Goal: Task Accomplishment & Management: Complete application form

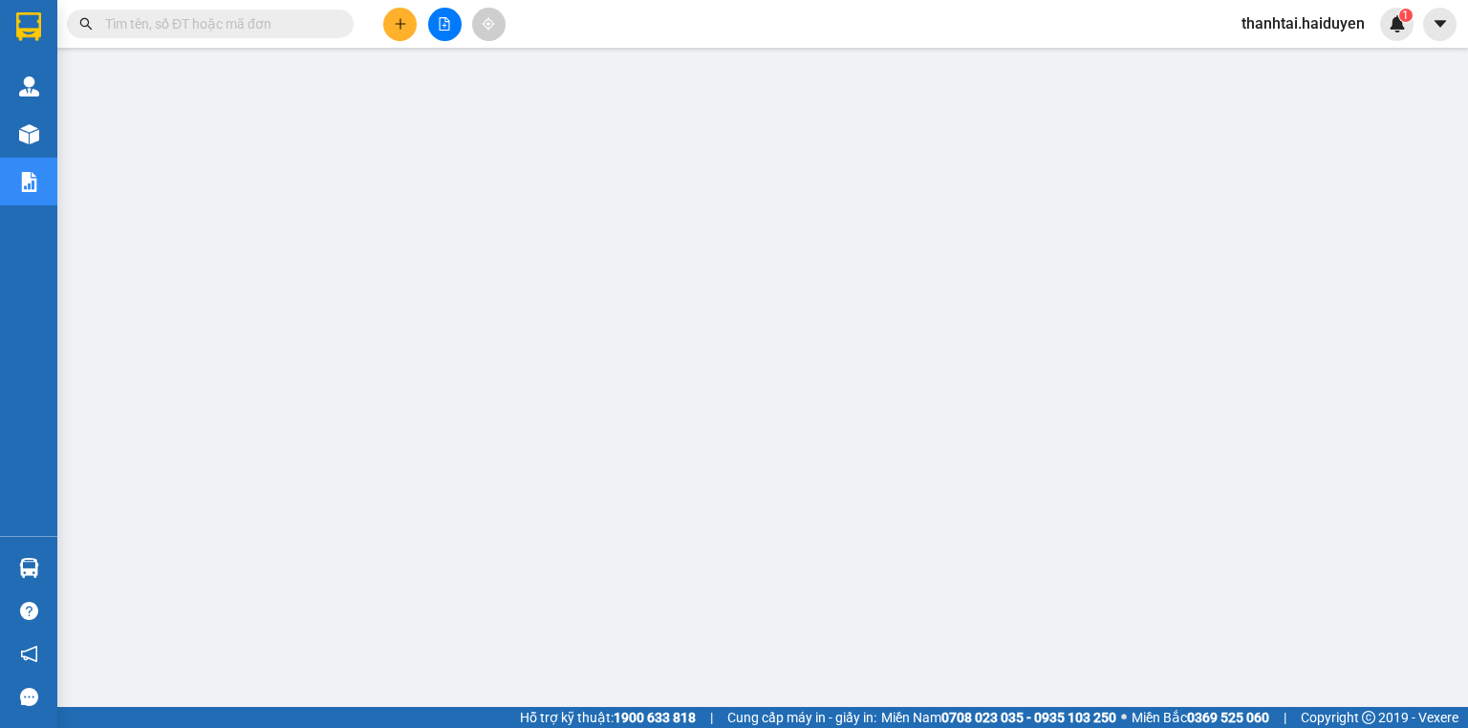
click at [272, 26] on input "text" at bounding box center [218, 23] width 226 height 21
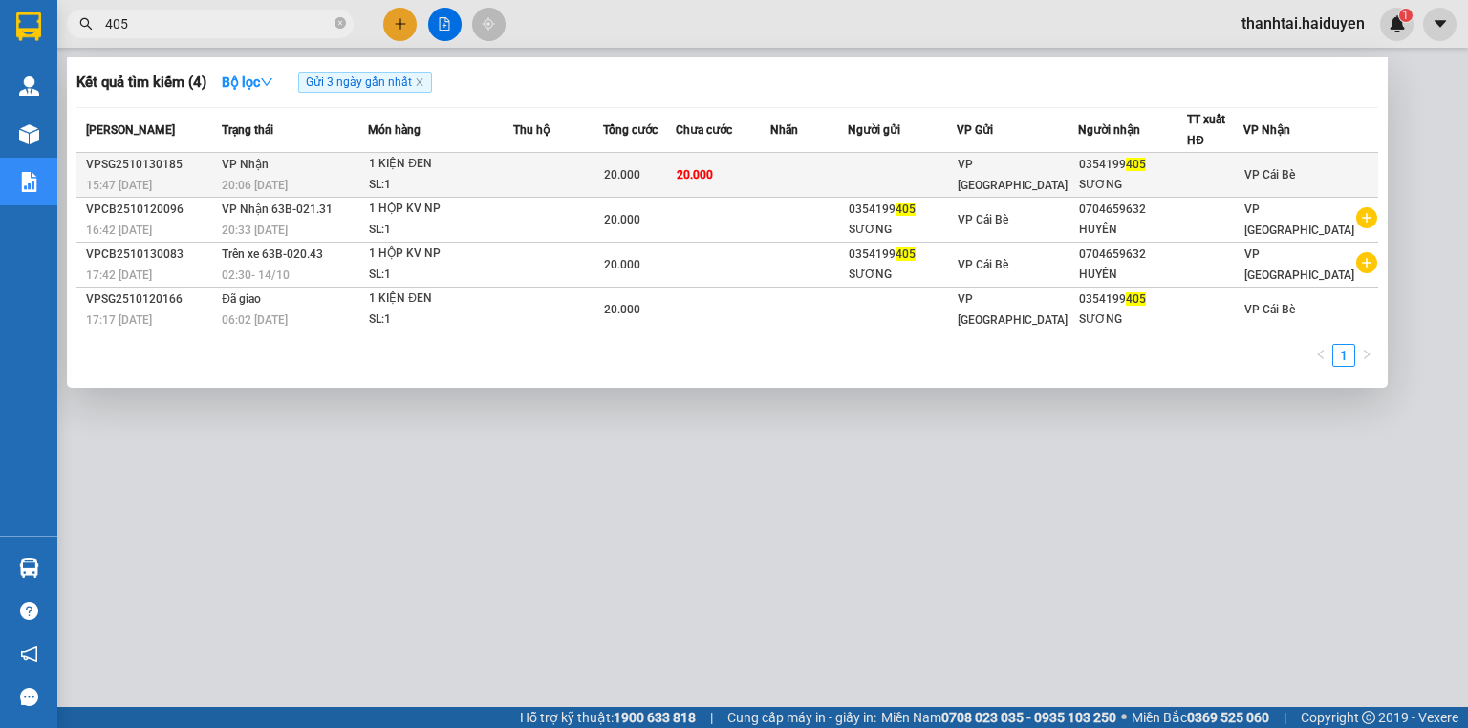
type input "405"
click at [1070, 160] on td "VP [GEOGRAPHIC_DATA]" at bounding box center [1017, 175] width 120 height 45
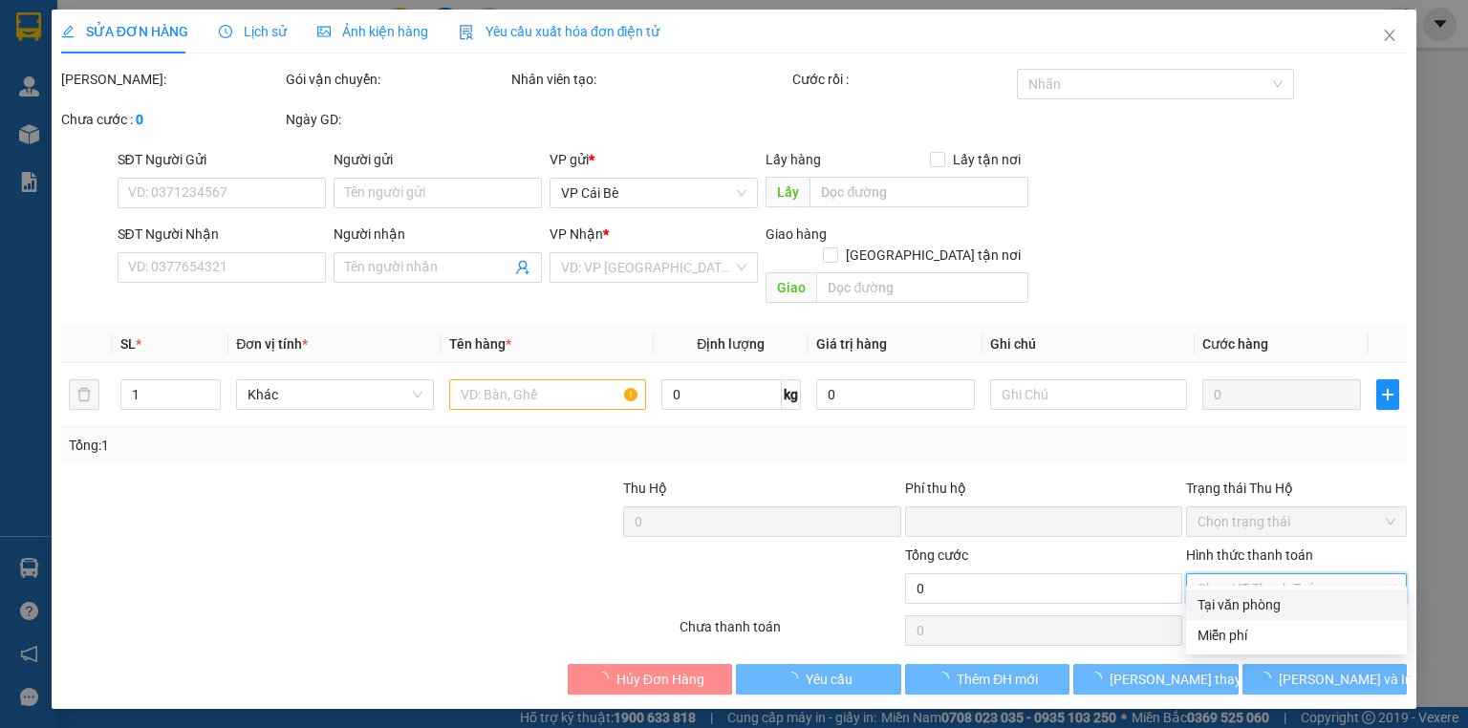
drag, startPoint x: 1254, startPoint y: 562, endPoint x: 1246, endPoint y: 590, distance: 28.7
click at [1253, 574] on input "Hình thức thanh toán" at bounding box center [1289, 588] width 184 height 29
type input "0354199405"
type input "SƯƠNG"
type input "0"
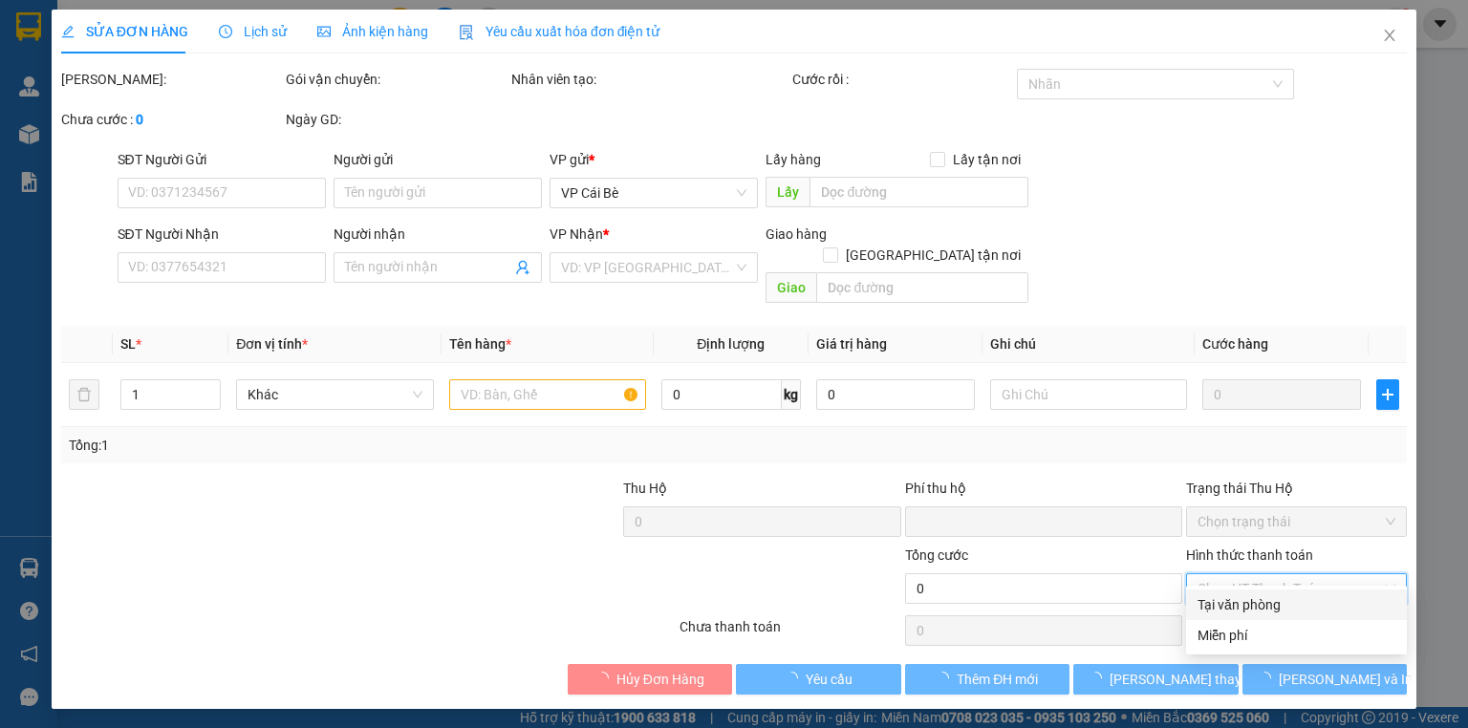
type input "20.000"
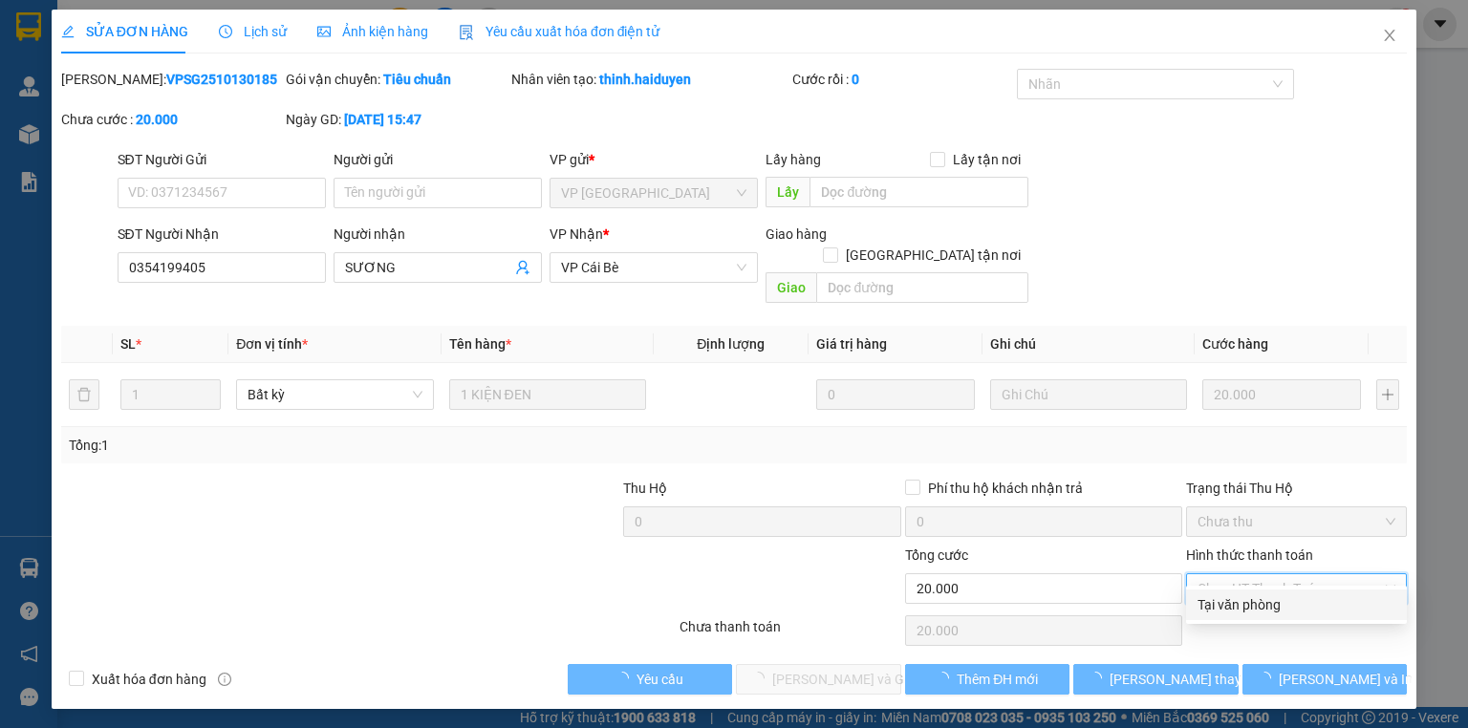
drag, startPoint x: 1241, startPoint y: 598, endPoint x: 1196, endPoint y: 627, distance: 53.3
click at [1241, 599] on div "Tại văn phòng" at bounding box center [1296, 604] width 198 height 21
type input "0"
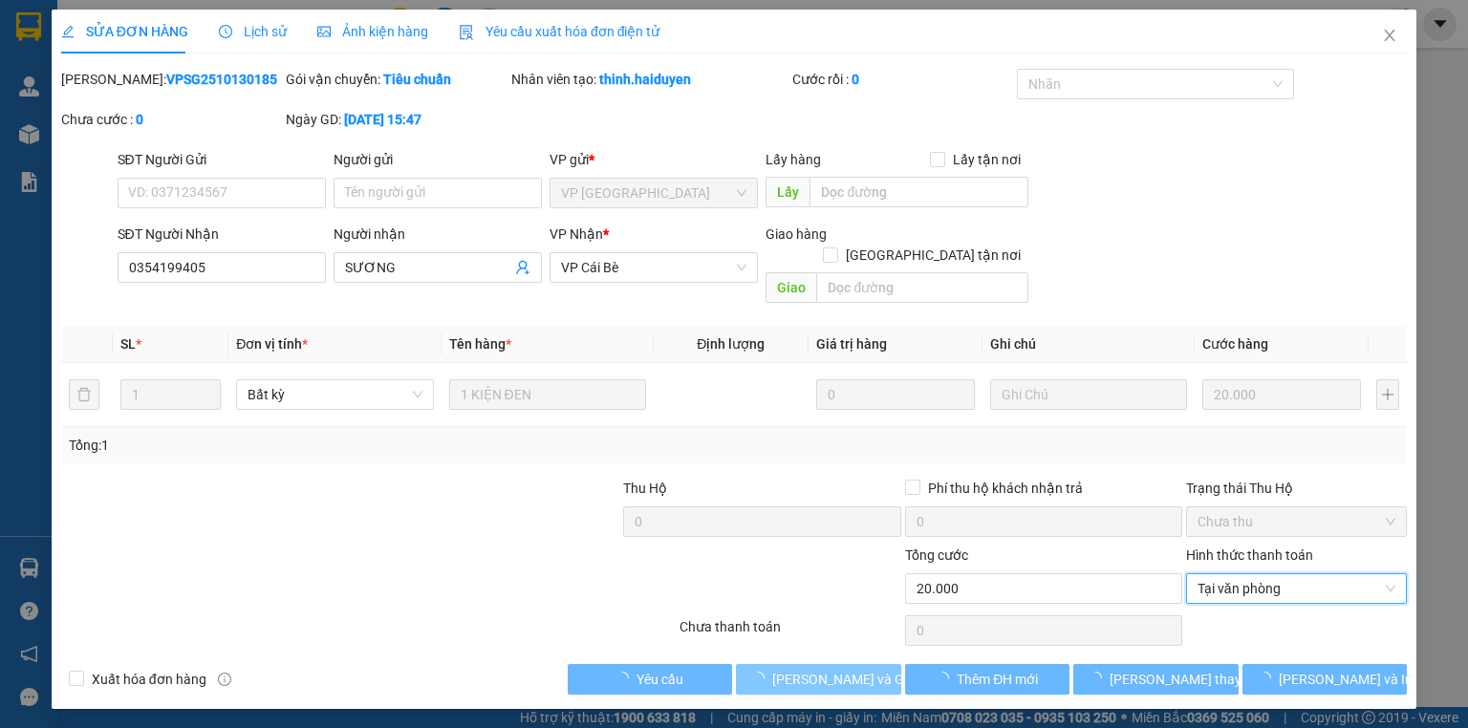
click at [855, 669] on span "Lưu và Giao hàng" at bounding box center [863, 679] width 183 height 21
click at [856, 669] on span "Lưu và Giao hàng" at bounding box center [863, 679] width 183 height 21
click at [857, 669] on span "Lưu và Giao hàng" at bounding box center [863, 679] width 183 height 21
click at [860, 669] on span "Lưu và Giao hàng" at bounding box center [863, 679] width 183 height 21
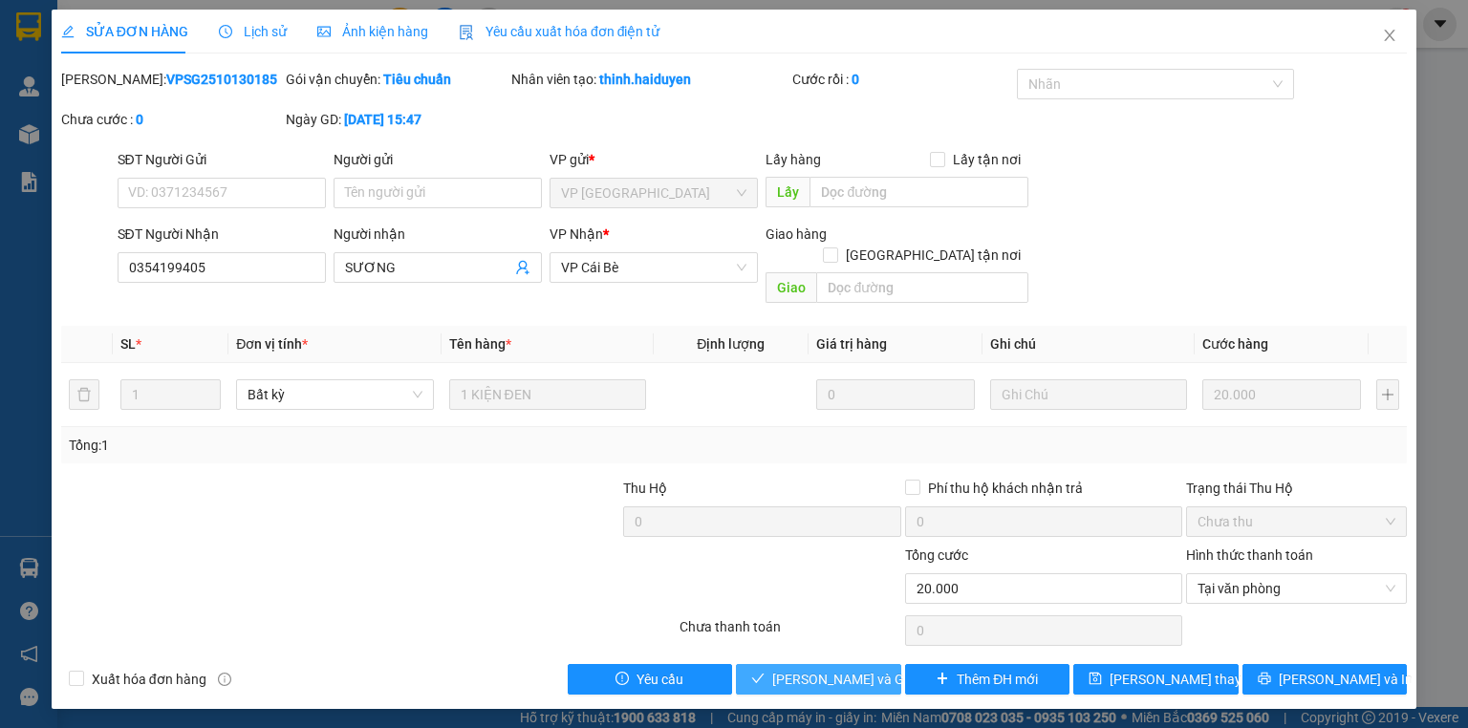
click at [860, 669] on span "Lưu và Giao hàng" at bounding box center [863, 679] width 183 height 21
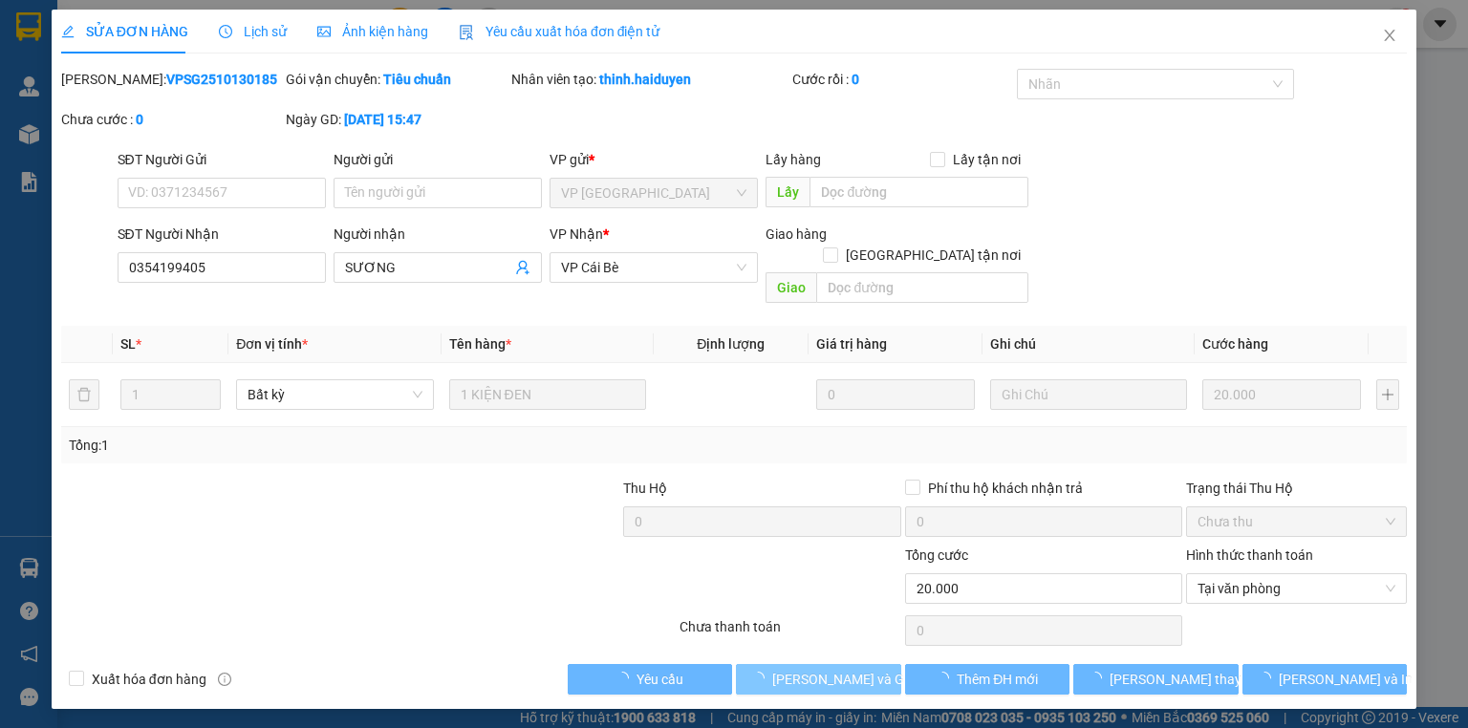
click at [856, 669] on span "Lưu và Giao hàng" at bounding box center [863, 679] width 183 height 21
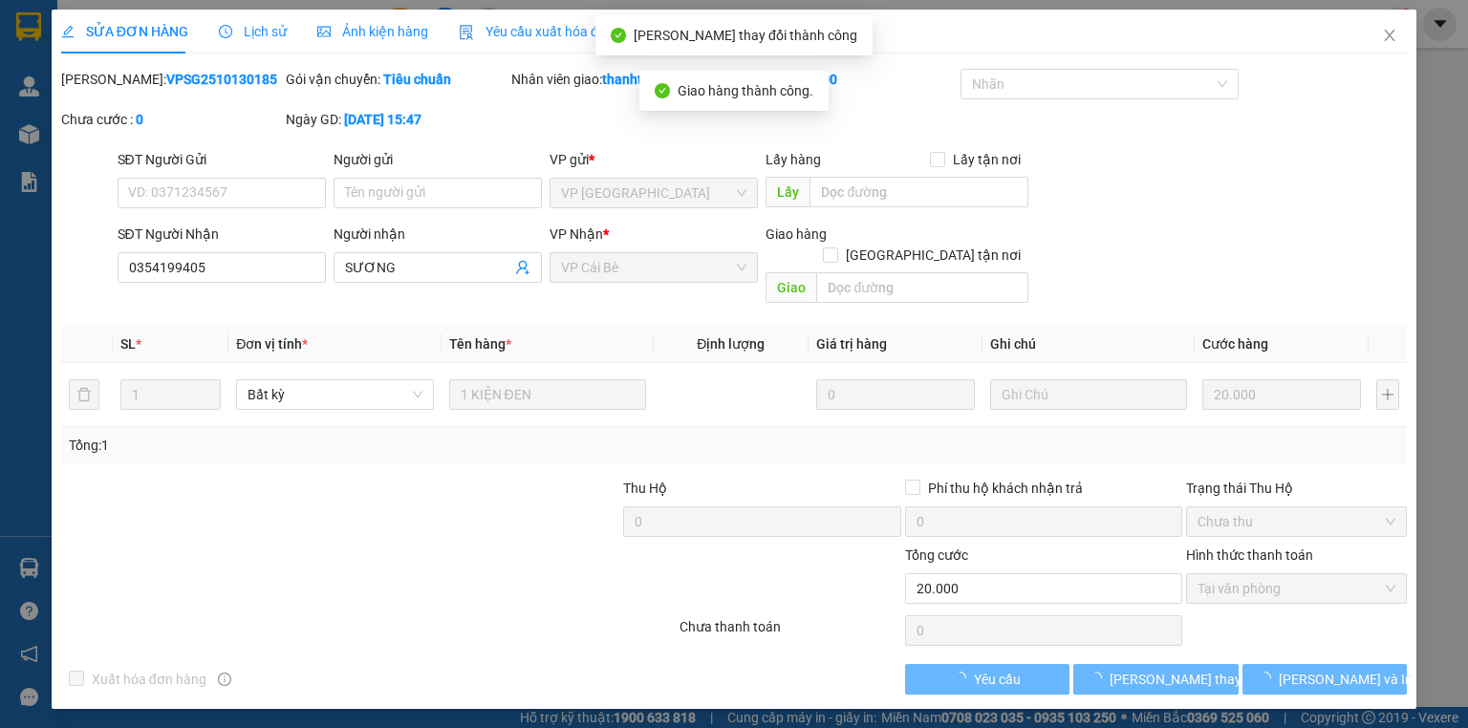
click at [856, 664] on div "Xuất hóa đơn hàng Yêu cầu Lưu thay đổi Lưu và In" at bounding box center [733, 679] width 1349 height 31
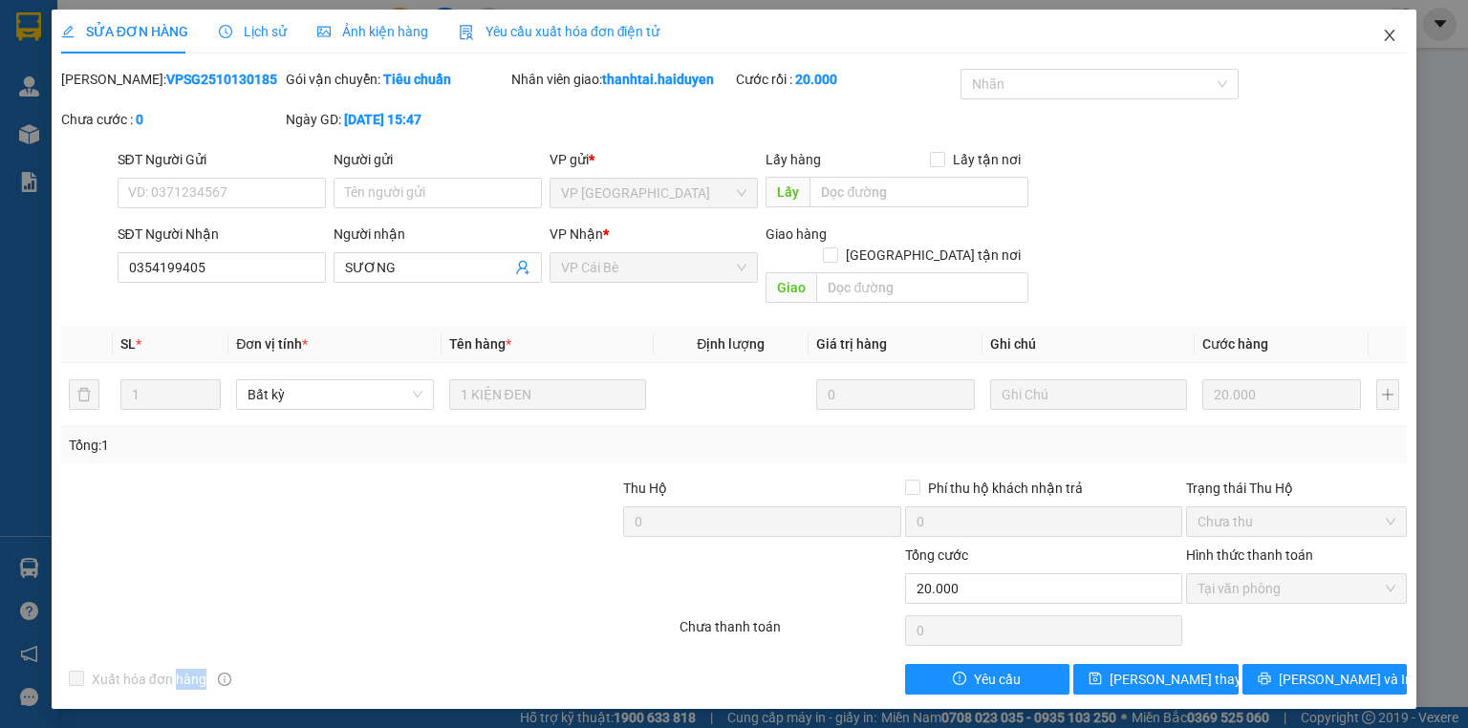
drag, startPoint x: 1388, startPoint y: 33, endPoint x: 1368, endPoint y: 32, distance: 19.1
click at [1388, 34] on icon "close" at bounding box center [1389, 35] width 15 height 15
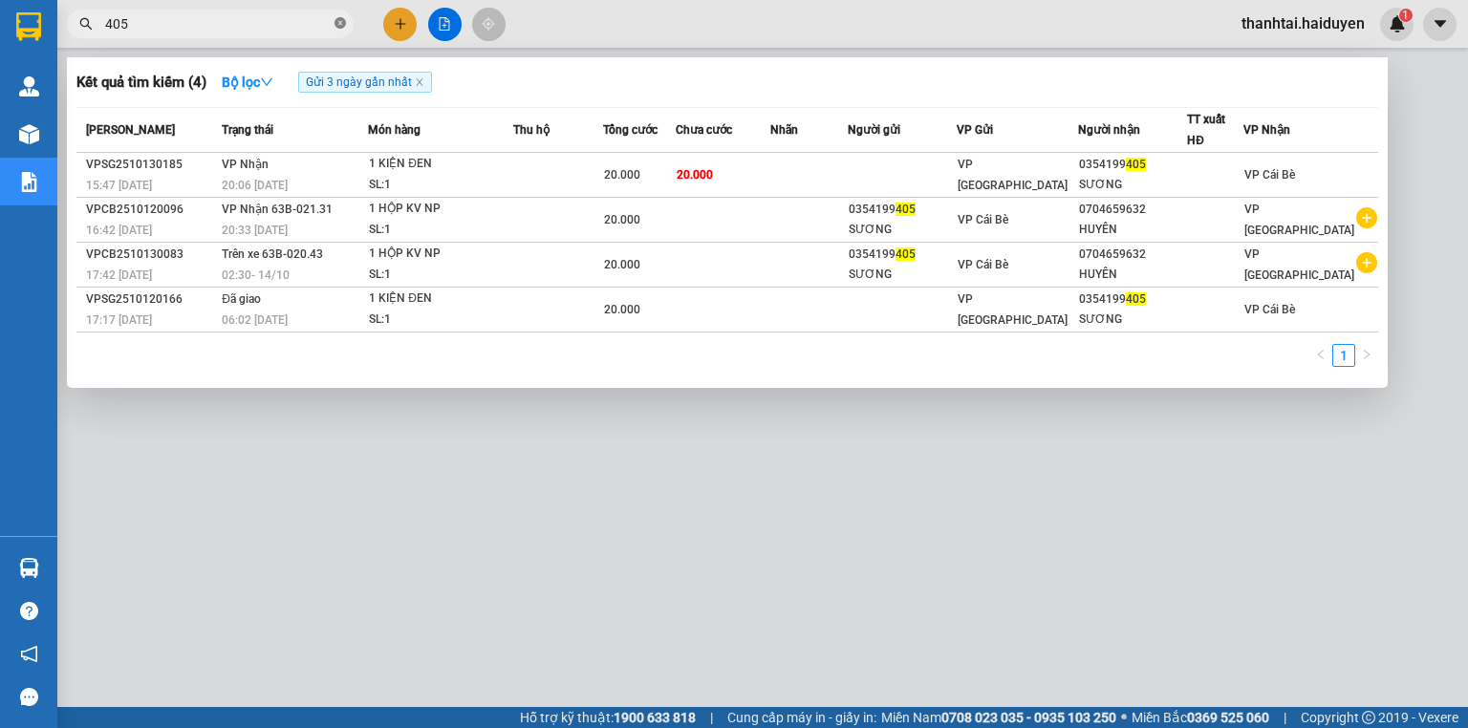
click at [338, 24] on icon "close-circle" at bounding box center [339, 22] width 11 height 11
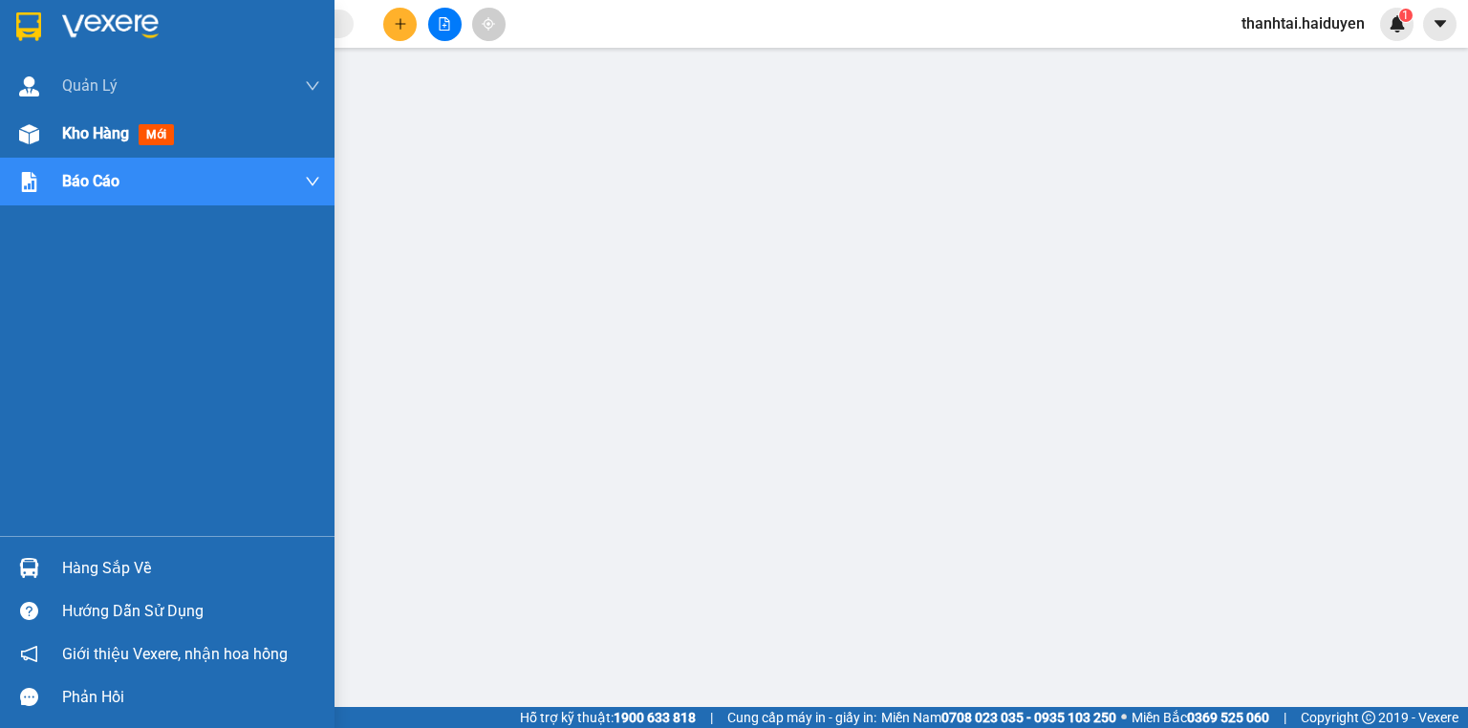
click at [54, 122] on div "Kho hàng mới" at bounding box center [167, 134] width 334 height 48
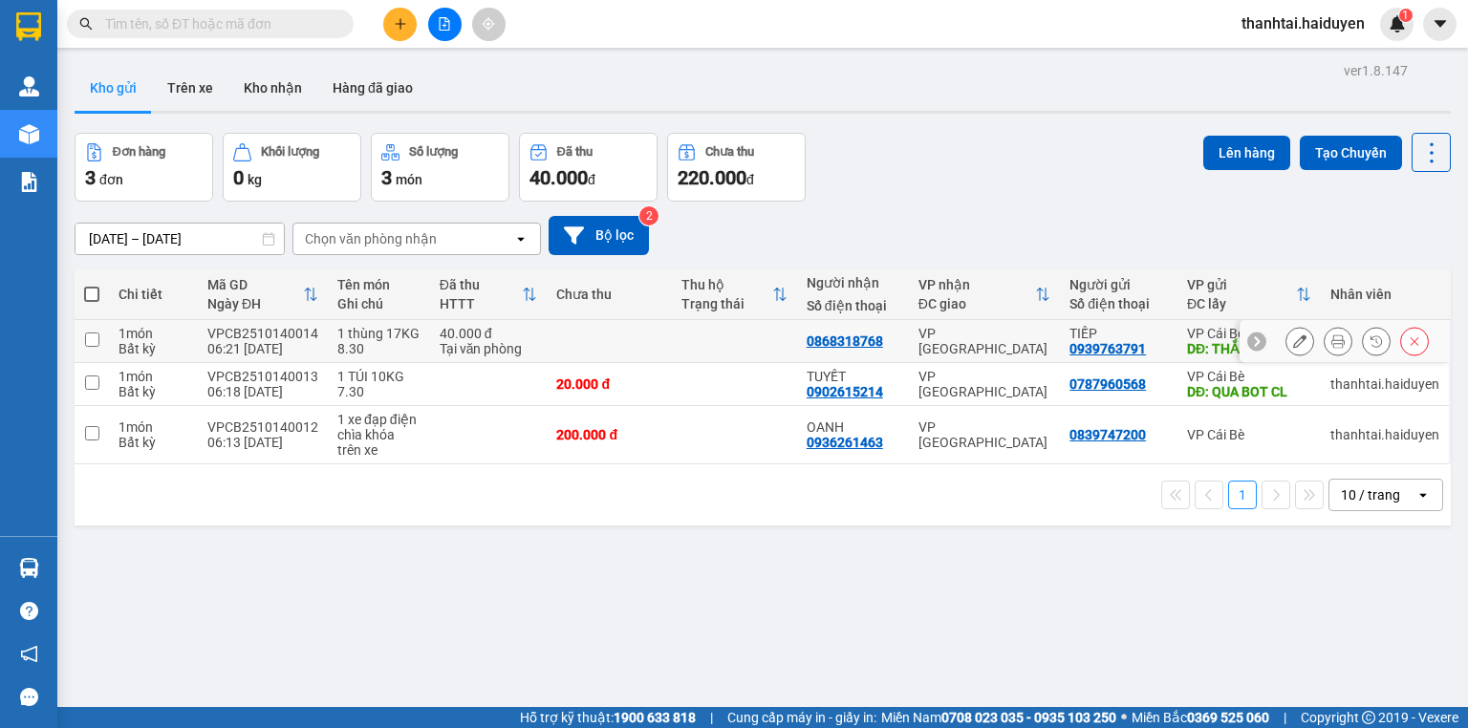
click at [672, 340] on td at bounding box center [734, 341] width 125 height 43
checkbox input "true"
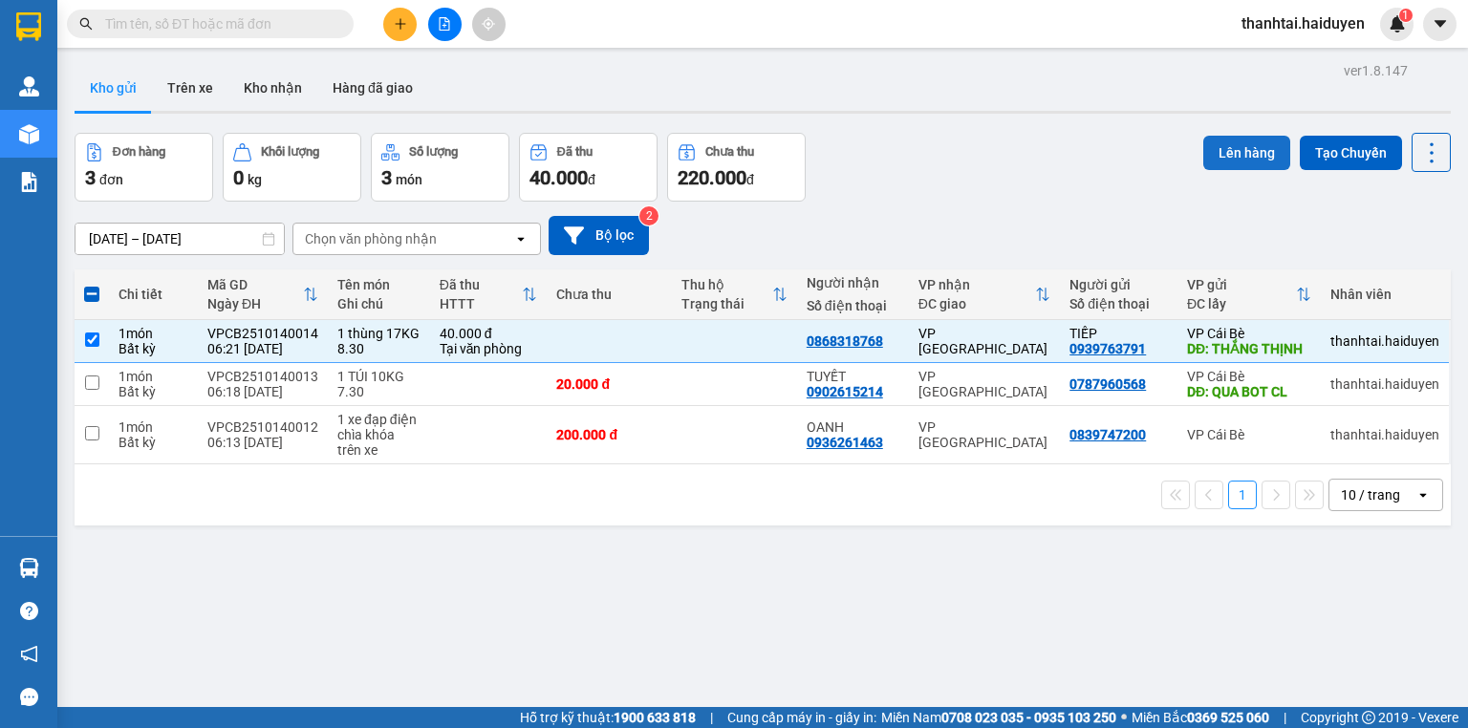
click at [1238, 153] on button "Lên hàng" at bounding box center [1246, 153] width 87 height 34
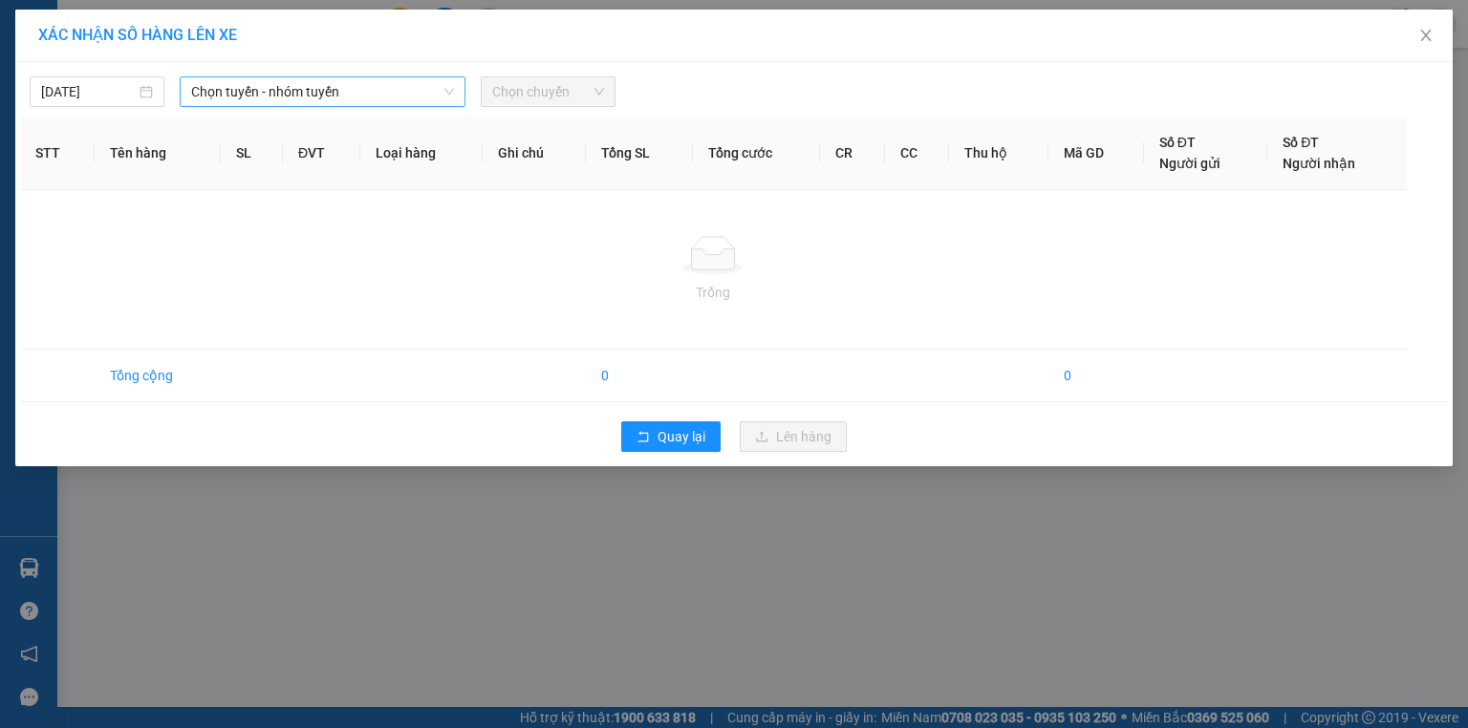
click at [302, 88] on span "Chọn tuyến - nhóm tuyến" at bounding box center [322, 91] width 263 height 29
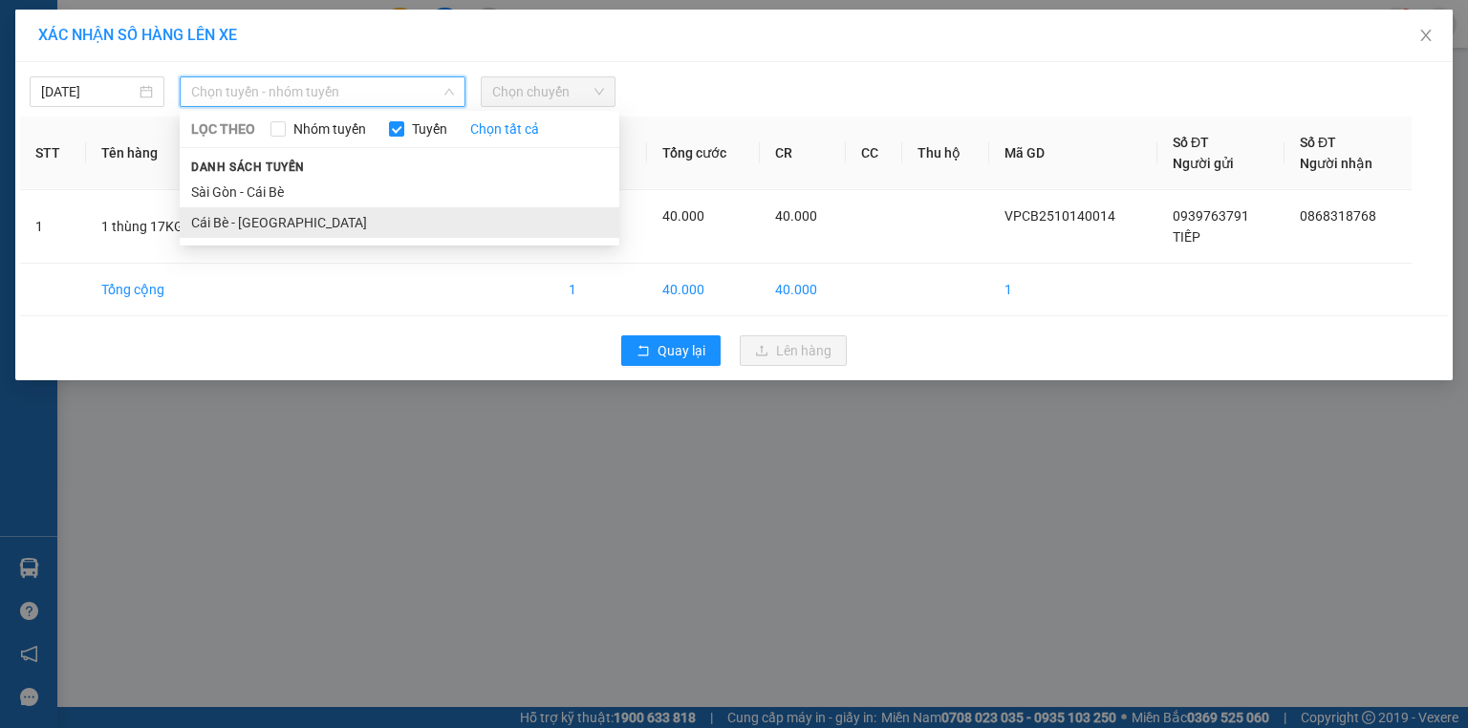
click at [248, 224] on li "Cái Bè - Sài Gòn" at bounding box center [400, 222] width 440 height 31
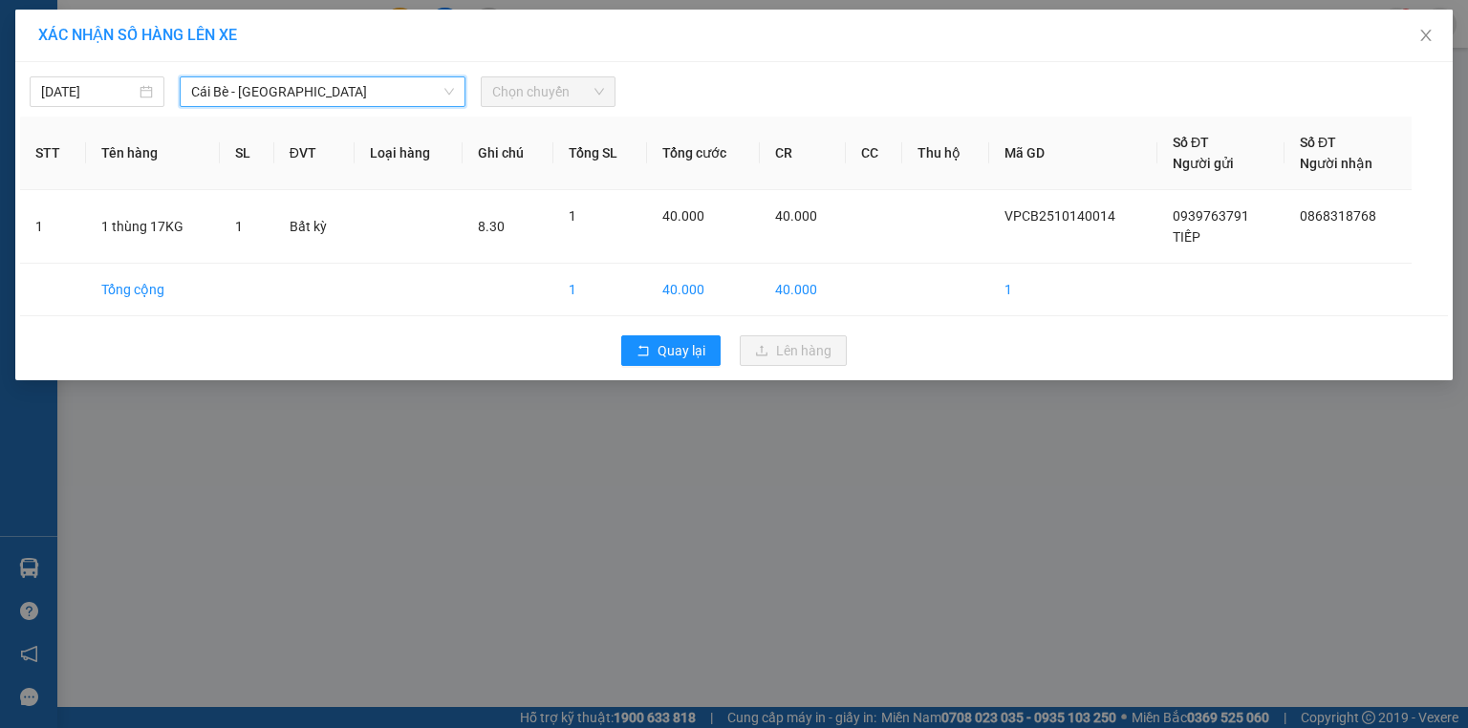
click at [517, 92] on span "Chọn chuyến" at bounding box center [548, 91] width 112 height 29
click at [505, 99] on span "Chọn chuyến" at bounding box center [548, 91] width 112 height 29
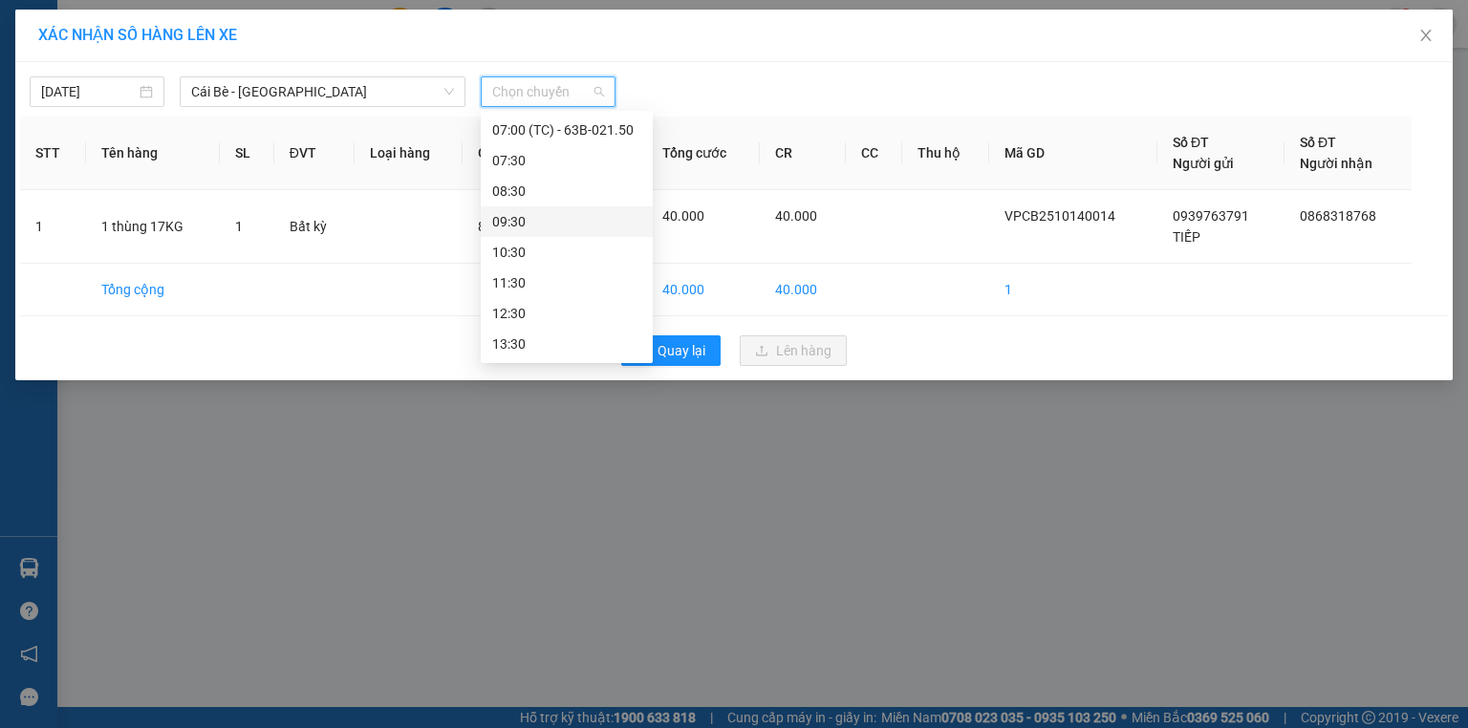
scroll to position [306, 0]
click at [543, 187] on div "08:30" at bounding box center [566, 191] width 149 height 21
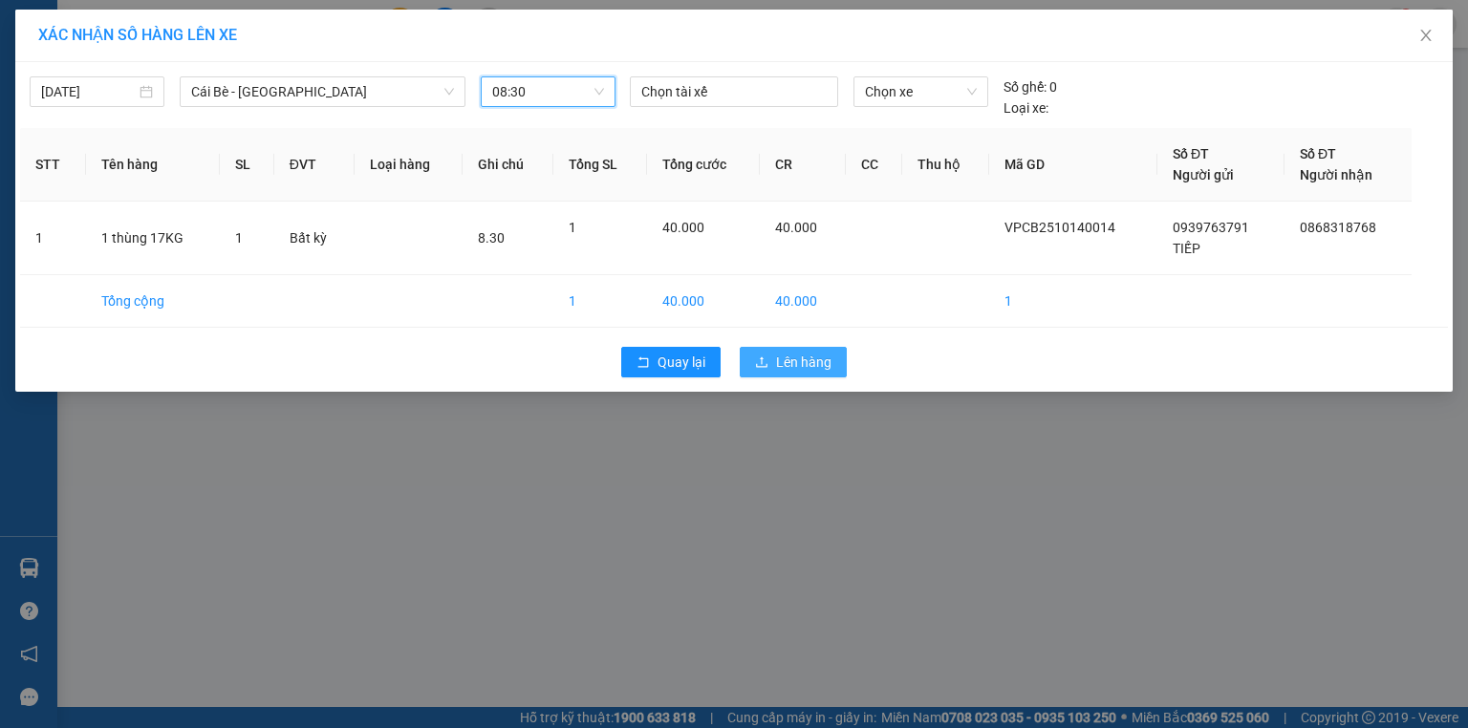
click at [832, 367] on button "Lên hàng" at bounding box center [793, 362] width 107 height 31
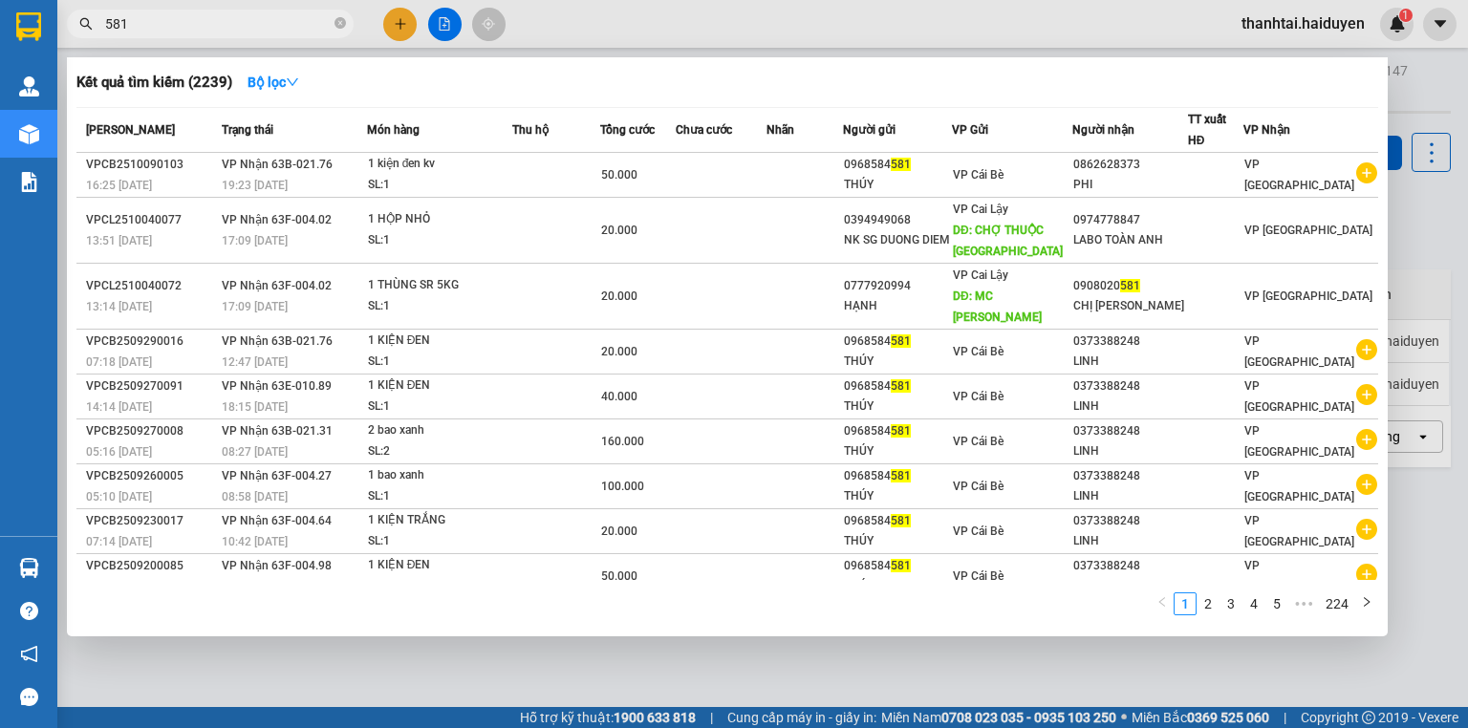
click at [401, 34] on div at bounding box center [734, 364] width 1468 height 728
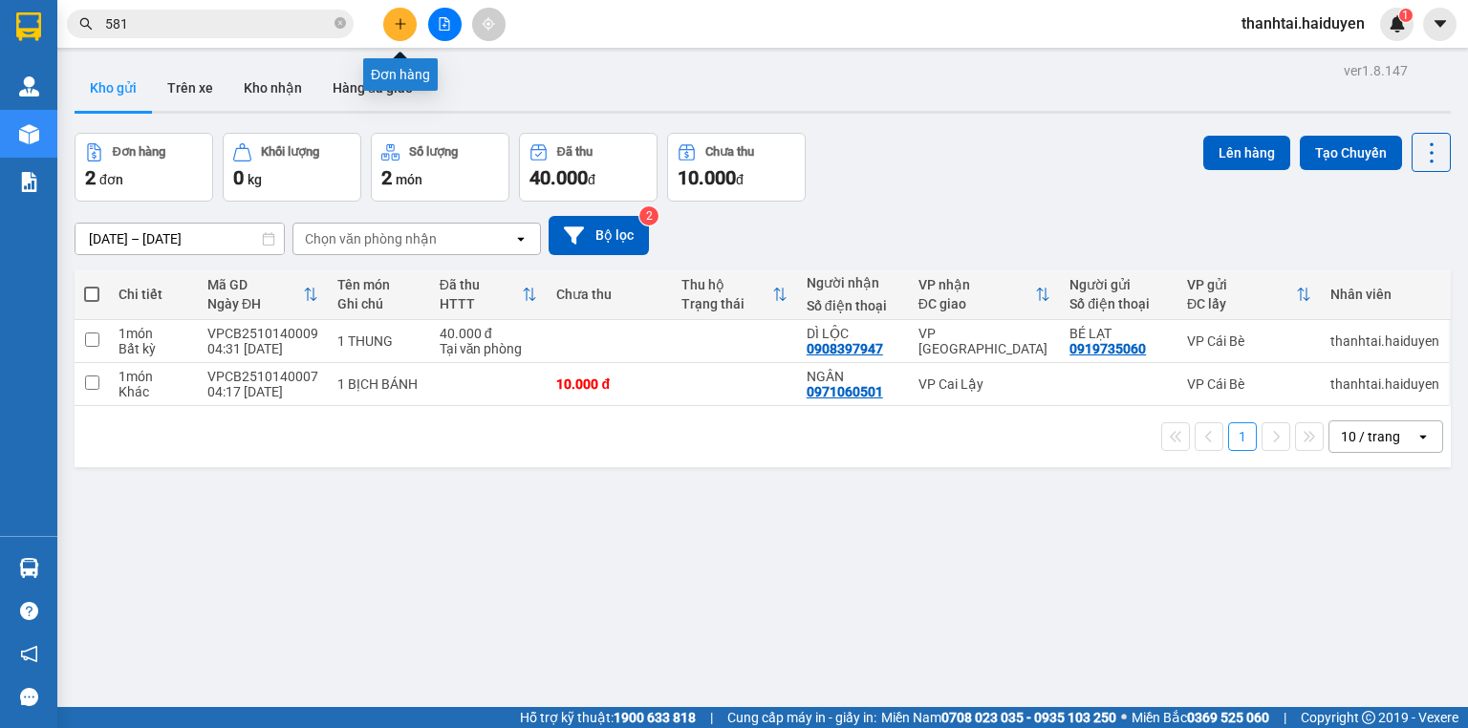
click at [401, 34] on button at bounding box center [399, 24] width 33 height 33
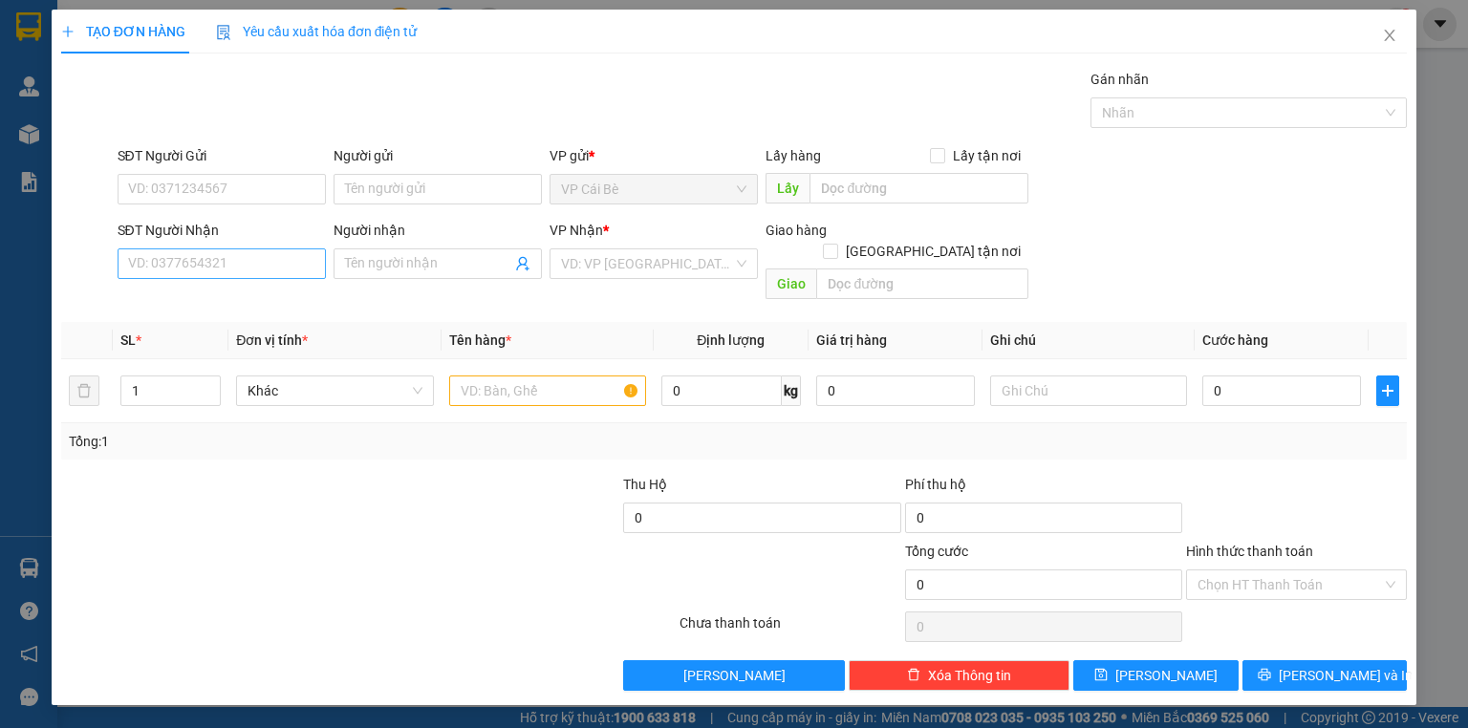
drag, startPoint x: 269, startPoint y: 281, endPoint x: 273, endPoint y: 267, distance: 14.8
click at [269, 281] on div "SĐT Người Nhận VD: 0377654321" at bounding box center [222, 253] width 208 height 67
click at [276, 253] on input "SĐT Người Nhận" at bounding box center [222, 263] width 208 height 31
click at [295, 267] on input "SĐT Người Nhận" at bounding box center [222, 263] width 208 height 31
click at [297, 264] on input "SĐT Người Nhận" at bounding box center [222, 263] width 208 height 31
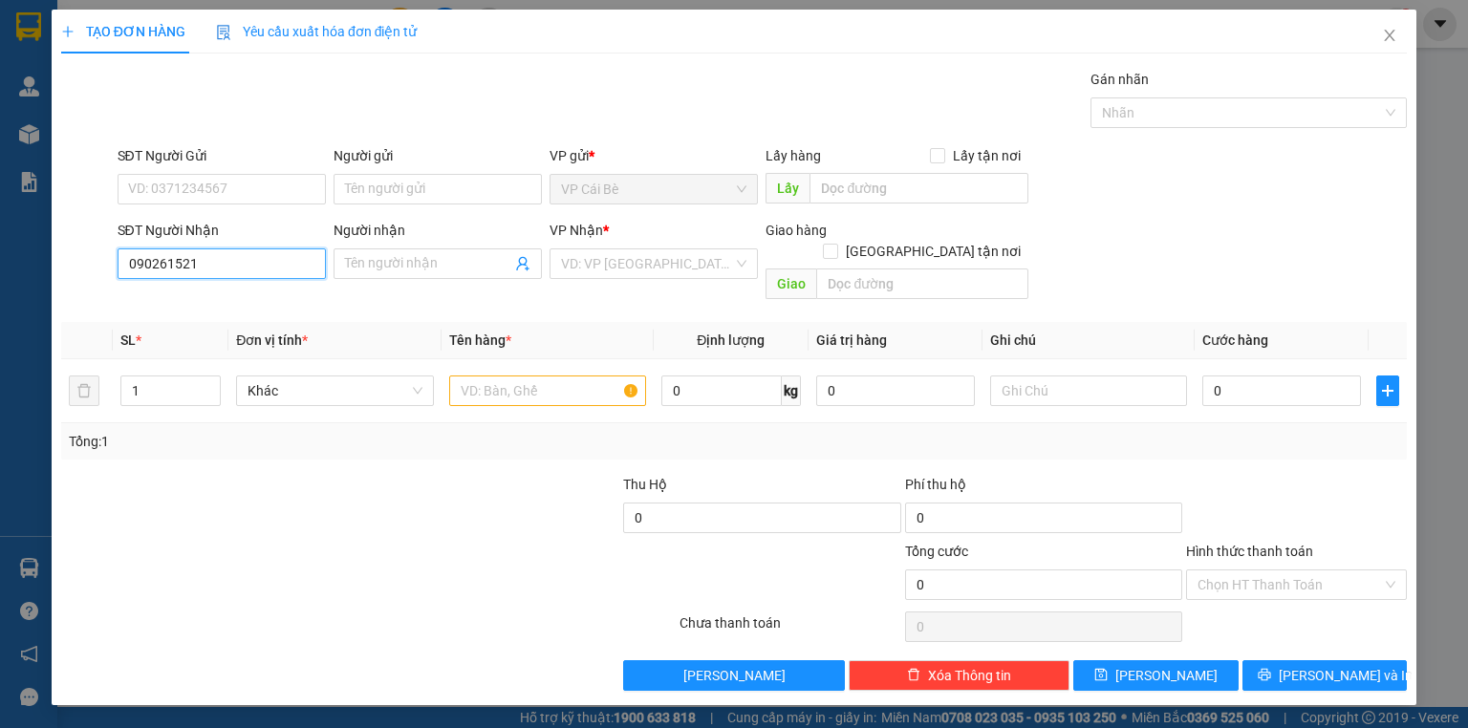
type input "0902615214"
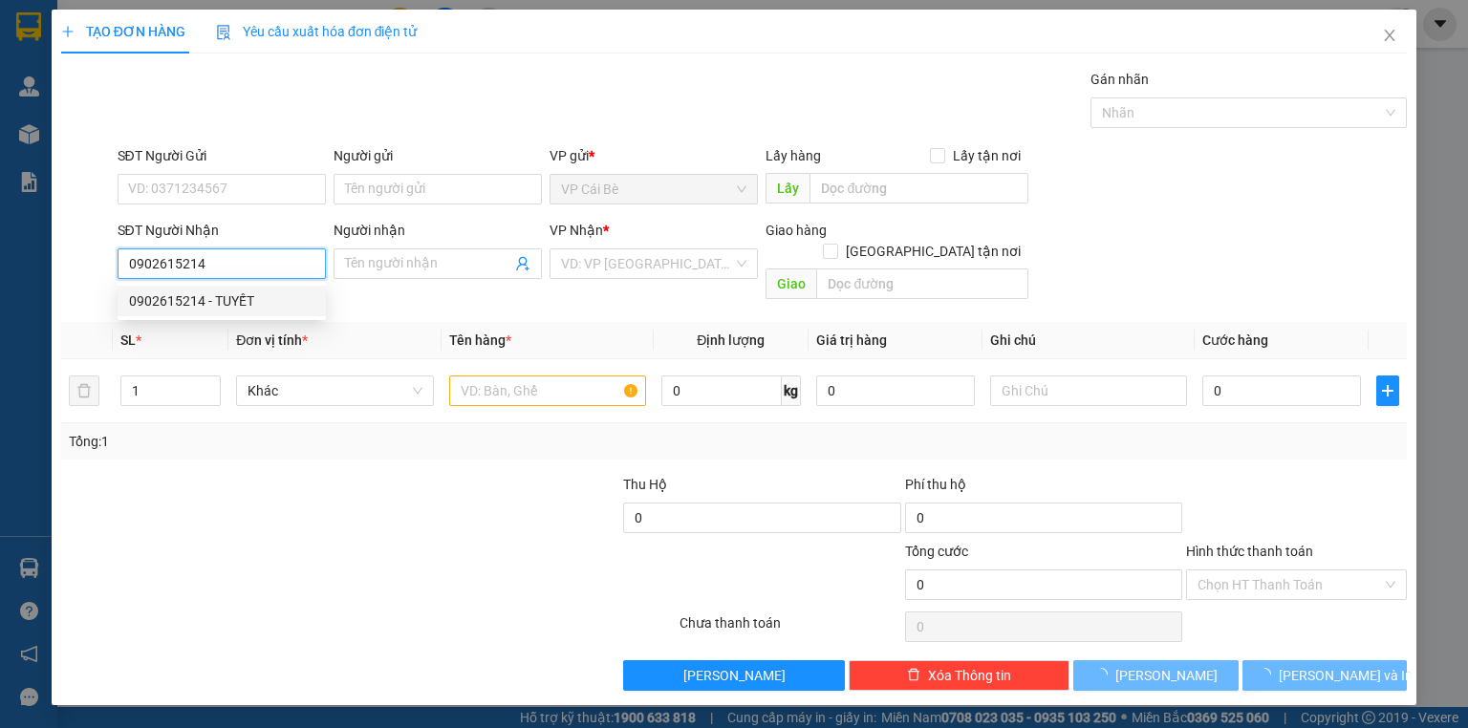
click at [264, 299] on div "0902615214 - TUYẾT" at bounding box center [221, 301] width 185 height 21
type input "TUYẾT"
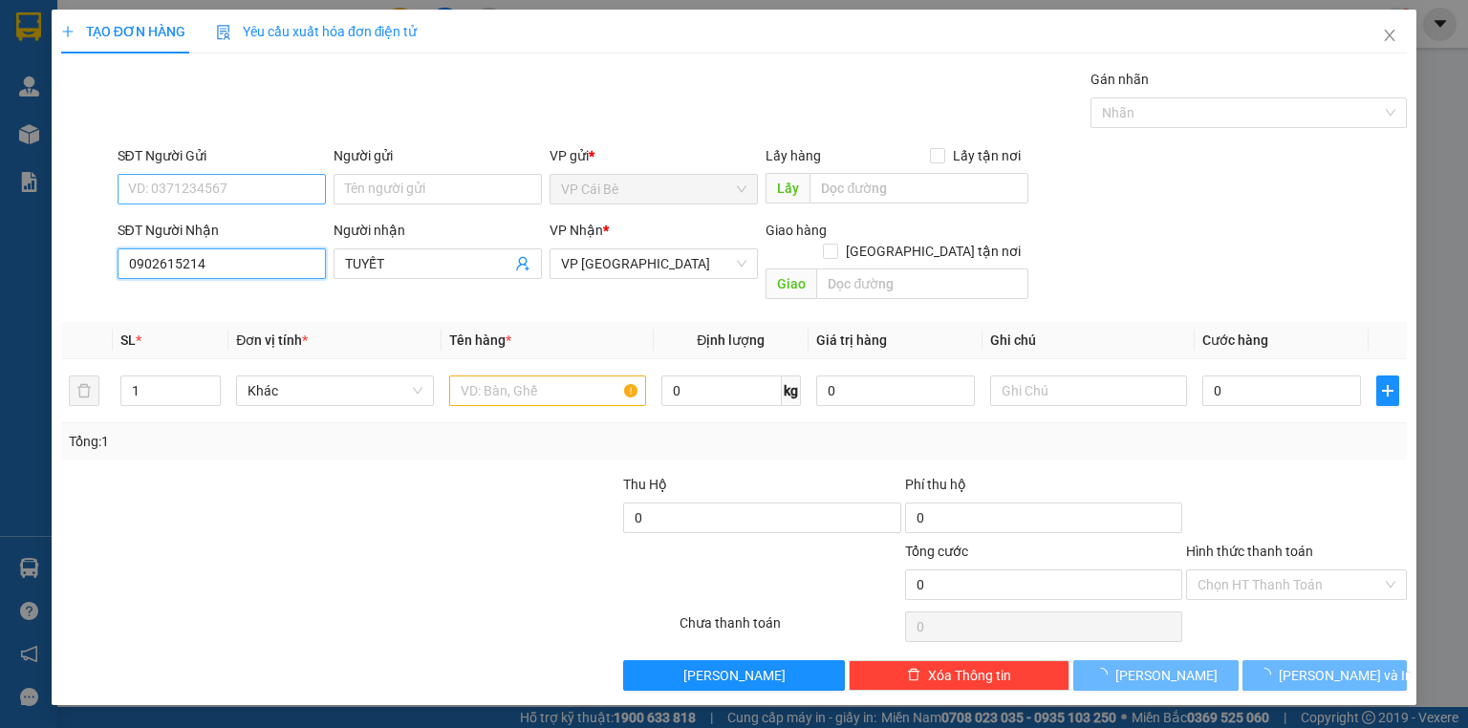
type input "20.000"
type input "0902615214"
click at [248, 178] on input "SĐT Người Gửi" at bounding box center [222, 189] width 208 height 31
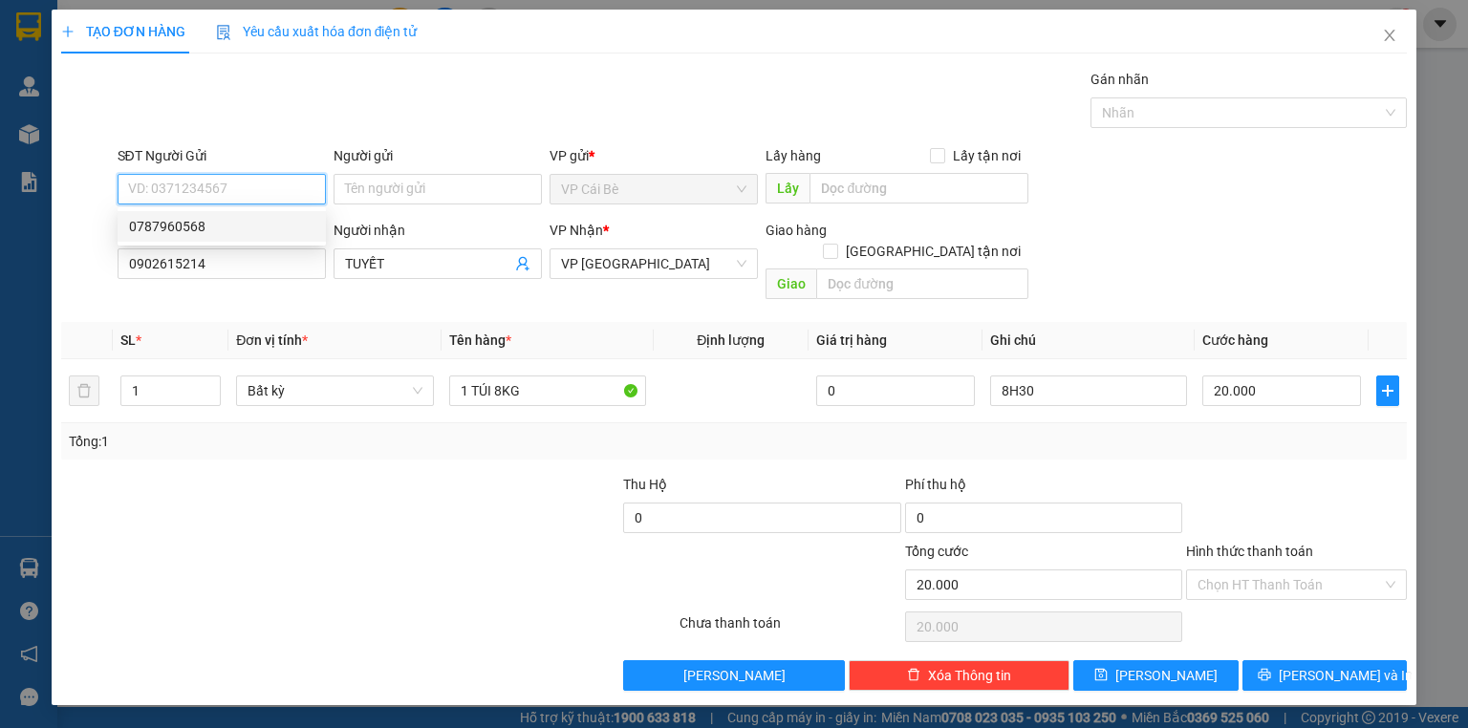
click at [261, 229] on div "0787960568" at bounding box center [221, 226] width 185 height 21
type input "0787960568"
type input "QUA BOT CL"
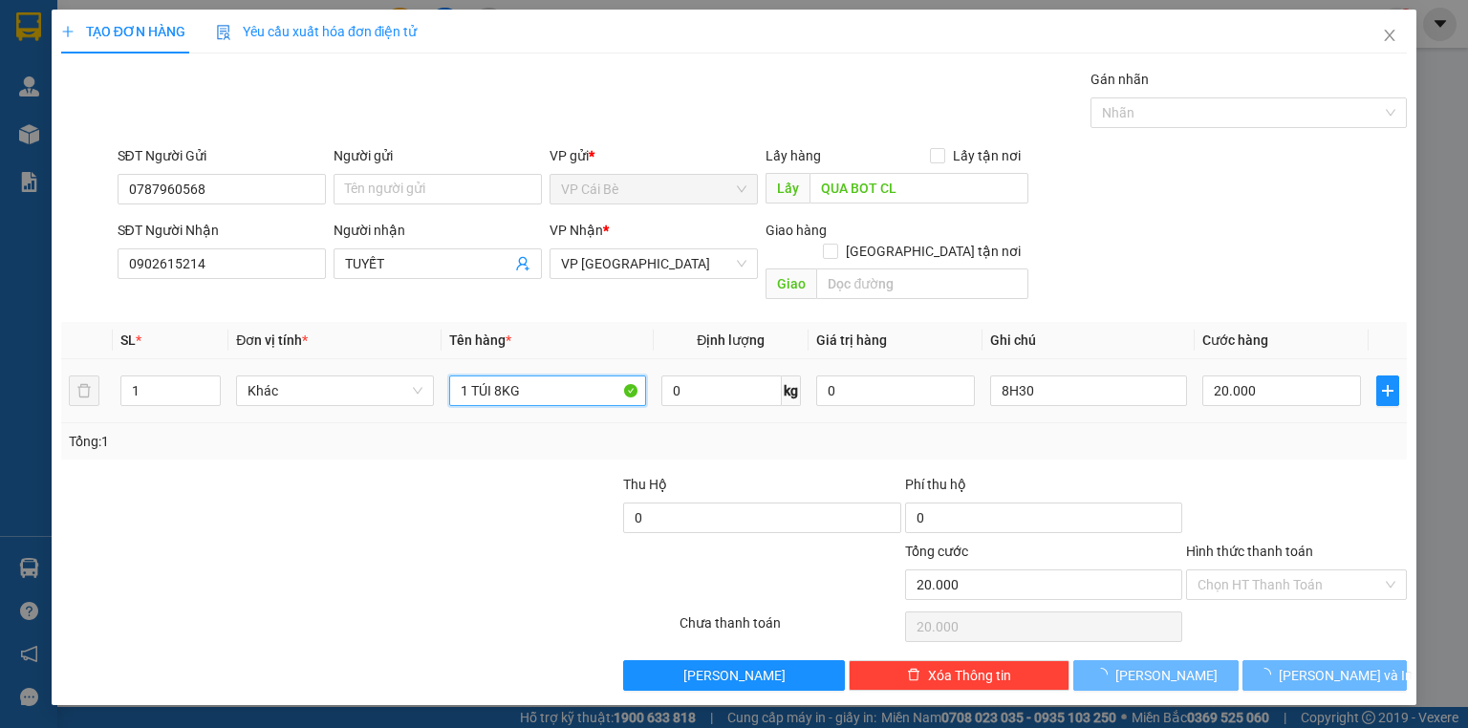
click at [543, 383] on input "1 TÚI 8KG" at bounding box center [547, 391] width 197 height 31
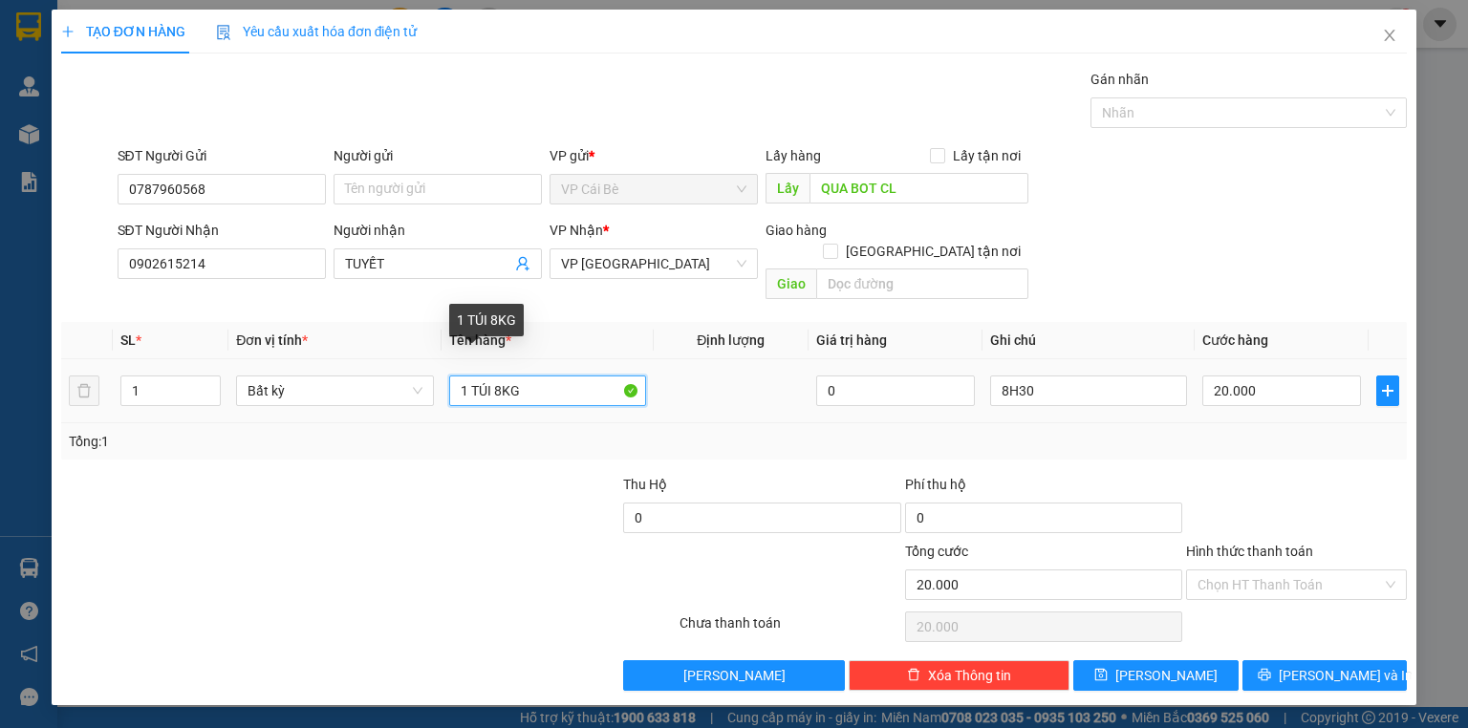
click at [501, 377] on input "1 TÚI 8KG" at bounding box center [547, 391] width 197 height 31
type input "1 TÚI 10KG"
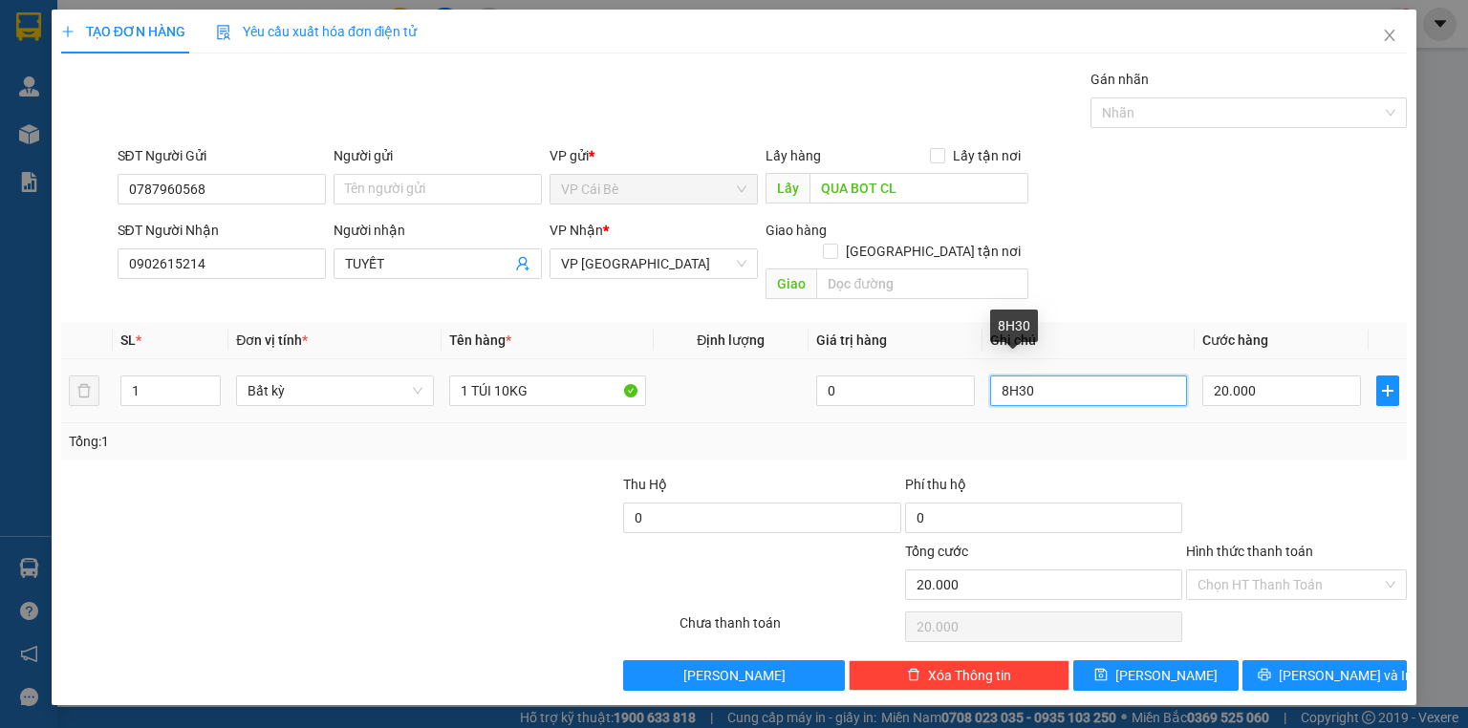
click at [1055, 376] on input "8H30" at bounding box center [1088, 391] width 197 height 31
drag, startPoint x: 1105, startPoint y: 375, endPoint x: 955, endPoint y: 384, distance: 150.3
click at [955, 384] on tr "1 Bất kỳ 1 TÚI 10KG 0 8H30 20.000" at bounding box center [734, 391] width 1346 height 64
type input "7.30"
click at [1272, 474] on div at bounding box center [1296, 507] width 225 height 67
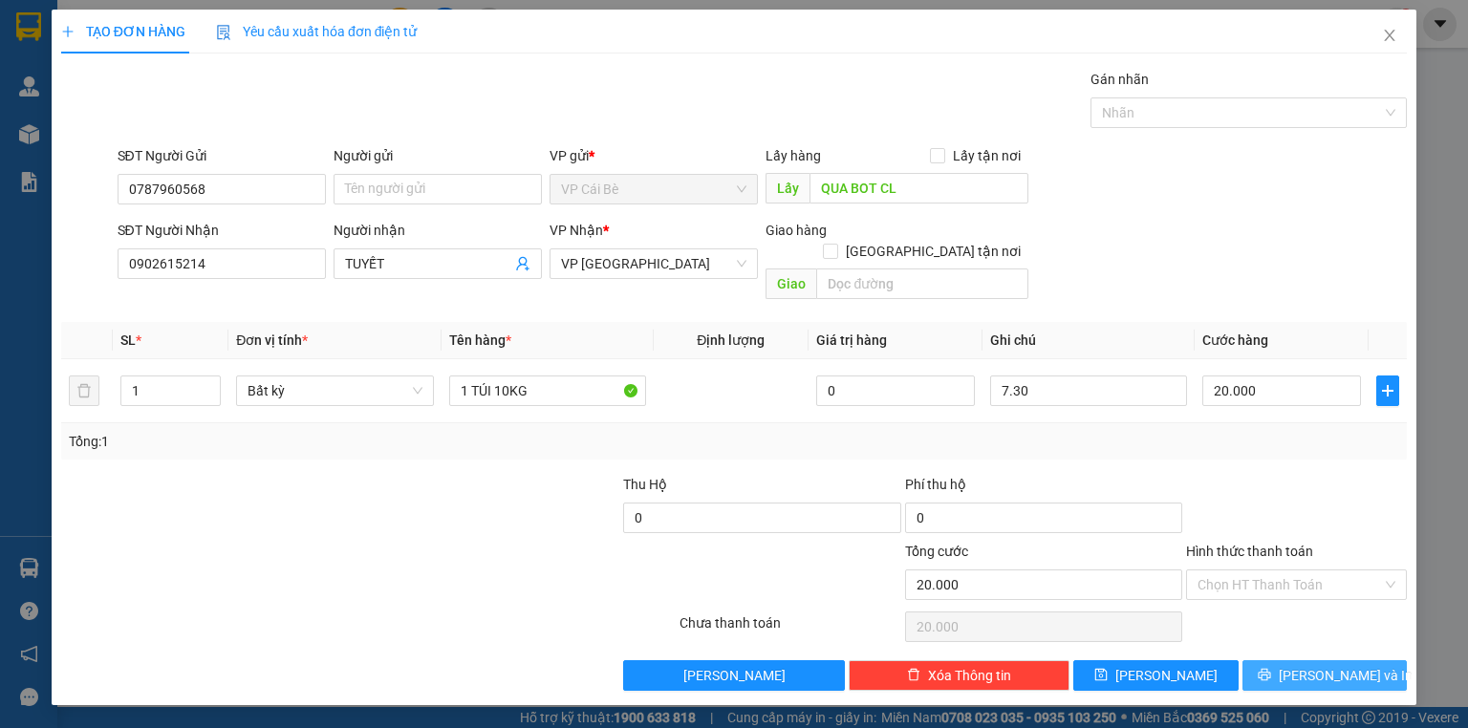
click at [1325, 665] on span "[PERSON_NAME] và In" at bounding box center [1346, 675] width 134 height 21
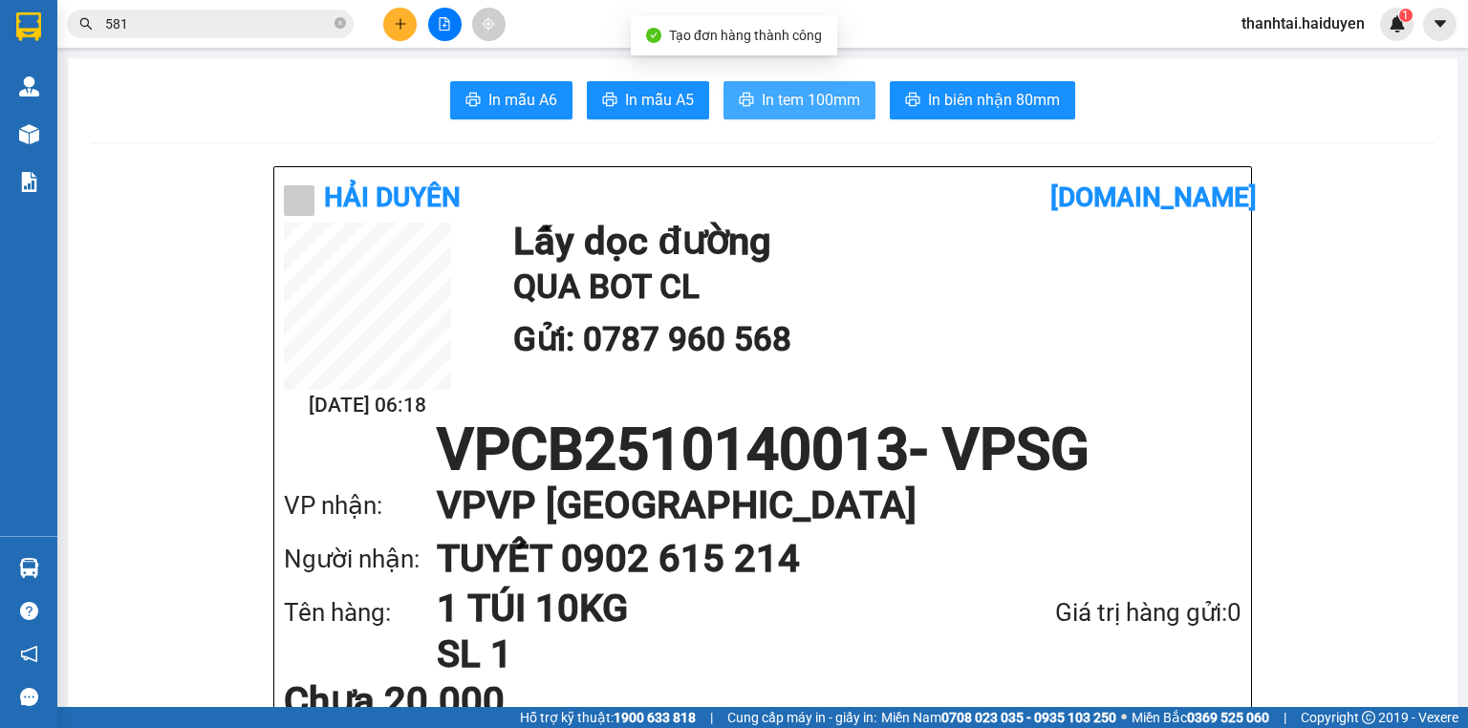
click at [821, 110] on span "In tem 100mm" at bounding box center [811, 100] width 98 height 24
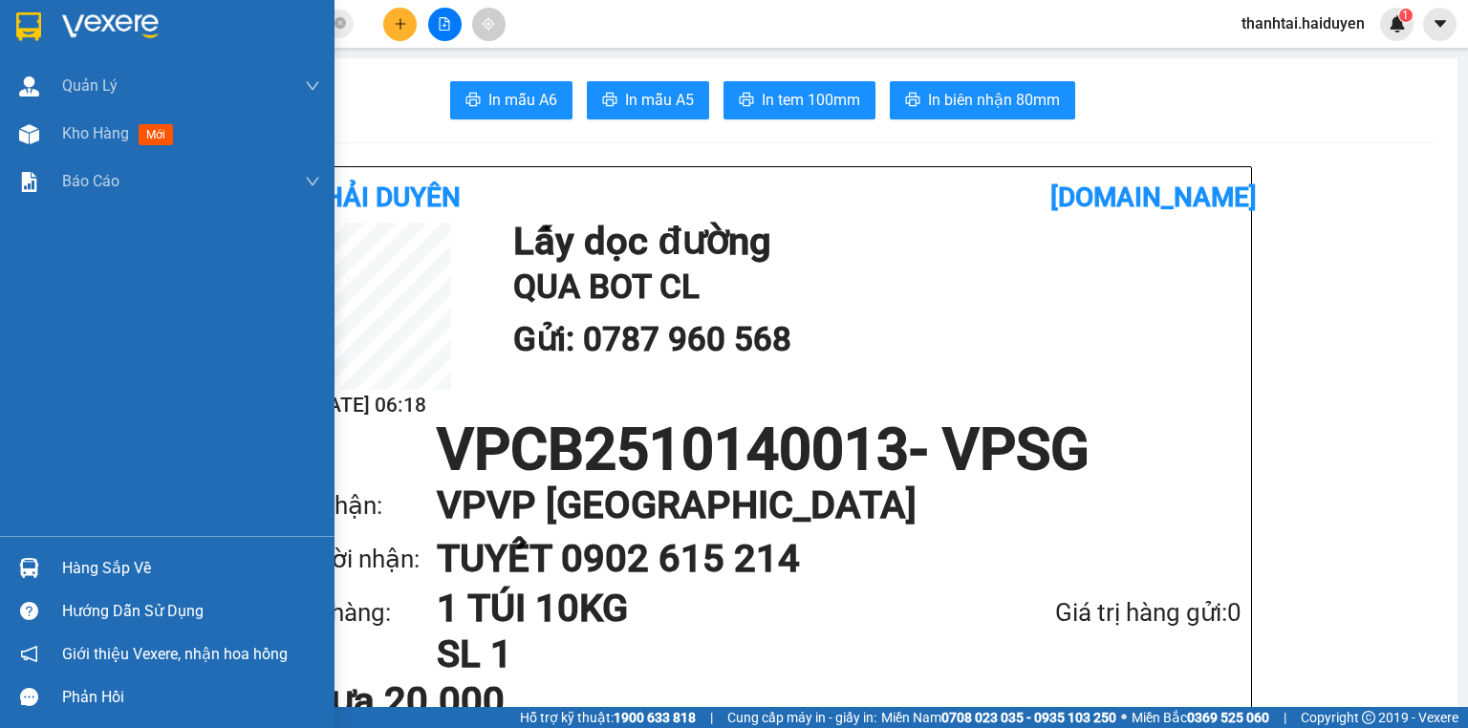
drag, startPoint x: 52, startPoint y: 144, endPoint x: 83, endPoint y: 23, distance: 125.4
click at [53, 141] on div "Kho hàng mới" at bounding box center [167, 134] width 334 height 48
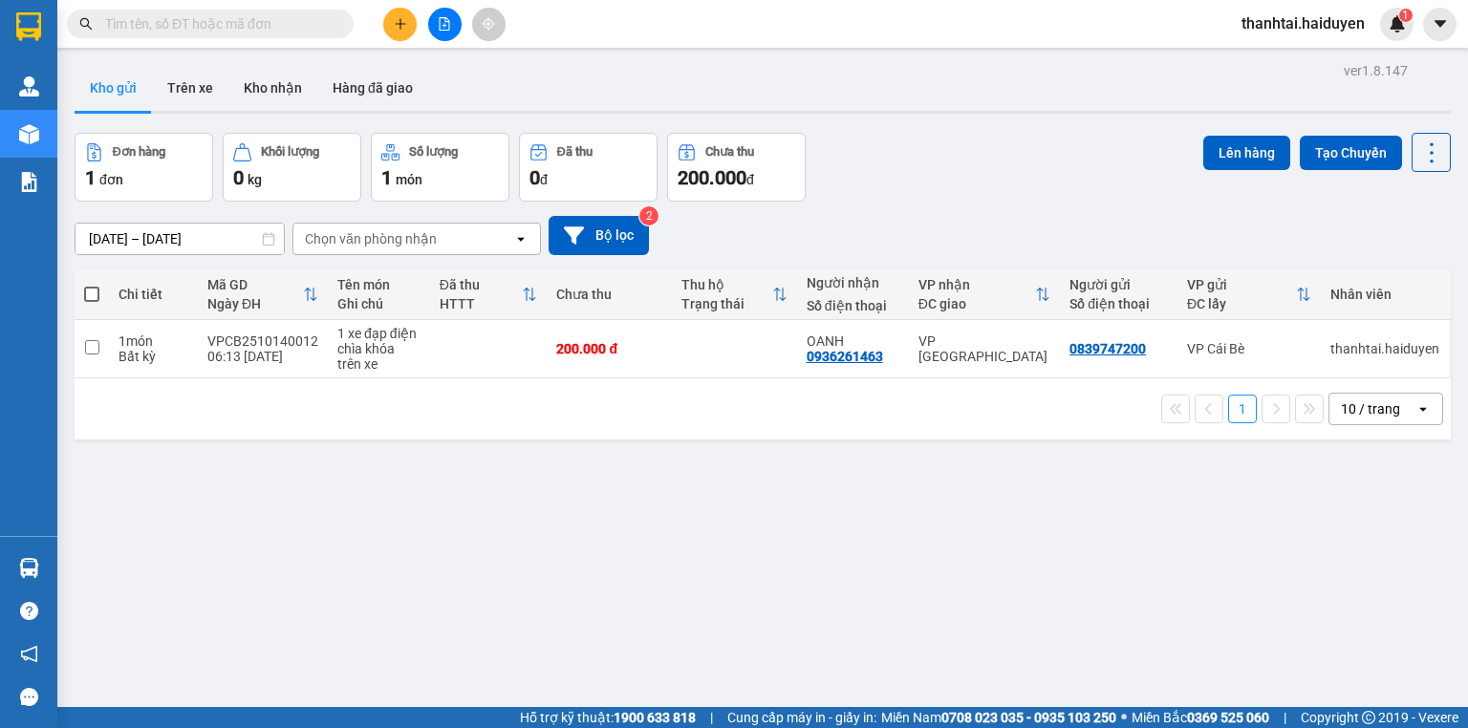
click at [279, 18] on input "text" at bounding box center [218, 23] width 226 height 21
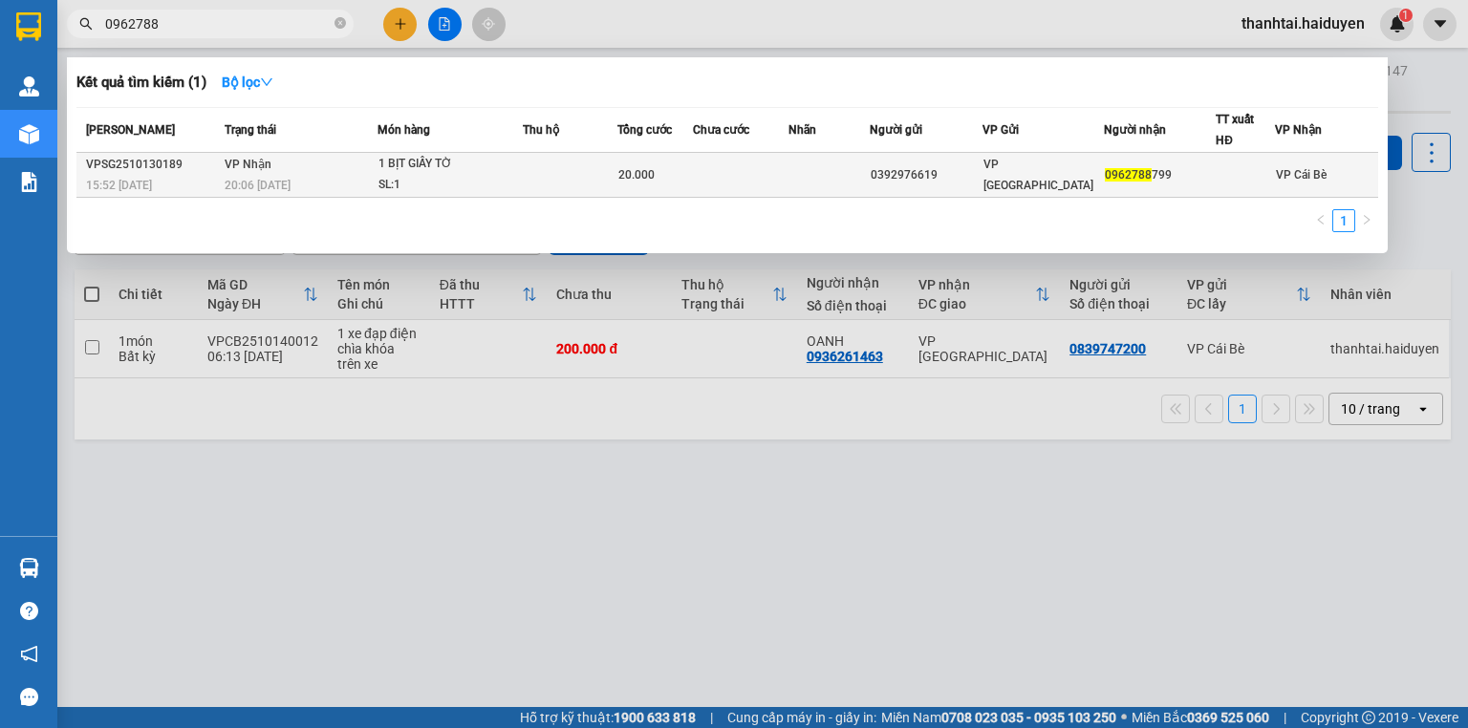
type input "0962788"
click at [803, 171] on td at bounding box center [828, 175] width 81 height 45
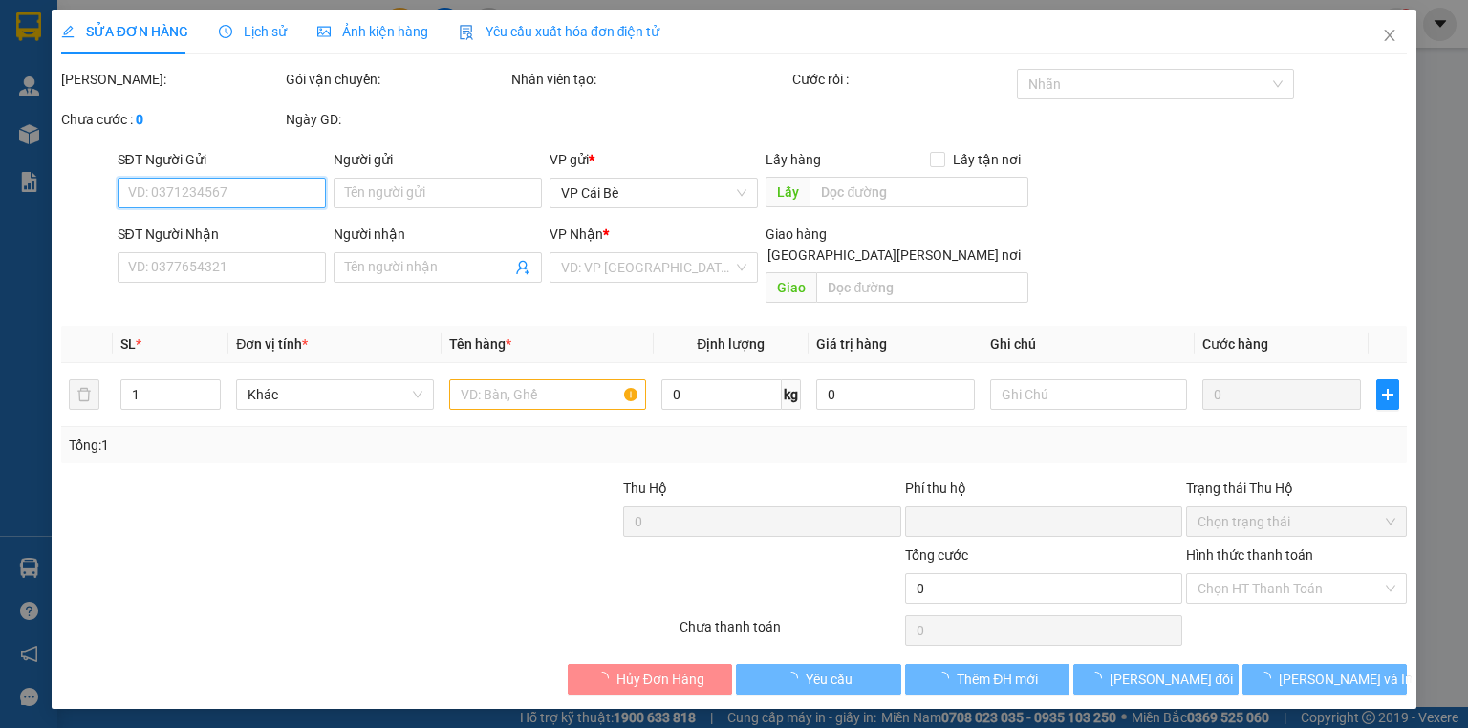
type input "0392976619"
type input "0962788799"
type input "0"
type input "20.000"
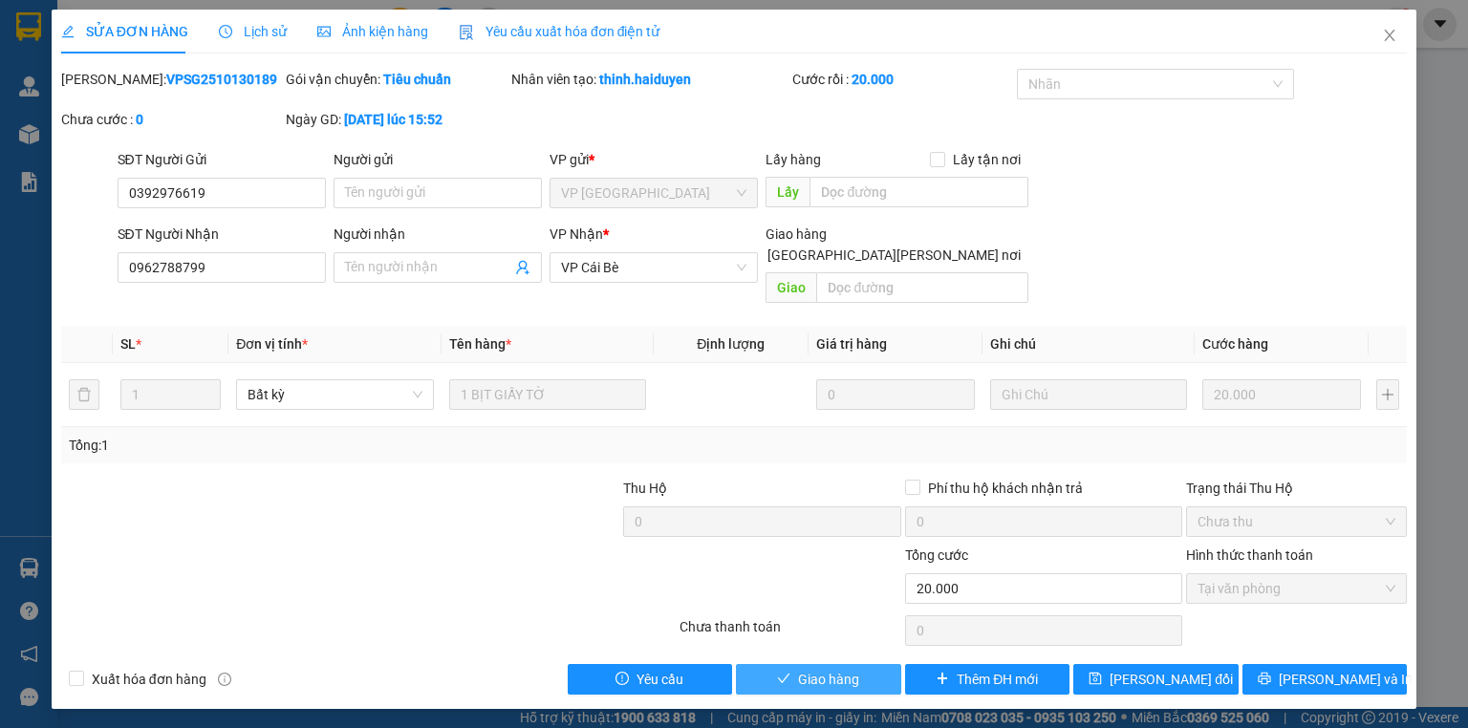
click at [834, 669] on span "Giao hàng" at bounding box center [828, 679] width 61 height 21
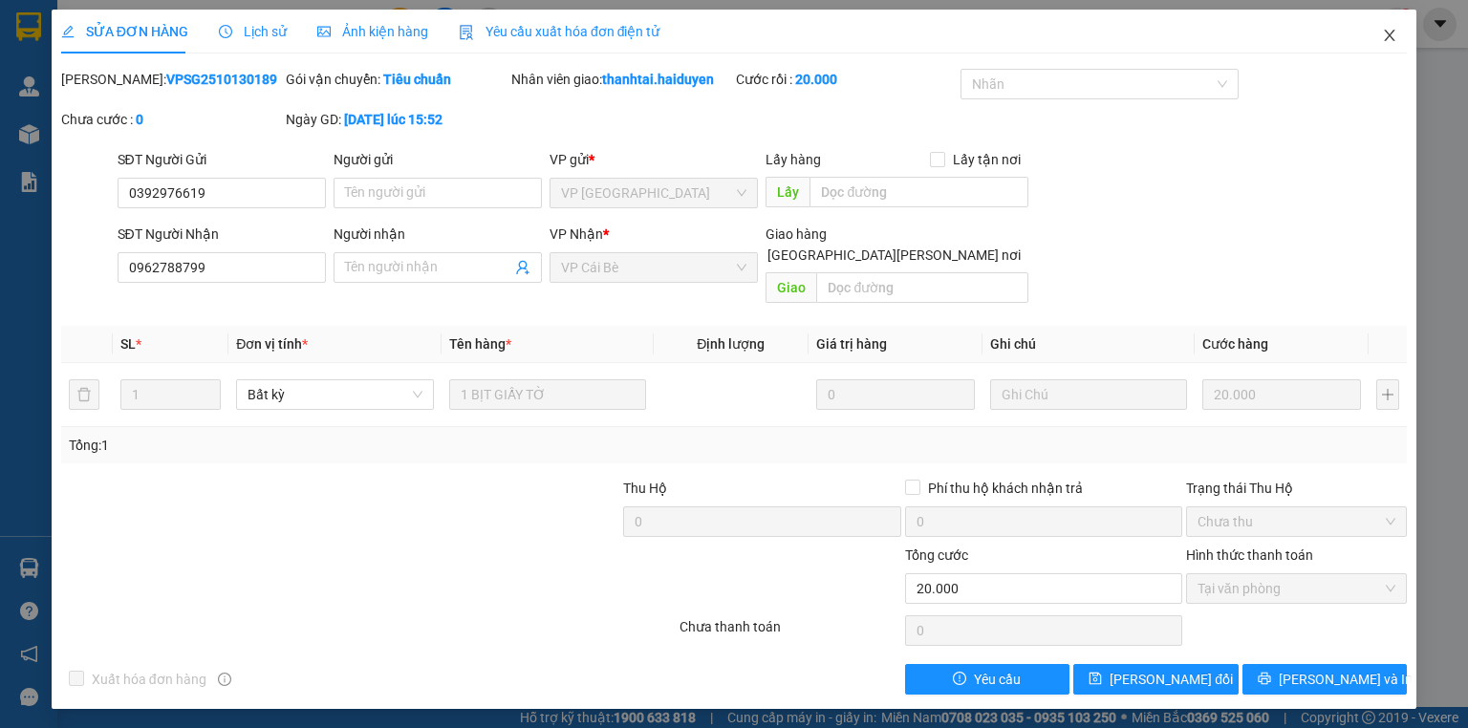
click at [1391, 33] on icon "close" at bounding box center [1390, 35] width 11 height 11
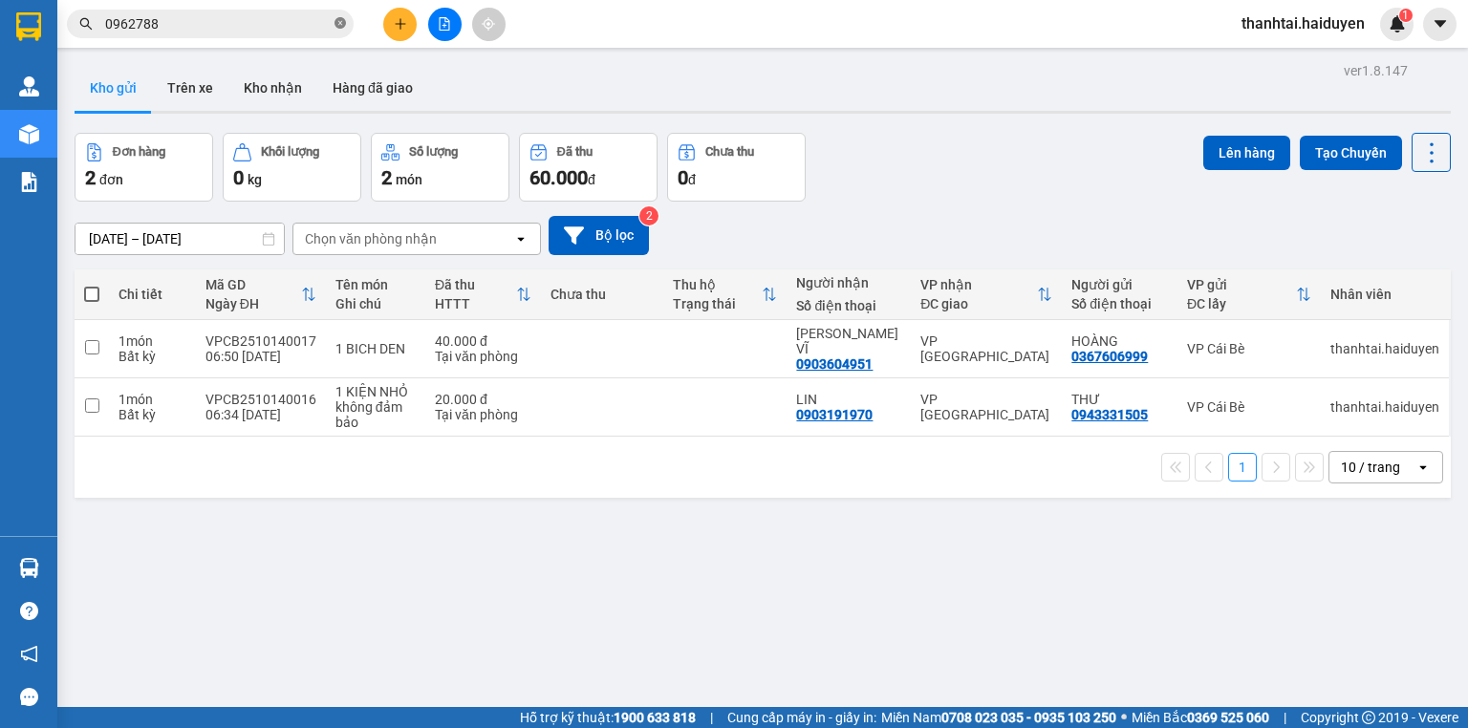
click at [340, 19] on icon "close-circle" at bounding box center [339, 22] width 11 height 11
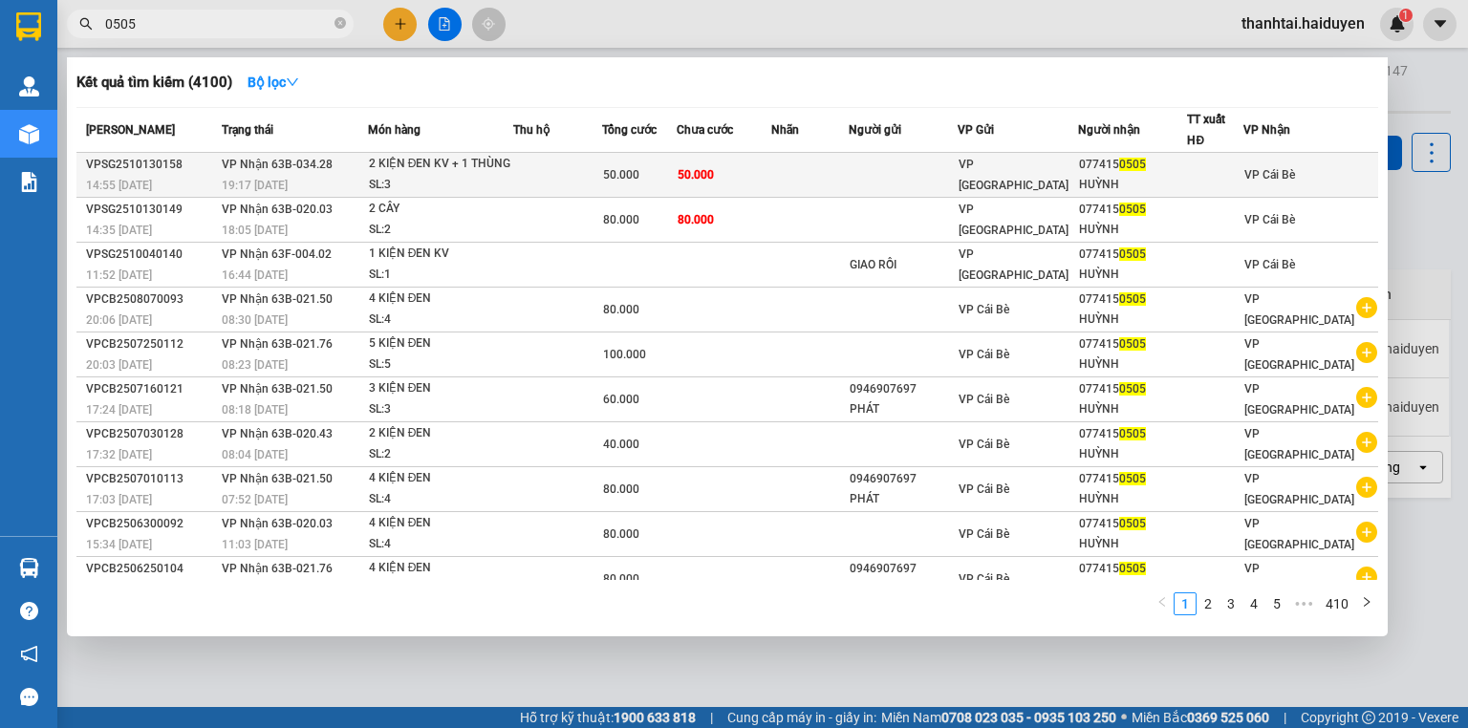
type input "0505"
click at [444, 161] on div "2 KIỆN ĐEN KV + 1 THÙNG" at bounding box center [440, 164] width 143 height 21
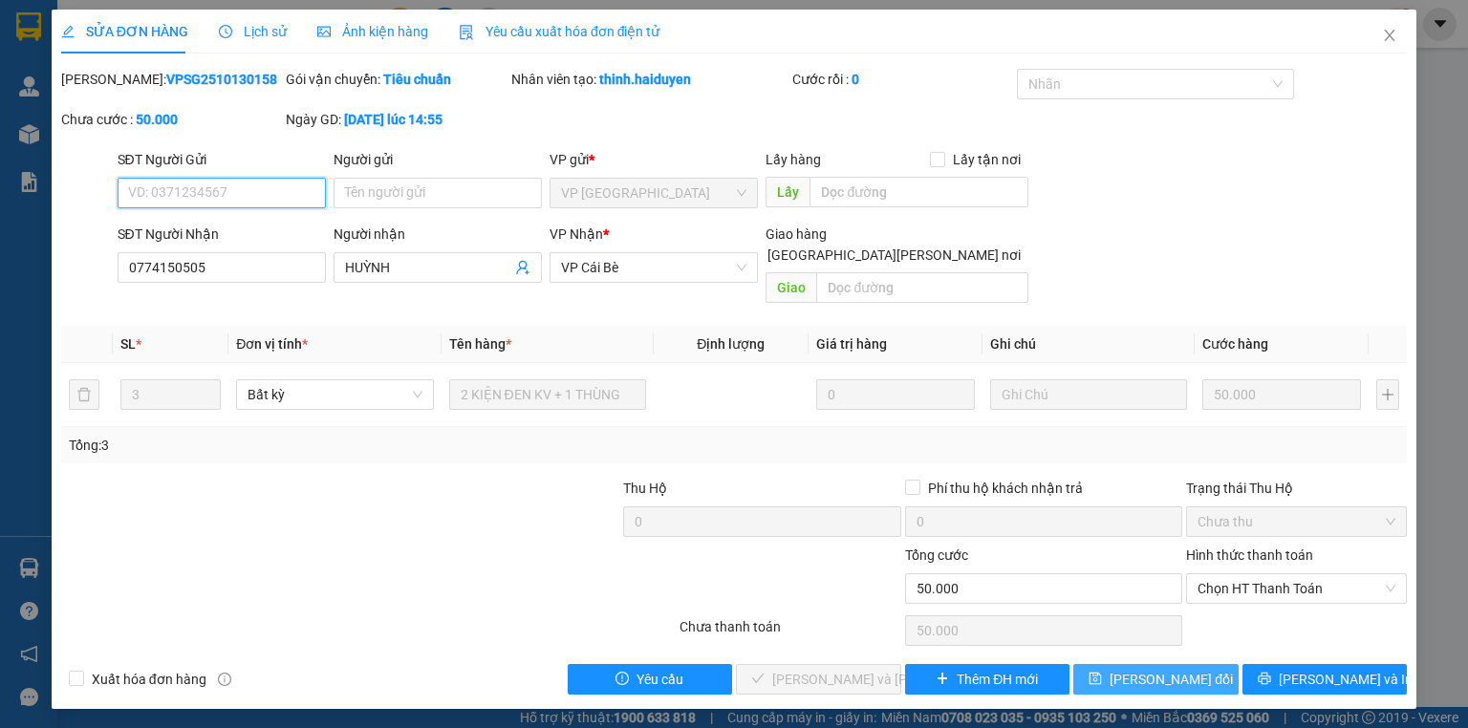
type input "0774150505"
type input "HUỲNH"
type input "0"
type input "50.000"
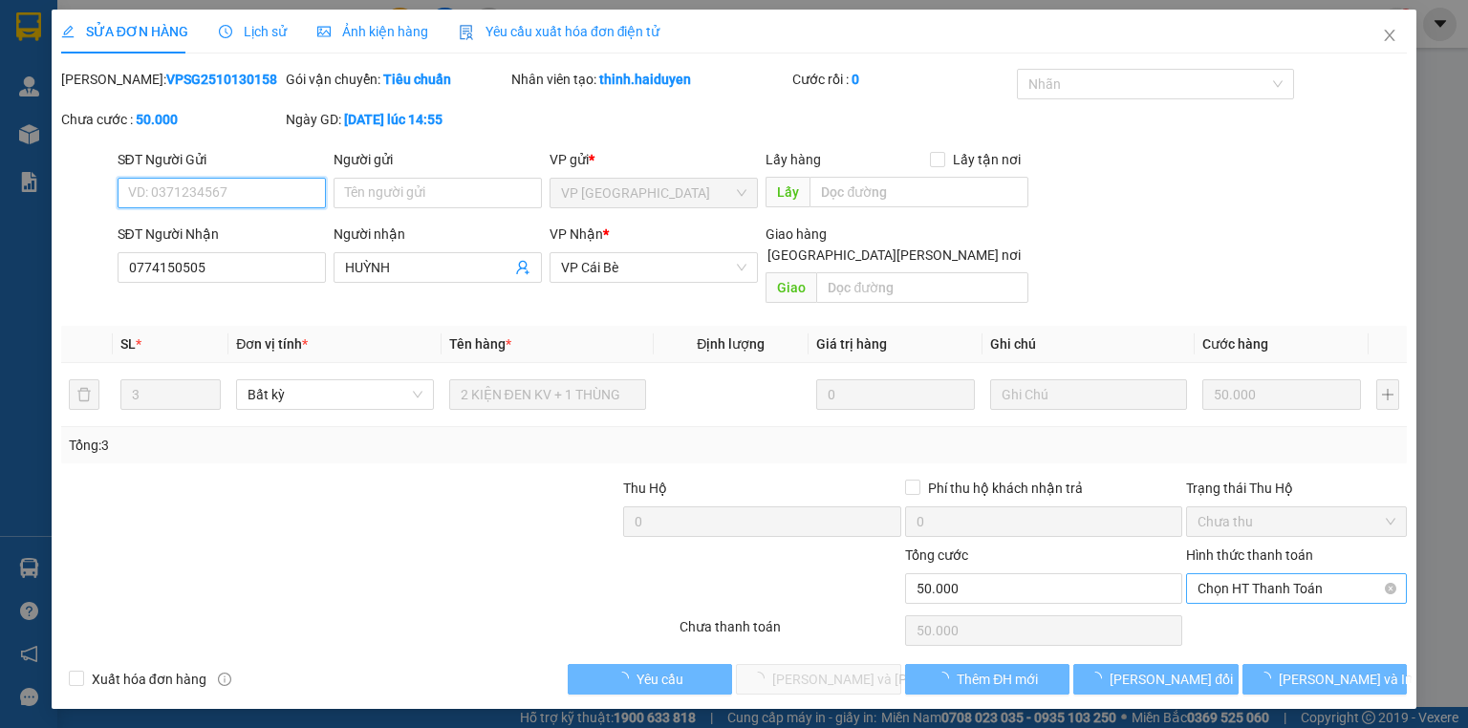
click at [1286, 574] on span "Chọn HT Thanh Toán" at bounding box center [1296, 588] width 198 height 29
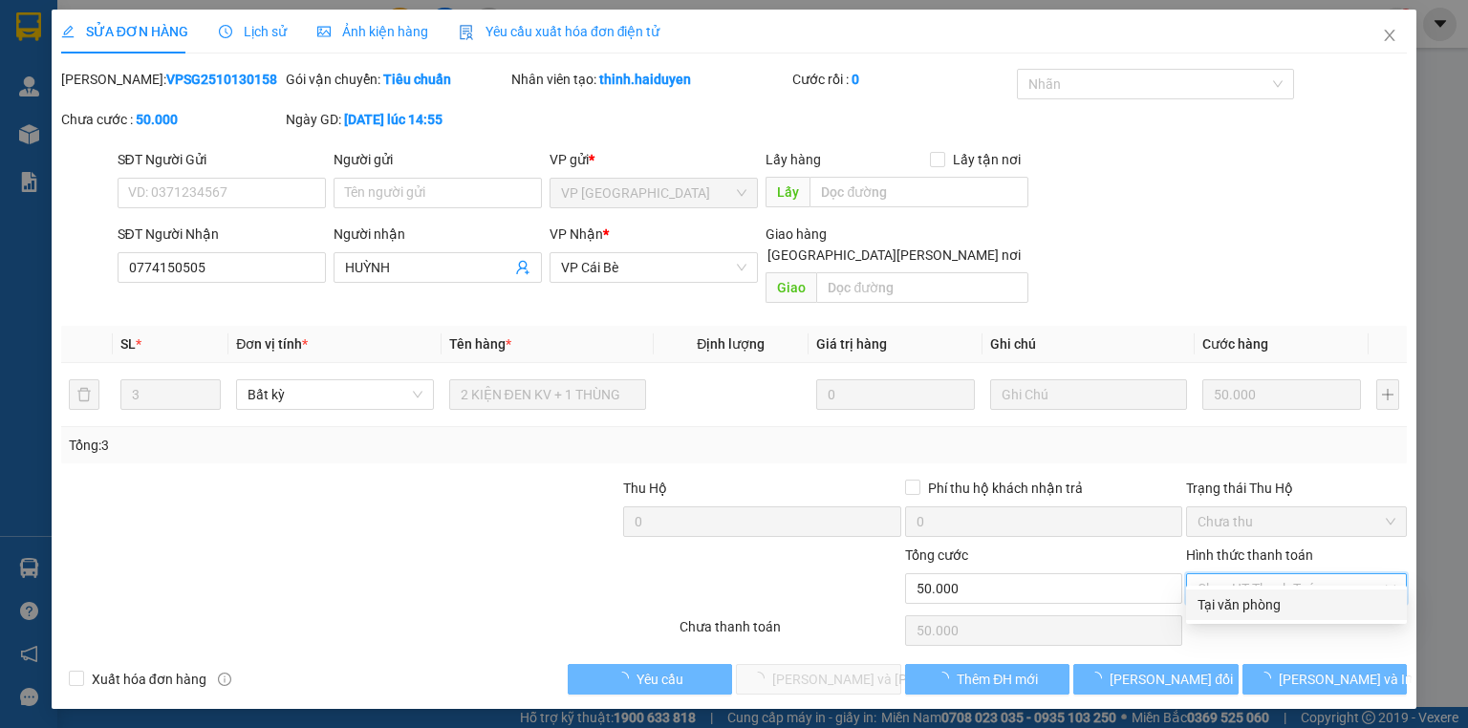
click at [1272, 607] on div "Tại văn phòng" at bounding box center [1296, 604] width 198 height 21
type input "0"
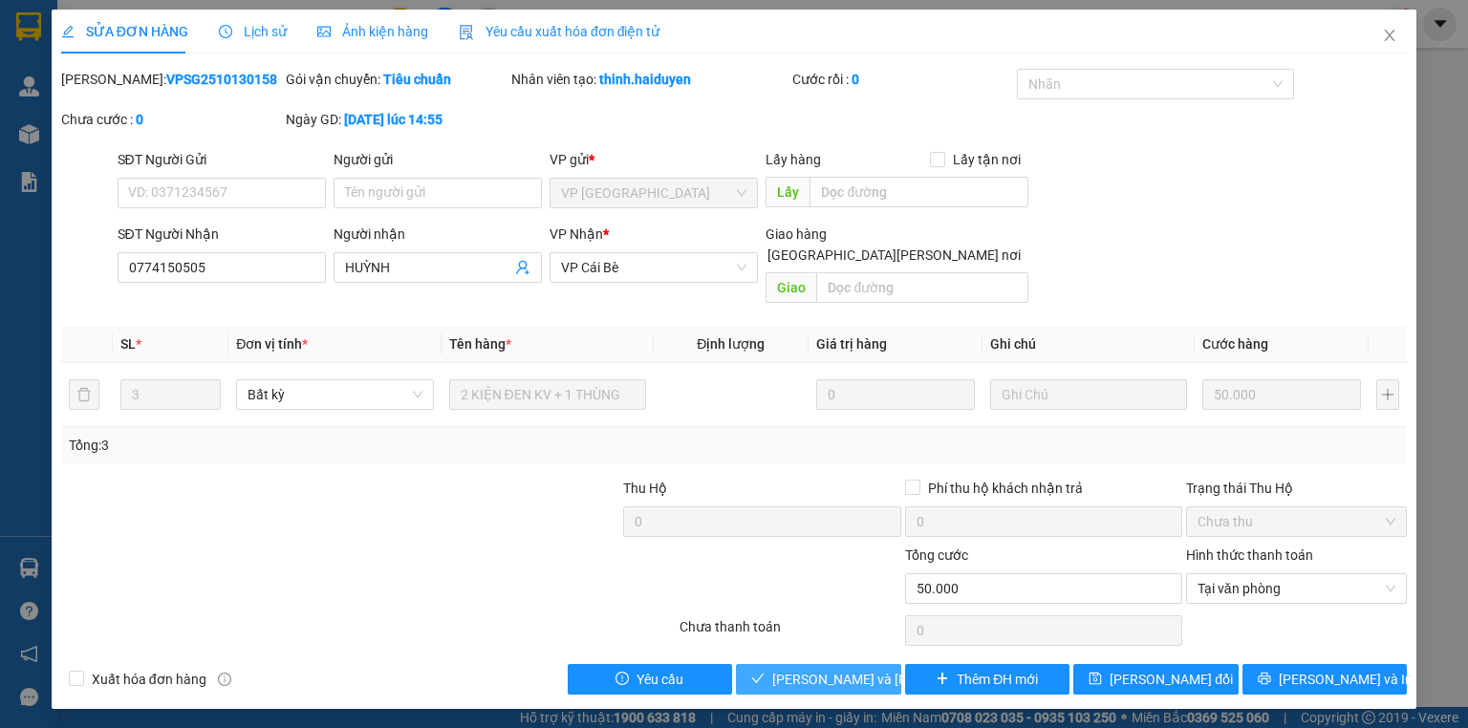
click at [843, 669] on span "Lưu và Giao hàng" at bounding box center [901, 679] width 258 height 21
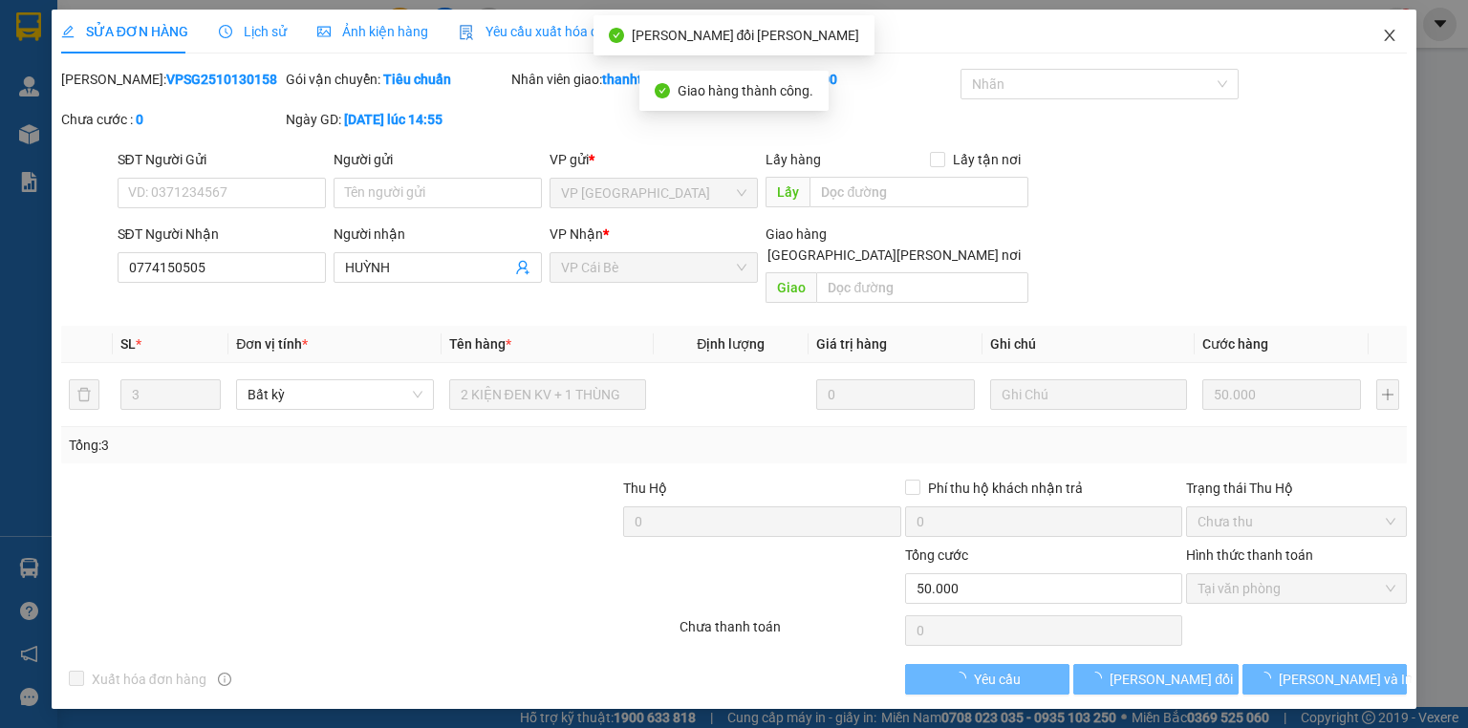
click at [1391, 38] on icon "close" at bounding box center [1389, 35] width 15 height 15
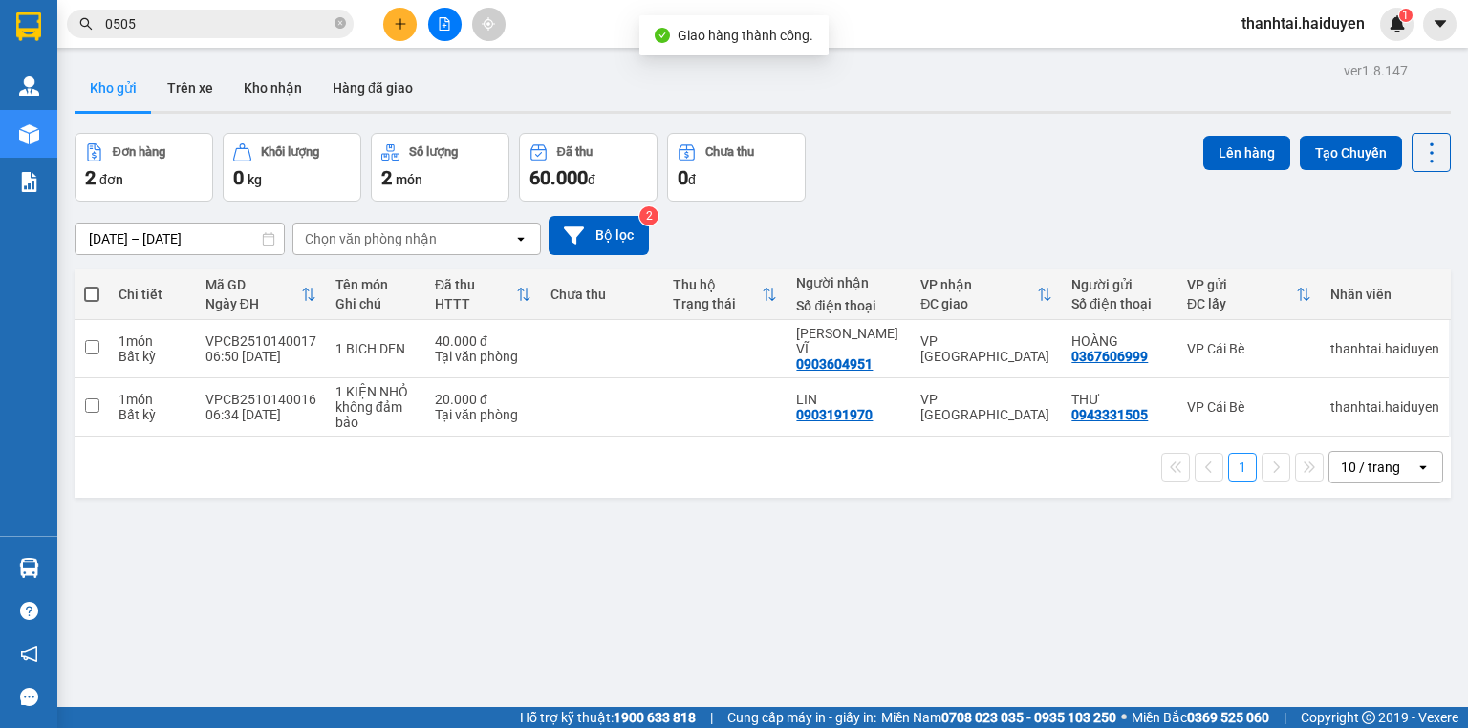
click at [300, 31] on input "0505" at bounding box center [218, 23] width 226 height 21
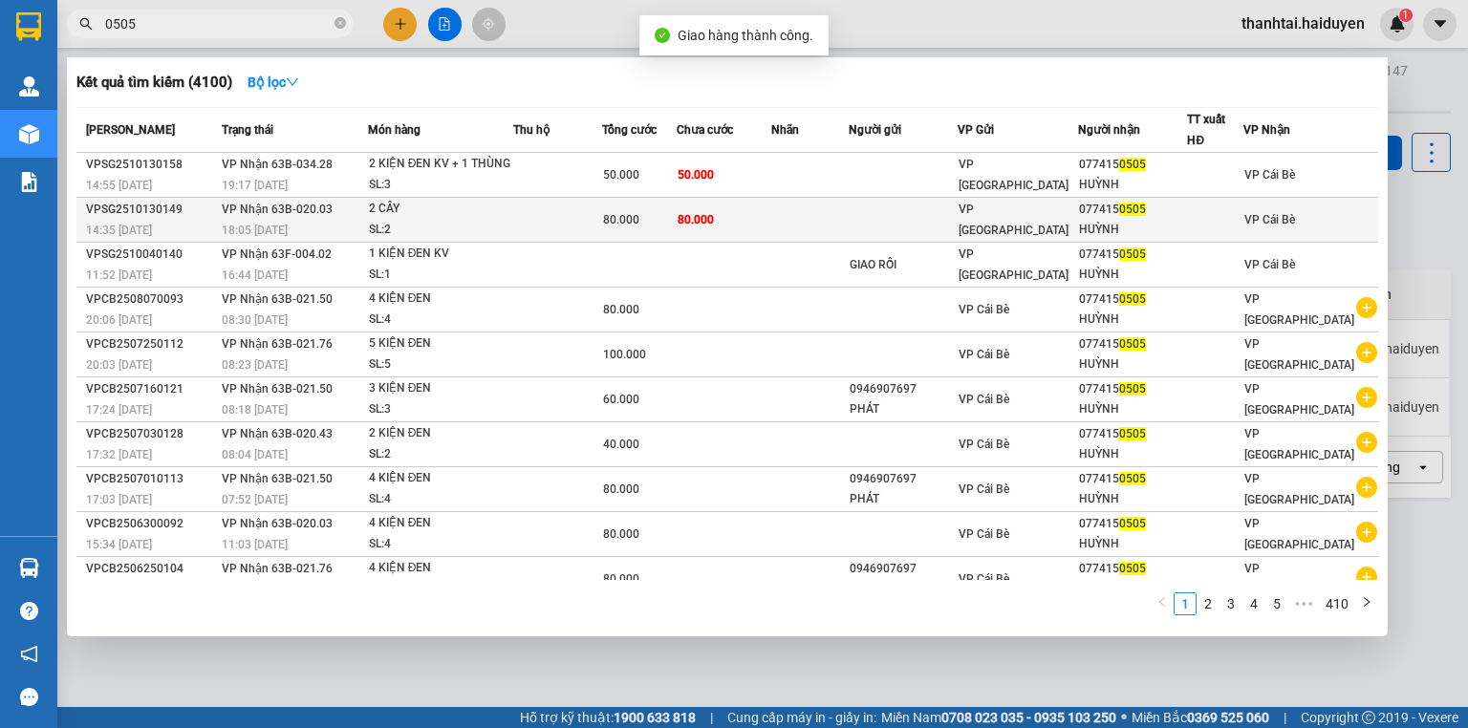
click at [602, 228] on td at bounding box center [557, 220] width 89 height 45
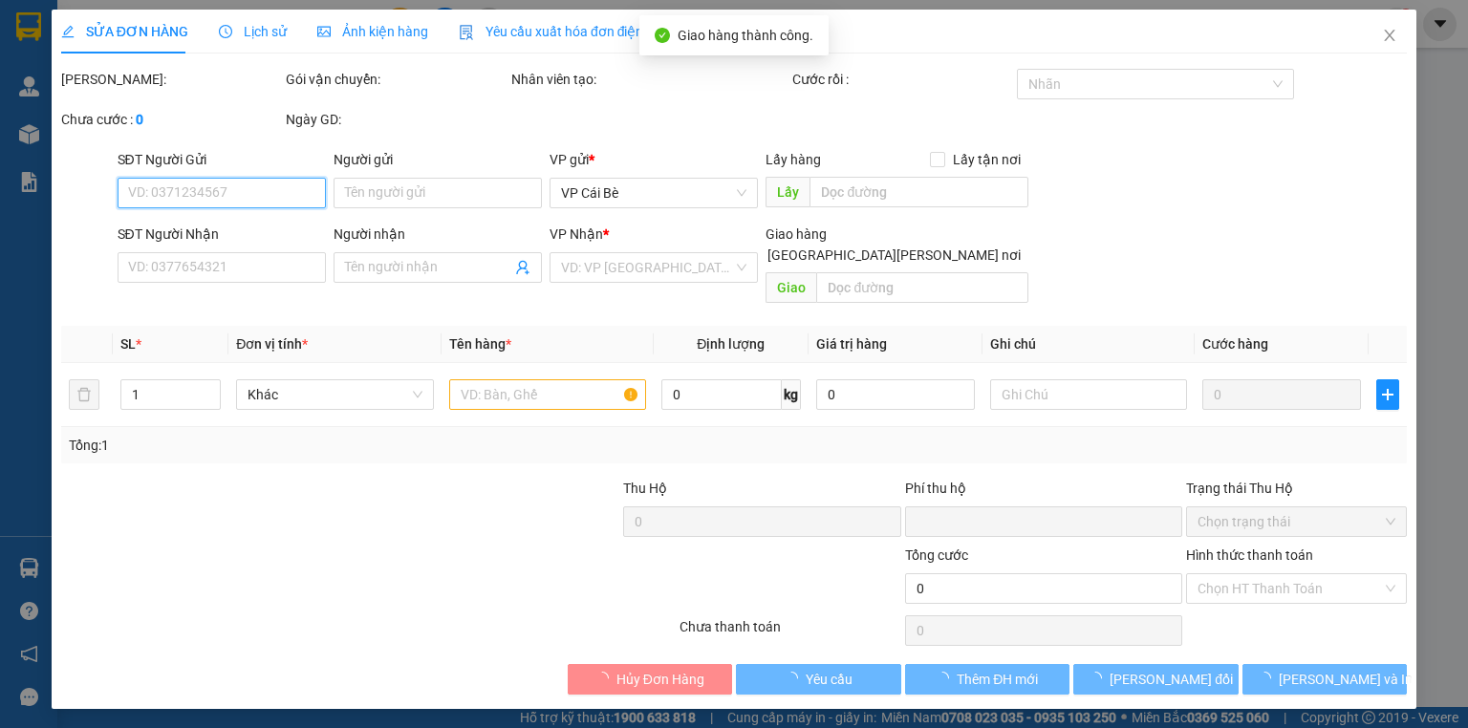
type input "0774150505"
type input "HUỲNH"
type input "0"
type input "80.000"
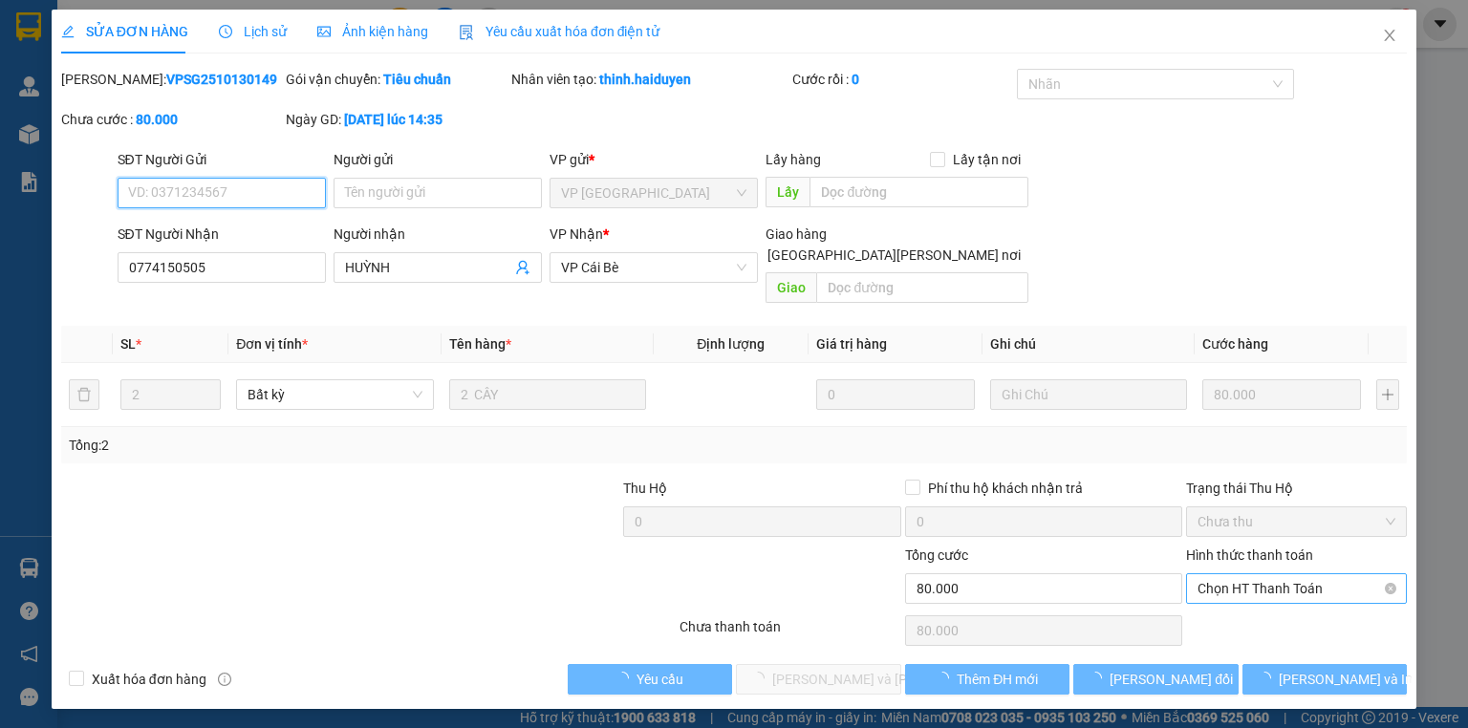
drag, startPoint x: 1258, startPoint y: 565, endPoint x: 1253, endPoint y: 574, distance: 10.7
click at [1258, 574] on span "Chọn HT Thanh Toán" at bounding box center [1296, 588] width 198 height 29
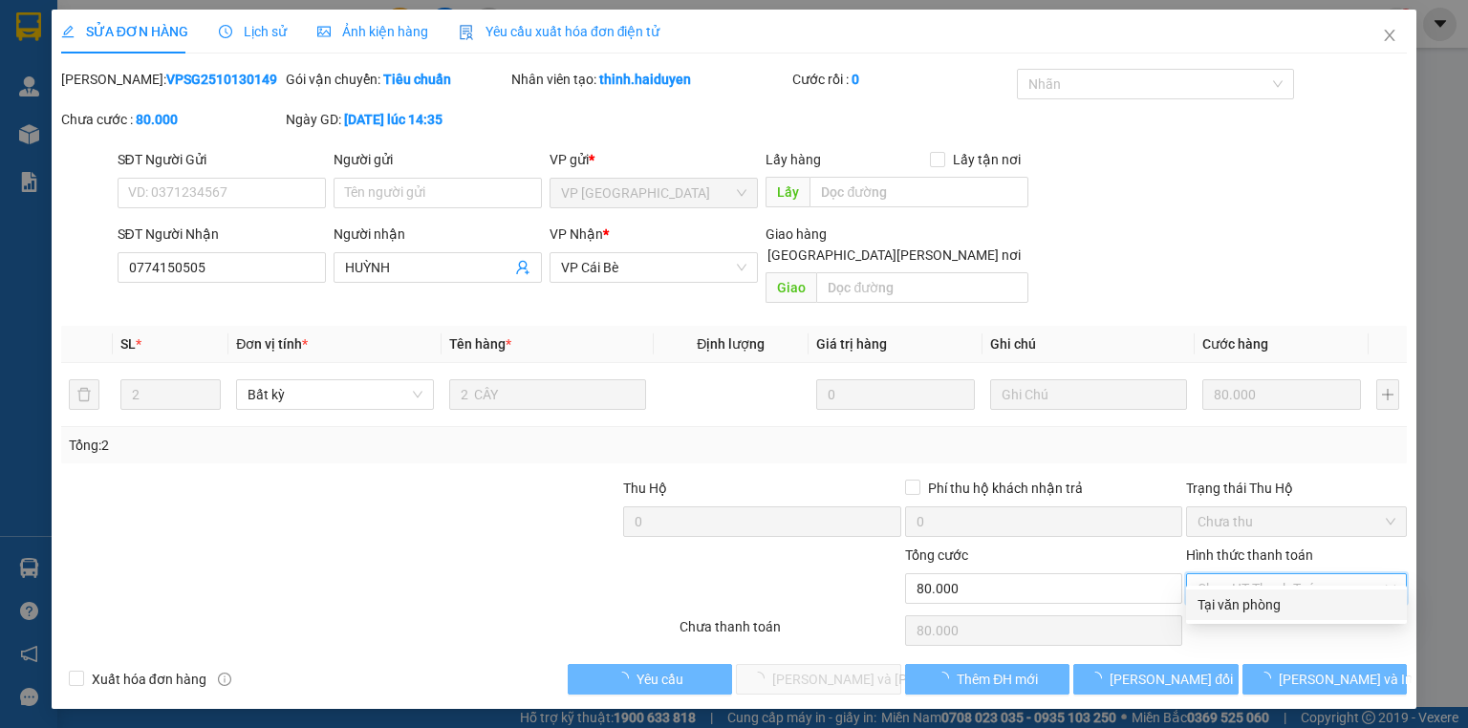
drag, startPoint x: 1246, startPoint y: 612, endPoint x: 960, endPoint y: 625, distance: 286.1
click at [1246, 612] on div "Tại văn phòng" at bounding box center [1296, 604] width 198 height 21
type input "0"
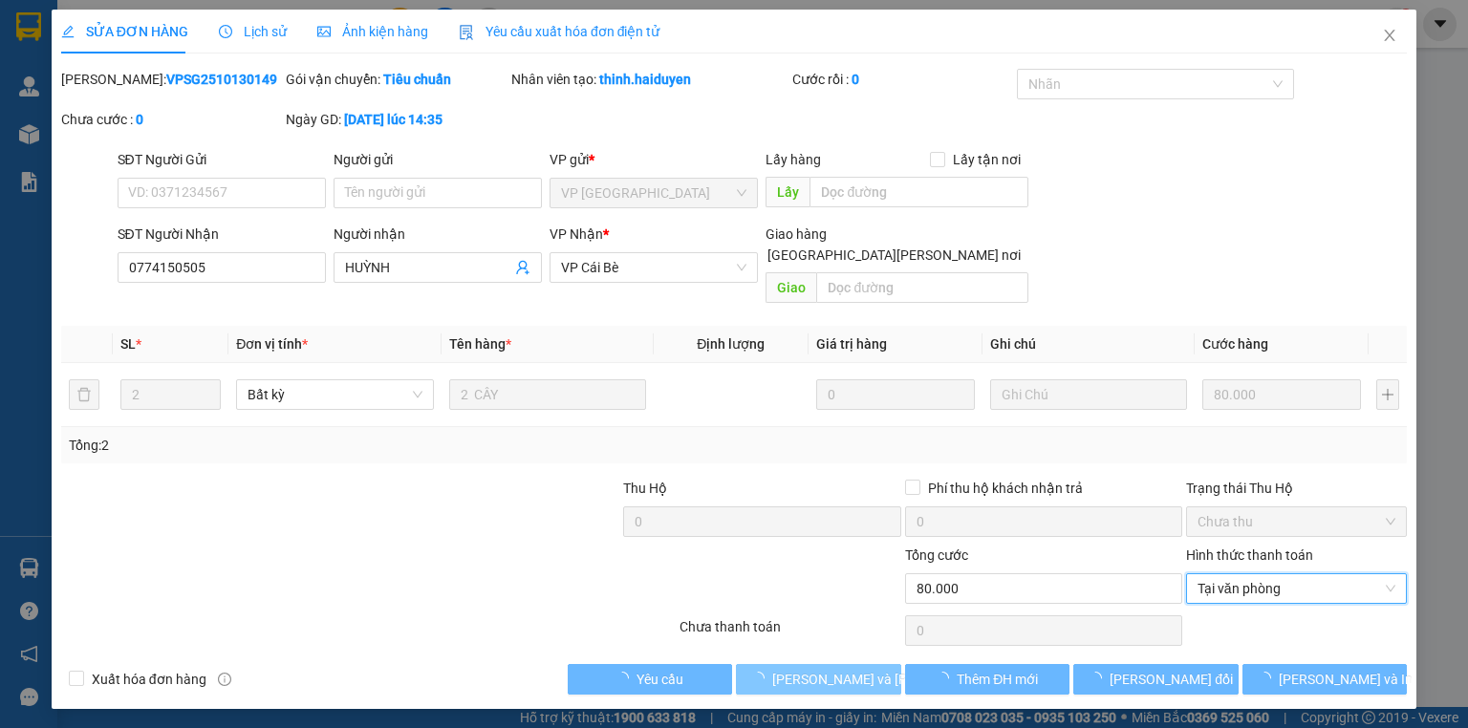
click at [818, 669] on span "Lưu và Giao hàng" at bounding box center [901, 679] width 258 height 21
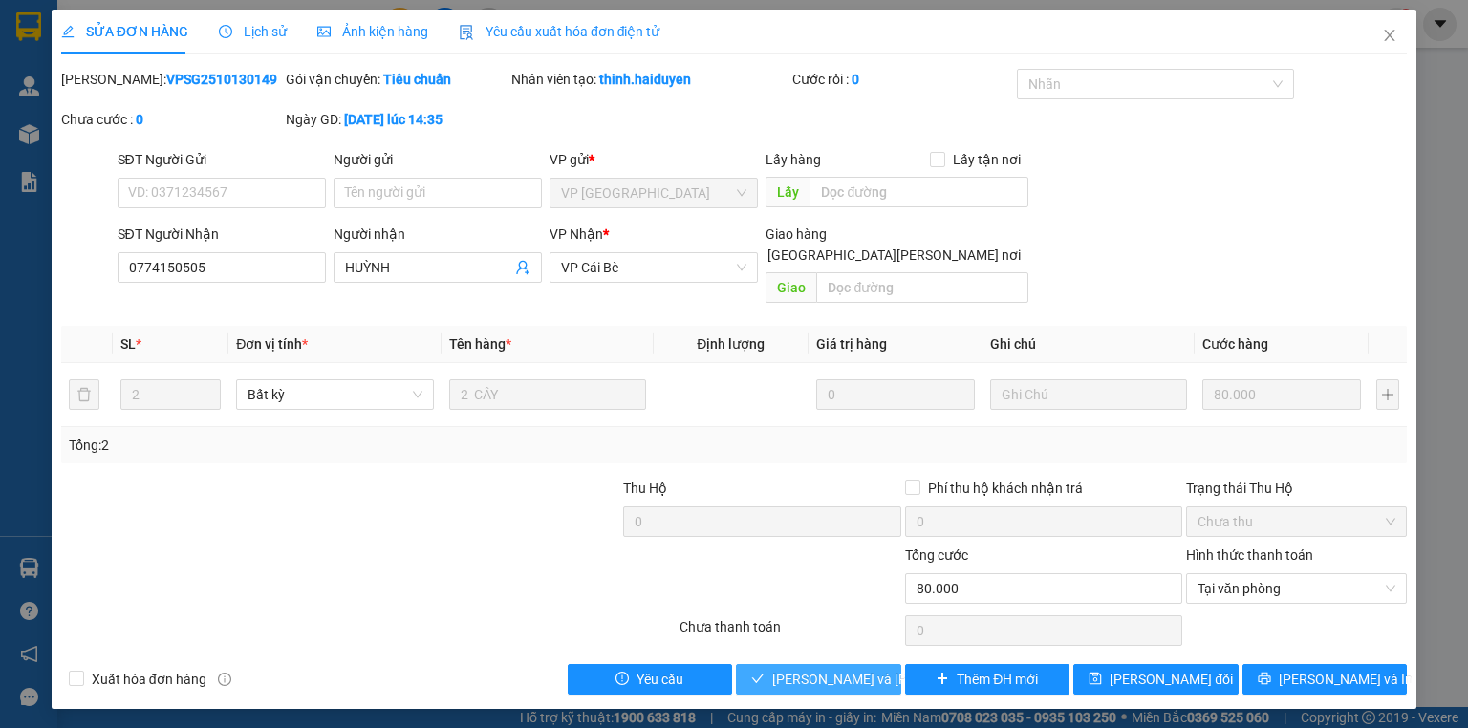
click at [824, 669] on span "Lưu và Giao hàng" at bounding box center [901, 679] width 258 height 21
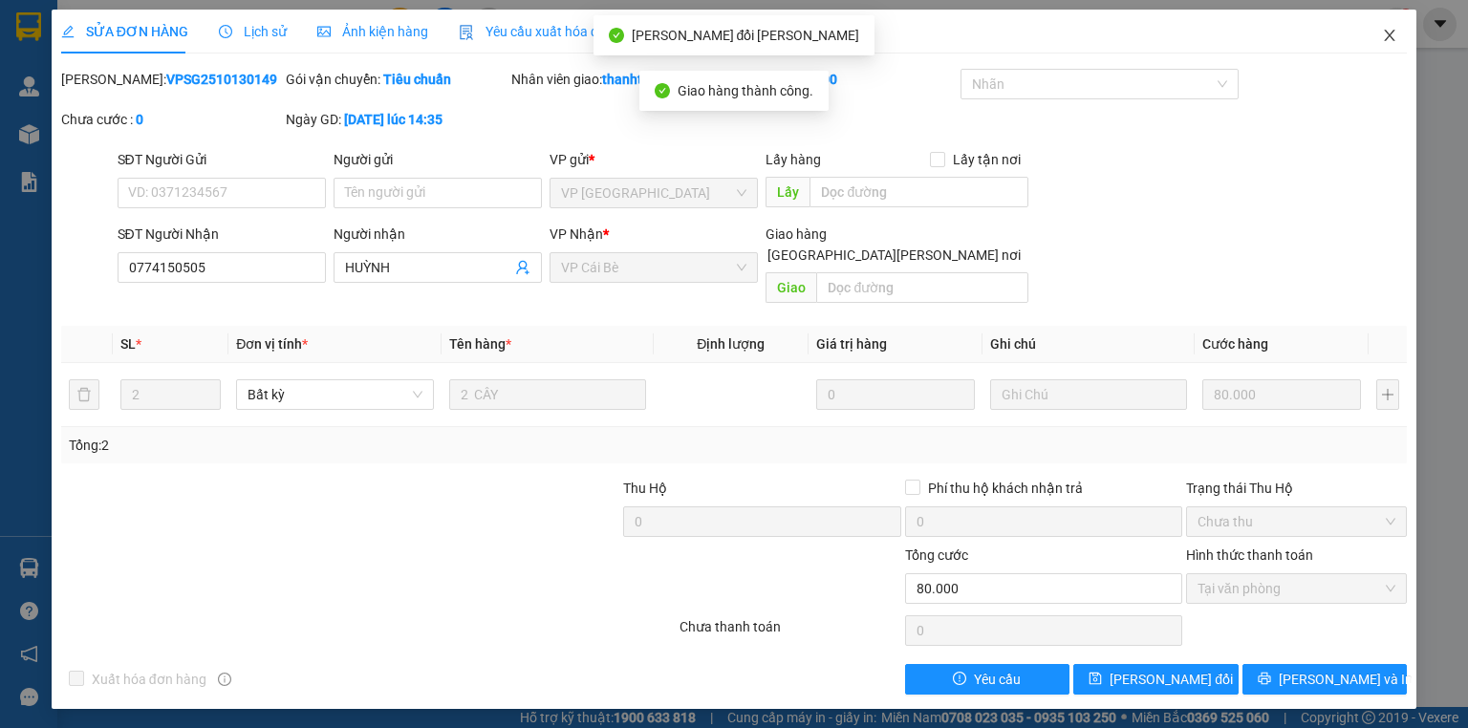
click at [1385, 37] on icon "close" at bounding box center [1389, 35] width 15 height 15
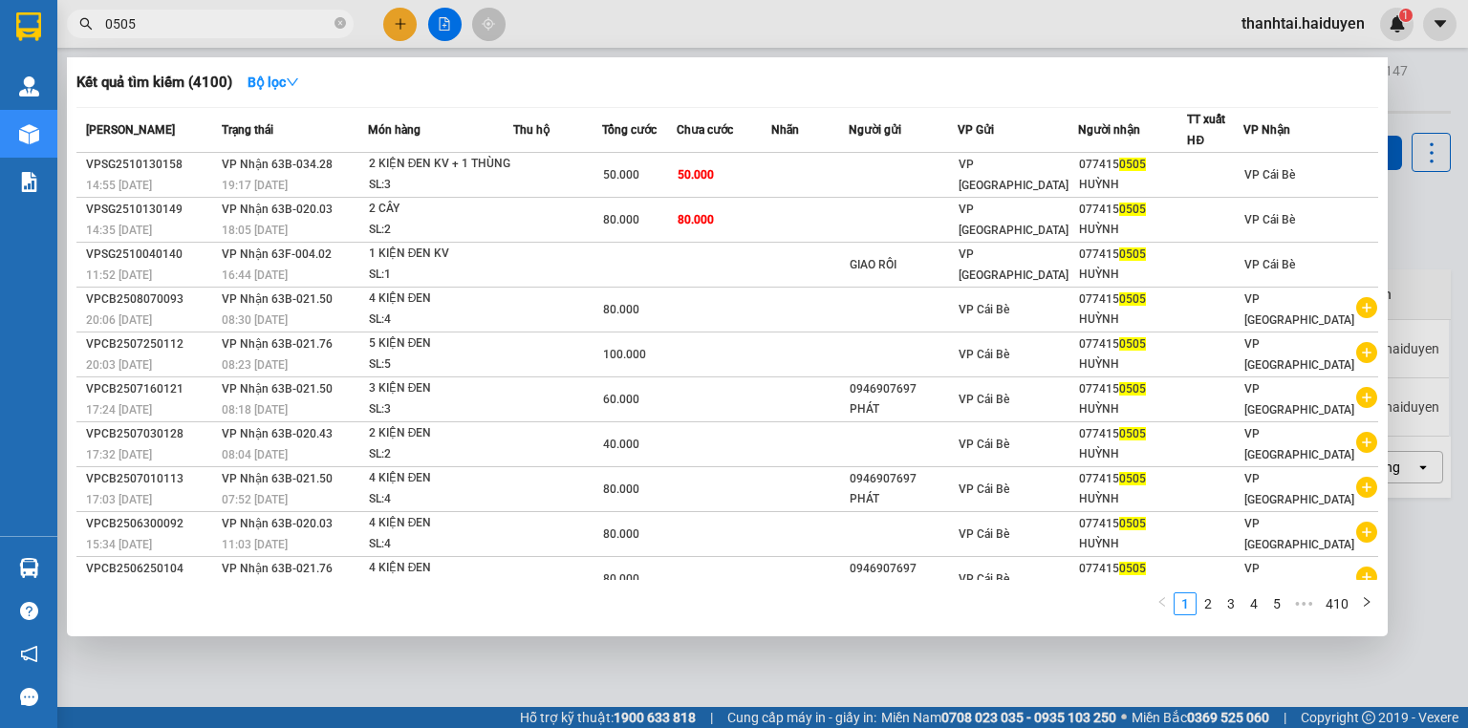
click at [287, 24] on input "0505" at bounding box center [218, 23] width 226 height 21
click at [337, 25] on icon "close-circle" at bounding box center [339, 22] width 11 height 11
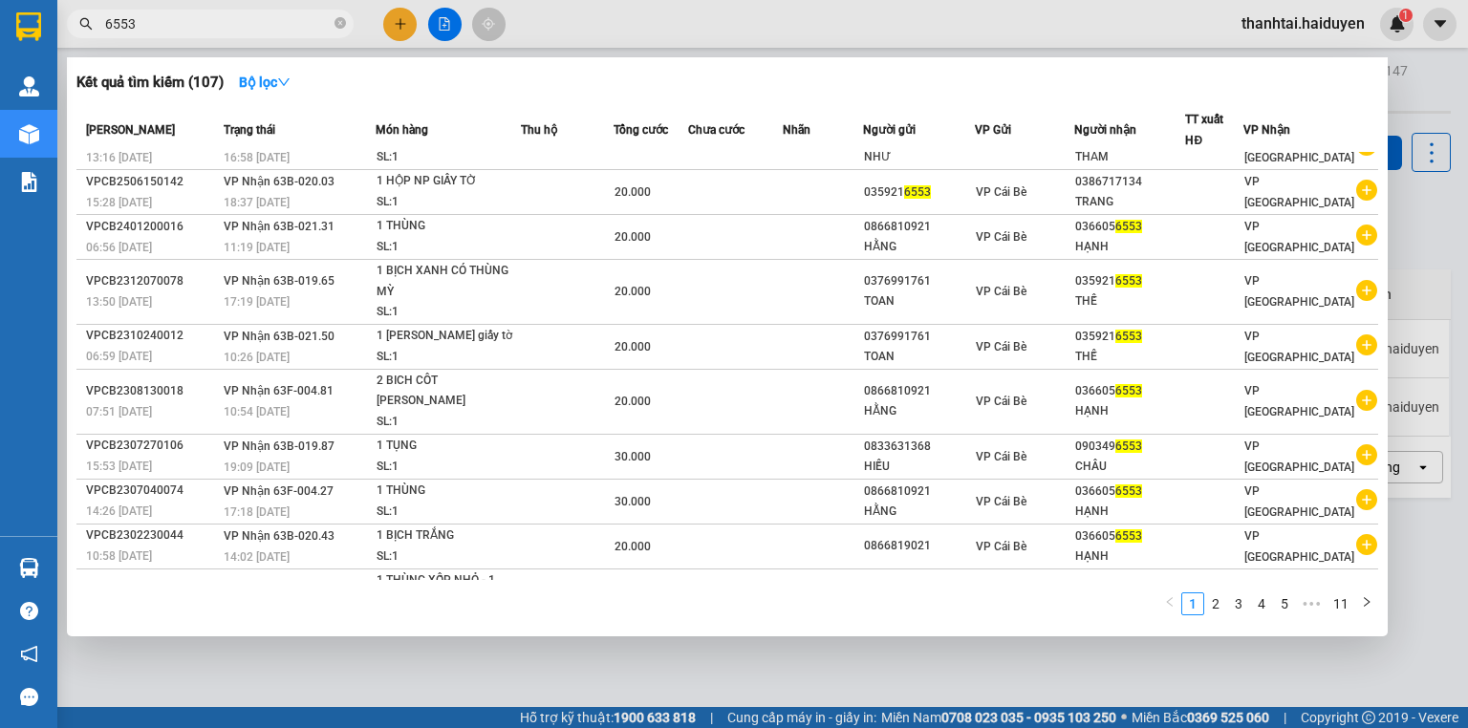
scroll to position [55, 0]
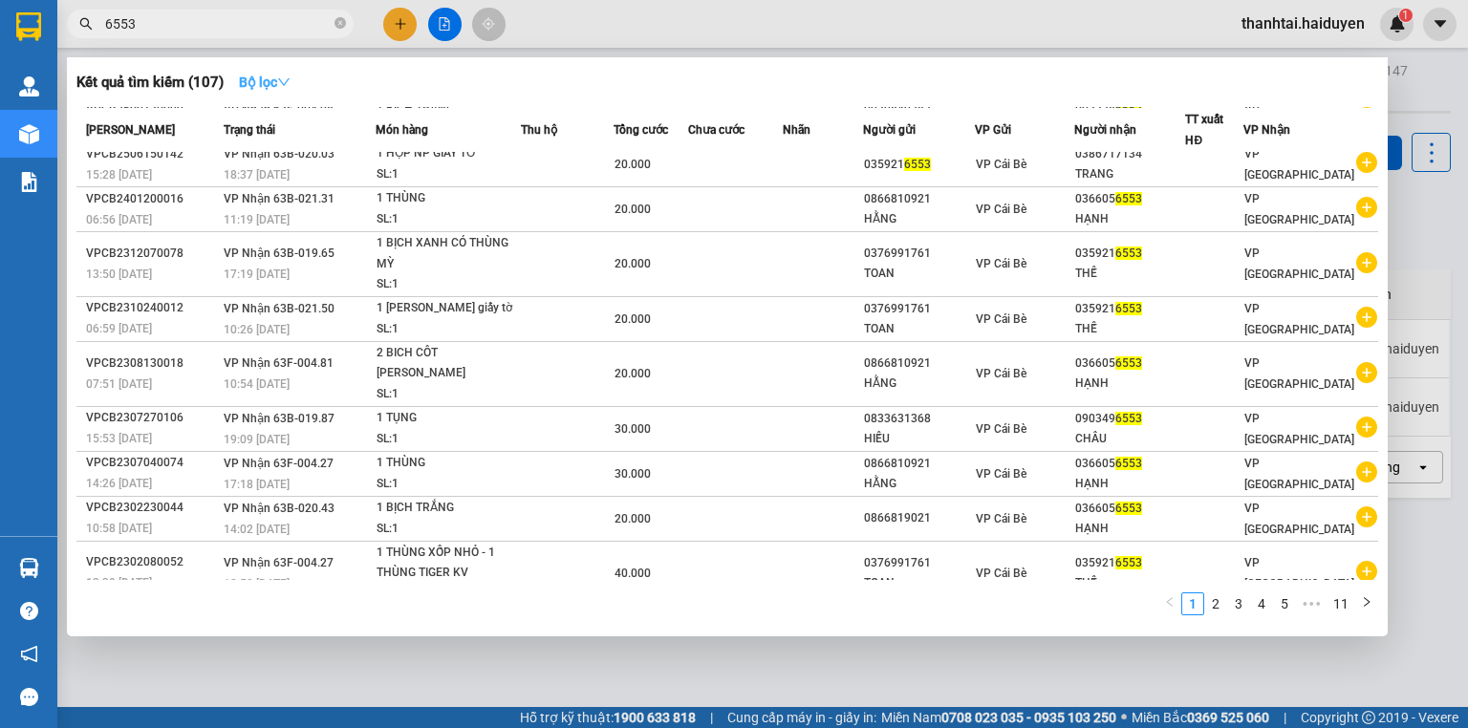
type input "6553"
click at [264, 76] on strong "Bộ lọc" at bounding box center [265, 82] width 52 height 15
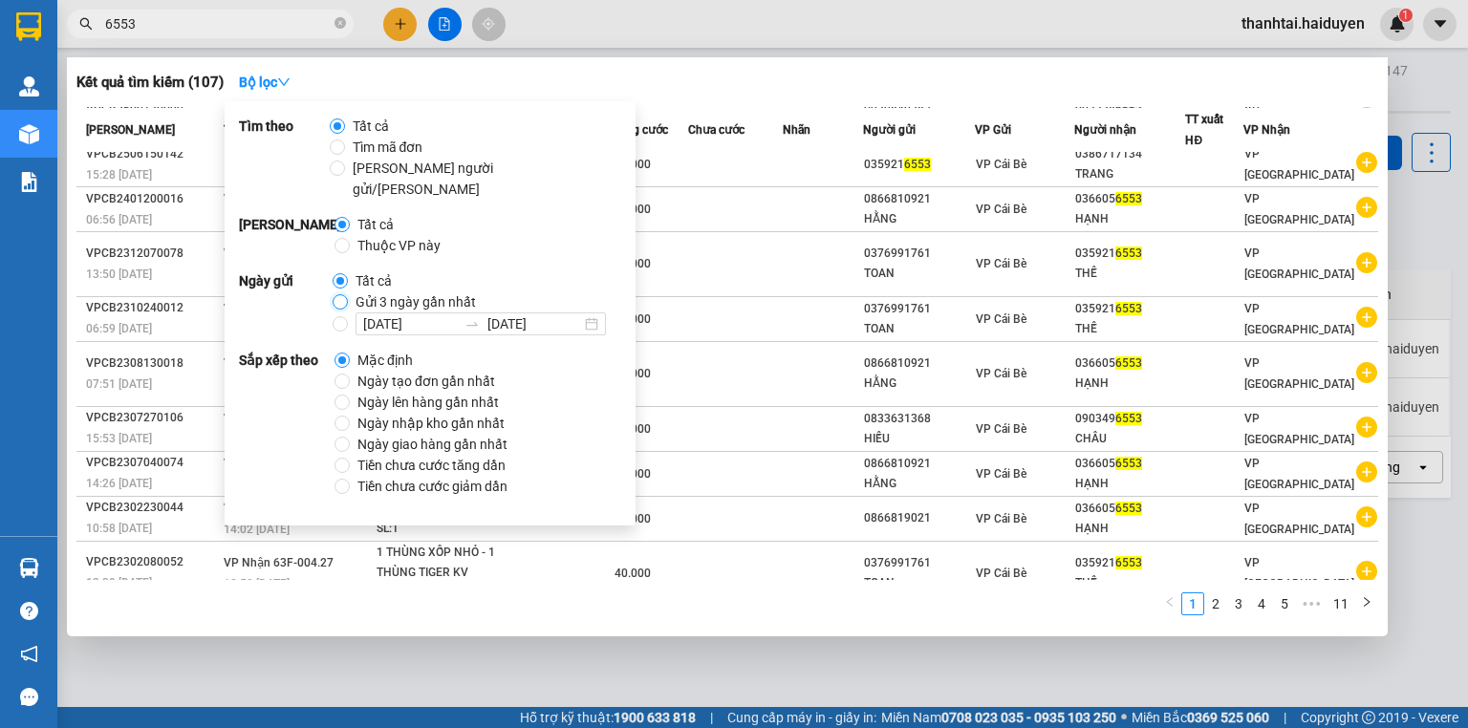
click at [340, 294] on input "Gửi 3 ngày gần nhất" at bounding box center [340, 301] width 15 height 15
radio input "true"
radio input "false"
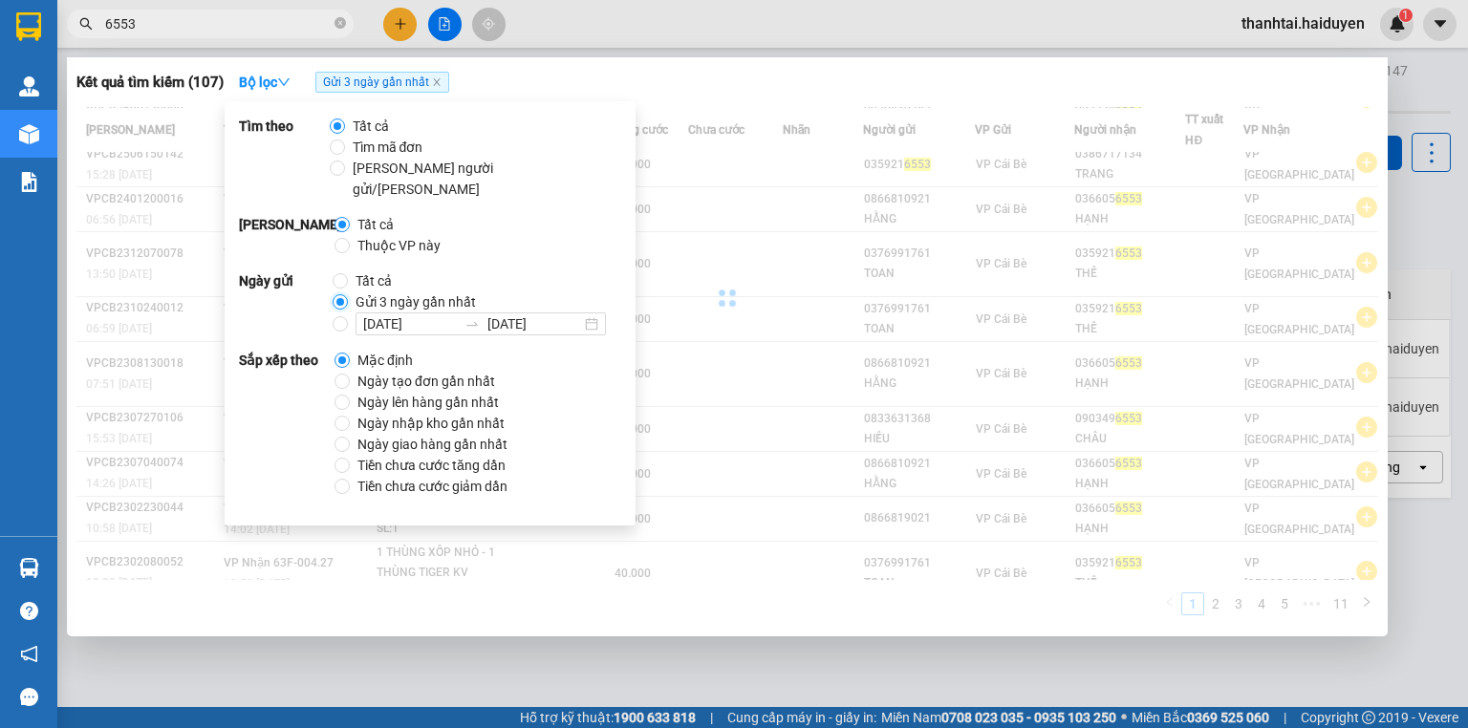
scroll to position [0, 0]
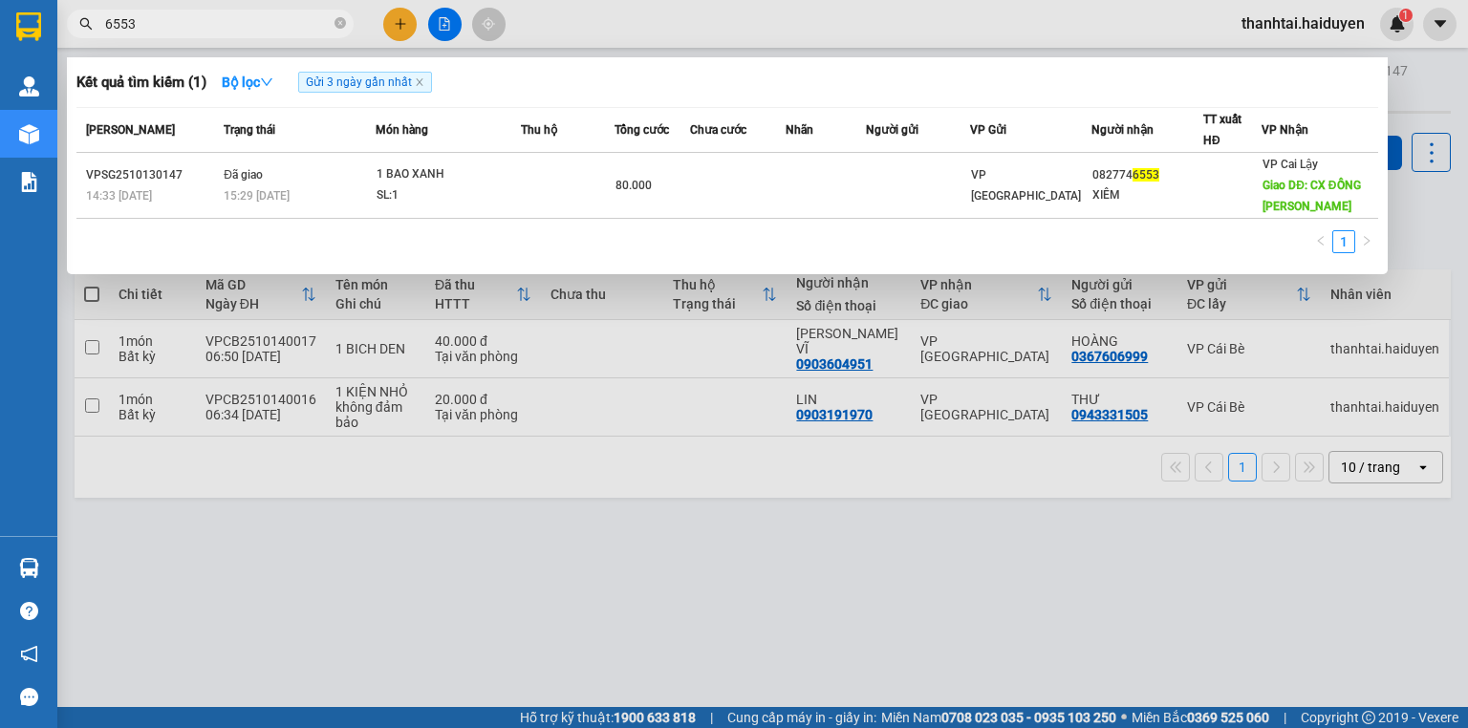
drag, startPoint x: 1211, startPoint y: 508, endPoint x: 1170, endPoint y: 490, distance: 44.9
click at [1208, 507] on div at bounding box center [734, 364] width 1468 height 728
click at [274, 25] on input "6553" at bounding box center [218, 23] width 226 height 21
click at [746, 3] on div at bounding box center [734, 364] width 1468 height 728
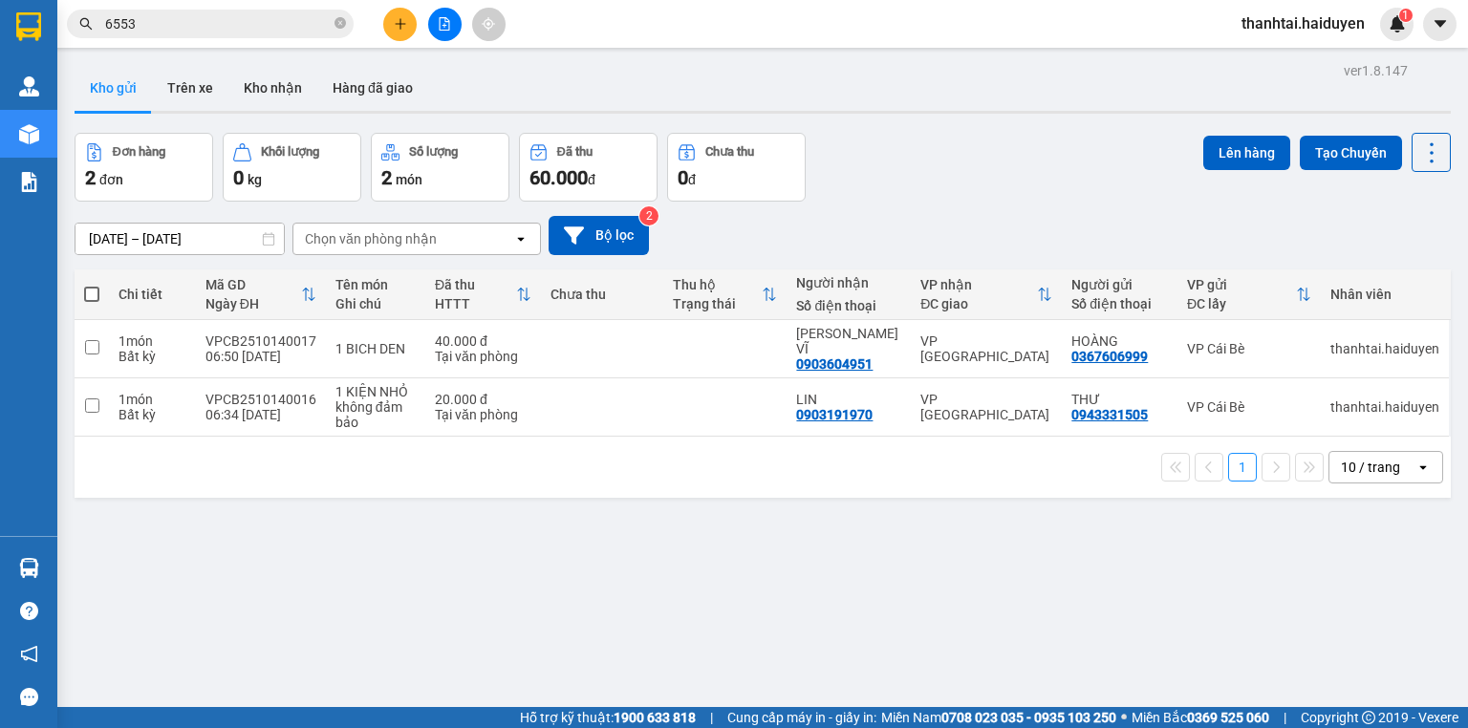
click at [253, 38] on div "Kết quả tìm kiếm ( 1 ) Bộ lọc Gửi 3 ngày gần nhất Mã ĐH Trạng thái Món hàng Thu…" at bounding box center [186, 24] width 373 height 33
click at [256, 34] on span "6553" at bounding box center [210, 24] width 287 height 29
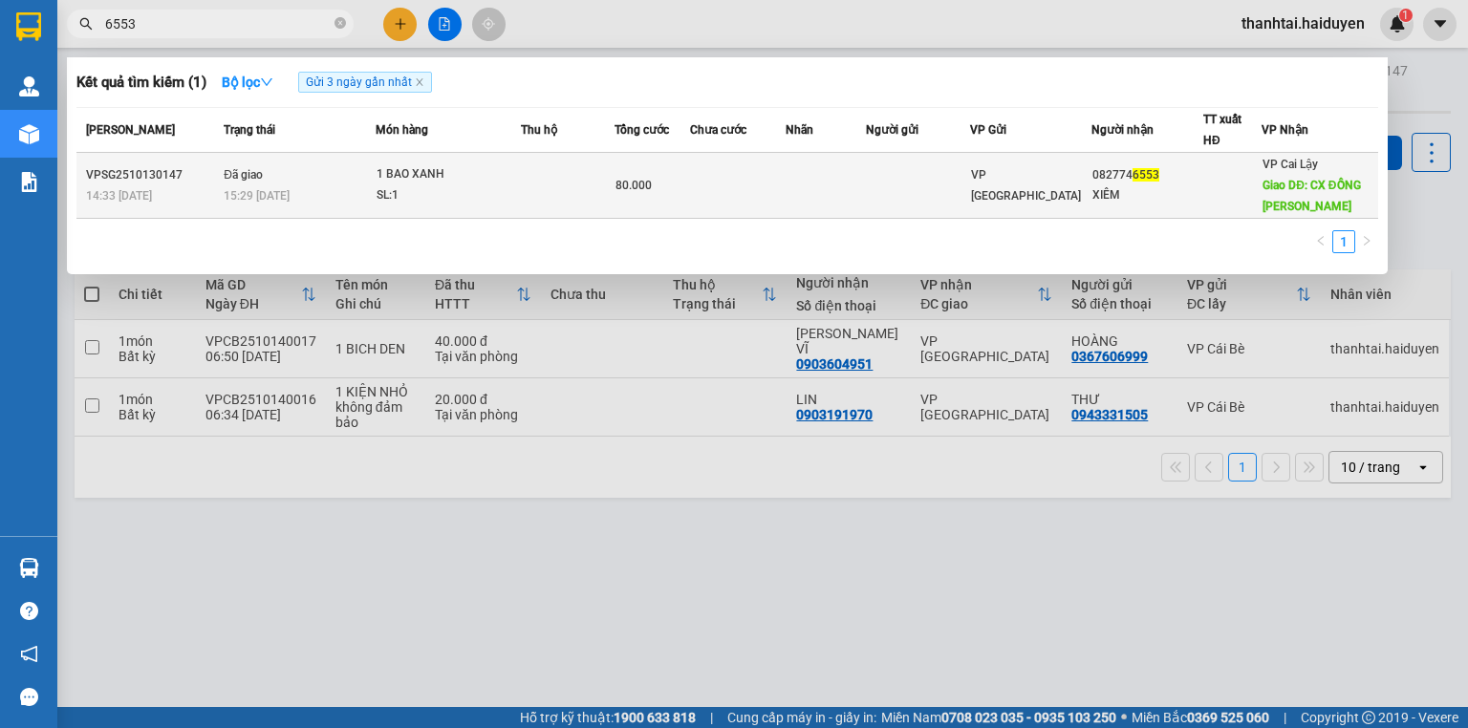
click at [318, 157] on td "Đã giao 15:29 - 13/10" at bounding box center [297, 186] width 157 height 66
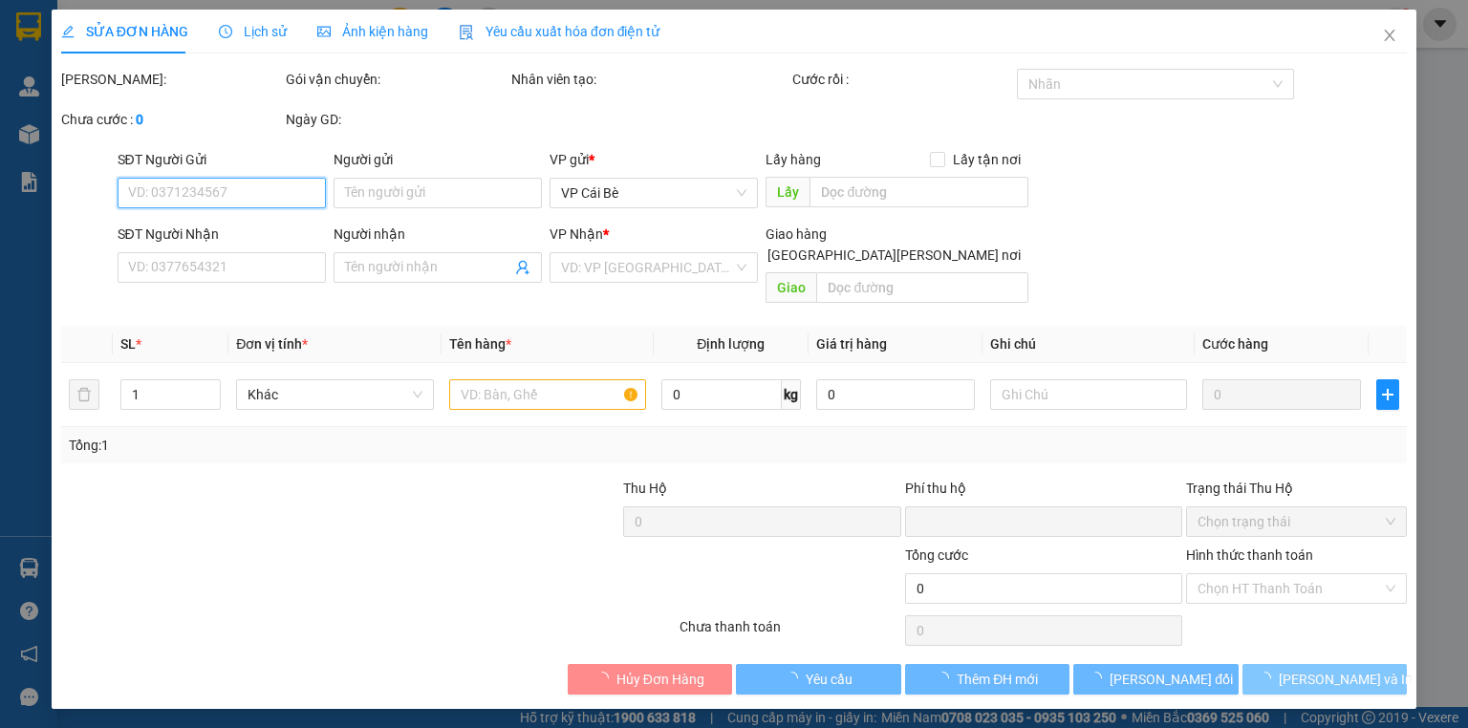
type input "0827746553"
type input "XIÊM"
type input "CX ĐỒNG NHÂN"
type input "0"
type input "80.000"
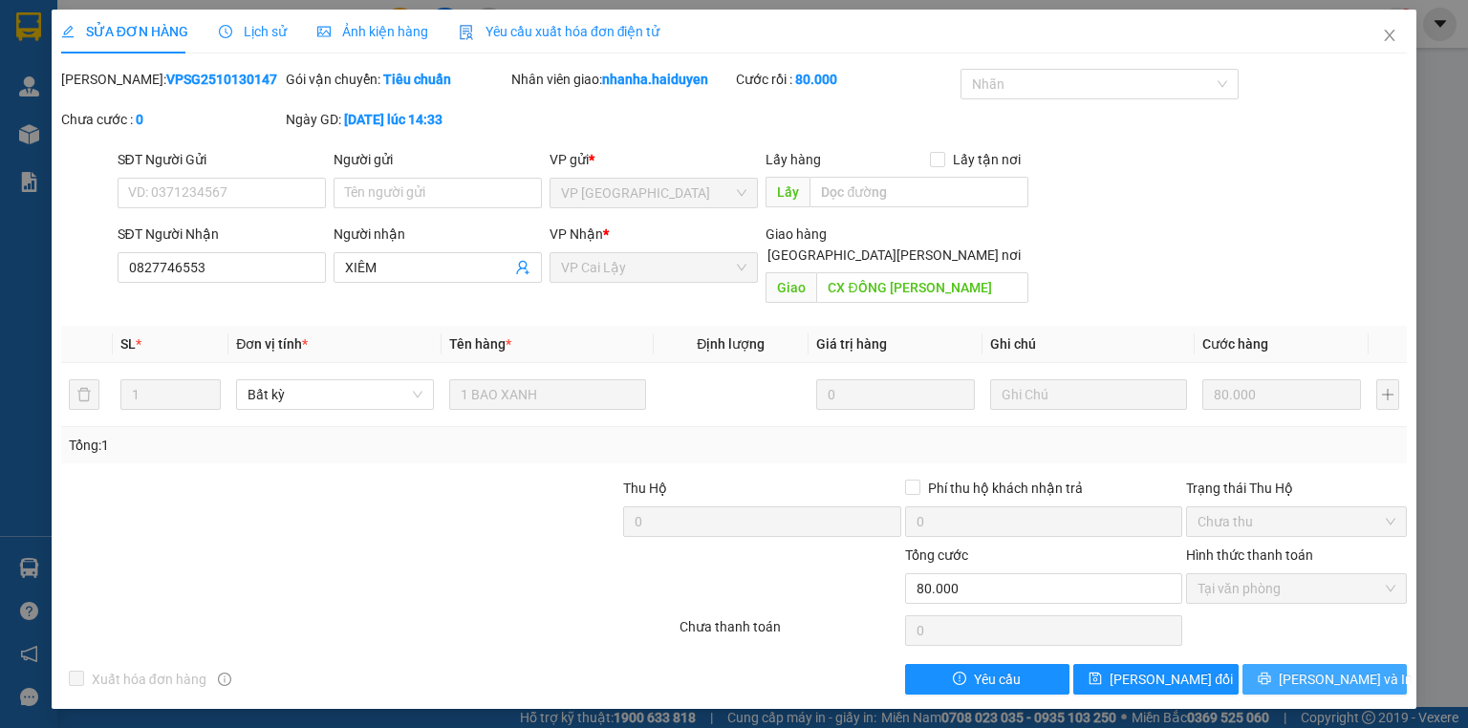
click at [1353, 670] on button "[PERSON_NAME] và In" at bounding box center [1324, 679] width 165 height 31
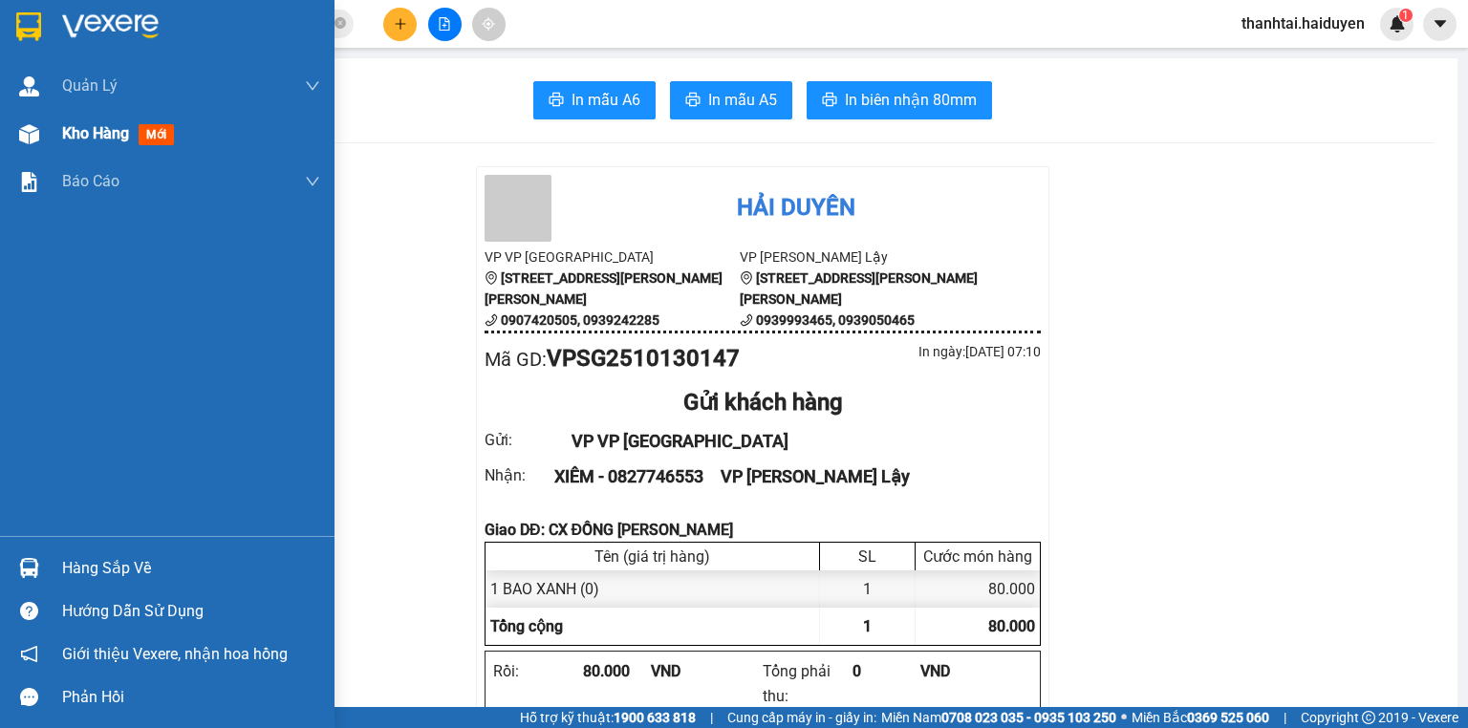
click at [84, 140] on span "Kho hàng" at bounding box center [95, 133] width 67 height 18
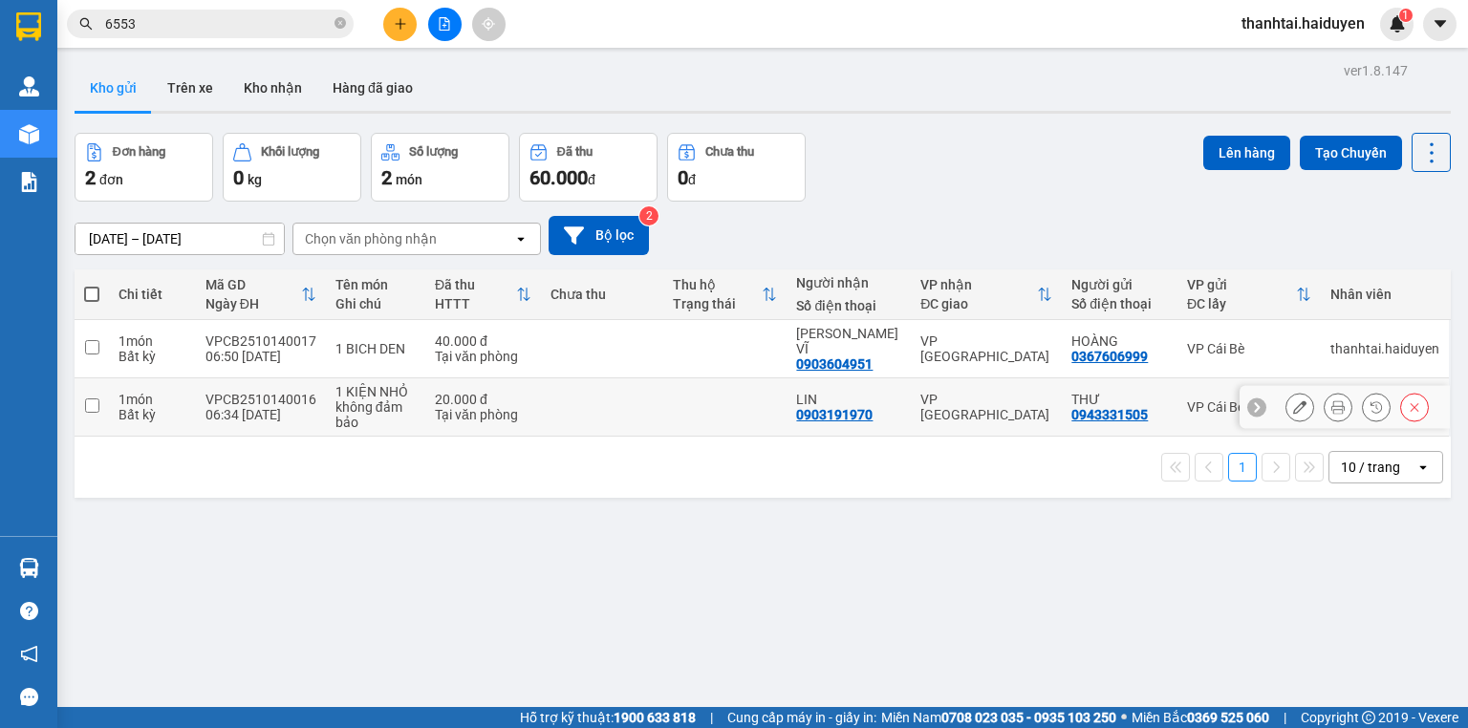
click at [650, 401] on td at bounding box center [602, 407] width 123 height 58
checkbox input "true"
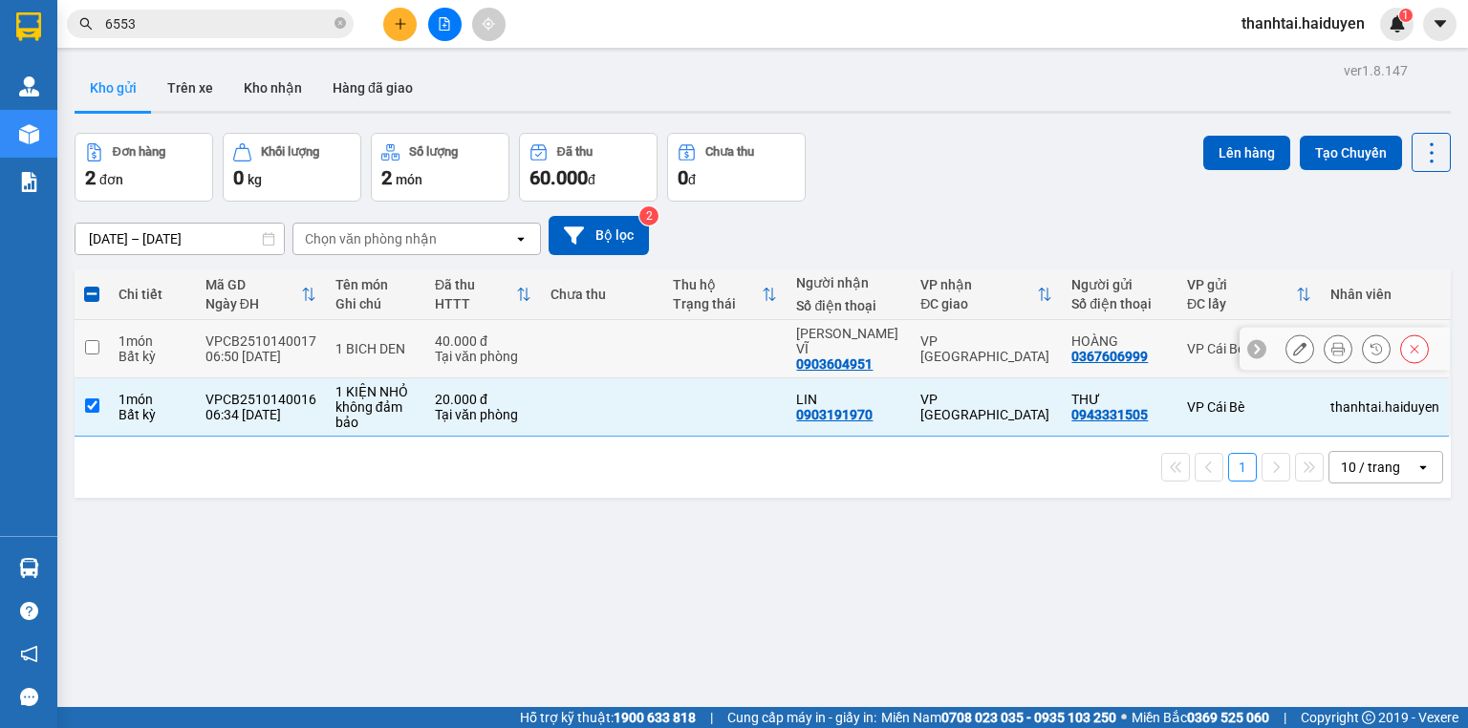
click at [672, 337] on td at bounding box center [724, 349] width 123 height 58
checkbox input "true"
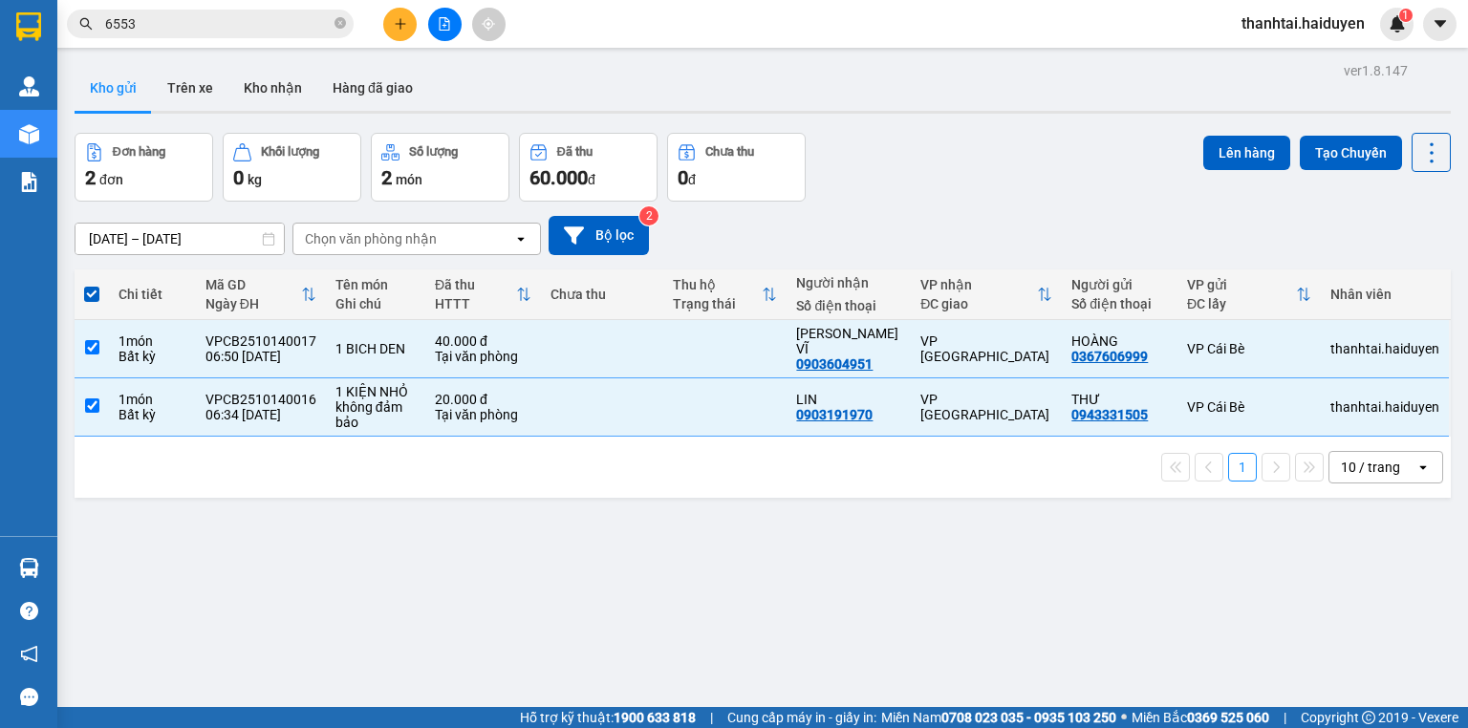
click at [1216, 130] on div "ver 1.8.147 Kho gửi Trên xe Kho nhận Hàng đã giao Đơn hàng 2 đơn Khối lượng 0 k…" at bounding box center [762, 421] width 1391 height 728
click at [1216, 147] on button "Lên hàng" at bounding box center [1246, 153] width 87 height 34
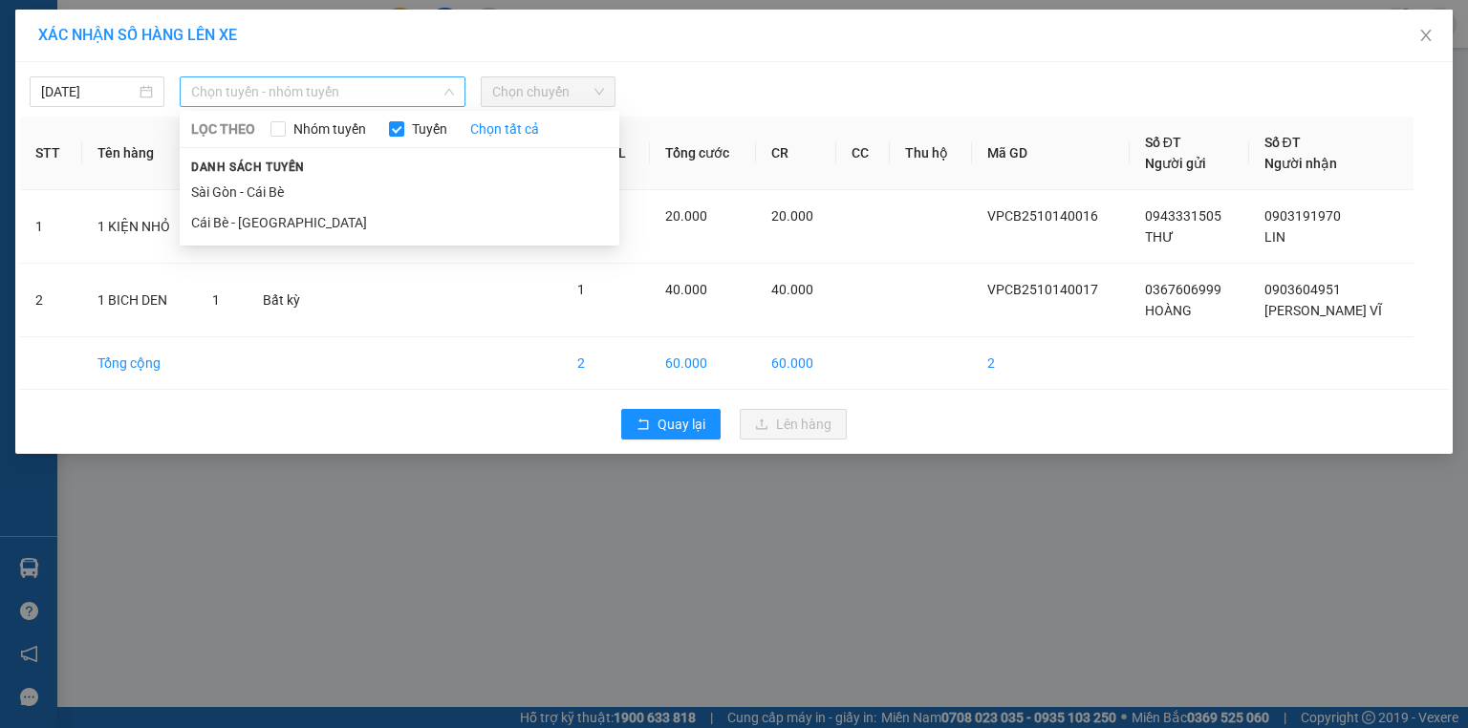
click at [374, 89] on span "Chọn tuyến - nhóm tuyến" at bounding box center [322, 91] width 263 height 29
click at [260, 215] on li "Cái Bè - [GEOGRAPHIC_DATA]" at bounding box center [400, 222] width 440 height 31
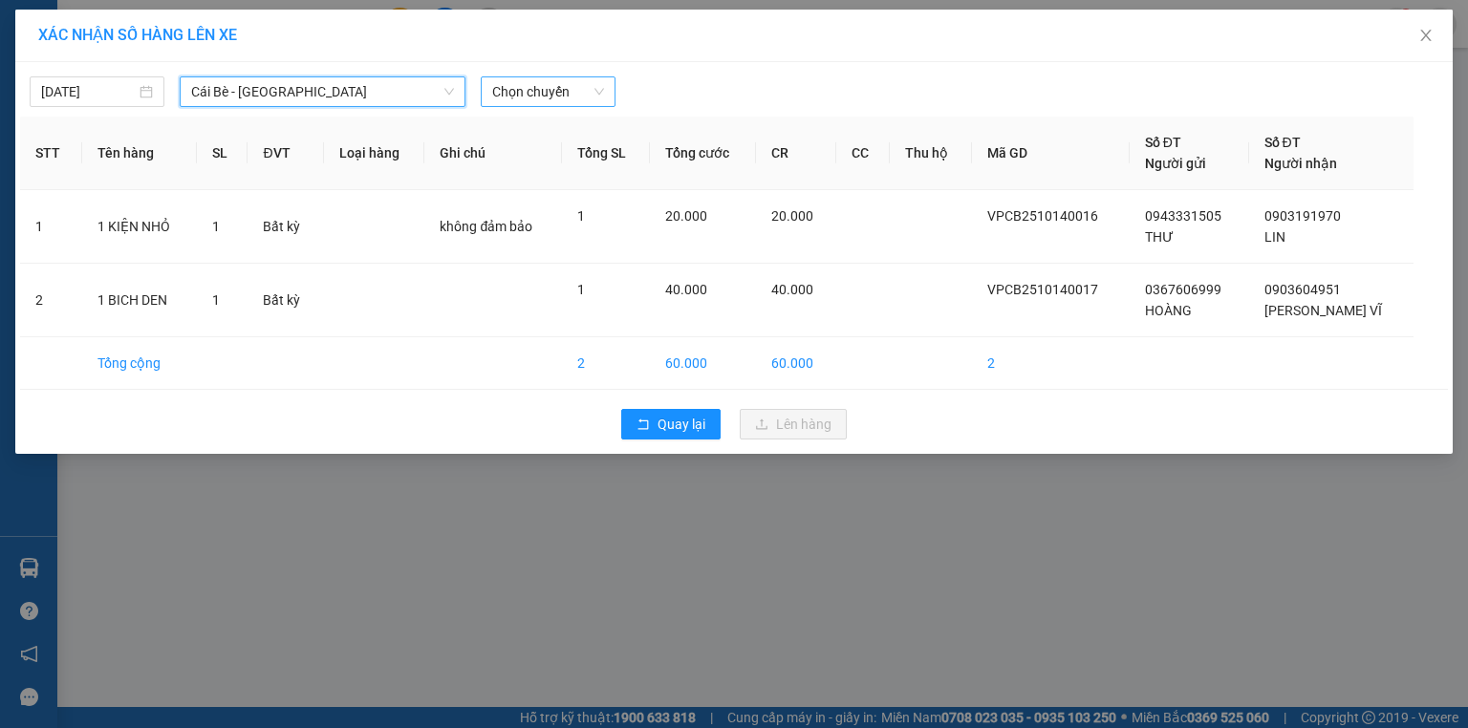
click at [528, 99] on span "Chọn chuyến" at bounding box center [548, 91] width 112 height 29
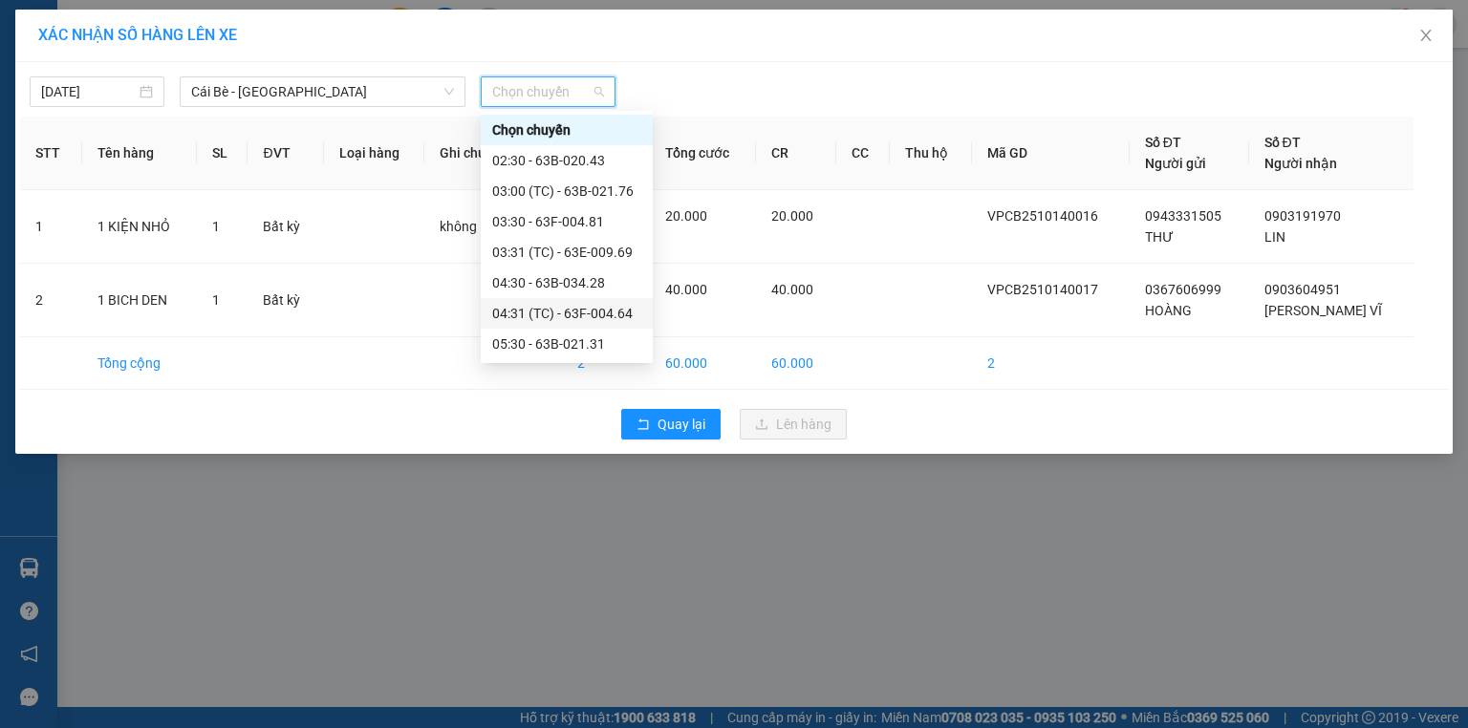
scroll to position [229, 0]
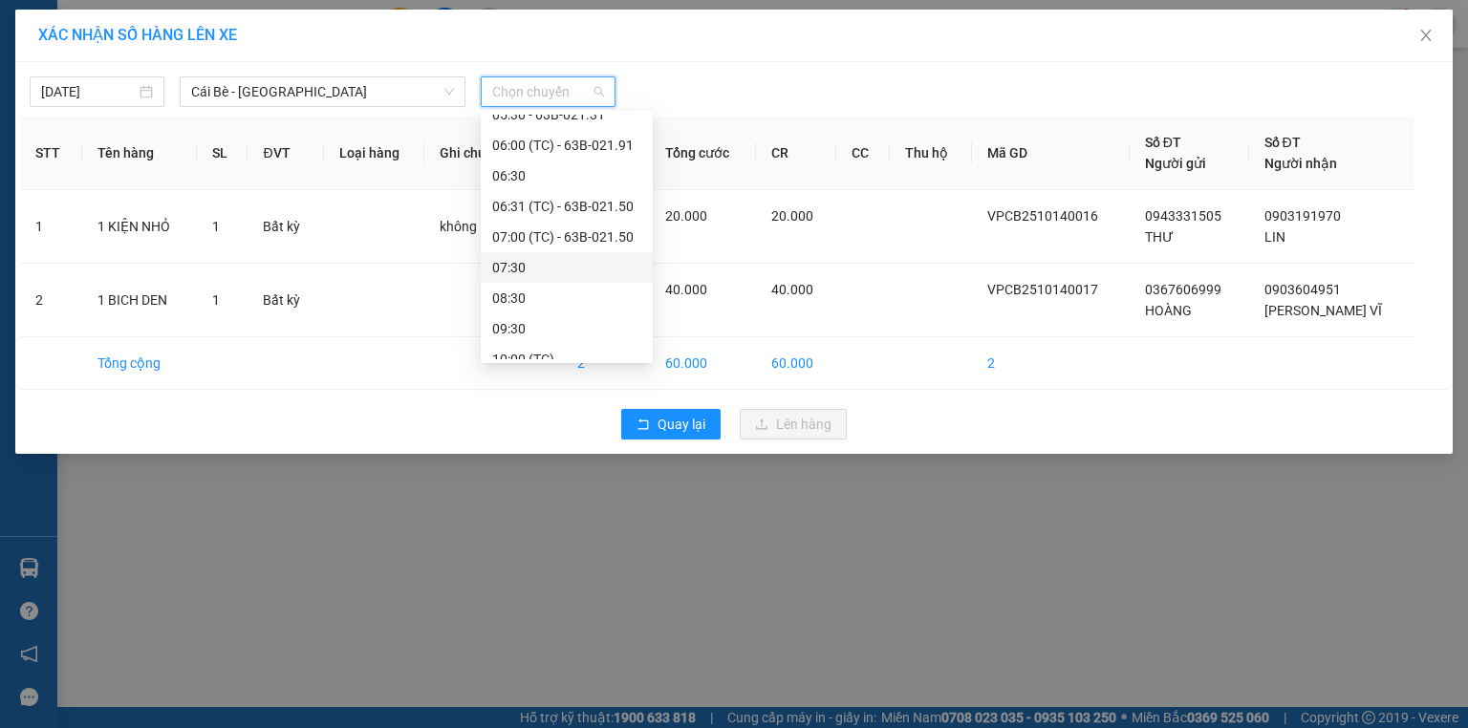
click at [520, 269] on div "07:30" at bounding box center [566, 267] width 149 height 21
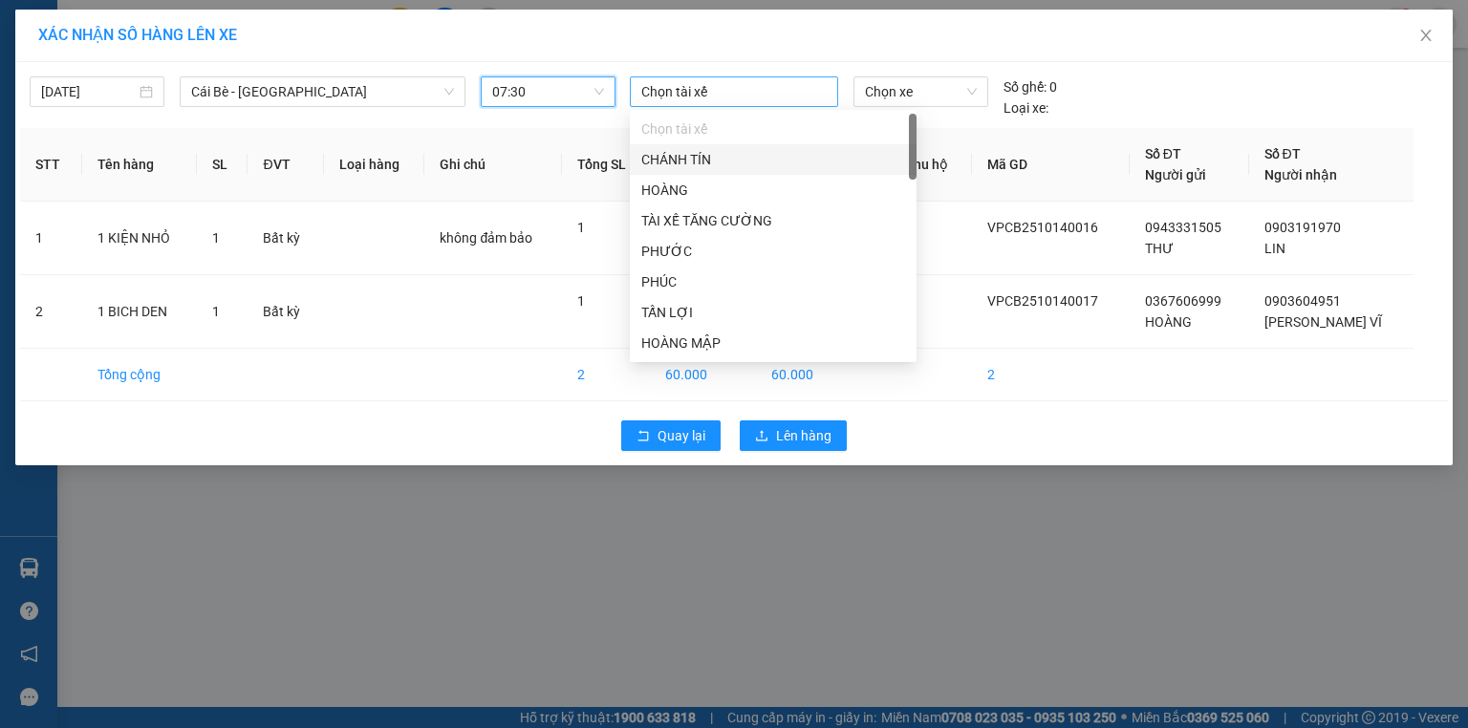
click at [677, 92] on div at bounding box center [734, 91] width 199 height 23
type input "tr"
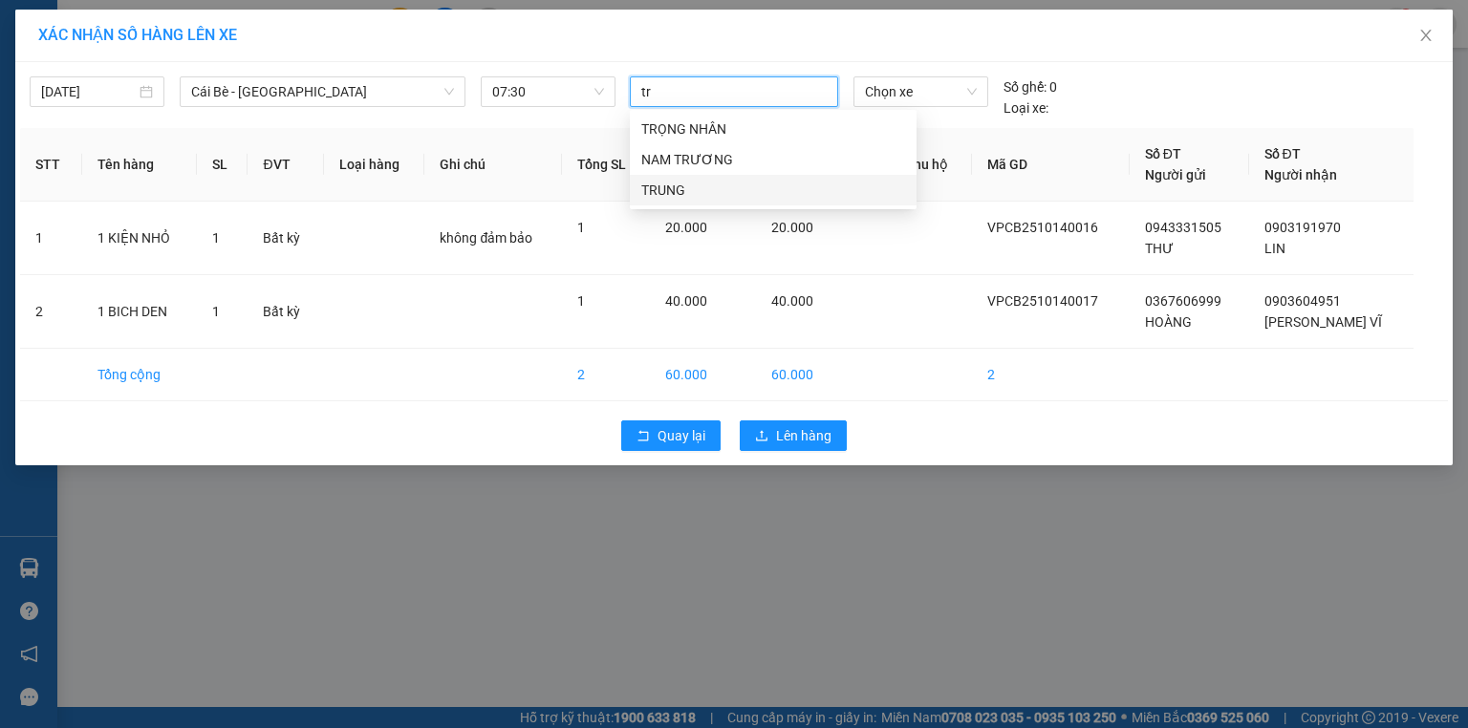
click at [674, 178] on div "TRUNG" at bounding box center [773, 190] width 287 height 31
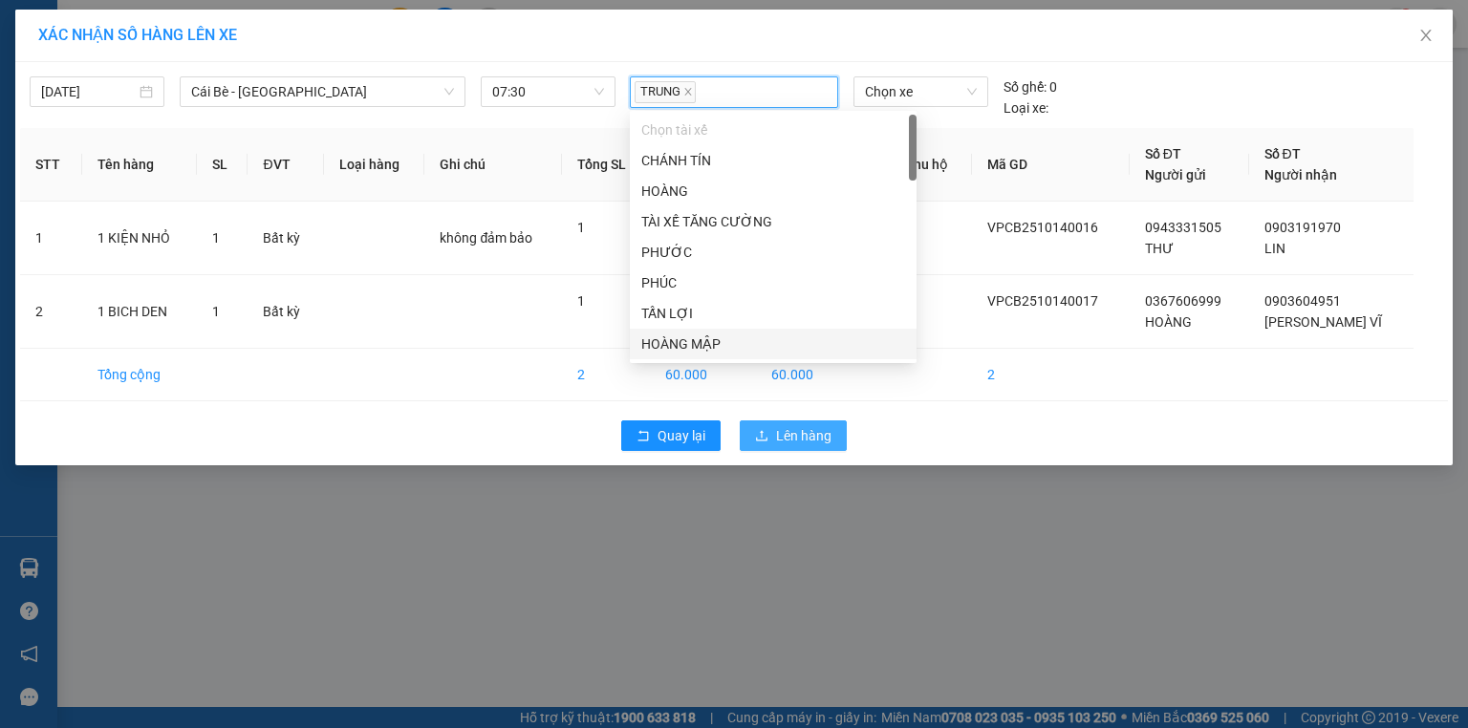
click at [790, 436] on span "Lên hàng" at bounding box center [803, 435] width 55 height 21
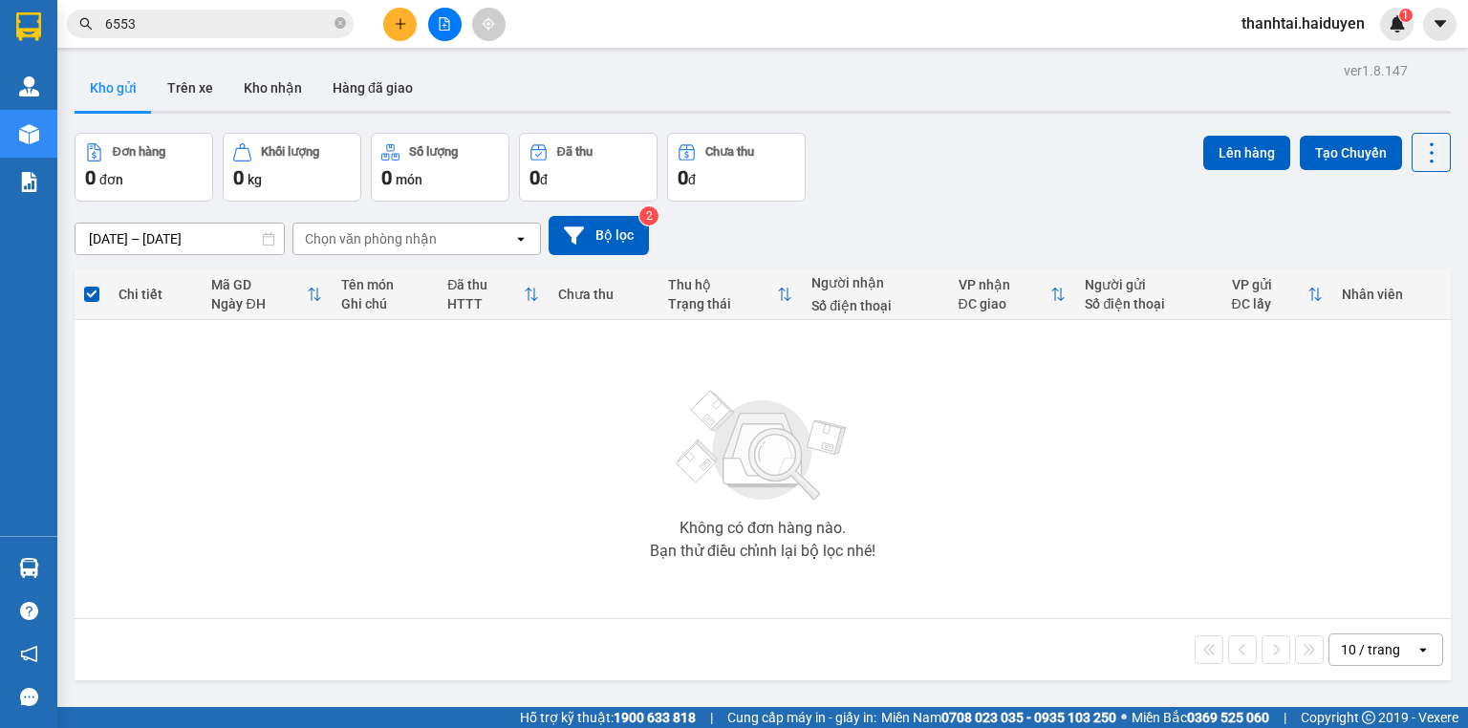
click at [405, 27] on icon "plus" at bounding box center [400, 23] width 13 height 13
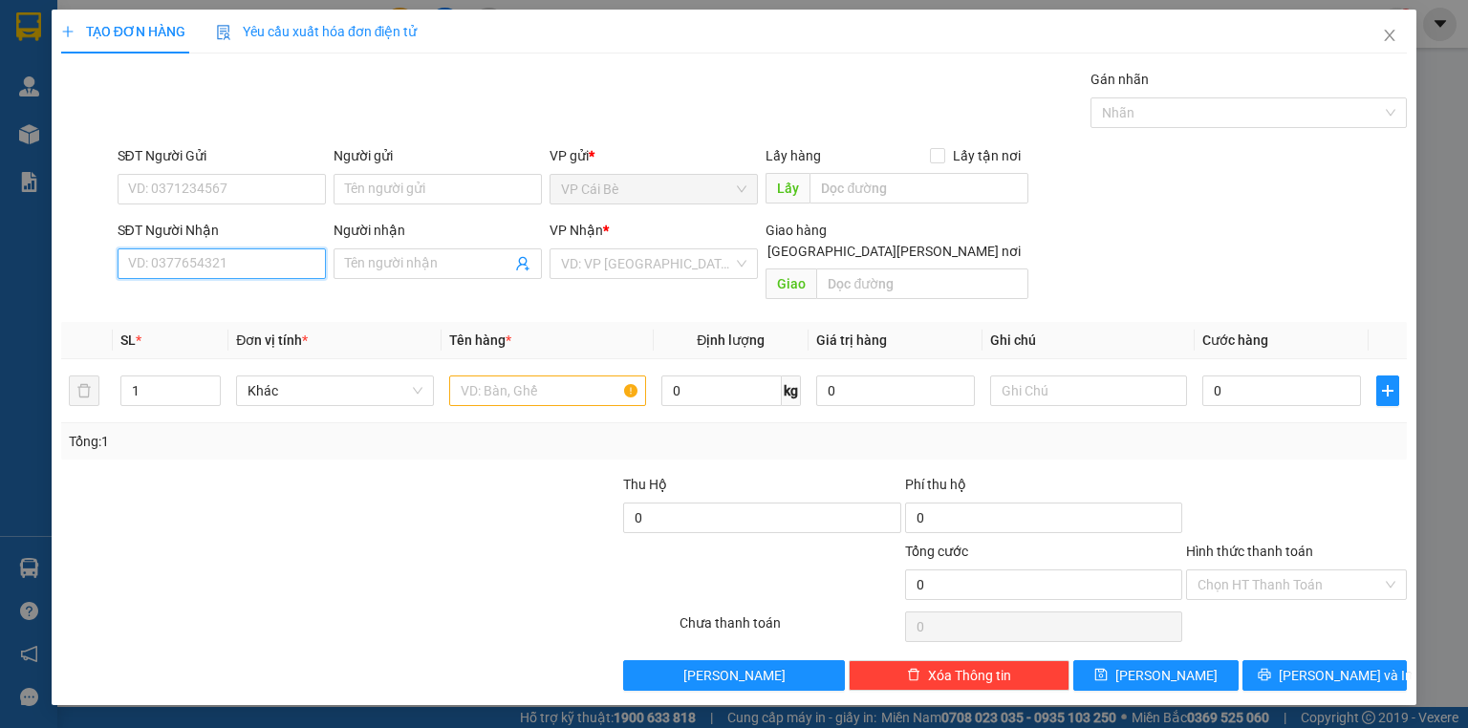
click at [254, 268] on input "SĐT Người Nhận" at bounding box center [222, 263] width 208 height 31
click at [217, 292] on div "0937732103 - TÂM" at bounding box center [221, 301] width 185 height 21
type input "0937732103"
type input "TÂM"
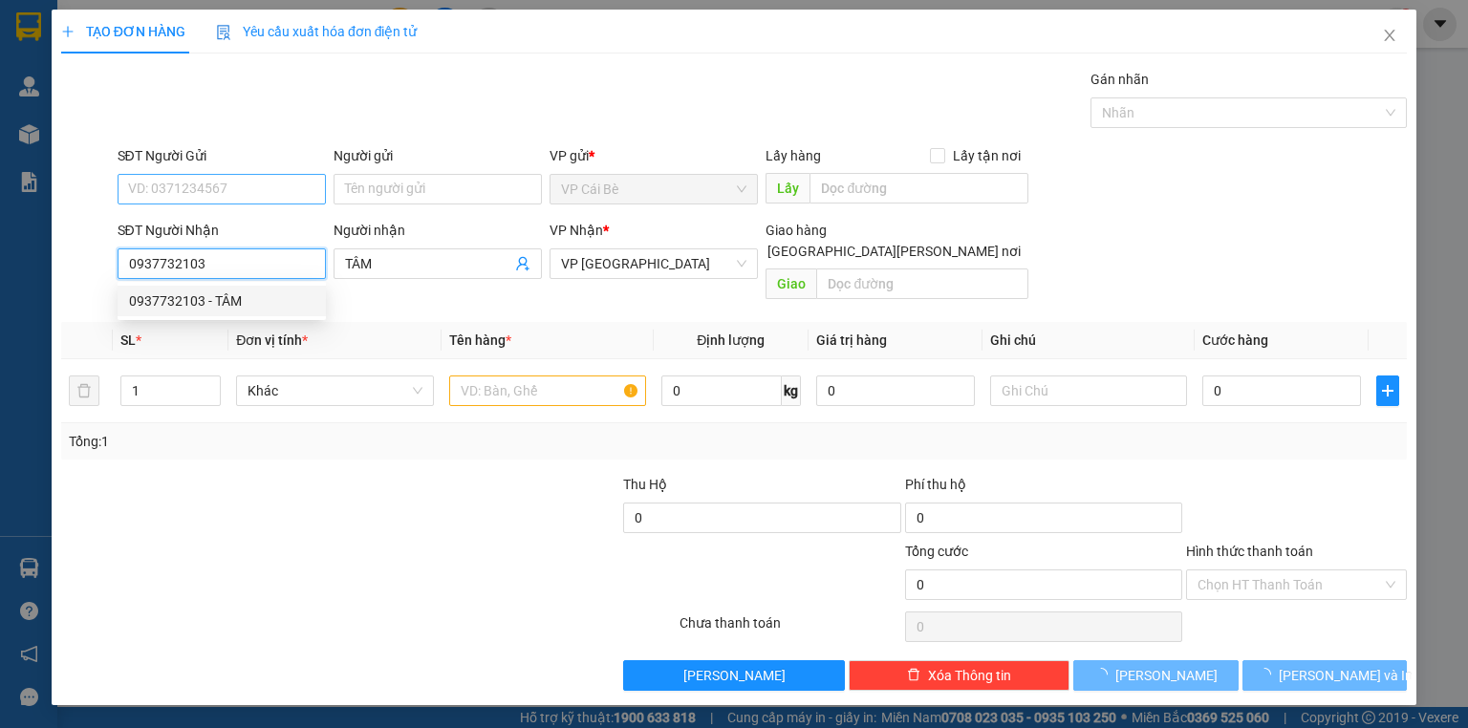
type input "20.000"
type input "0937732103"
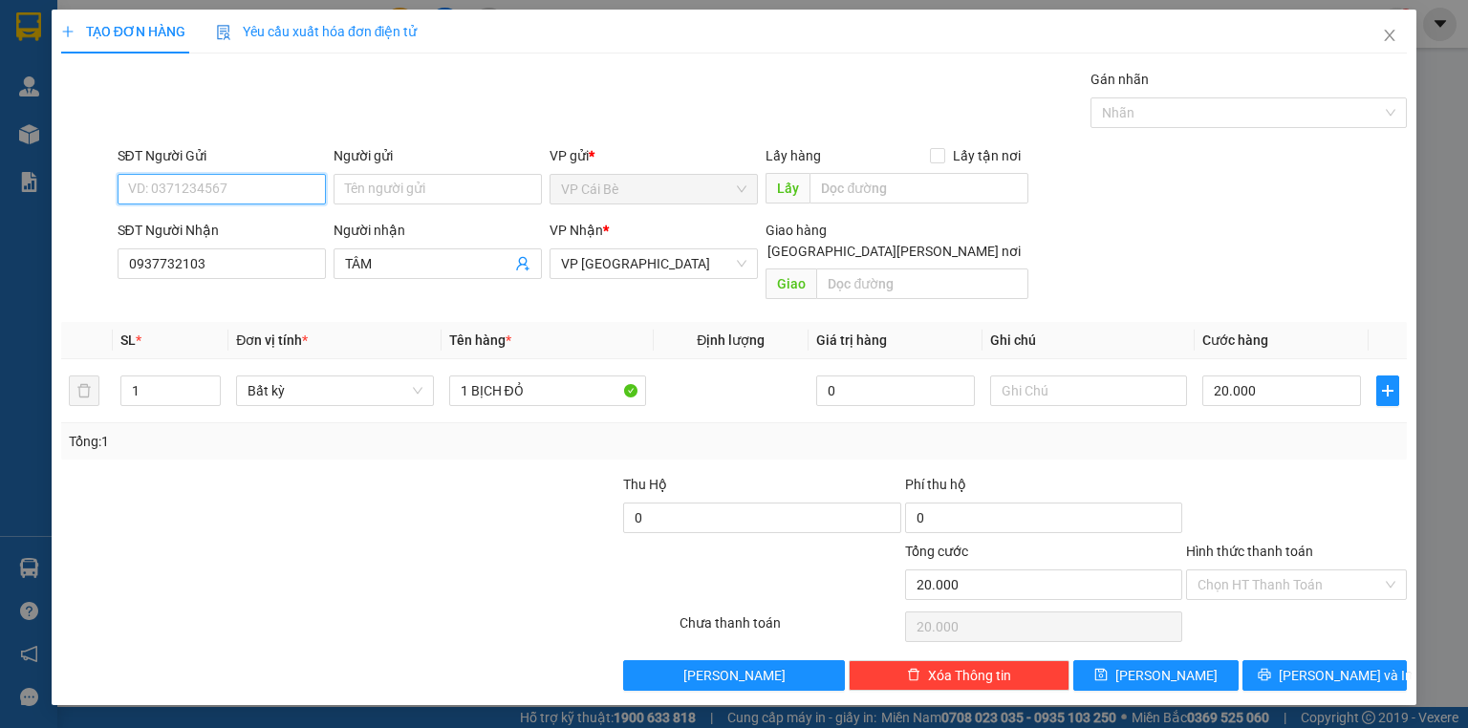
click at [254, 181] on input "SĐT Người Gửi" at bounding box center [222, 189] width 208 height 31
click at [266, 230] on div "0939632564 - CHÚ TUYÊN" at bounding box center [223, 226] width 188 height 21
type input "0939632564"
type input "CHÚ TUYÊN"
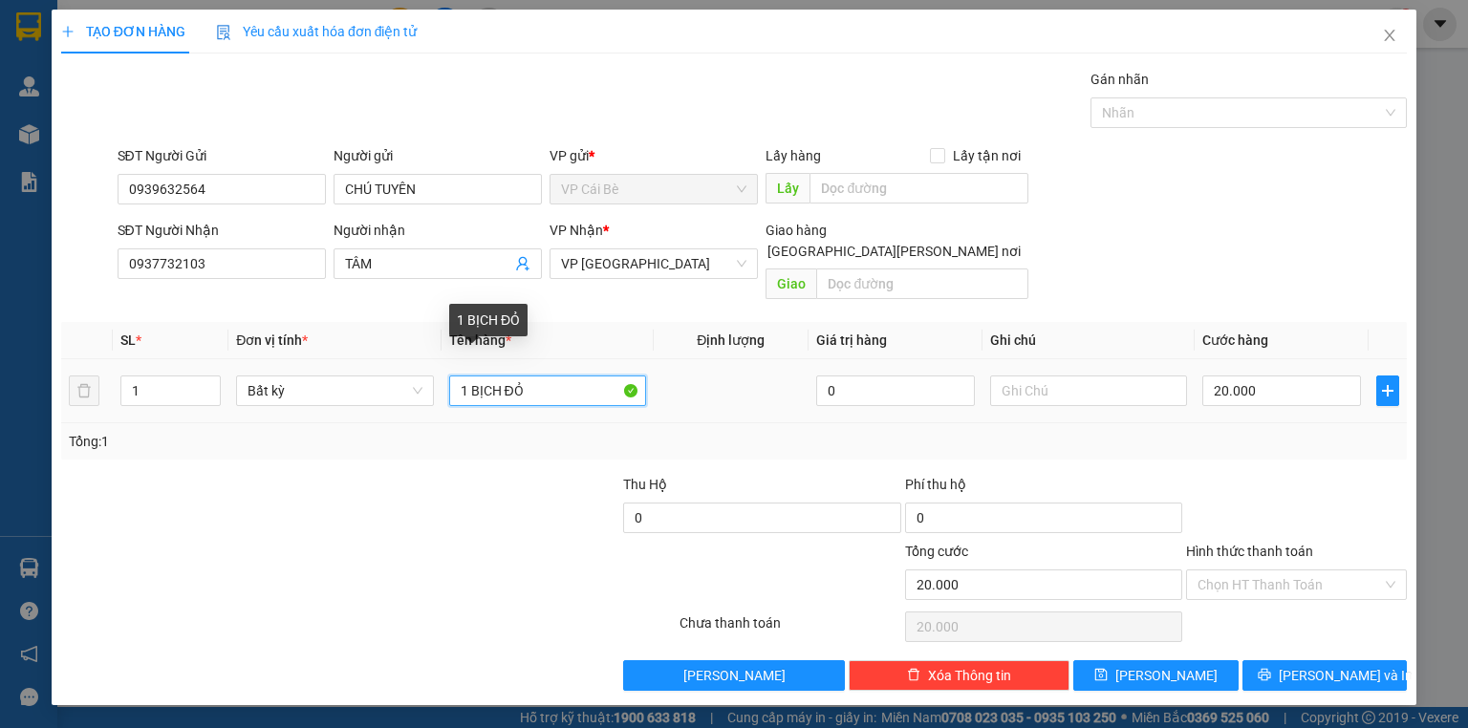
click at [577, 376] on input "1 BỊCH ĐỎ" at bounding box center [547, 391] width 197 height 31
drag, startPoint x: 572, startPoint y: 372, endPoint x: 394, endPoint y: 394, distance: 180.1
click at [394, 394] on tr "1 Bất kỳ 1 BỊCH ĐỎ 0 20.000" at bounding box center [734, 391] width 1346 height 64
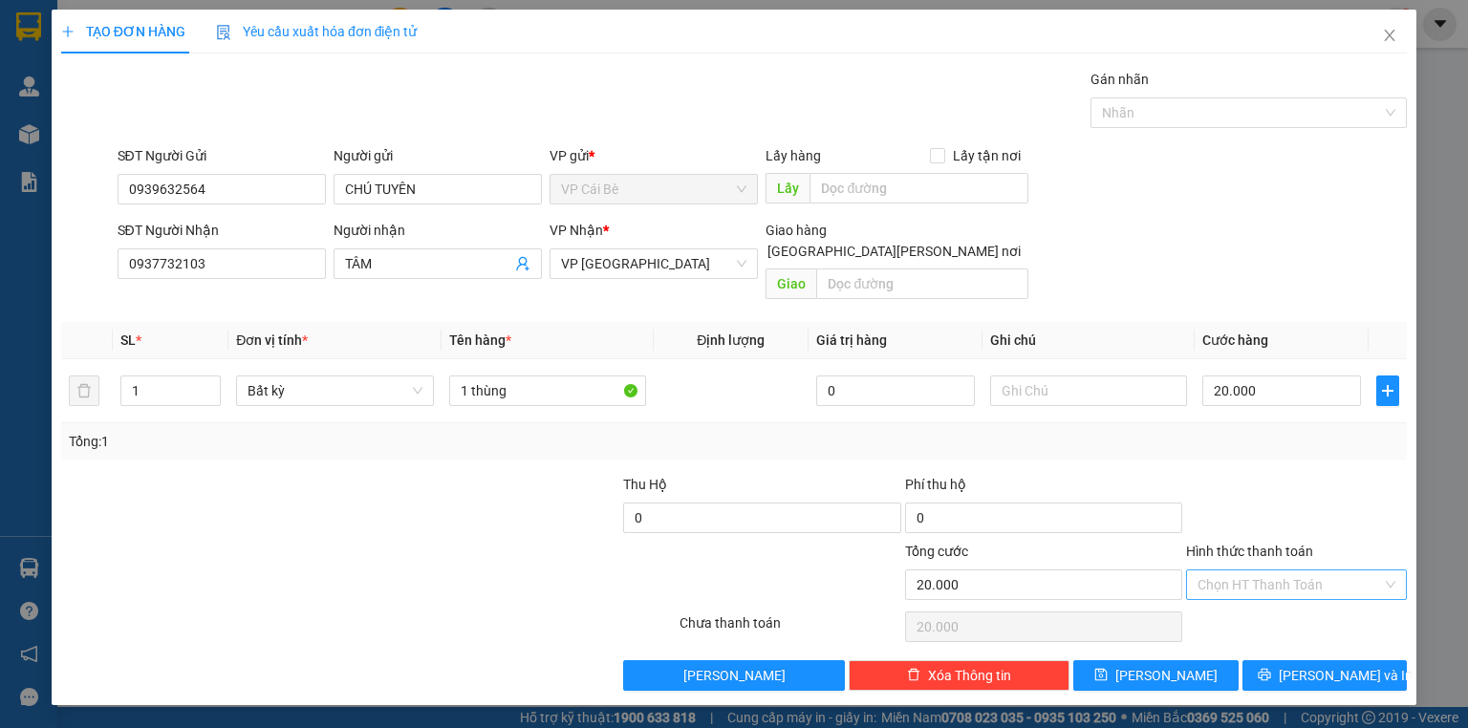
click at [1272, 571] on input "Hình thức thanh toán" at bounding box center [1289, 585] width 184 height 29
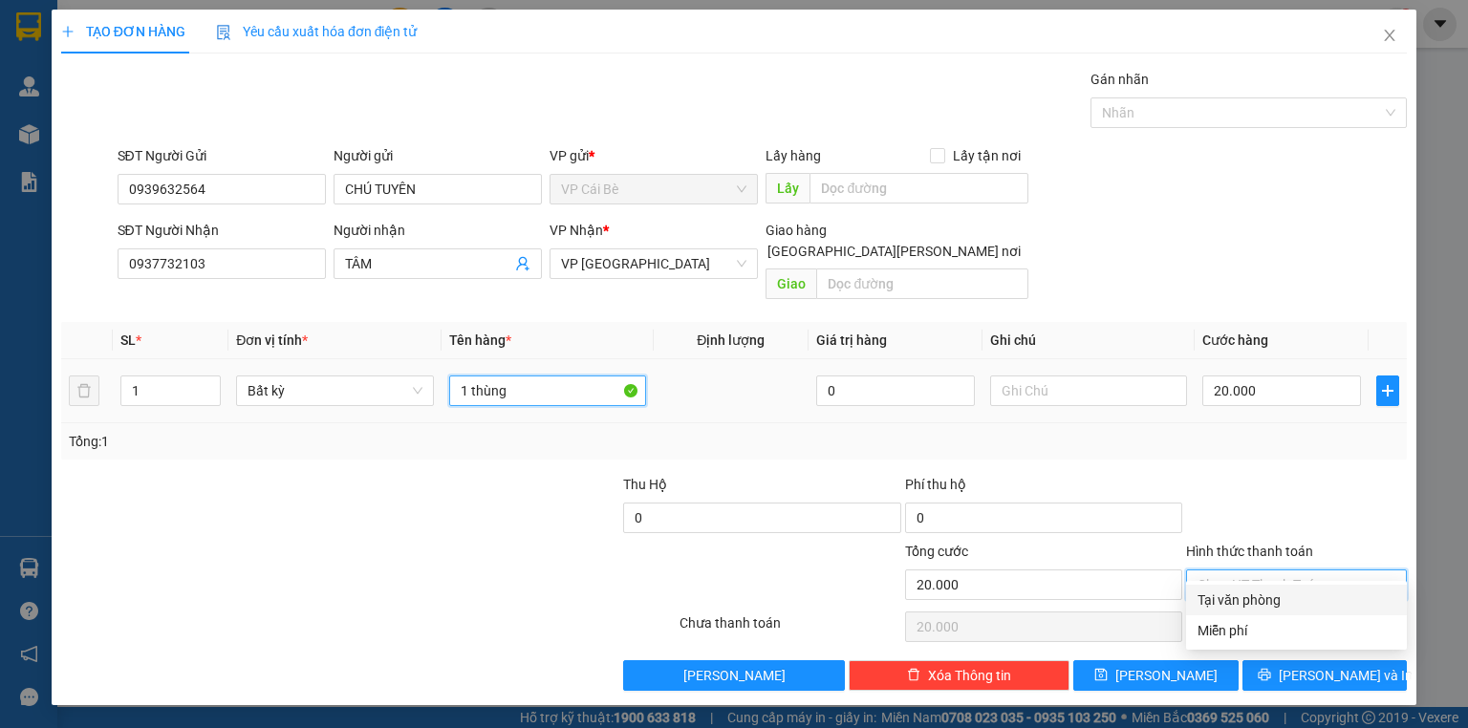
click at [543, 378] on input "1 thùng" at bounding box center [547, 391] width 197 height 31
type input "1 thùng sunlight"
click at [1261, 571] on input "Hình thức thanh toán" at bounding box center [1289, 585] width 184 height 29
drag, startPoint x: 1261, startPoint y: 595, endPoint x: 1269, endPoint y: 617, distance: 23.3
click at [1261, 597] on div "Tại văn phòng" at bounding box center [1296, 600] width 198 height 21
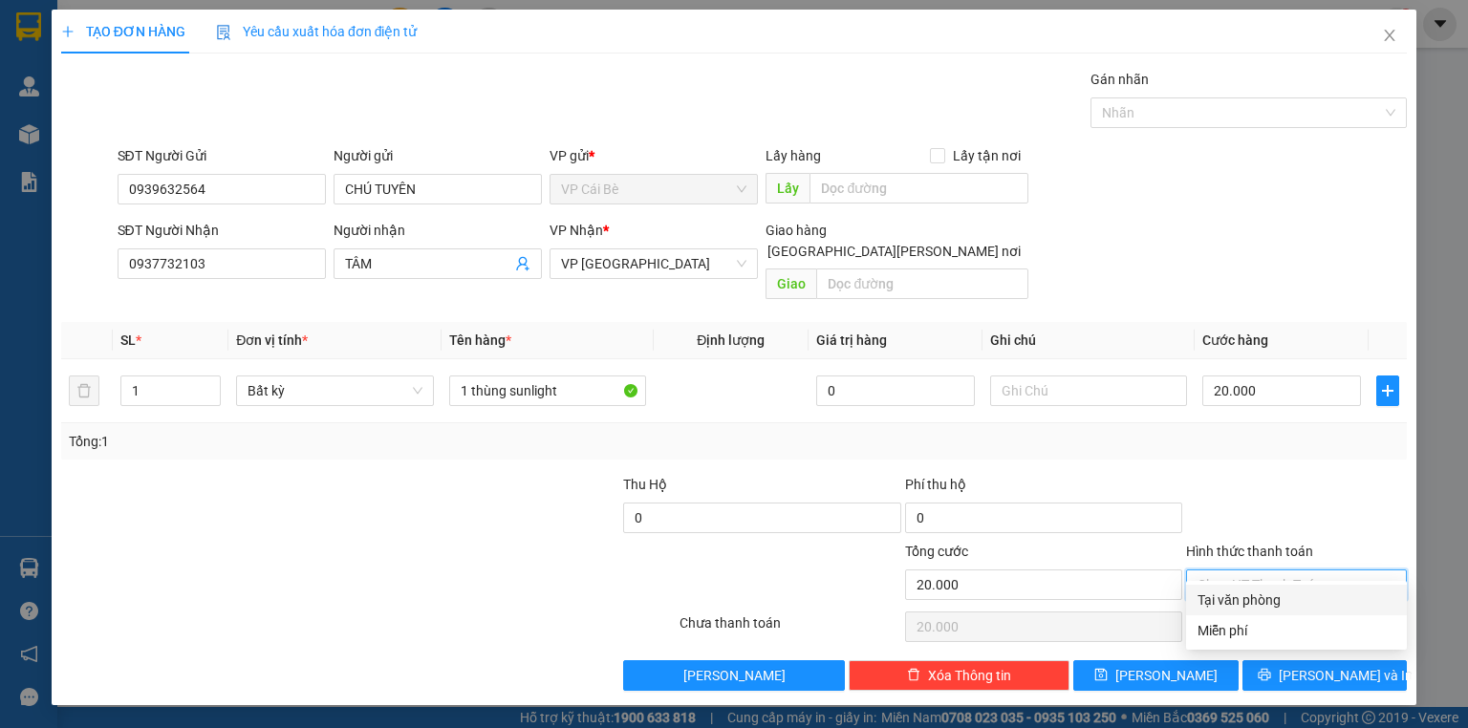
type input "0"
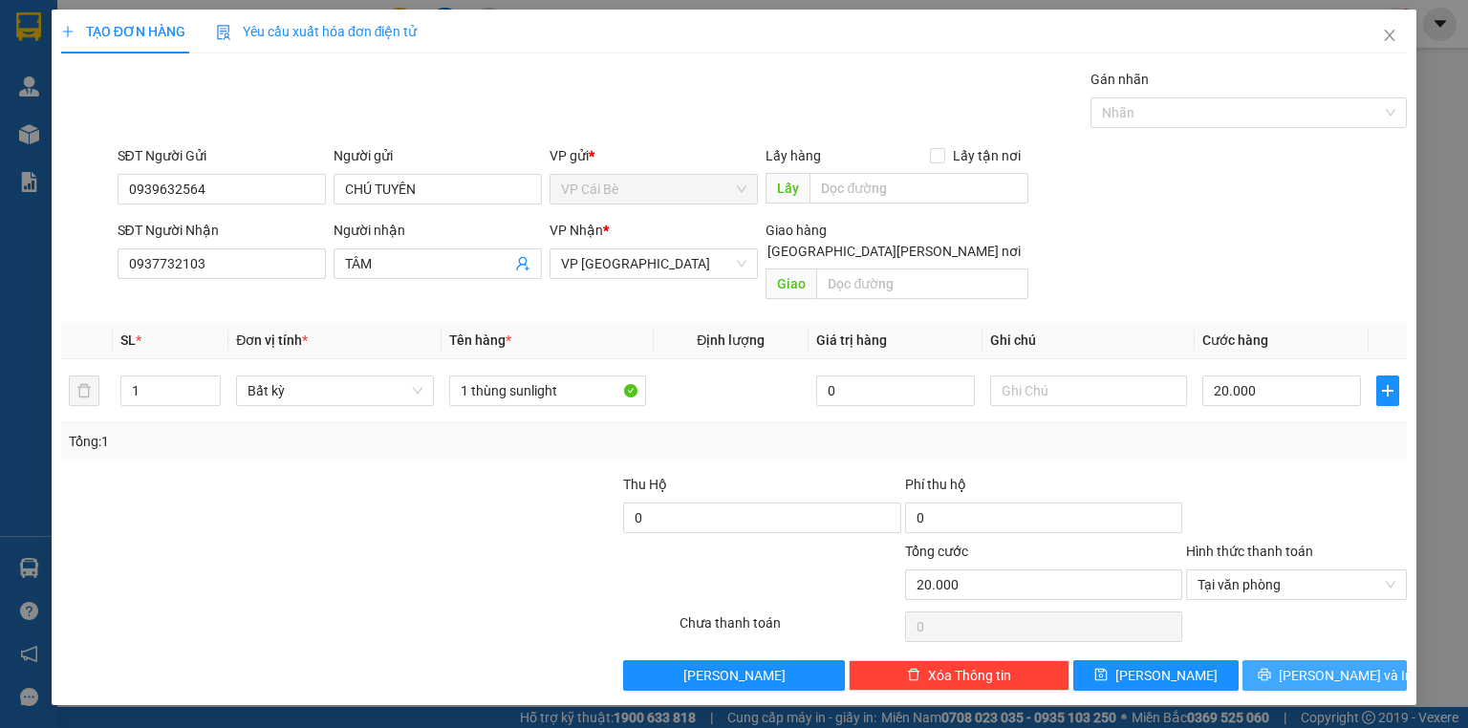
click at [1311, 667] on button "[PERSON_NAME] và In" at bounding box center [1324, 675] width 165 height 31
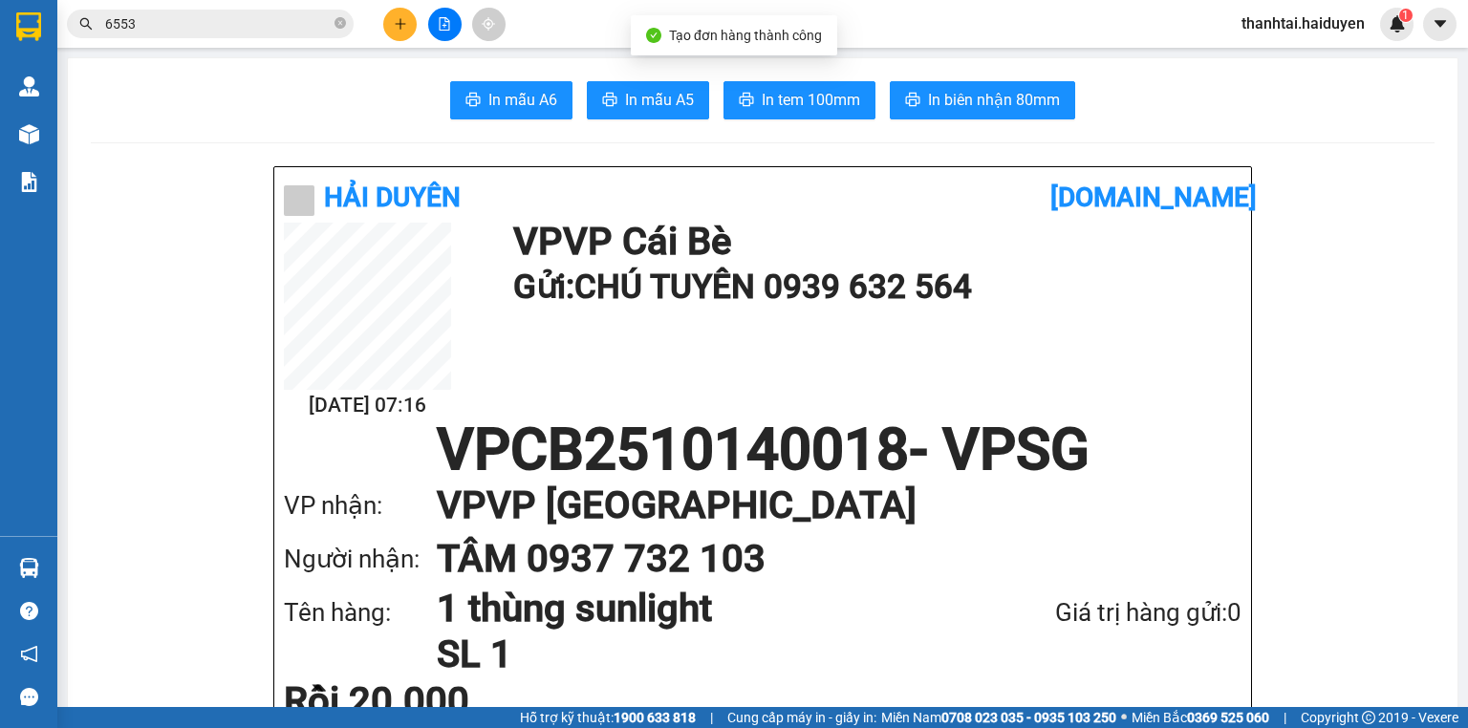
click at [833, 83] on button "In tem 100mm" at bounding box center [799, 100] width 152 height 38
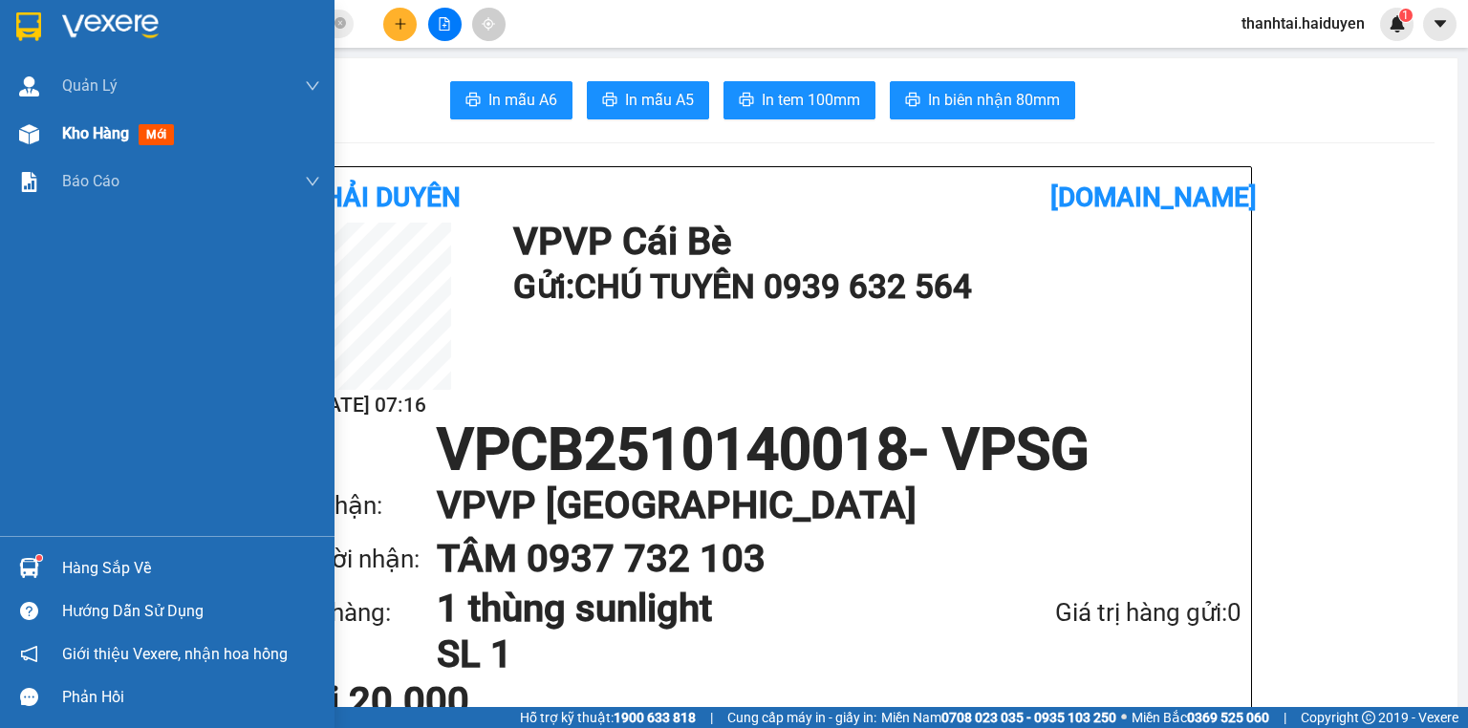
click at [5, 135] on div "Kho hàng mới" at bounding box center [167, 134] width 334 height 48
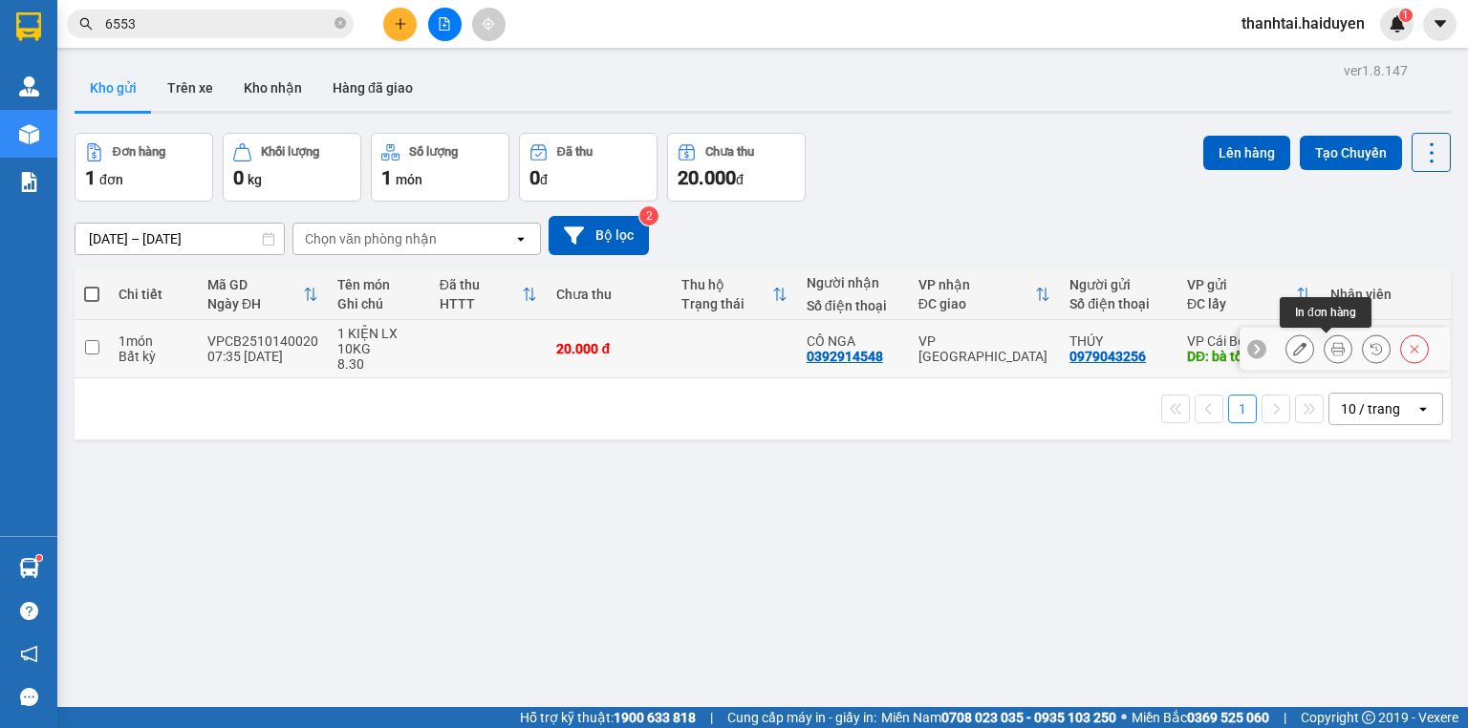
click at [1330, 340] on button at bounding box center [1338, 349] width 27 height 33
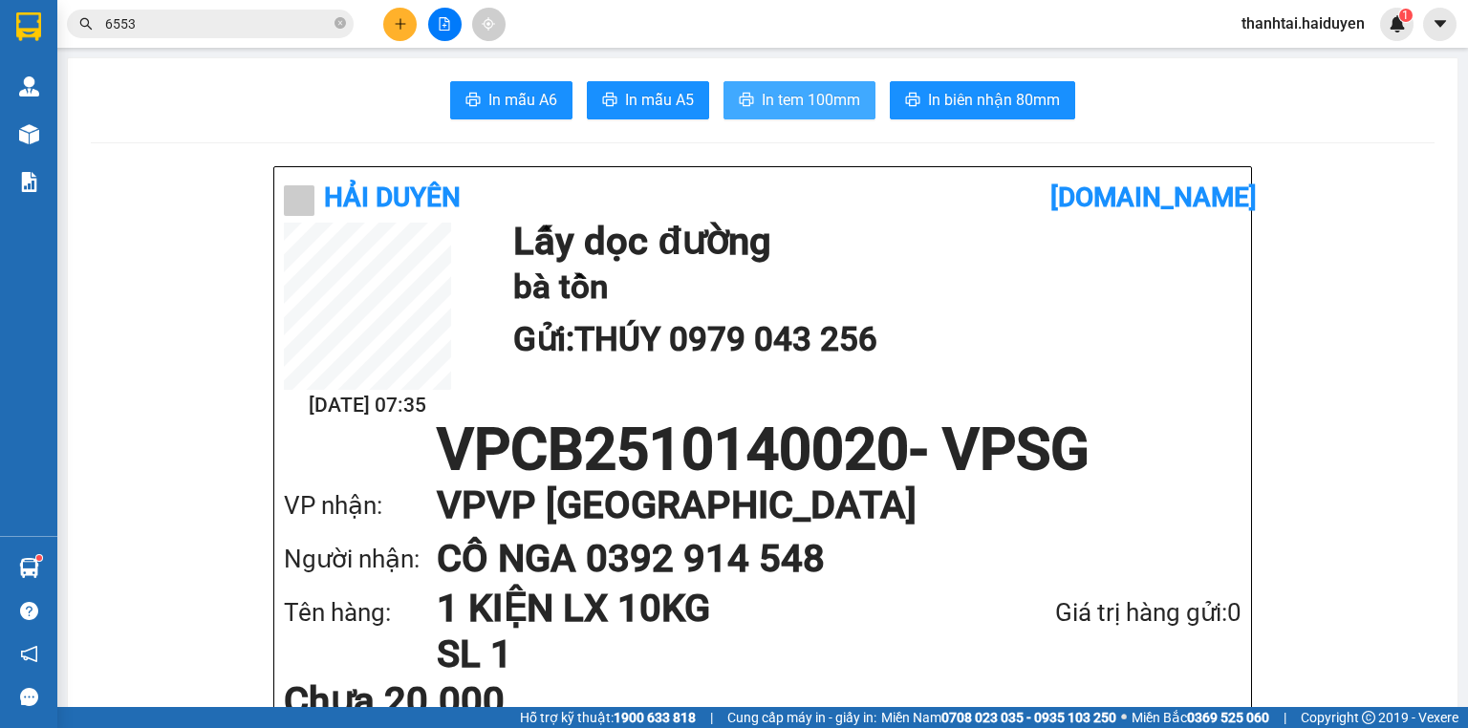
click at [818, 112] on button "In tem 100mm" at bounding box center [799, 100] width 152 height 38
click at [784, 106] on span "In tem 100mm" at bounding box center [811, 100] width 98 height 24
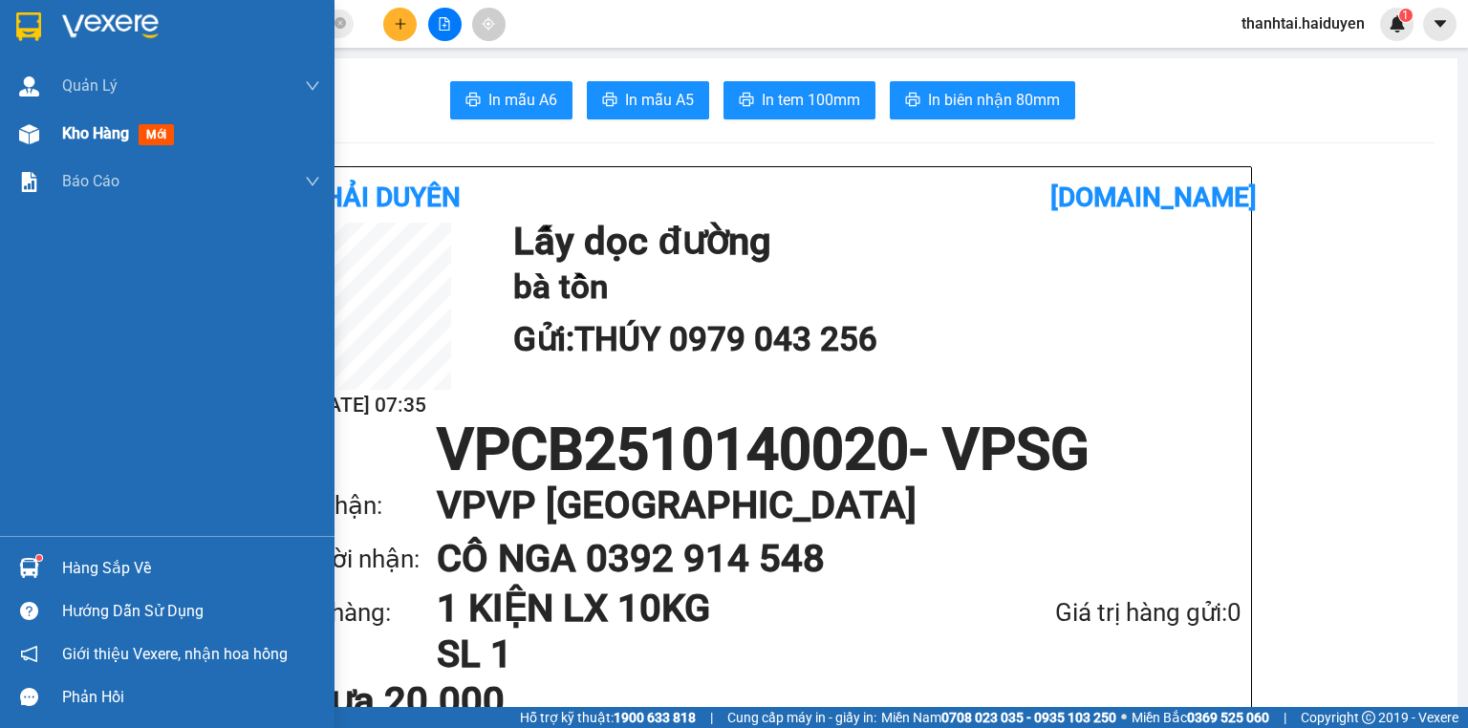
click at [59, 138] on div "Kho hàng mới" at bounding box center [167, 134] width 334 height 48
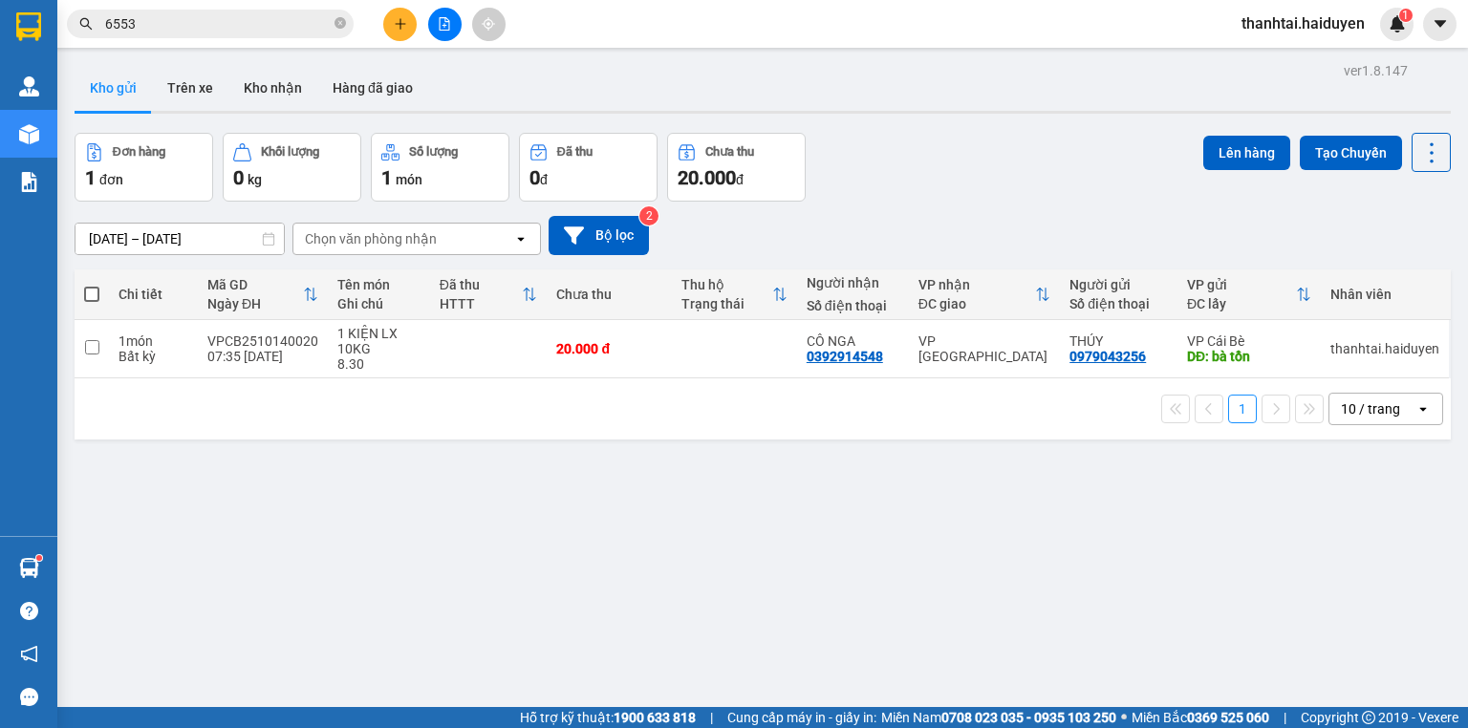
click at [406, 19] on icon "plus" at bounding box center [400, 23] width 13 height 13
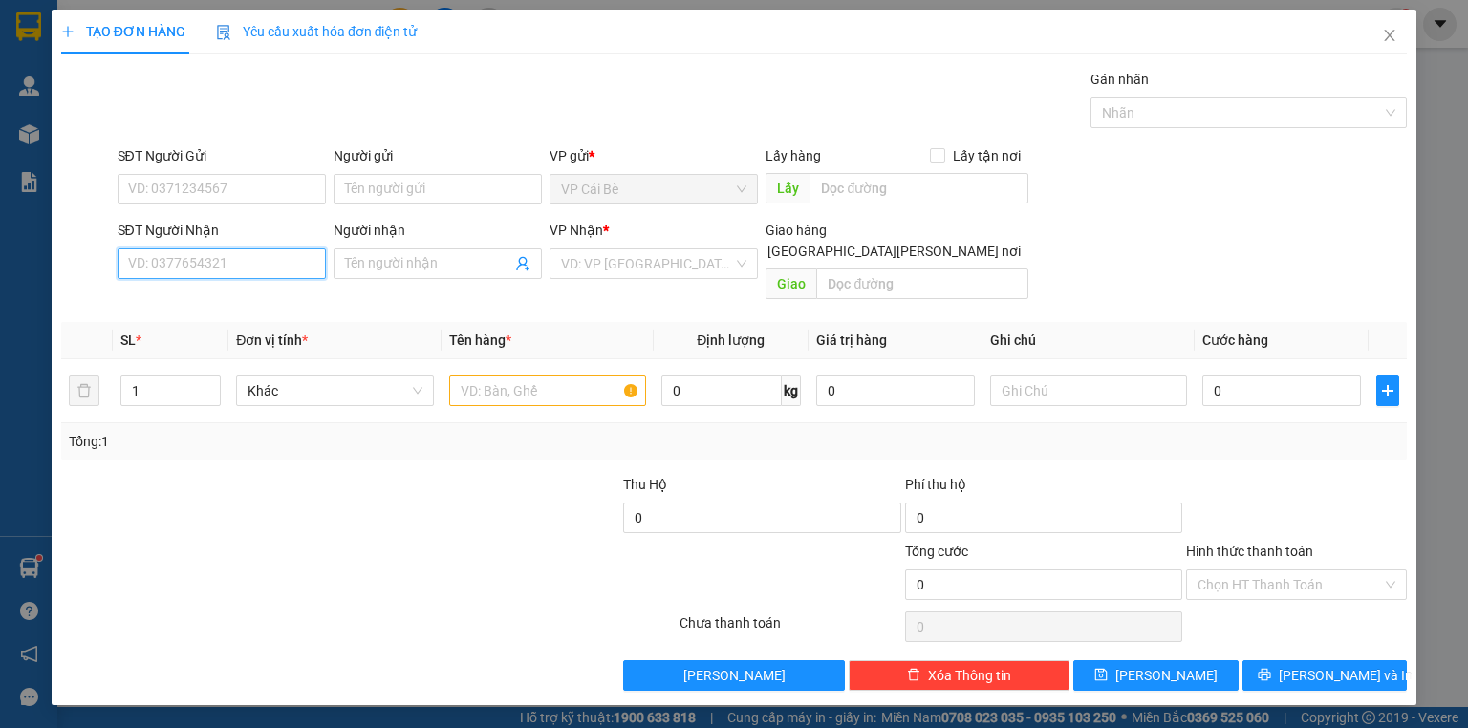
click at [291, 262] on input "SĐT Người Nhận" at bounding box center [222, 263] width 208 height 31
click at [294, 252] on input "SĐT Người Nhận" at bounding box center [222, 263] width 208 height 31
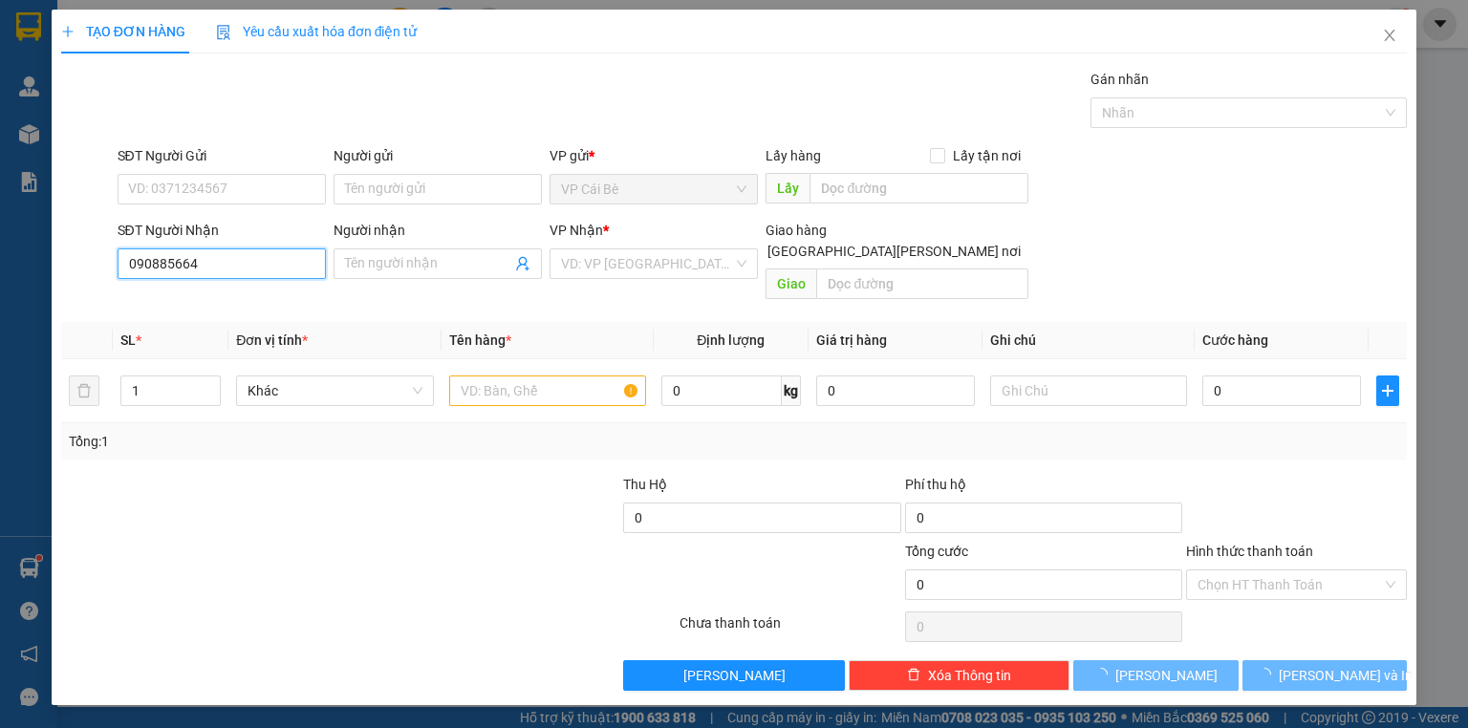
type input "0908856647"
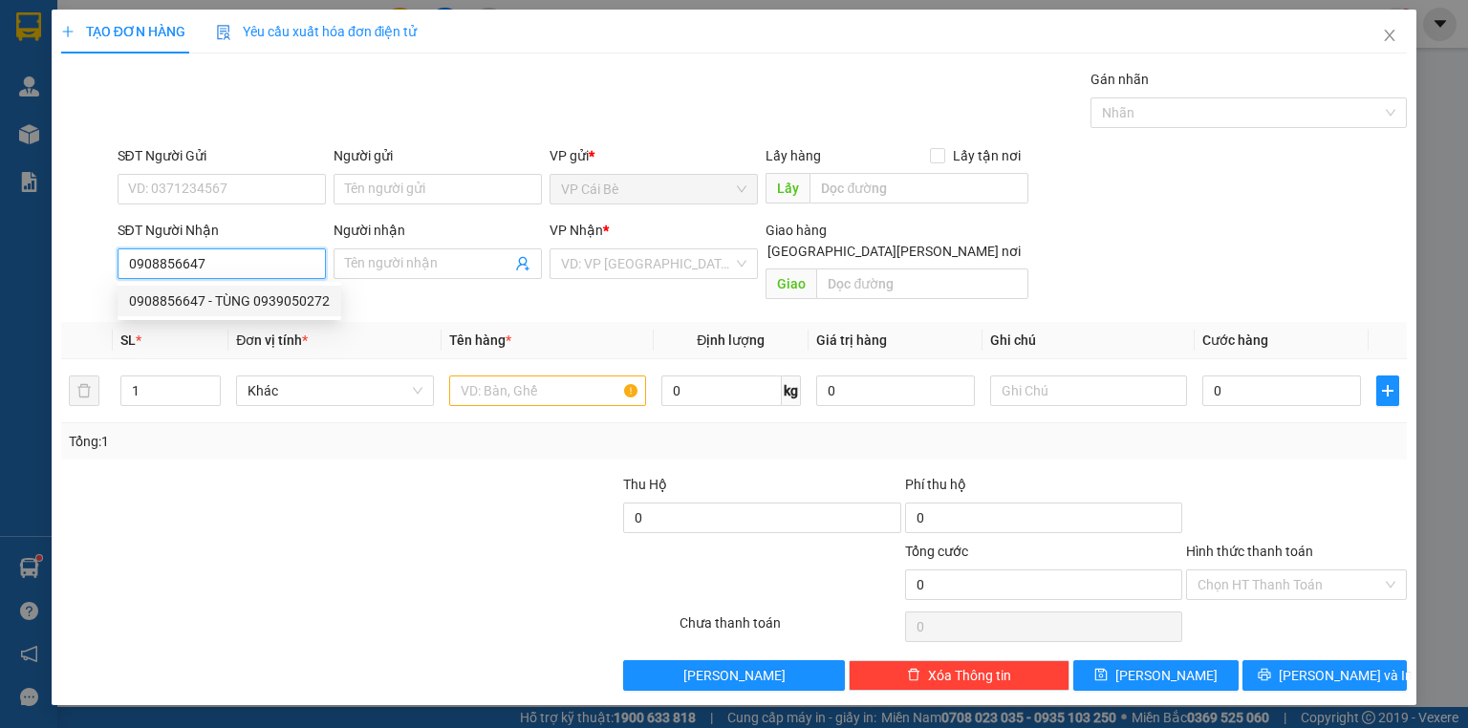
click at [252, 298] on div "0908856647 - TÙNG 0939050272" at bounding box center [229, 301] width 201 height 21
type input "TÙNG 0939050272"
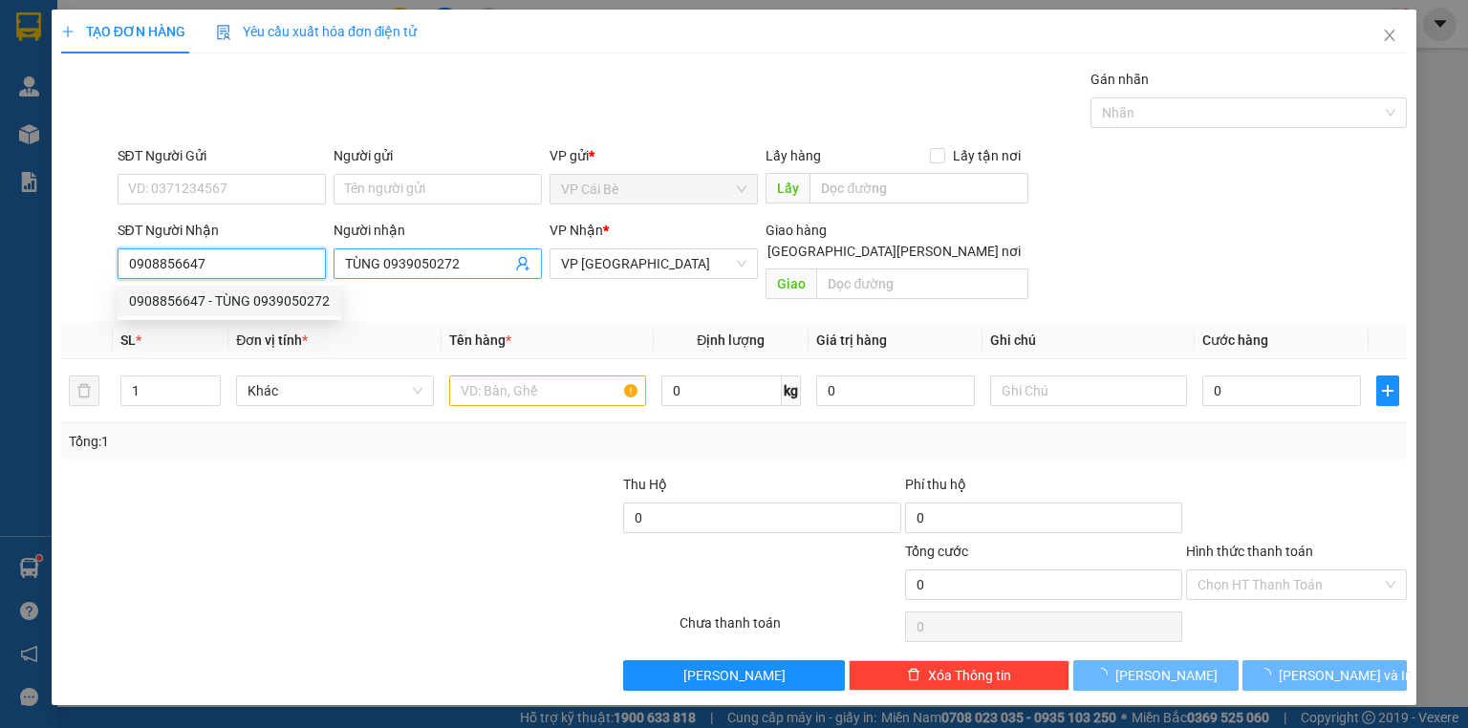
type input "20.000"
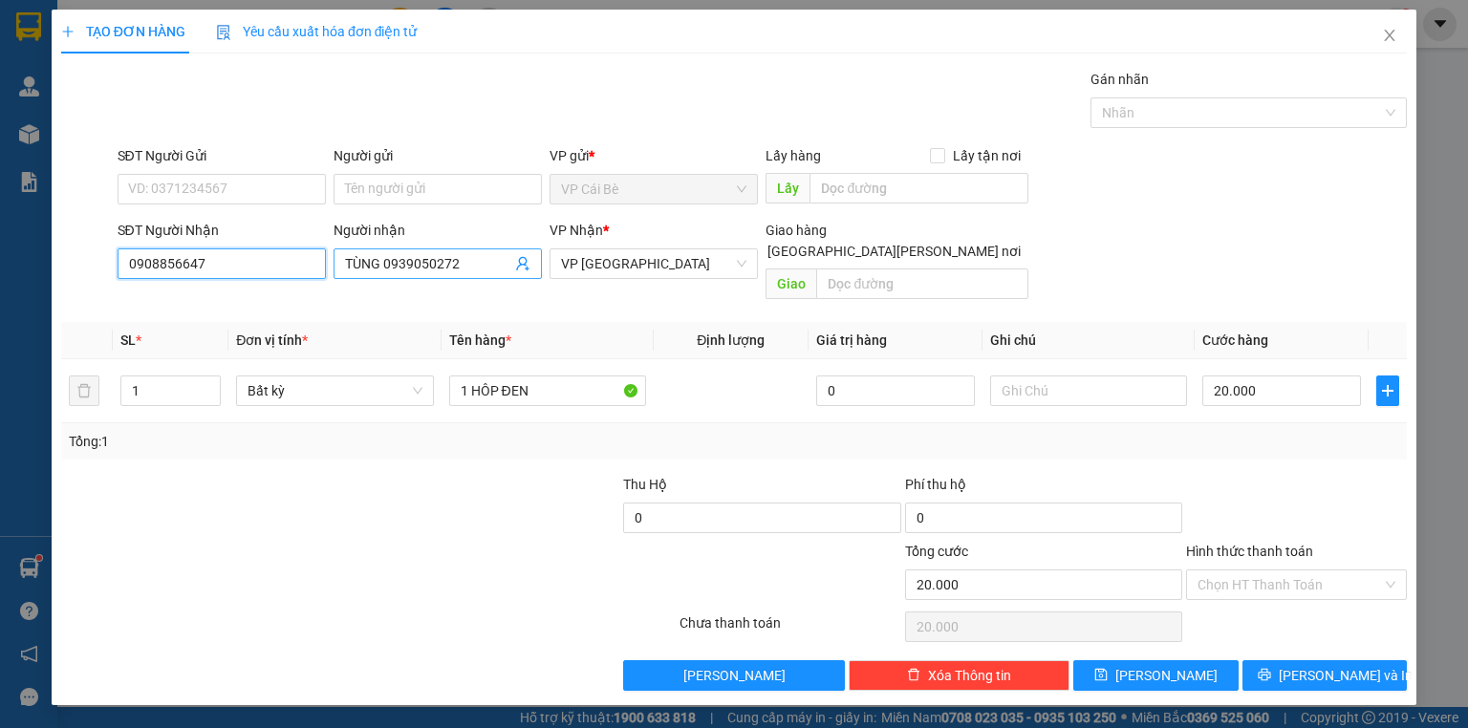
type input "0908856647"
drag, startPoint x: 478, startPoint y: 267, endPoint x: 382, endPoint y: 283, distance: 96.9
click at [382, 283] on div "Người nhận TÙNG 0939050272 TÙNG 0939050272" at bounding box center [438, 253] width 208 height 67
click at [243, 186] on input "SĐT Người Gửi" at bounding box center [222, 189] width 208 height 31
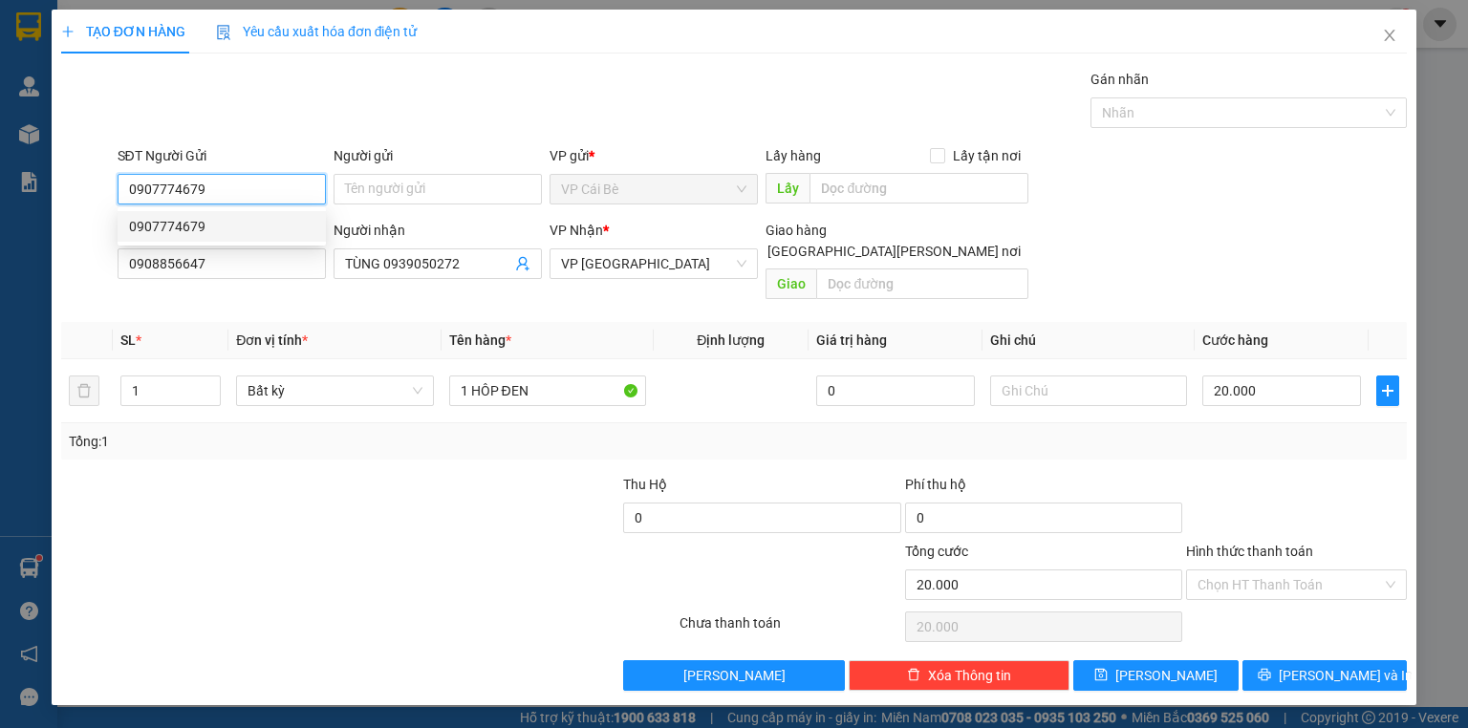
click at [195, 227] on div "0907774679" at bounding box center [221, 226] width 185 height 21
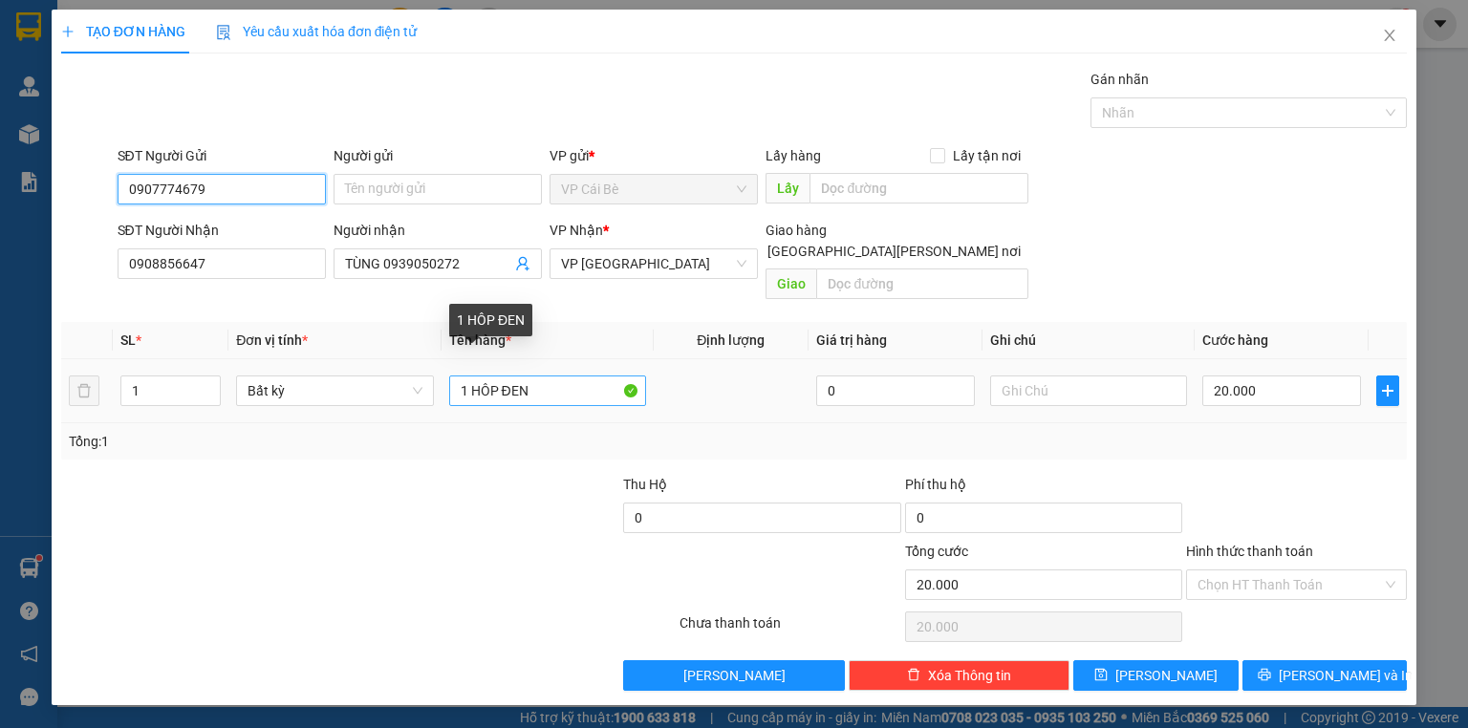
type input "0907774679"
drag, startPoint x: 529, startPoint y: 371, endPoint x: 457, endPoint y: 328, distance: 84.4
click at [469, 383] on input "1 HÔP ĐEN" at bounding box center [547, 391] width 197 height 31
type input "1 thùng dài"
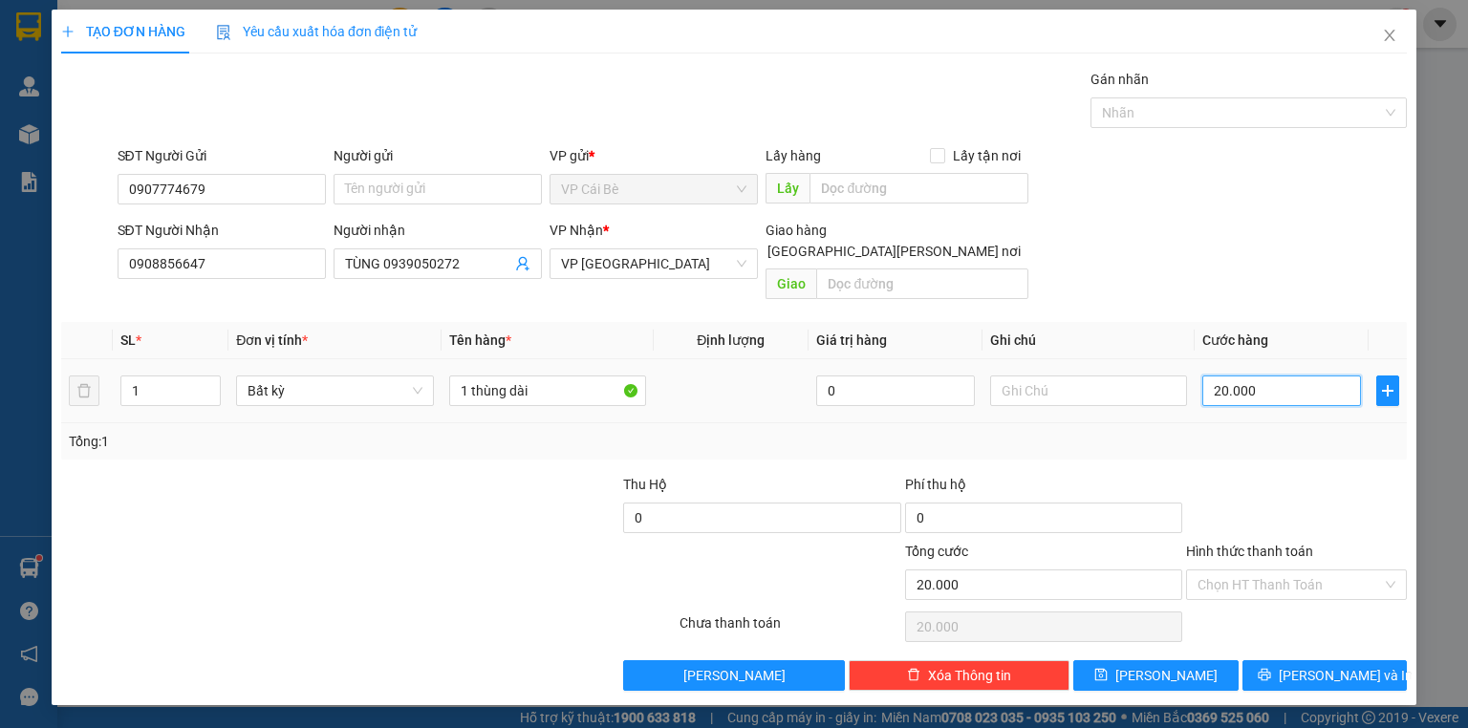
click at [1291, 377] on input "20.000" at bounding box center [1281, 391] width 159 height 31
type input "4"
type input "40"
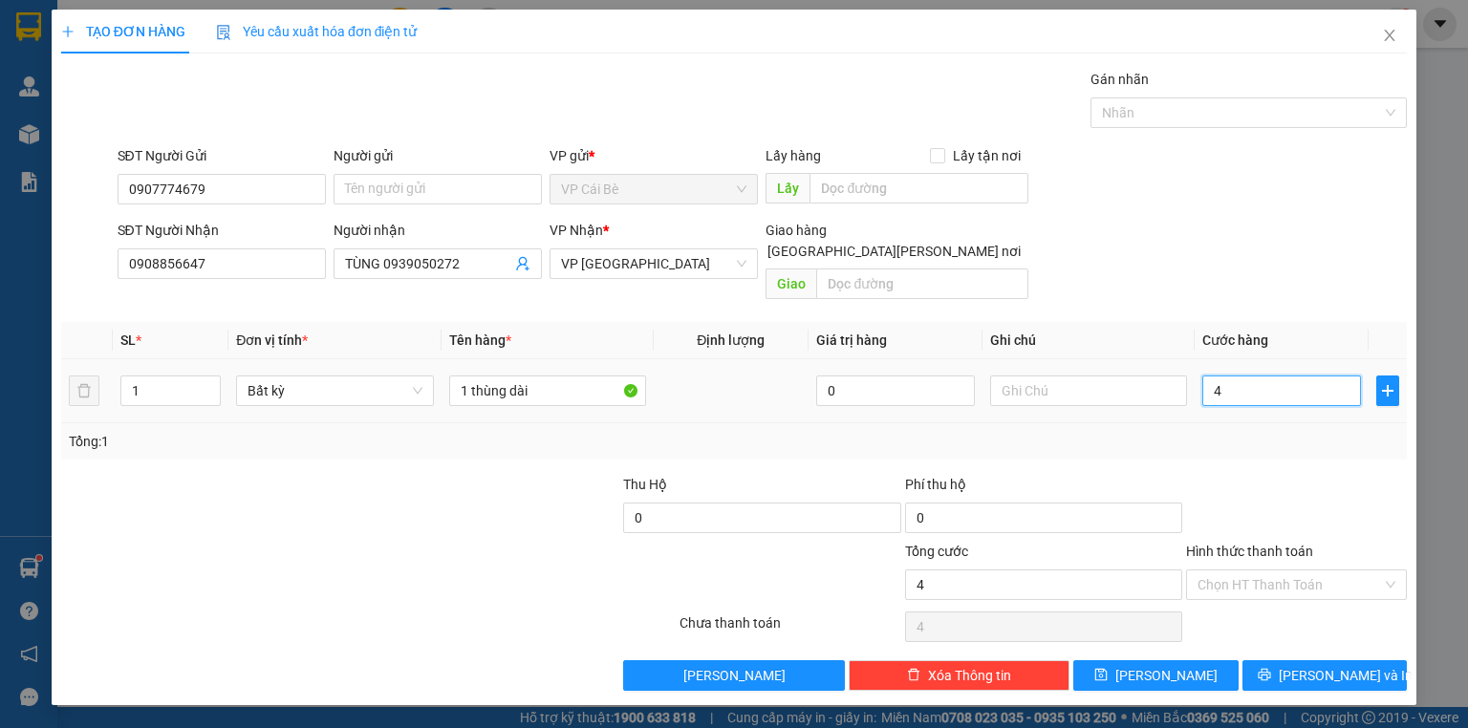
type input "40"
type input "40.000"
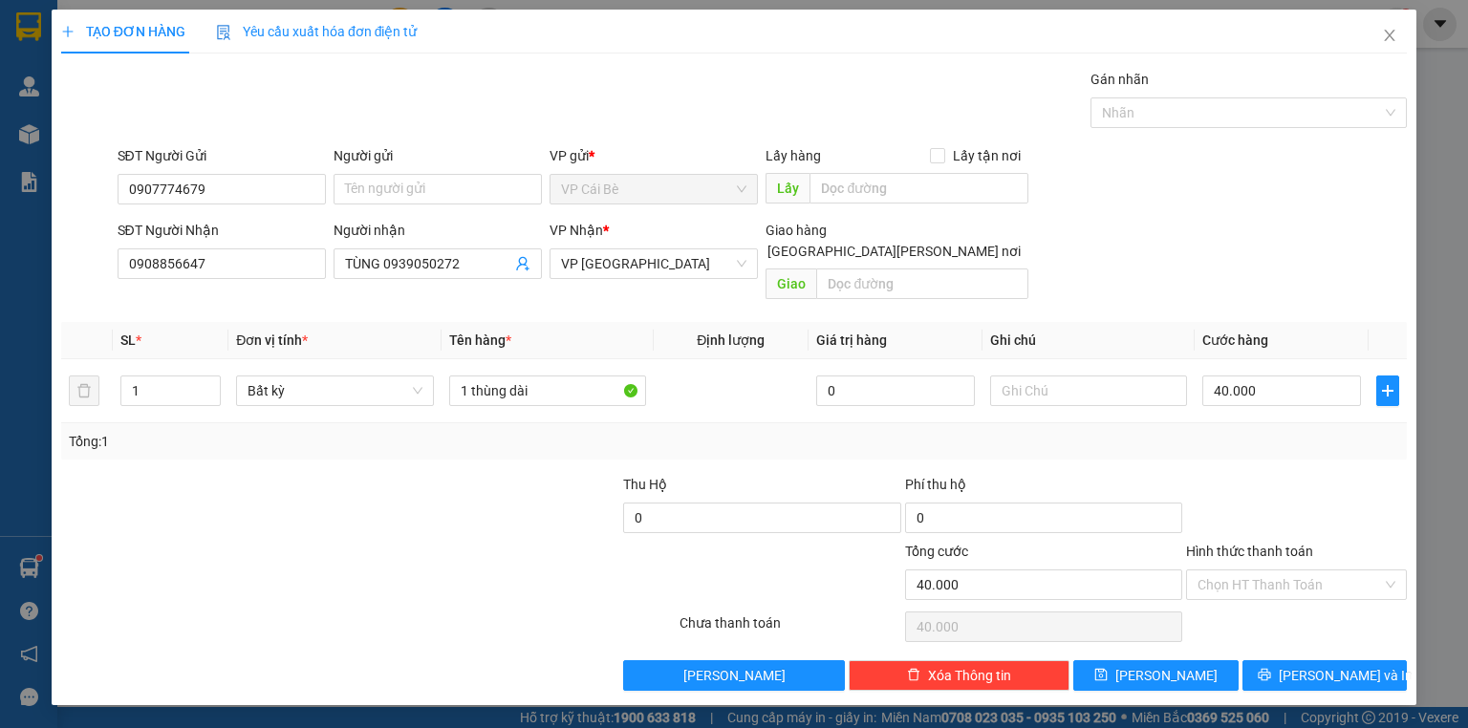
click at [1298, 474] on div at bounding box center [1296, 507] width 225 height 67
drag, startPoint x: 1288, startPoint y: 566, endPoint x: 1289, endPoint y: 577, distance: 11.5
click at [1289, 571] on input "Hình thức thanh toán" at bounding box center [1289, 585] width 184 height 29
click at [1288, 609] on div "Tại văn phòng" at bounding box center [1296, 600] width 198 height 21
type input "0"
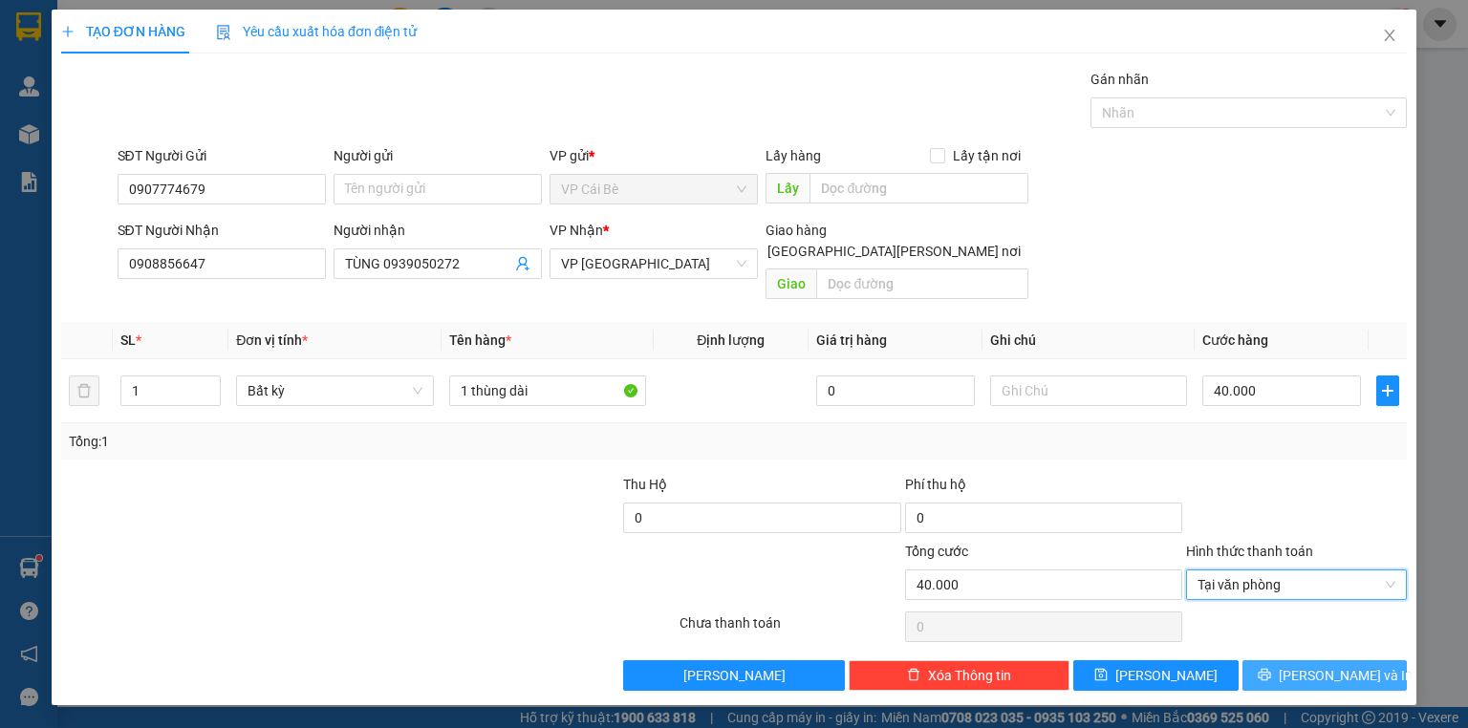
click at [1319, 664] on button "[PERSON_NAME] và In" at bounding box center [1324, 675] width 165 height 31
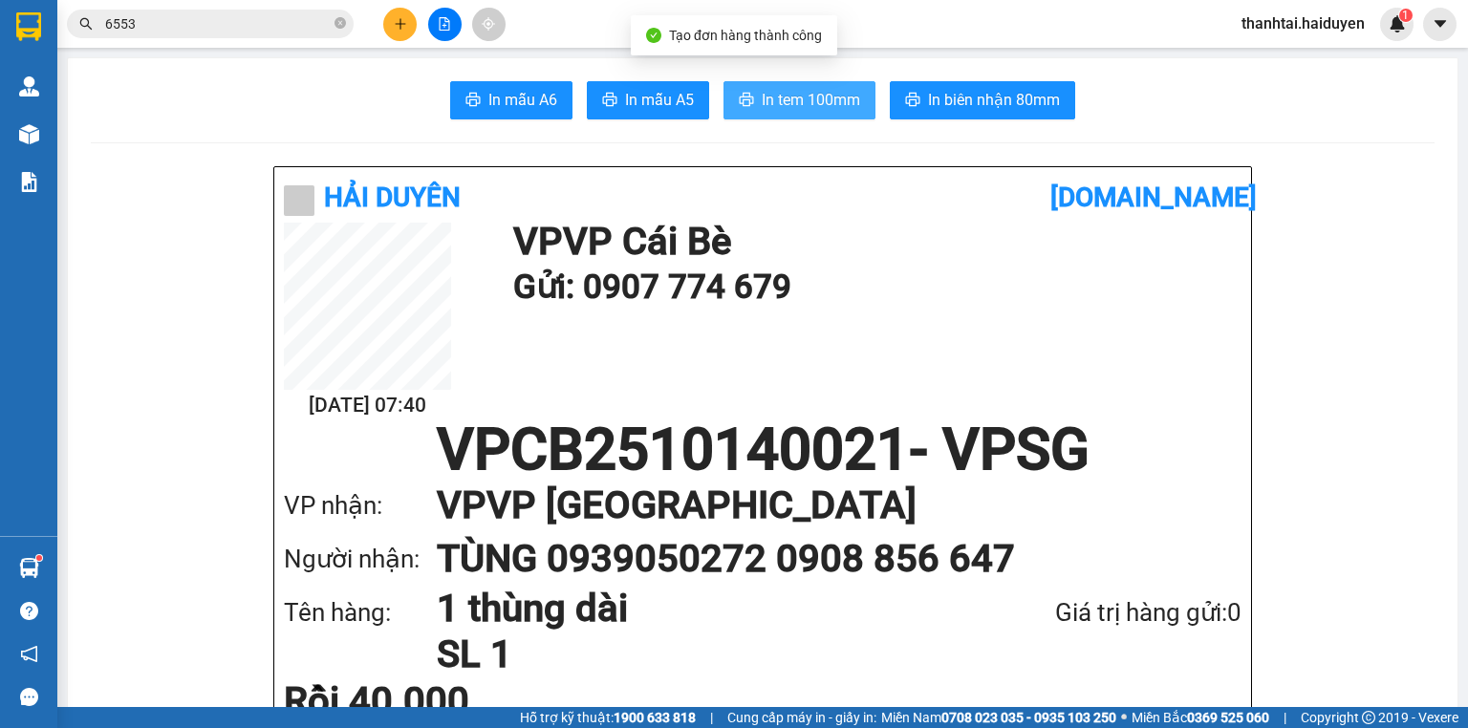
click at [777, 103] on span "In tem 100mm" at bounding box center [811, 100] width 98 height 24
click at [349, 15] on span "6553" at bounding box center [210, 24] width 287 height 29
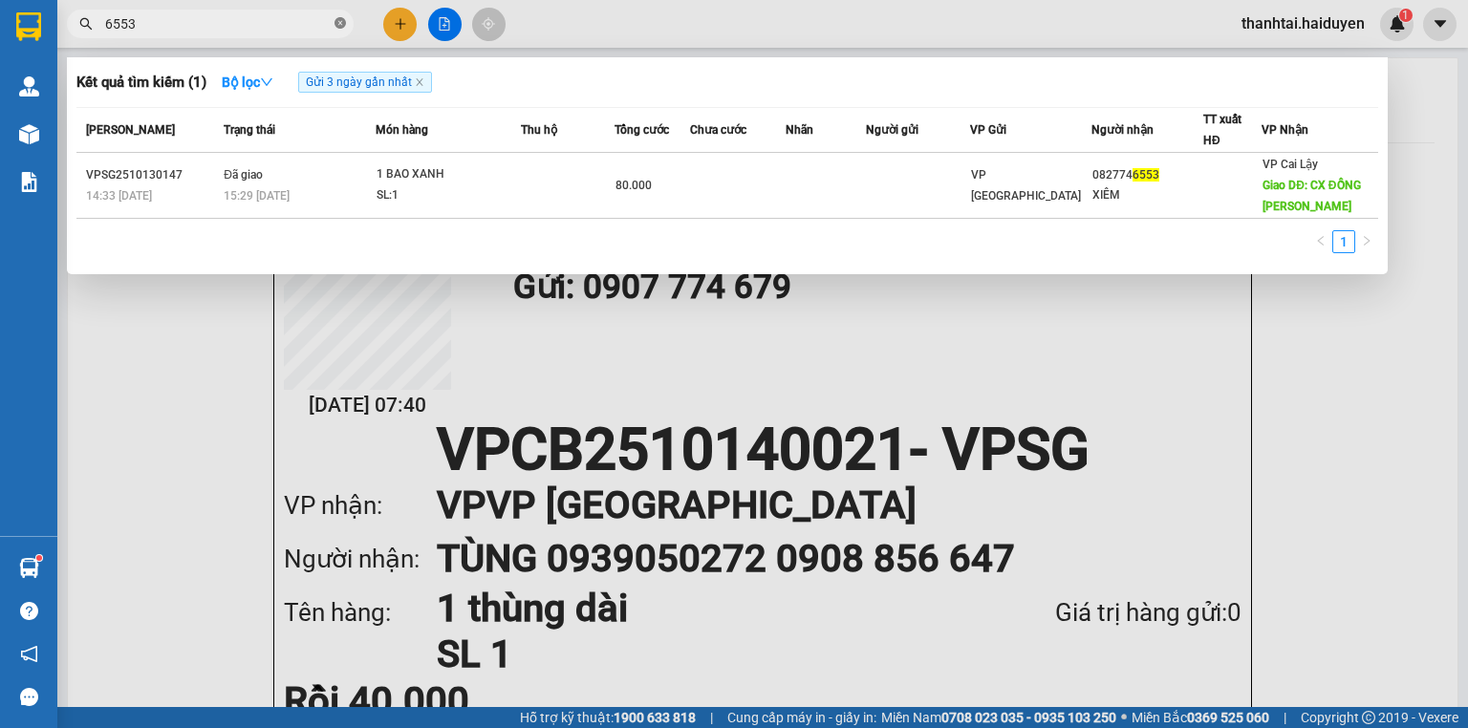
click at [344, 23] on icon "close-circle" at bounding box center [339, 22] width 11 height 11
click at [344, 23] on span at bounding box center [339, 23] width 11 height 21
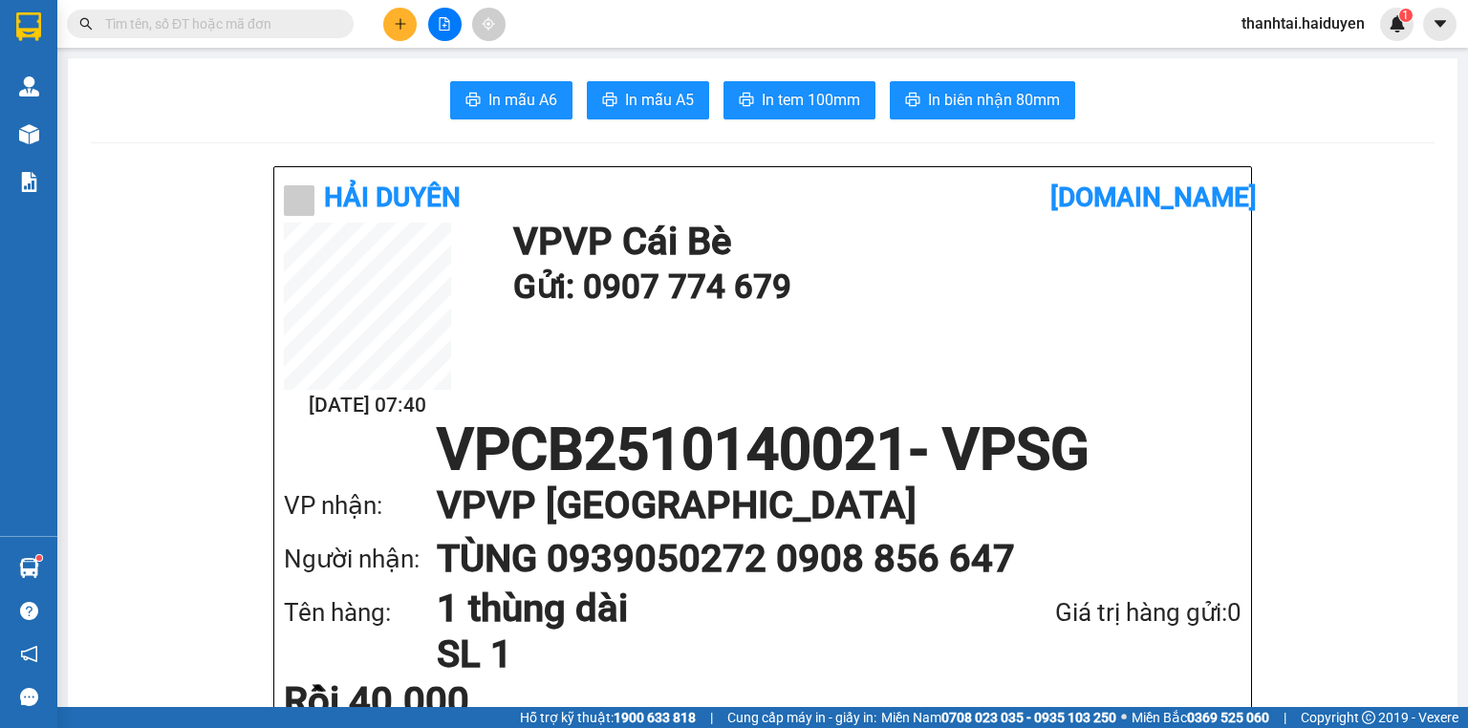
click at [310, 34] on span at bounding box center [210, 24] width 287 height 29
click at [184, 31] on input "text" at bounding box center [218, 23] width 226 height 21
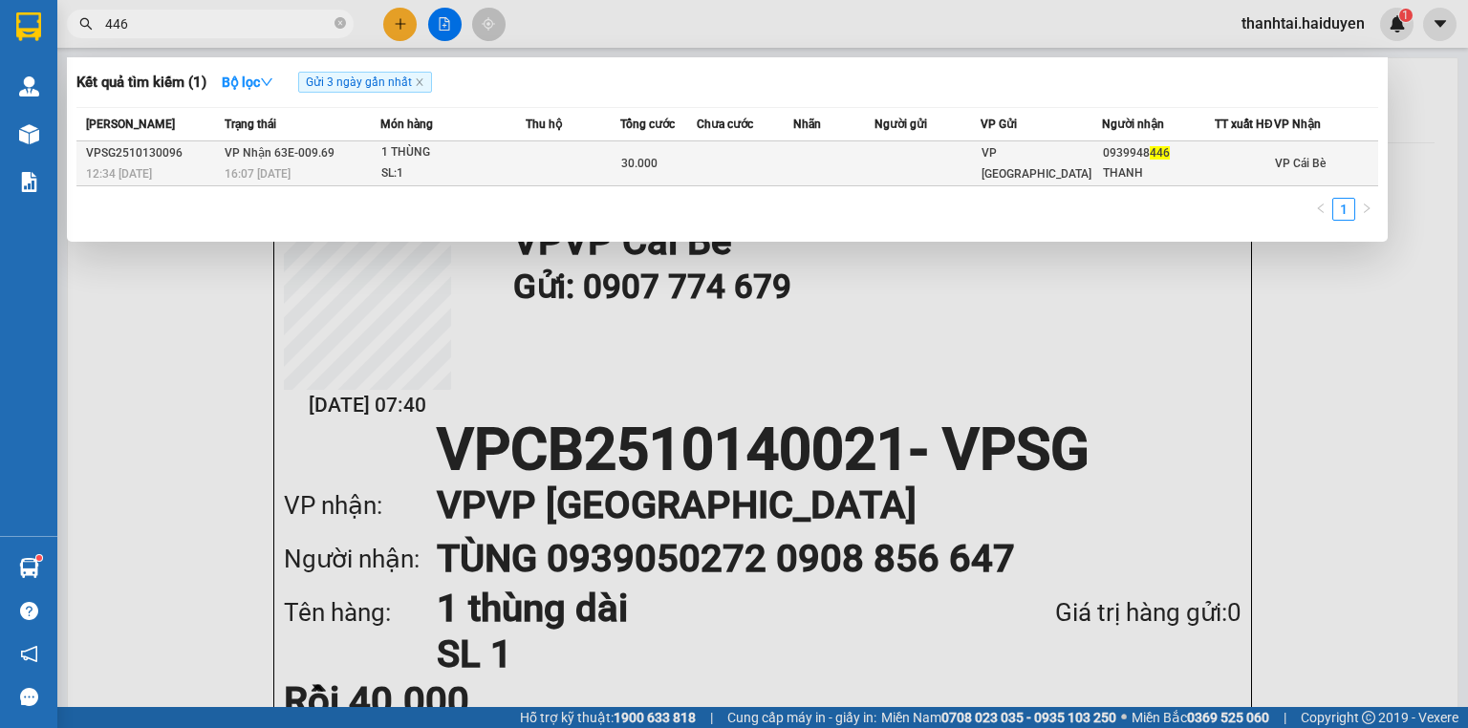
type input "446"
click at [719, 172] on td at bounding box center [745, 163] width 97 height 45
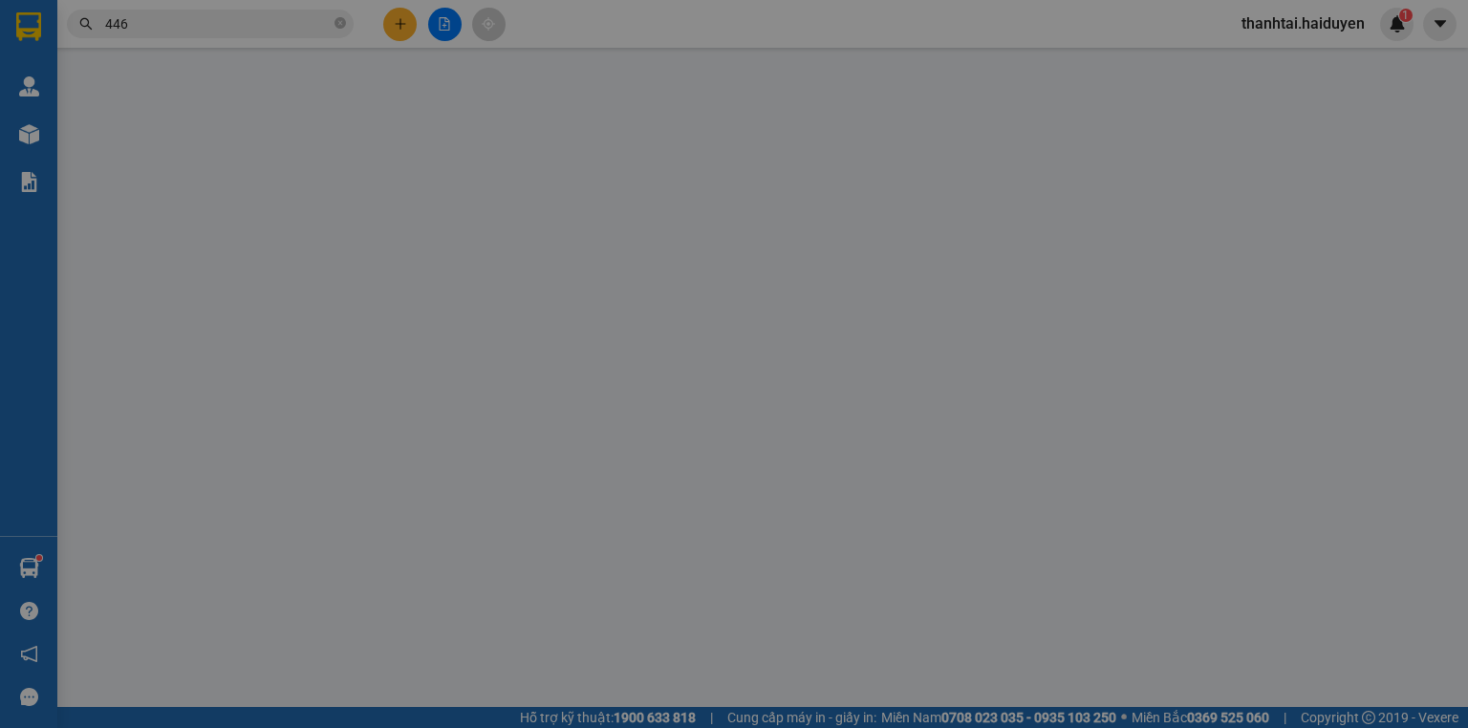
type input "0939948446"
type input "THANH"
type input "0"
type input "30.000"
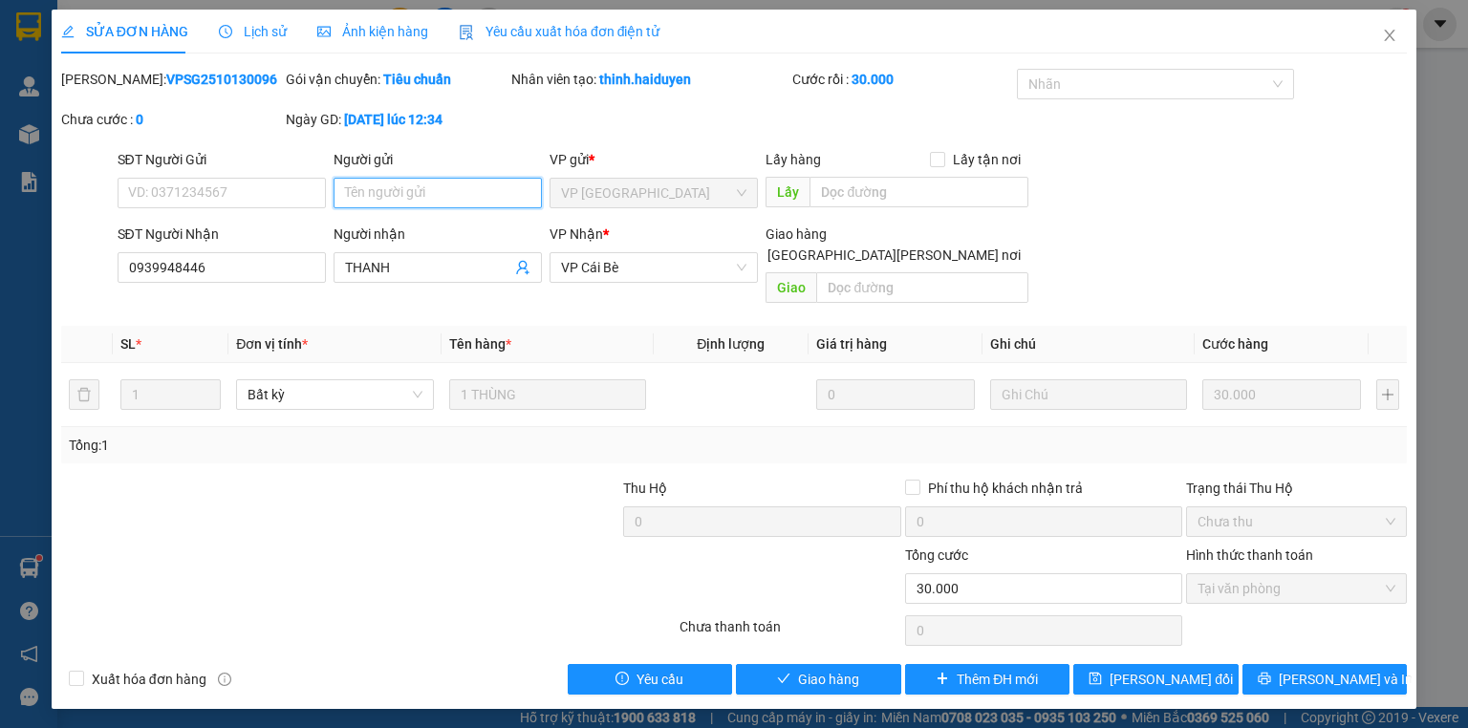
click at [472, 201] on input "Người gửi" at bounding box center [438, 193] width 208 height 31
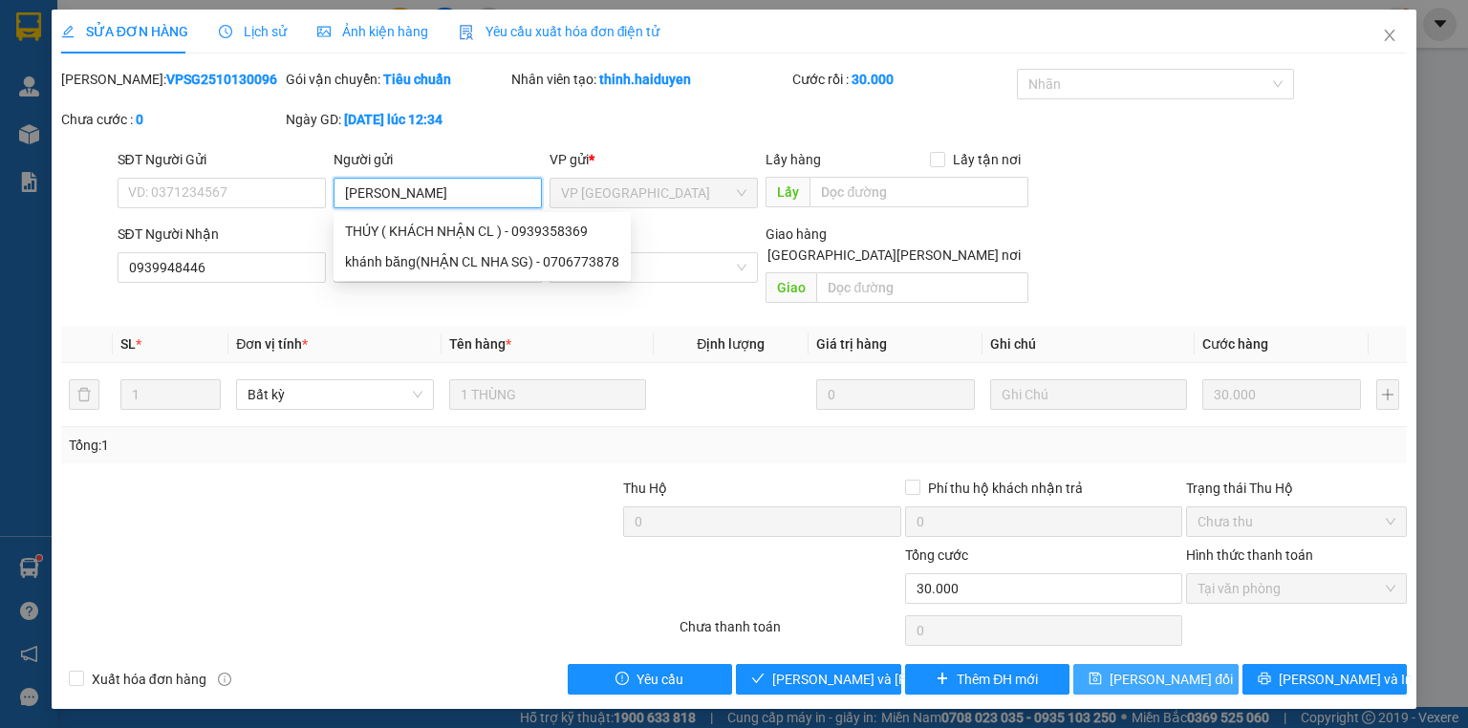
type input "nhận cl"
click at [1179, 669] on span "Lưu thay đổi" at bounding box center [1171, 679] width 123 height 21
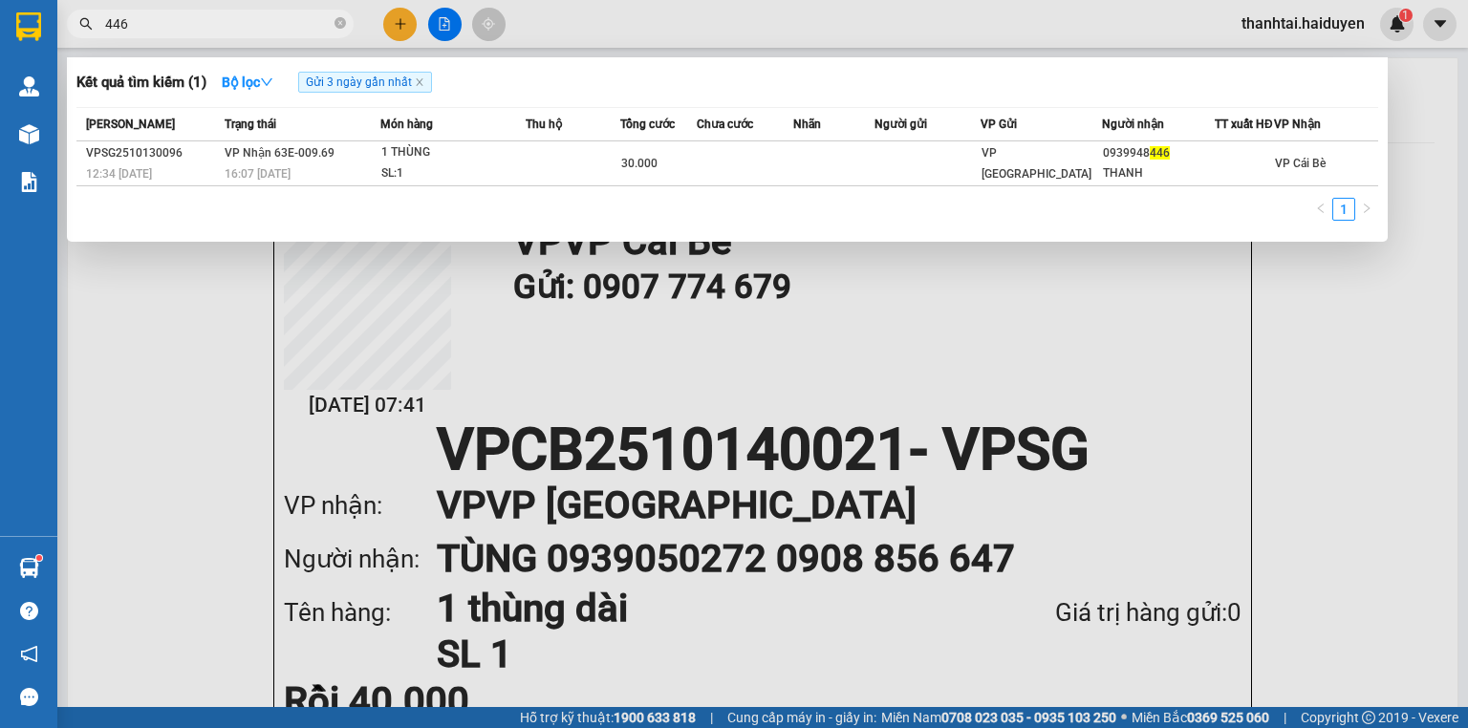
click at [234, 24] on input "446" at bounding box center [218, 23] width 226 height 21
click at [339, 17] on icon "close-circle" at bounding box center [339, 22] width 11 height 11
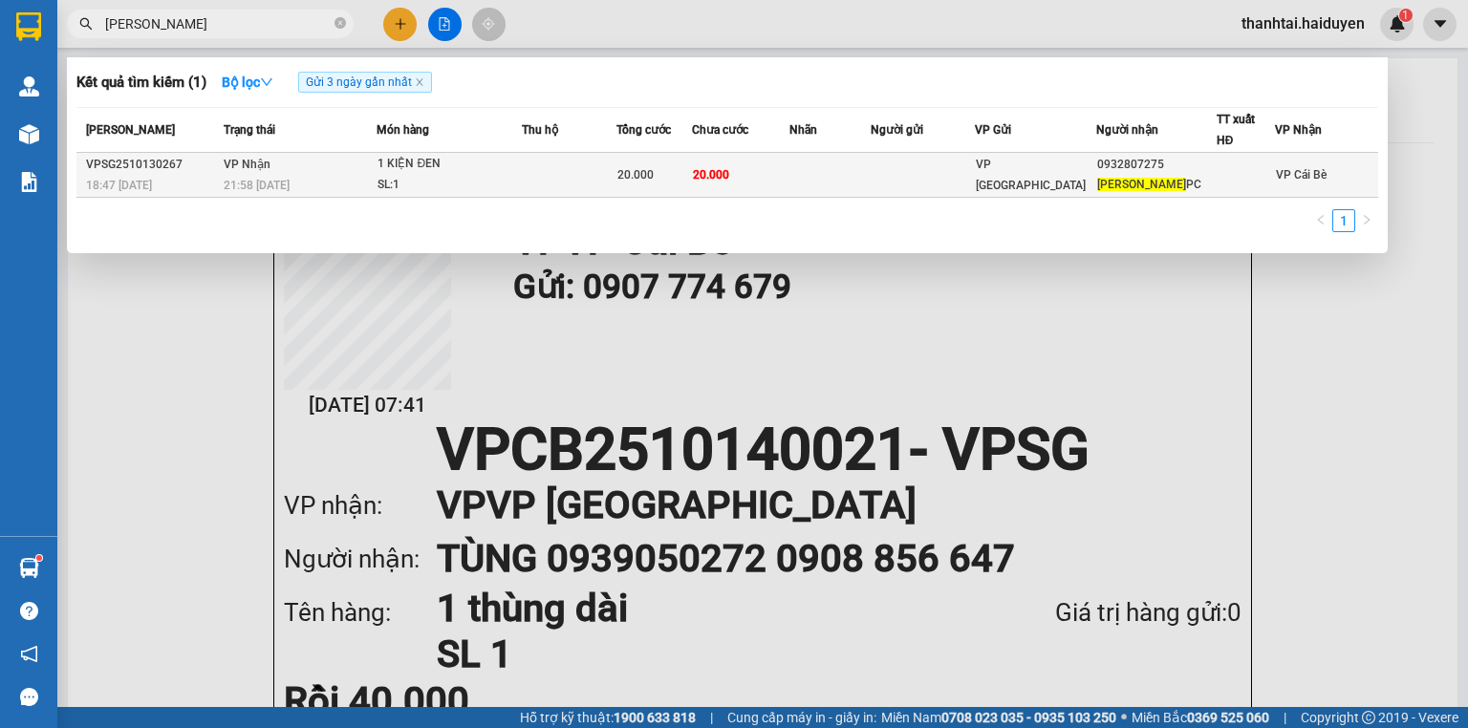
type input "tân tùng"
click at [654, 173] on span "20.000" at bounding box center [635, 174] width 36 height 13
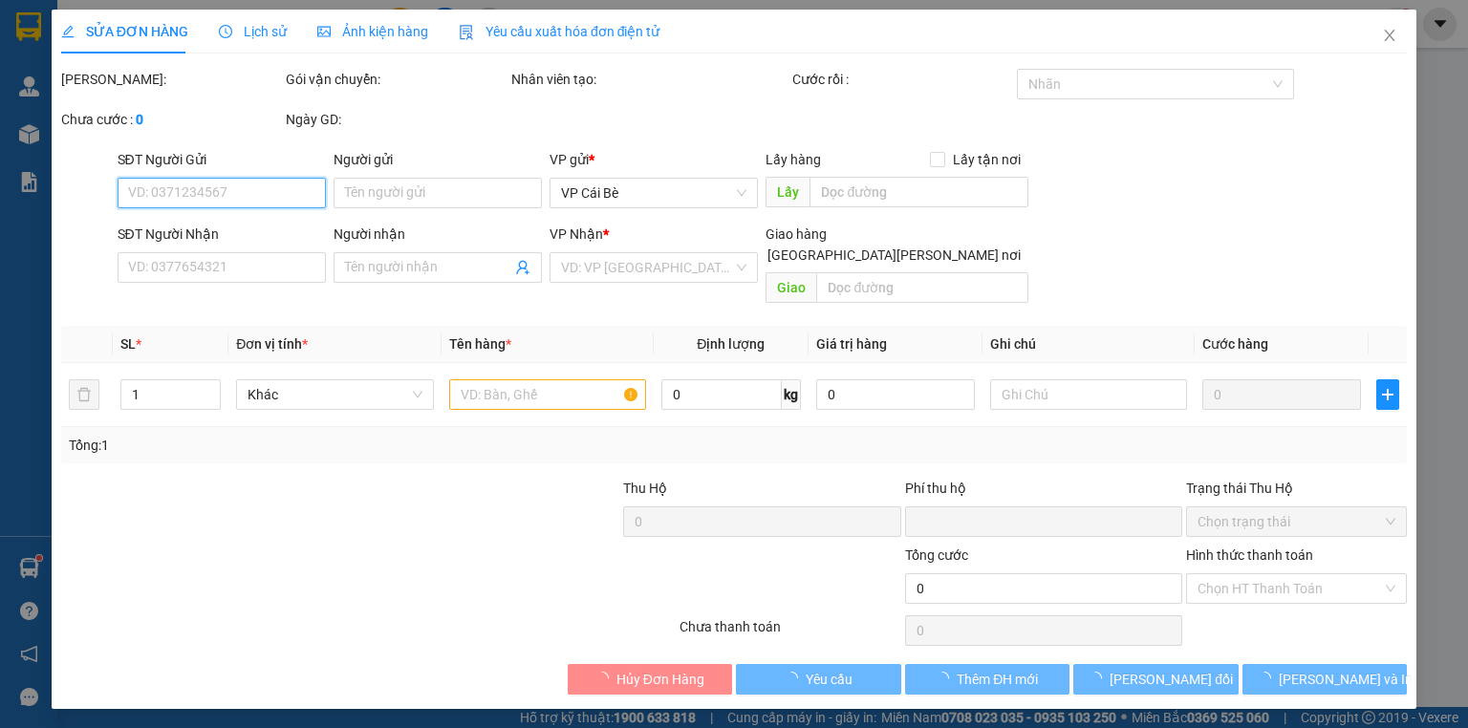
type input "0932807275"
type input "TÂN TÙNG PC"
type input "0"
type input "20.000"
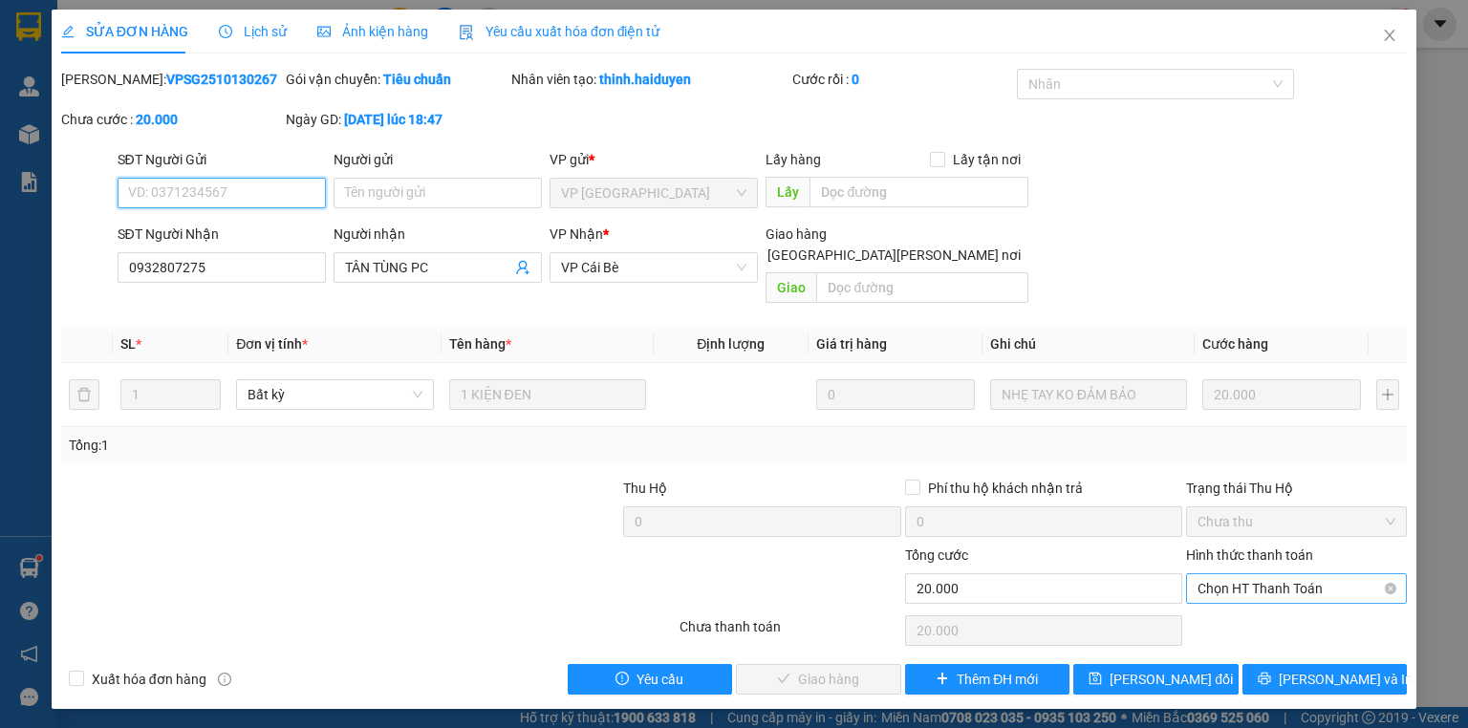
click at [1218, 574] on span "Chọn HT Thanh Toán" at bounding box center [1296, 588] width 198 height 29
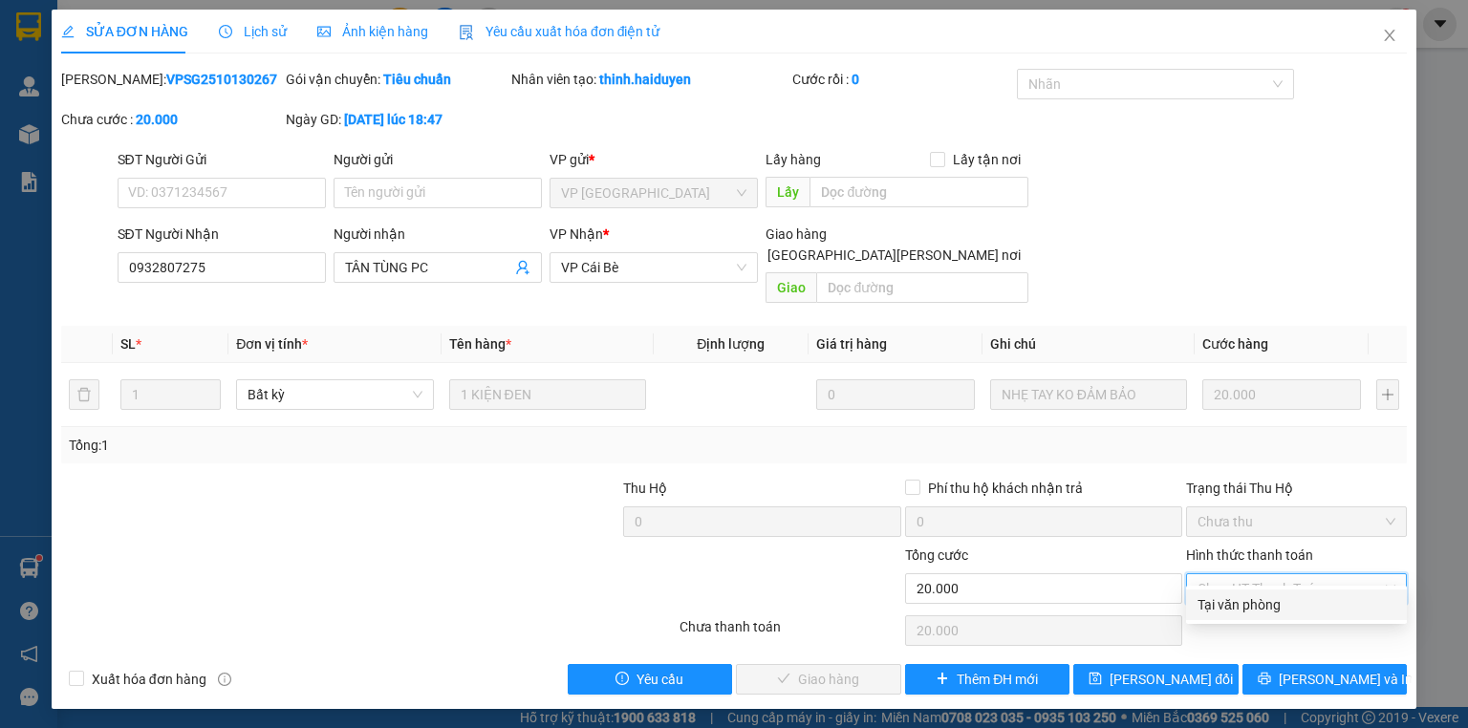
drag, startPoint x: 1213, startPoint y: 612, endPoint x: 1196, endPoint y: 614, distance: 16.5
click at [1212, 612] on div "Tại văn phòng" at bounding box center [1296, 604] width 198 height 21
type input "0"
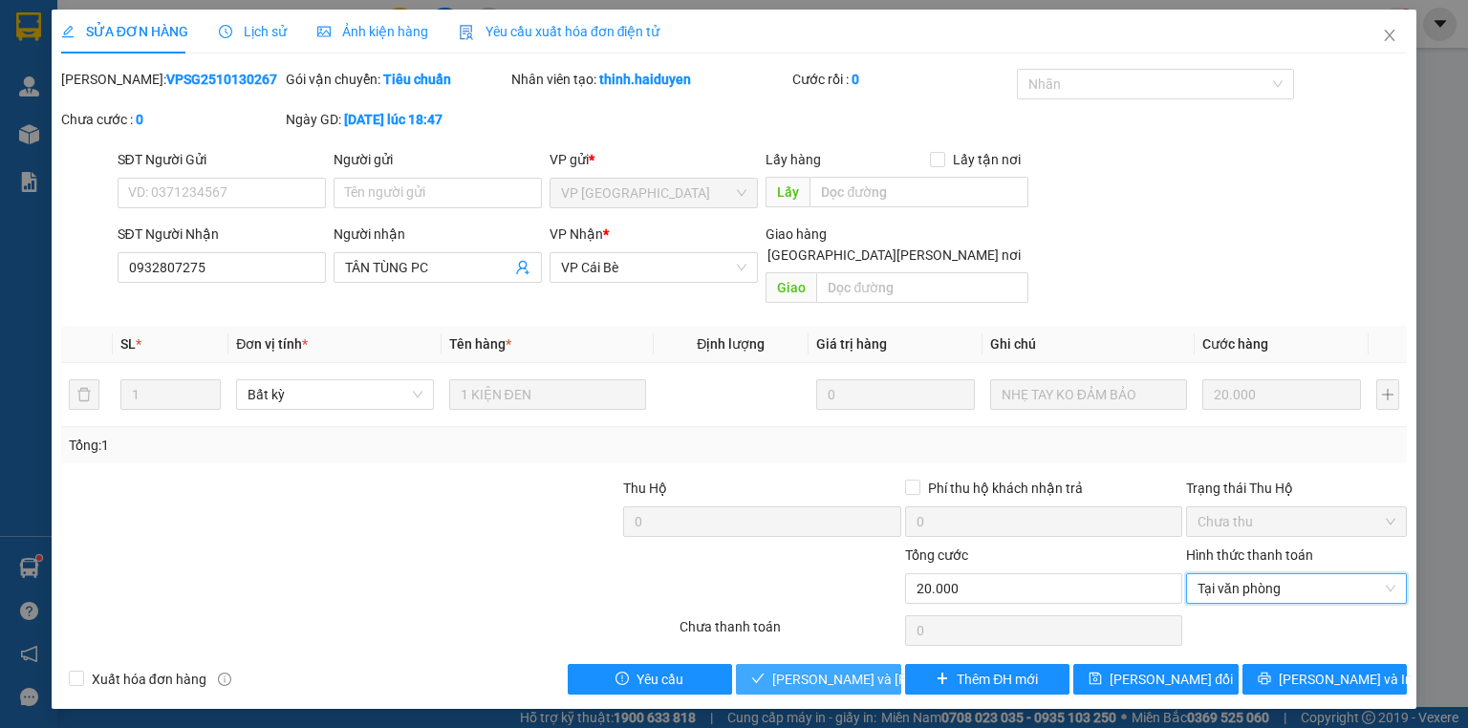
click at [764, 672] on icon "check" at bounding box center [757, 678] width 13 height 13
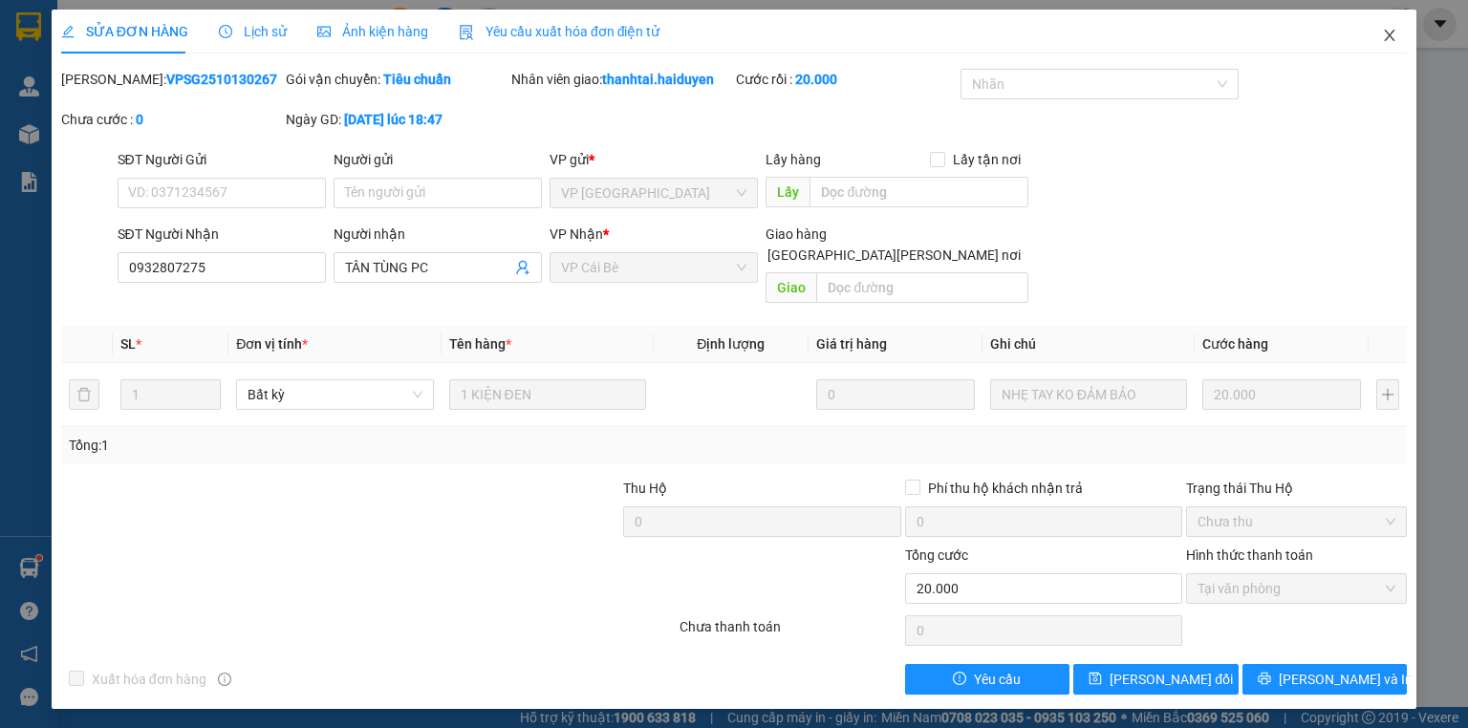
click at [1390, 32] on icon "close" at bounding box center [1389, 35] width 15 height 15
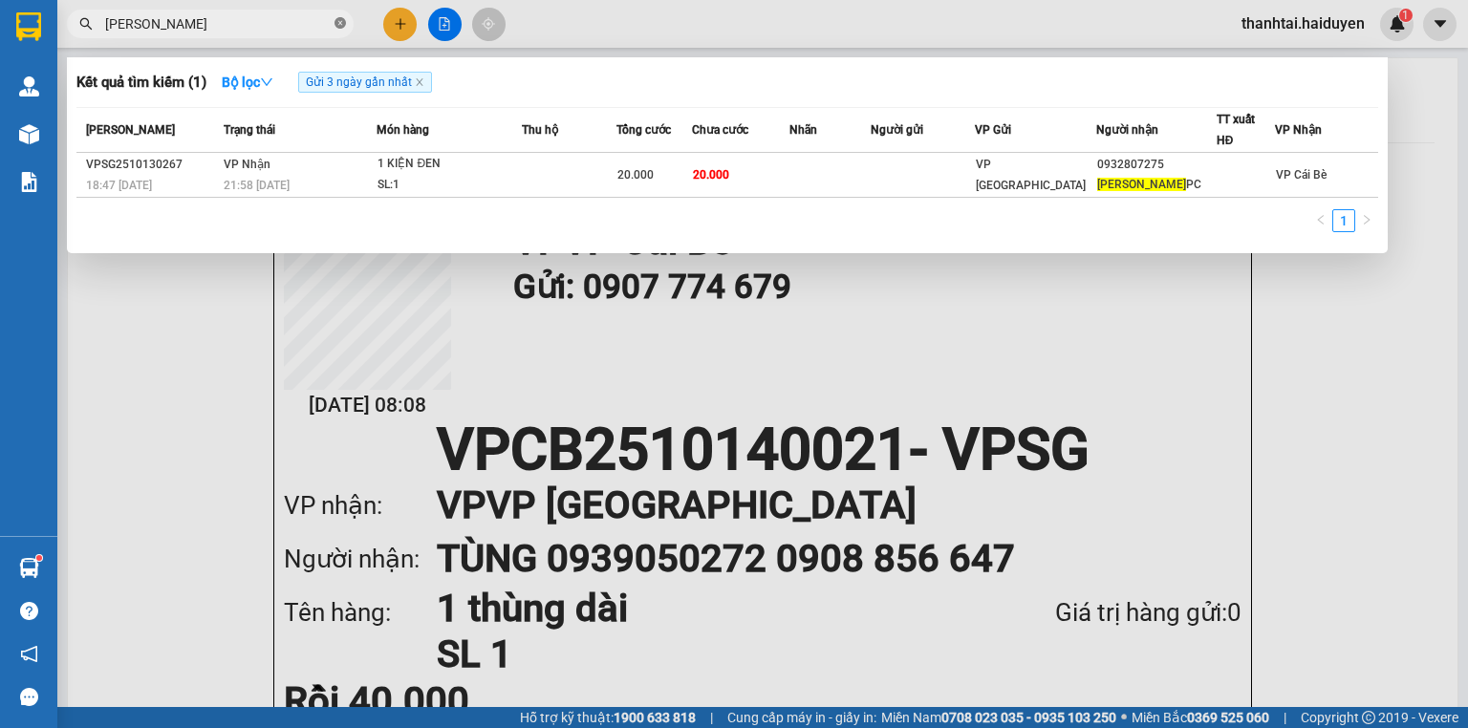
click at [334, 18] on icon "close-circle" at bounding box center [339, 22] width 11 height 11
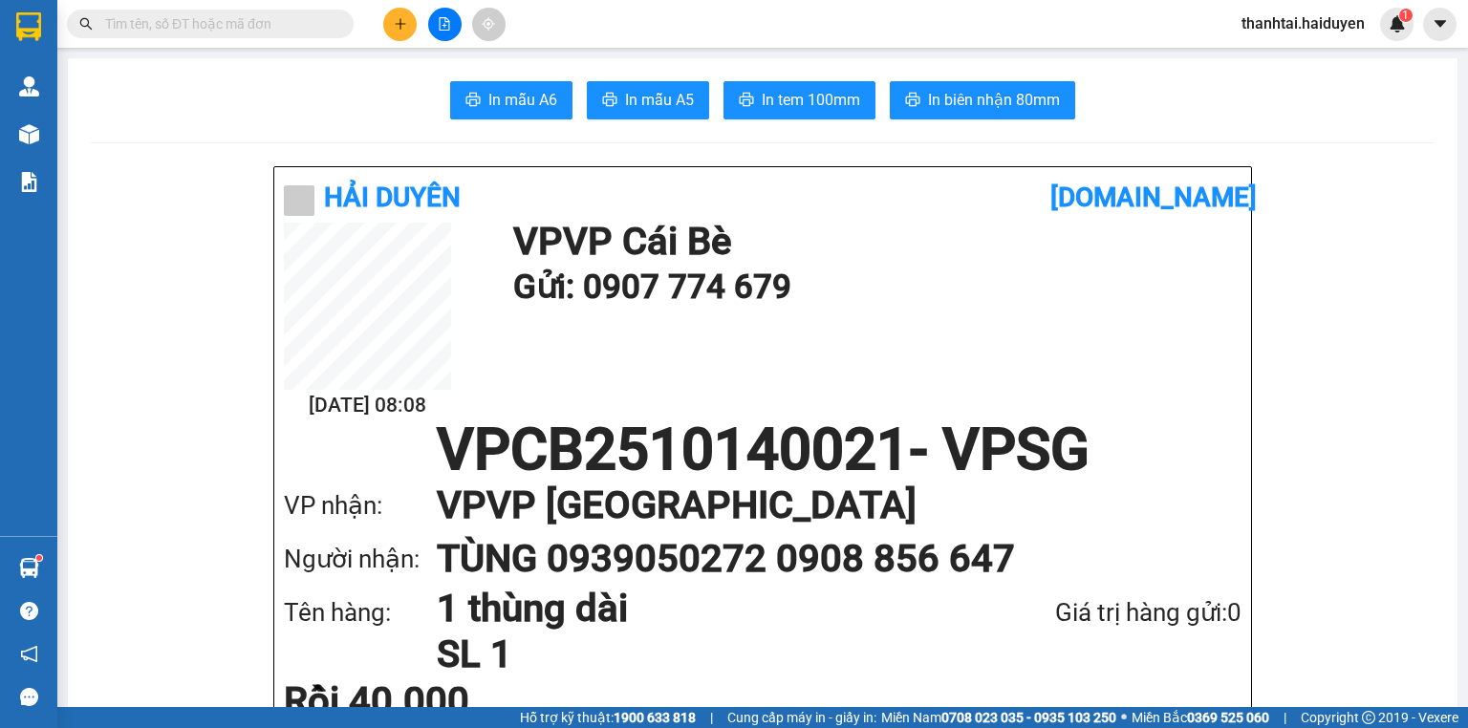
click at [323, 19] on input "text" at bounding box center [218, 23] width 226 height 21
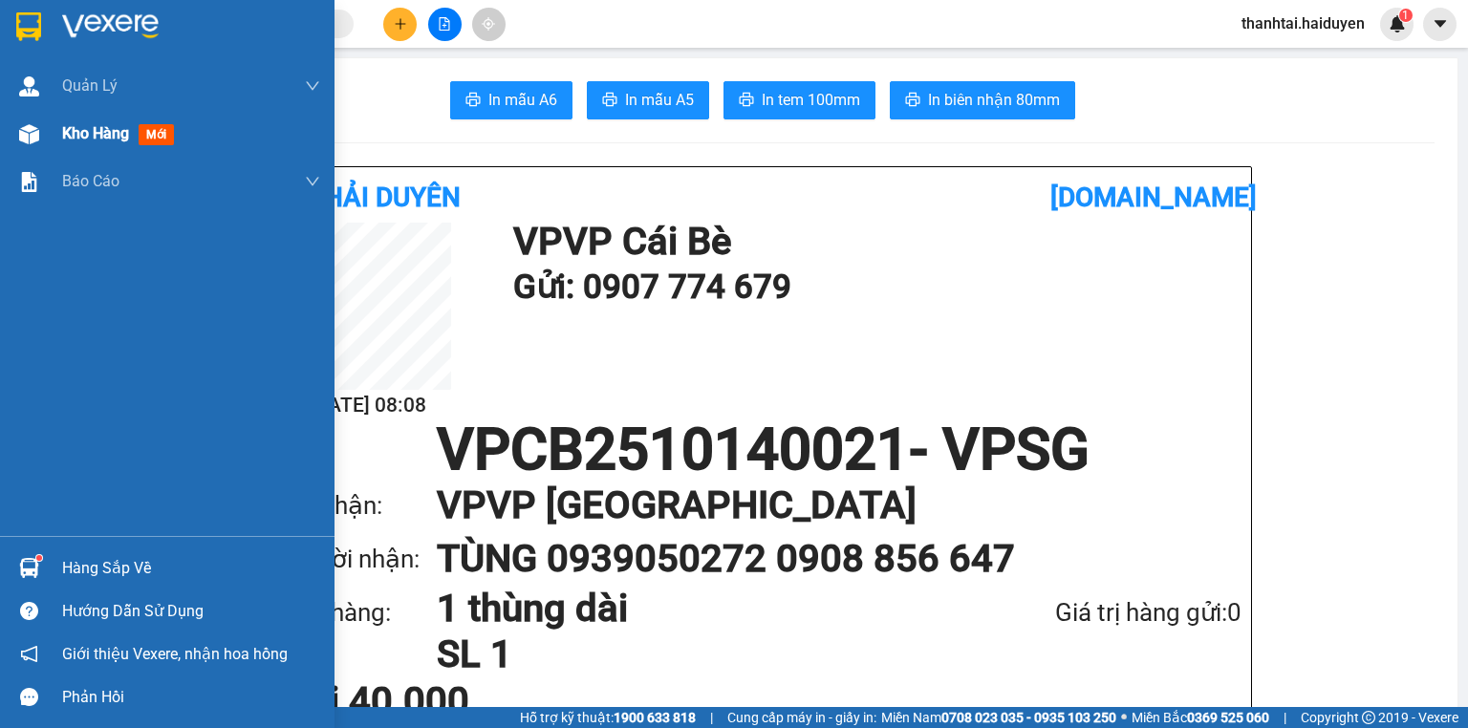
click at [134, 135] on div "Kho hàng mới" at bounding box center [121, 133] width 119 height 24
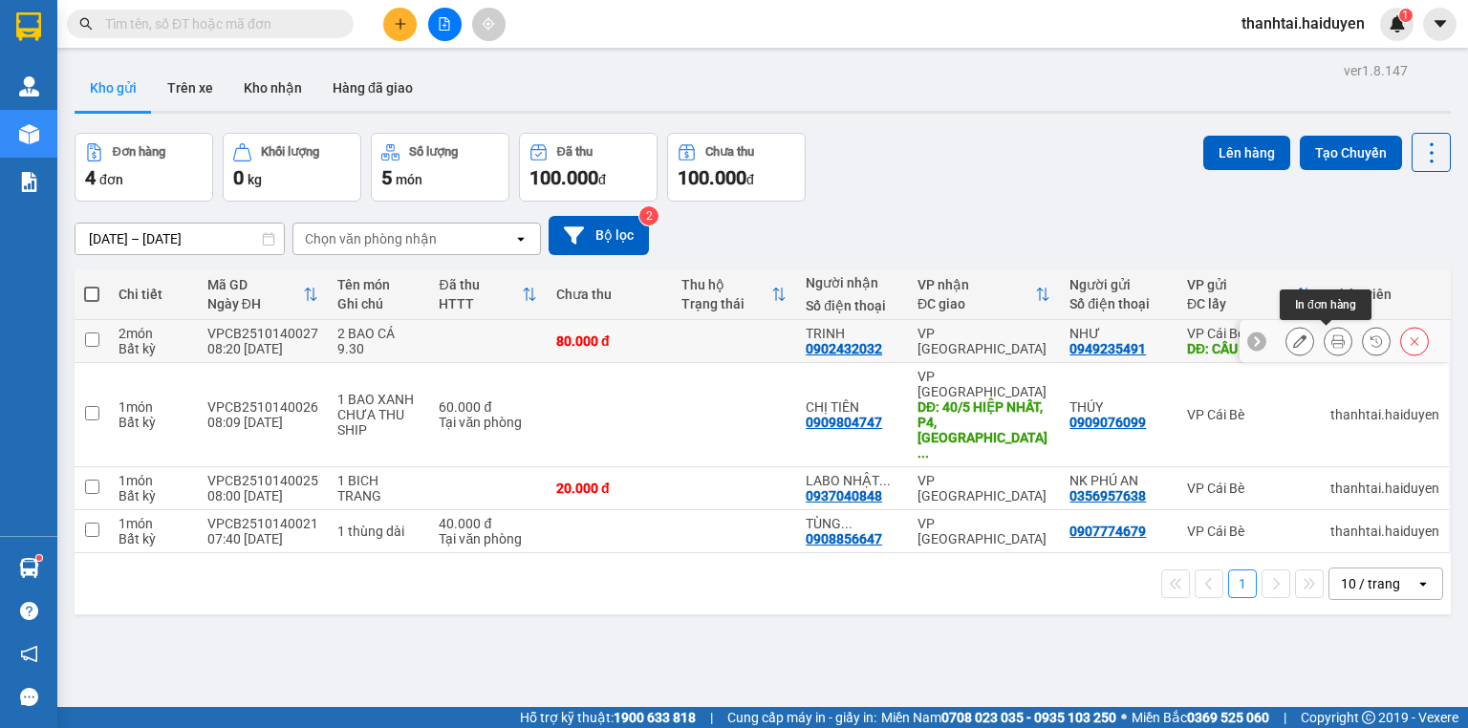
click at [1331, 346] on icon at bounding box center [1337, 340] width 13 height 13
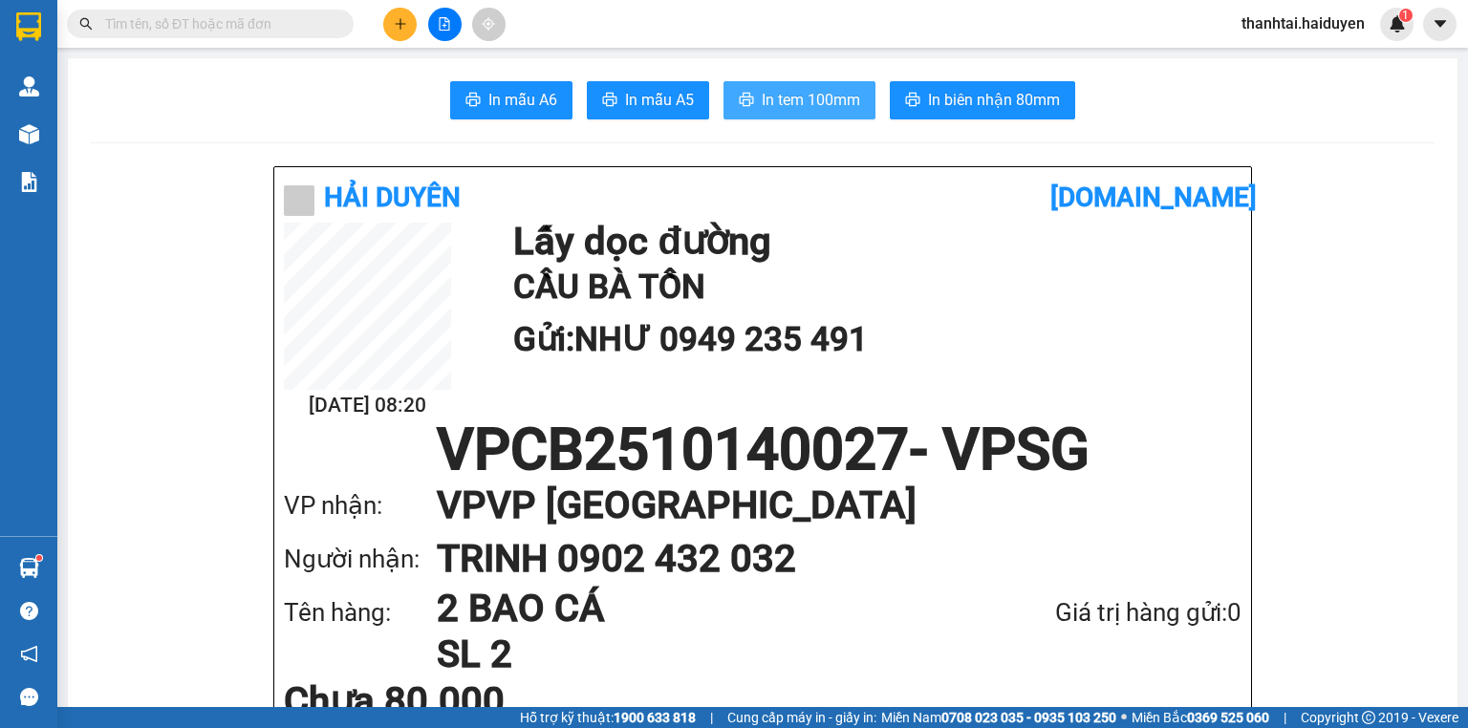
click at [787, 111] on span "In tem 100mm" at bounding box center [811, 100] width 98 height 24
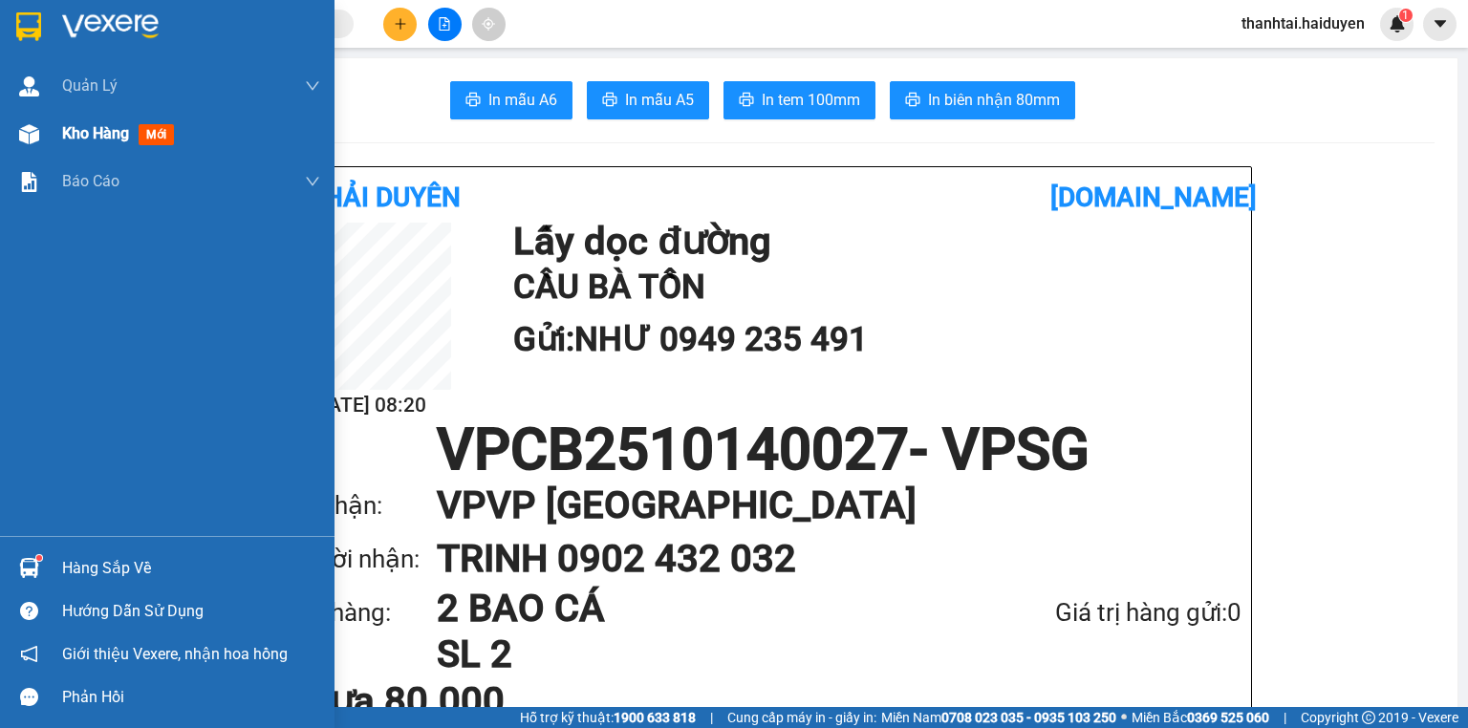
click at [34, 127] on img at bounding box center [29, 134] width 20 height 20
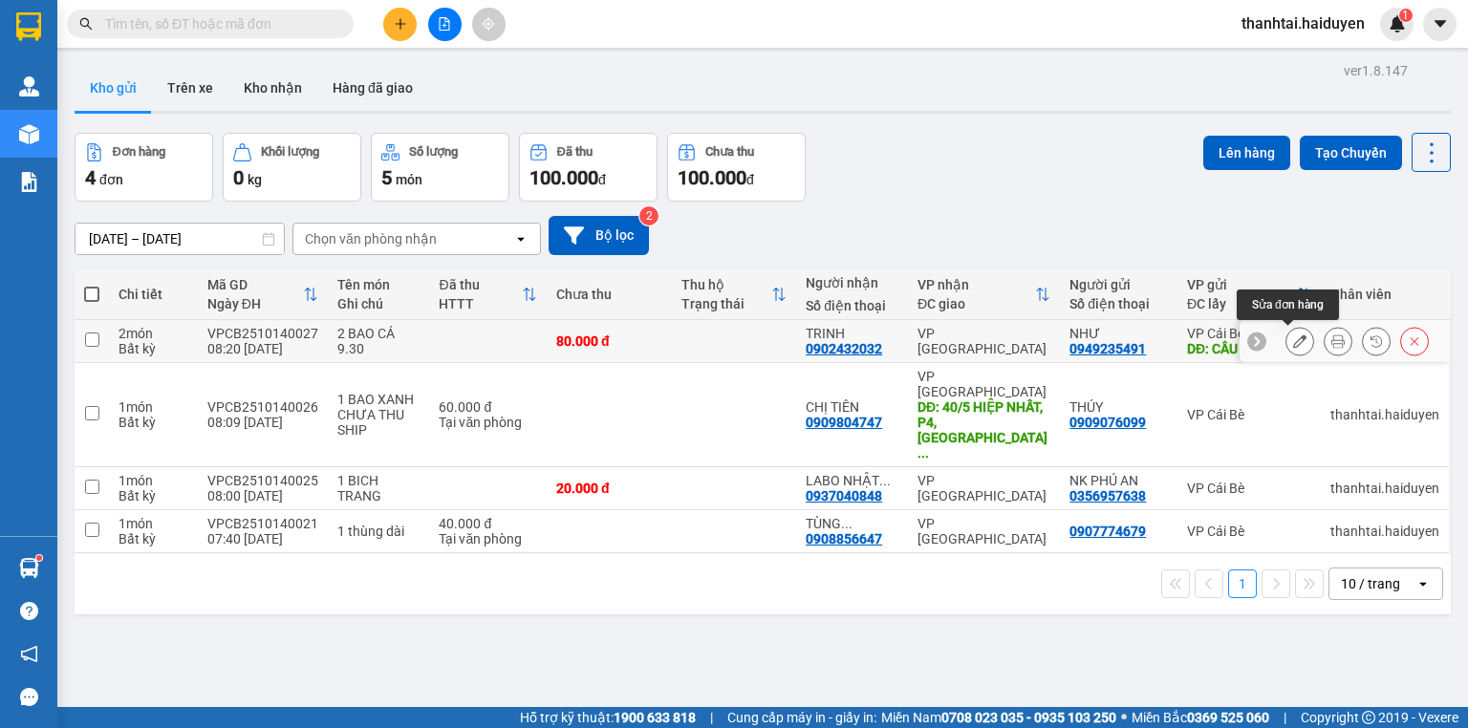
click at [1288, 352] on button at bounding box center [1299, 341] width 27 height 33
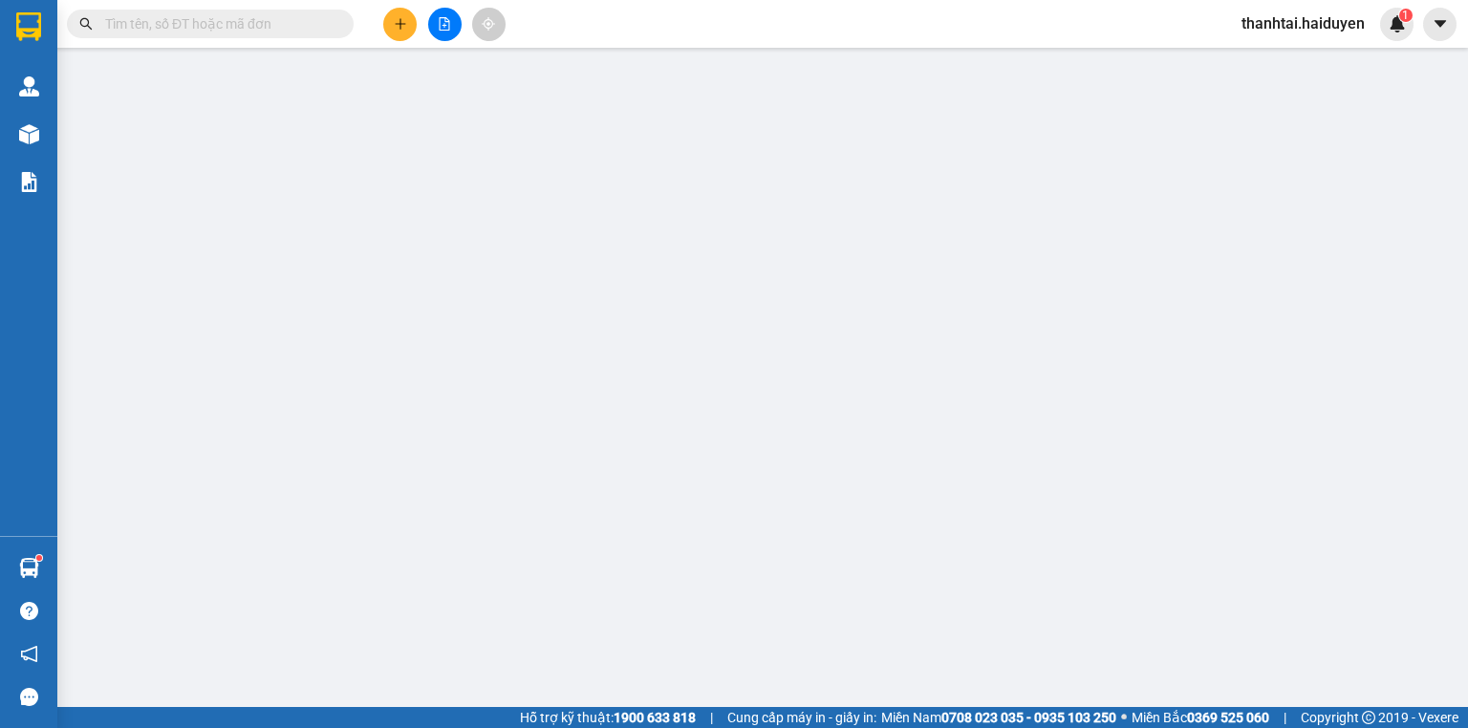
type input "0949235491"
type input "NHƯ"
type input "CẦU BÀ TỒN"
type input "0902432032"
type input "TRINH"
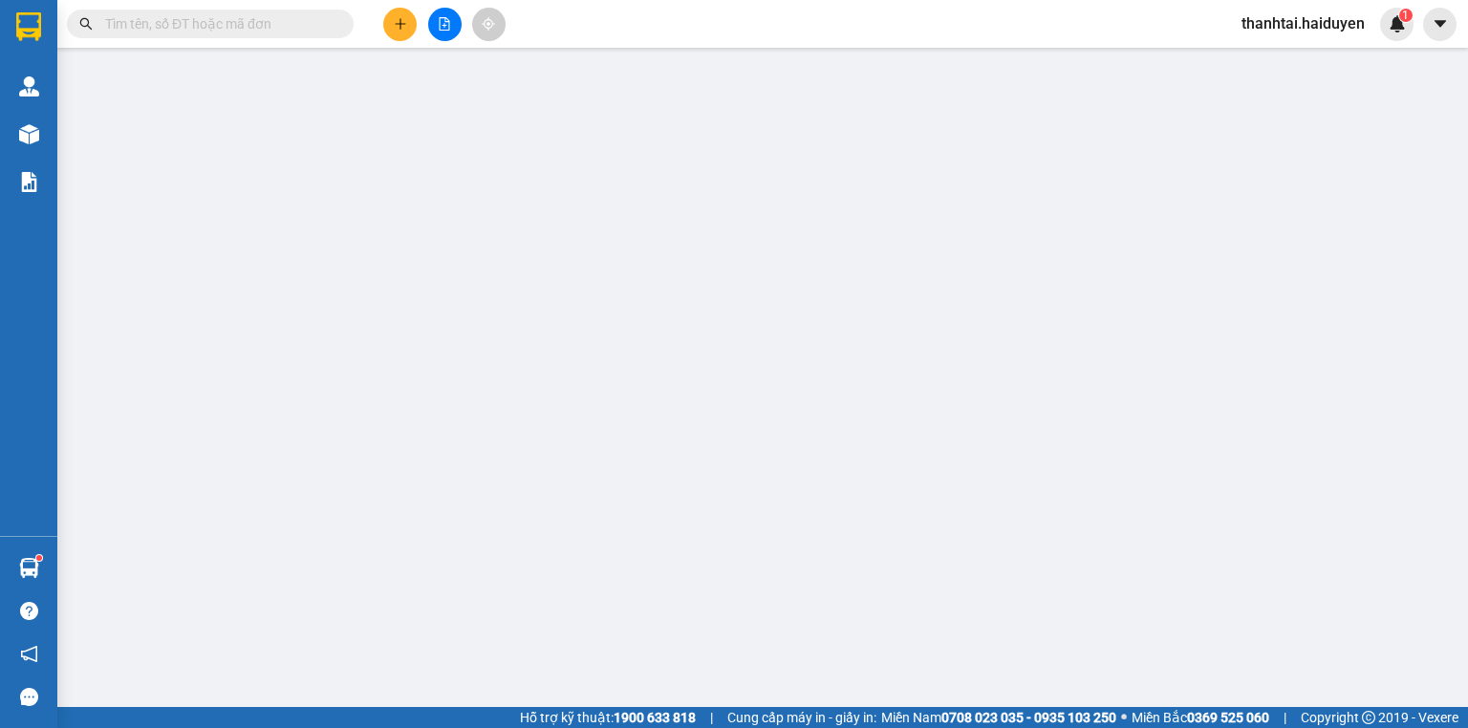
type input "0"
type input "80.000"
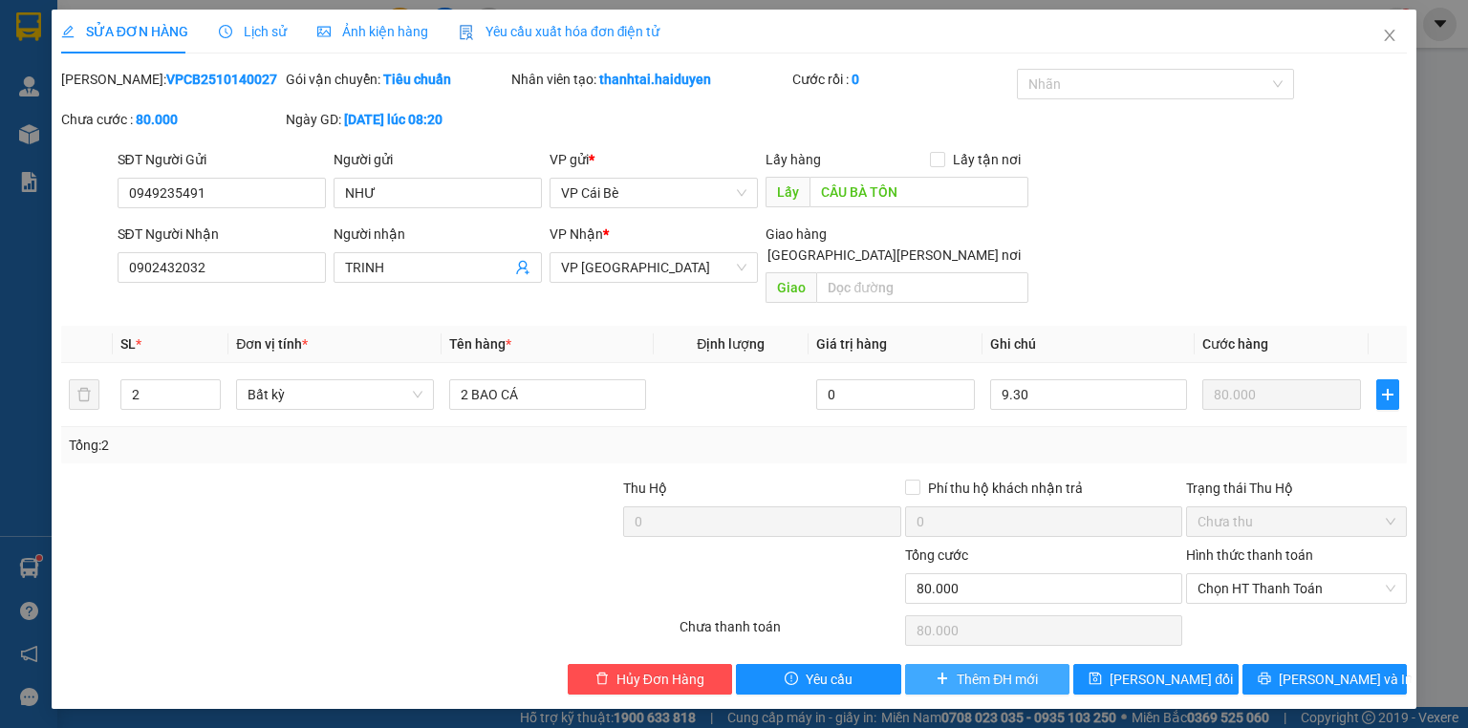
click at [995, 669] on span "Thêm ĐH mới" at bounding box center [997, 679] width 81 height 21
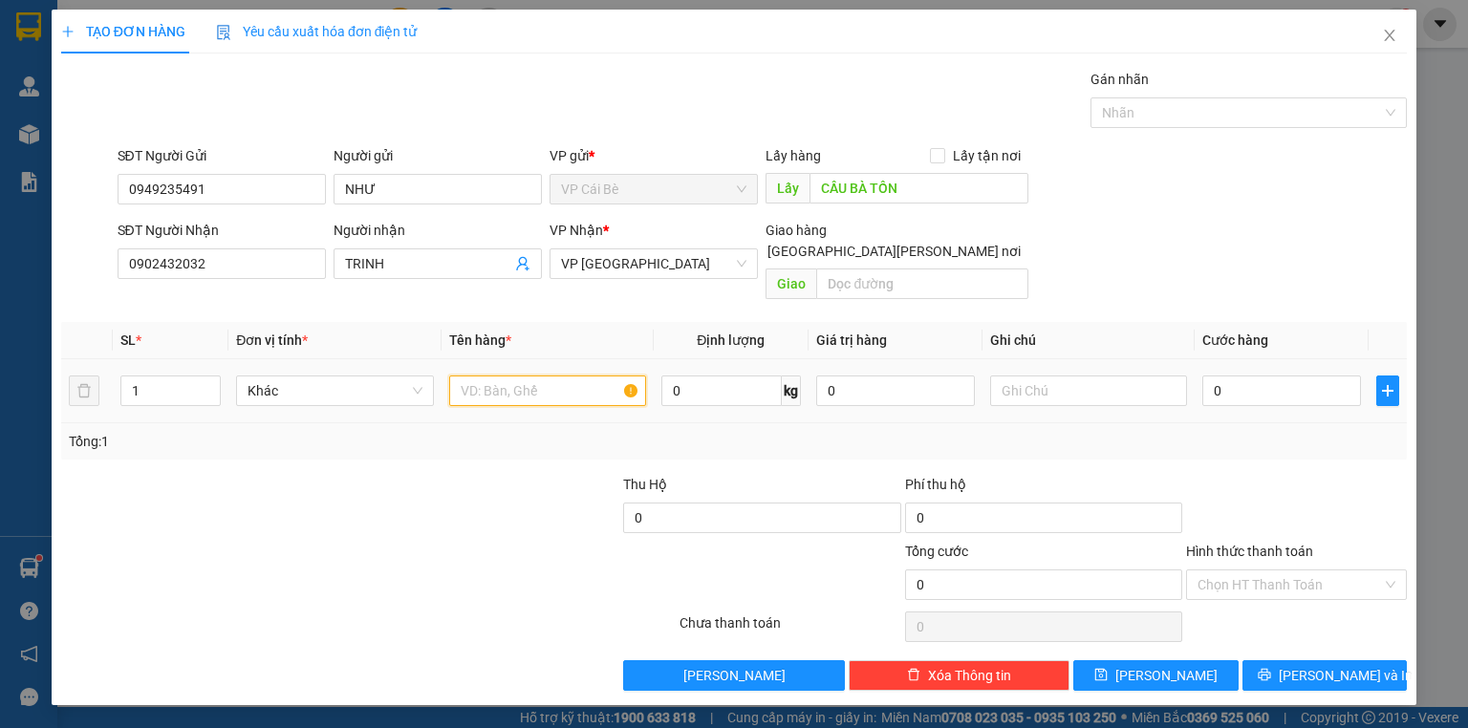
click at [494, 376] on input "text" at bounding box center [547, 391] width 197 height 31
type input "3 bao cá"
click at [177, 377] on input "1" at bounding box center [170, 391] width 98 height 29
type input "3"
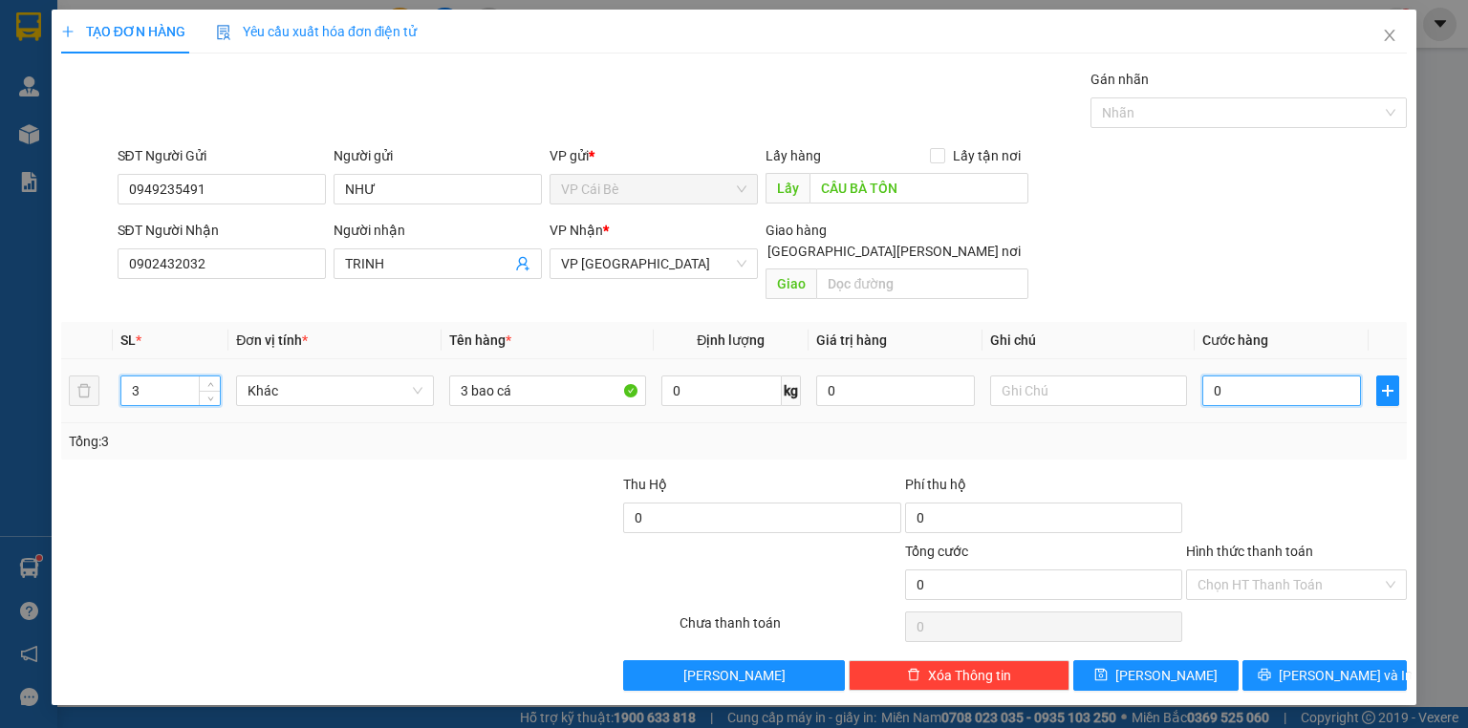
click at [1252, 376] on input "0" at bounding box center [1281, 391] width 159 height 31
type input "1"
type input "12"
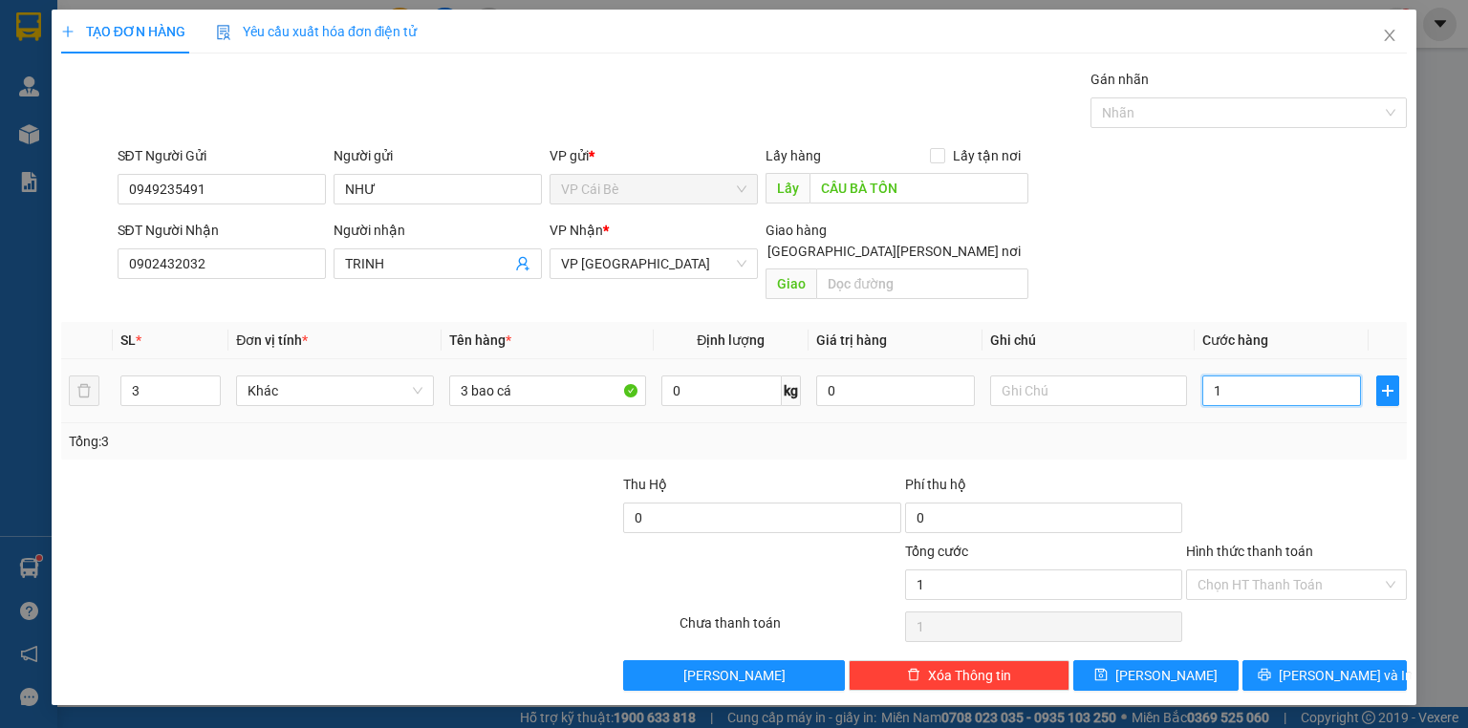
type input "12"
type input "120"
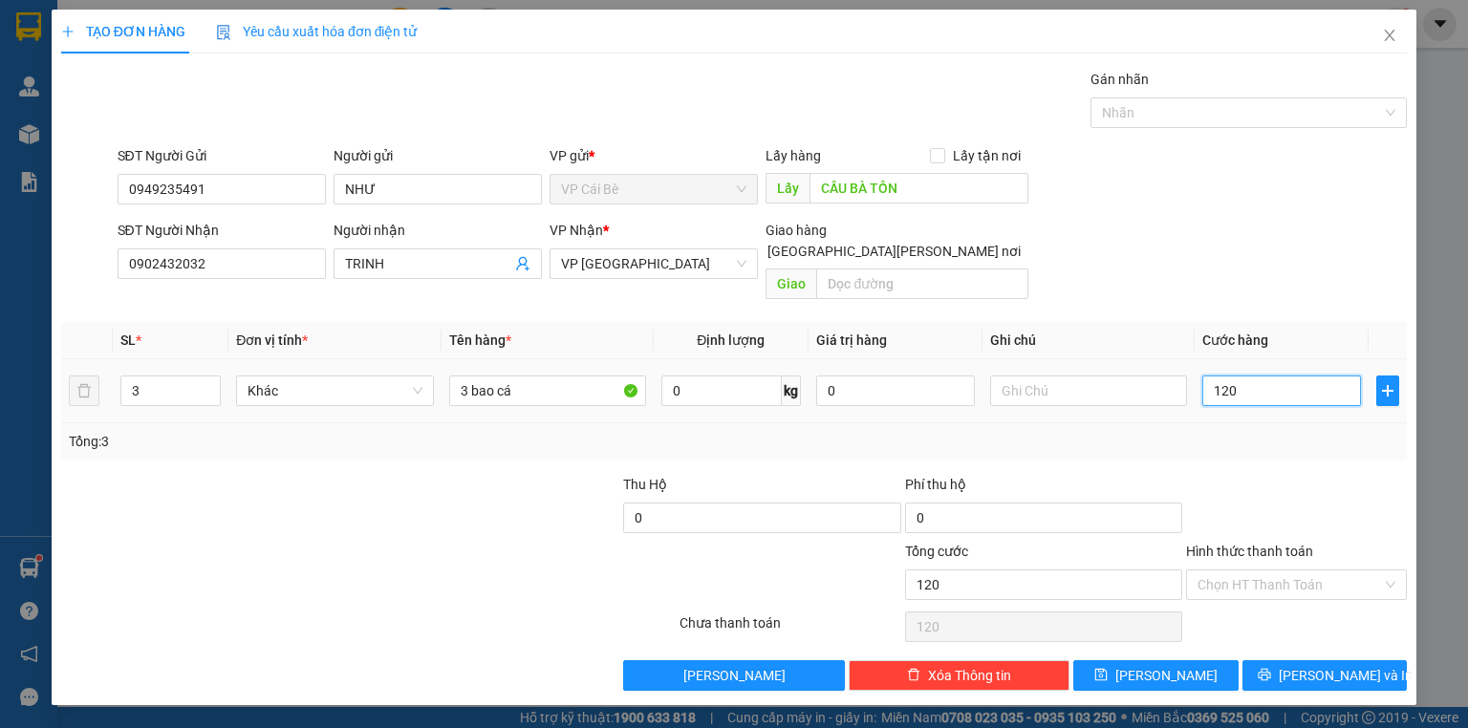
type input "1.200"
type input "12.000"
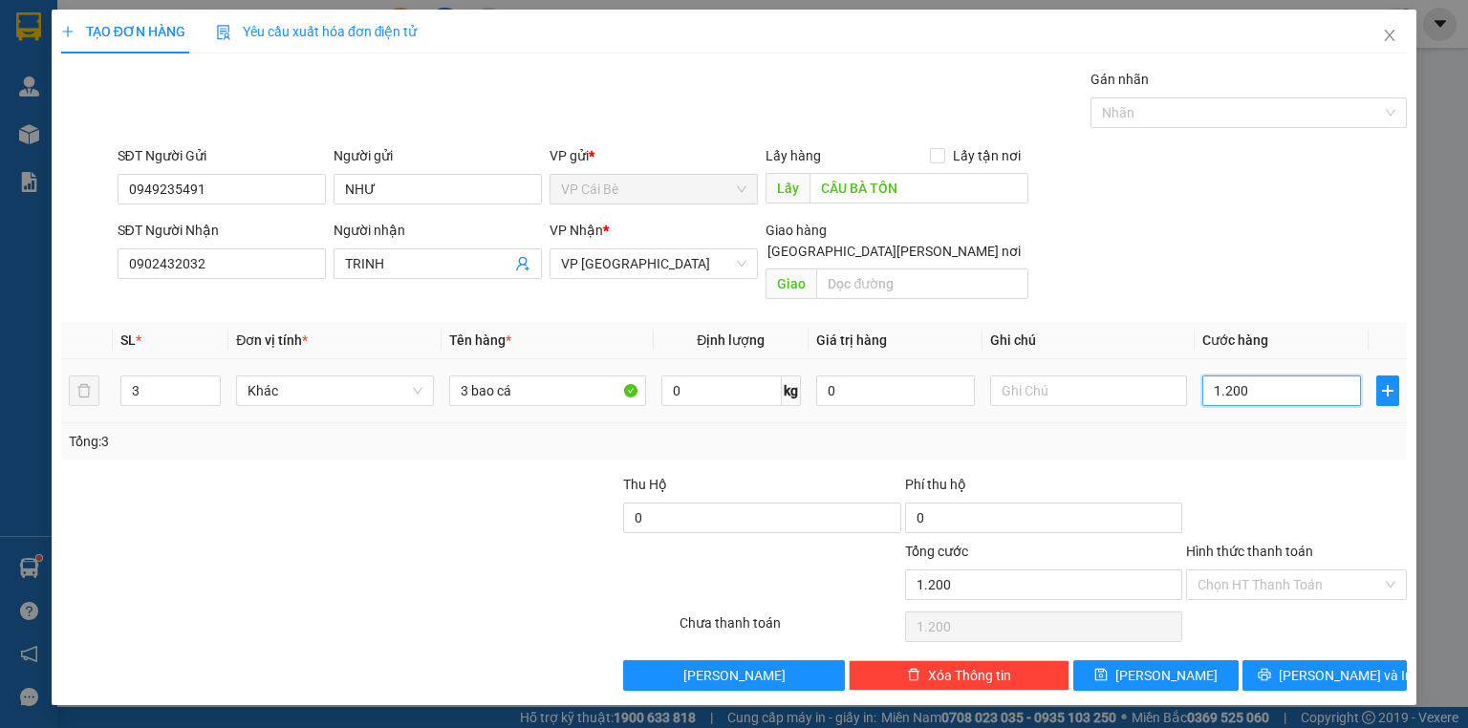
type input "12.000"
type input "120.000"
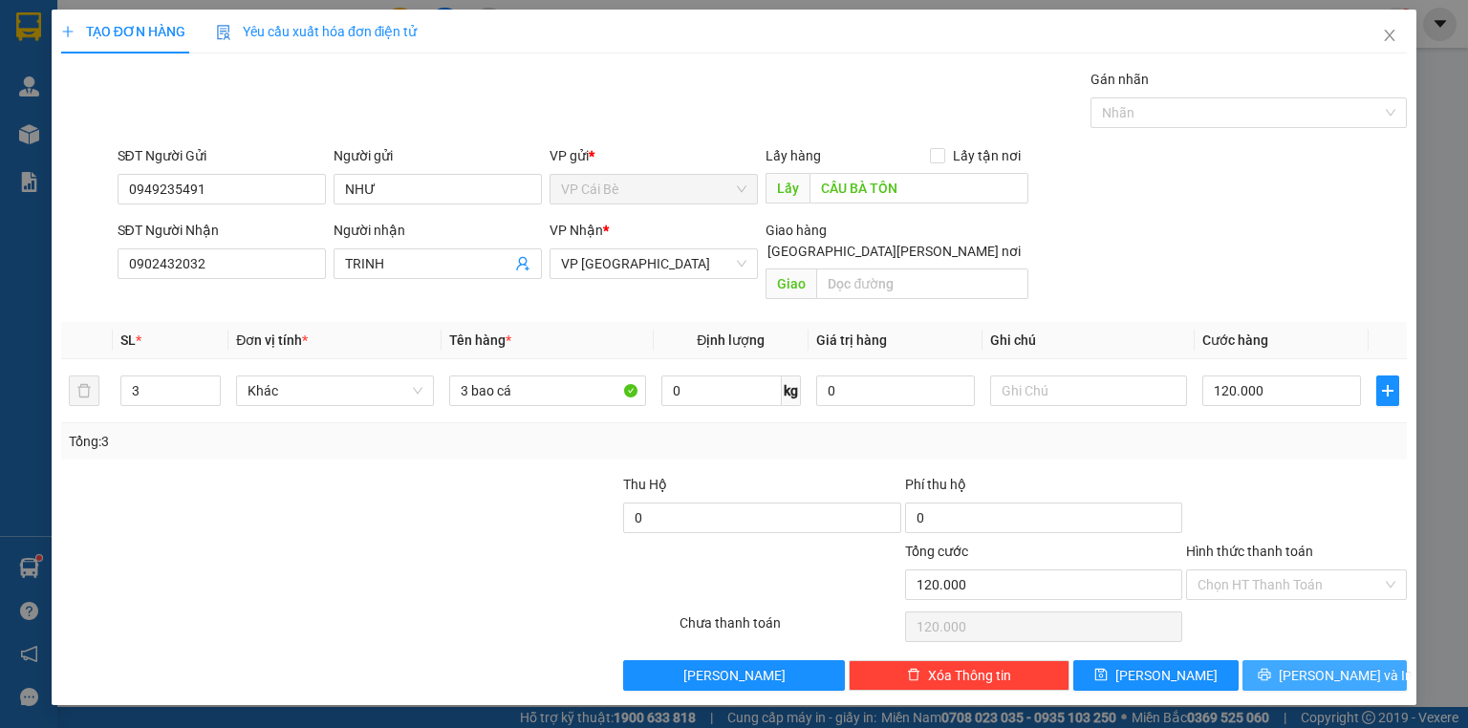
click at [1258, 660] on button "[PERSON_NAME] và In" at bounding box center [1324, 675] width 165 height 31
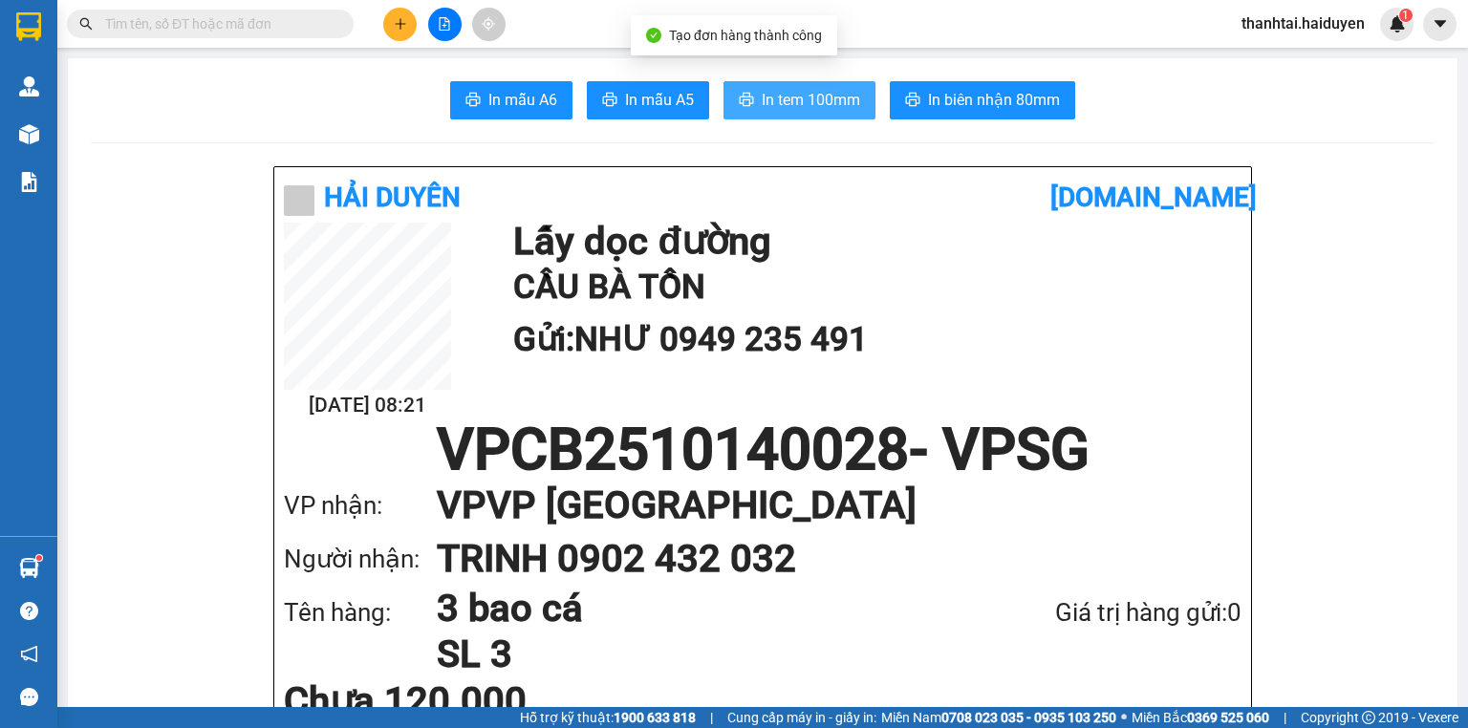
click at [811, 106] on span "In tem 100mm" at bounding box center [811, 100] width 98 height 24
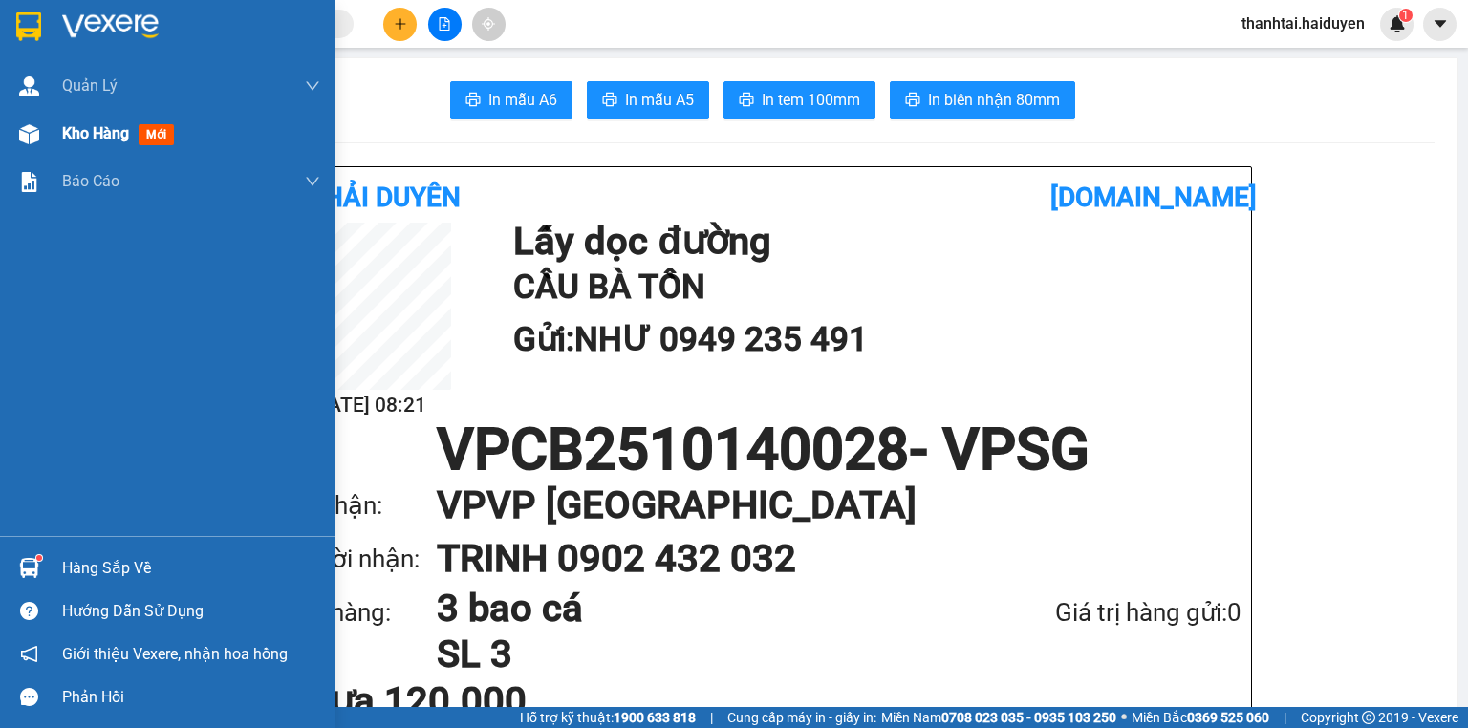
click at [66, 142] on span "Kho hàng" at bounding box center [95, 133] width 67 height 18
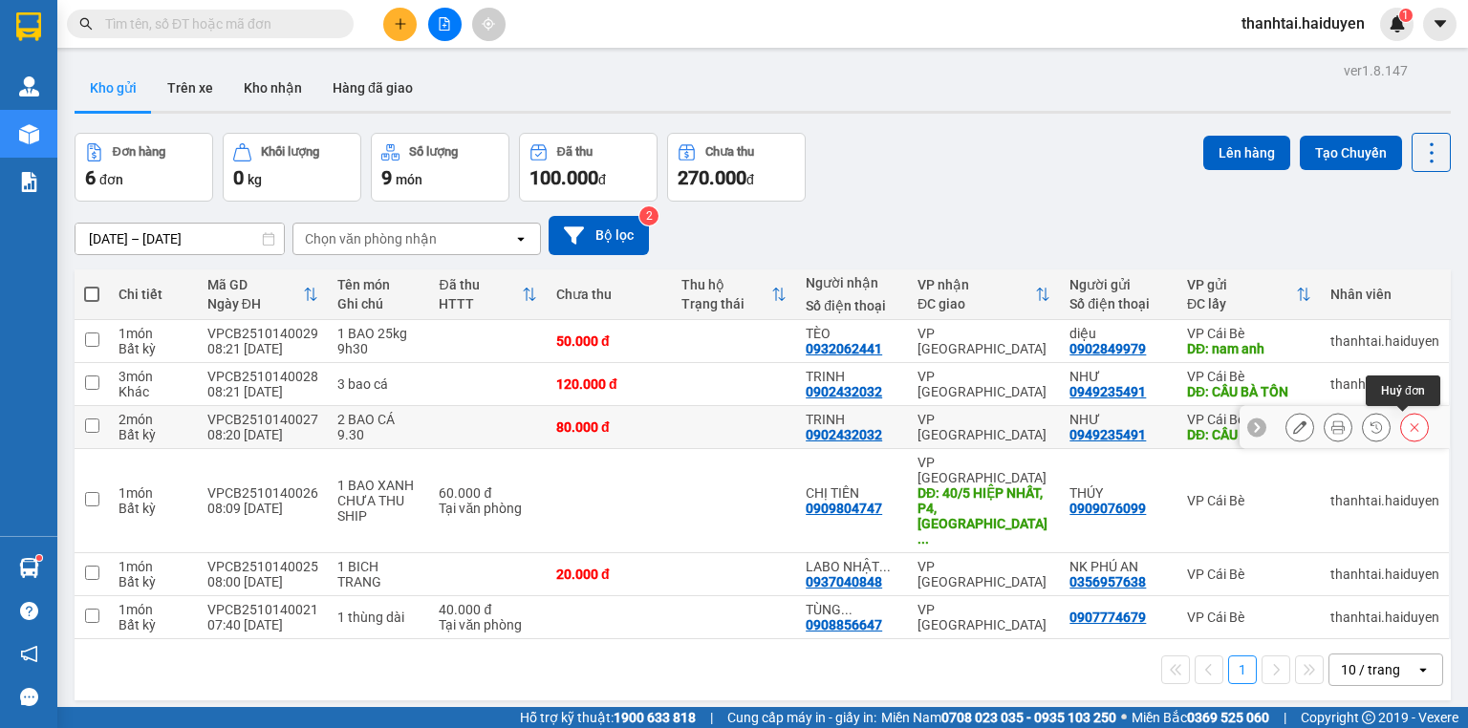
click at [1406, 433] on button at bounding box center [1414, 427] width 27 height 33
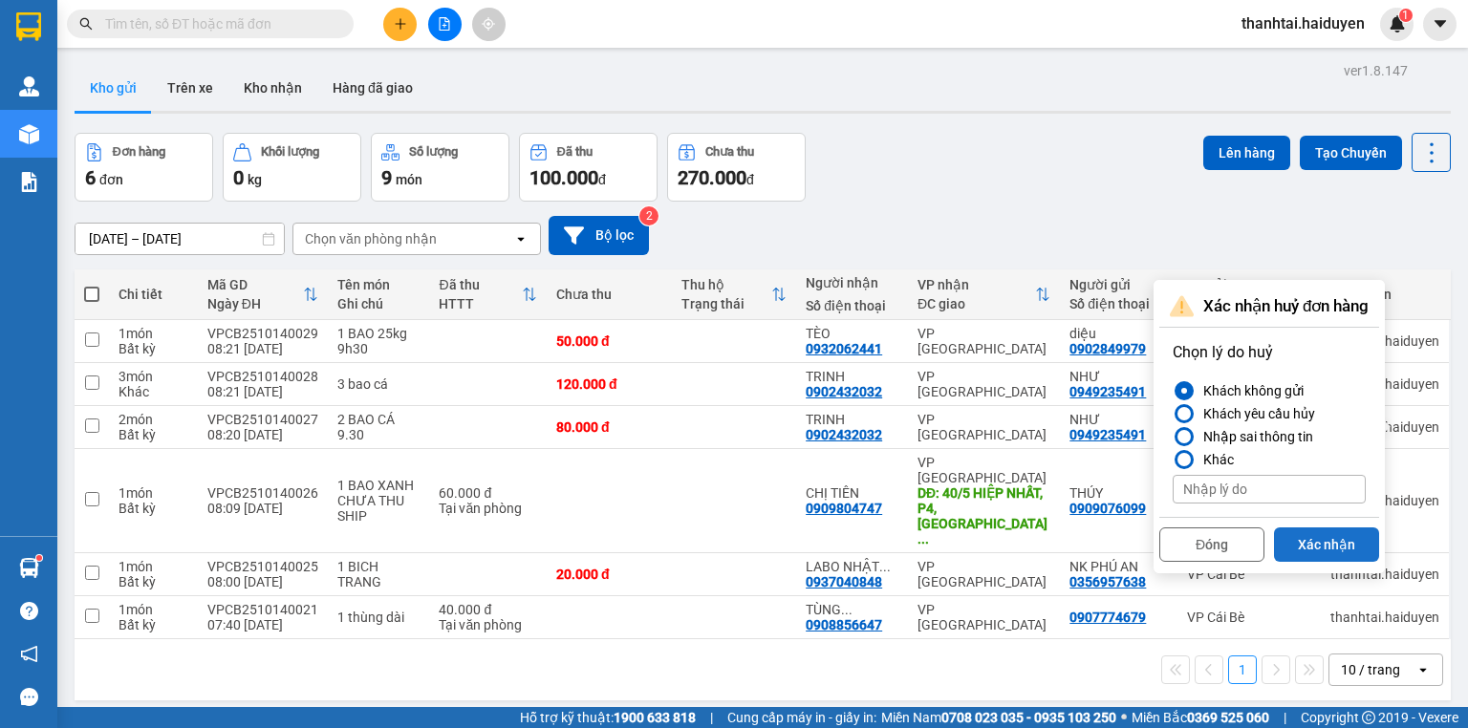
click at [1297, 535] on button "Xác nhận" at bounding box center [1326, 545] width 105 height 34
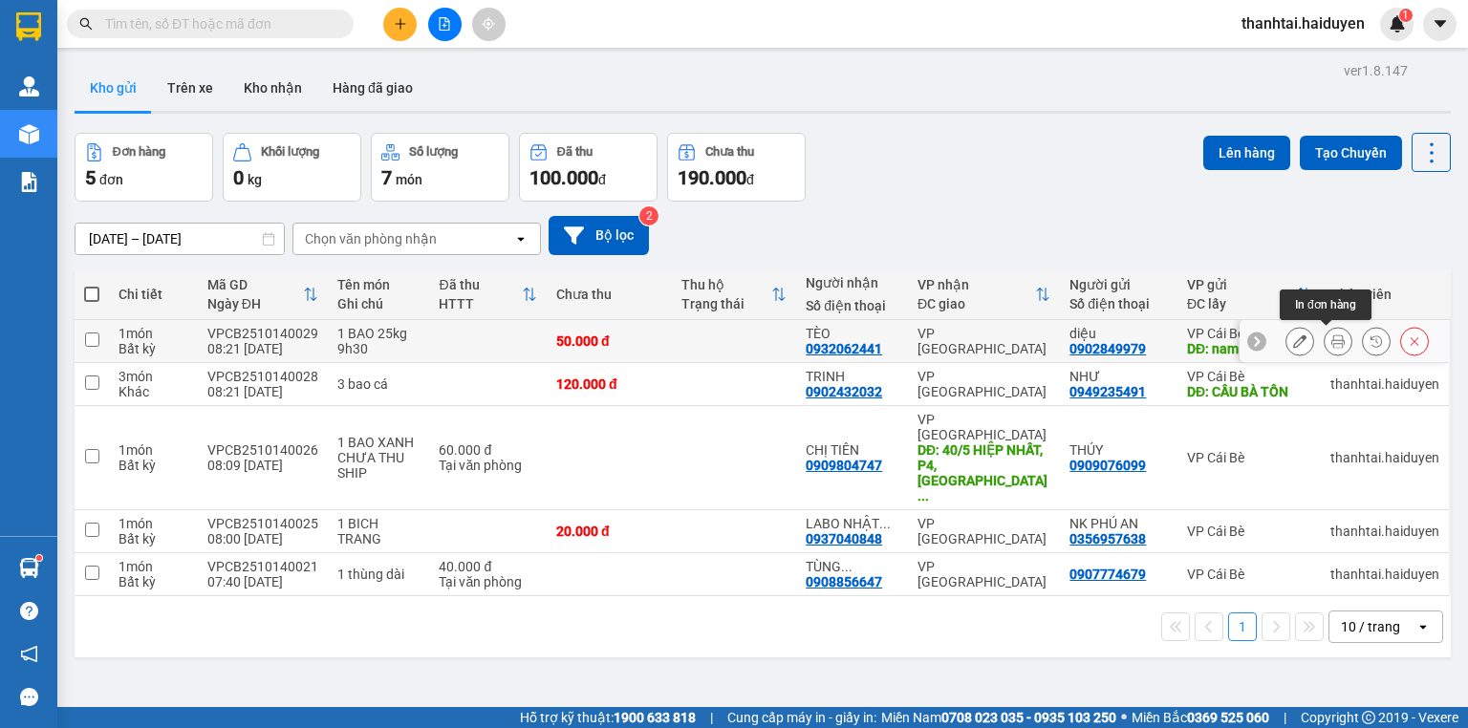
click at [1331, 342] on icon at bounding box center [1337, 340] width 13 height 13
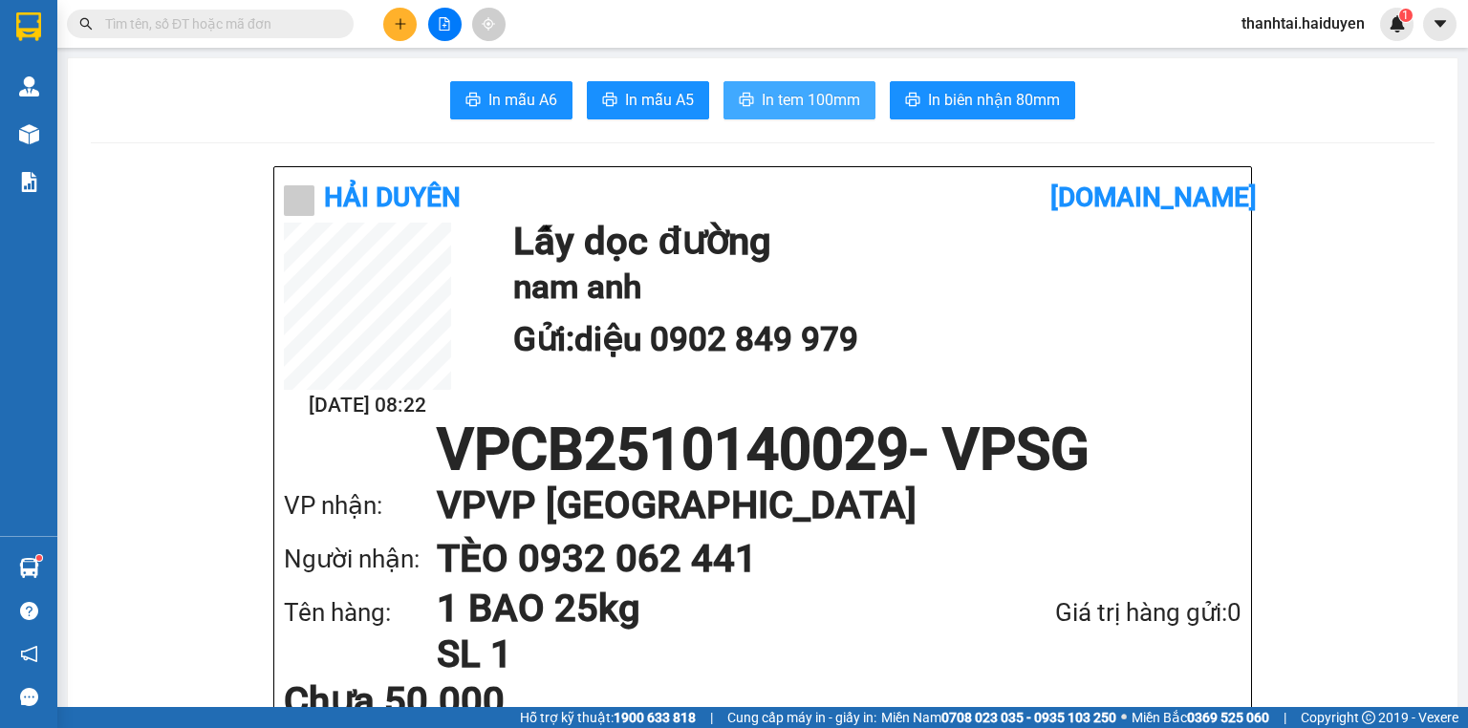
click at [774, 94] on span "In tem 100mm" at bounding box center [811, 100] width 98 height 24
click at [409, 18] on button at bounding box center [399, 24] width 33 height 33
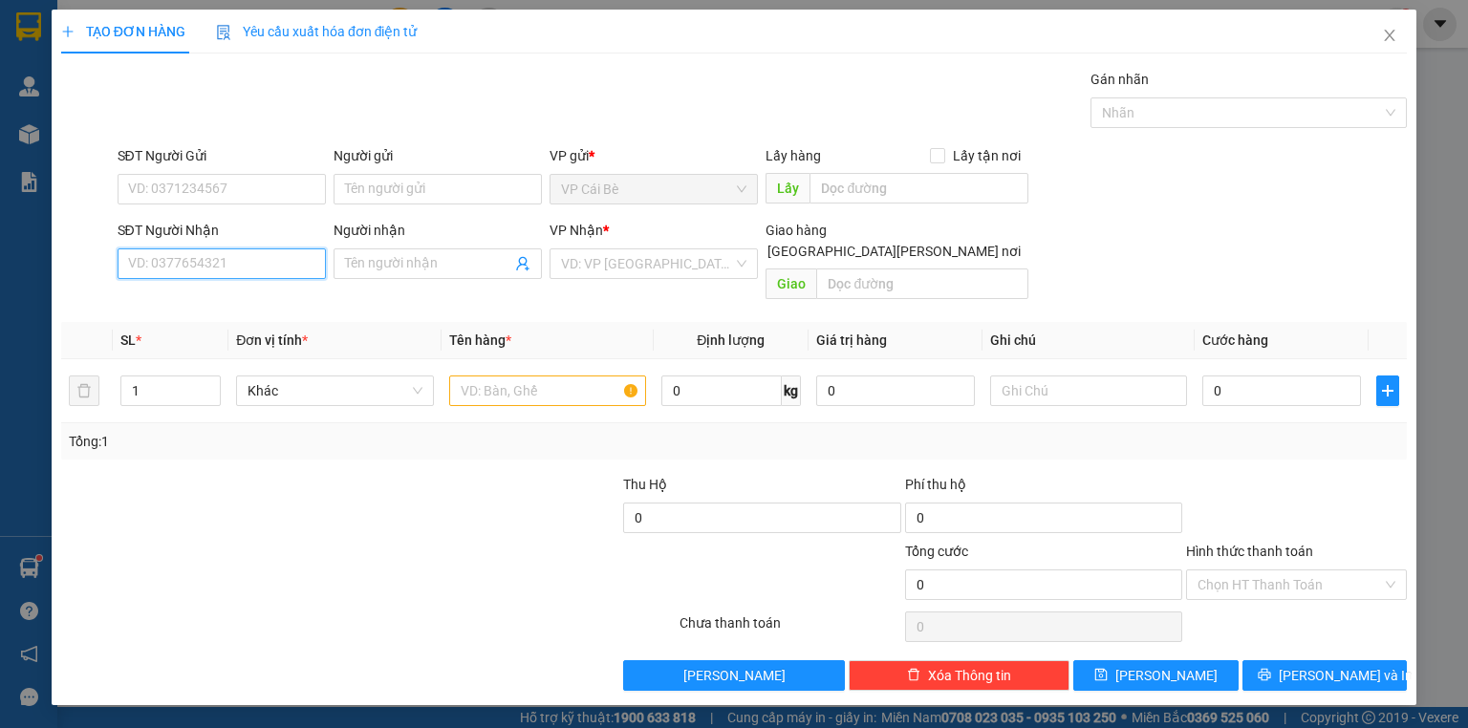
click at [260, 263] on input "SĐT Người Nhận" at bounding box center [222, 263] width 208 height 31
type input "0563958790"
click at [291, 294] on div "0563958790 - PHÚC kbm" at bounding box center [237, 301] width 217 height 21
type input "PHÚC kbm"
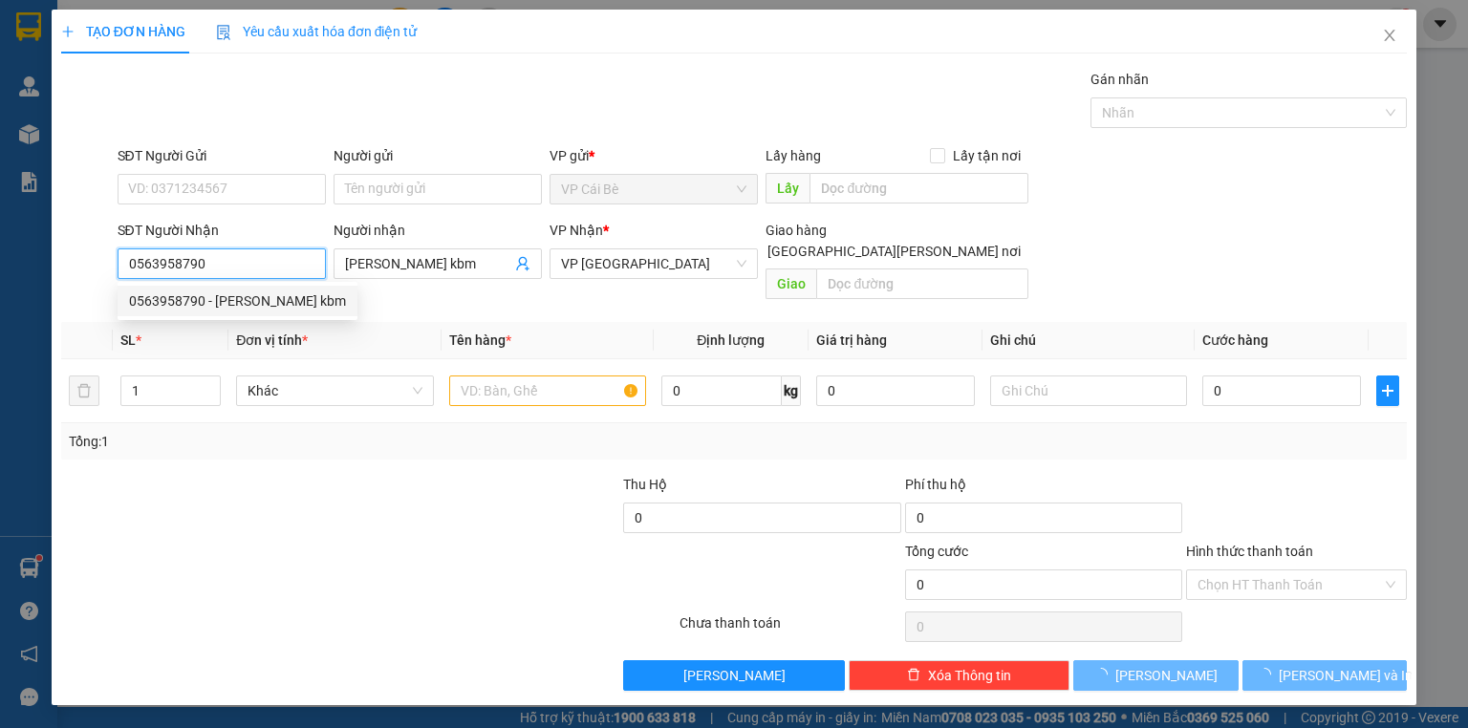
type input "40.000"
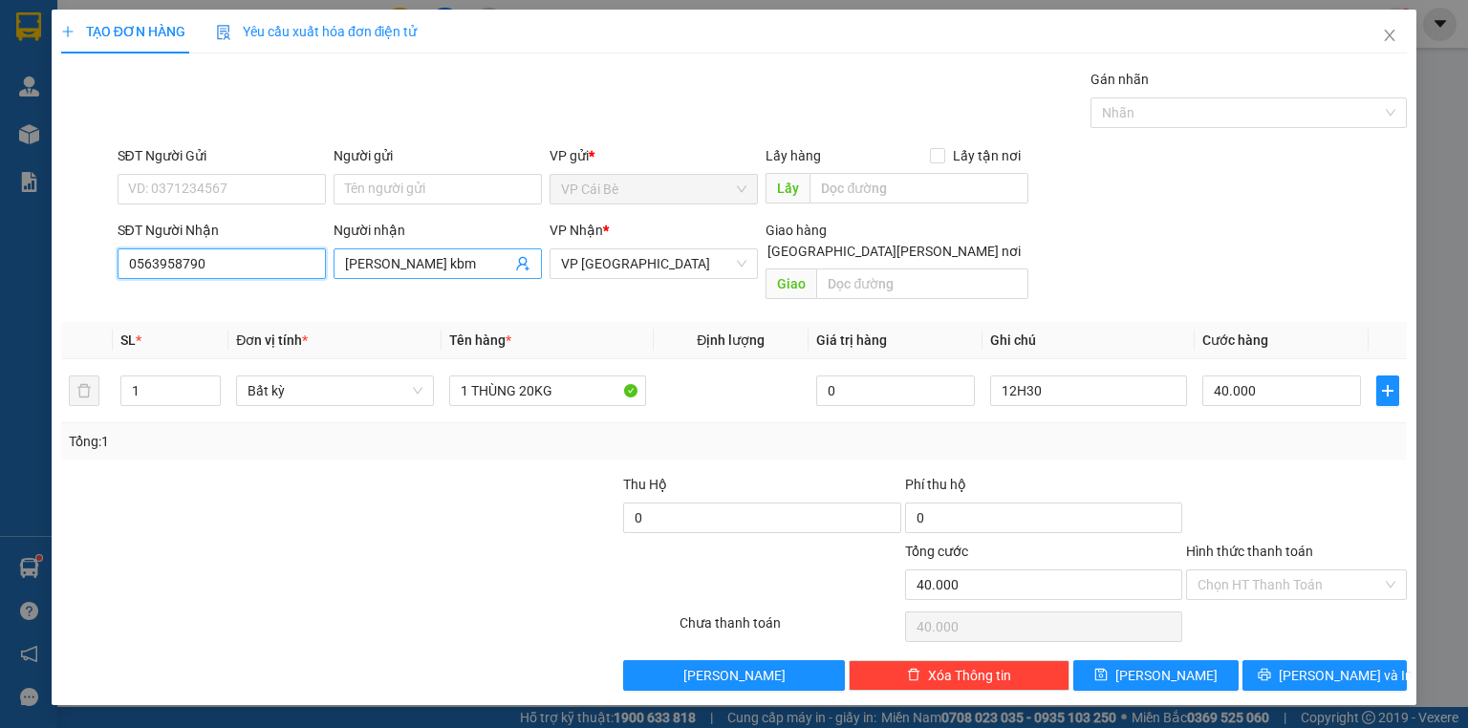
type input "0563958790"
click at [438, 266] on input "PHÚC kbm" at bounding box center [428, 263] width 166 height 21
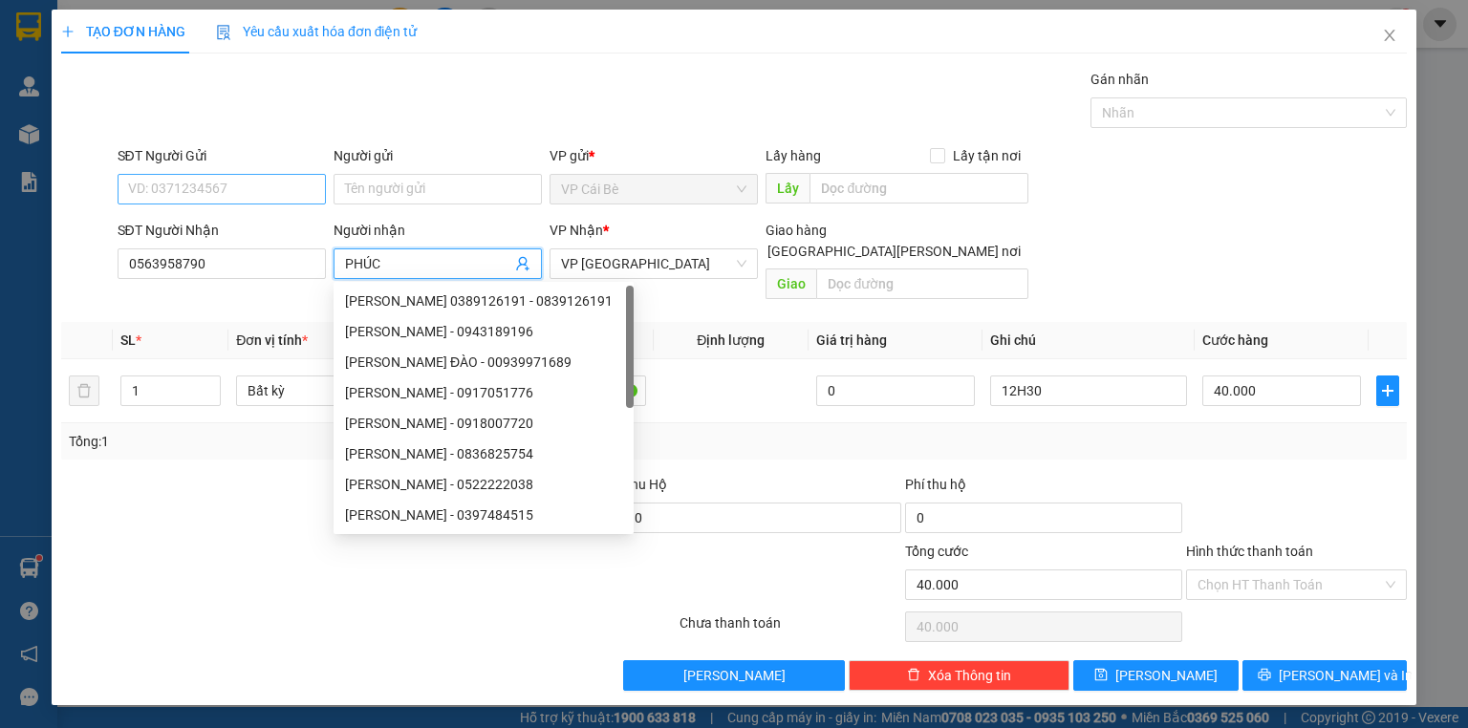
type input "PHÚC"
click at [286, 191] on input "SĐT Người Gửi" at bounding box center [222, 189] width 208 height 31
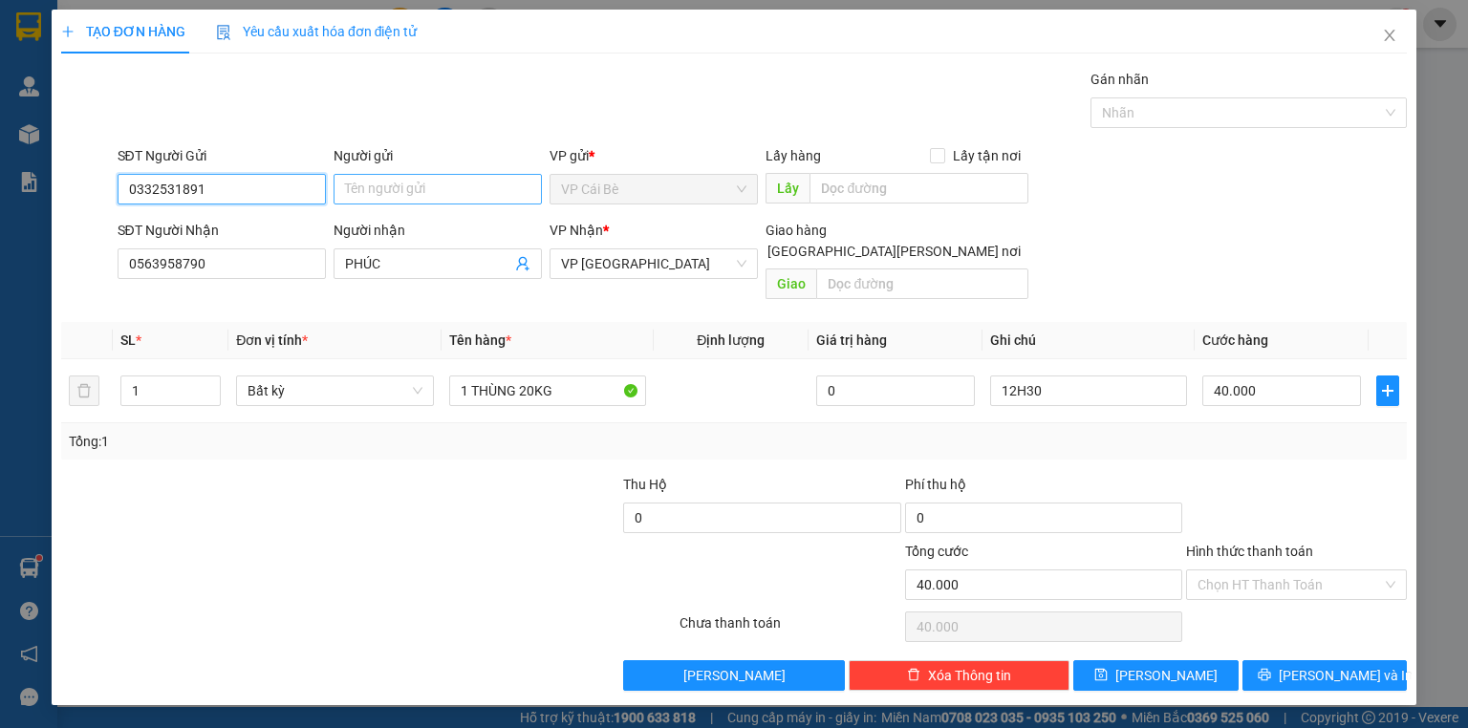
type input "0332531891"
click at [391, 185] on input "Người gửi" at bounding box center [438, 189] width 208 height 31
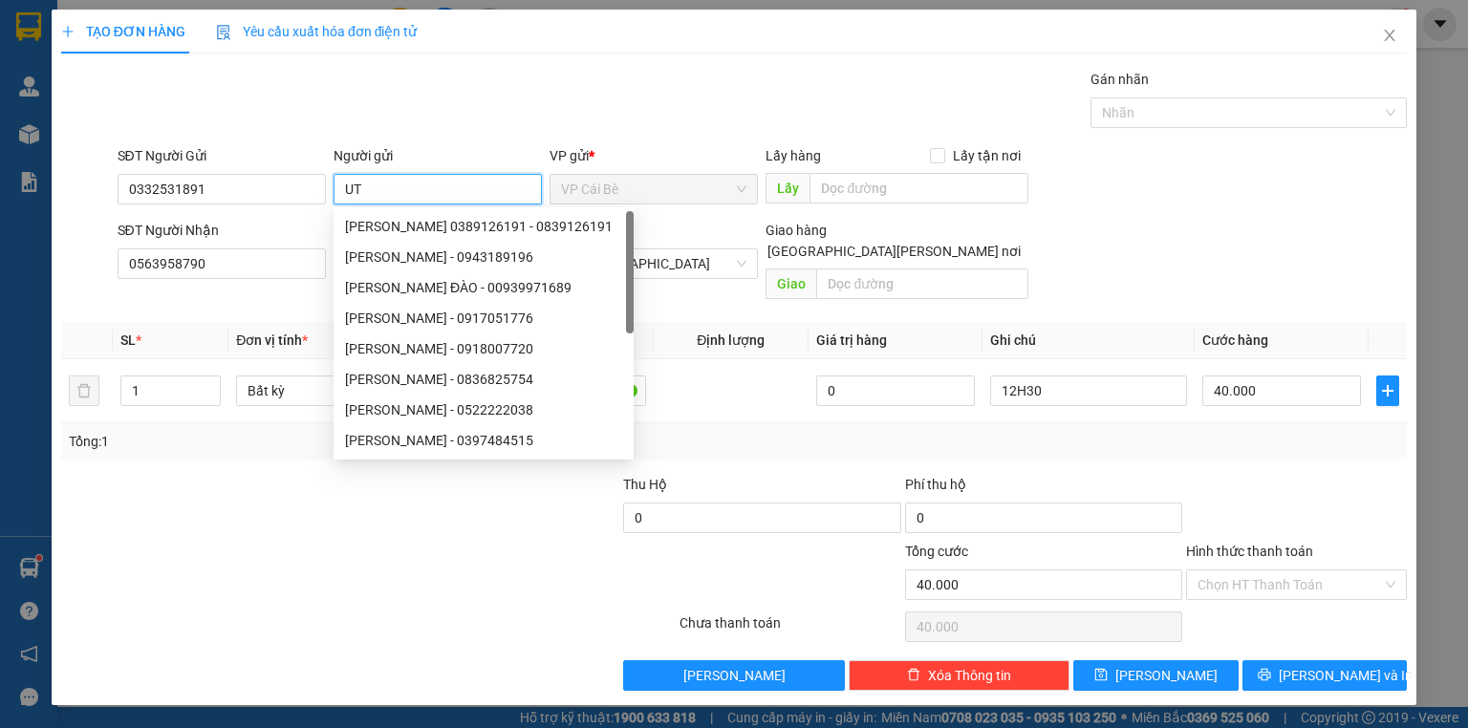
type input "U"
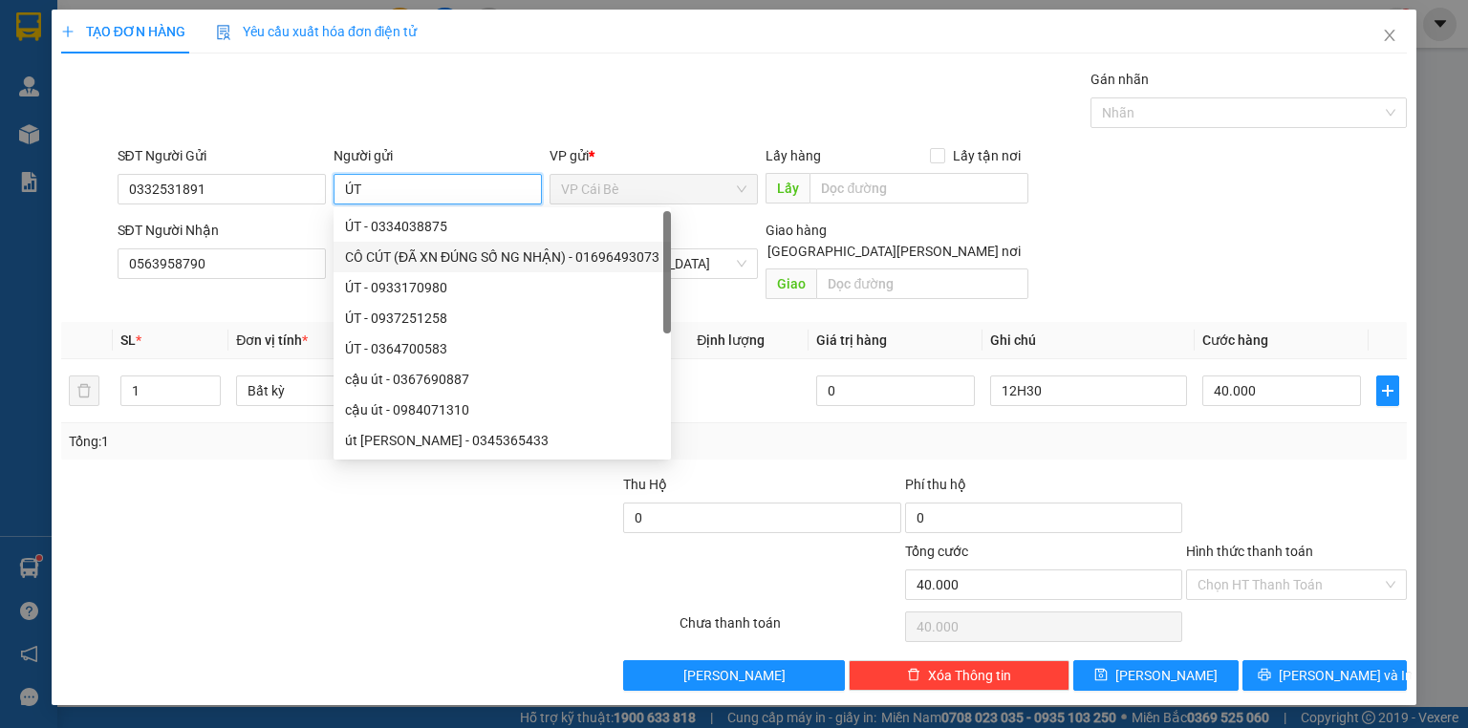
type input "ÚT"
drag, startPoint x: 1121, startPoint y: 432, endPoint x: 1088, endPoint y: 352, distance: 86.6
click at [1121, 432] on div "Tổng: 1" at bounding box center [734, 441] width 1346 height 36
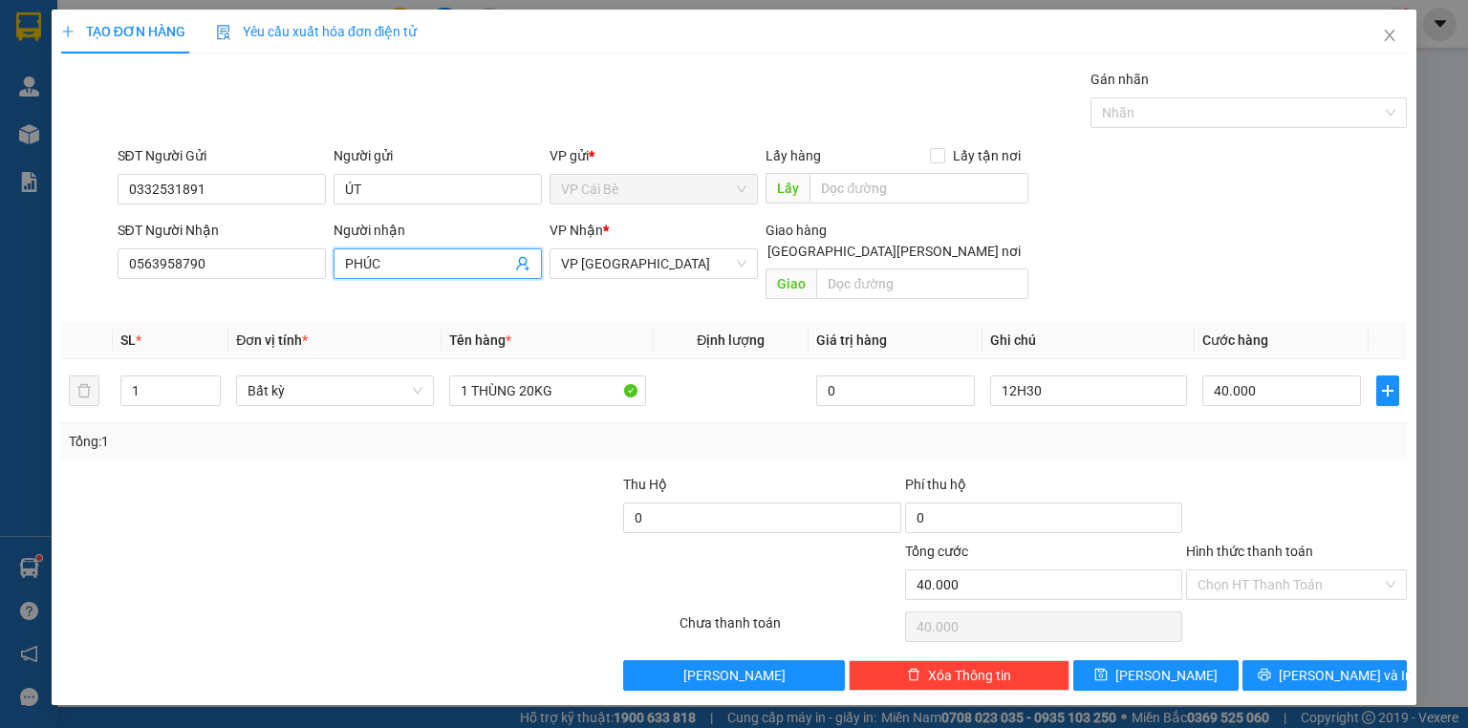
click at [437, 267] on input "PHÚC" at bounding box center [428, 263] width 166 height 21
type input "PHÚC 0933630129"
click at [893, 272] on input "text" at bounding box center [922, 284] width 212 height 31
click at [1000, 443] on div "Transit Pickup Surcharge Ids Transit Deliver Surcharge Ids Transit Deliver Surc…" at bounding box center [734, 380] width 1346 height 622
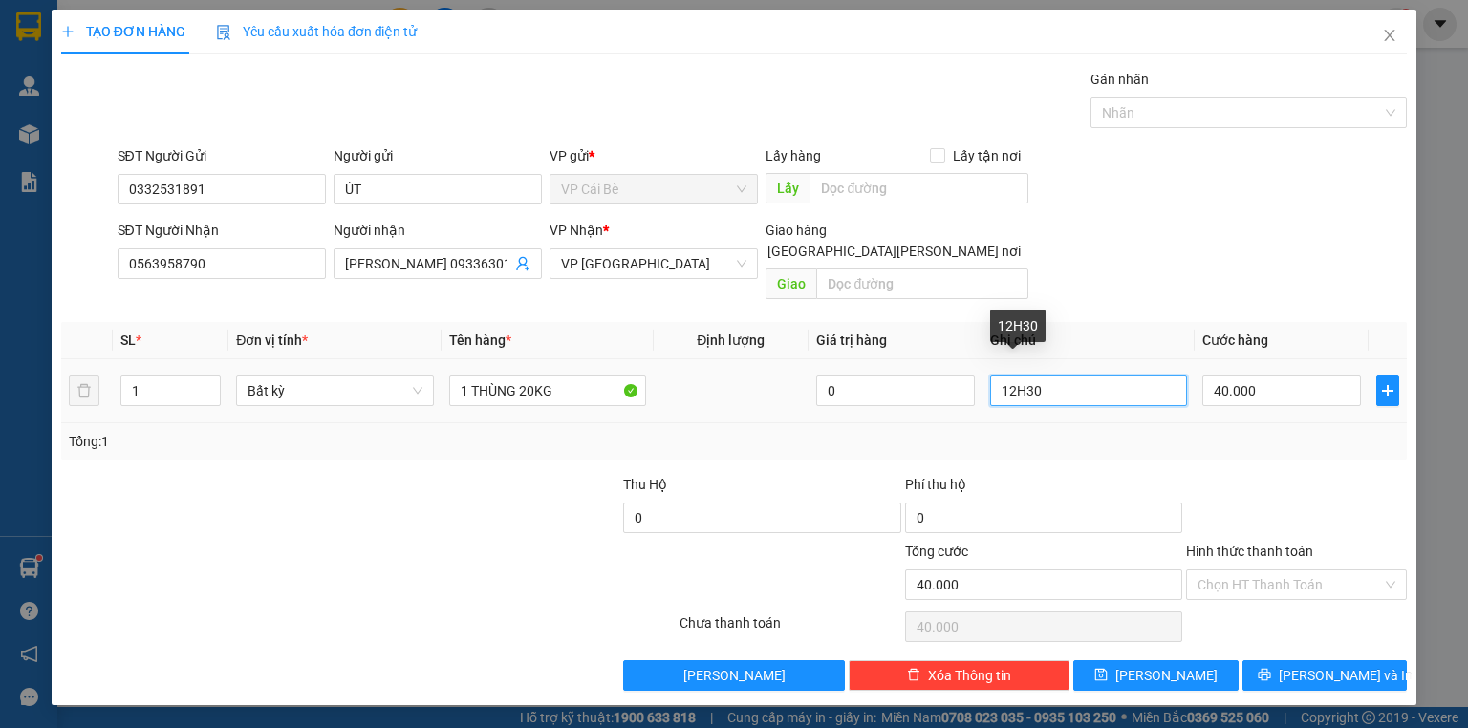
click at [1056, 383] on input "12H30" at bounding box center [1088, 391] width 197 height 31
type input "1"
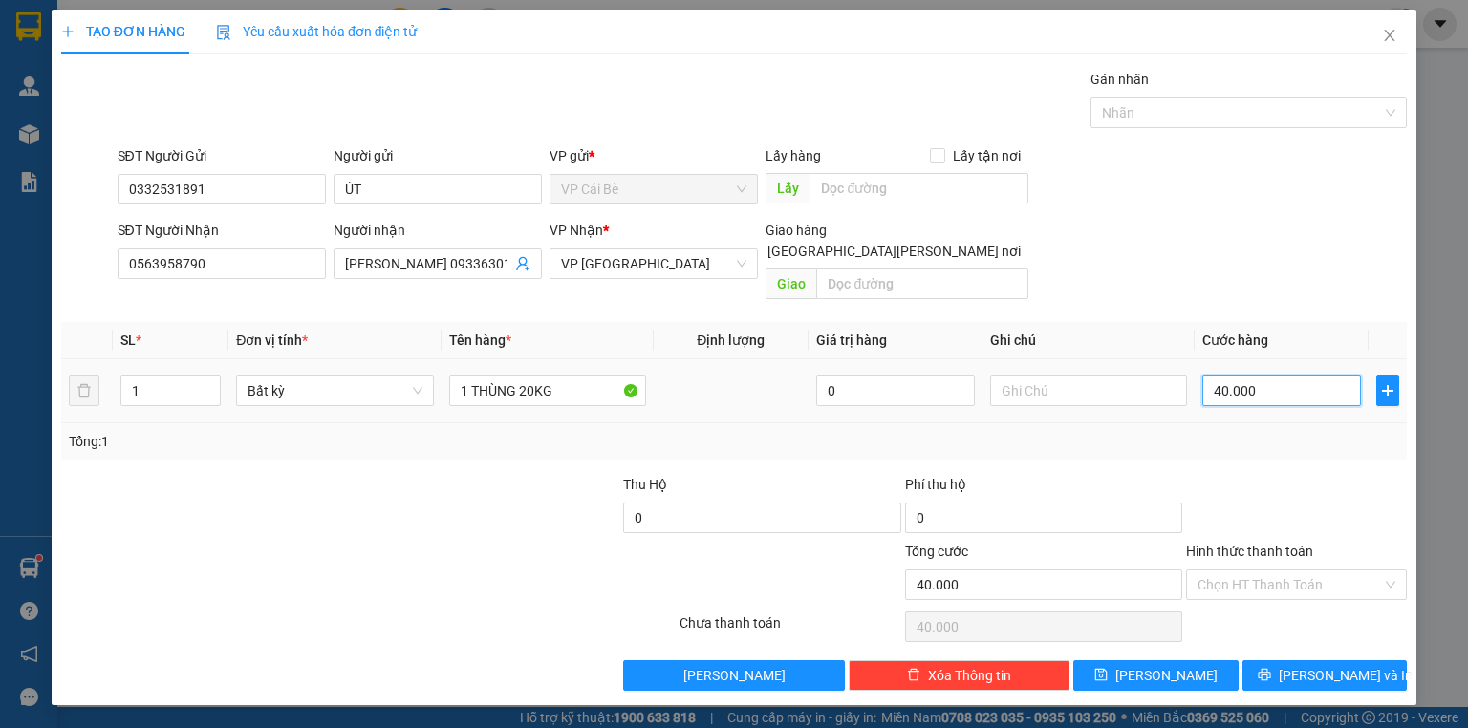
click at [1223, 376] on input "40.000" at bounding box center [1281, 391] width 159 height 31
click at [1220, 376] on input "40.000" at bounding box center [1281, 391] width 159 height 31
type input "0"
type input "0.000"
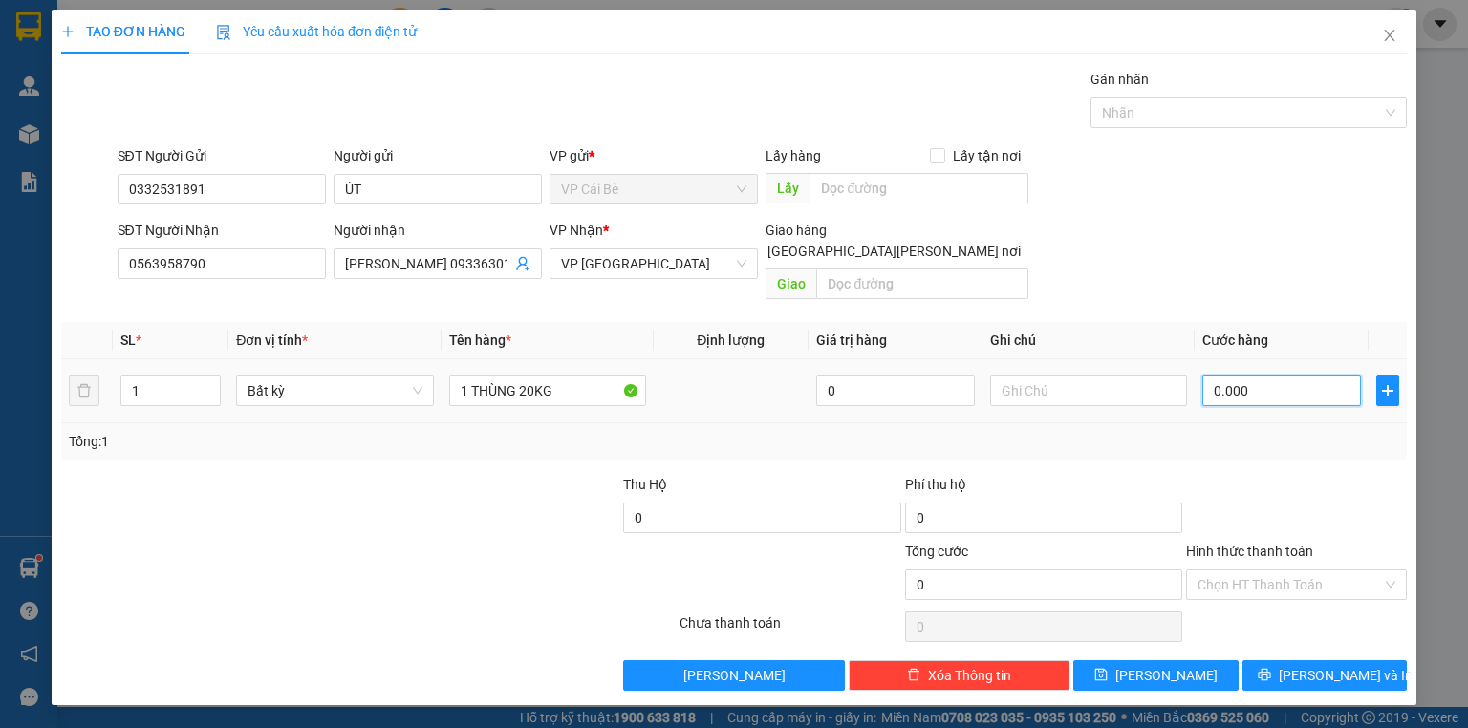
type input "20.000"
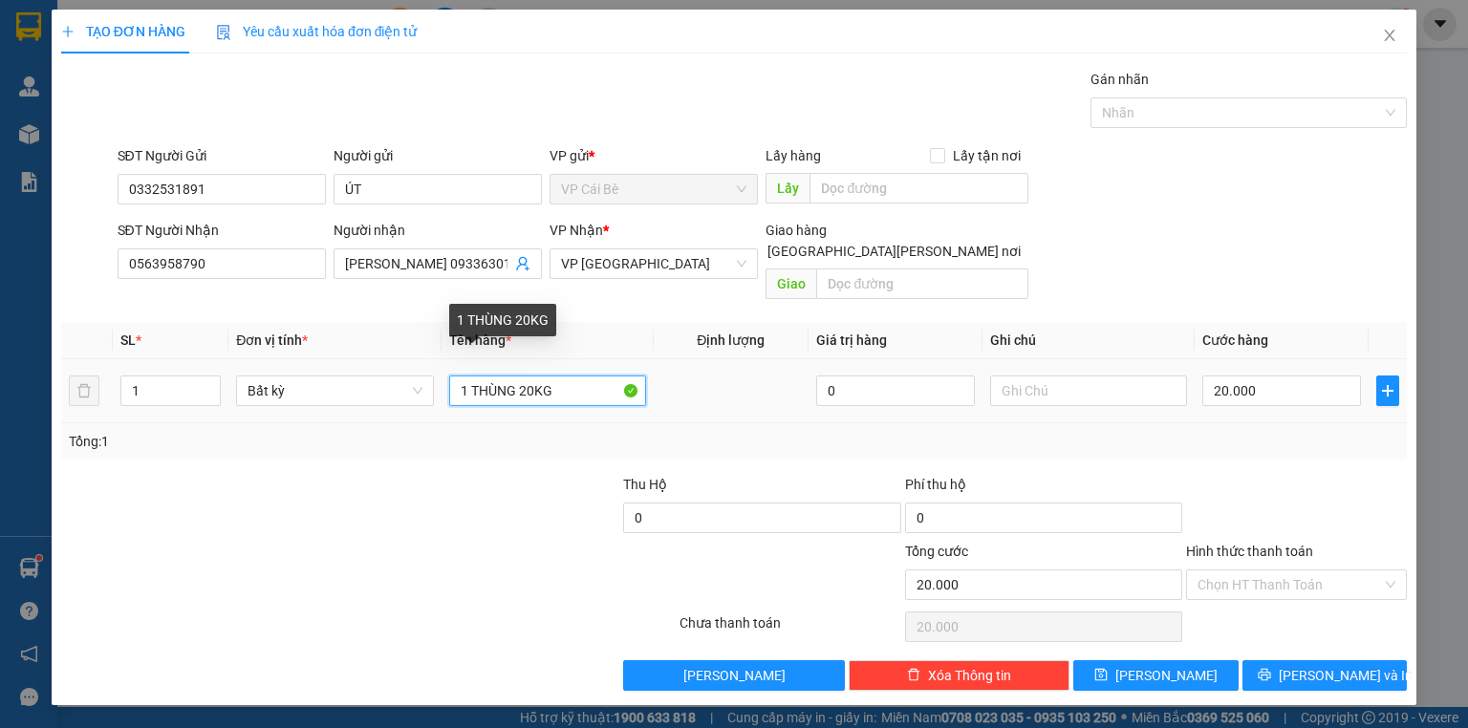
click at [547, 376] on input "1 THÙNG 20KG" at bounding box center [547, 391] width 197 height 31
type input "1 BỊCH VÀNG"
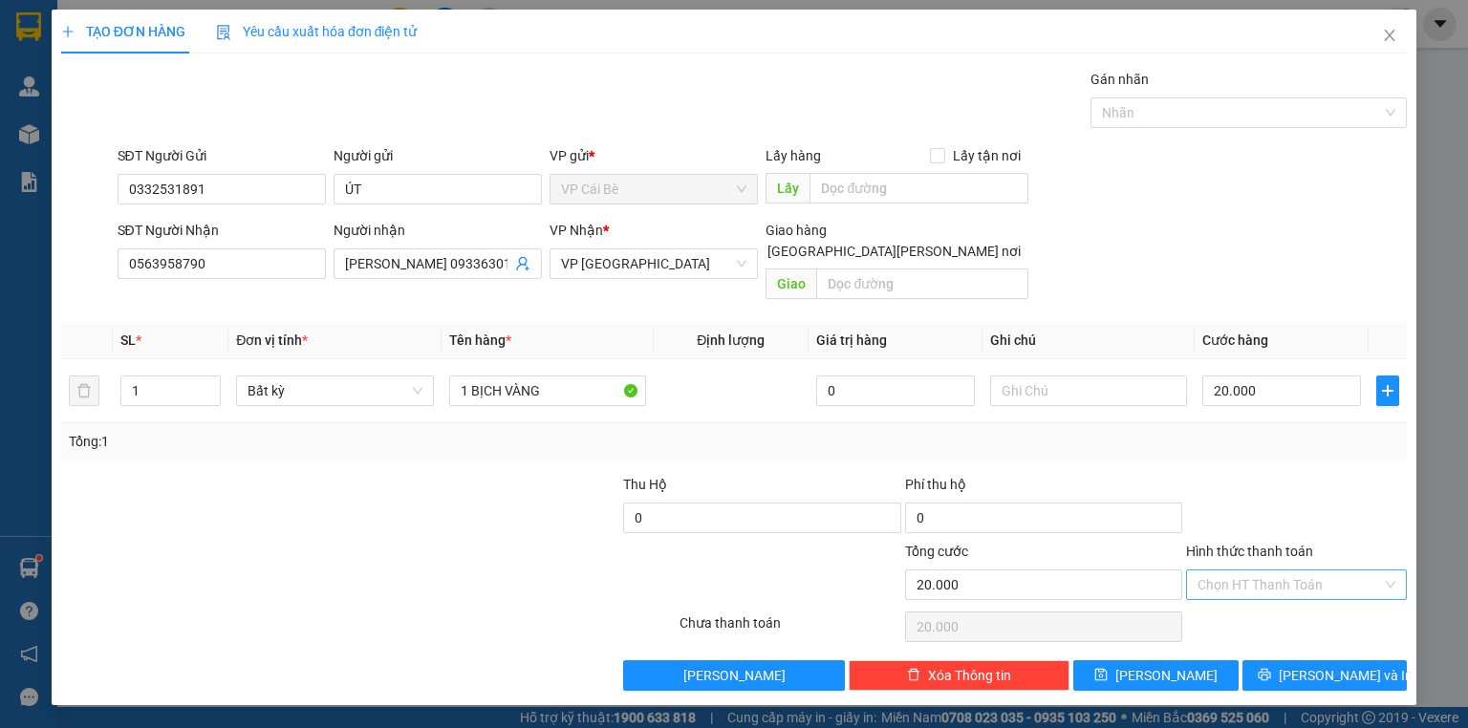
click at [1317, 572] on input "Hình thức thanh toán" at bounding box center [1289, 585] width 184 height 29
click at [1303, 613] on div "Tại văn phòng" at bounding box center [1296, 600] width 221 height 31
type input "0"
click at [1271, 668] on span "printer" at bounding box center [1264, 675] width 13 height 15
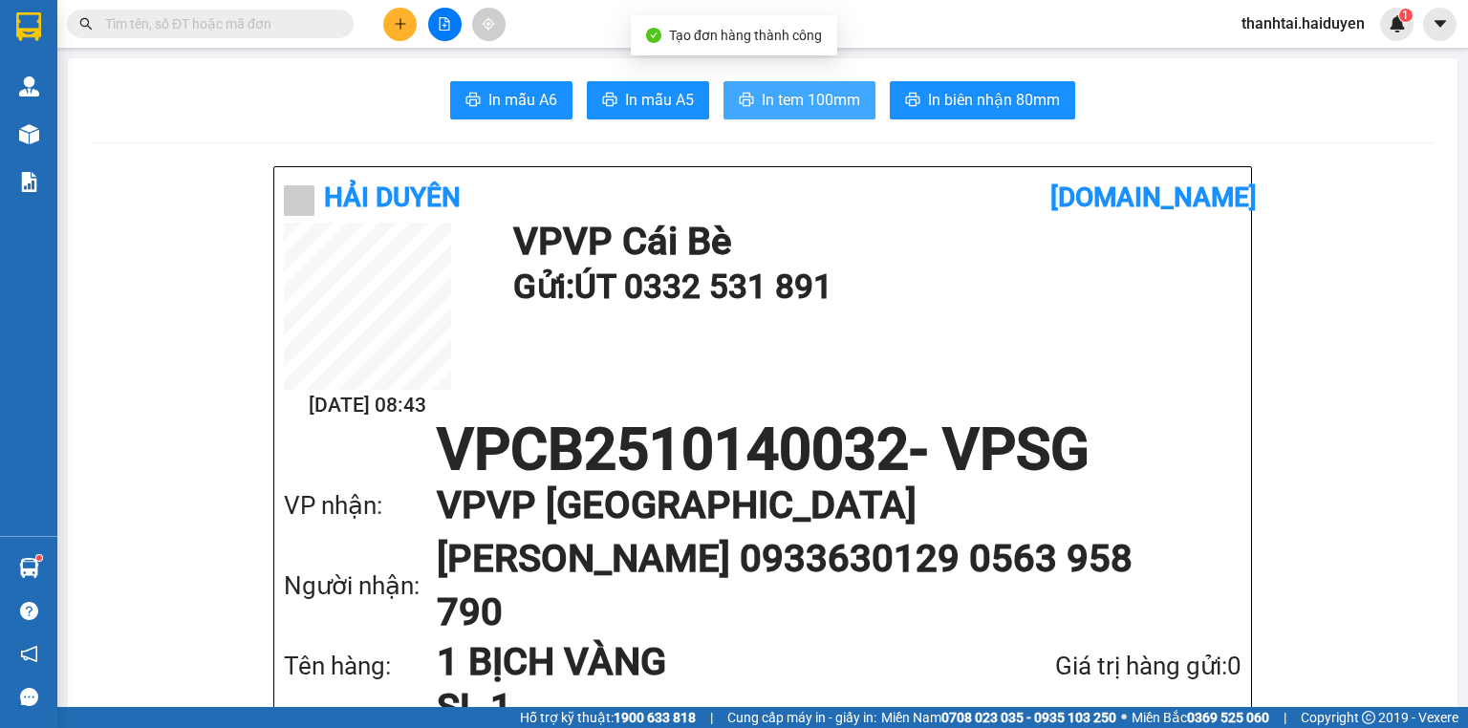
click at [826, 107] on span "In tem 100mm" at bounding box center [811, 100] width 98 height 24
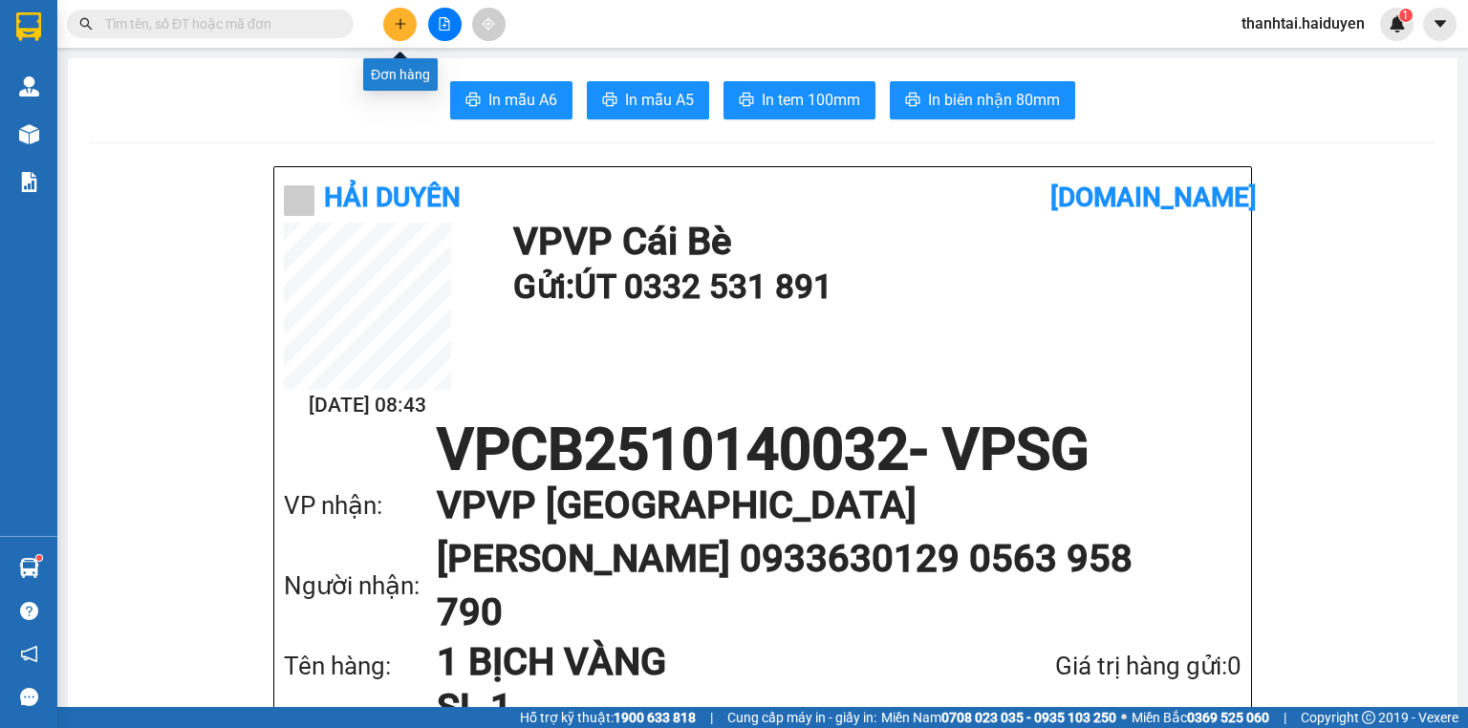
click at [412, 11] on div at bounding box center [444, 24] width 143 height 33
click at [407, 19] on button at bounding box center [399, 24] width 33 height 33
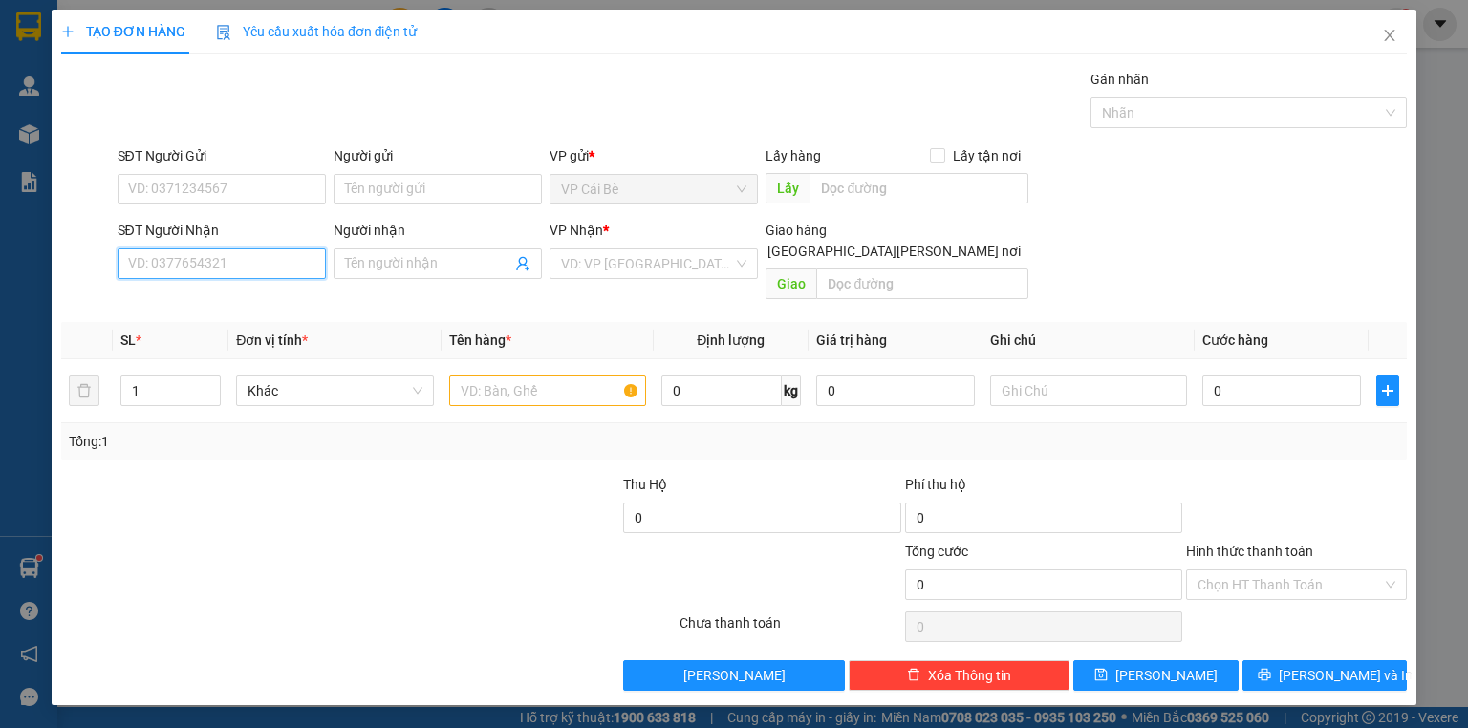
click at [229, 260] on input "SĐT Người Nhận" at bounding box center [222, 263] width 208 height 31
type input "0934568115"
click at [242, 298] on div "0934568115 - PHỤNG" at bounding box center [223, 301] width 188 height 21
type input "PHỤNG"
type input "20.000"
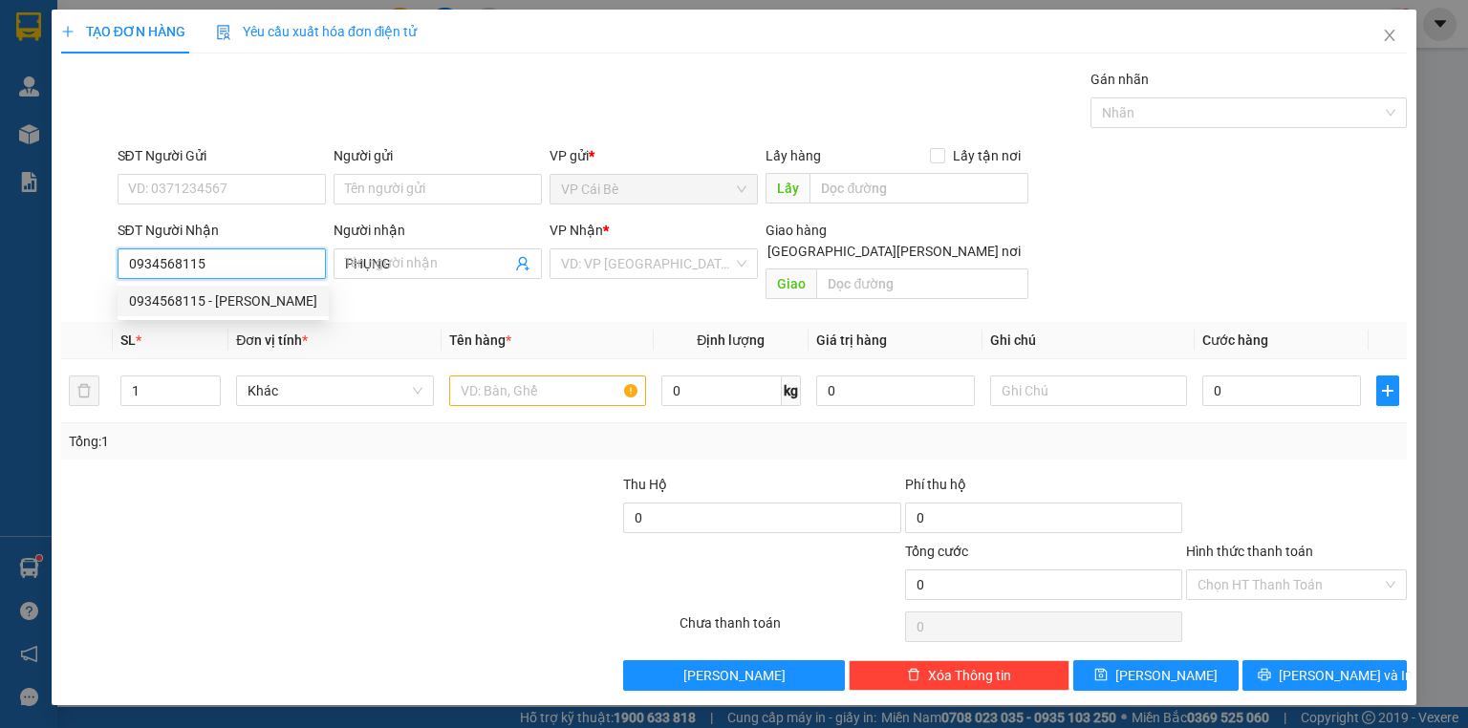
type input "20.000"
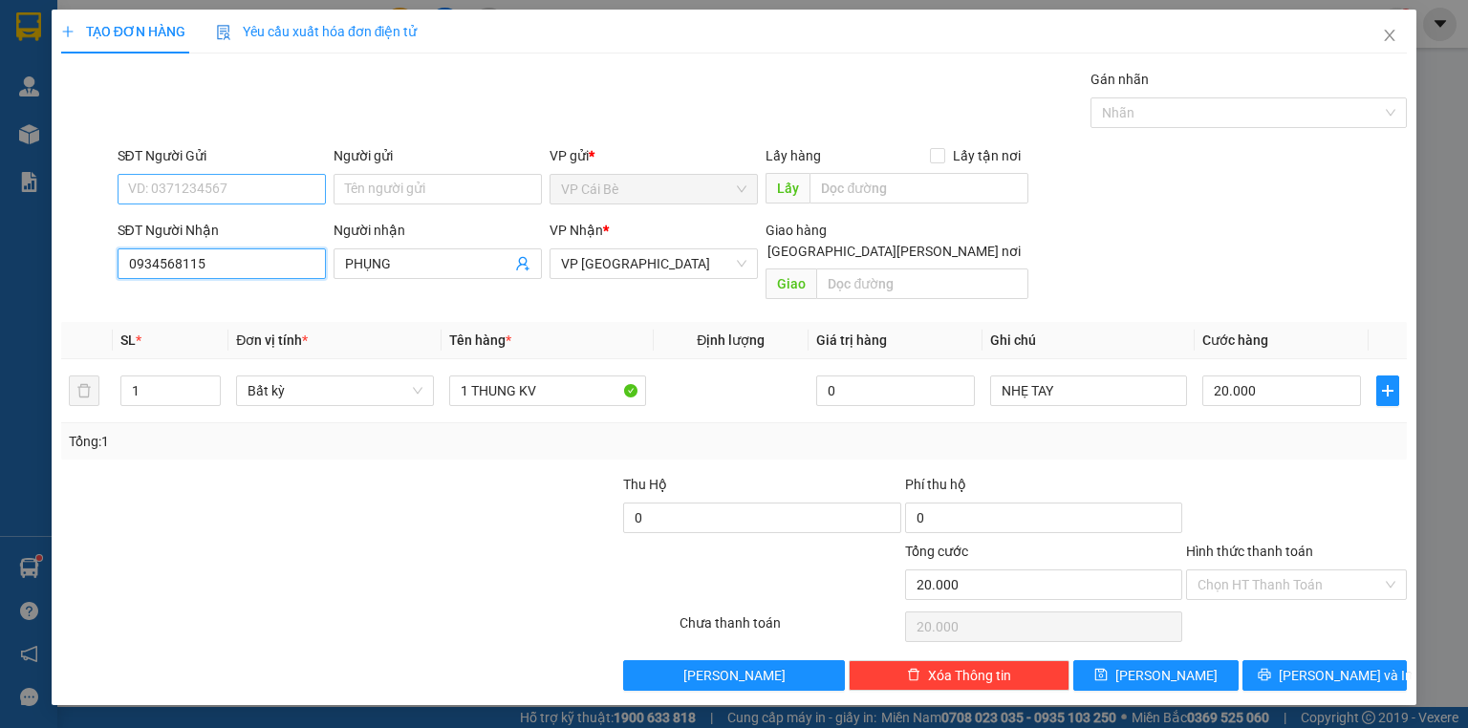
type input "0934568115"
click at [241, 187] on input "SĐT Người Gửi" at bounding box center [222, 189] width 208 height 31
click at [248, 226] on div "0937285873 - nhu y" at bounding box center [228, 226] width 198 height 21
type input "0937285873"
type input "nhu y"
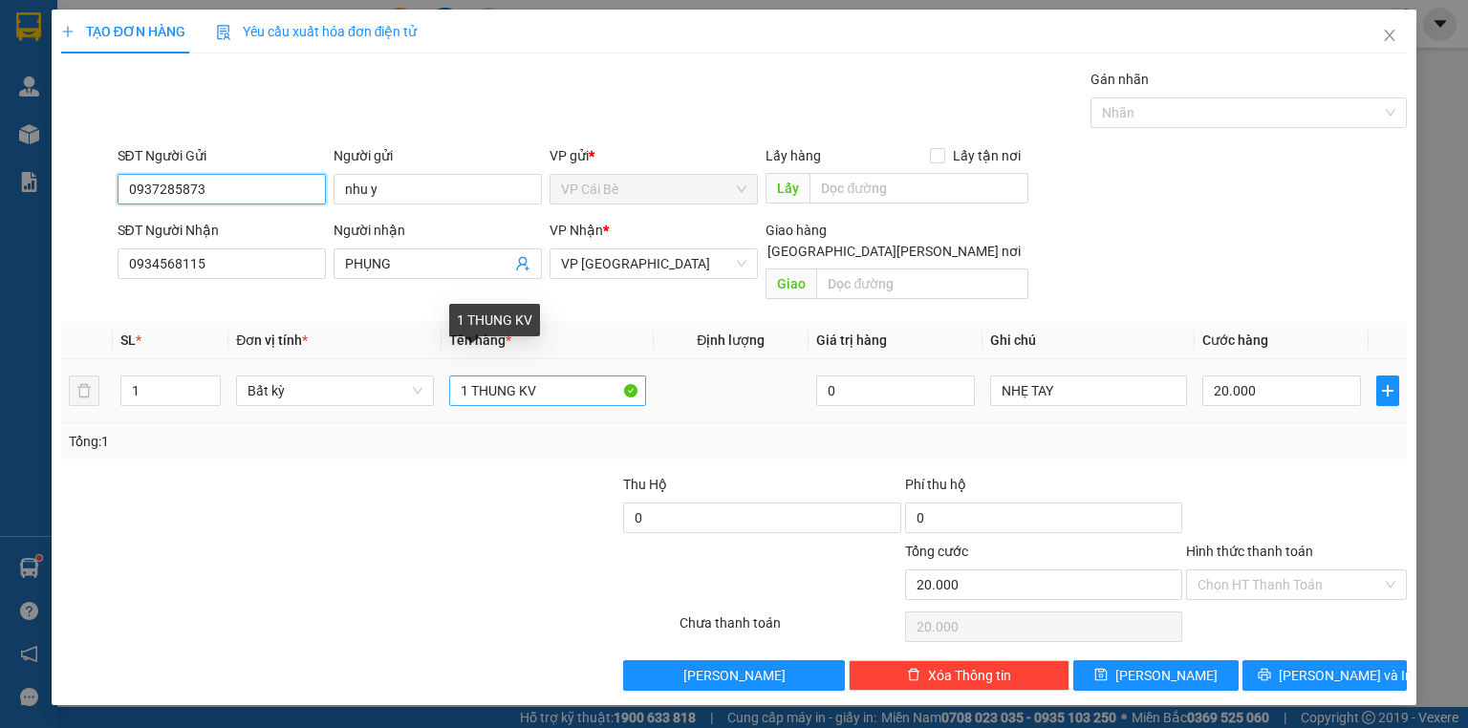
type input "0937285873"
click at [466, 376] on input "1 THUNG KV" at bounding box center [547, 391] width 197 height 31
click at [535, 376] on input "1 THUNG KV" at bounding box center [547, 391] width 197 height 31
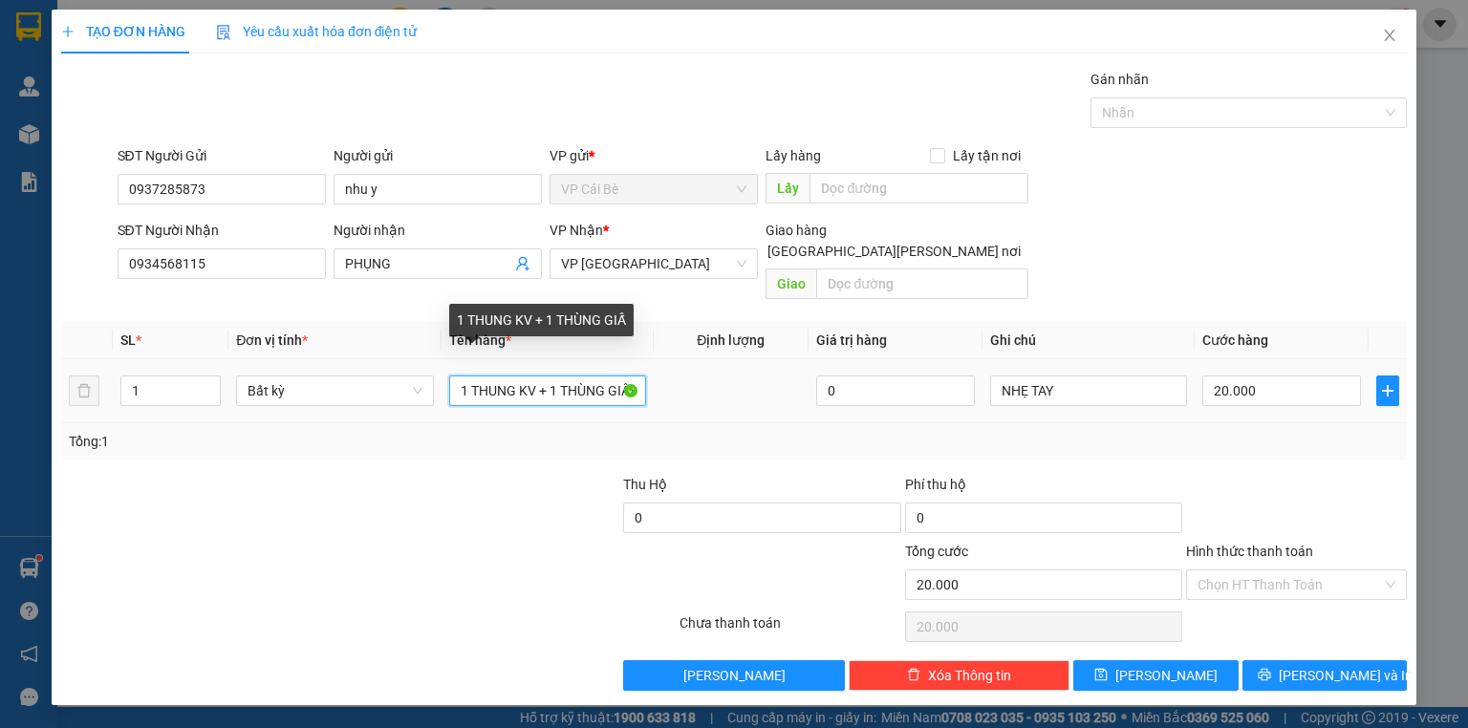
scroll to position [0, 5]
type input "1 THUNG KV + 1 THÙNG GIẤY"
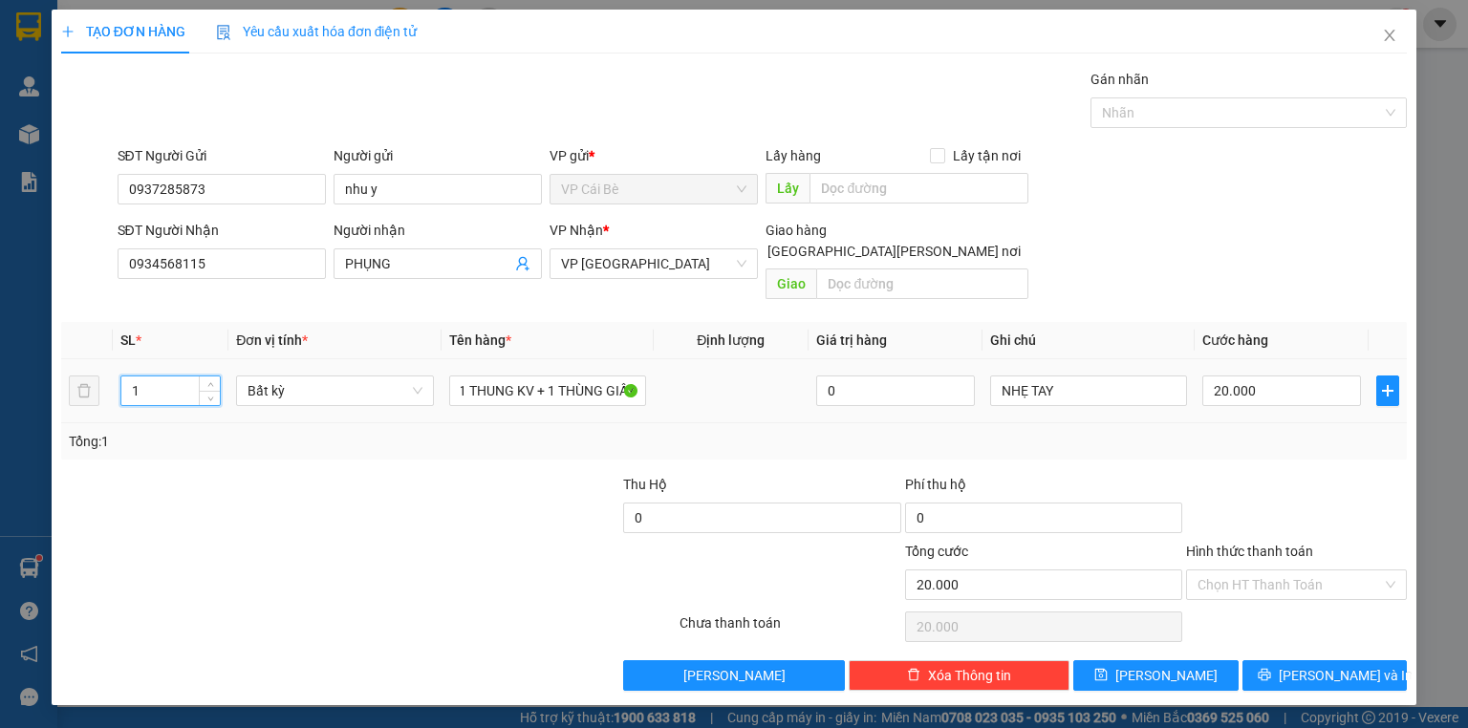
scroll to position [0, 0]
click at [172, 377] on input "1" at bounding box center [170, 391] width 98 height 29
type input "2"
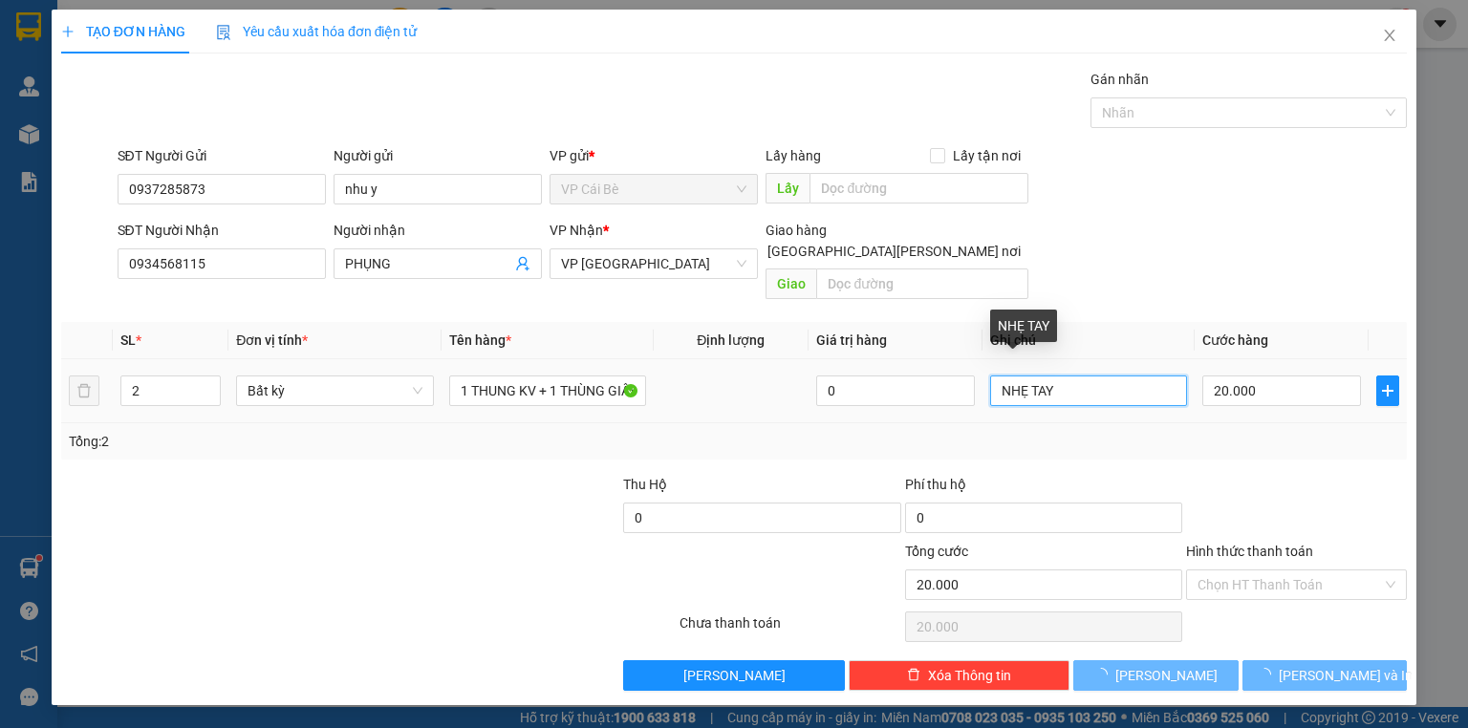
click at [1062, 376] on input "NHẸ TAY" at bounding box center [1088, 391] width 197 height 31
type input "0"
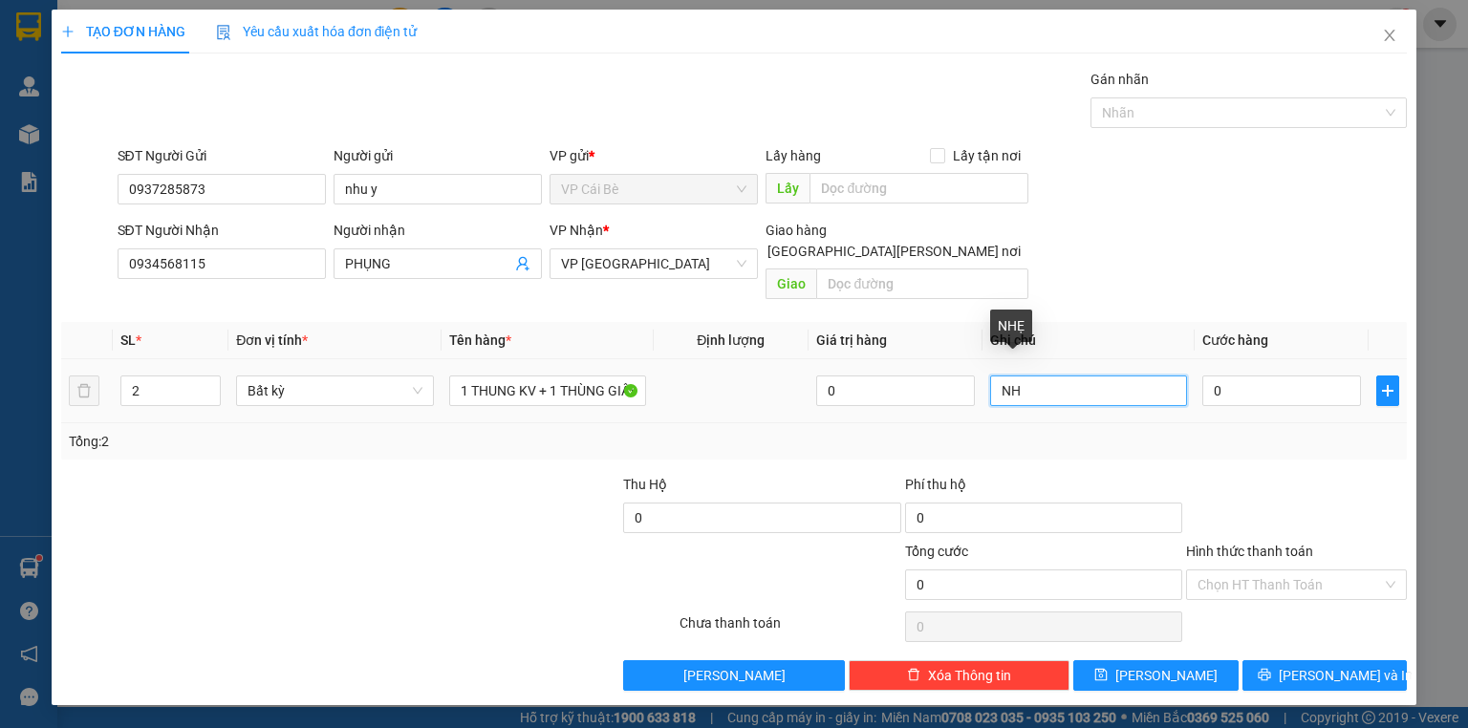
type input "N"
click at [1309, 380] on input "0" at bounding box center [1281, 391] width 159 height 31
type input "4"
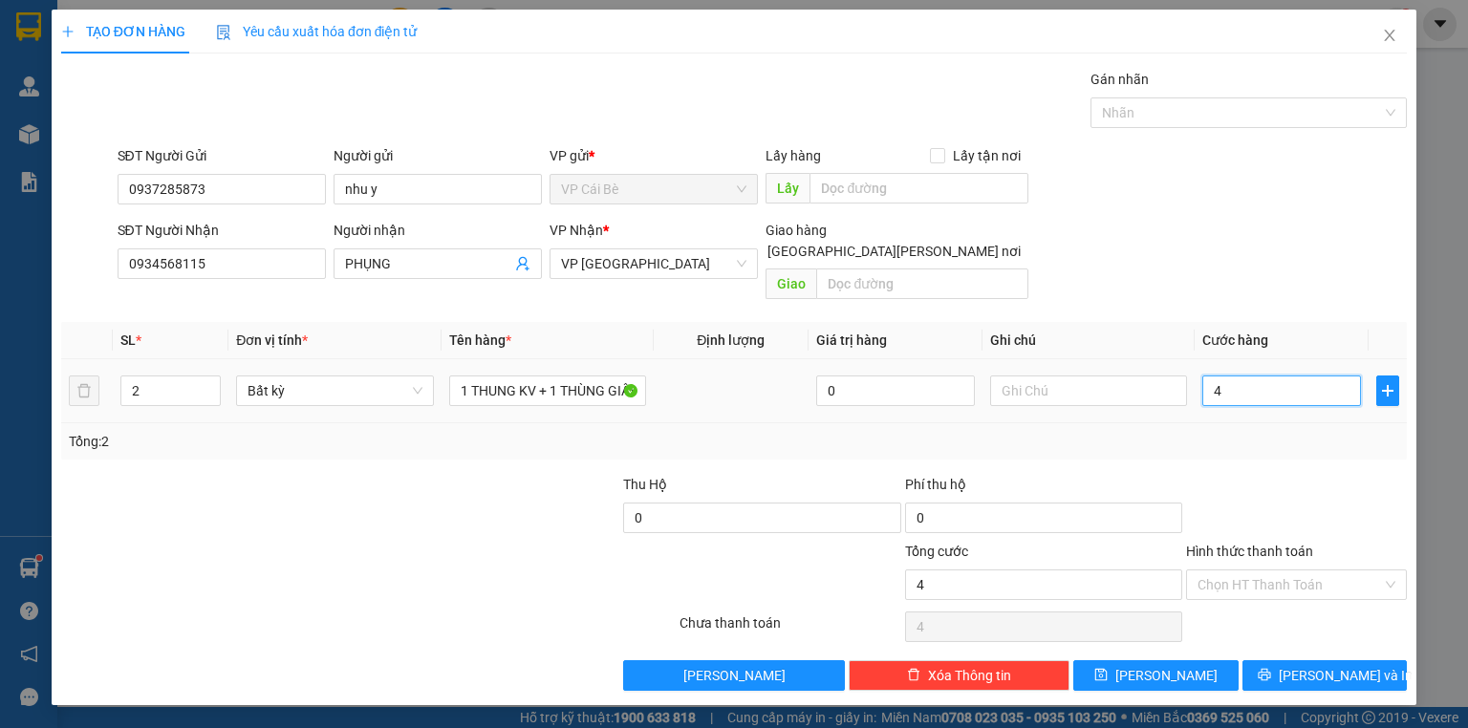
type input "40"
type input "400"
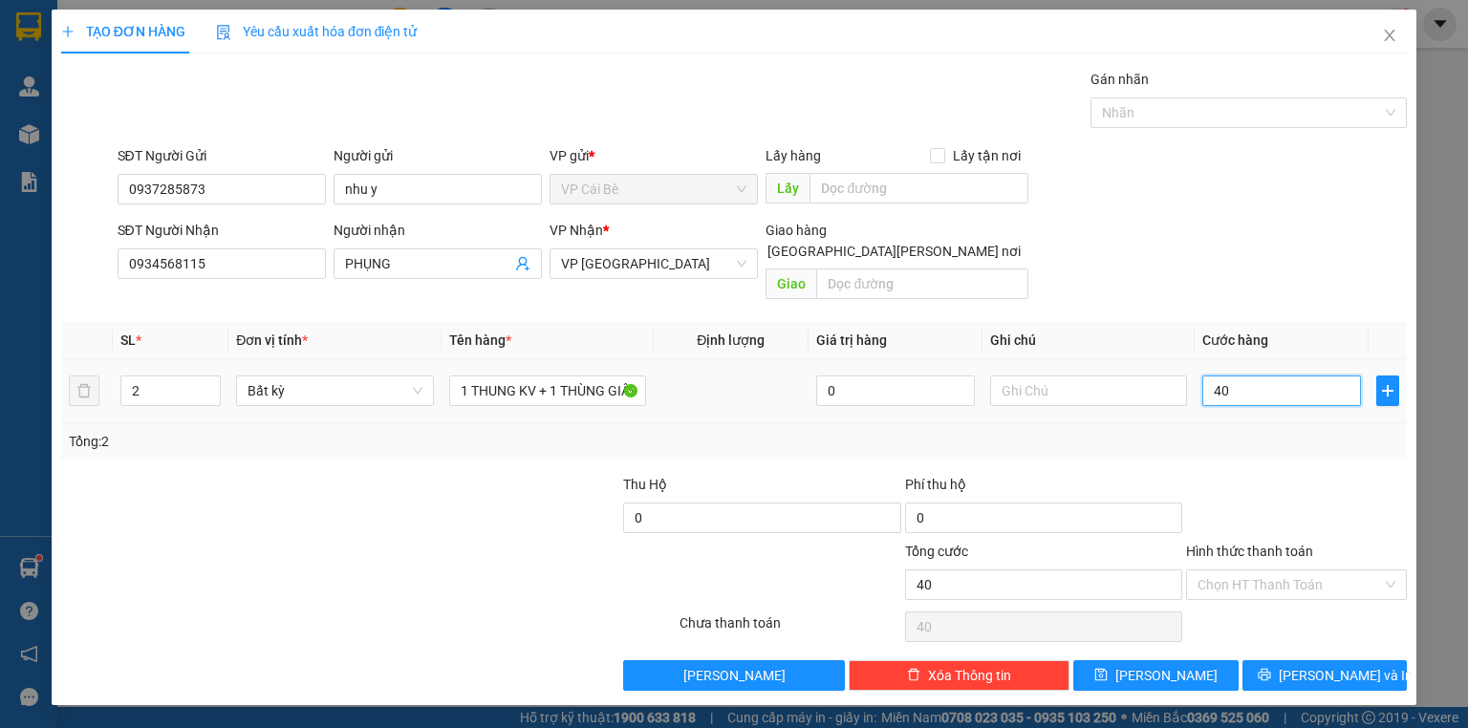
type input "400"
type input "4.000"
type input "40.000"
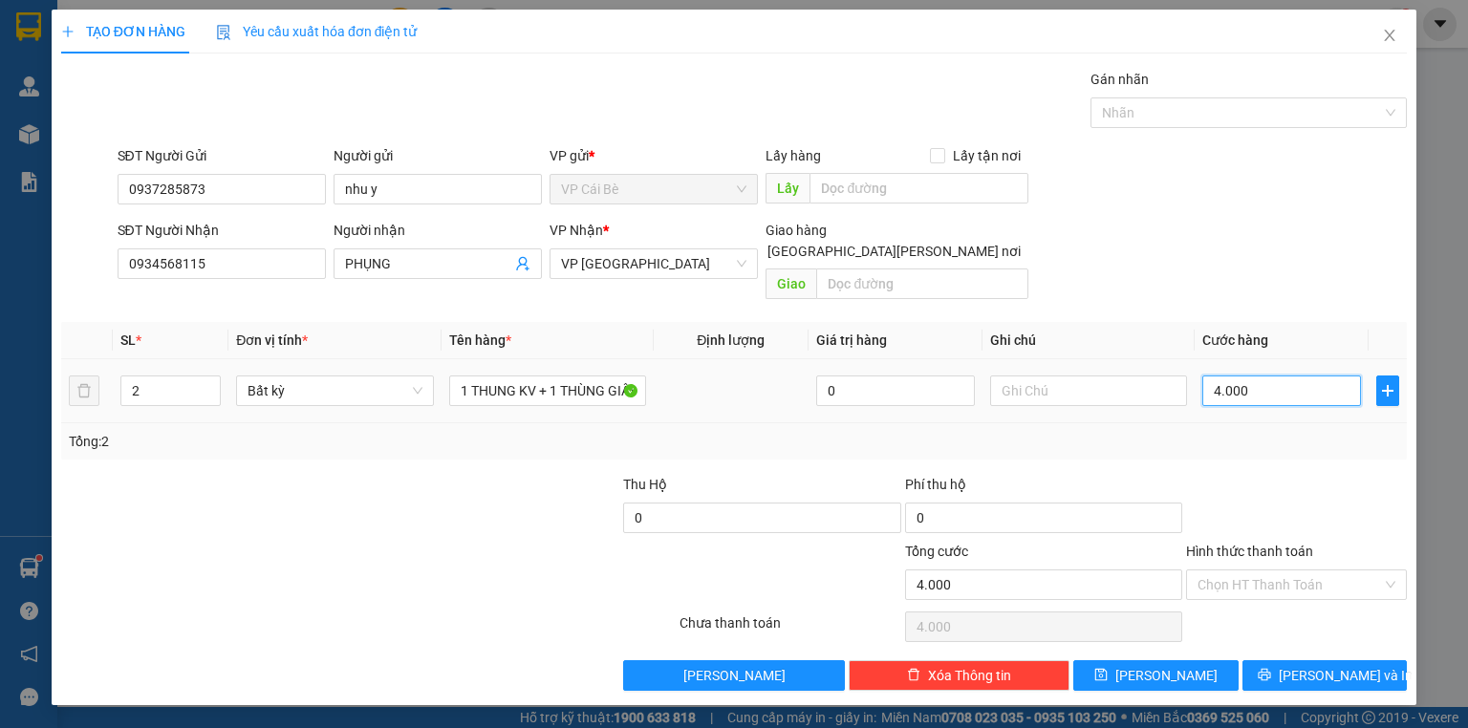
type input "40.000"
click at [1307, 541] on div "Hình thức thanh toán" at bounding box center [1296, 555] width 221 height 29
click at [1307, 571] on input "Hình thức thanh toán" at bounding box center [1289, 585] width 184 height 29
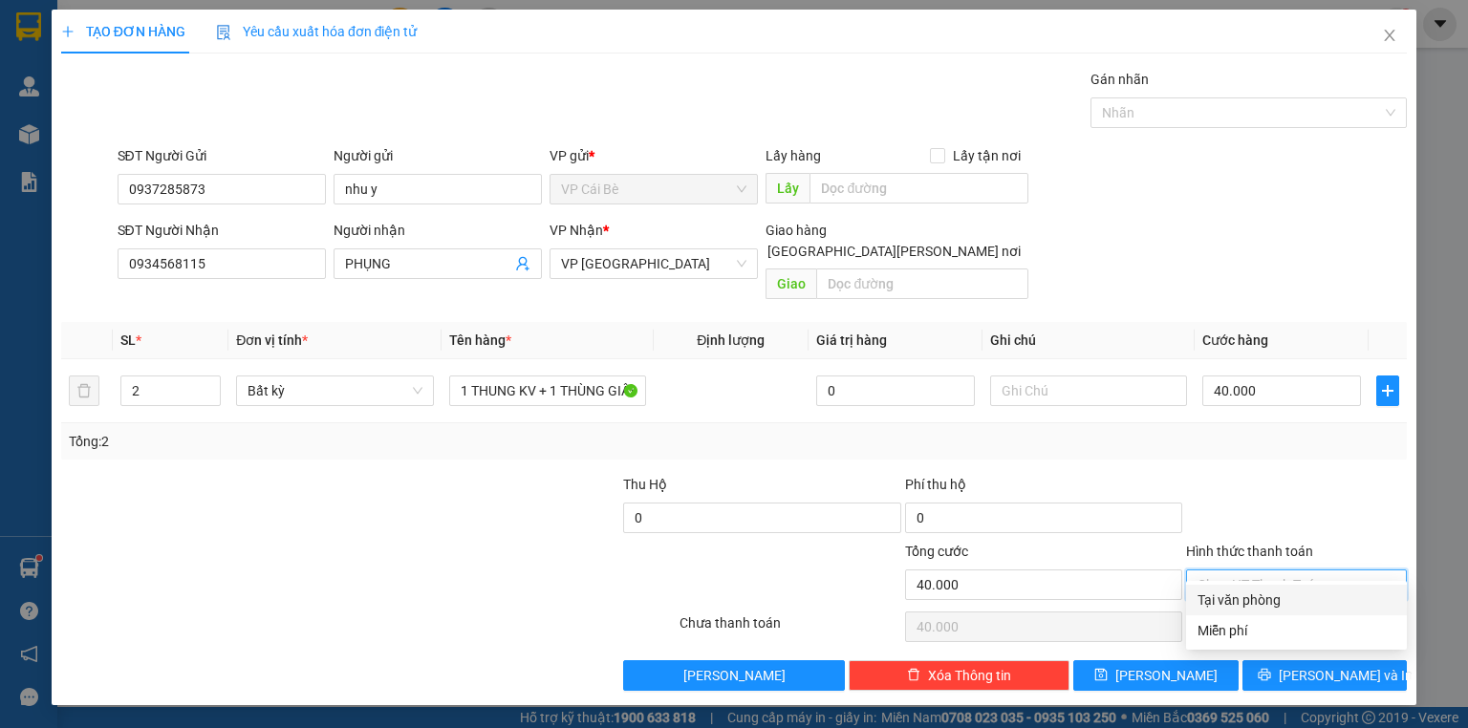
click at [1303, 606] on div "Tại văn phòng" at bounding box center [1296, 600] width 198 height 21
type input "0"
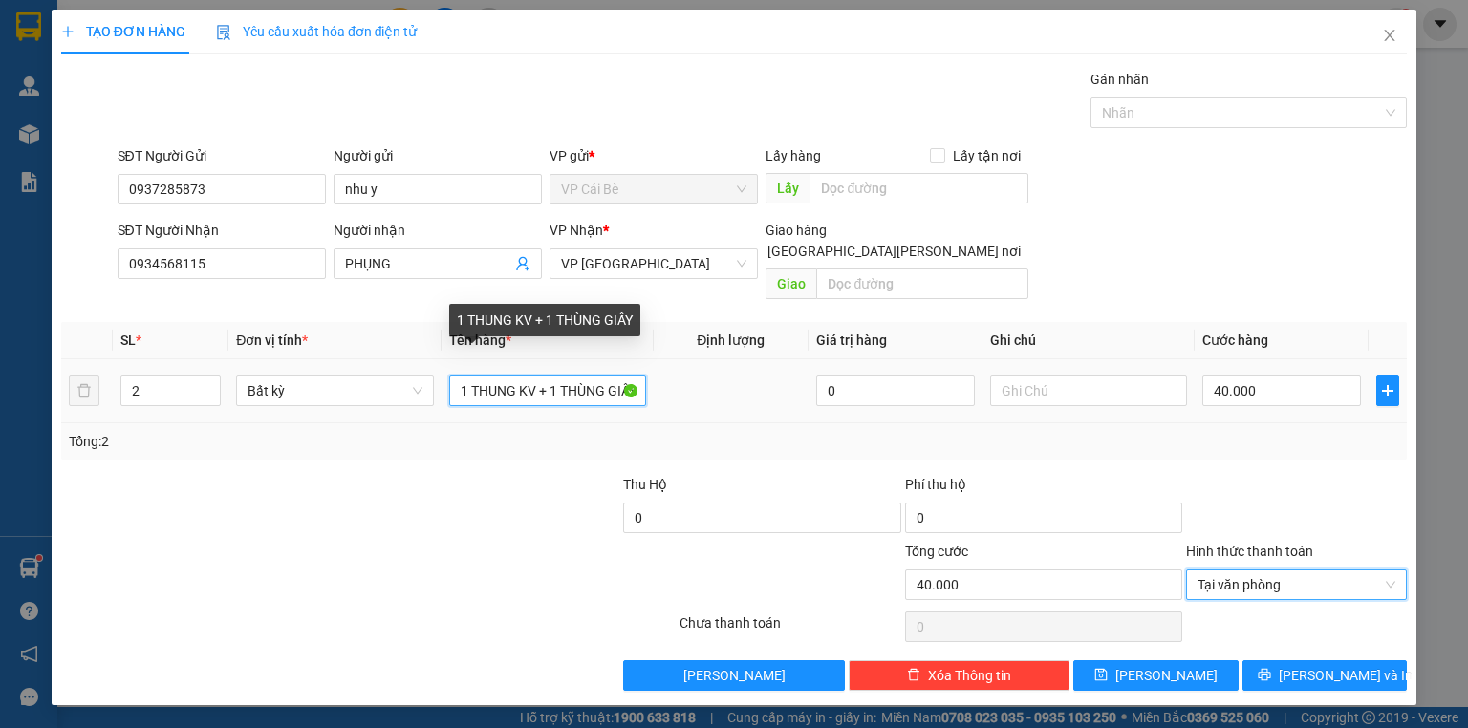
click at [619, 376] on input "1 THUNG KV + 1 THÙNG GIẤY" at bounding box center [547, 391] width 197 height 31
click at [619, 376] on input "1 THUNG KV + 1 THÙNIẤY" at bounding box center [547, 391] width 197 height 31
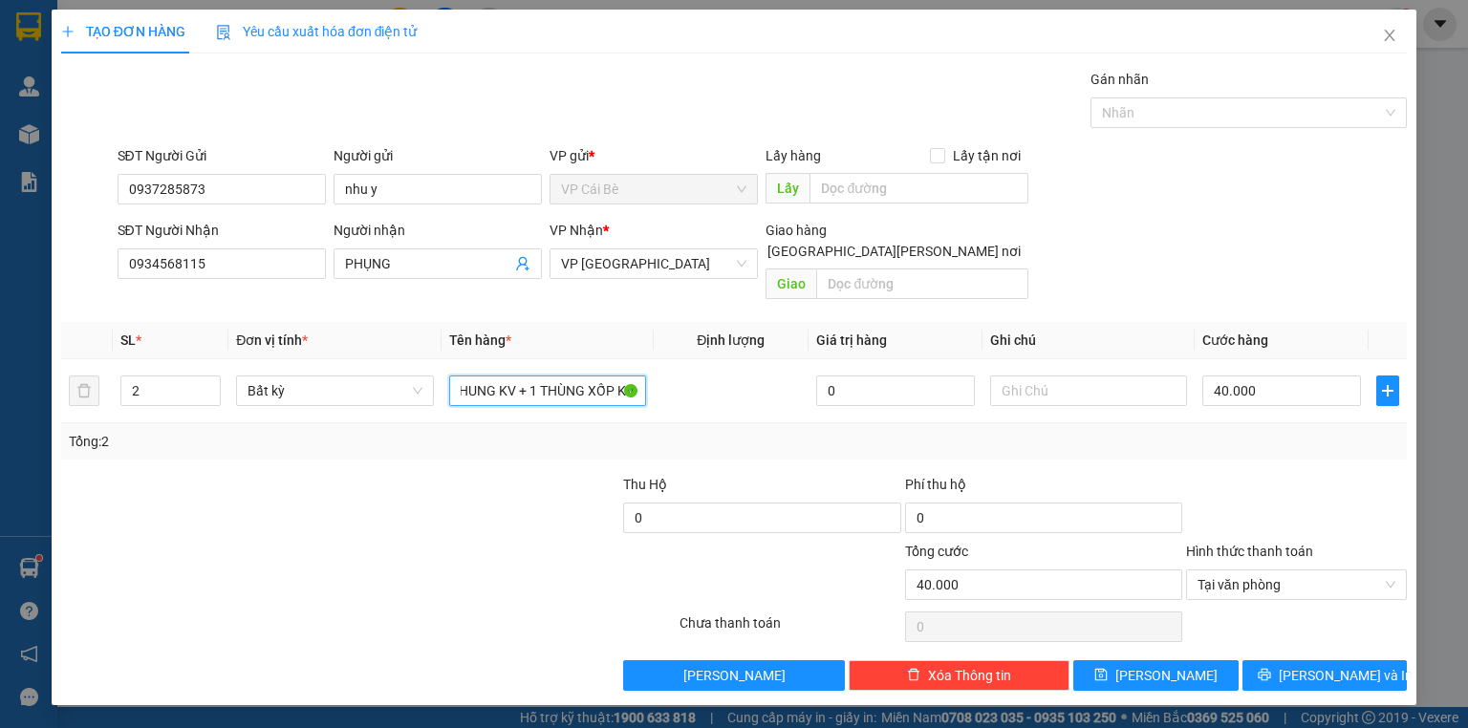
type input "1 THUNG KV + 1 THÙNG XỐP KV"
click at [736, 541] on div at bounding box center [790, 574] width 225 height 67
click at [1346, 660] on button "[PERSON_NAME] và In" at bounding box center [1324, 675] width 165 height 31
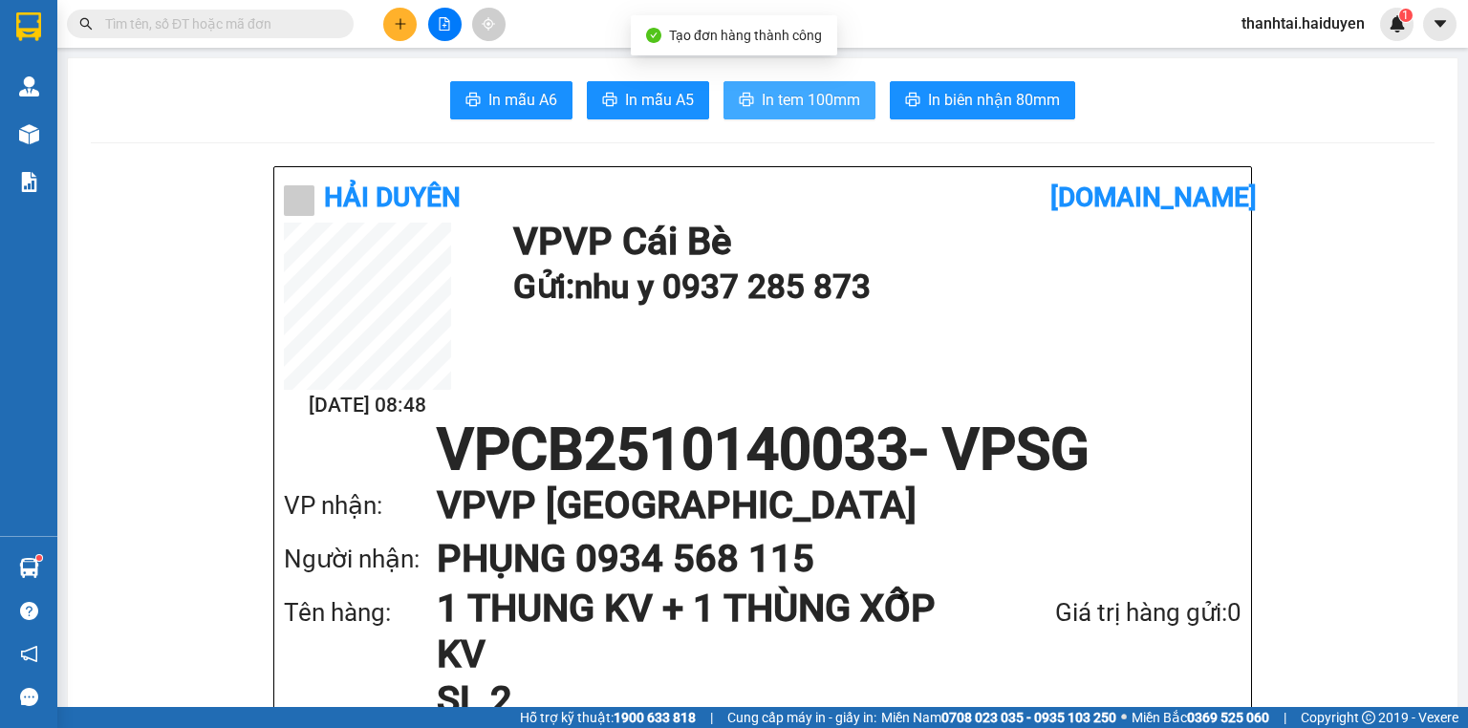
click at [806, 107] on span "In tem 100mm" at bounding box center [811, 100] width 98 height 24
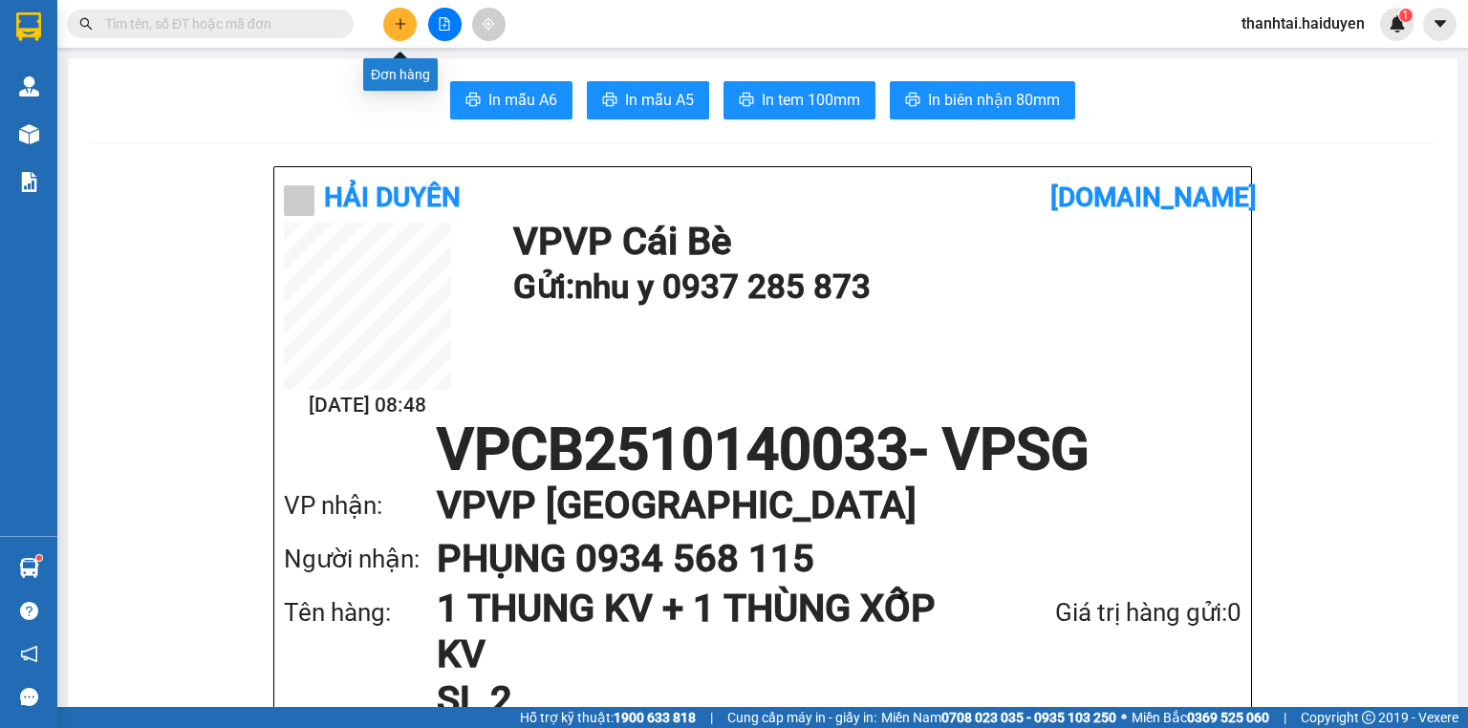
click at [389, 28] on button at bounding box center [399, 24] width 33 height 33
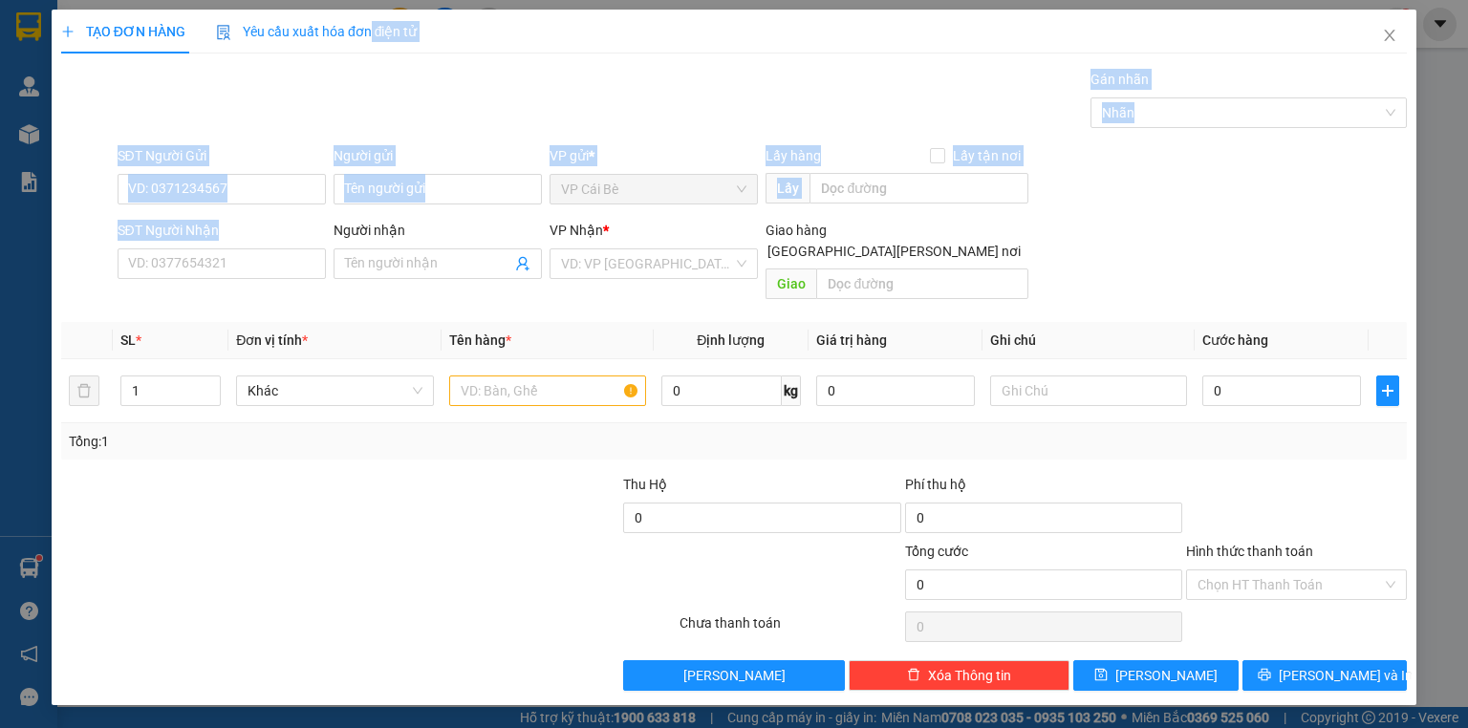
drag, startPoint x: 260, startPoint y: 218, endPoint x: 244, endPoint y: 239, distance: 26.6
click at [244, 239] on div "TẠO ĐƠN HÀNG Yêu cầu xuất hóa đơn điện tử Transit Pickup Surcharge Ids Transit …" at bounding box center [734, 350] width 1346 height 681
click at [251, 218] on form "SĐT Người Gửi VD: 0371234567 Người gửi Tên người gửi VP gửi * VP Cái Bè Lấy hàn…" at bounding box center [734, 226] width 1346 height 162
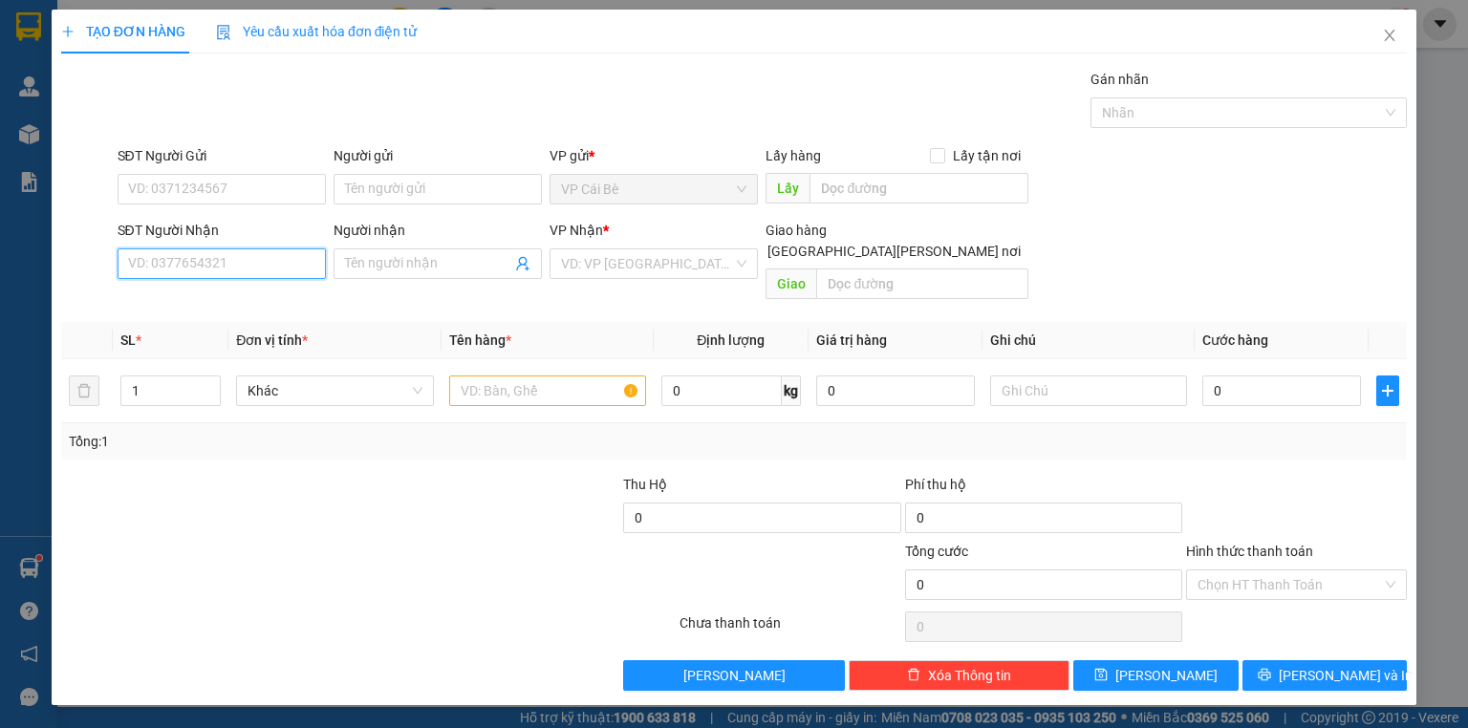
click at [246, 261] on input "SĐT Người Nhận" at bounding box center [222, 263] width 208 height 31
type input "0795850877"
click at [252, 294] on div "0795850877 - DIỆU QUỲNH" at bounding box center [223, 301] width 188 height 21
type input "DIỆU QUỲNH"
type input "20.000"
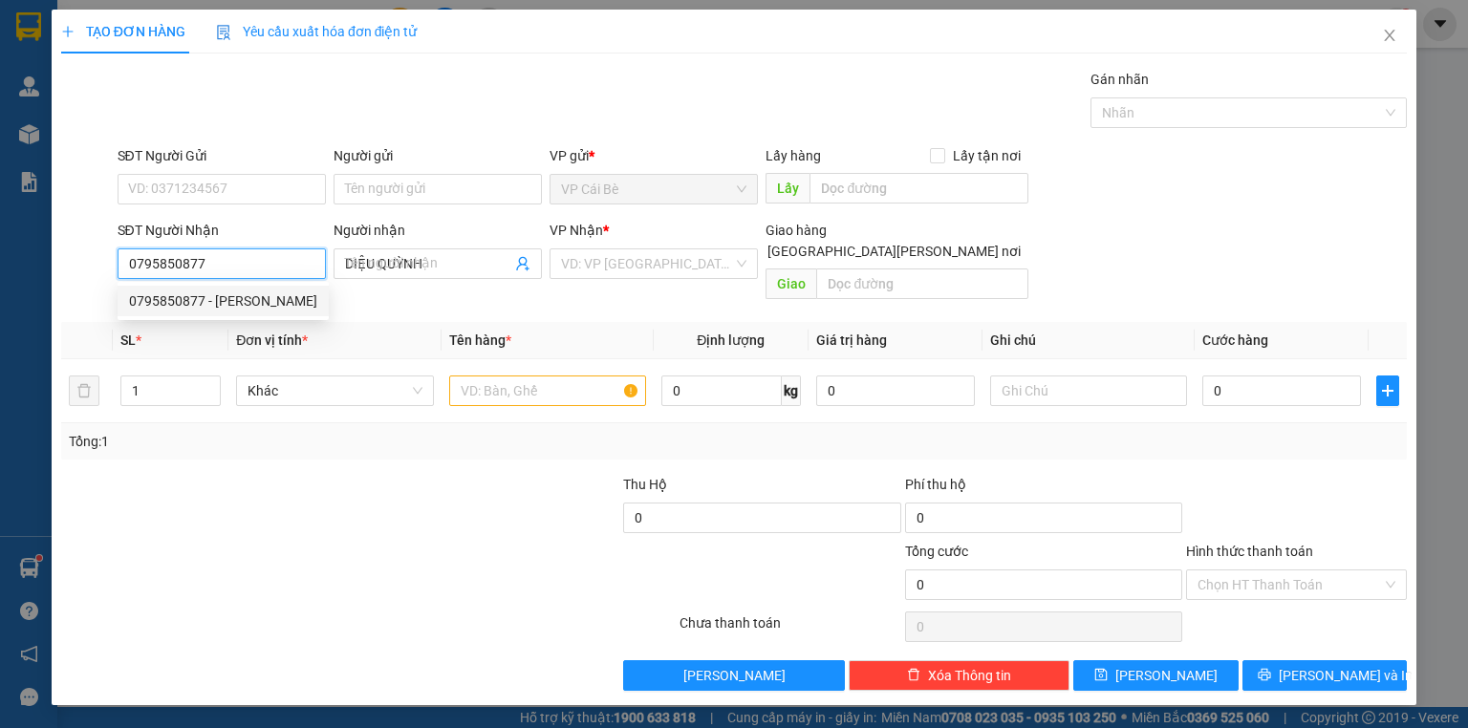
type input "20.000"
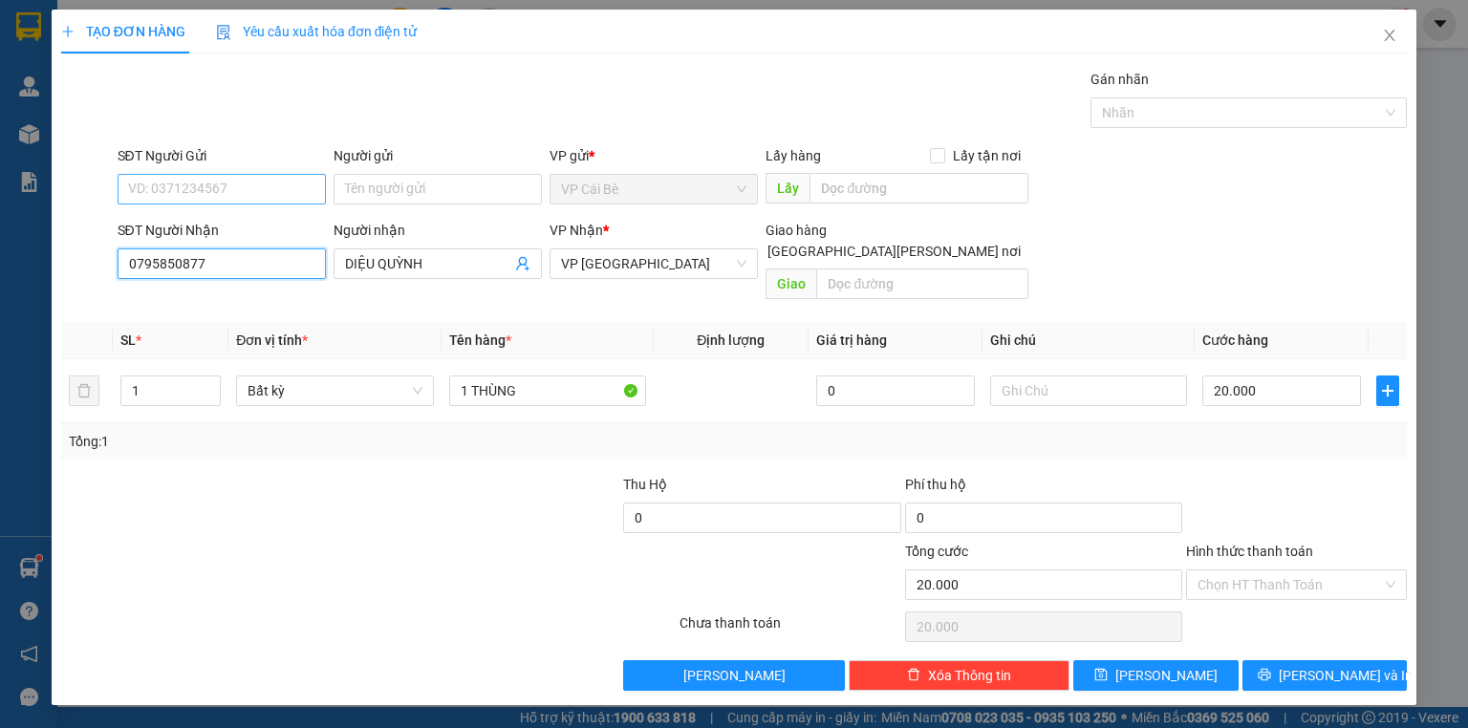
type input "0795850877"
click at [264, 186] on input "SĐT Người Gửi" at bounding box center [222, 189] width 208 height 31
click at [264, 227] on div "0914177290 - CHÚ NGỌC" at bounding box center [223, 226] width 188 height 21
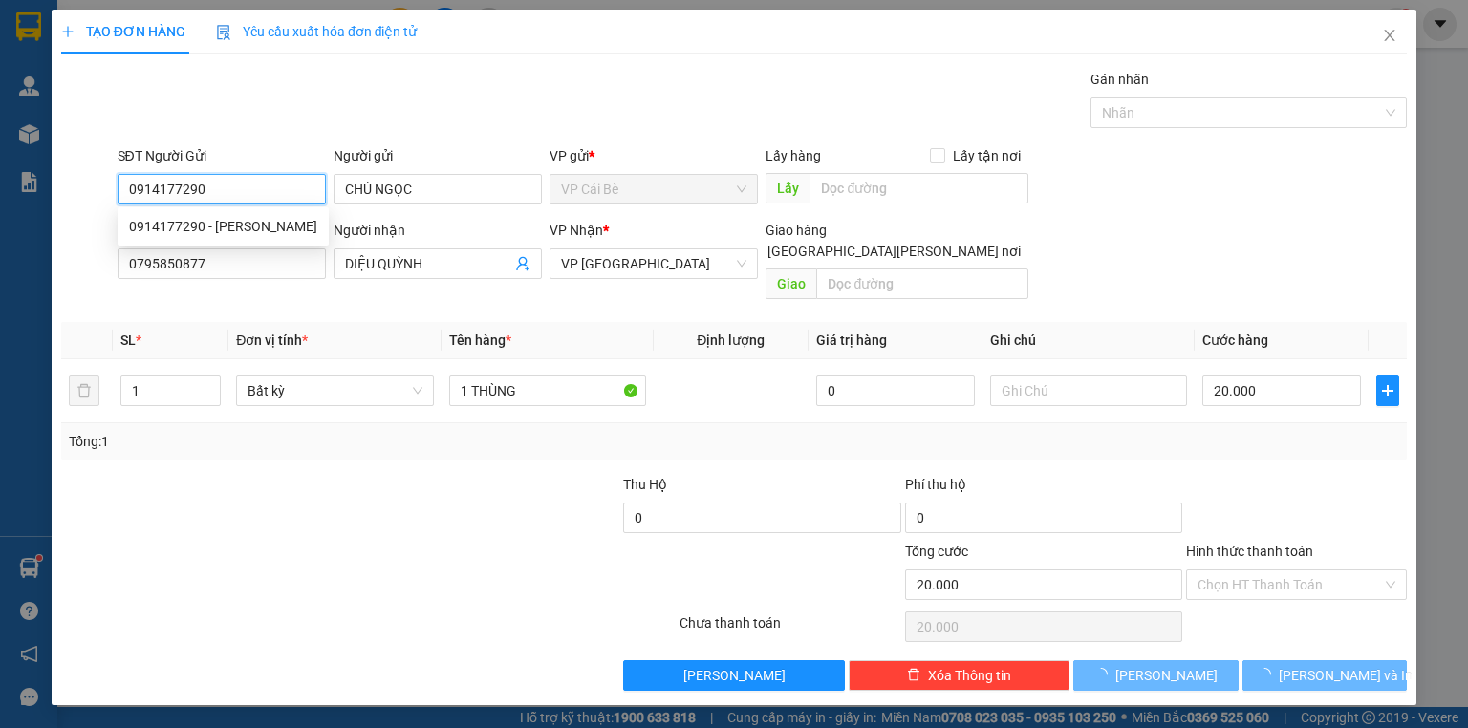
type input "0914177290"
type input "CHÚ NGỌC"
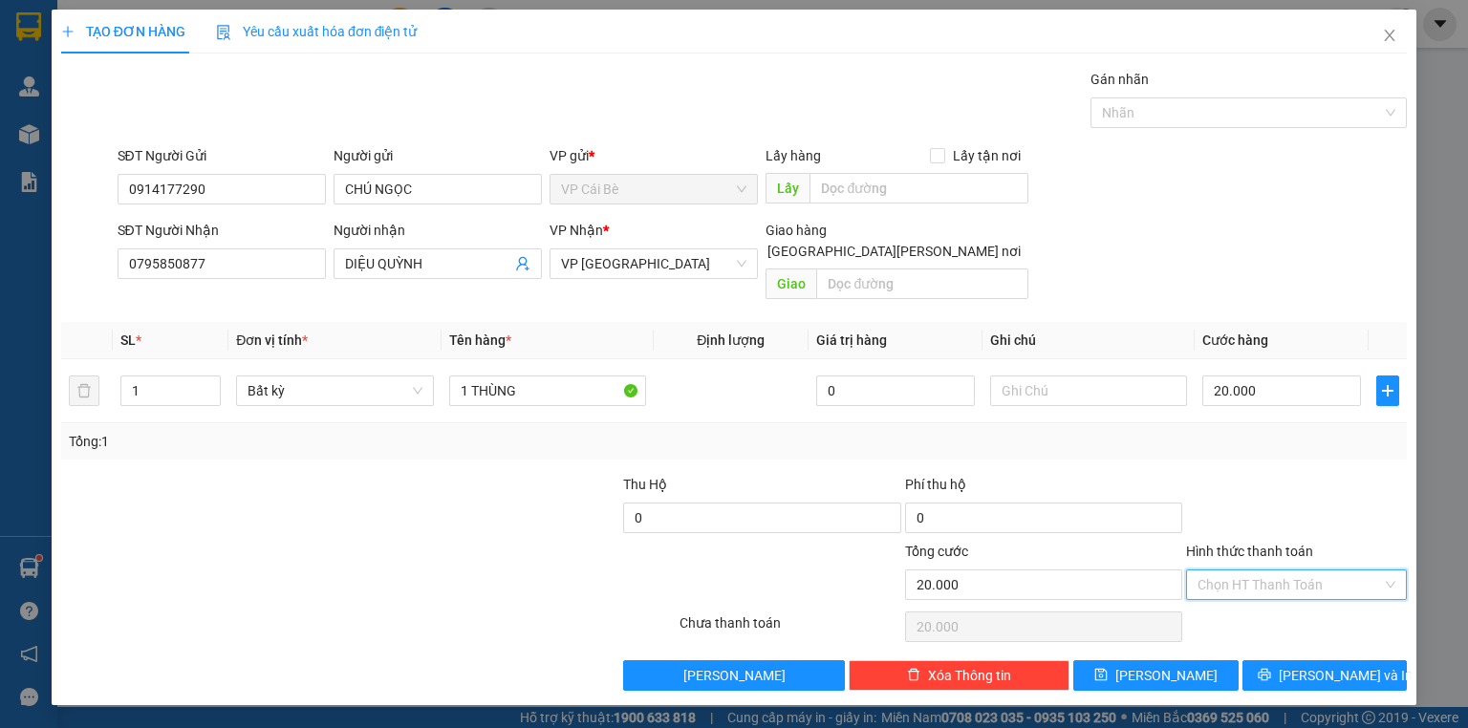
click at [1227, 571] on input "Hình thức thanh toán" at bounding box center [1289, 585] width 184 height 29
click at [1223, 604] on div "Tại văn phòng" at bounding box center [1296, 600] width 198 height 21
type input "0"
click at [1263, 660] on button "[PERSON_NAME] và In" at bounding box center [1324, 675] width 165 height 31
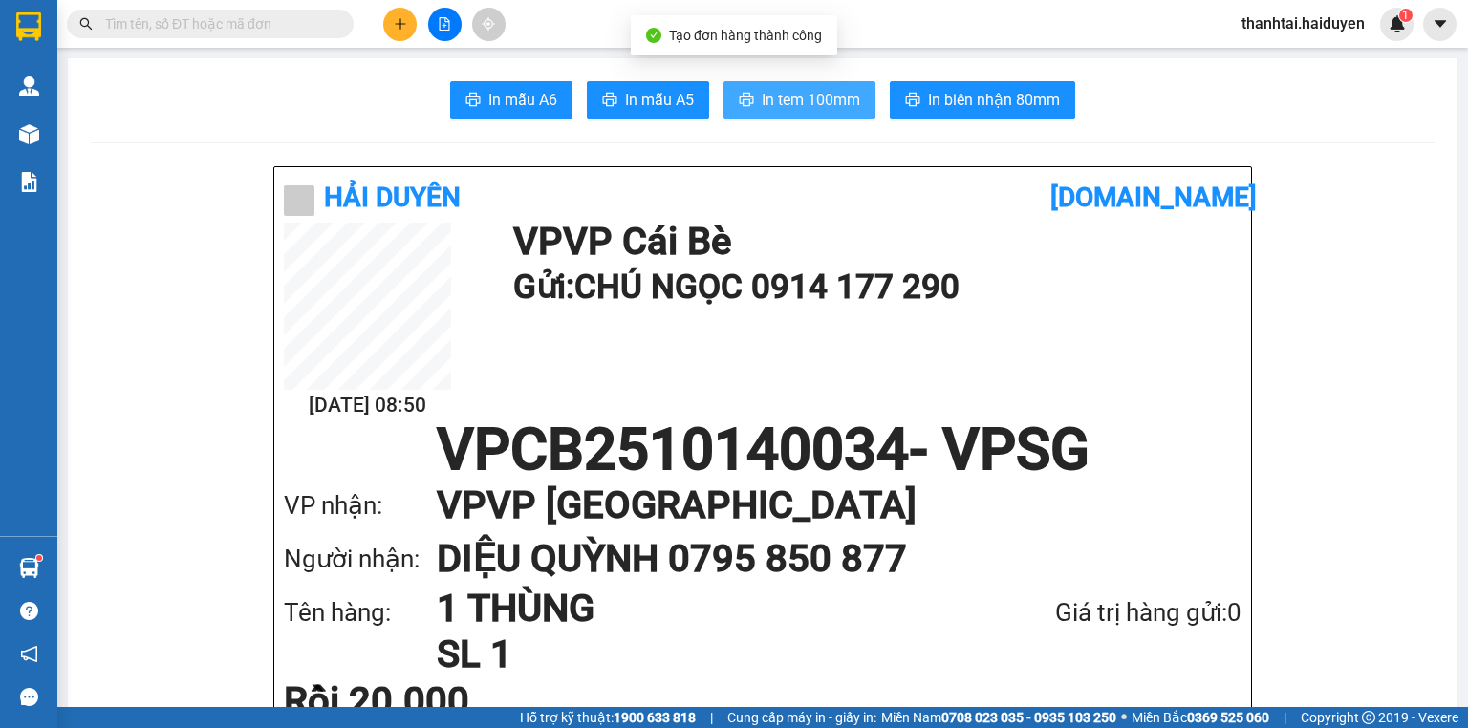
click at [761, 86] on button "In tem 100mm" at bounding box center [799, 100] width 152 height 38
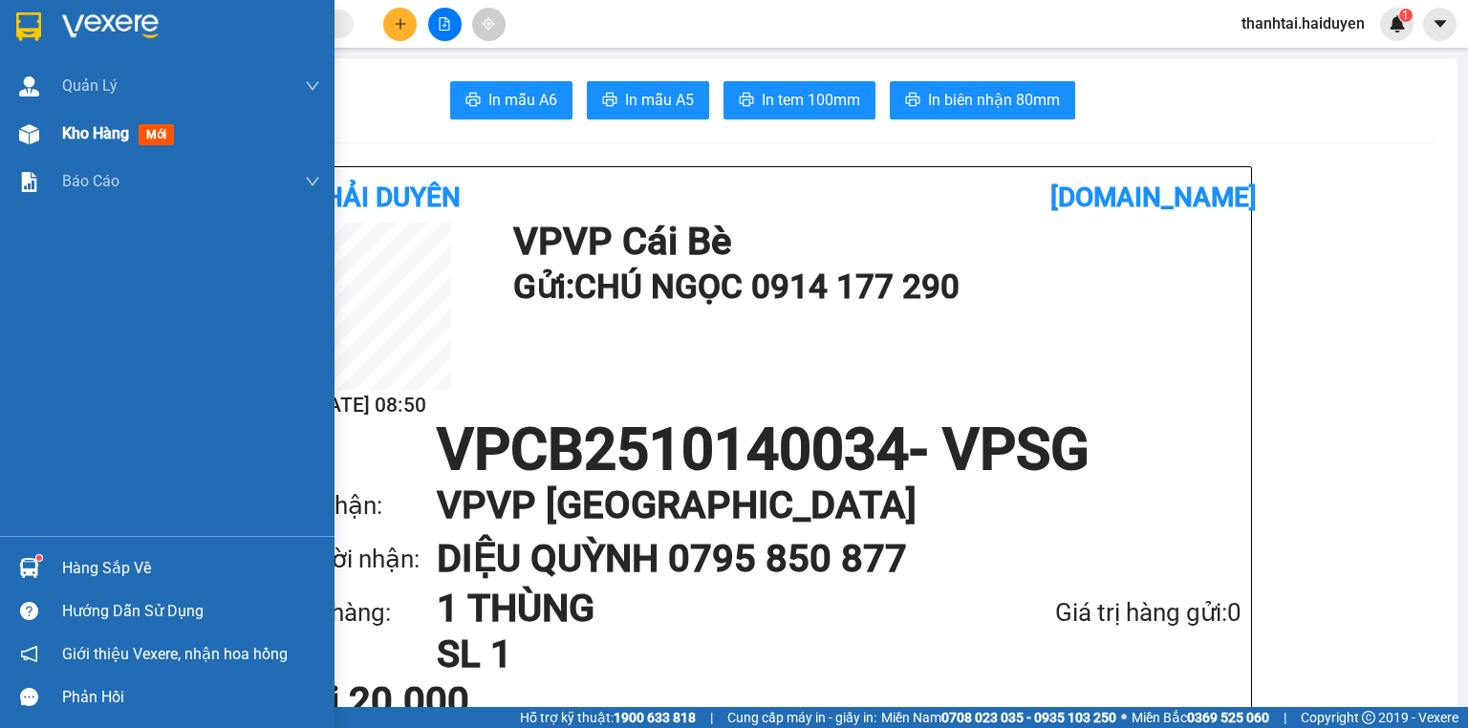
click at [41, 140] on div at bounding box center [28, 134] width 33 height 33
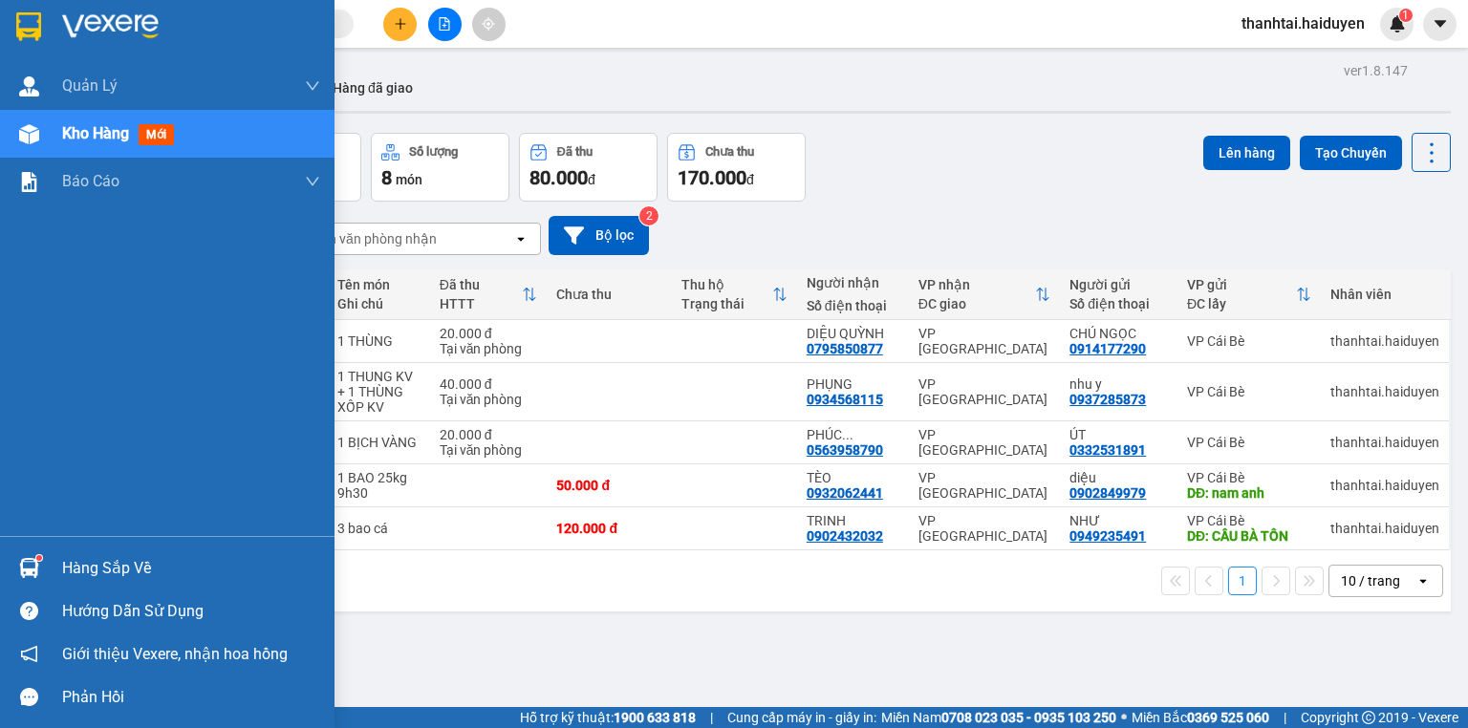
click at [99, 567] on div "Hàng sắp về" at bounding box center [191, 568] width 258 height 29
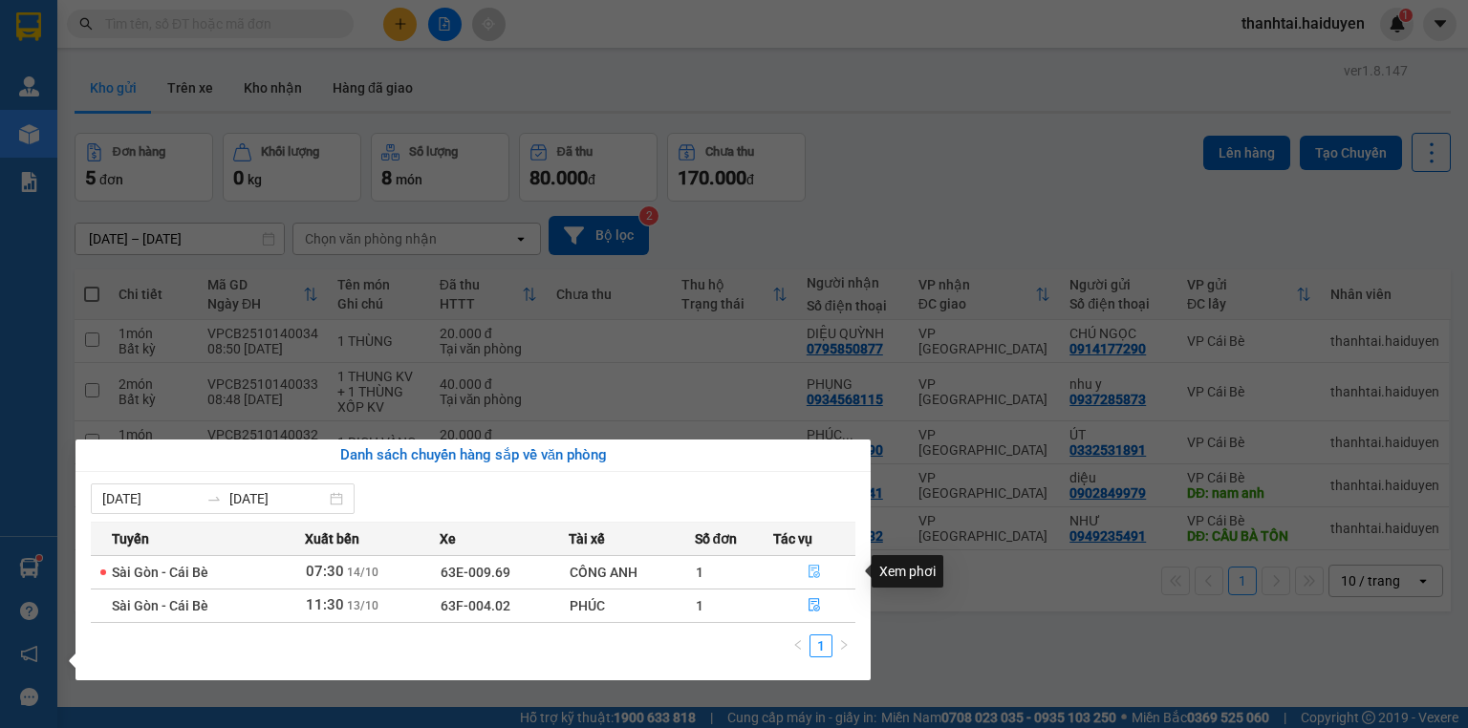
click at [808, 577] on icon "file-done" at bounding box center [813, 572] width 11 height 13
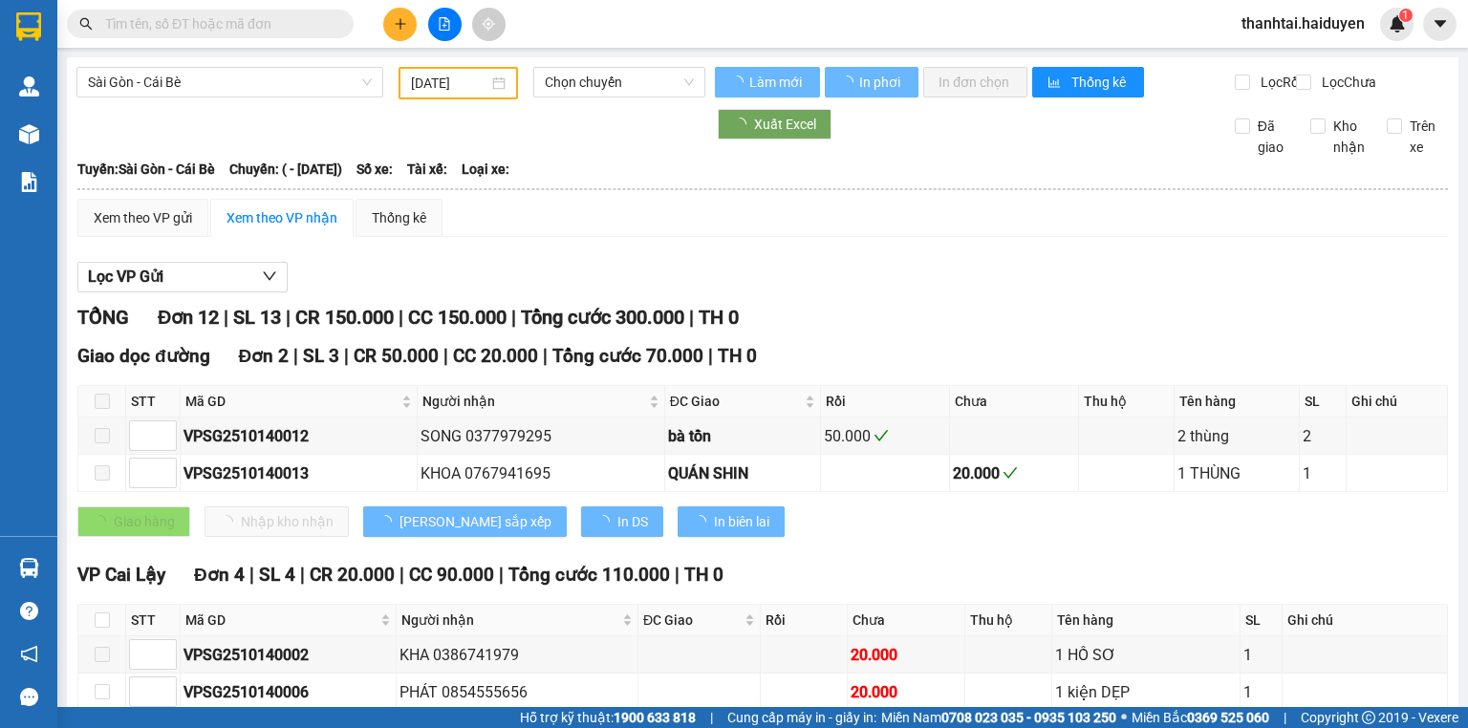
type input "[DATE]"
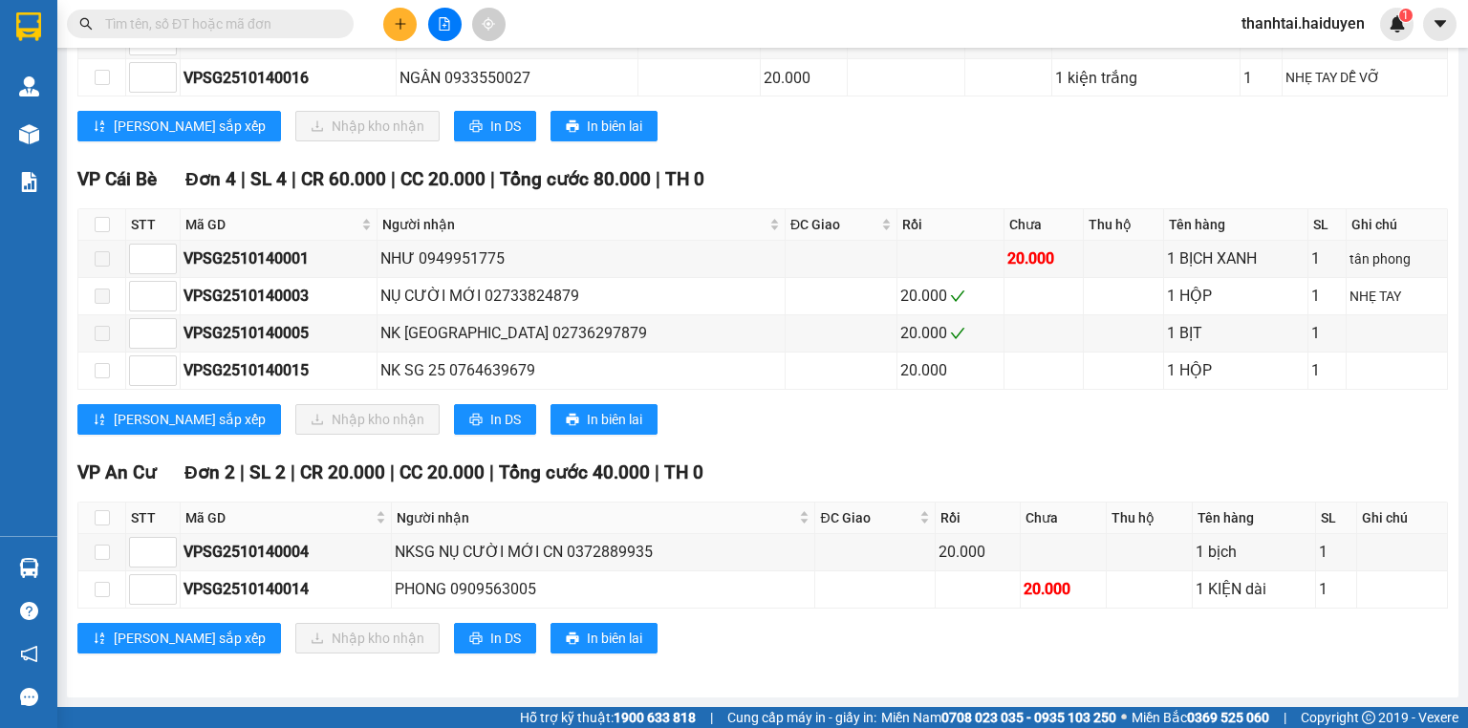
scroll to position [693, 0]
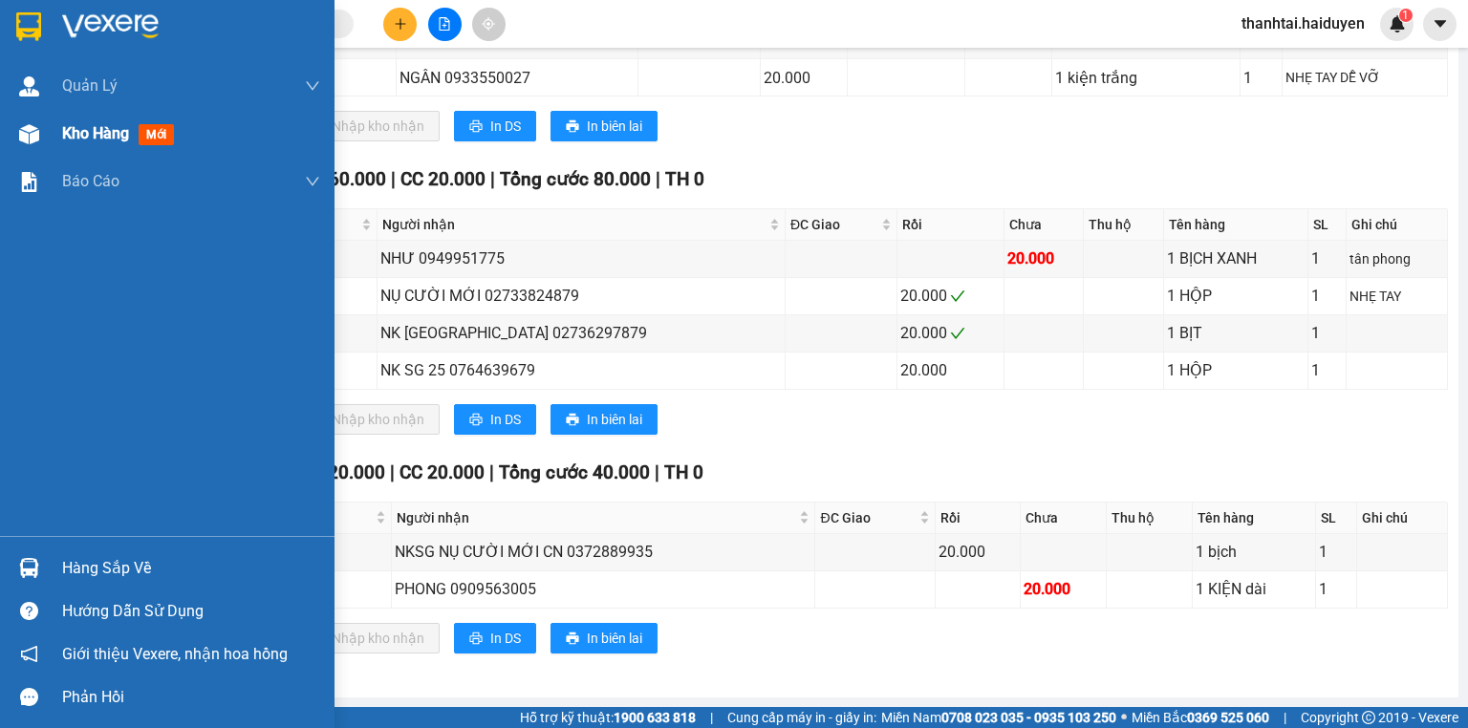
click at [84, 142] on span "Kho hàng" at bounding box center [95, 133] width 67 height 18
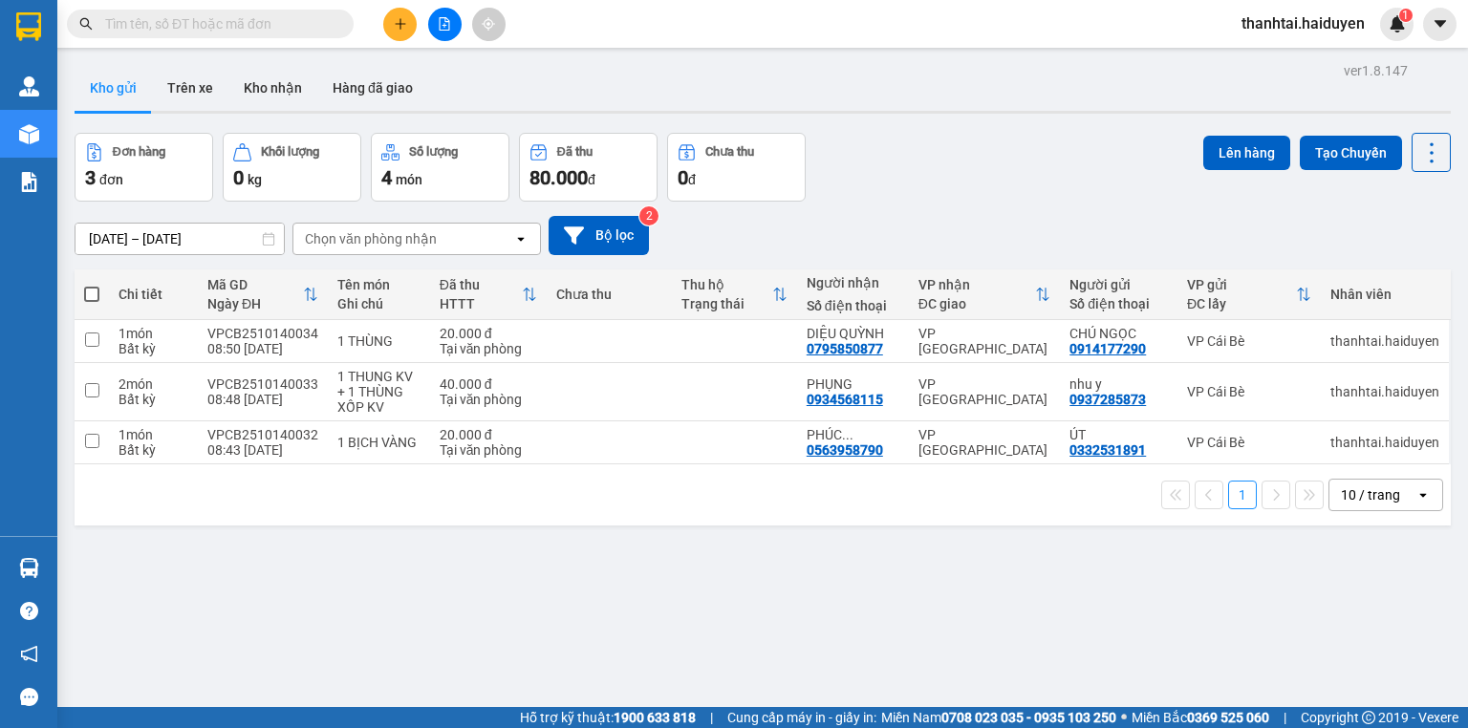
click at [430, 245] on div "Chọn văn phòng nhận" at bounding box center [371, 238] width 132 height 19
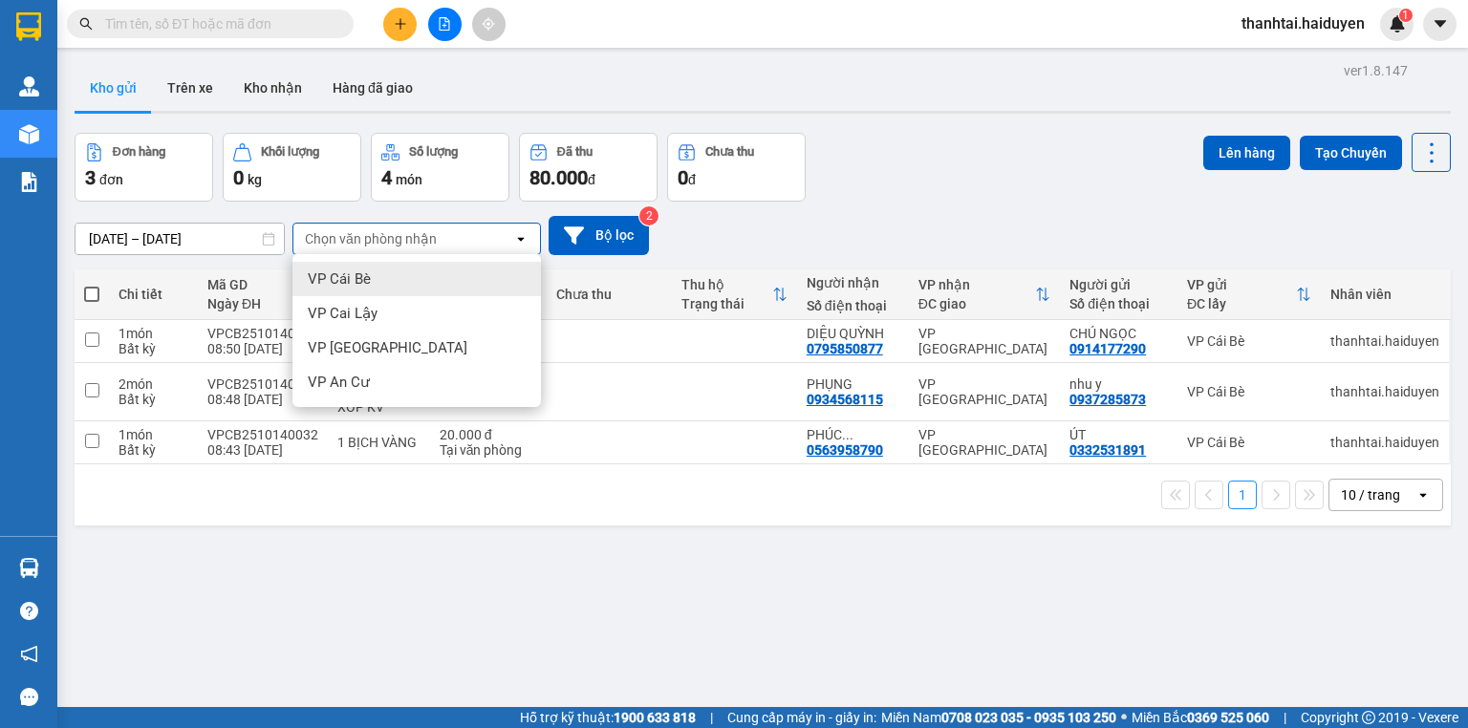
click at [810, 110] on div "Kho gửi Trên xe Kho nhận Hàng đã giao" at bounding box center [763, 90] width 1376 height 51
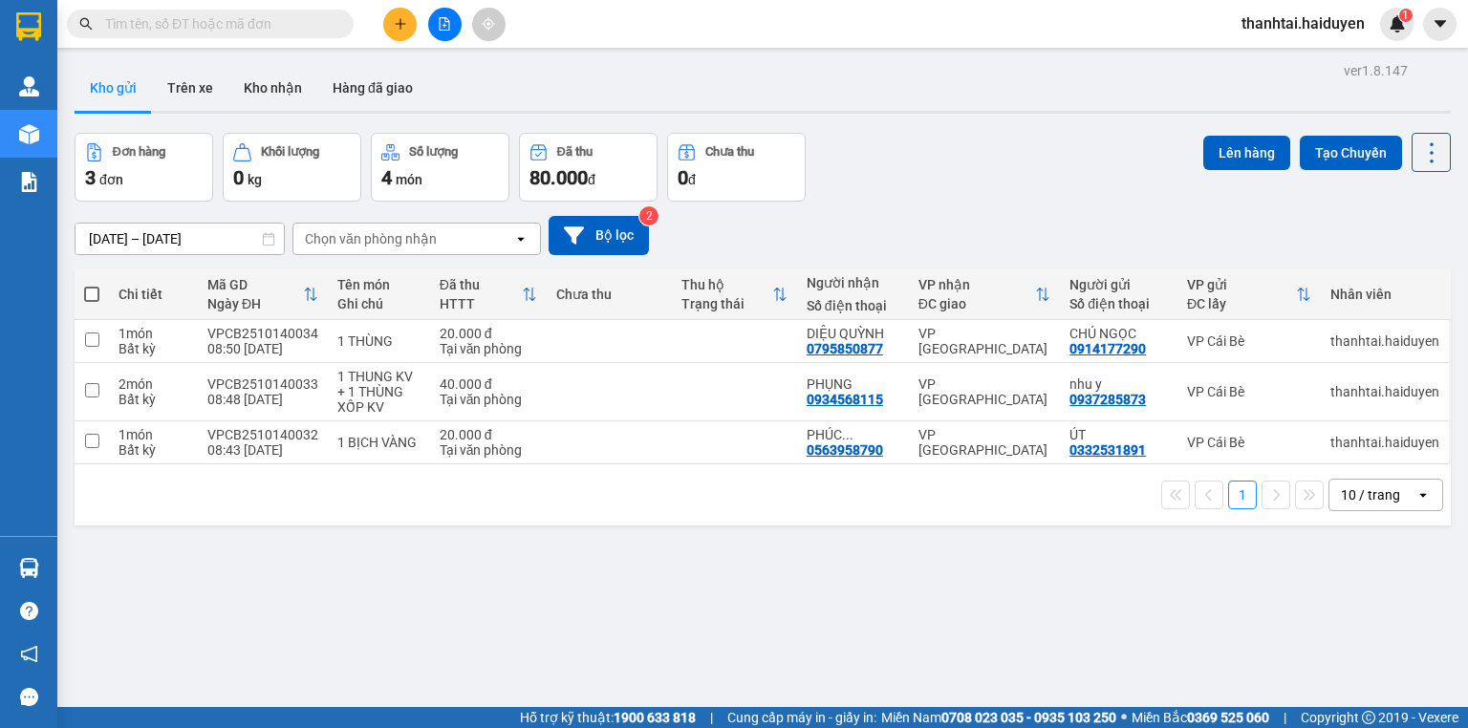
click at [288, 18] on input "text" at bounding box center [218, 23] width 226 height 21
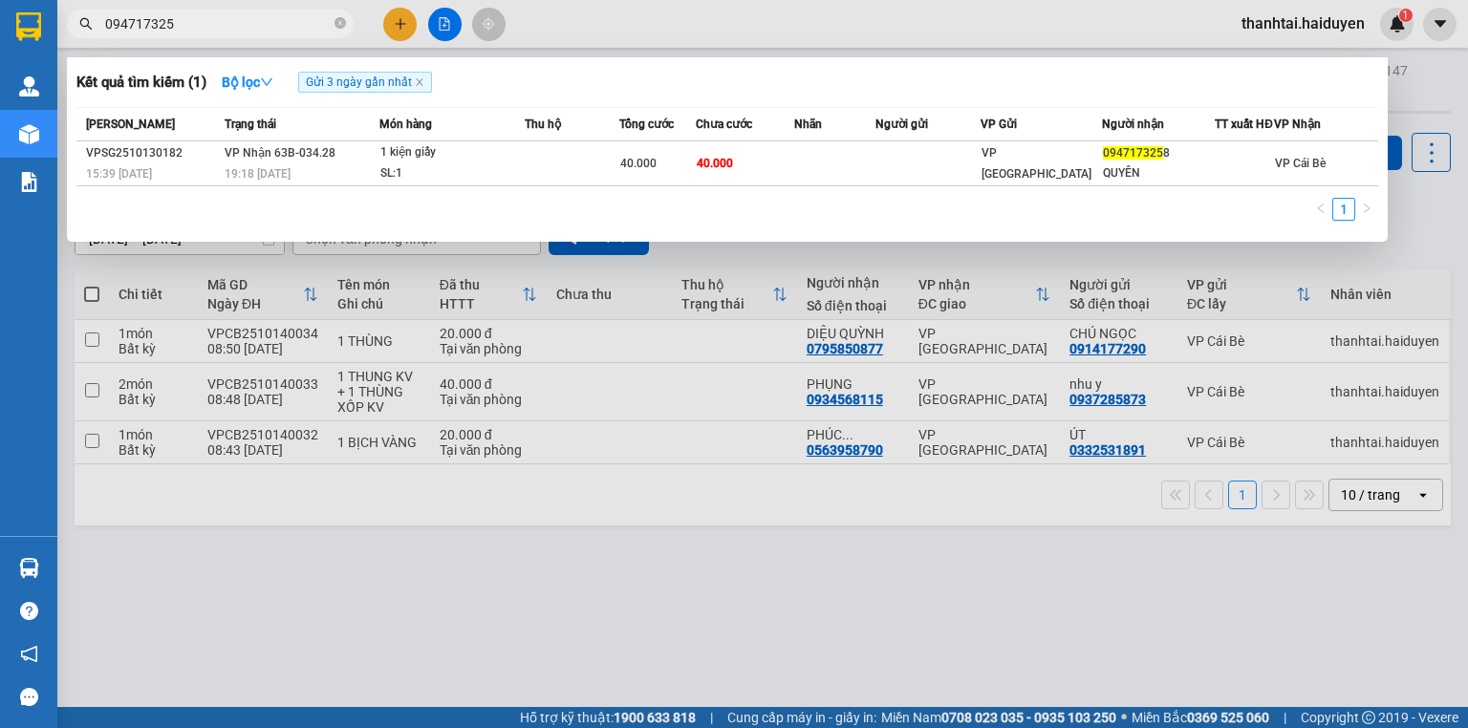
type input "0947173258"
click at [344, 26] on icon "close-circle" at bounding box center [339, 22] width 11 height 11
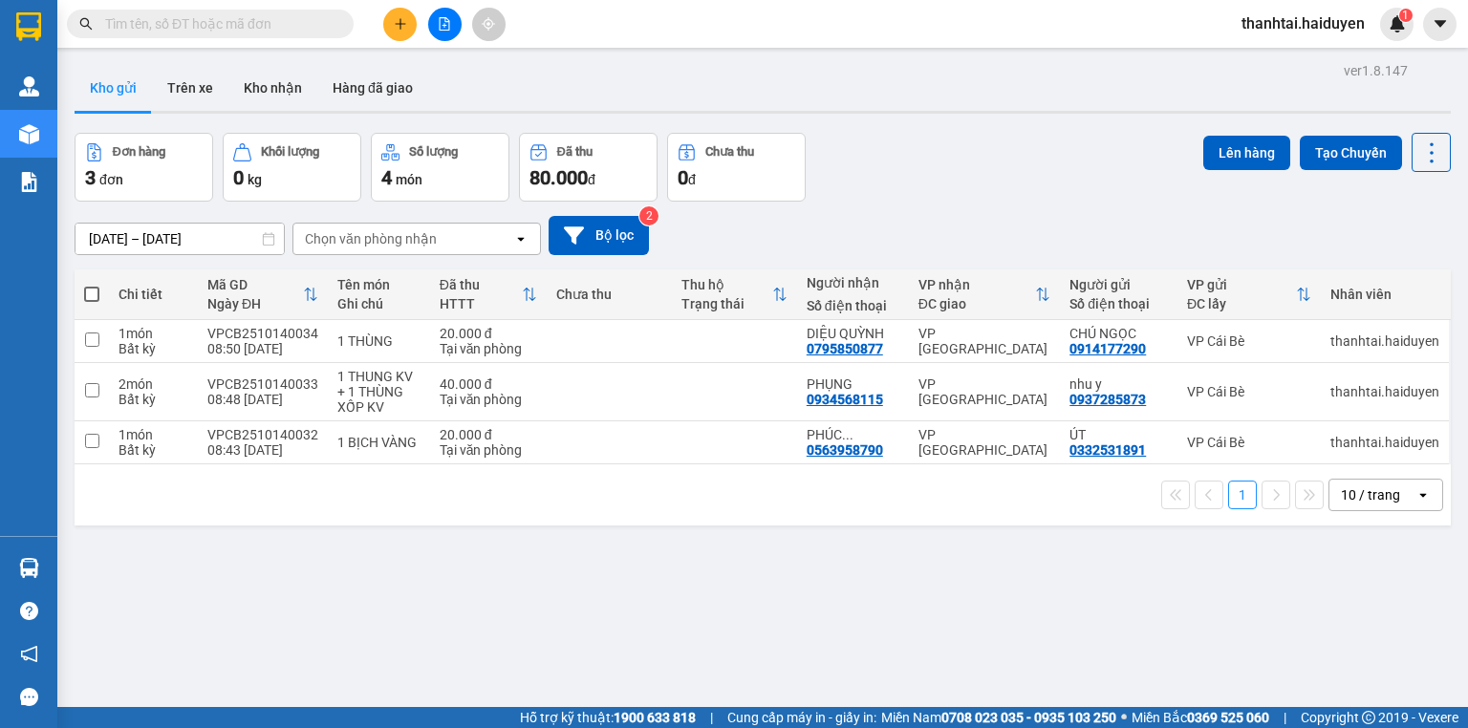
click at [304, 19] on input "text" at bounding box center [218, 23] width 226 height 21
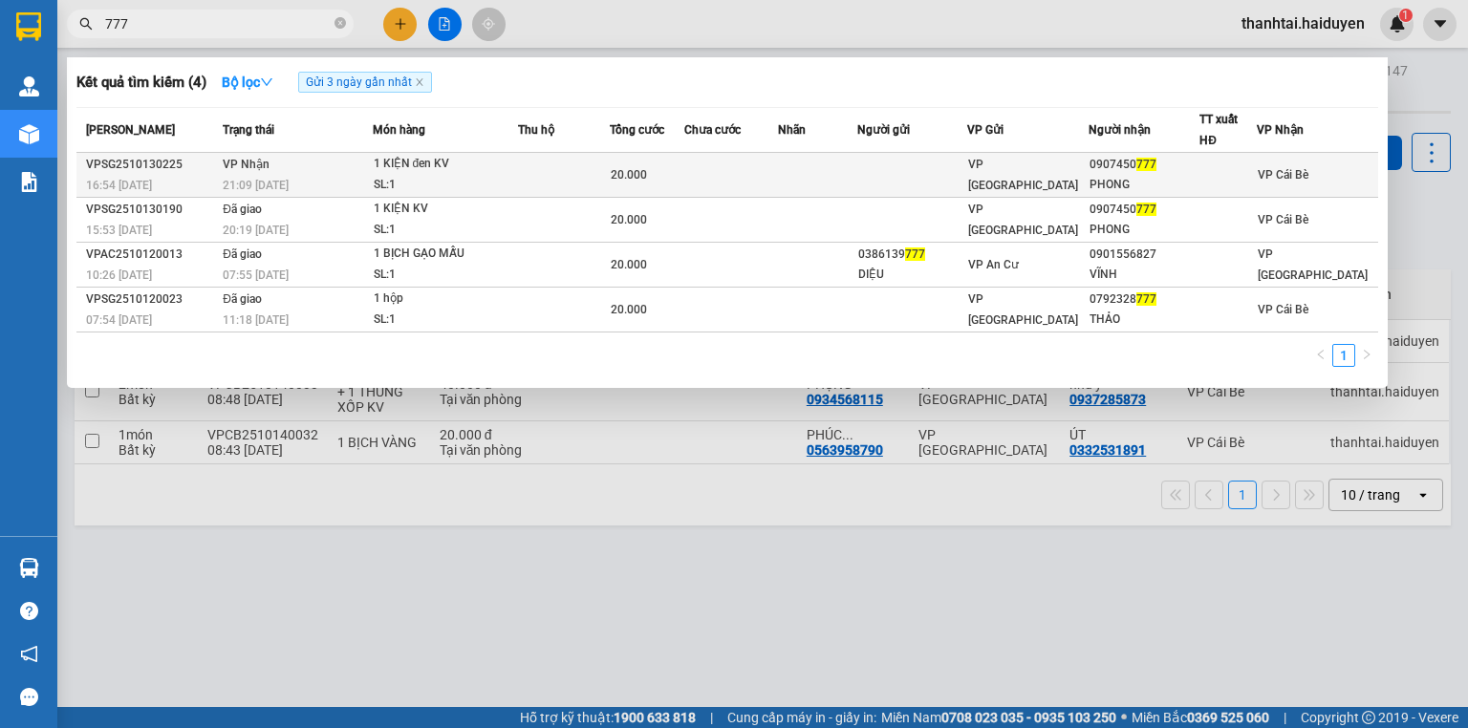
type input "777"
click at [528, 178] on td at bounding box center [564, 175] width 92 height 45
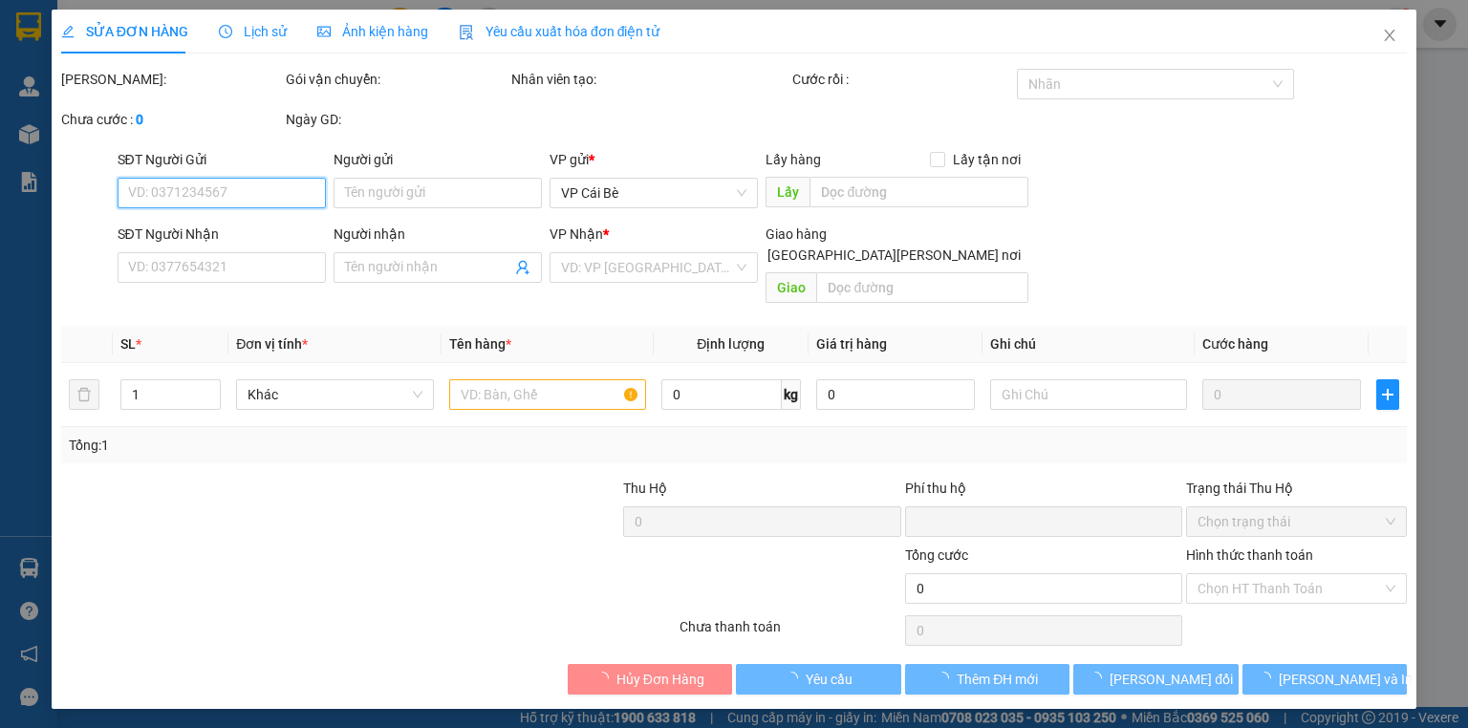
type input "0907450777"
type input "PHONG"
type input "0"
type input "20.000"
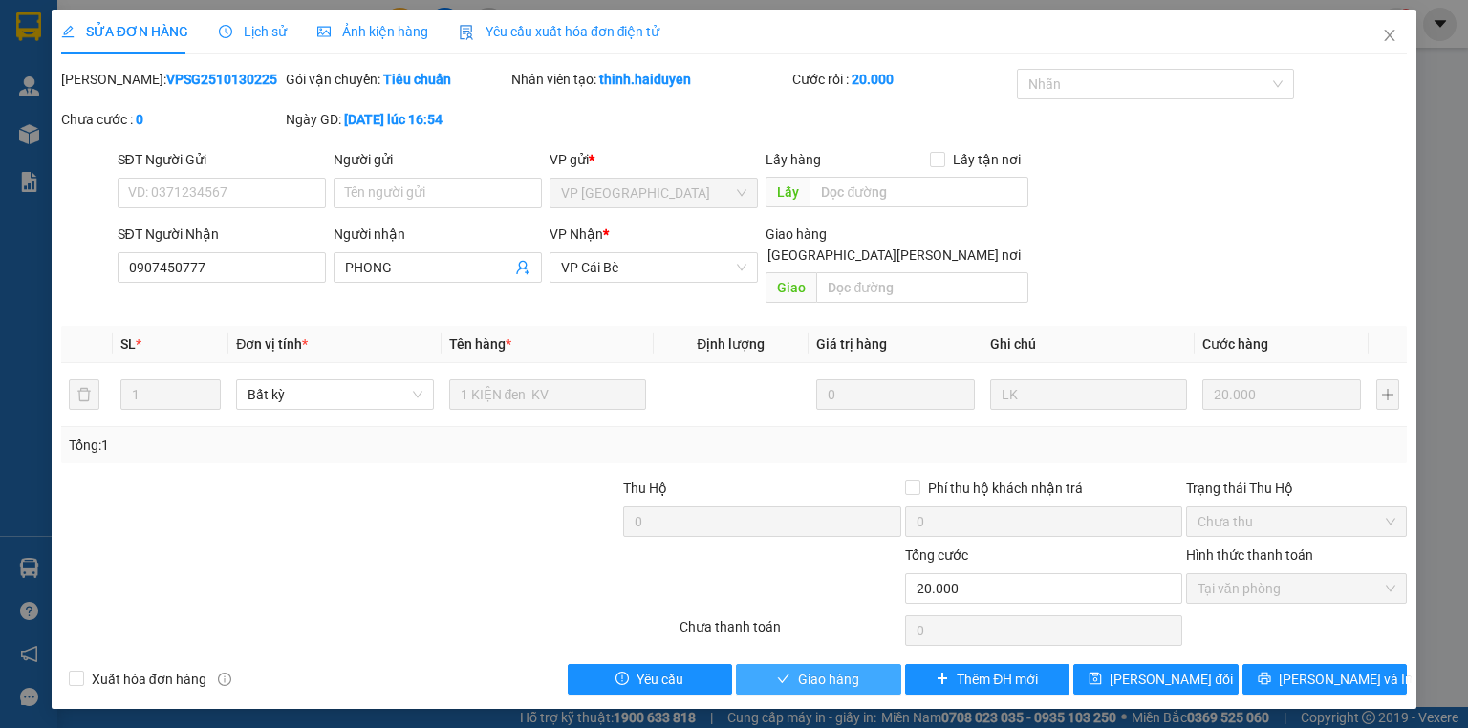
click at [828, 669] on span "Giao hàng" at bounding box center [828, 679] width 61 height 21
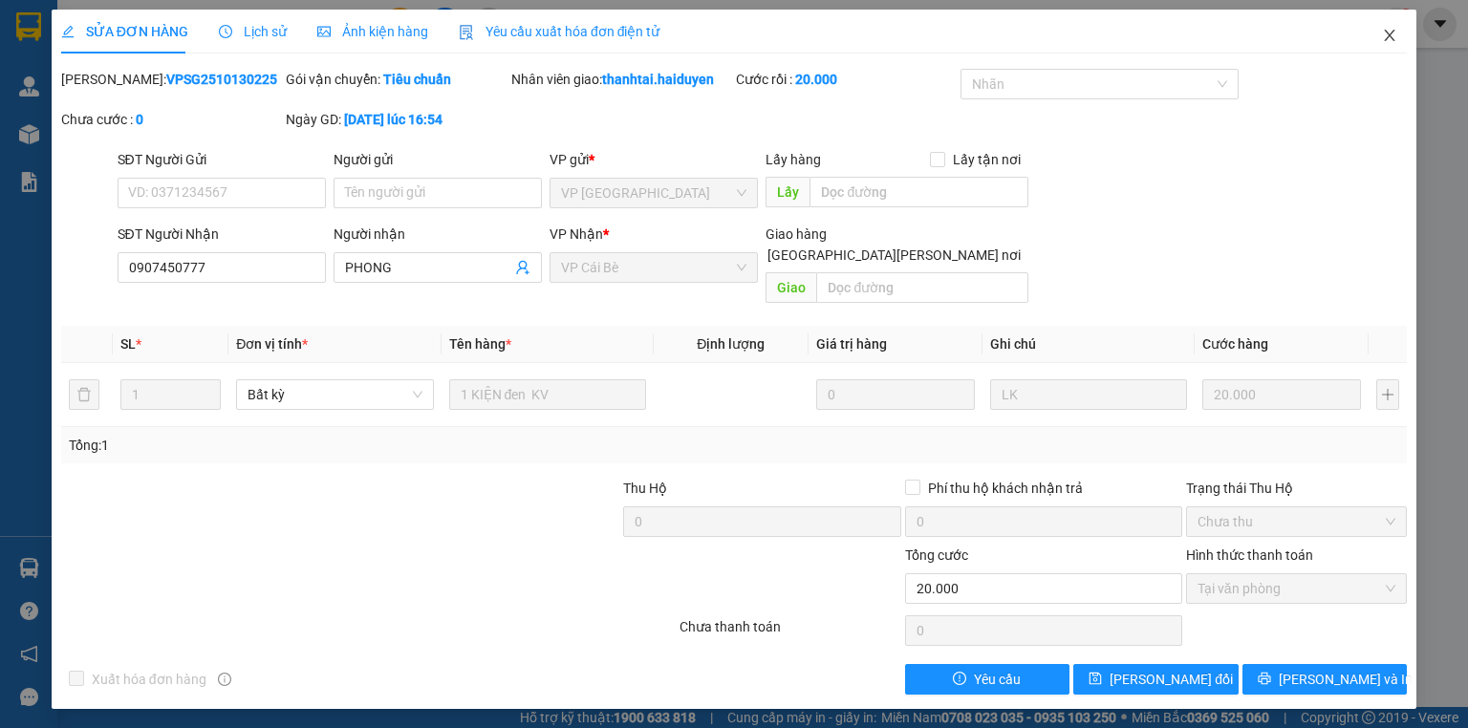
click at [1382, 39] on icon "close" at bounding box center [1389, 35] width 15 height 15
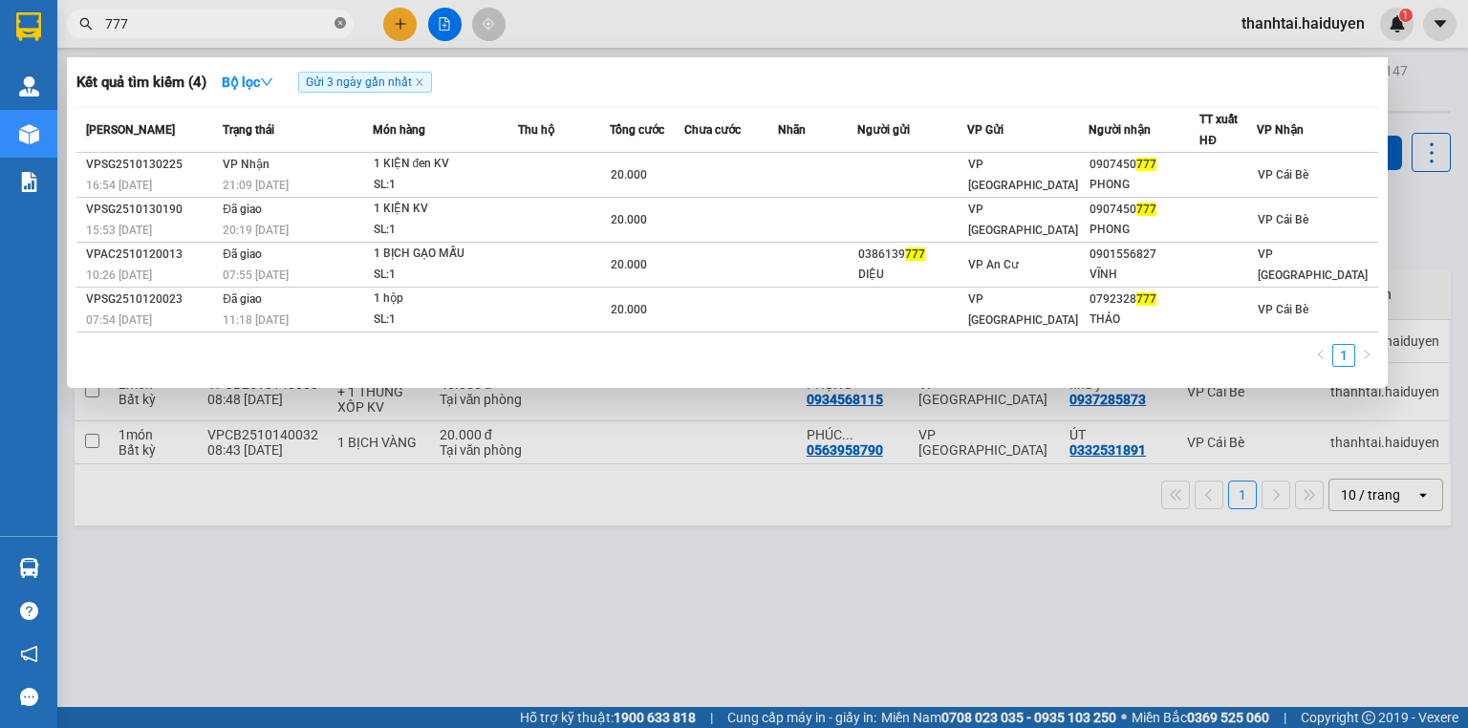
click at [337, 23] on icon "close-circle" at bounding box center [339, 22] width 11 height 11
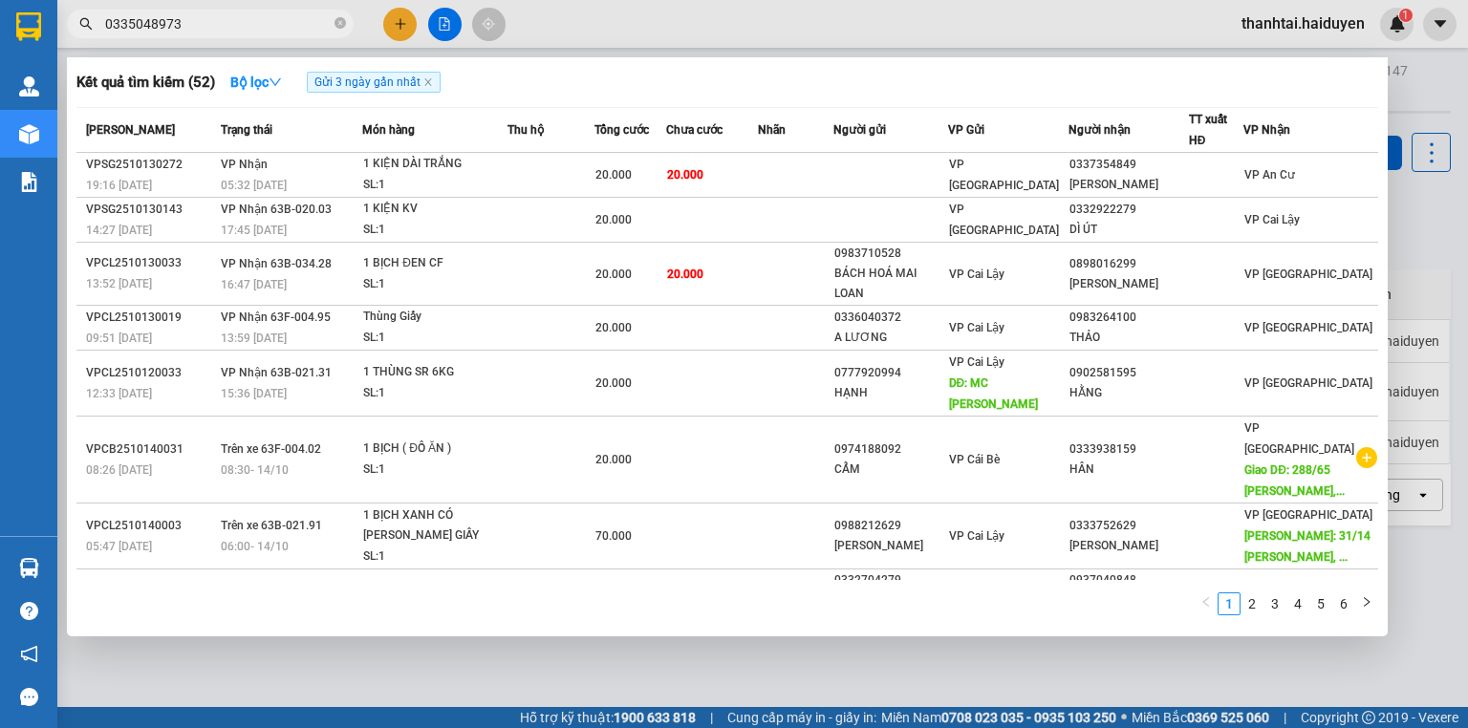
click at [283, 27] on input "0335048973" at bounding box center [218, 23] width 226 height 21
click at [428, 85] on icon "close" at bounding box center [427, 82] width 7 height 7
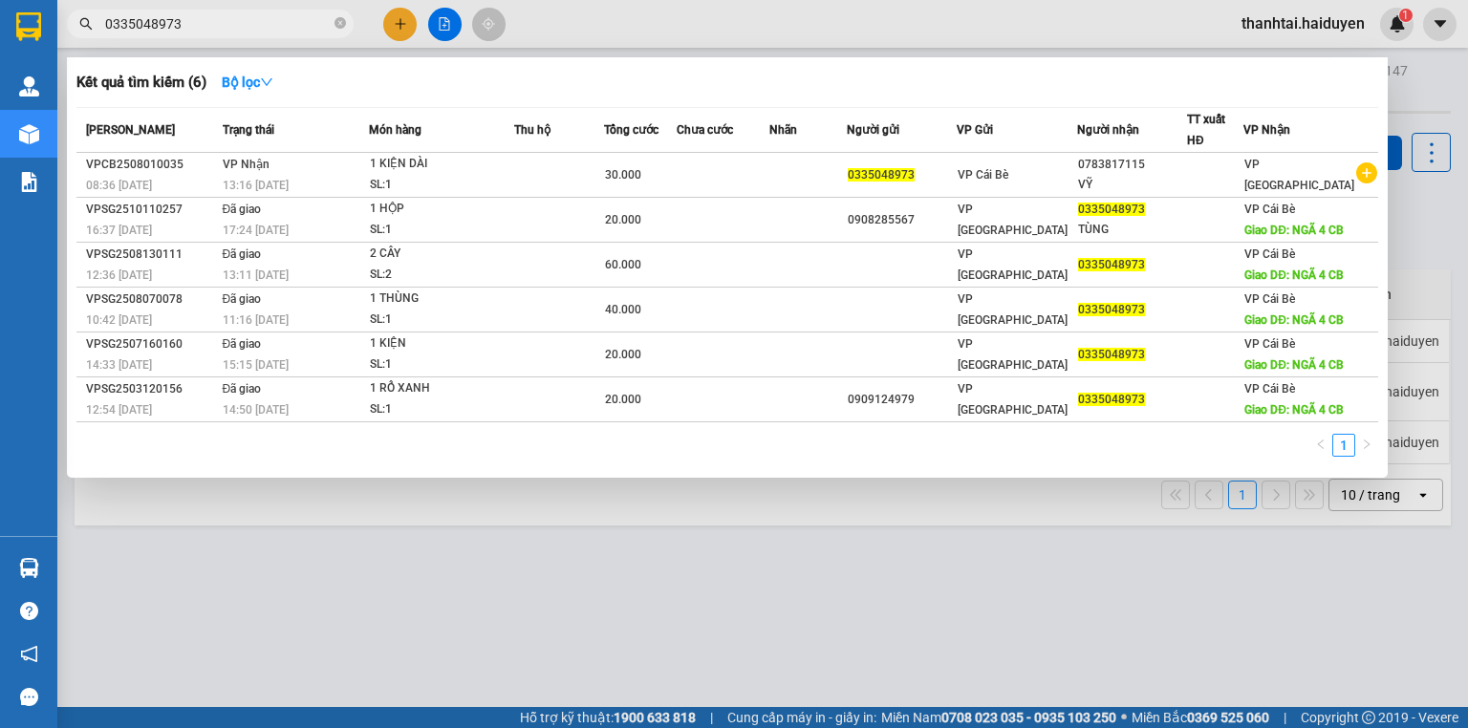
drag, startPoint x: 212, startPoint y: 23, endPoint x: 0, endPoint y: -47, distance: 223.3
click at [0, 0] on html "Kết quả tìm kiếm ( 6 ) Bộ lọc Mã ĐH Trạng thái Món hàng Thu hộ Tổng cước Chưa c…" at bounding box center [734, 364] width 1468 height 728
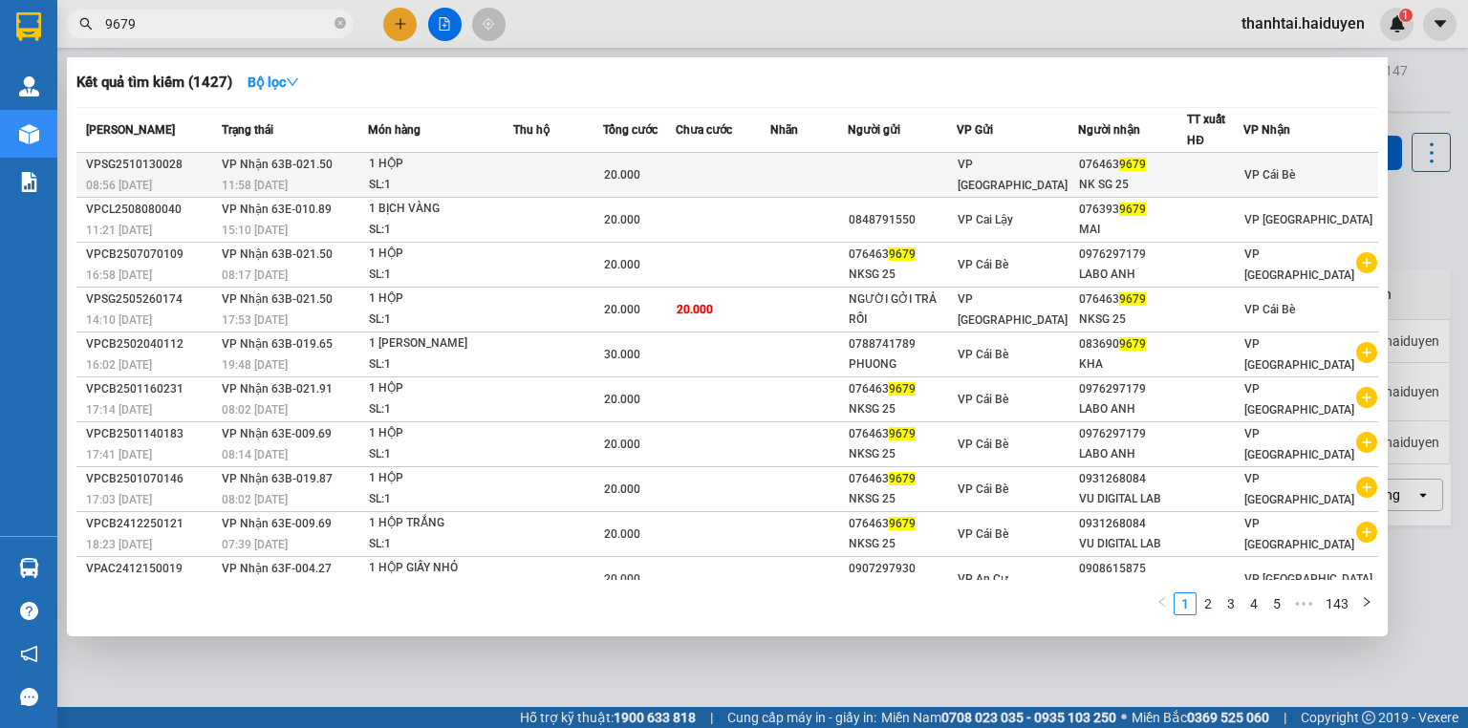
type input "9679"
click at [478, 168] on div "1 HỘP" at bounding box center [440, 164] width 143 height 21
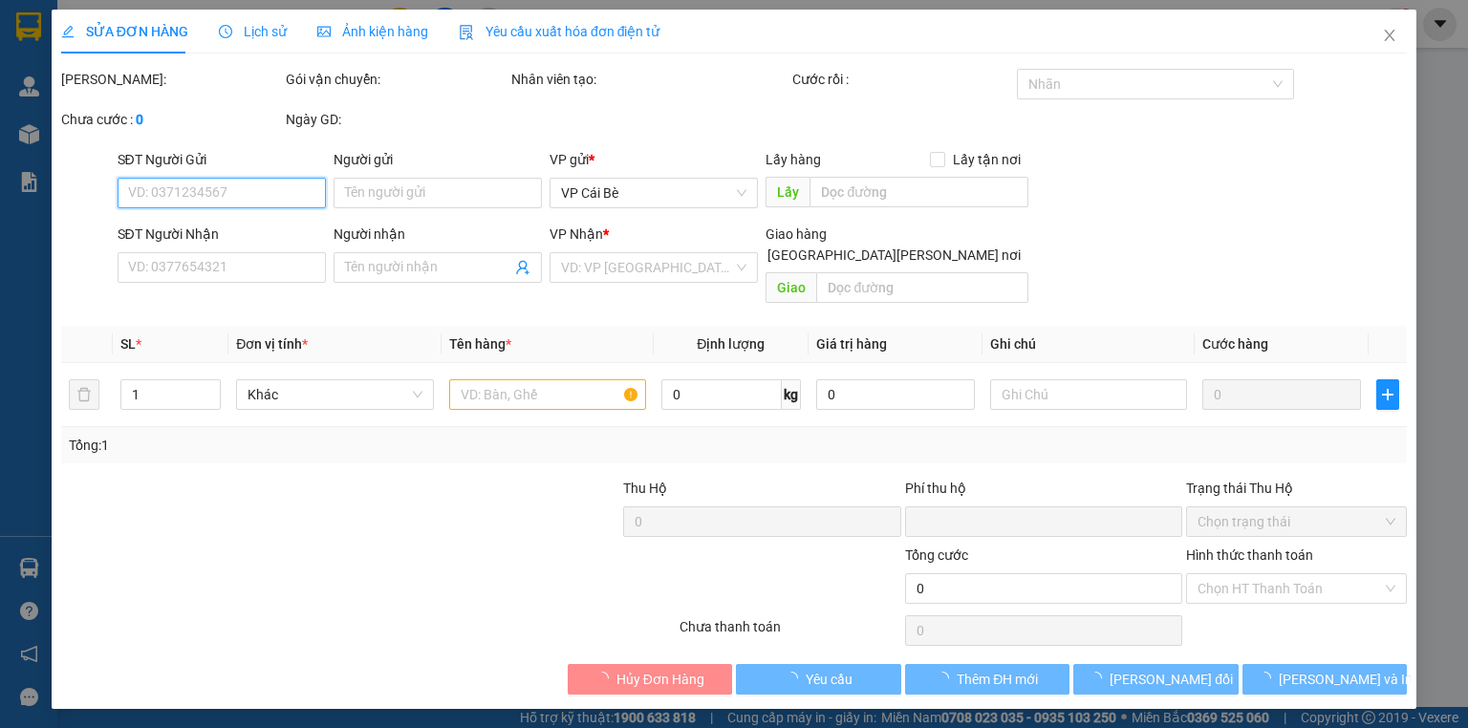
type input "0764639679"
type input "NK SG 25"
type input "0"
type input "20.000"
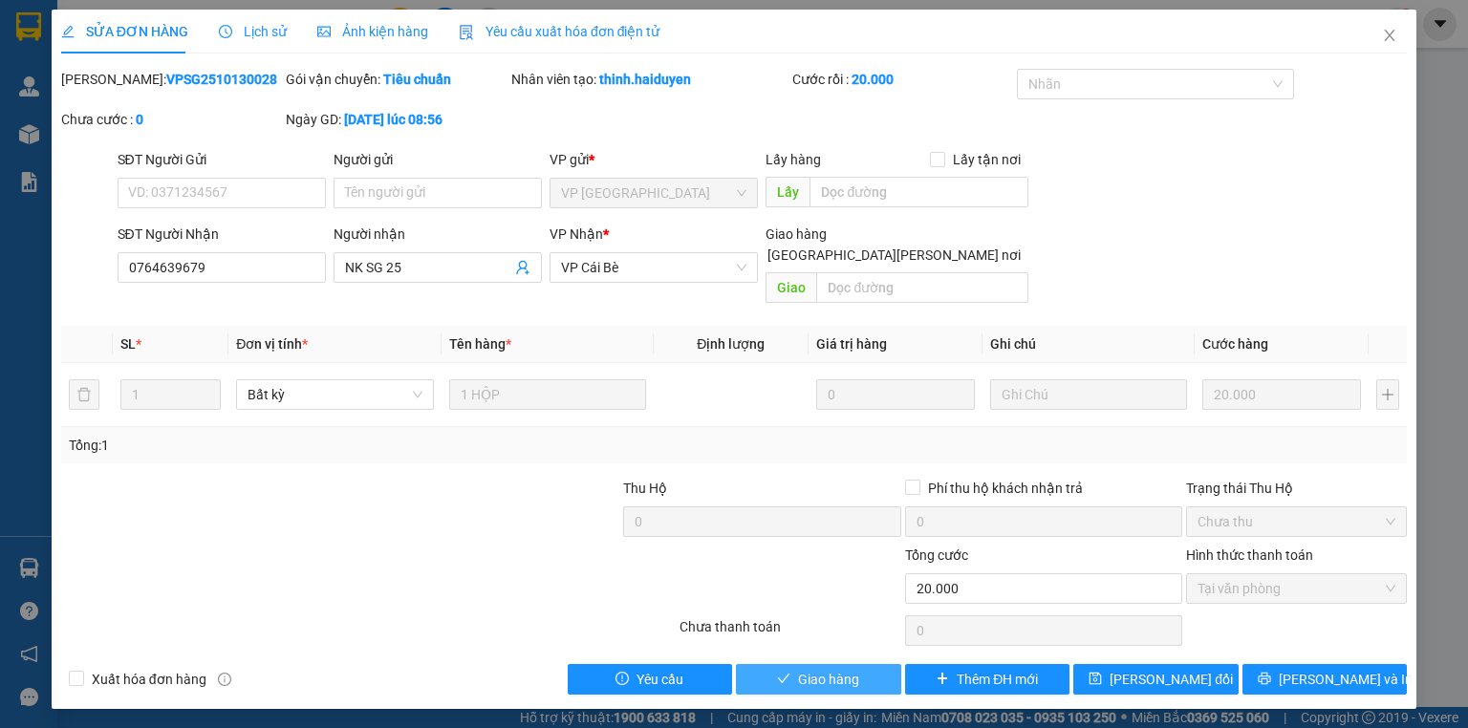
click at [860, 664] on button "Giao hàng" at bounding box center [818, 679] width 165 height 31
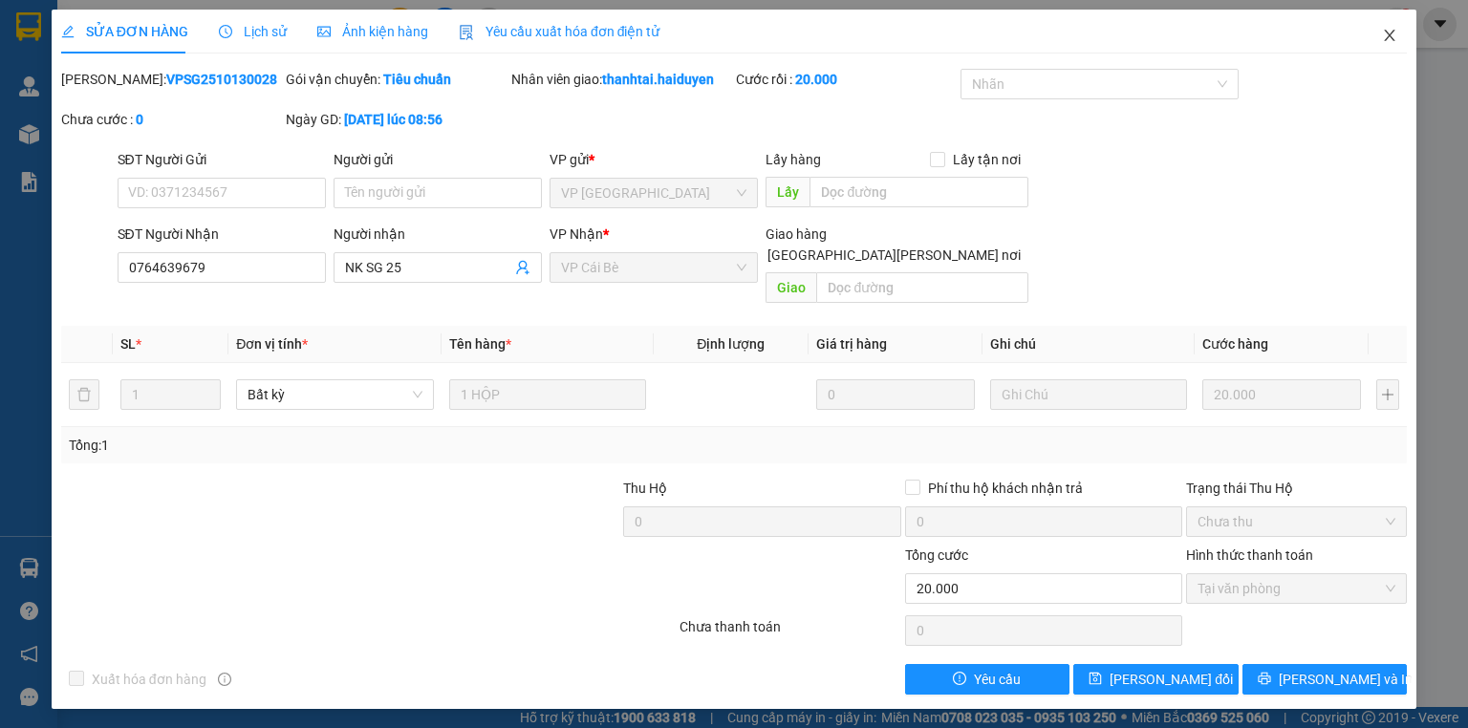
click at [1385, 43] on icon "close" at bounding box center [1389, 35] width 15 height 15
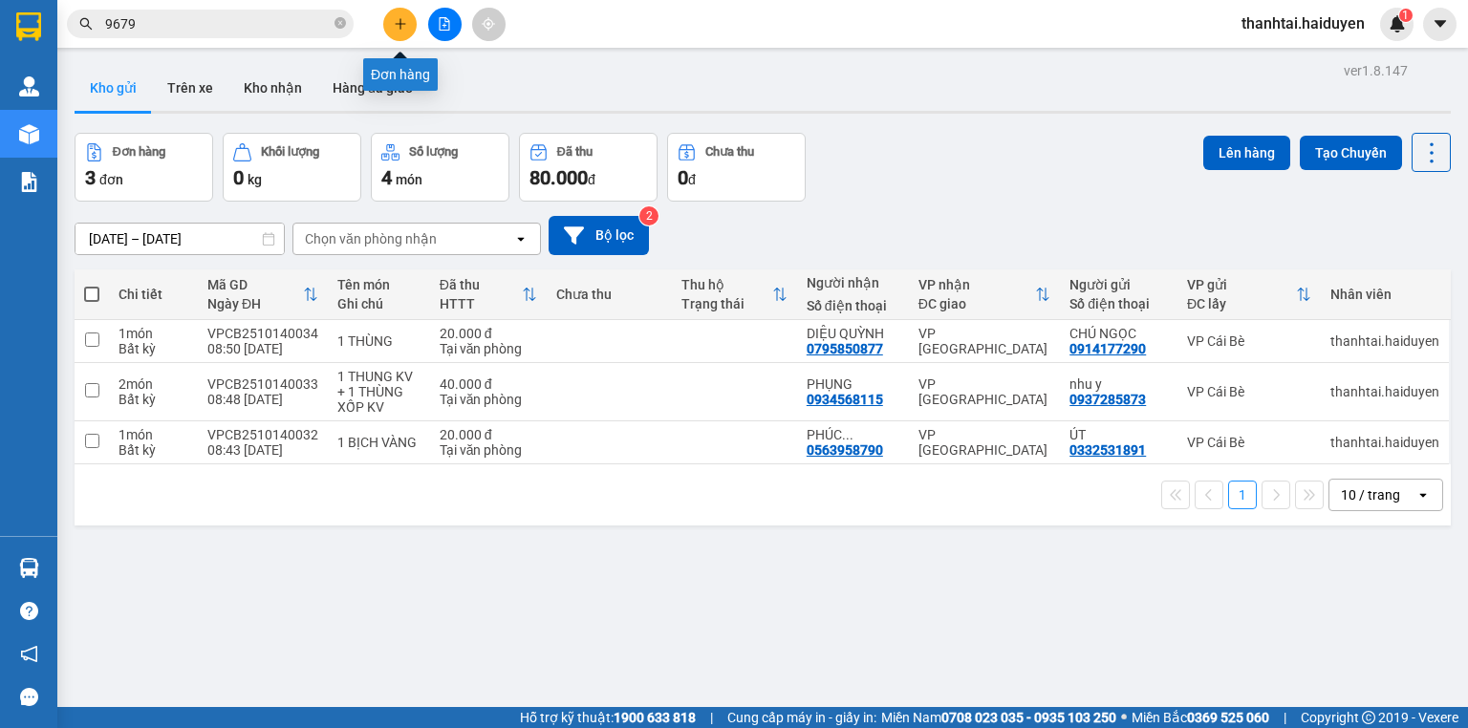
click at [394, 32] on button at bounding box center [399, 24] width 33 height 33
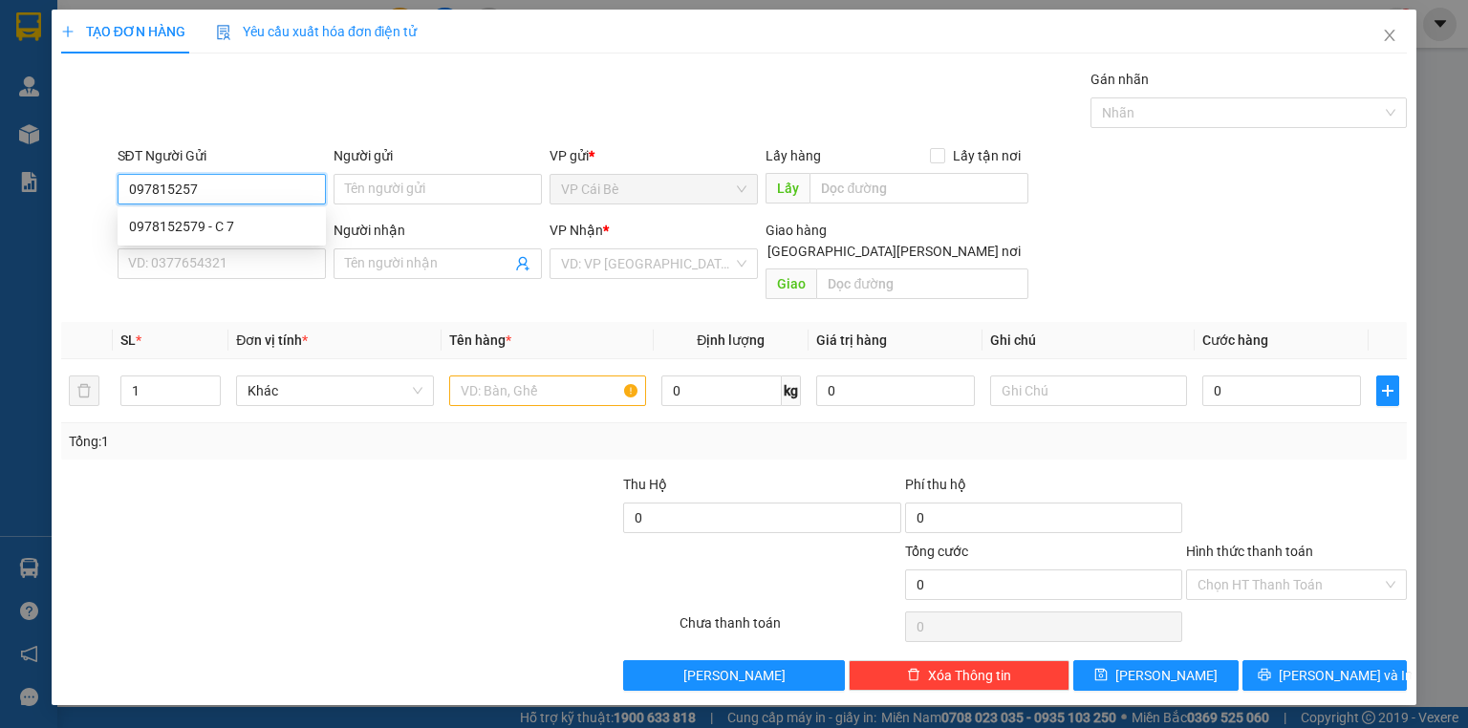
type input "0978152579"
click at [268, 223] on div "0978152579 - C 7" at bounding box center [221, 226] width 185 height 21
type input "C 7"
type input "0918566506"
type input "LAN 0906939041"
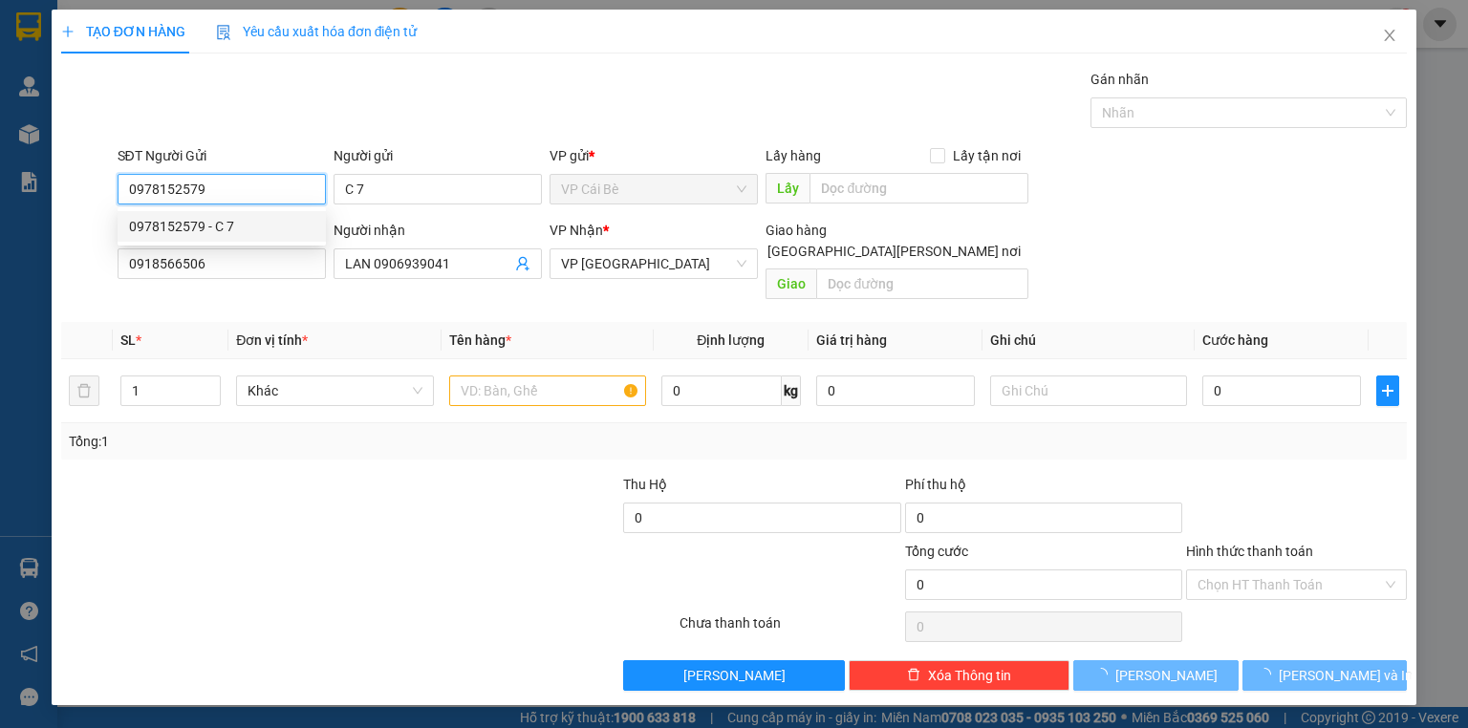
type input "60.000"
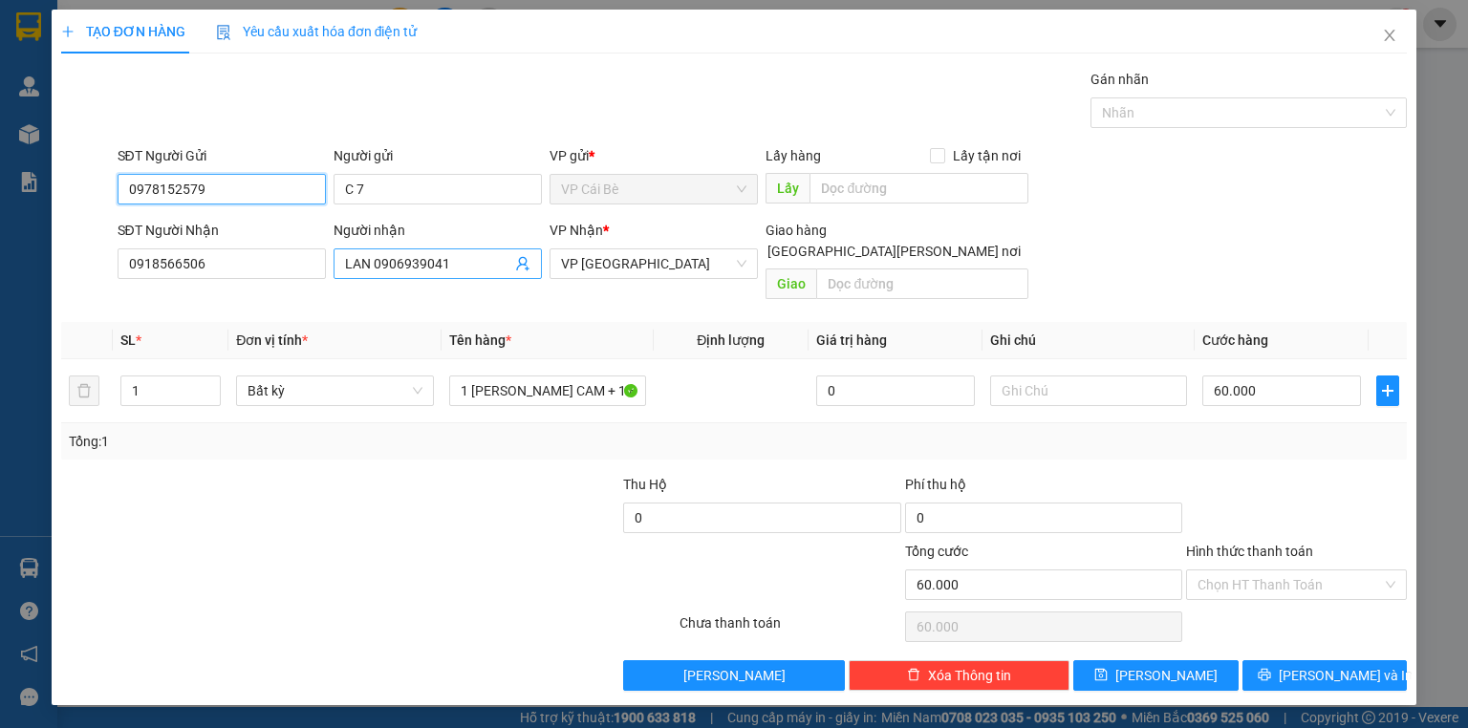
type input "0978152579"
click at [479, 268] on input "LAN 0906939041" at bounding box center [428, 263] width 166 height 21
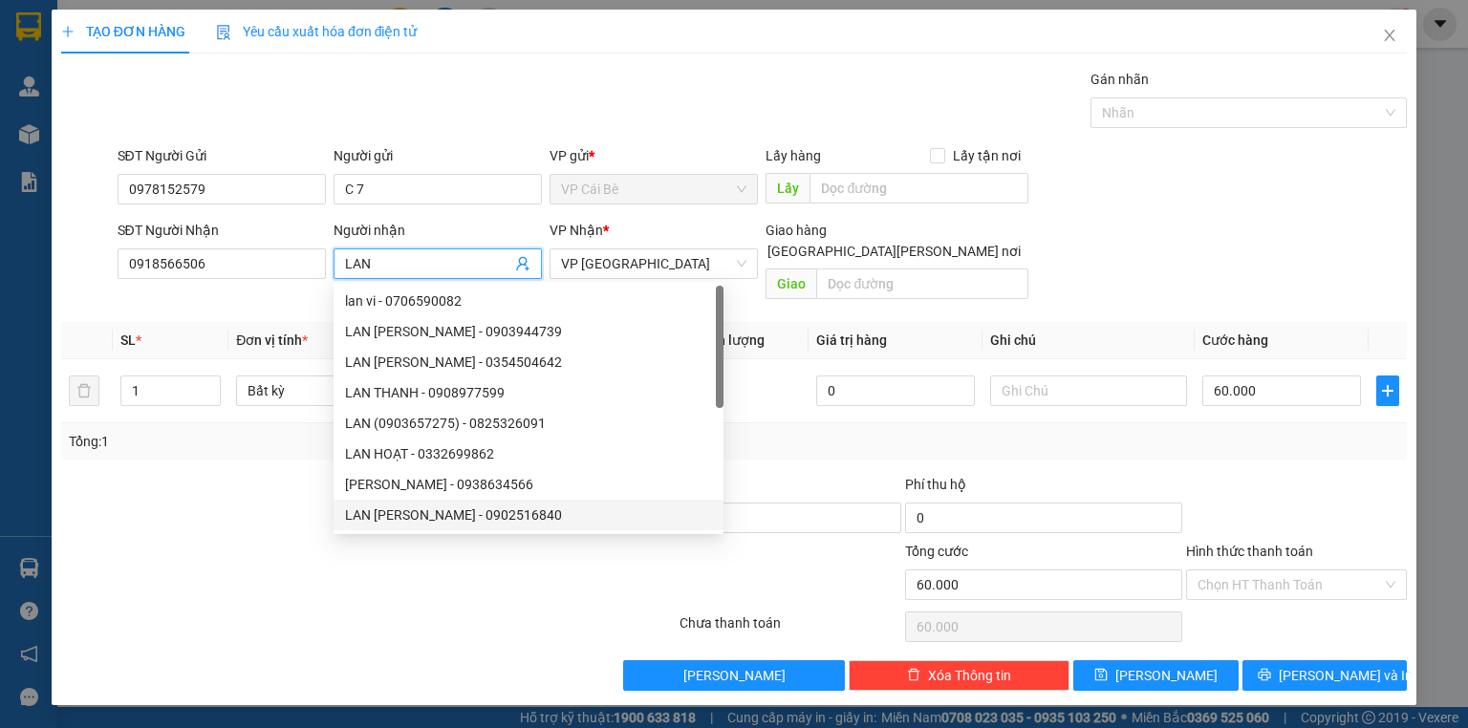
type input "LAN"
click at [485, 570] on div at bounding box center [565, 574] width 225 height 67
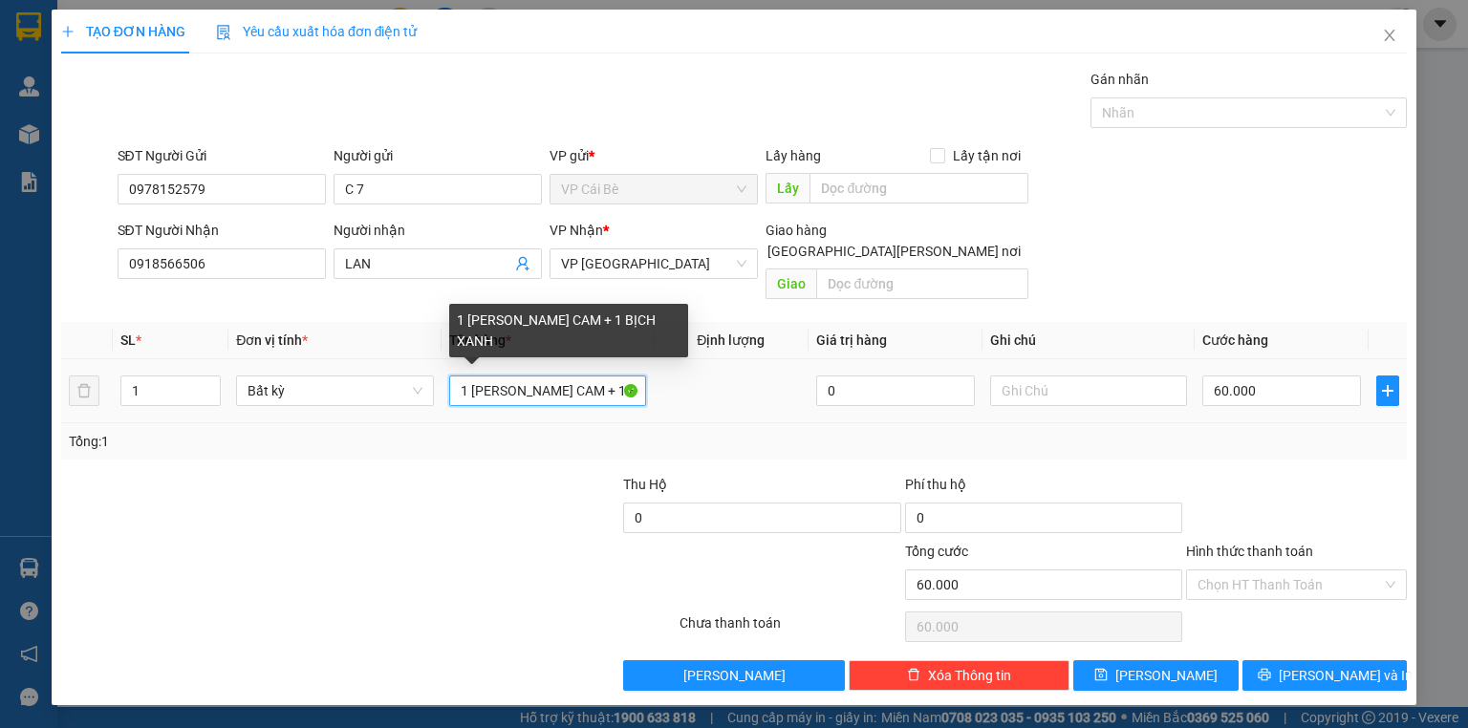
click at [616, 376] on input "1 THÙNG MÀU CAM + 1 BỊCH XANH" at bounding box center [547, 391] width 197 height 31
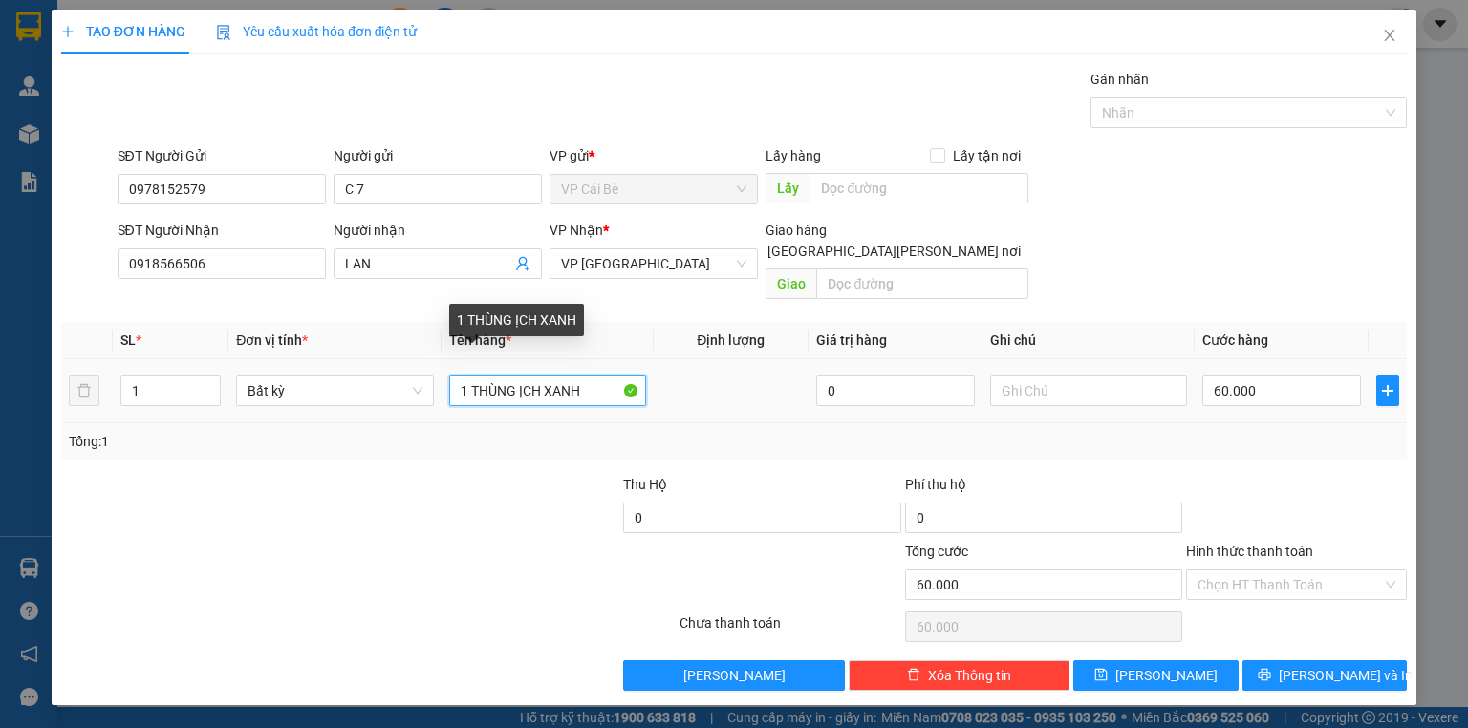
click at [616, 378] on input "1 THÙNG ỊCH XANH" at bounding box center [547, 391] width 197 height 31
type input "1 THÙNG HẢO HẢO"
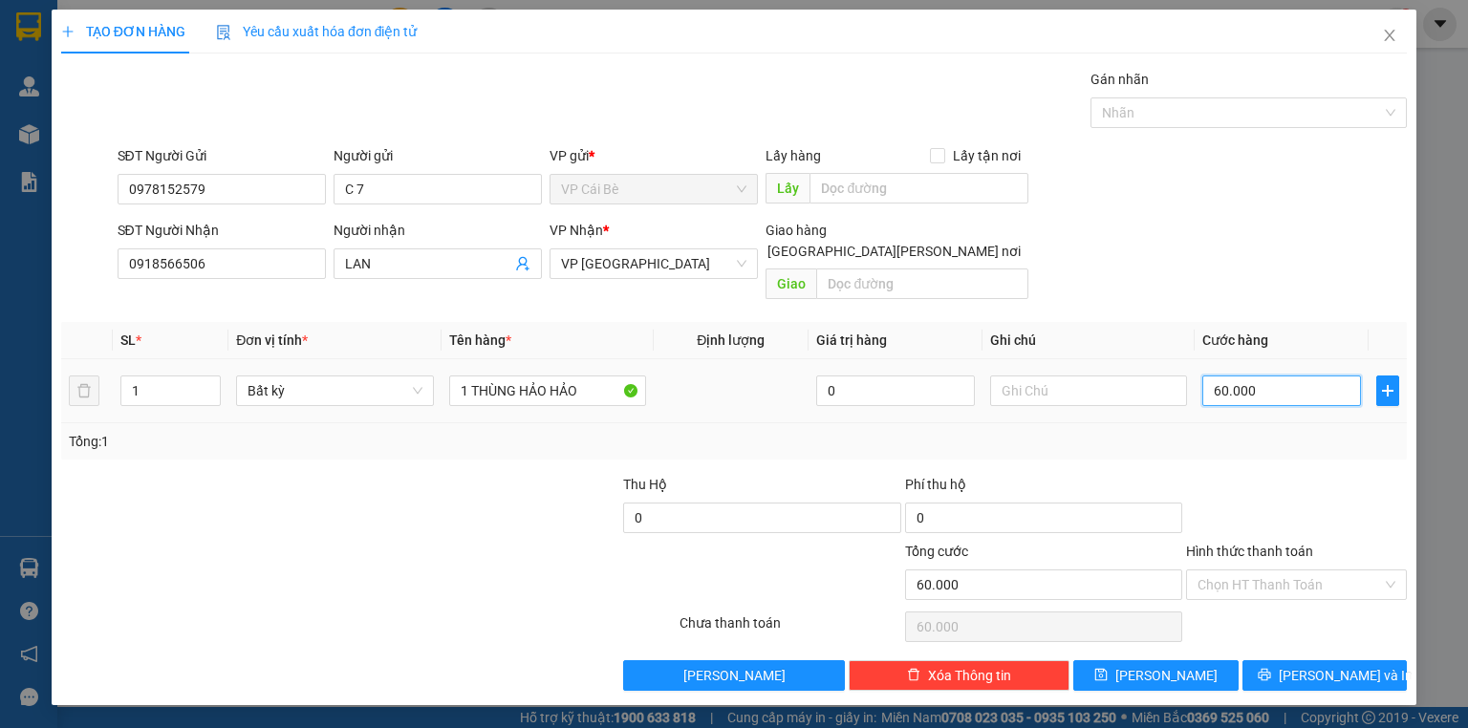
click at [1227, 376] on input "60.000" at bounding box center [1281, 391] width 159 height 31
click at [1222, 376] on input "60.000" at bounding box center [1281, 391] width 159 height 31
type input "0"
type input "0.000"
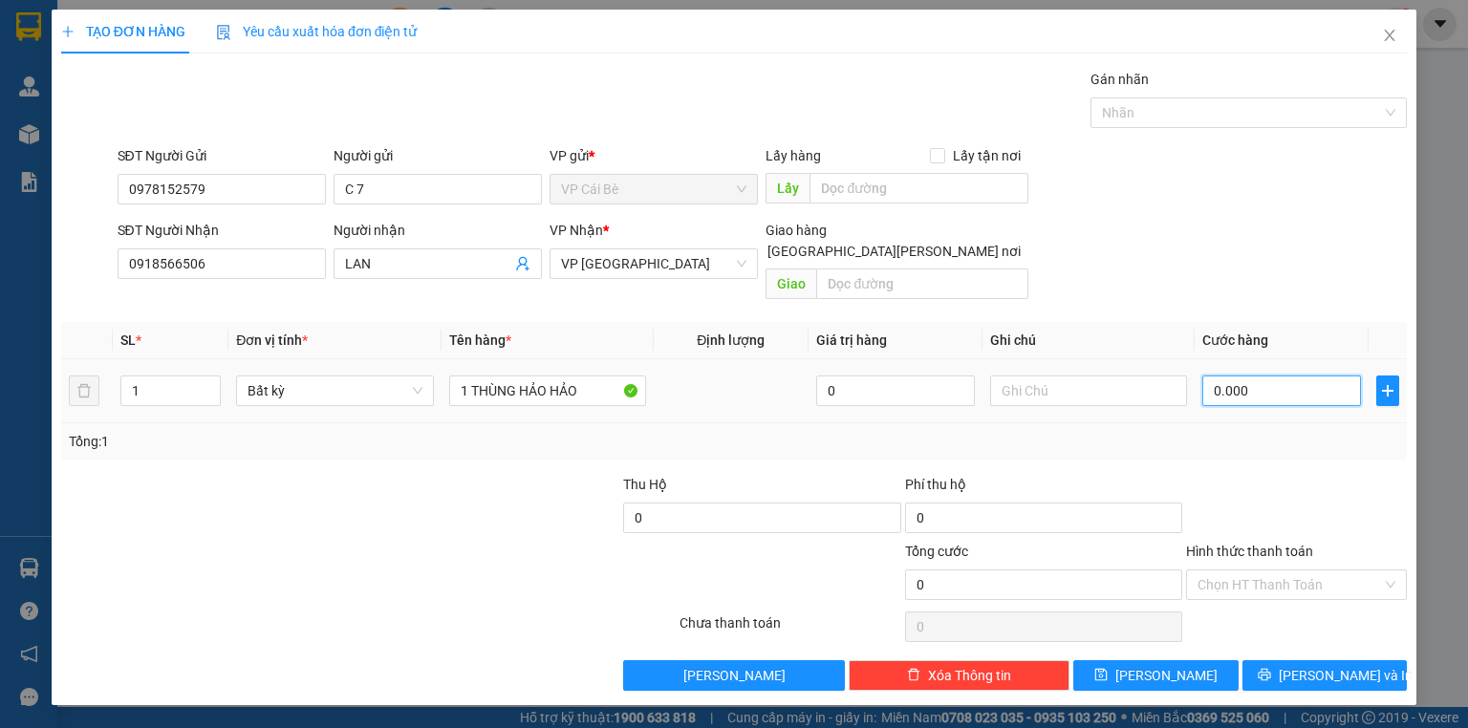
type input "20.000"
click at [1264, 571] on input "Hình thức thanh toán" at bounding box center [1289, 585] width 184 height 29
click at [1293, 474] on div at bounding box center [1296, 507] width 225 height 67
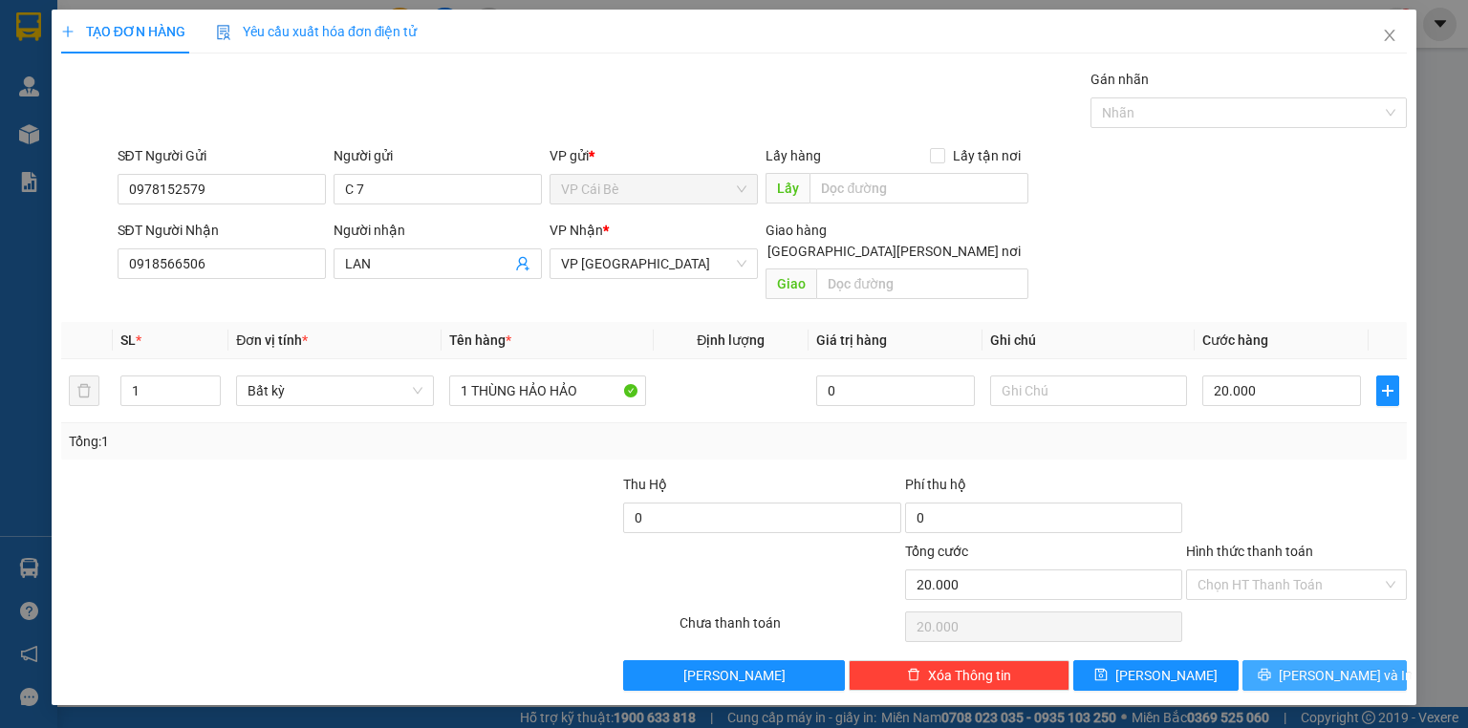
click at [1261, 660] on button "[PERSON_NAME] và In" at bounding box center [1324, 675] width 165 height 31
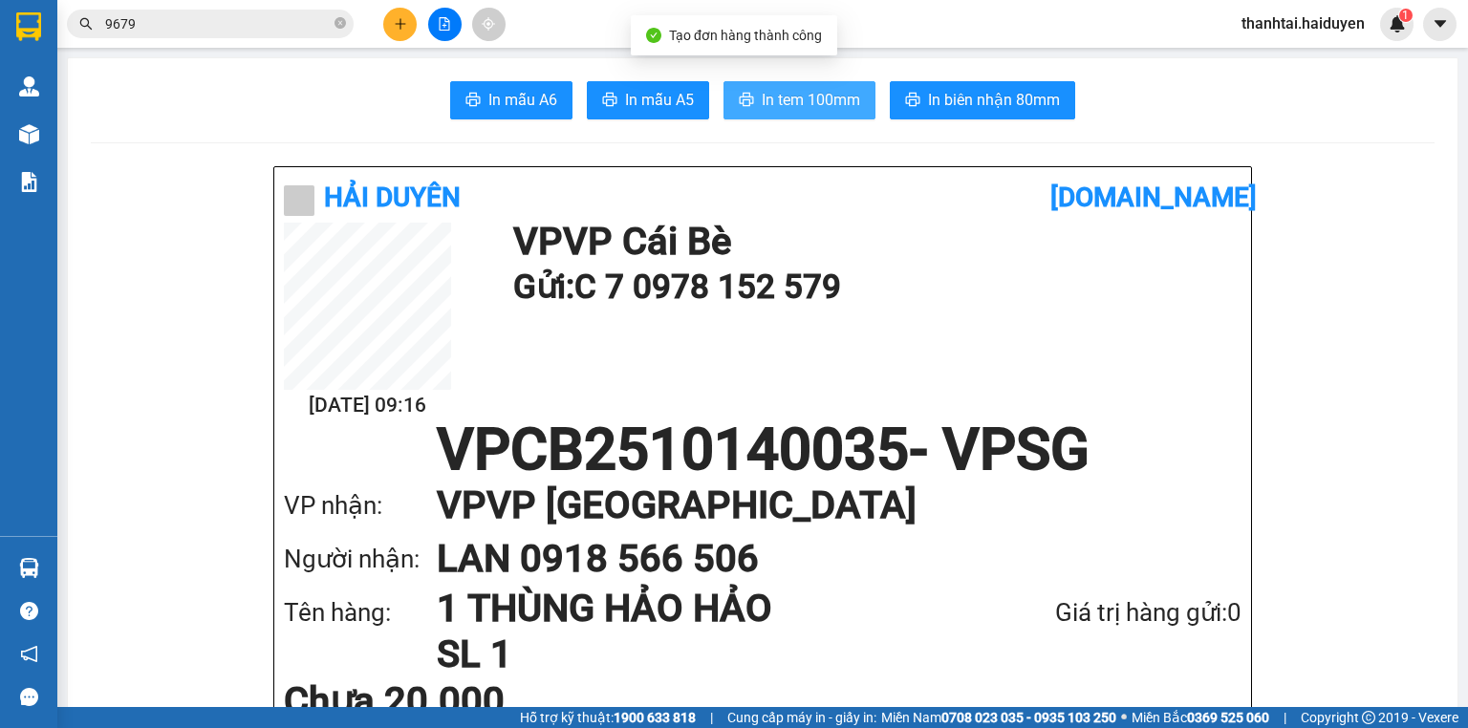
click at [840, 89] on span "In tem 100mm" at bounding box center [811, 100] width 98 height 24
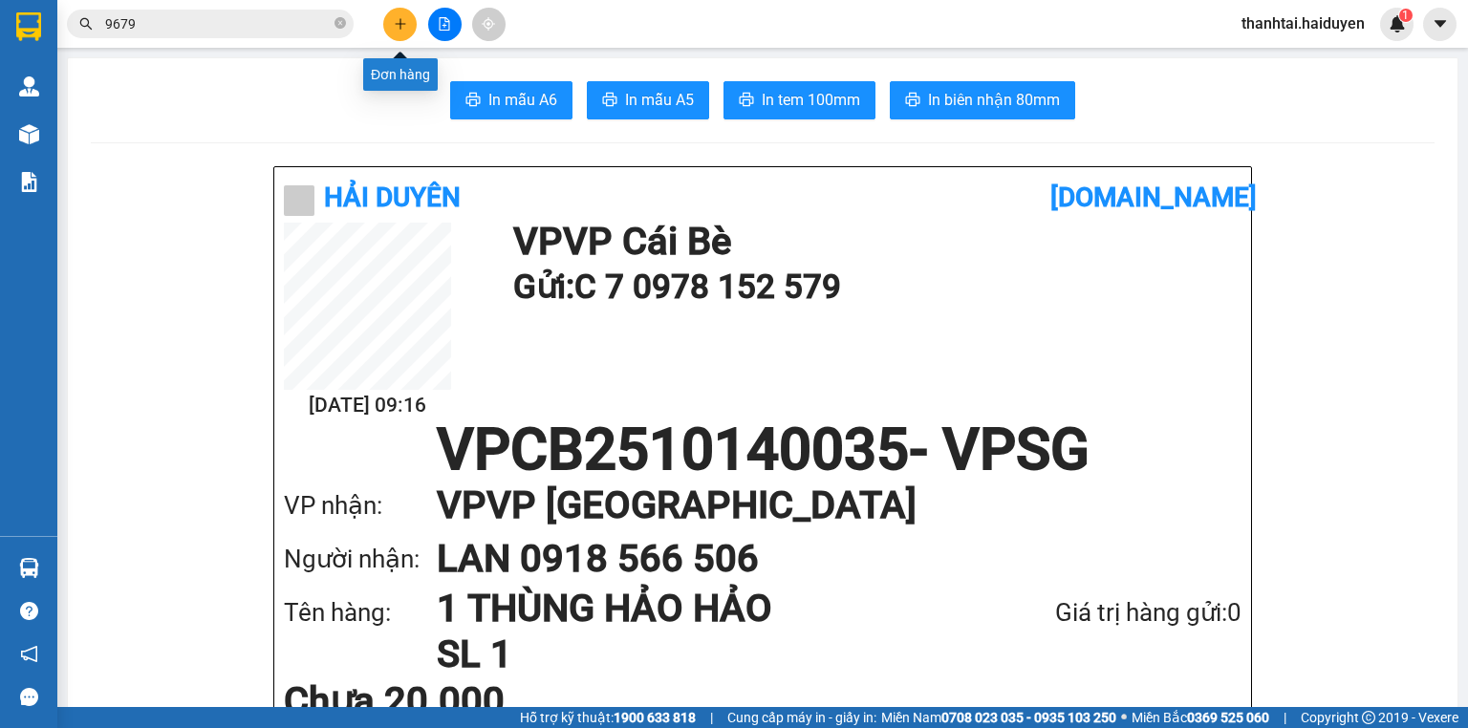
click at [409, 24] on button at bounding box center [399, 24] width 33 height 33
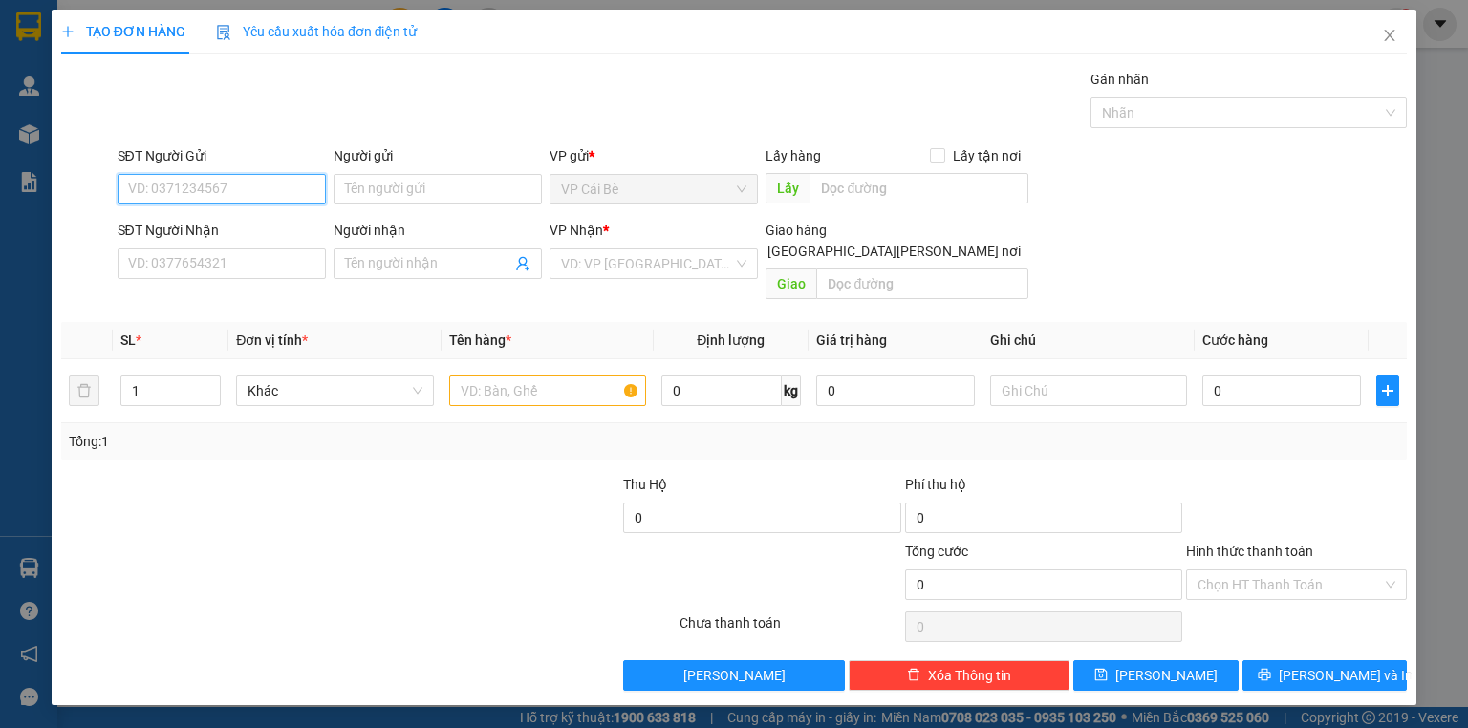
click at [279, 195] on input "SĐT Người Gửi" at bounding box center [222, 189] width 208 height 31
type input "0937122149"
click at [277, 233] on div "0937122149 - DIỄM" at bounding box center [221, 226] width 185 height 21
type input "DIỄM"
type input "0789597868"
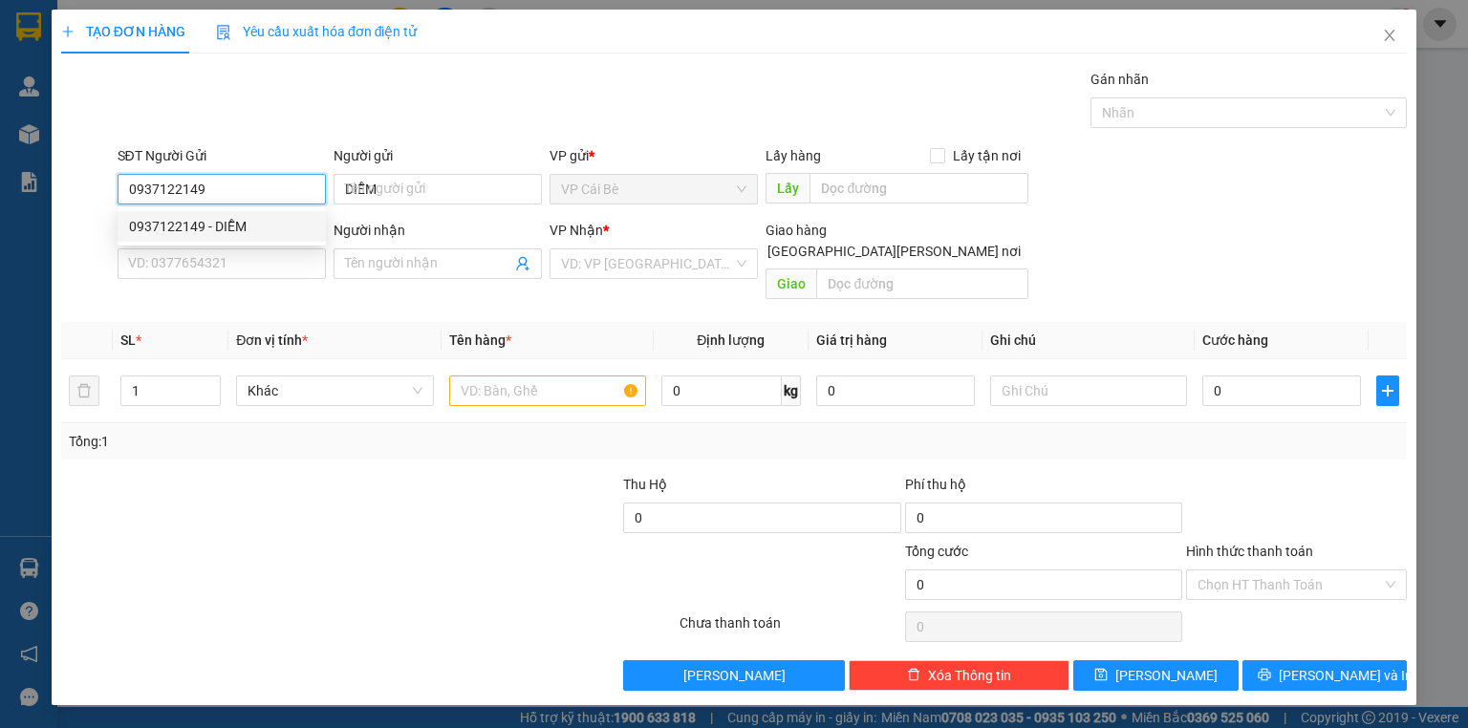
type input "NHƯ"
type input "30.000"
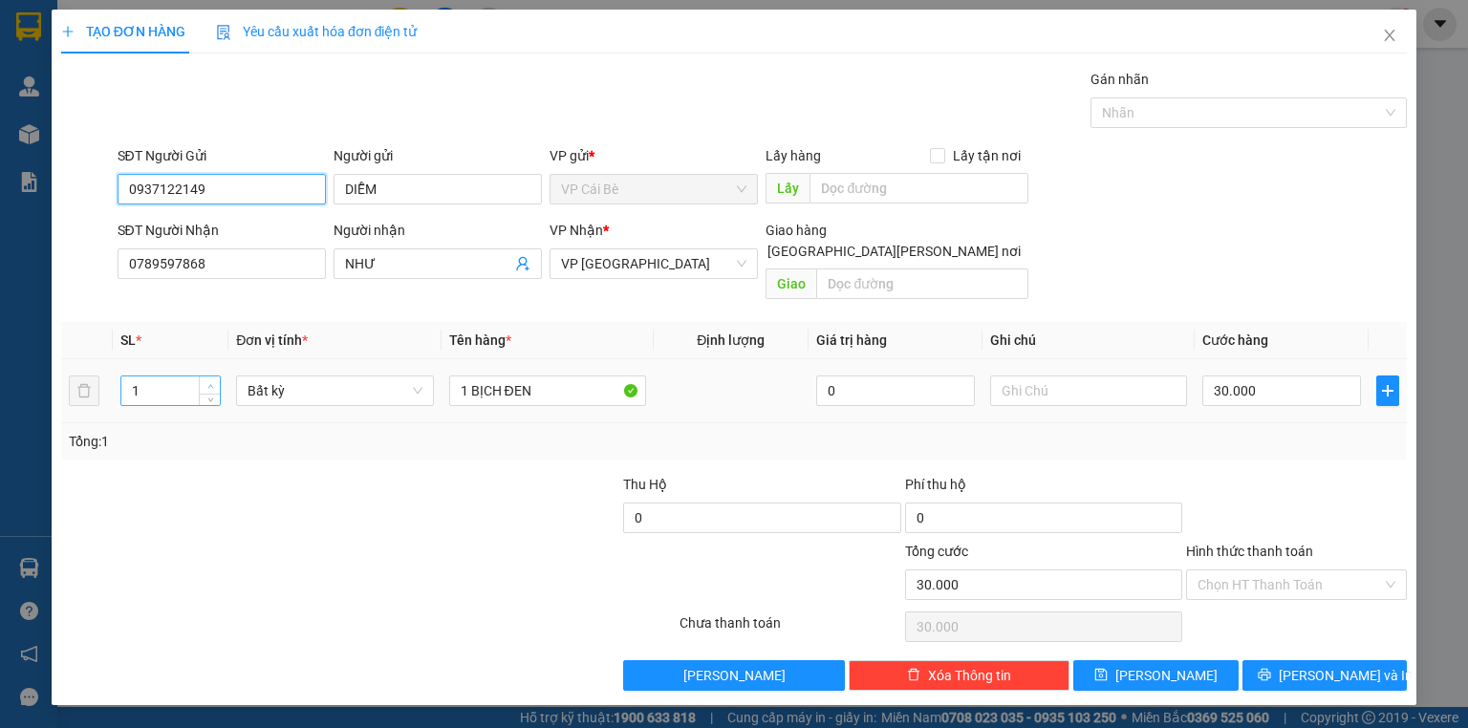
type input "0937122149"
type input "2"
click at [202, 377] on span "Increase Value" at bounding box center [209, 385] width 21 height 17
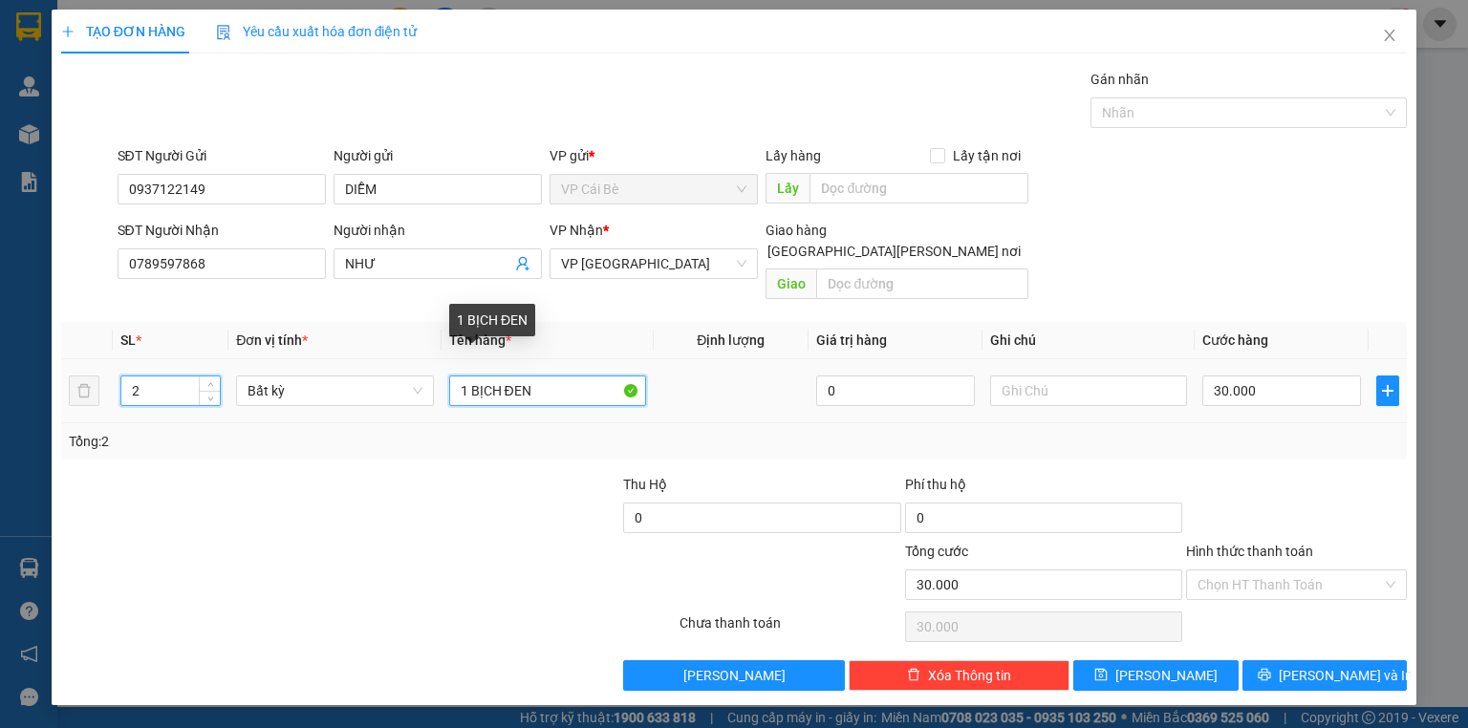
click at [540, 376] on input "1 BỊCH ĐEN" at bounding box center [547, 391] width 197 height 31
type input "0"
click at [586, 382] on input "1 BỊCH ĐEN" at bounding box center [547, 391] width 197 height 31
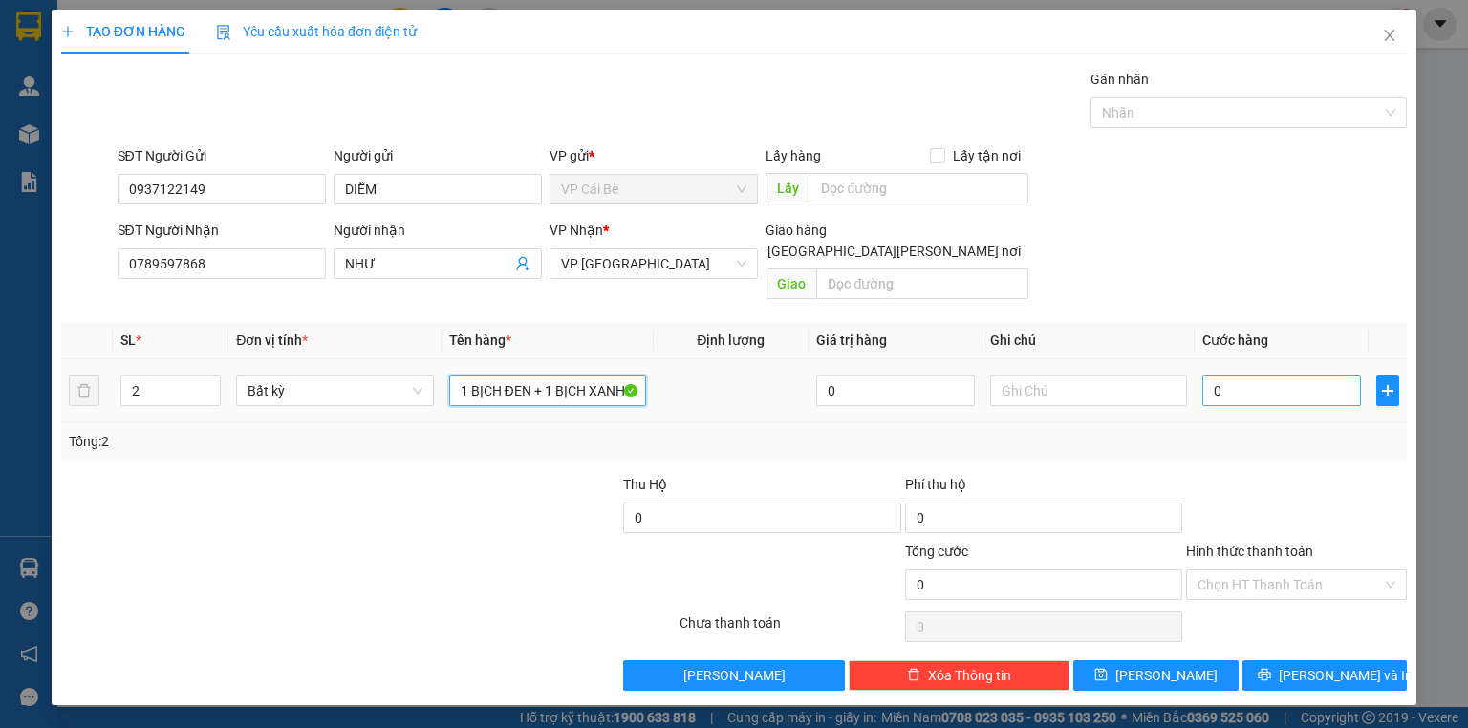
type input "1 BỊCH ĐEN + 1 BỊCH XANH"
click at [1277, 377] on input "0" at bounding box center [1281, 391] width 159 height 31
type input "4"
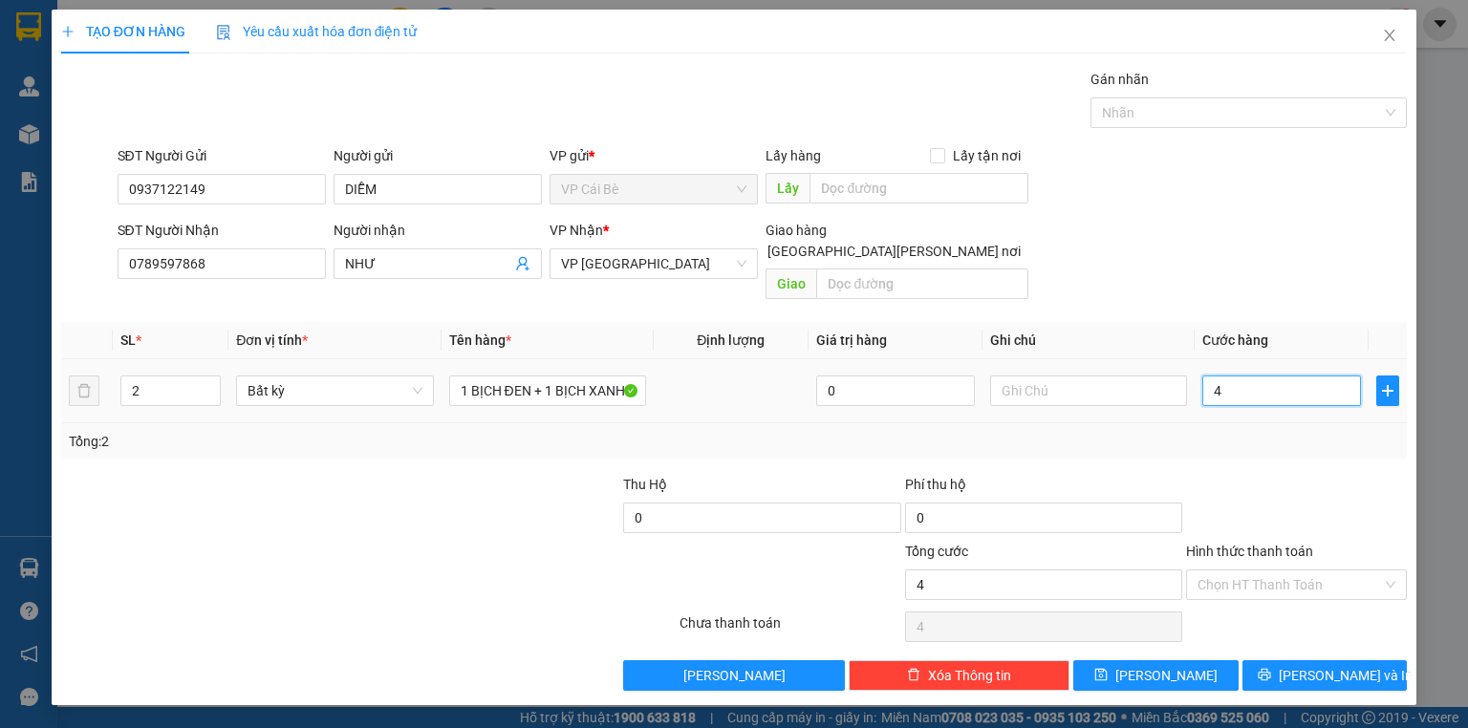
type input "40"
click at [1263, 474] on div at bounding box center [1296, 507] width 225 height 67
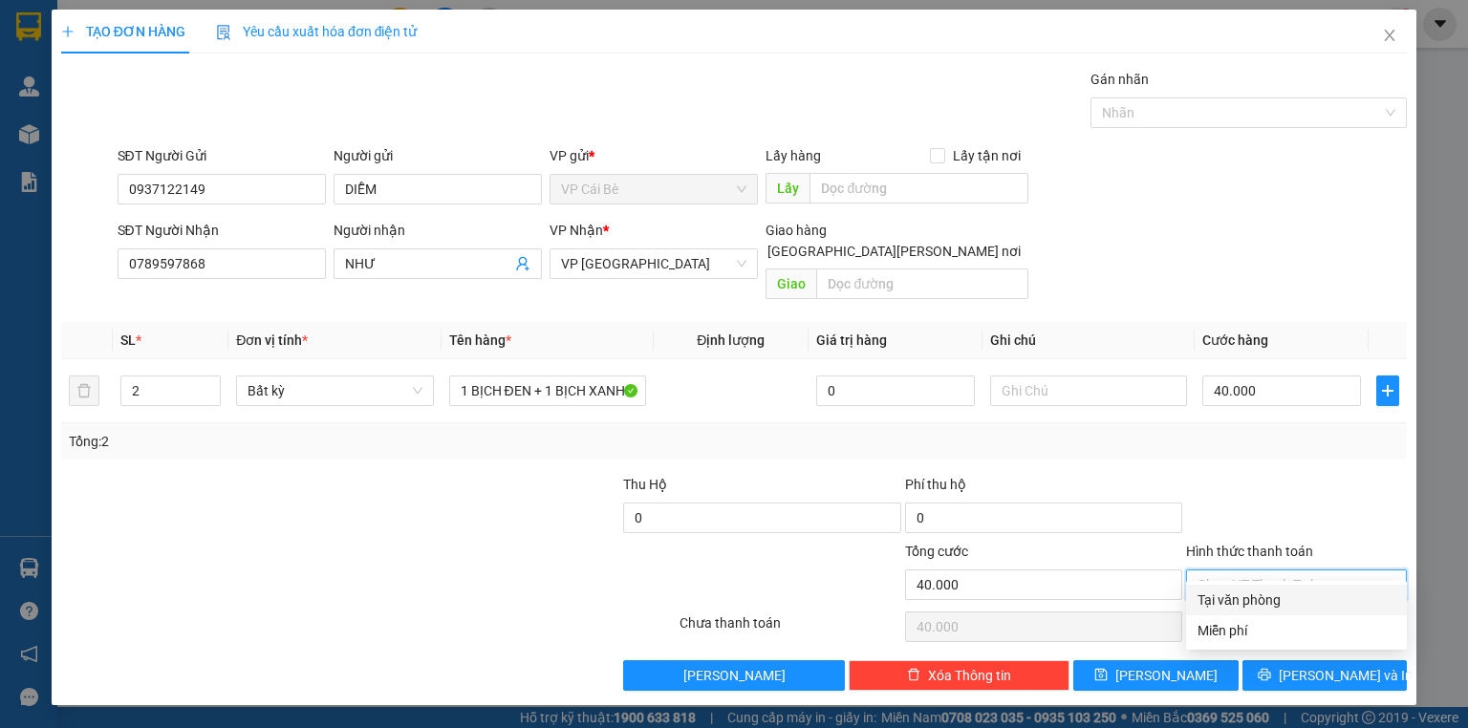
click at [1231, 571] on input "Hình thức thanh toán" at bounding box center [1289, 585] width 184 height 29
click at [1220, 595] on div "Tại văn phòng" at bounding box center [1296, 600] width 198 height 21
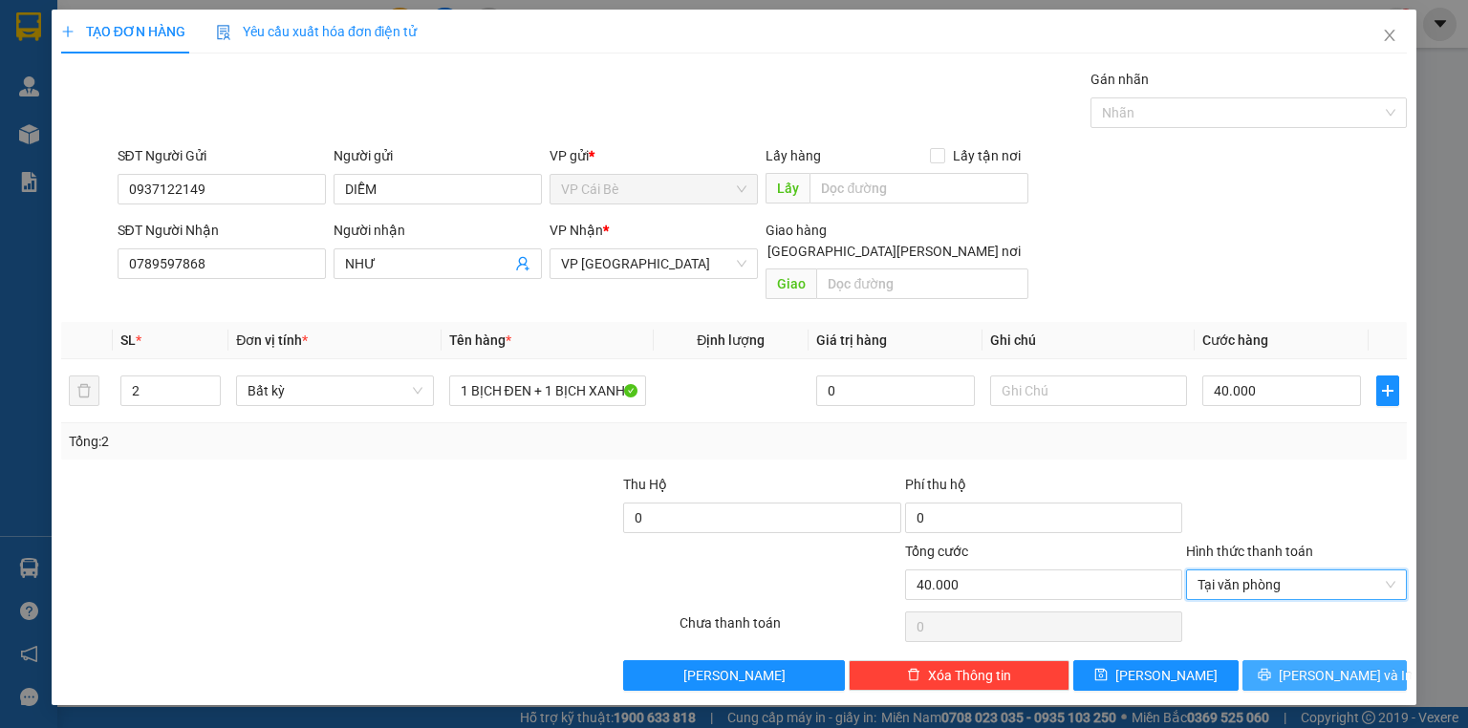
click at [1307, 660] on button "[PERSON_NAME] và In" at bounding box center [1324, 675] width 165 height 31
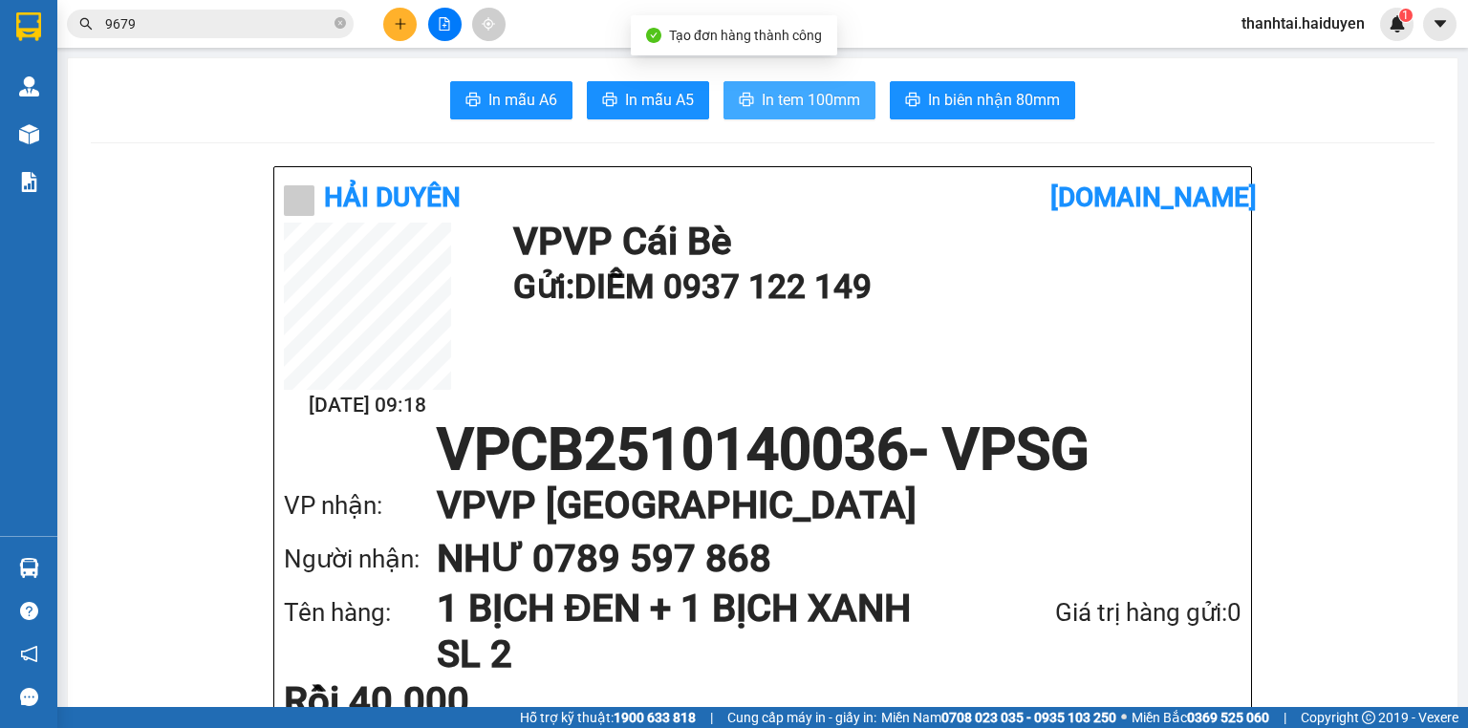
click at [798, 88] on span "In tem 100mm" at bounding box center [811, 100] width 98 height 24
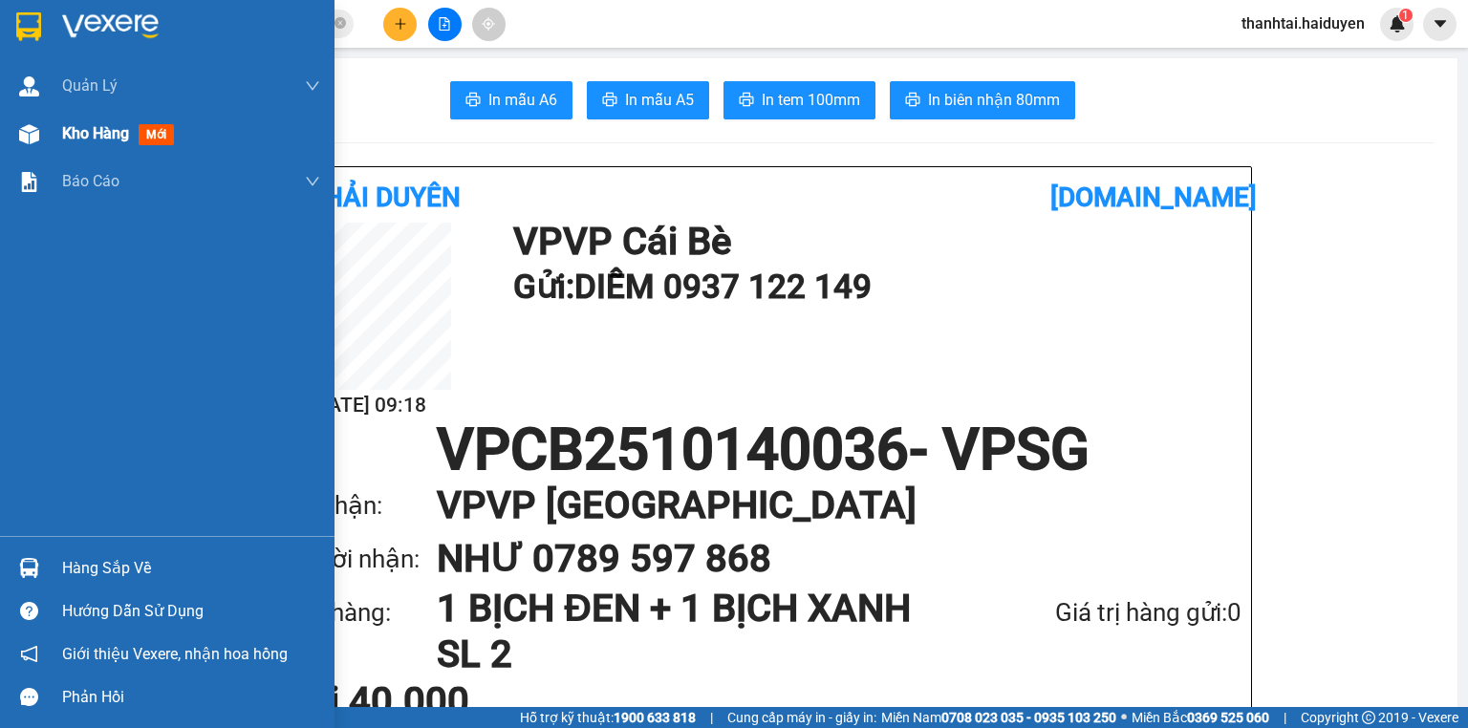
click at [87, 127] on span "Kho hàng" at bounding box center [95, 133] width 67 height 18
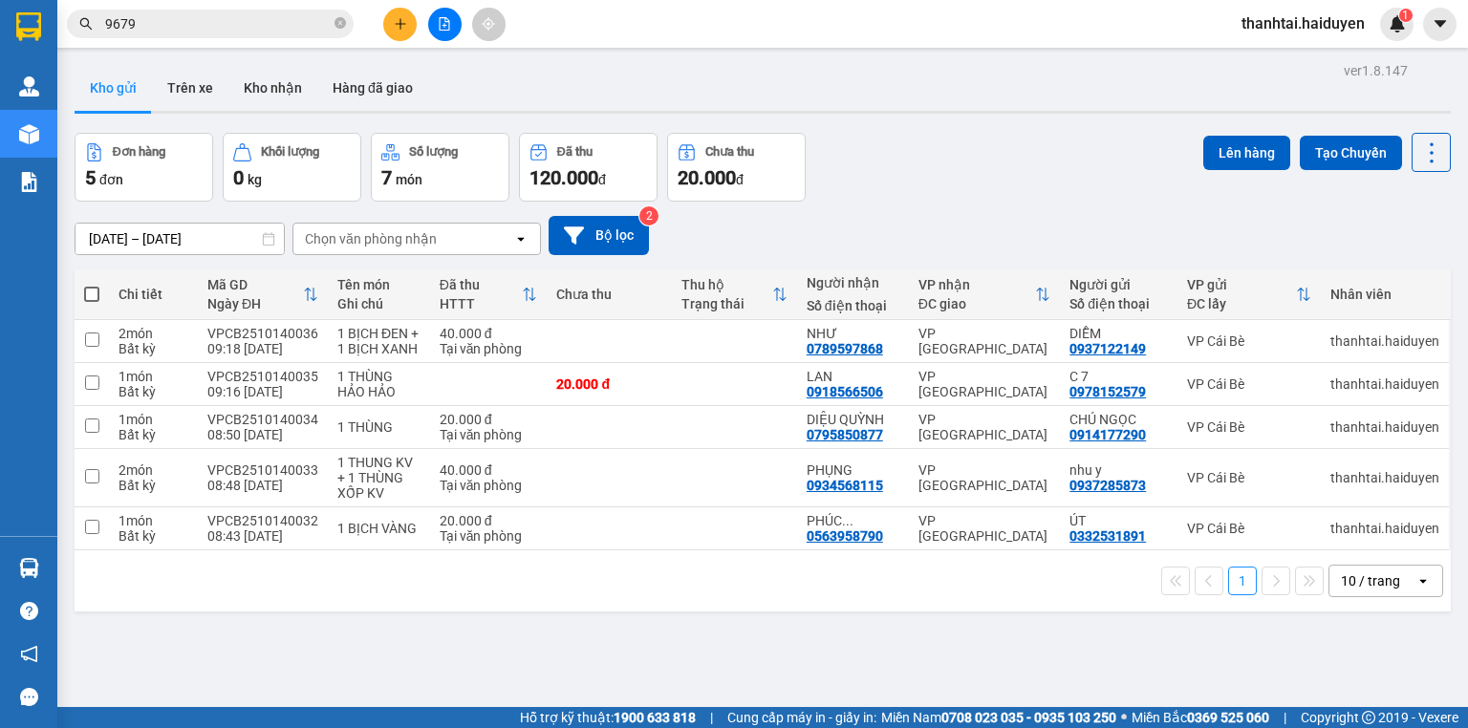
click at [86, 294] on span at bounding box center [91, 294] width 15 height 15
click at [92, 285] on input "checkbox" at bounding box center [92, 285] width 0 height 0
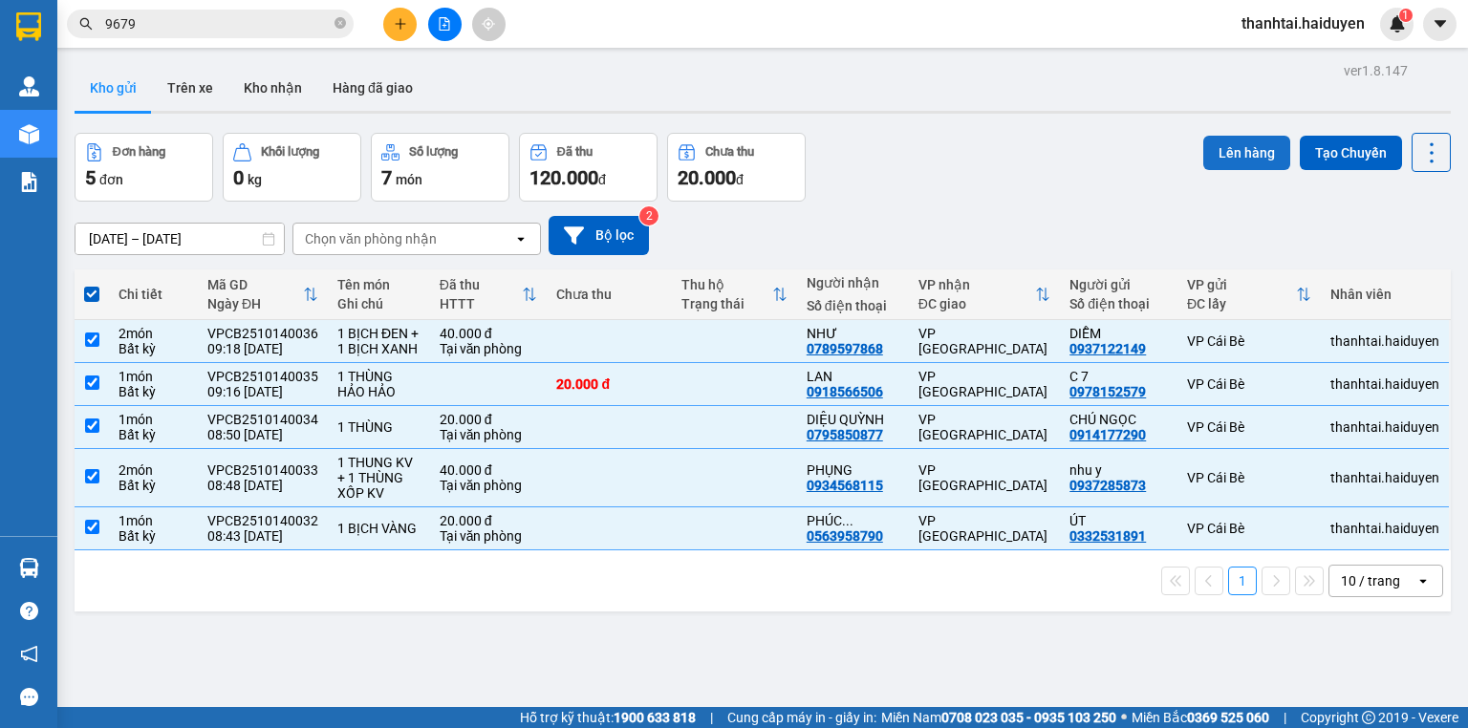
click at [1234, 149] on button "Lên hàng" at bounding box center [1246, 153] width 87 height 34
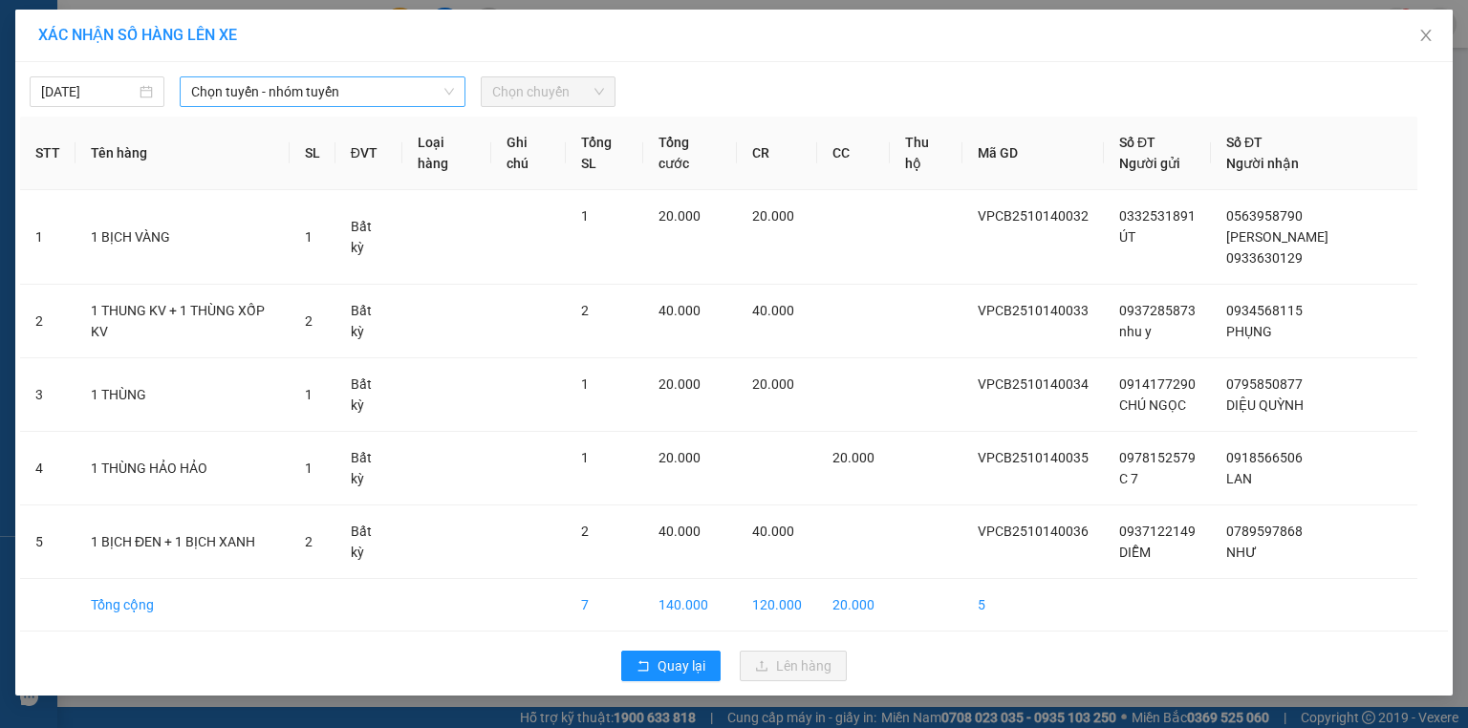
click at [352, 99] on span "Chọn tuyến - nhóm tuyến" at bounding box center [322, 91] width 263 height 29
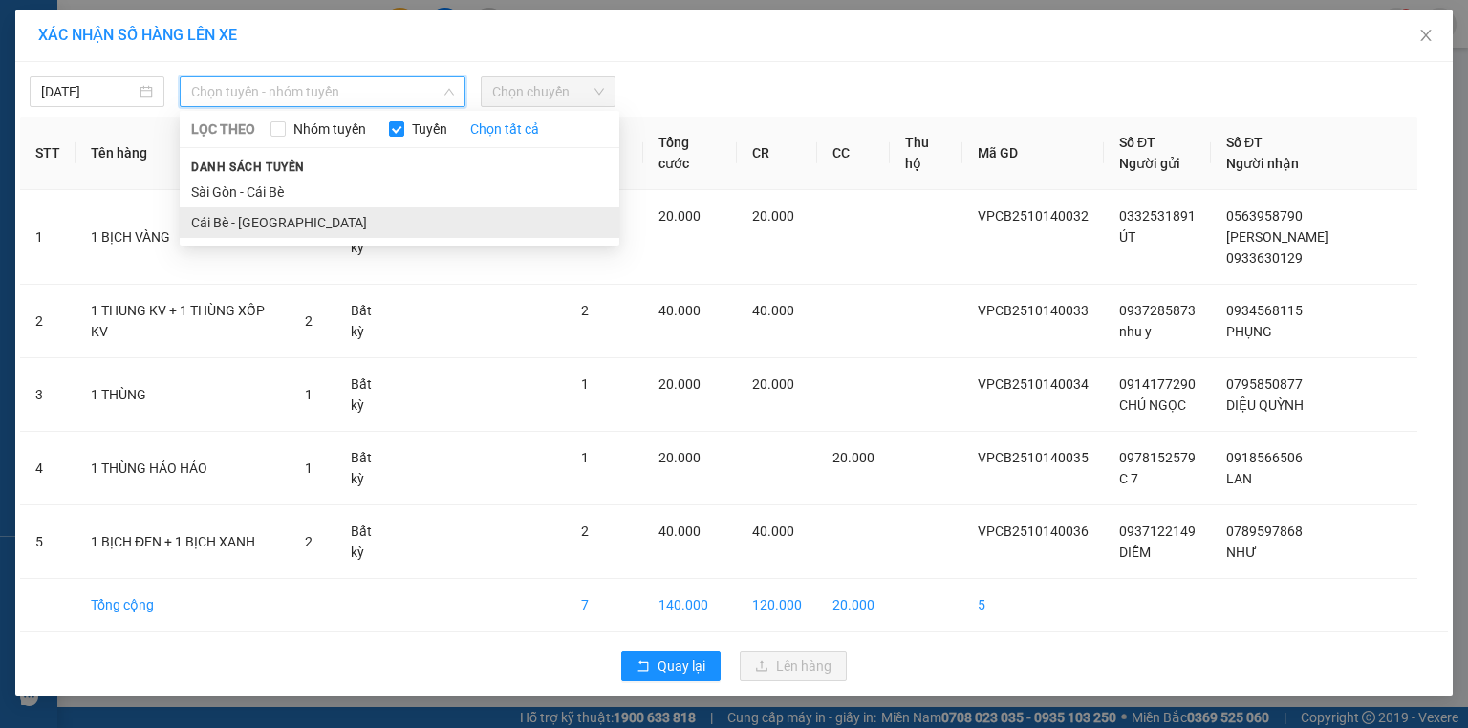
click at [334, 225] on li "Cái Bè - [GEOGRAPHIC_DATA]" at bounding box center [400, 222] width 440 height 31
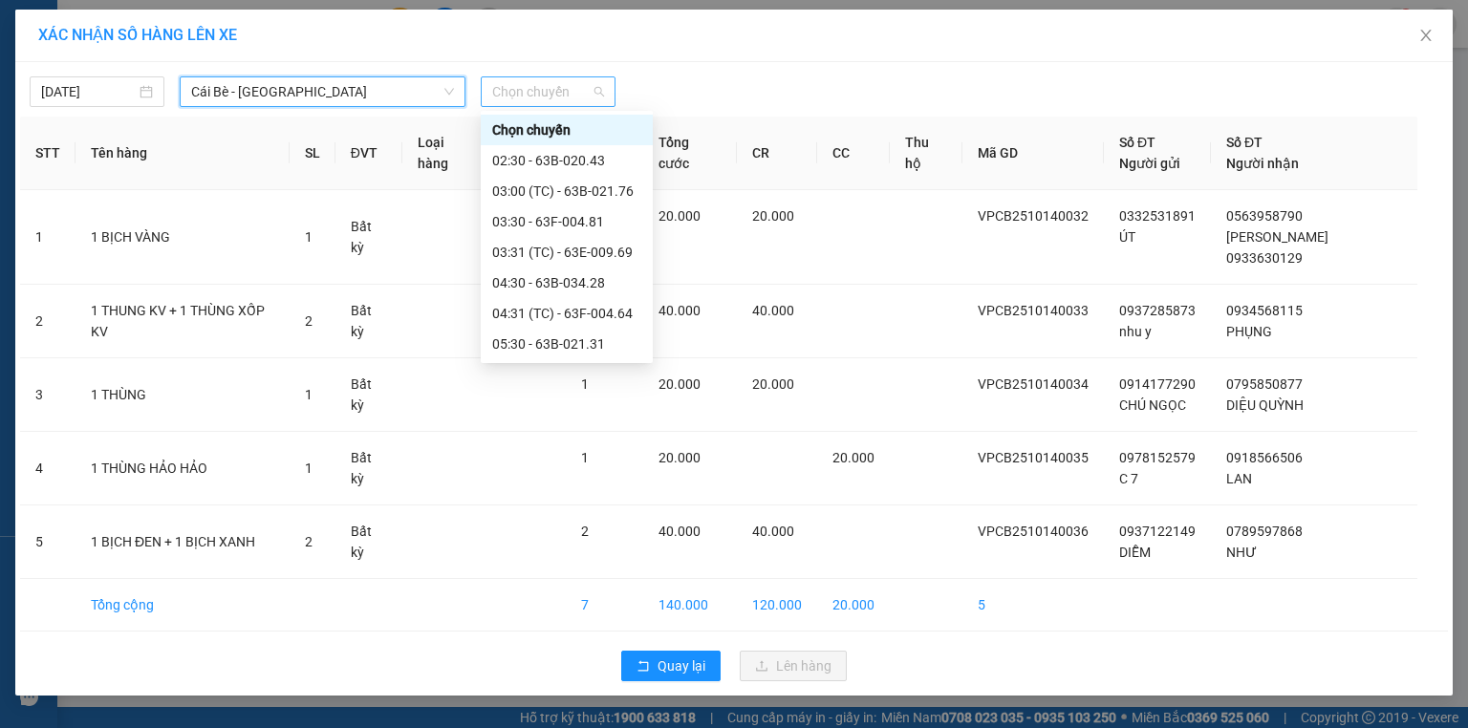
click at [579, 100] on span "Chọn chuyến" at bounding box center [548, 91] width 112 height 29
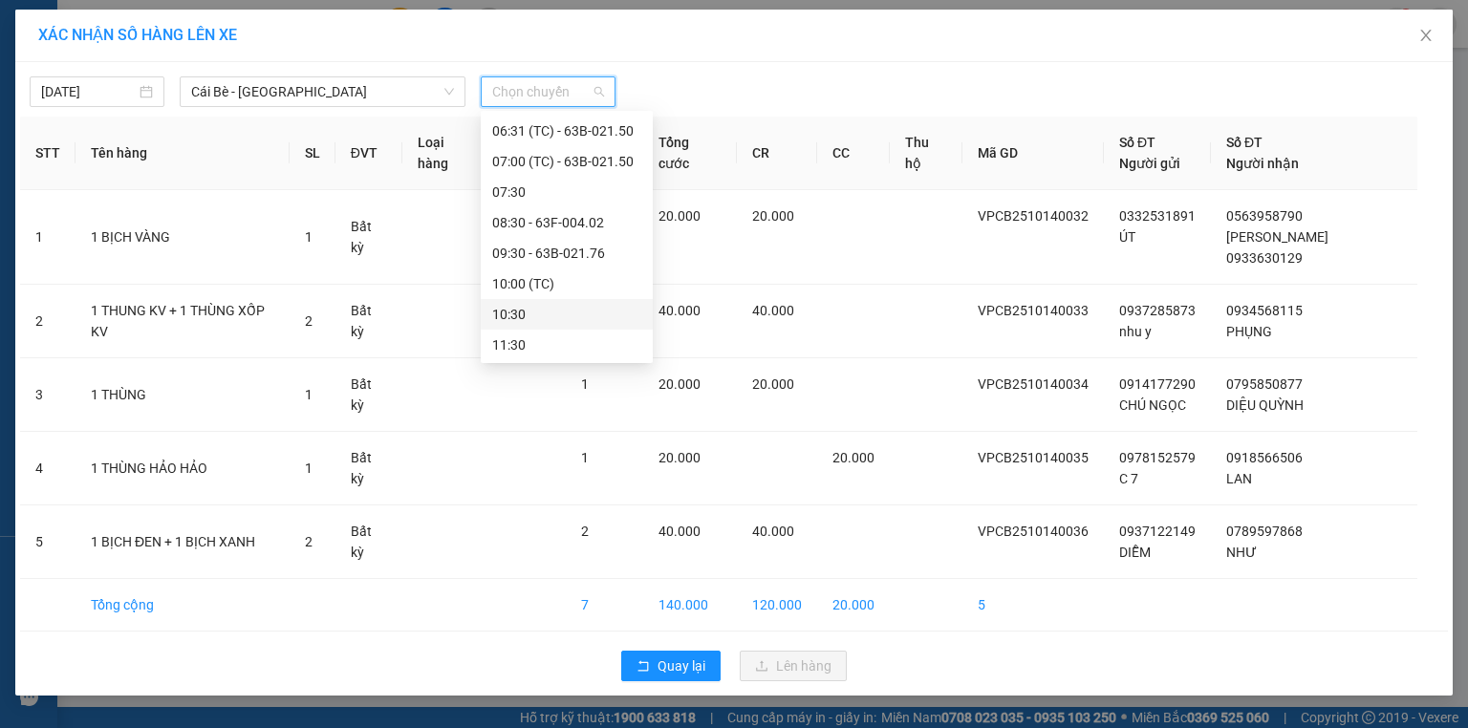
scroll to position [306, 0]
click at [531, 259] on div "09:30 - 63B-021.76" at bounding box center [566, 252] width 149 height 21
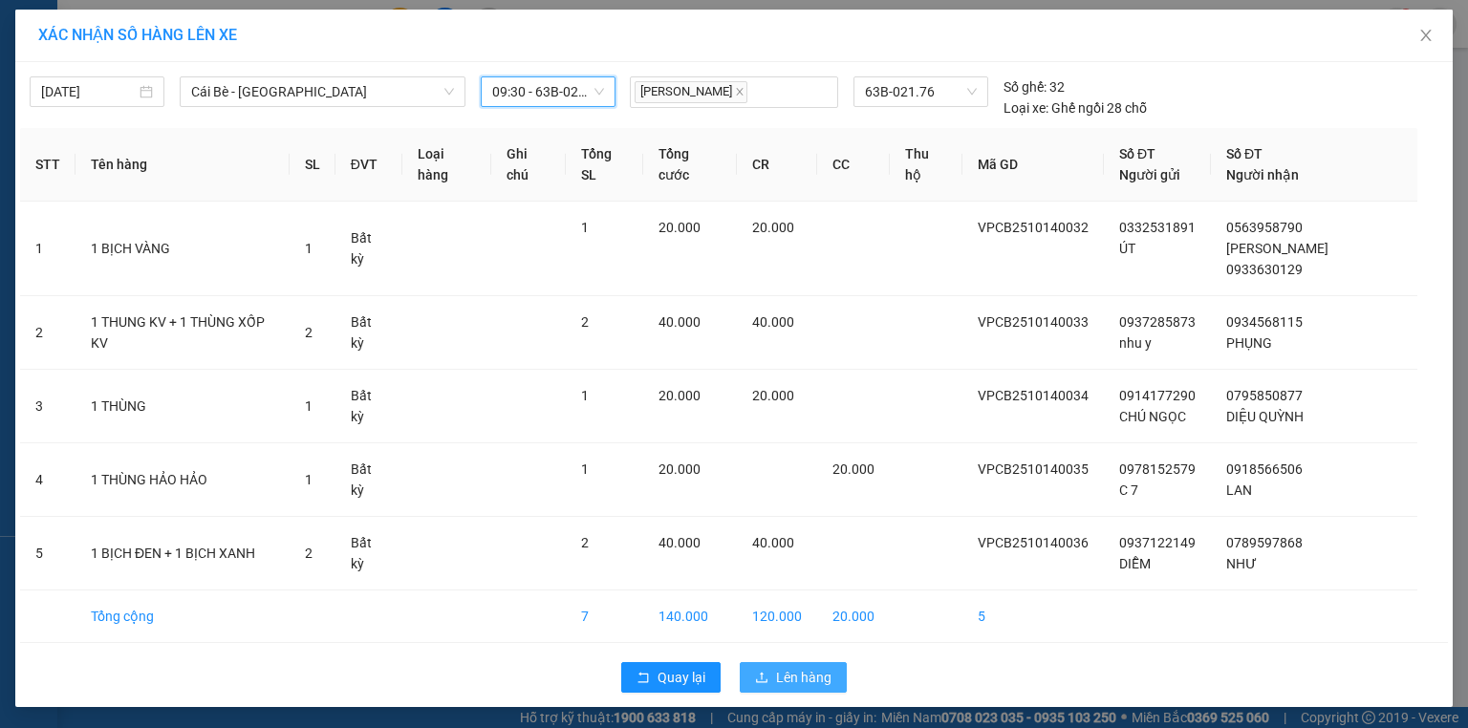
click at [803, 667] on span "Lên hàng" at bounding box center [803, 677] width 55 height 21
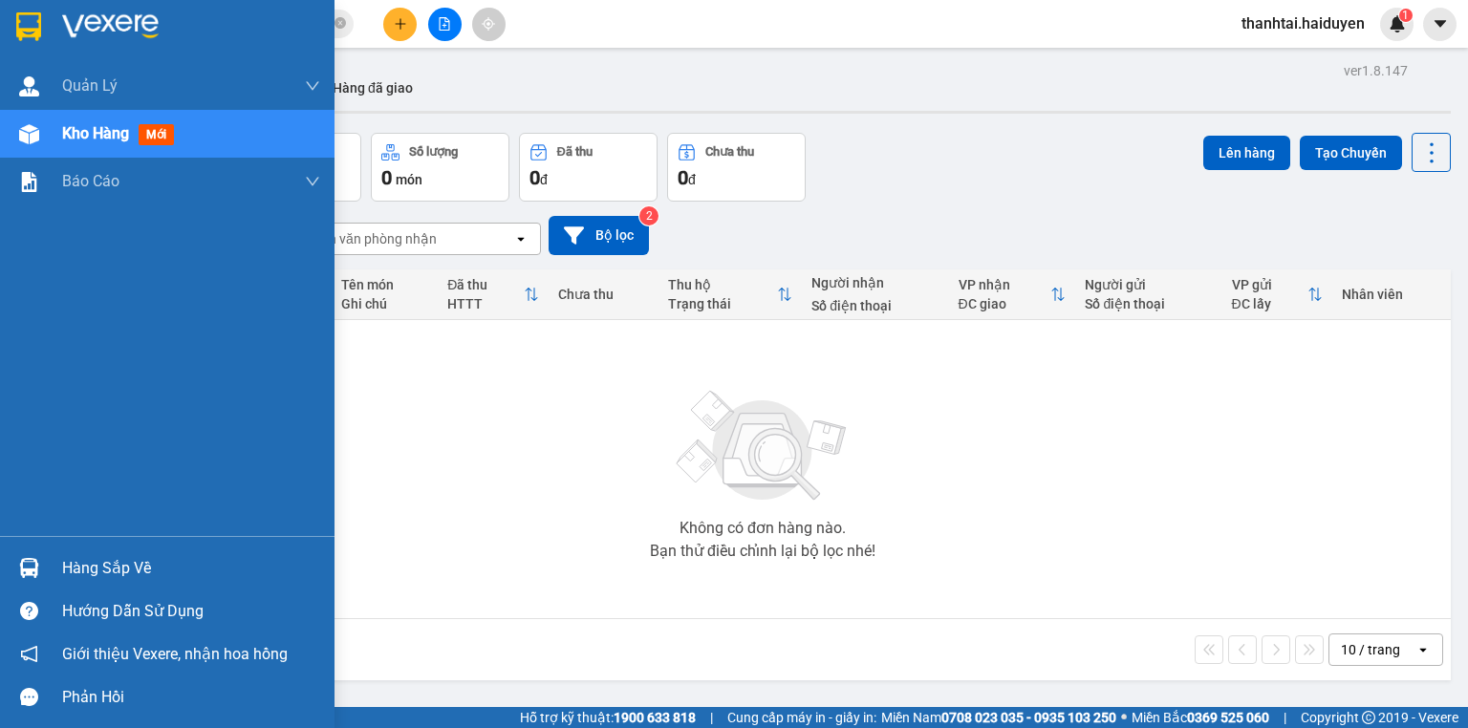
click at [54, 118] on div "Kho hàng mới" at bounding box center [167, 134] width 334 height 48
click at [79, 126] on span "Kho hàng" at bounding box center [95, 133] width 67 height 18
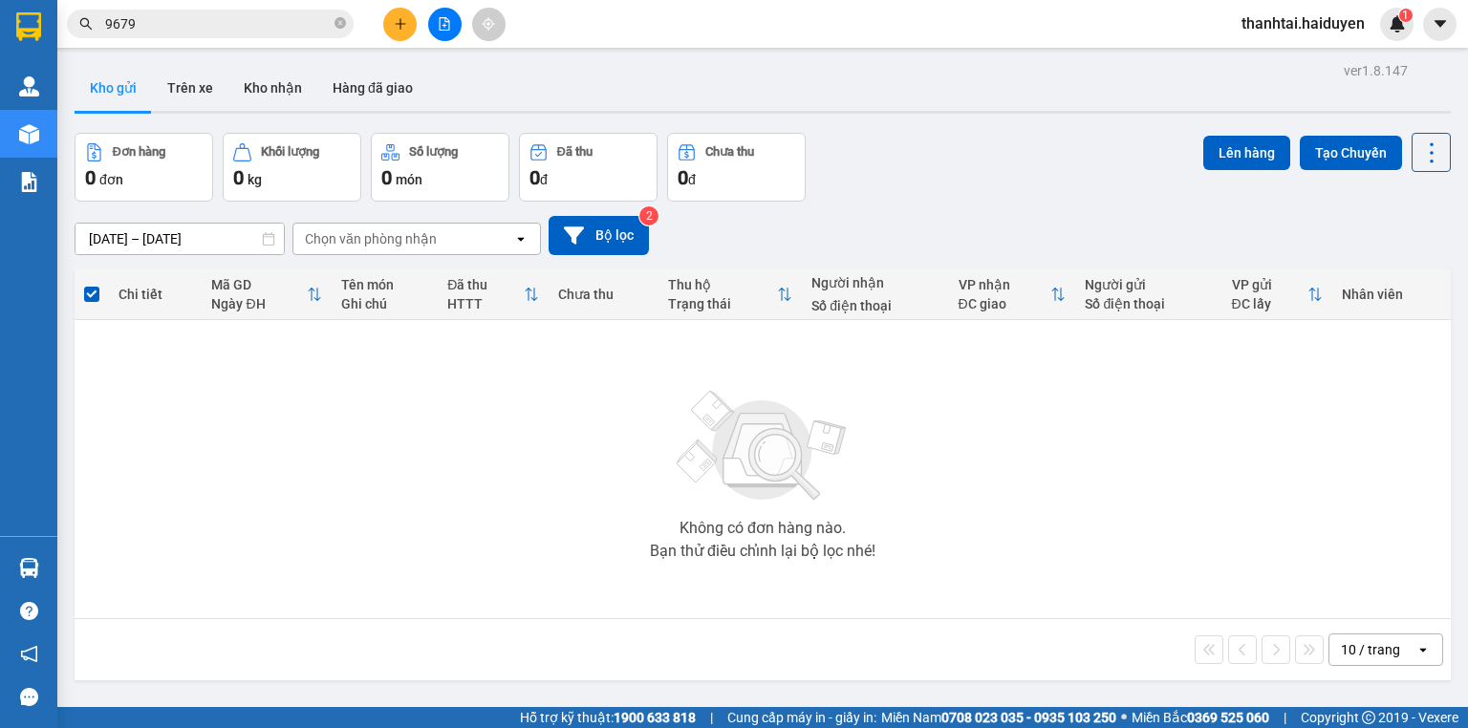
click at [524, 464] on div "Không có đơn hàng nào. Bạn thử điều chỉnh lại bộ lọc nhé!" at bounding box center [762, 469] width 1357 height 287
click at [344, 27] on icon "close-circle" at bounding box center [339, 22] width 11 height 11
click at [320, 23] on input "text" at bounding box center [218, 23] width 226 height 21
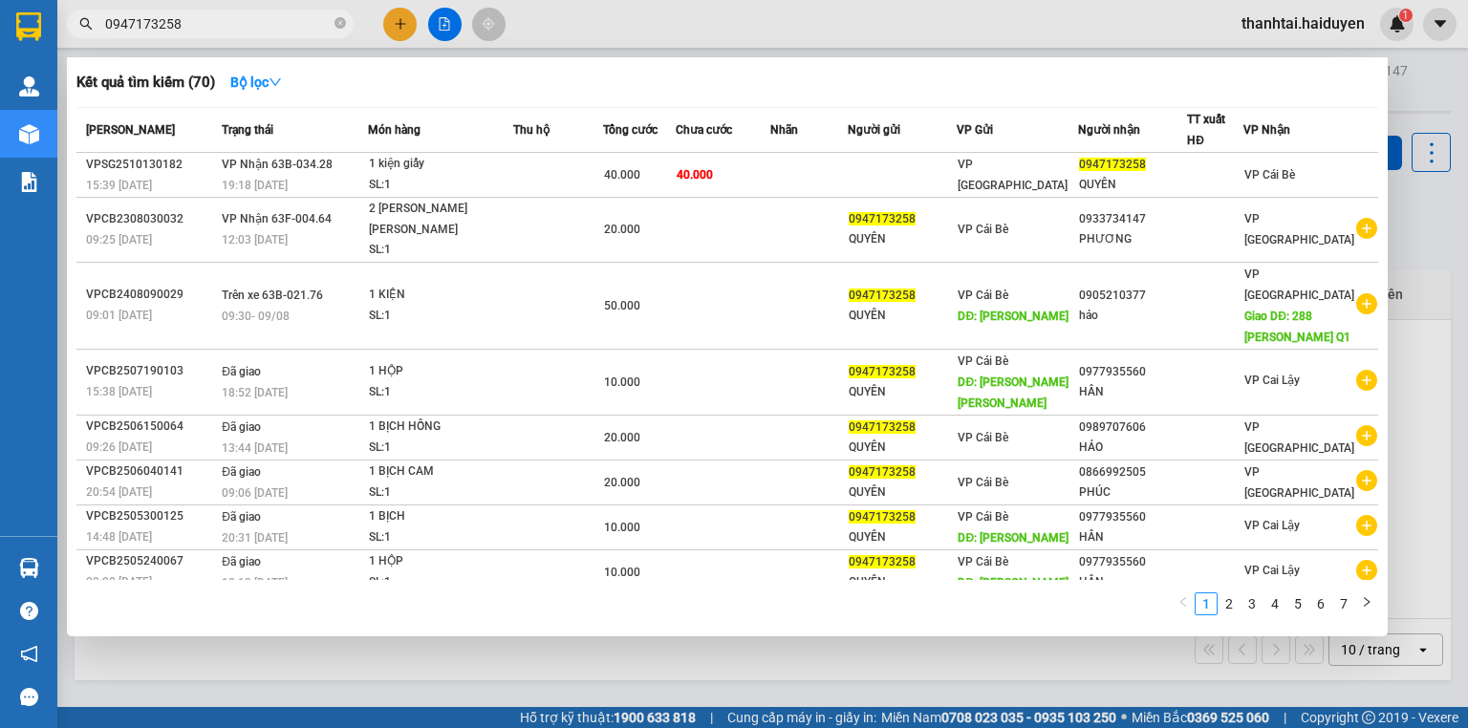
click at [871, 665] on div at bounding box center [734, 364] width 1468 height 728
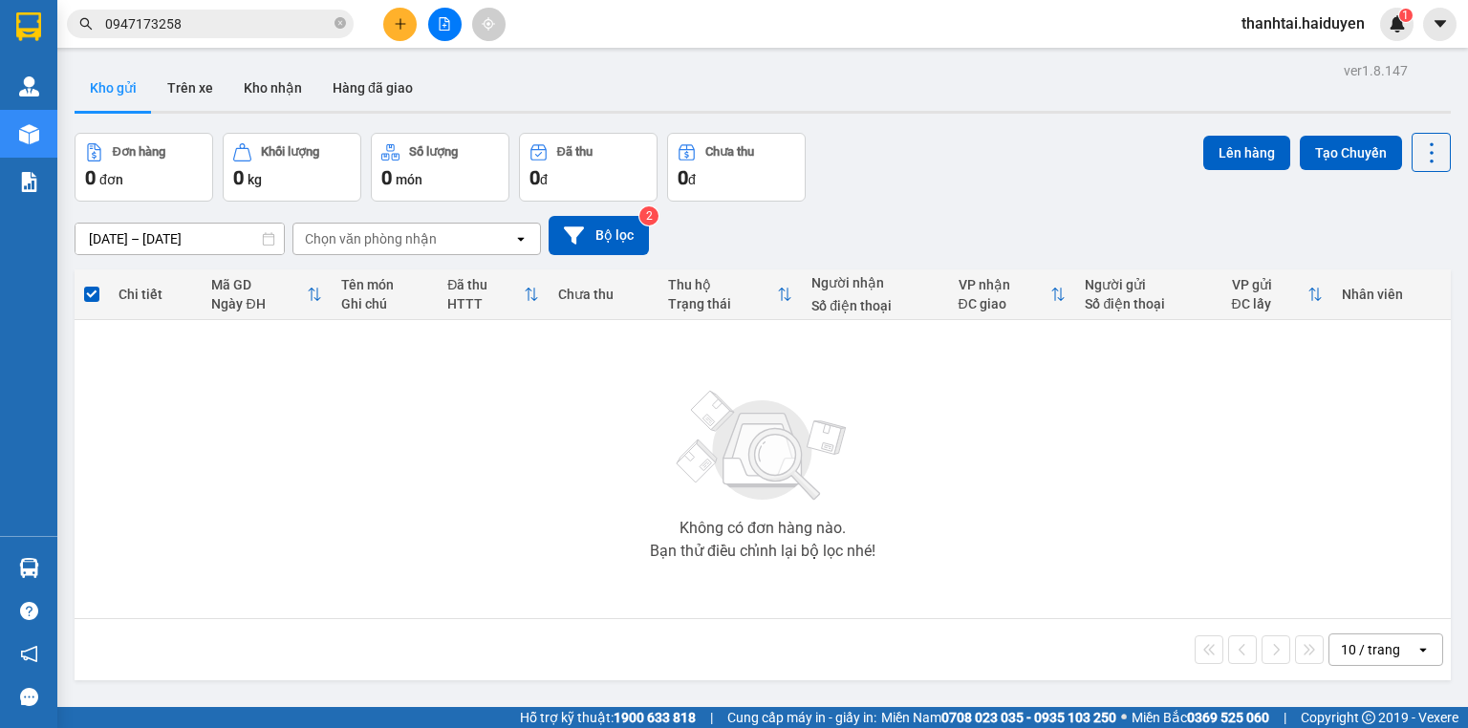
click at [269, 34] on span "0947173258" at bounding box center [210, 24] width 287 height 29
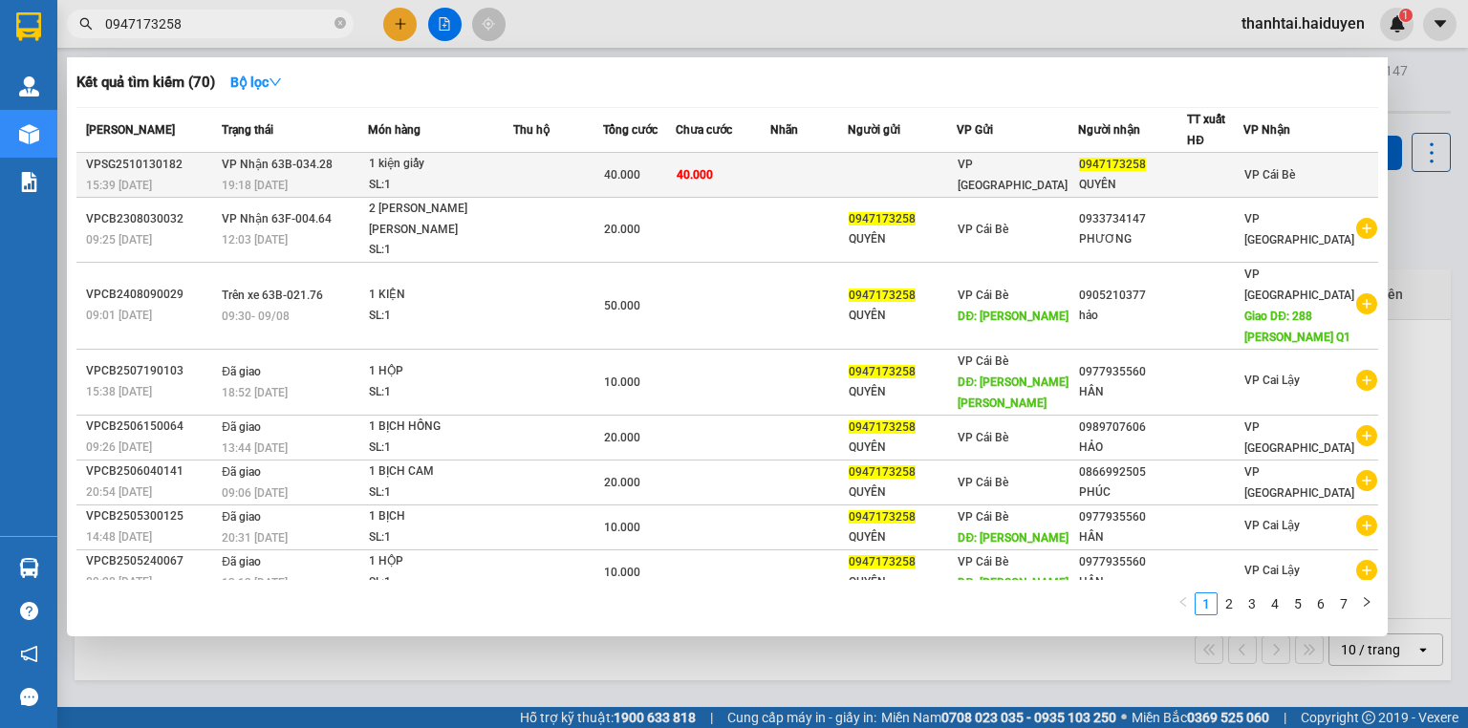
click at [846, 187] on td at bounding box center [808, 175] width 77 height 45
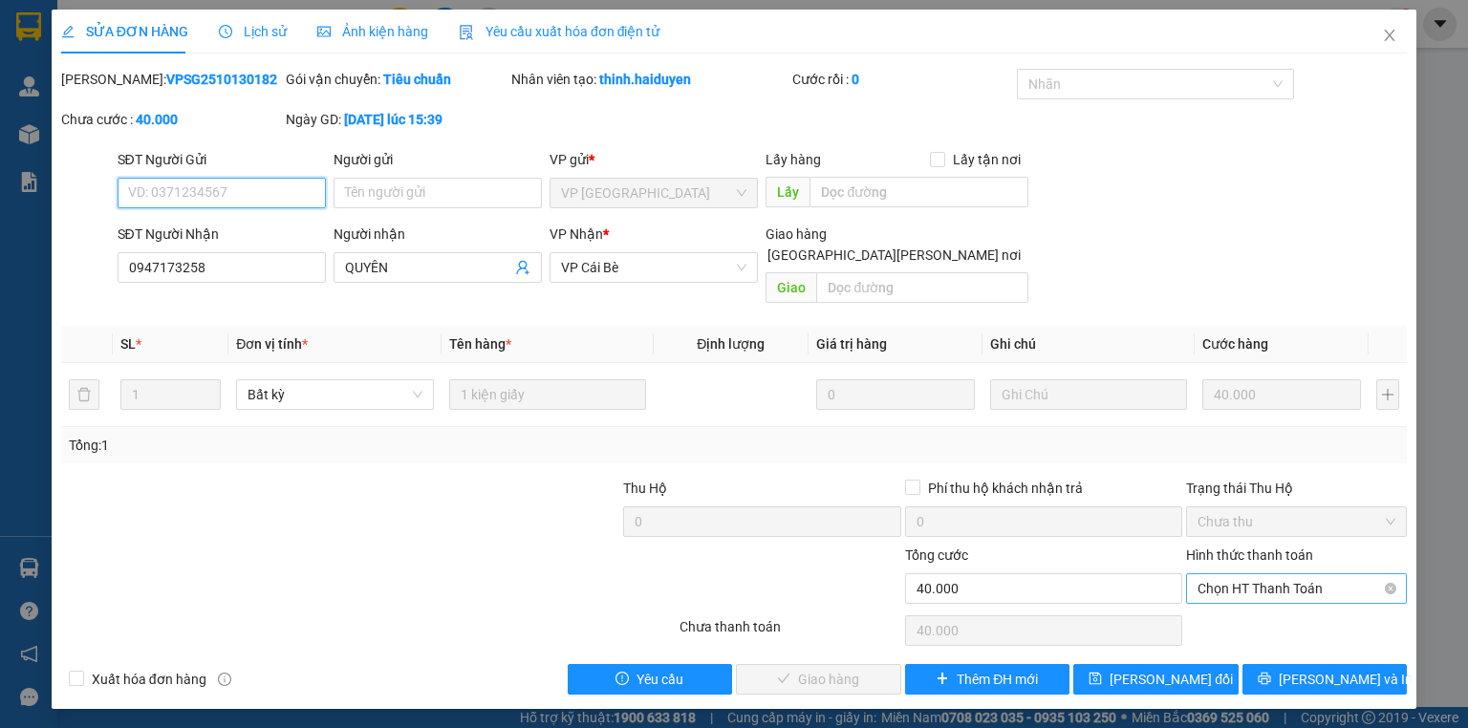
click at [1212, 574] on span "Chọn HT Thanh Toán" at bounding box center [1296, 588] width 198 height 29
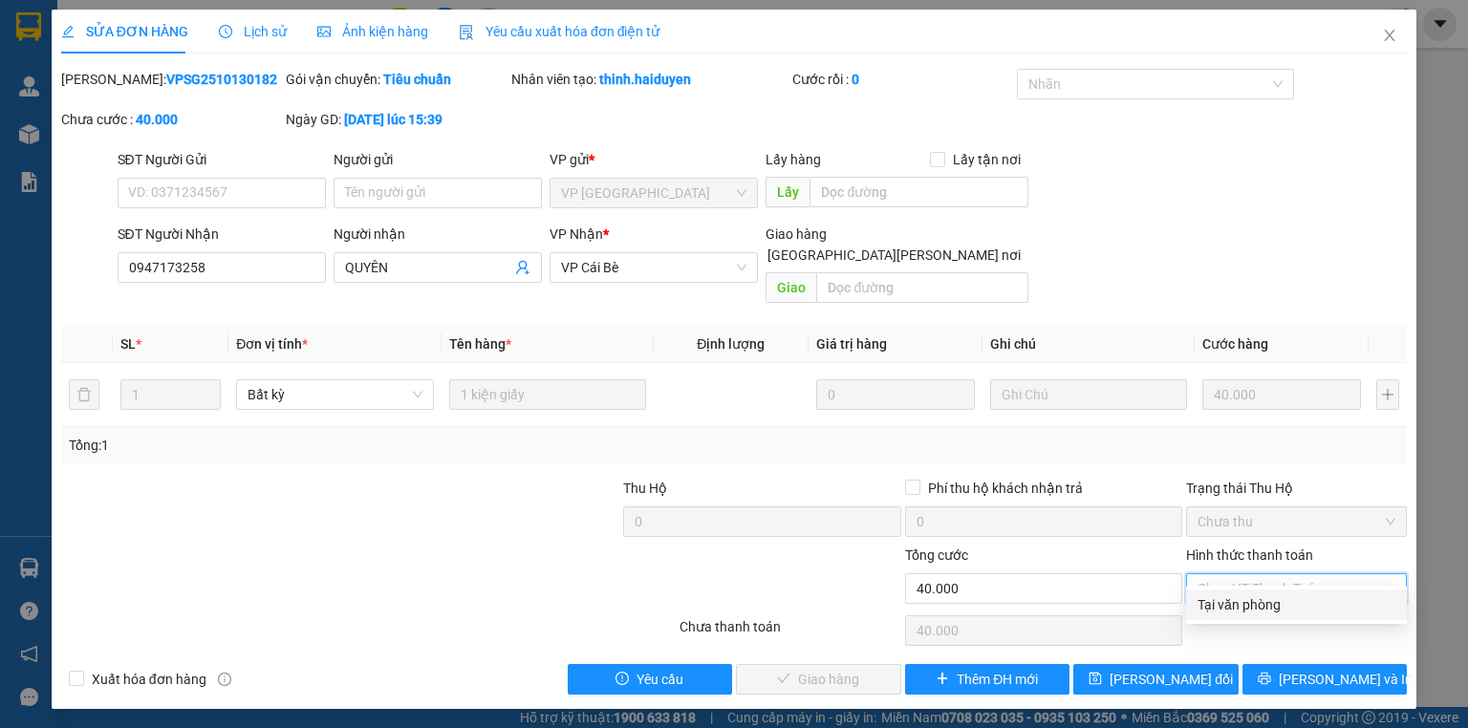
click at [1204, 602] on div "Tại văn phòng" at bounding box center [1296, 604] width 198 height 21
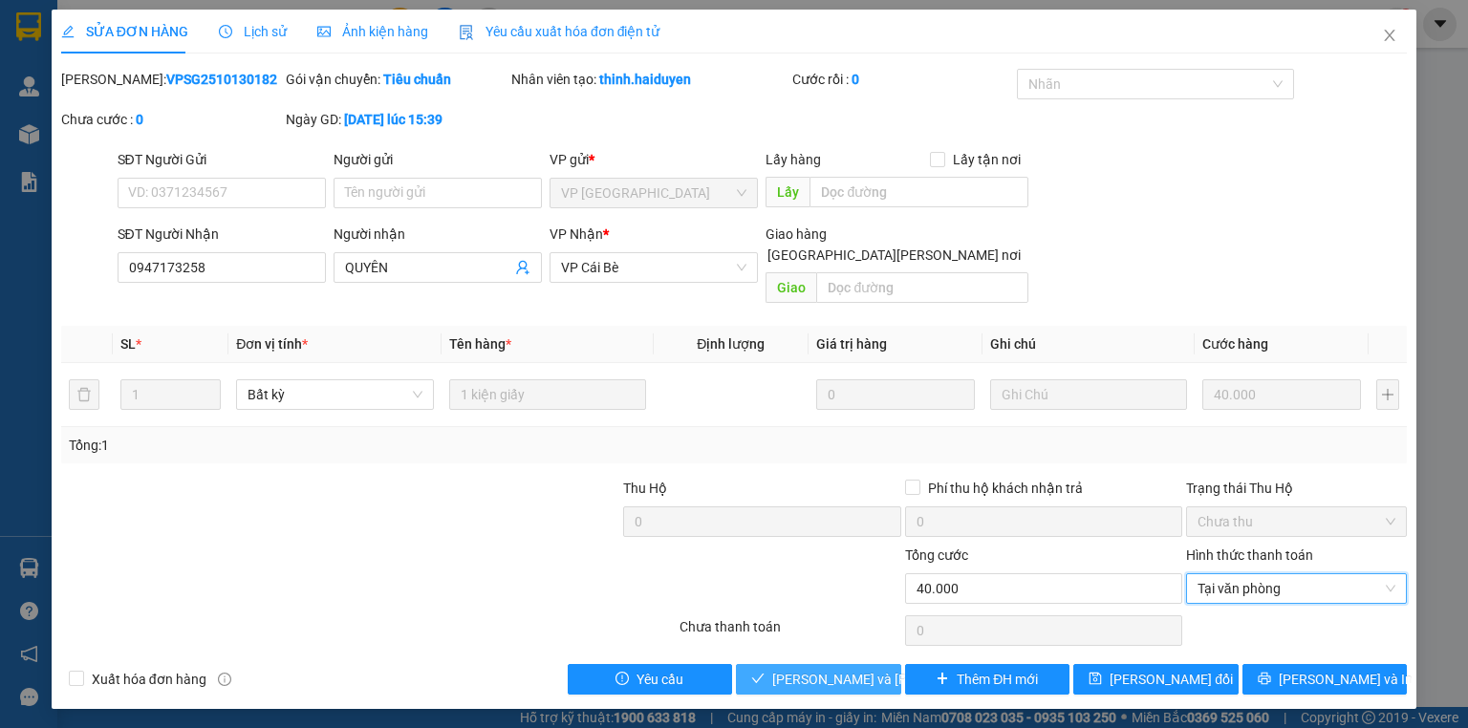
click at [787, 669] on span "Lưu và Giao hàng" at bounding box center [901, 679] width 258 height 21
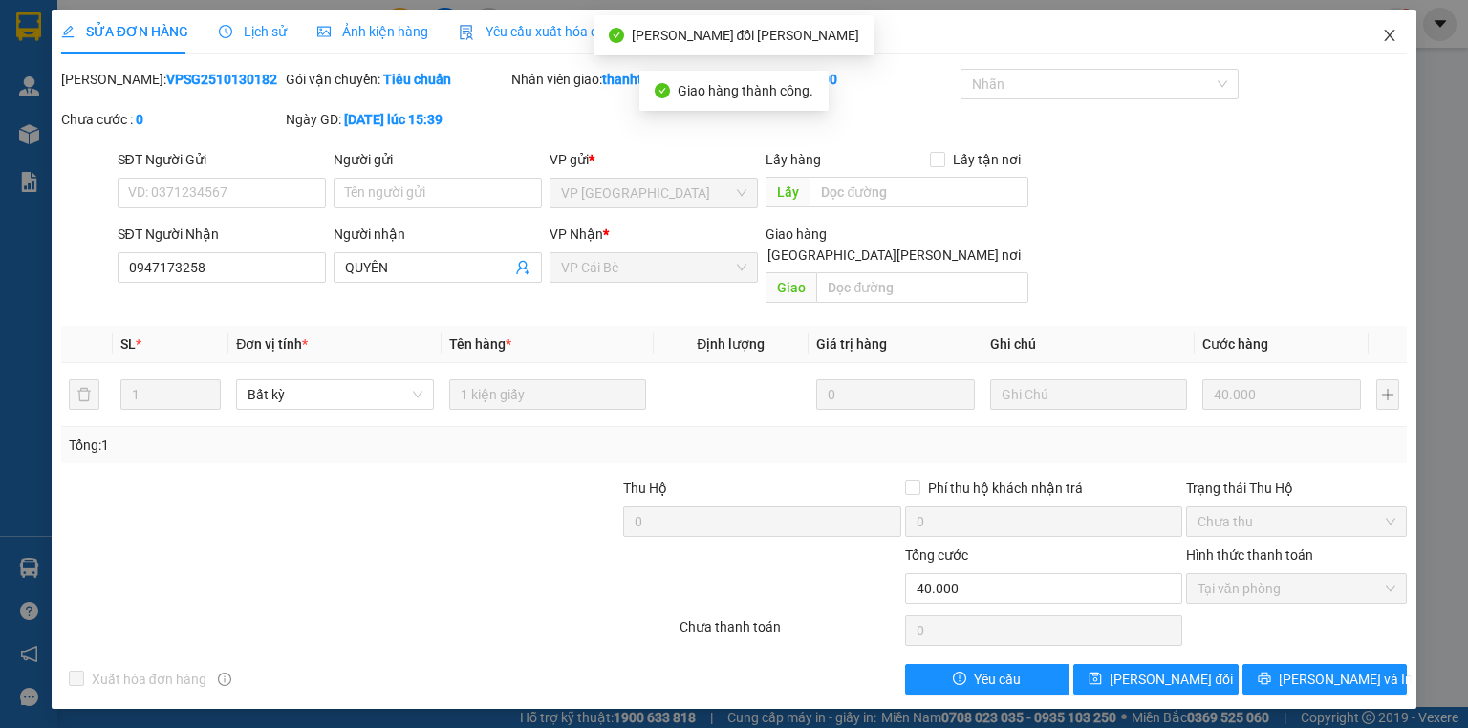
click at [1391, 36] on icon "close" at bounding box center [1389, 35] width 15 height 15
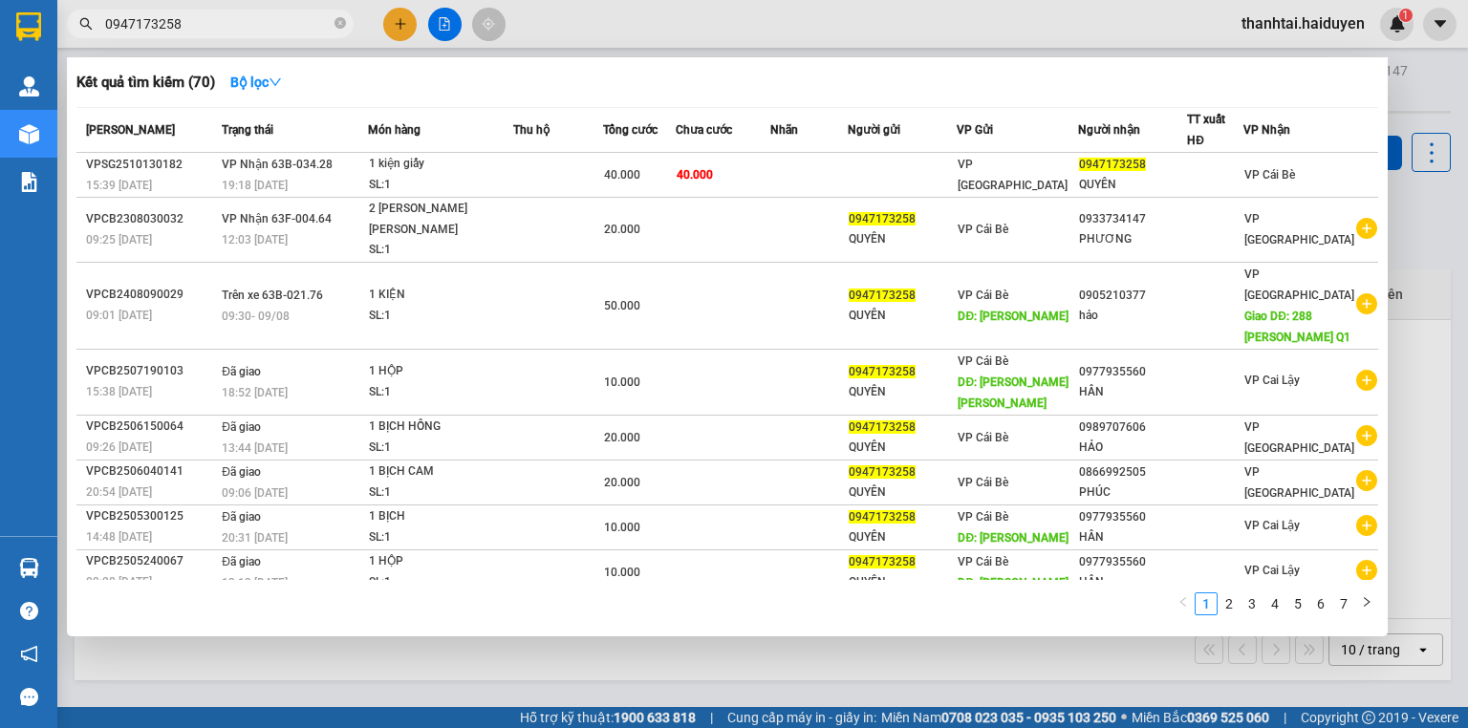
click at [333, 29] on span "0947173258" at bounding box center [210, 24] width 287 height 29
click at [334, 27] on icon "close-circle" at bounding box center [339, 22] width 11 height 11
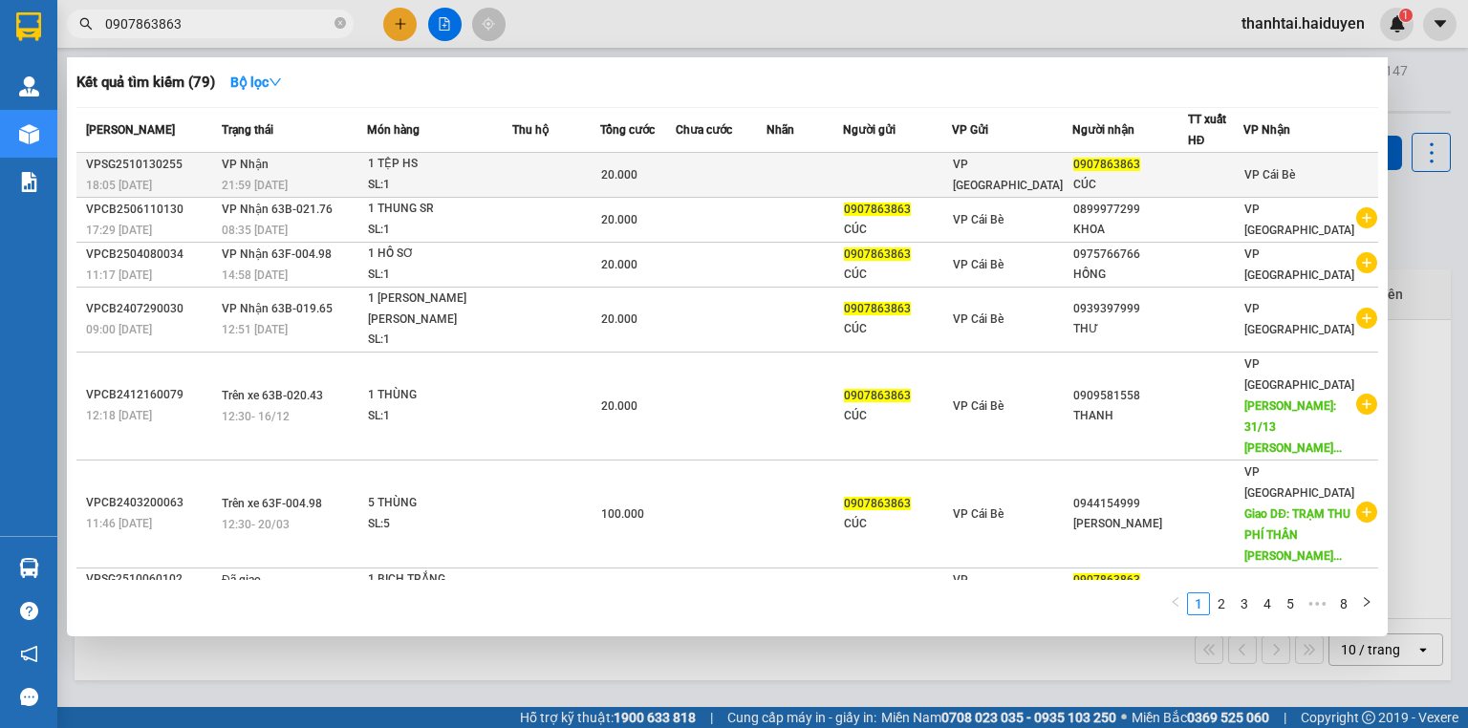
click at [511, 183] on div "SL: 1" at bounding box center [439, 185] width 143 height 21
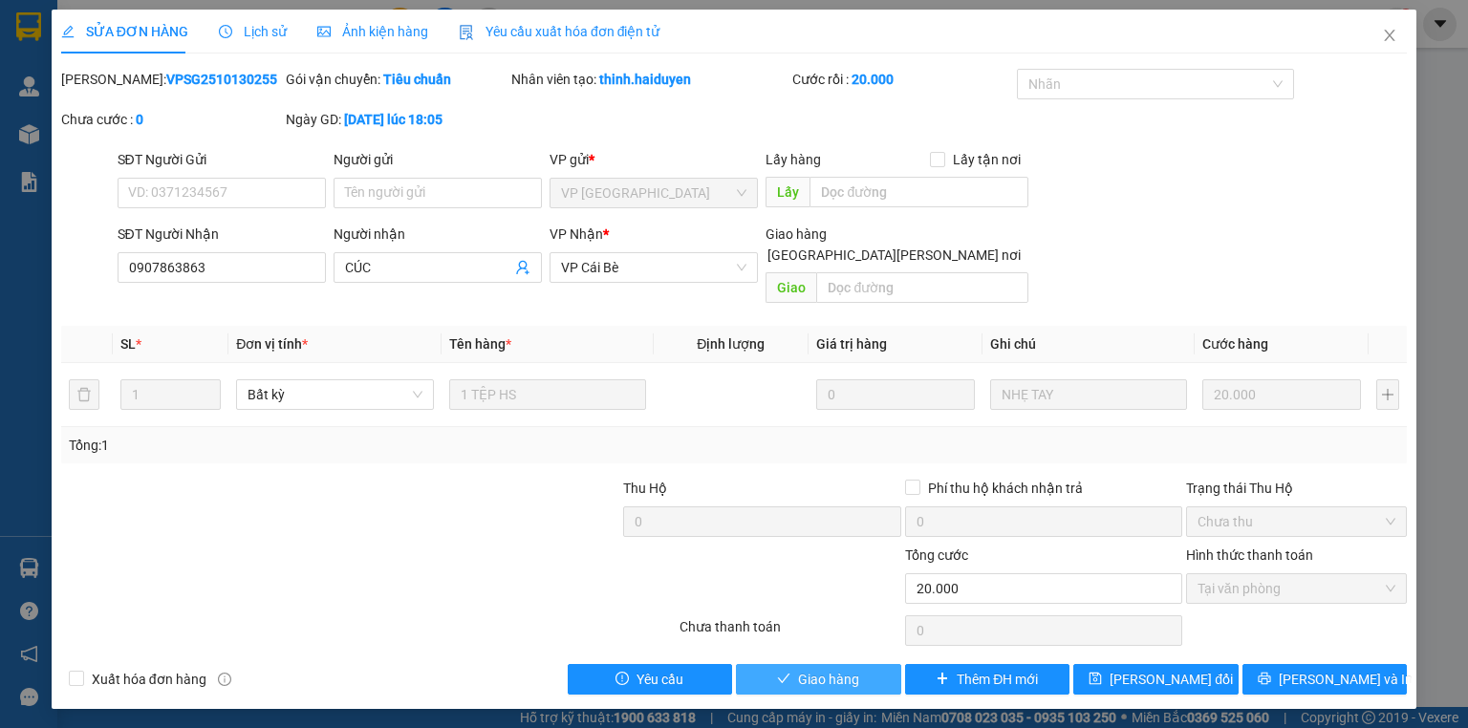
click at [852, 669] on span "Giao hàng" at bounding box center [828, 679] width 61 height 21
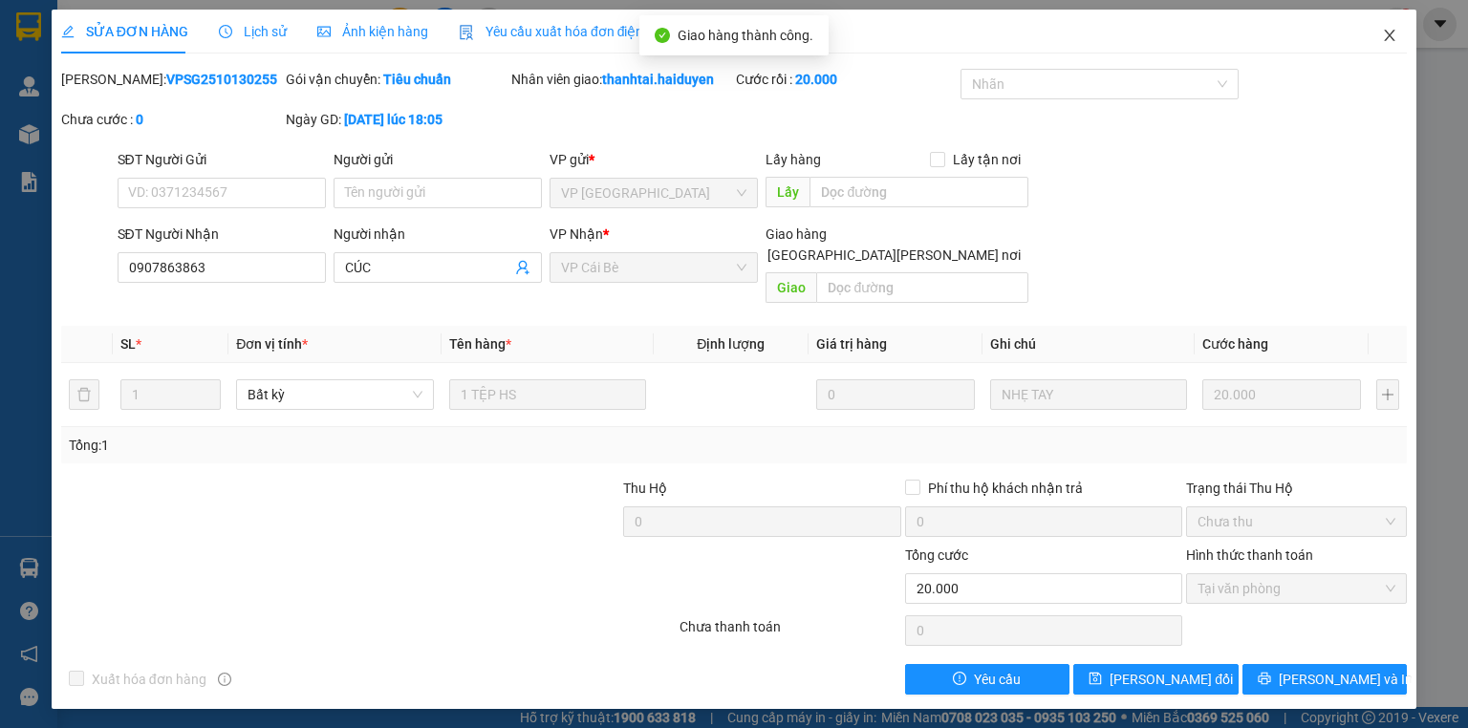
click at [1391, 34] on icon "close" at bounding box center [1390, 35] width 11 height 11
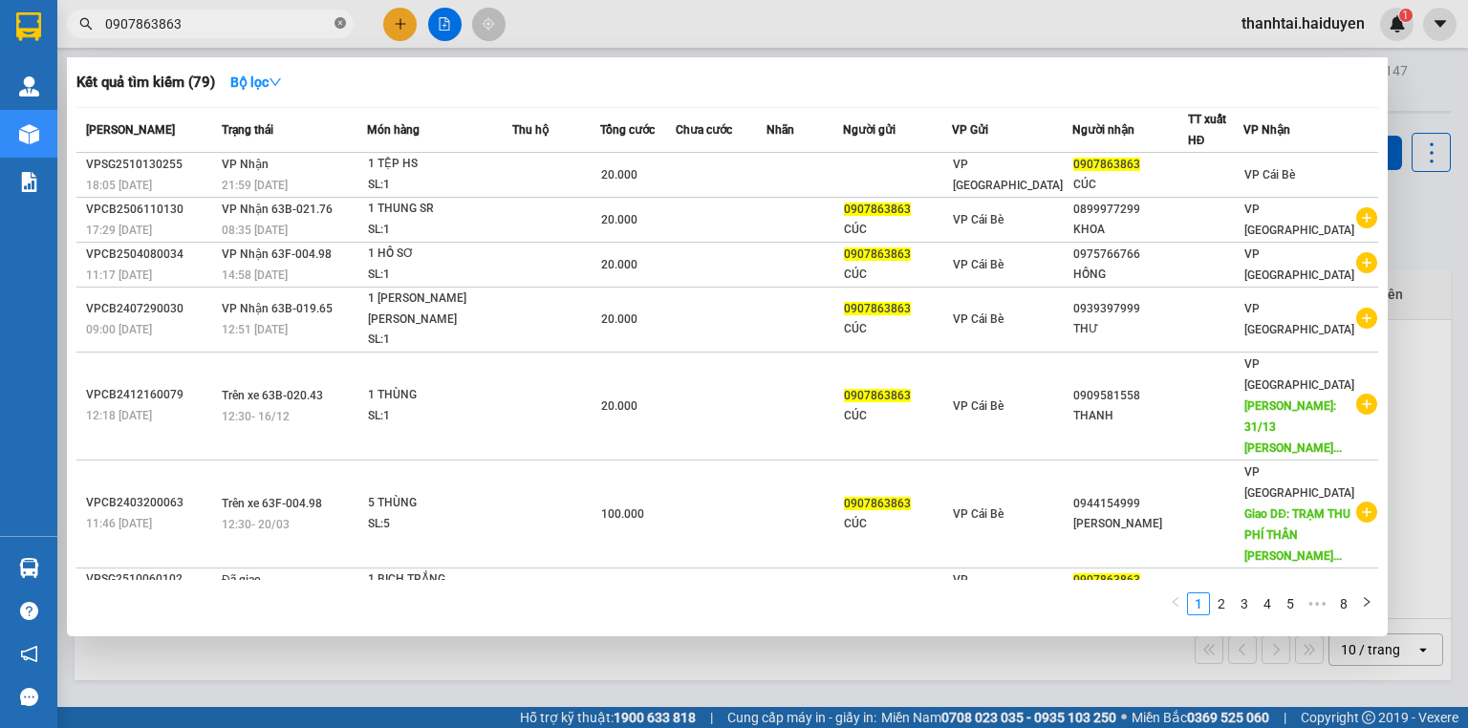
click at [338, 19] on icon "close-circle" at bounding box center [339, 22] width 11 height 11
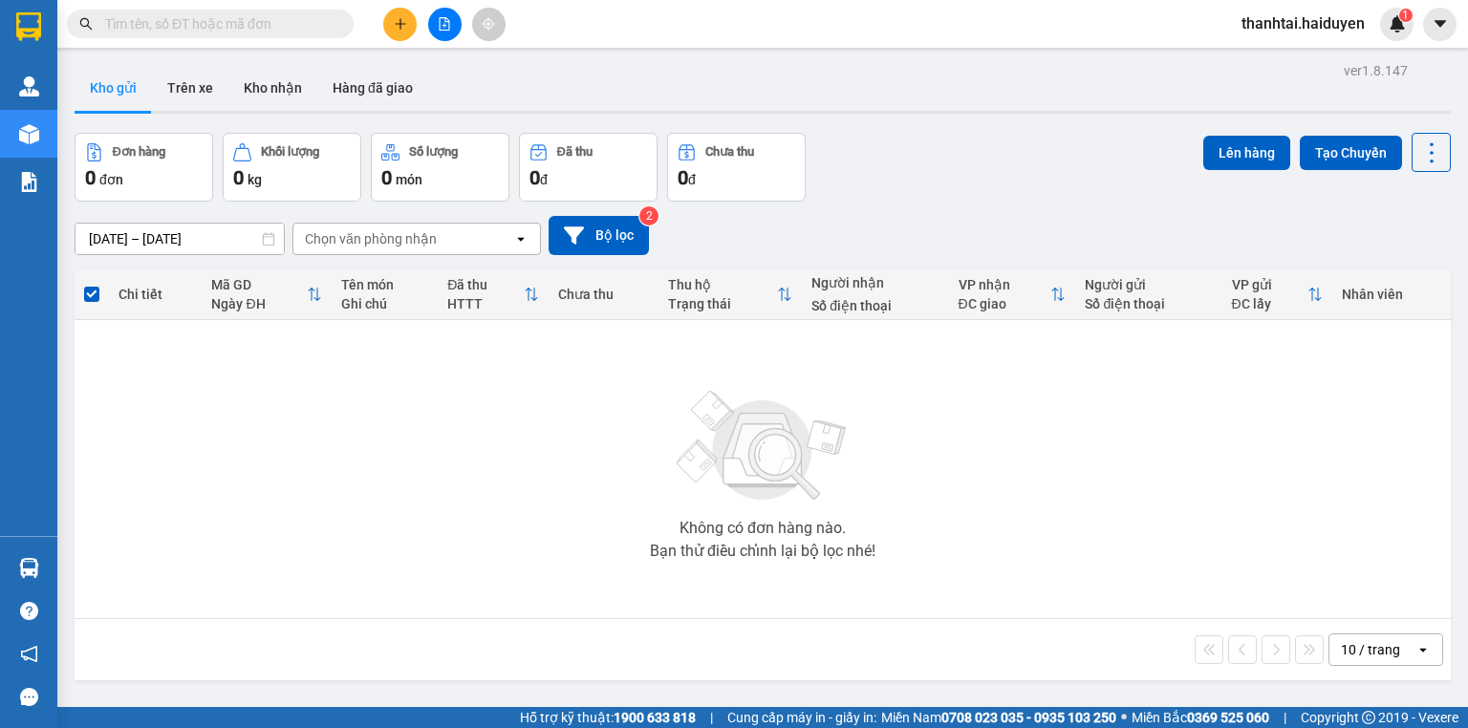
click at [541, 81] on div "Kho gửi Trên xe Kho nhận Hàng đã giao" at bounding box center [763, 90] width 1376 height 51
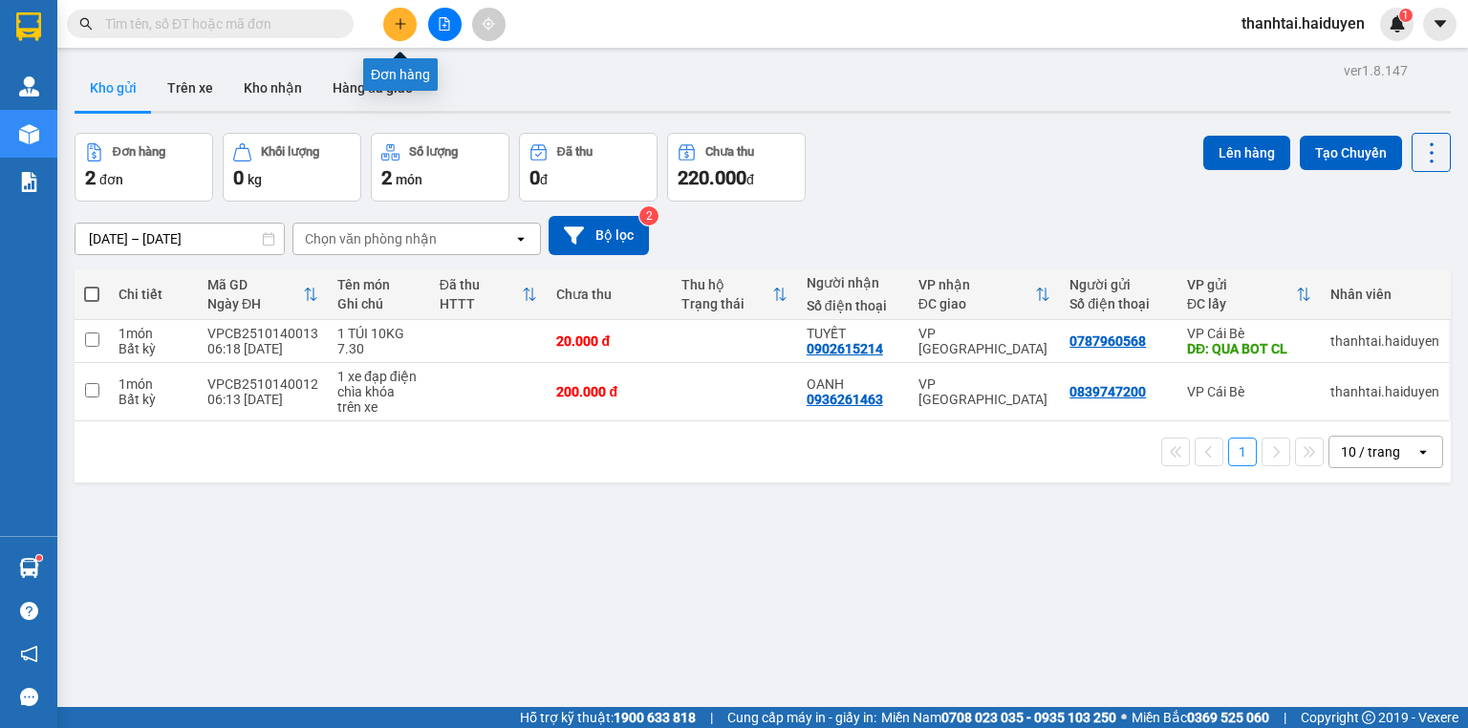
click at [396, 31] on button at bounding box center [399, 24] width 33 height 33
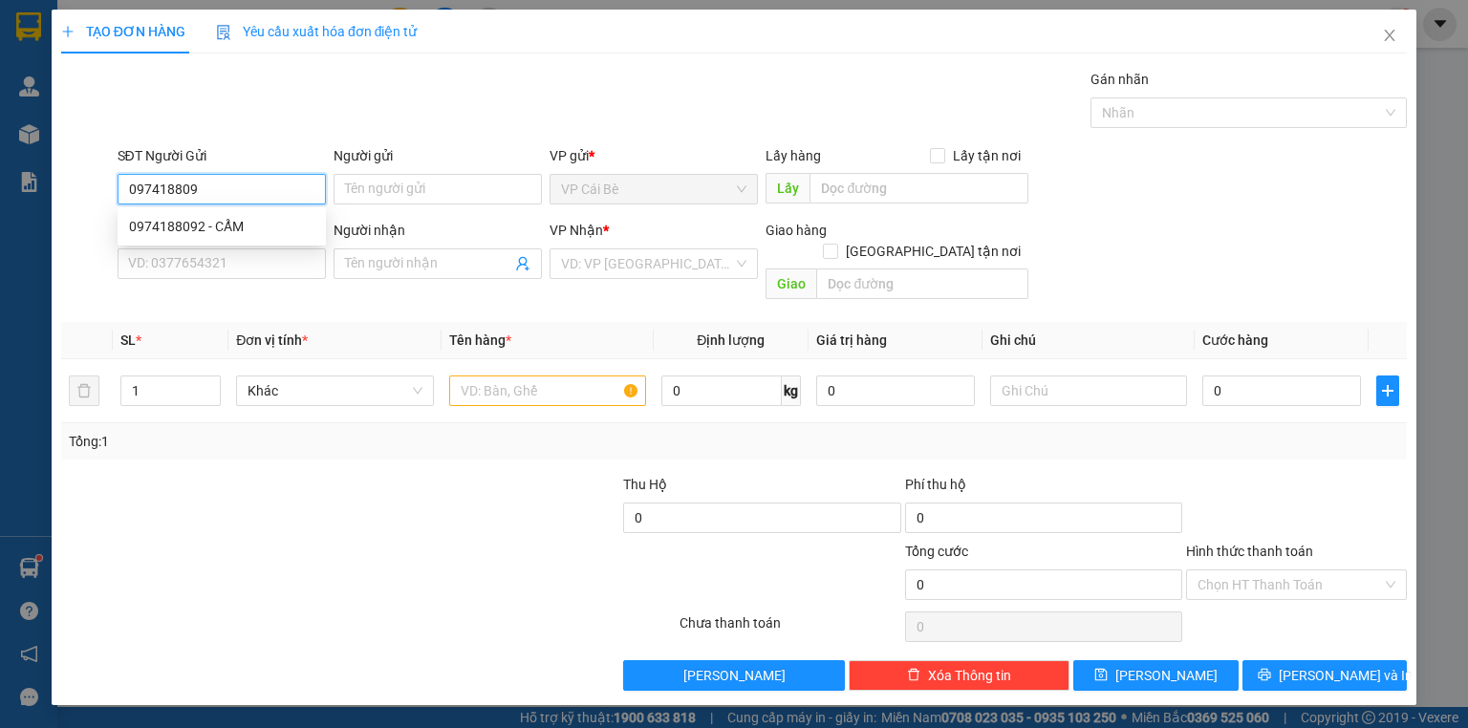
type input "0974188092"
click at [256, 227] on div "0974188092 - CẨM" at bounding box center [221, 226] width 185 height 21
type input "CẨM"
type input "0333938159"
type input "HÂN"
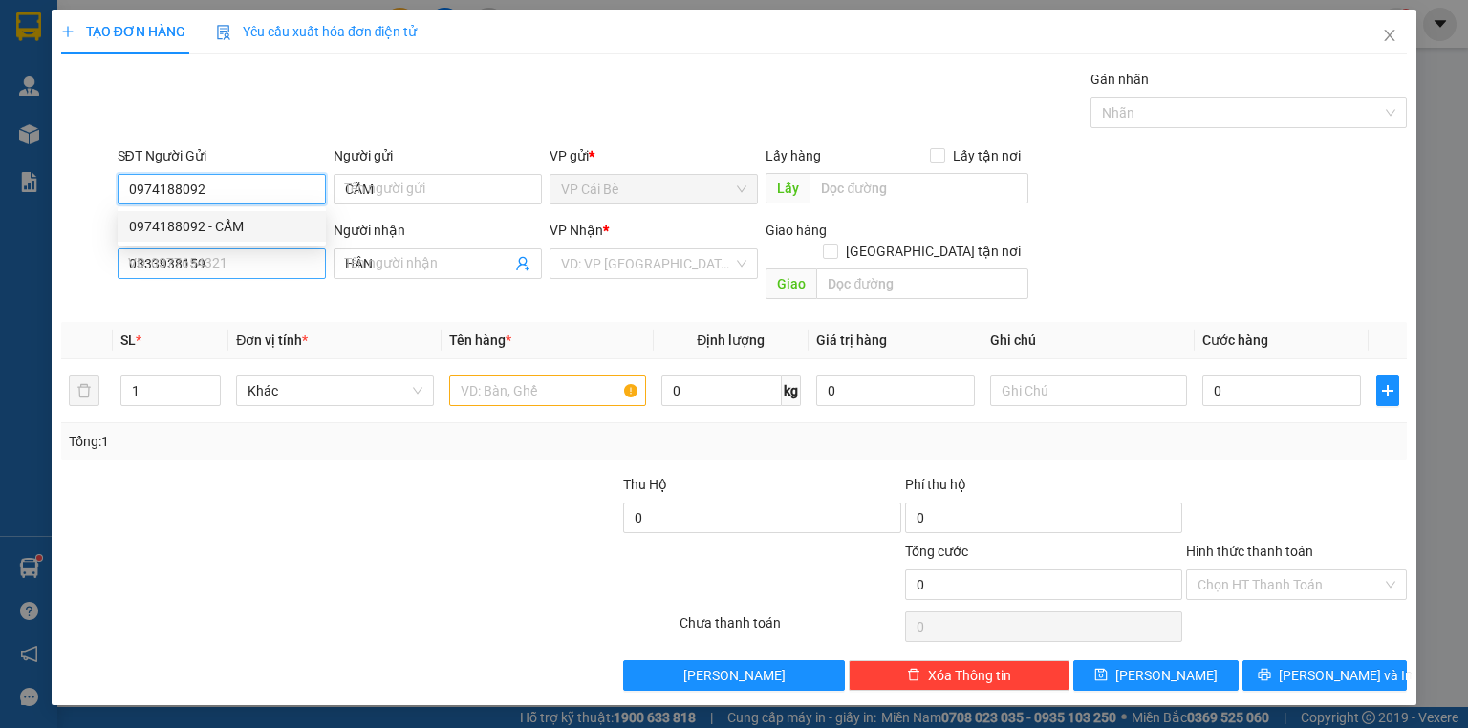
type input "20.000"
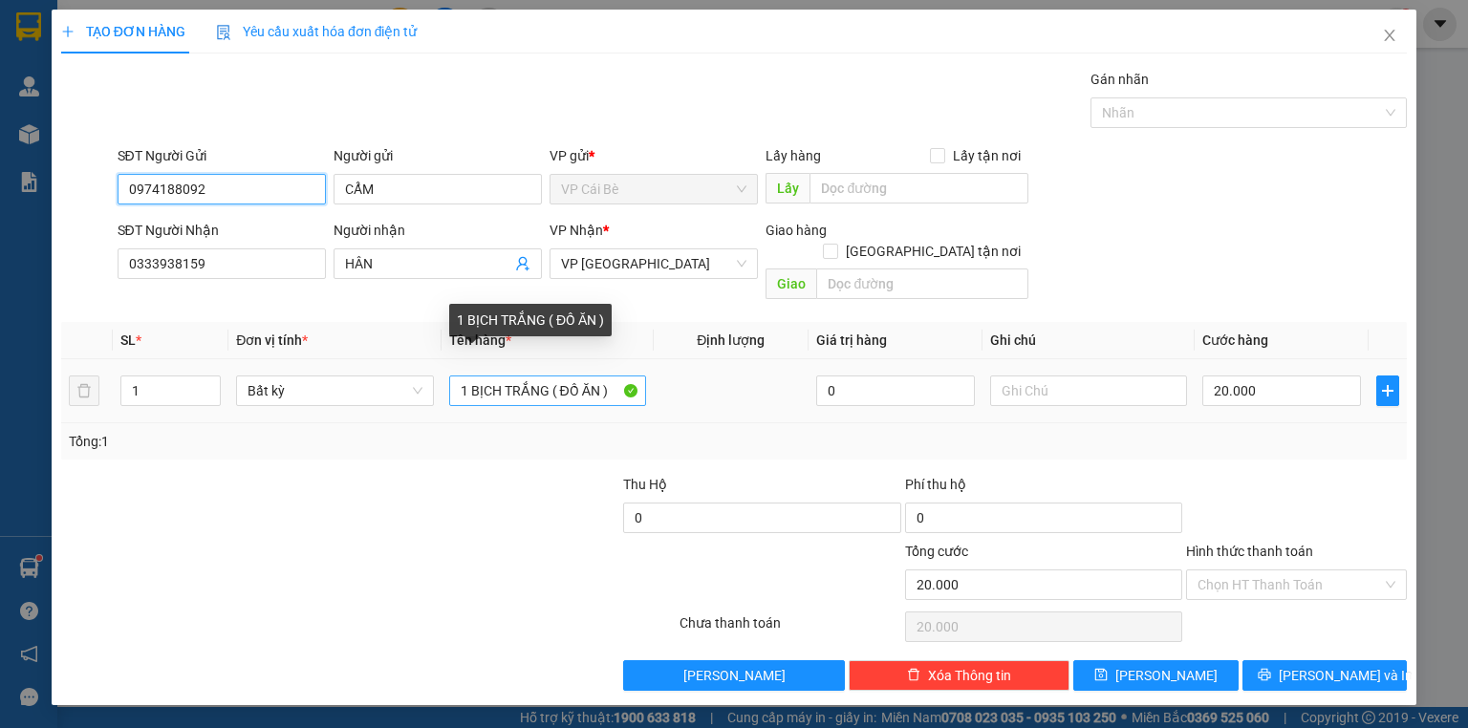
type input "0974188092"
click at [547, 376] on input "1 BỊCH TRẮNG ( ĐỒ ĂN )" at bounding box center [547, 391] width 197 height 31
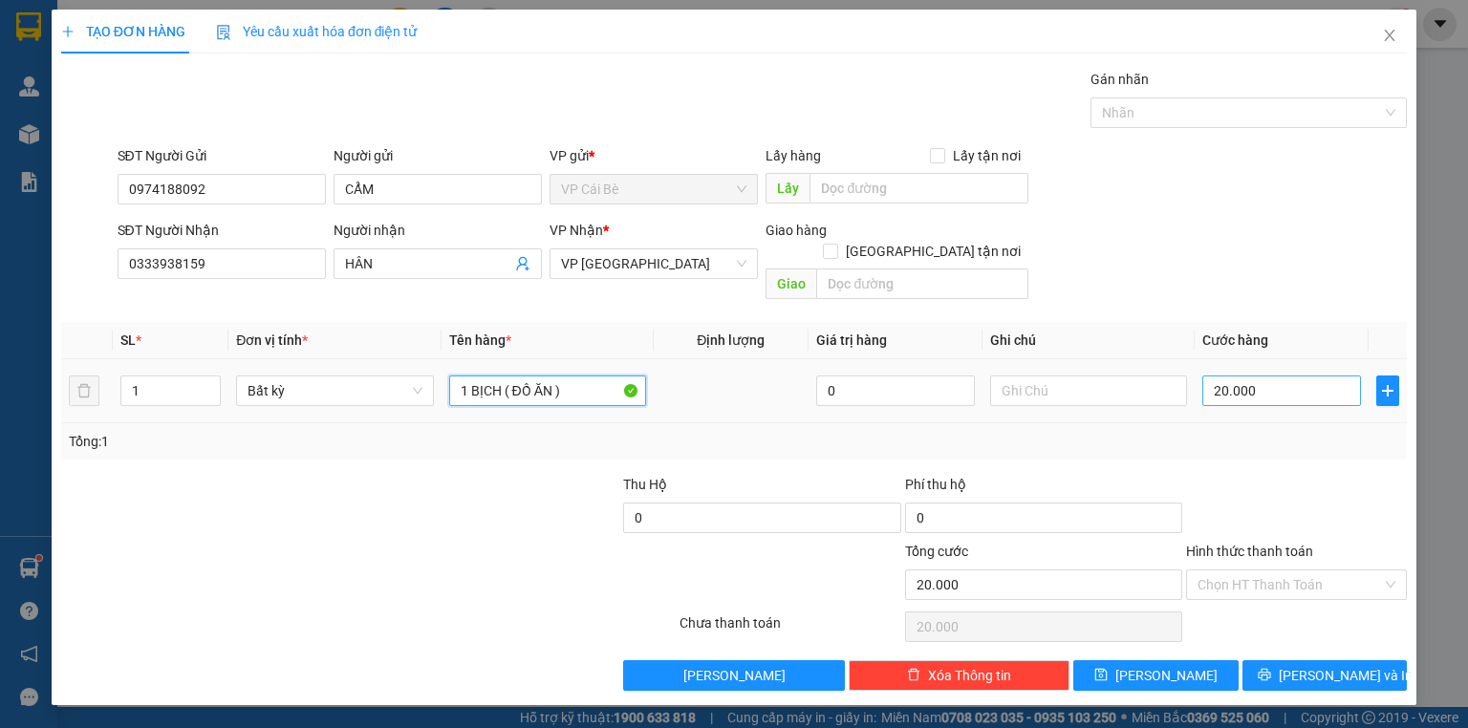
type input "1 BỊCH ( ĐỒ ĂN )"
click at [1219, 376] on input "20.000" at bounding box center [1281, 391] width 159 height 31
click at [1218, 376] on input "20.000" at bounding box center [1281, 391] width 159 height 31
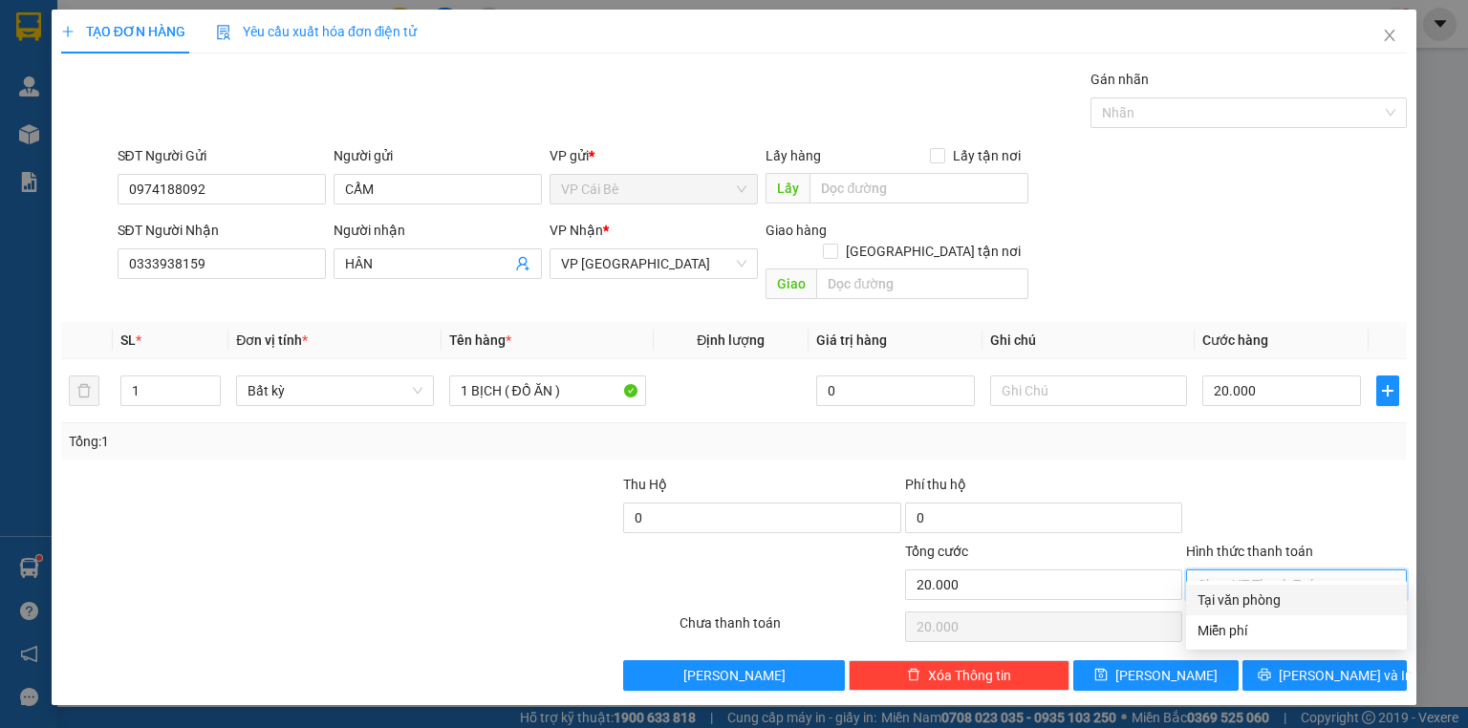
click at [1246, 571] on input "Hình thức thanh toán" at bounding box center [1289, 585] width 184 height 29
click at [1238, 608] on div "Tại văn phòng" at bounding box center [1296, 600] width 198 height 21
type input "0"
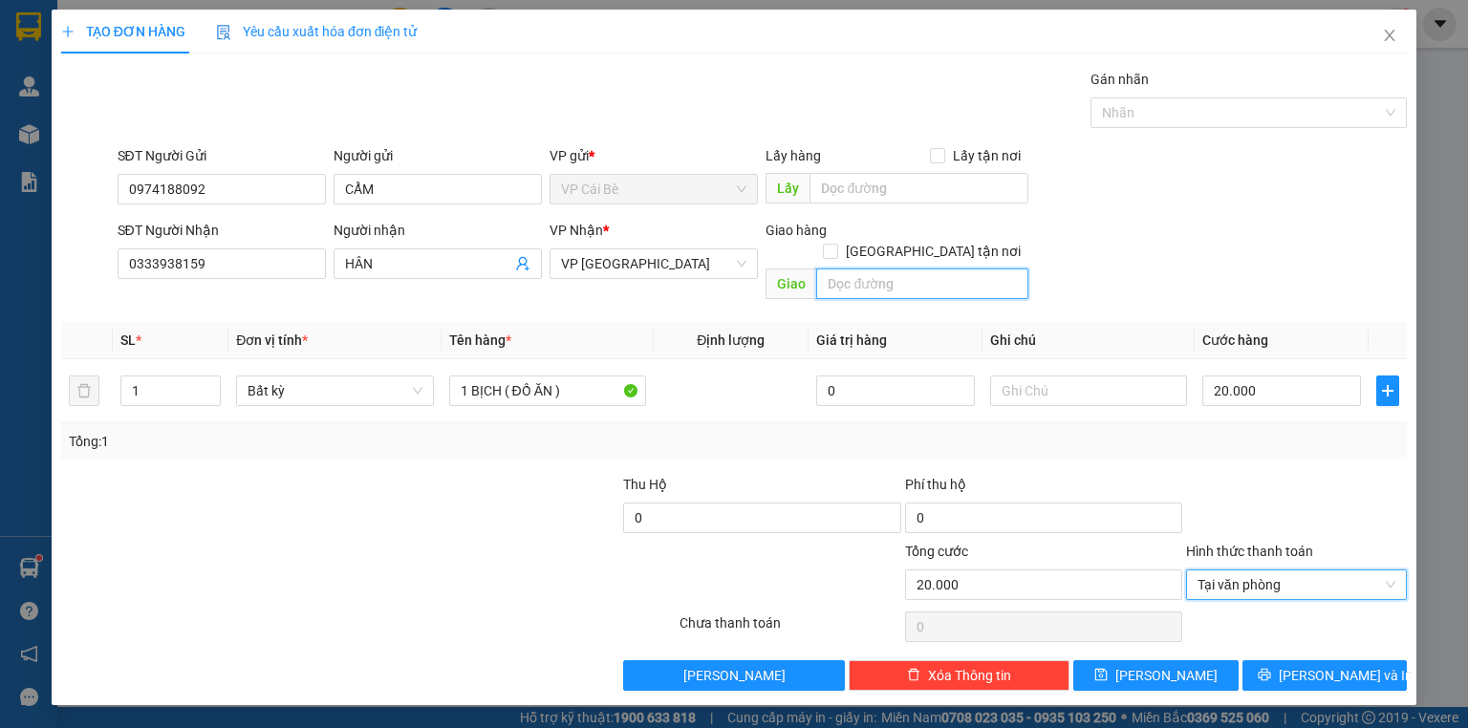
click at [967, 269] on input "text" at bounding box center [922, 284] width 212 height 31
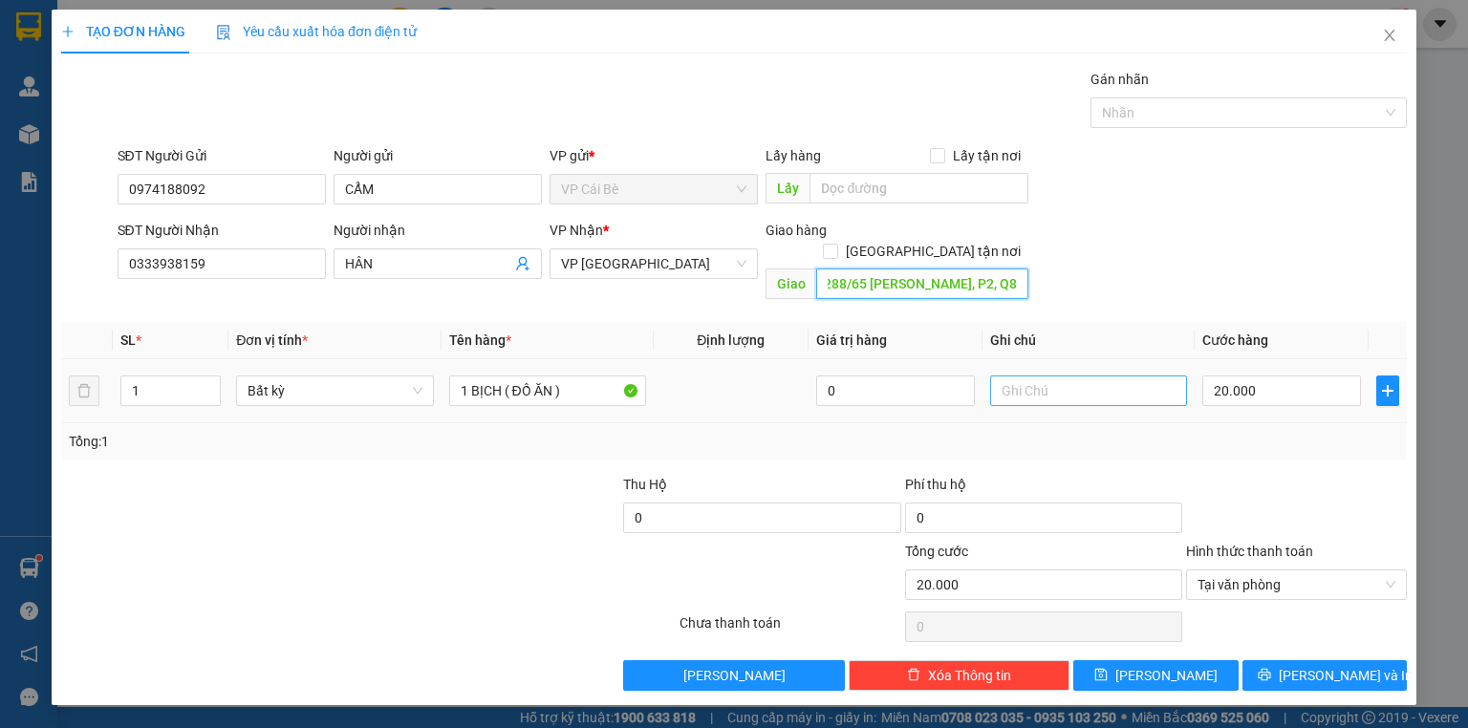
type input "288/65 DƯƠNG BÁ TRẠC, P2, Q8"
click at [1053, 376] on input "text" at bounding box center [1088, 391] width 197 height 31
type input "R"
type input "T"
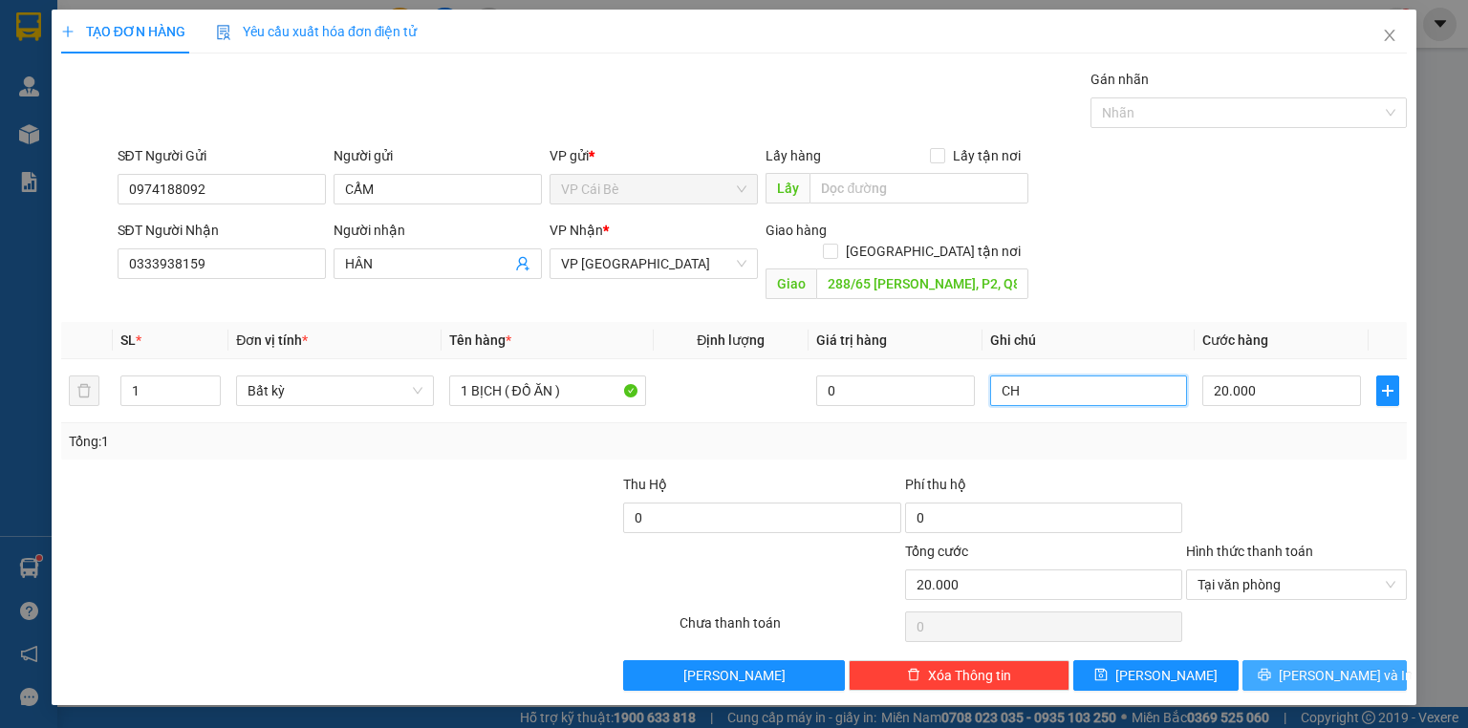
type input "C"
type input "SHIP CHƯA THU"
click at [1380, 660] on button "[PERSON_NAME] và In" at bounding box center [1324, 675] width 165 height 31
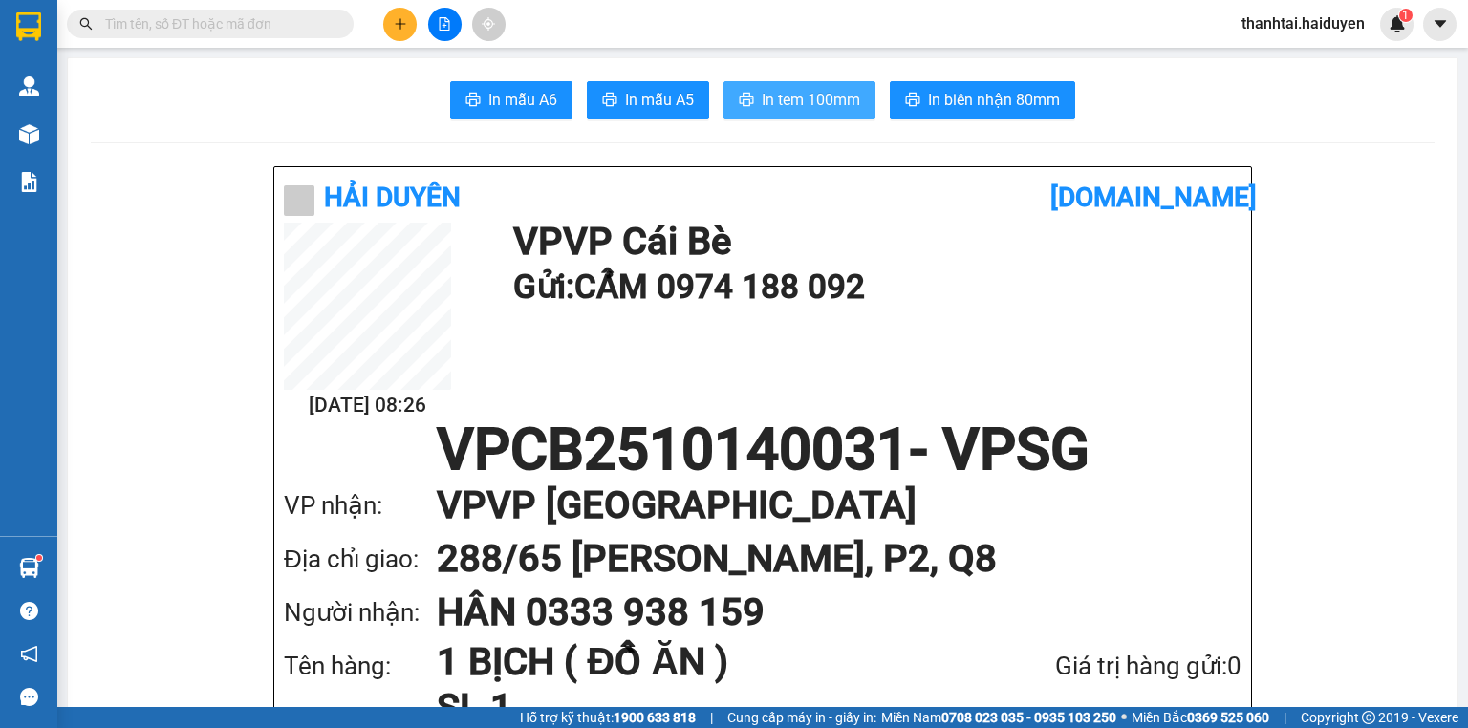
click at [762, 110] on span "In tem 100mm" at bounding box center [811, 100] width 98 height 24
click at [799, 88] on span "In tem 100mm" at bounding box center [811, 100] width 98 height 24
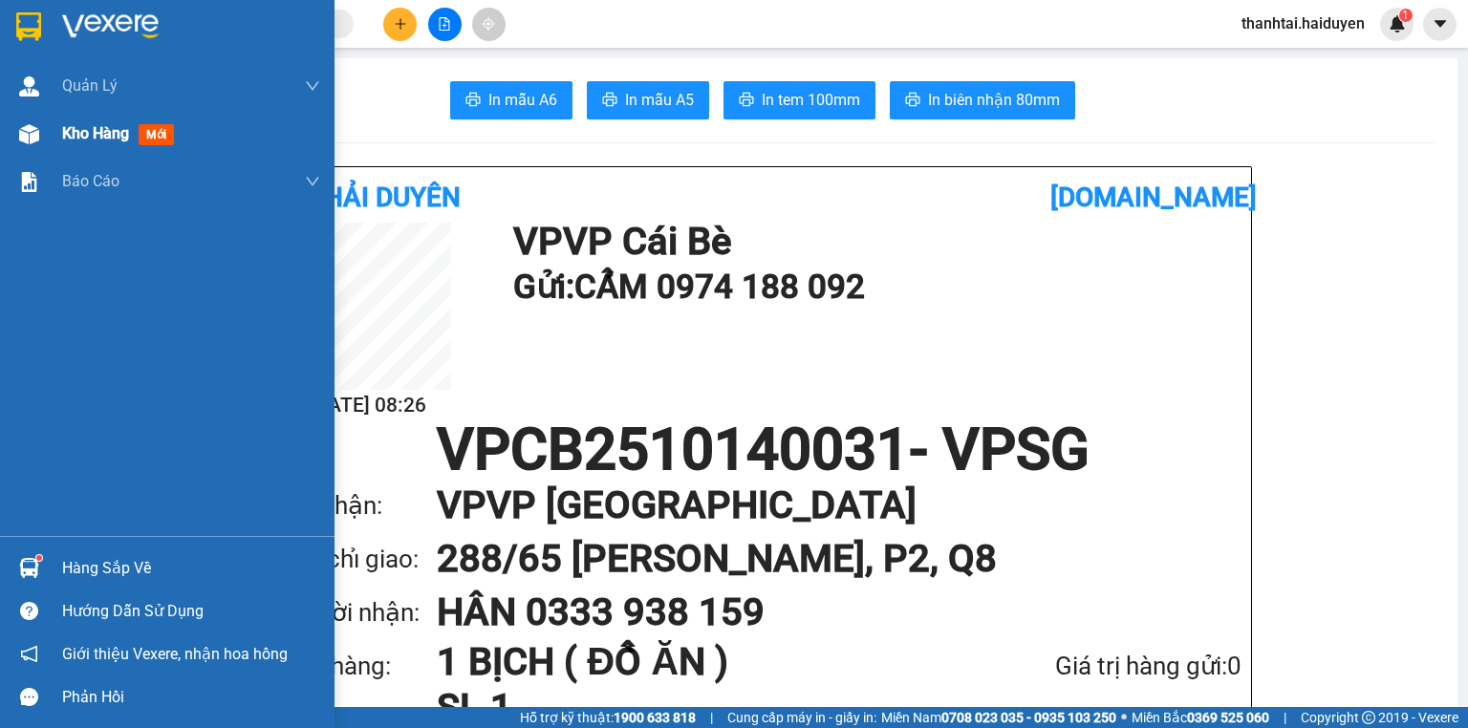
click at [128, 124] on span "Kho hàng" at bounding box center [95, 133] width 67 height 18
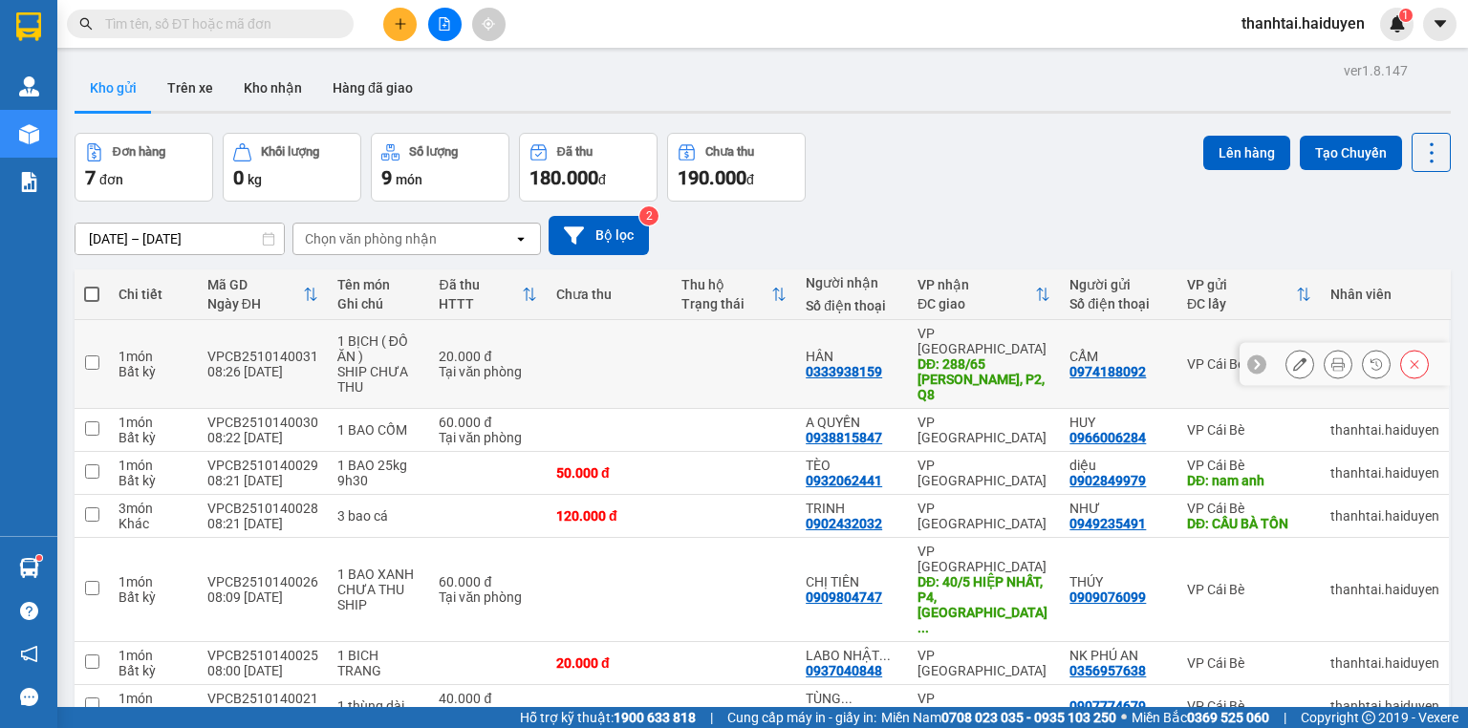
click at [89, 358] on input "checkbox" at bounding box center [92, 362] width 14 height 14
checkbox input "true"
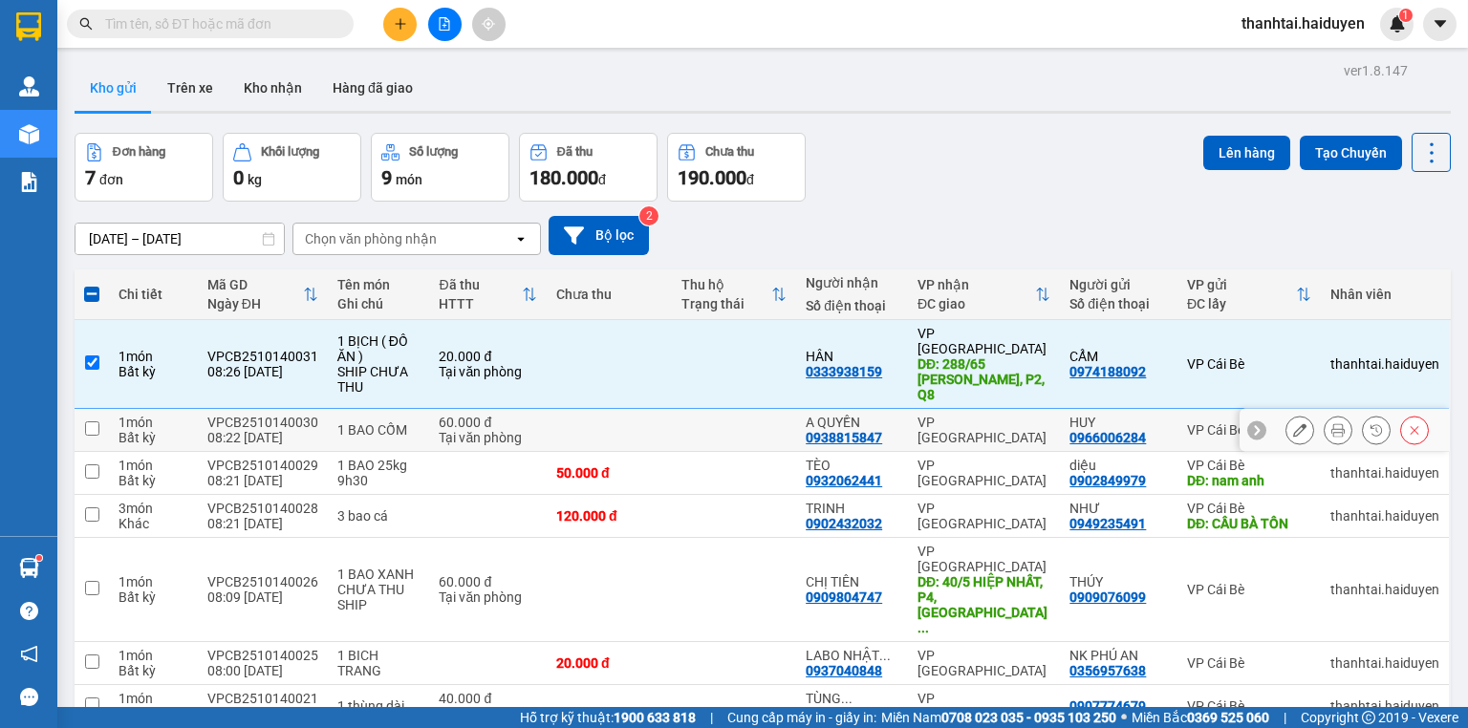
click at [133, 430] on div "Bất kỳ" at bounding box center [153, 437] width 70 height 15
checkbox input "true"
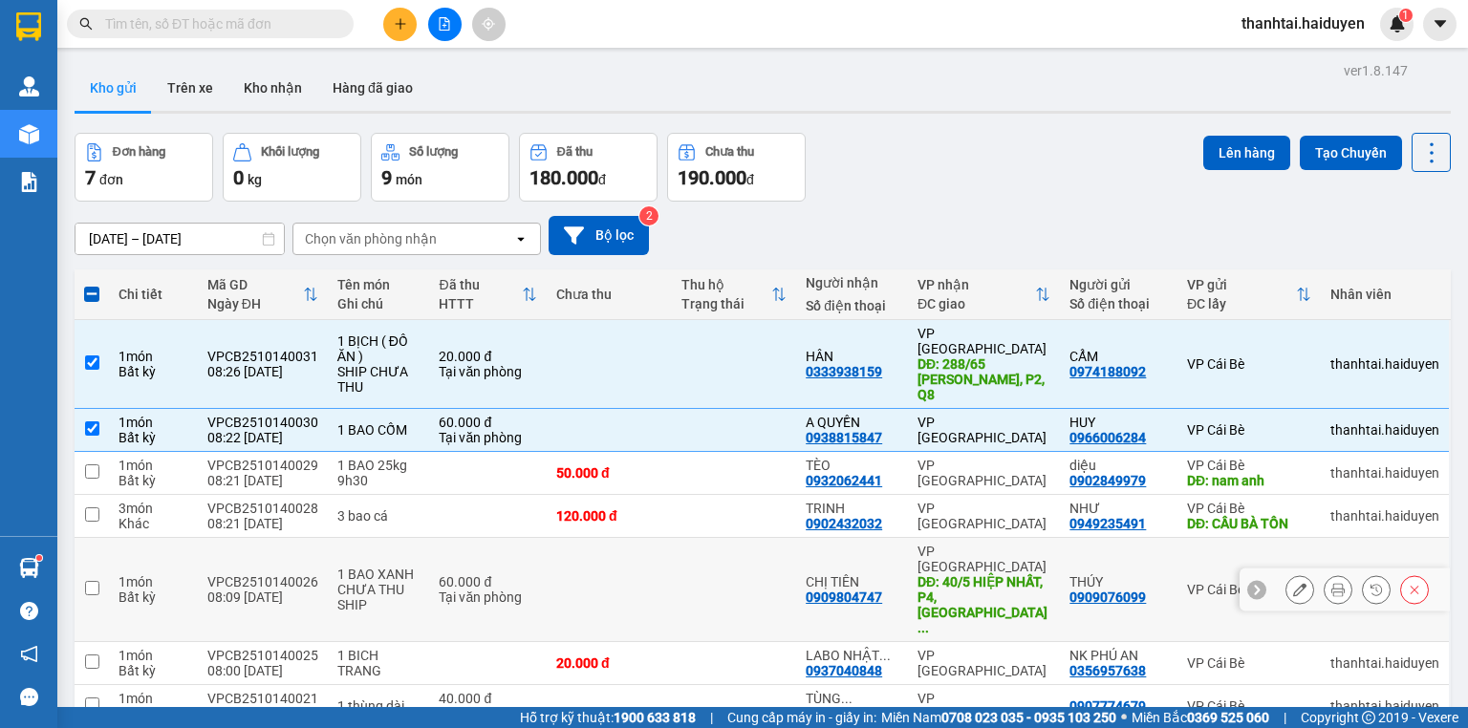
click at [143, 574] on div "1 món" at bounding box center [153, 581] width 70 height 15
checkbox input "true"
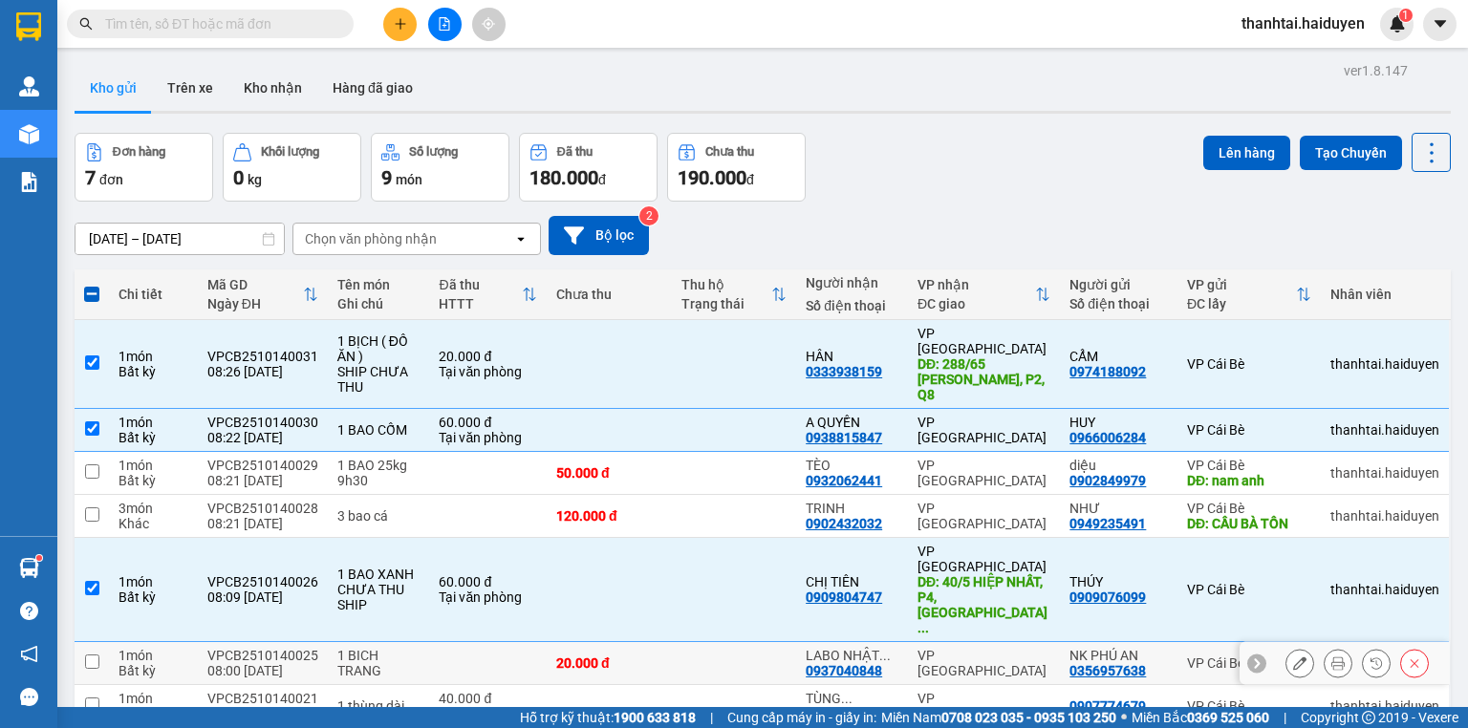
drag, startPoint x: 154, startPoint y: 592, endPoint x: 144, endPoint y: 645, distance: 54.4
click at [153, 648] on div "1 món Bất kỳ" at bounding box center [153, 663] width 70 height 31
checkbox input "true"
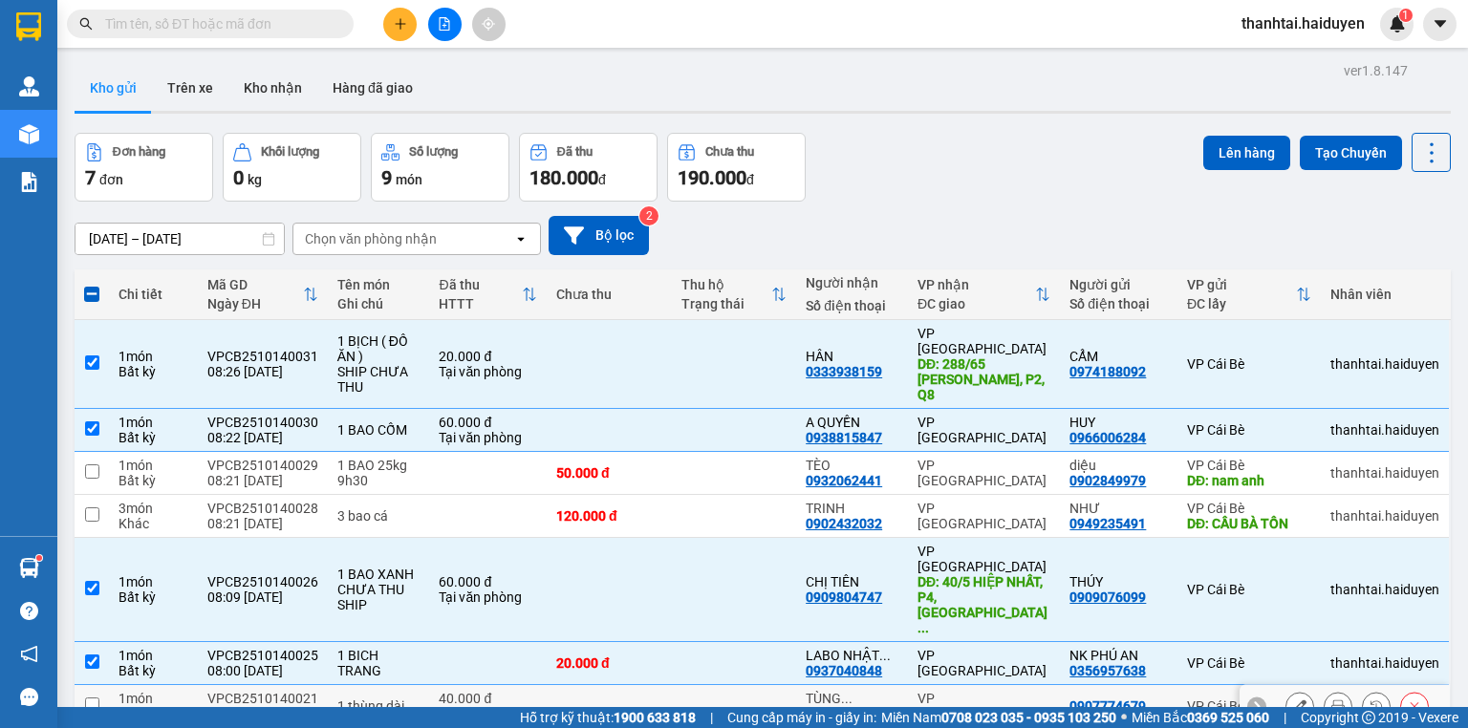
click at [144, 706] on div "Bất kỳ" at bounding box center [153, 713] width 70 height 15
checkbox input "true"
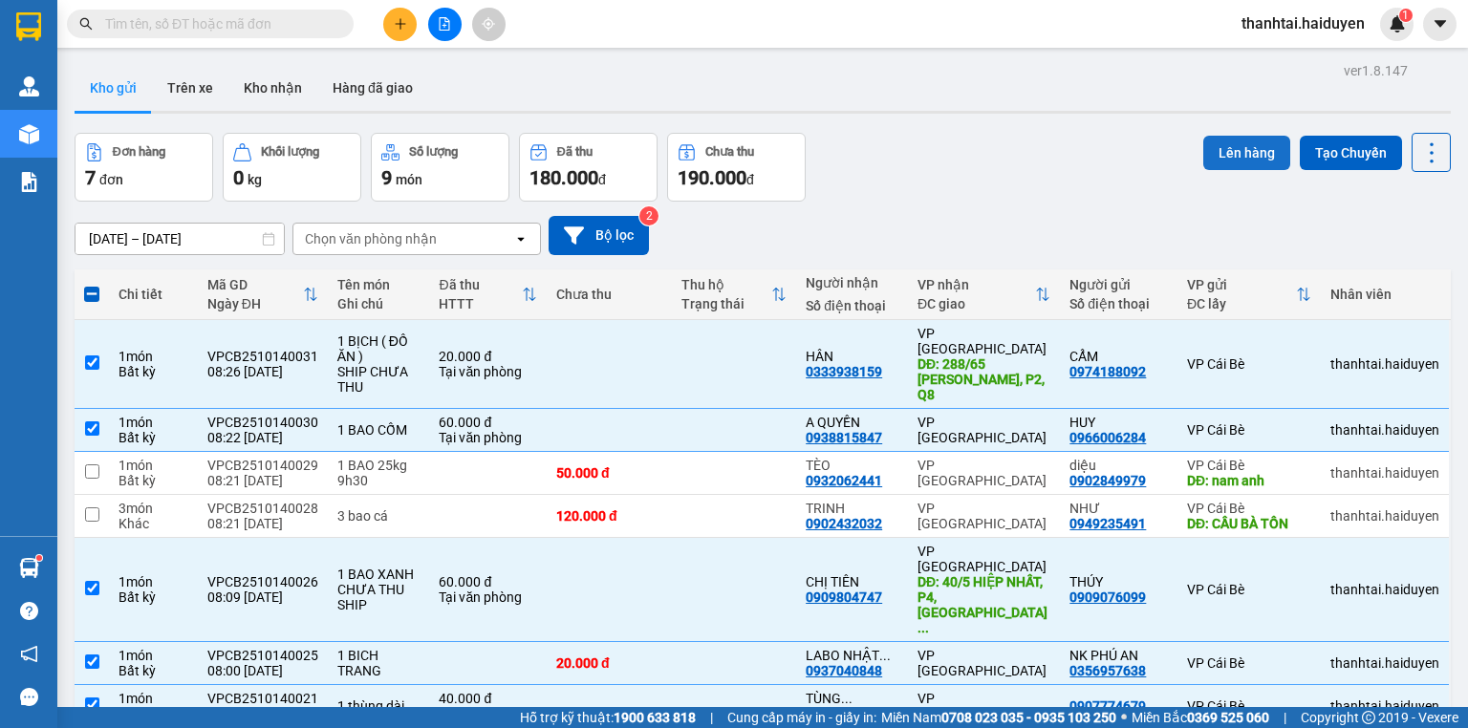
click at [1243, 160] on button "Lên hàng" at bounding box center [1246, 153] width 87 height 34
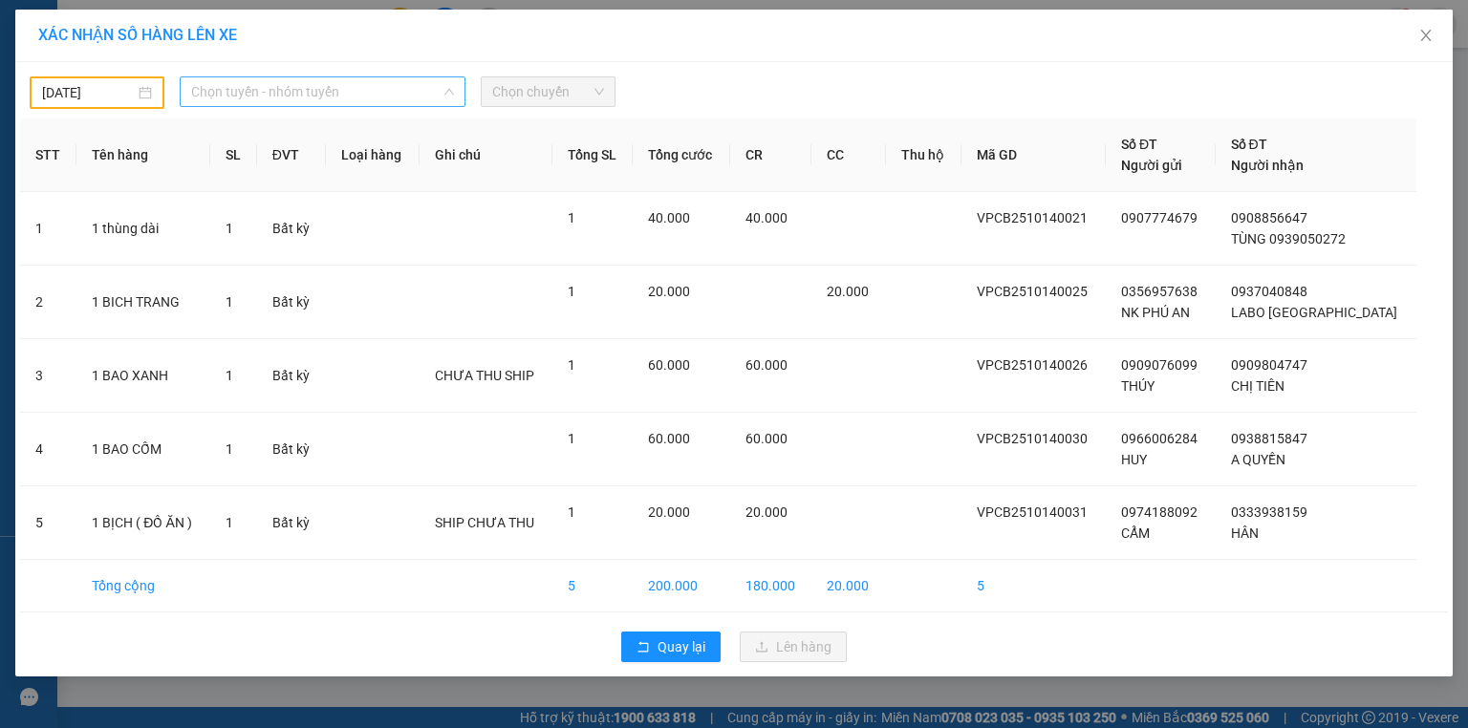
click at [338, 88] on span "Chọn tuyến - nhóm tuyến" at bounding box center [322, 91] width 263 height 29
drag, startPoint x: 124, startPoint y: 97, endPoint x: 140, endPoint y: 91, distance: 17.2
click at [130, 96] on input "13/10/2025" at bounding box center [88, 92] width 93 height 21
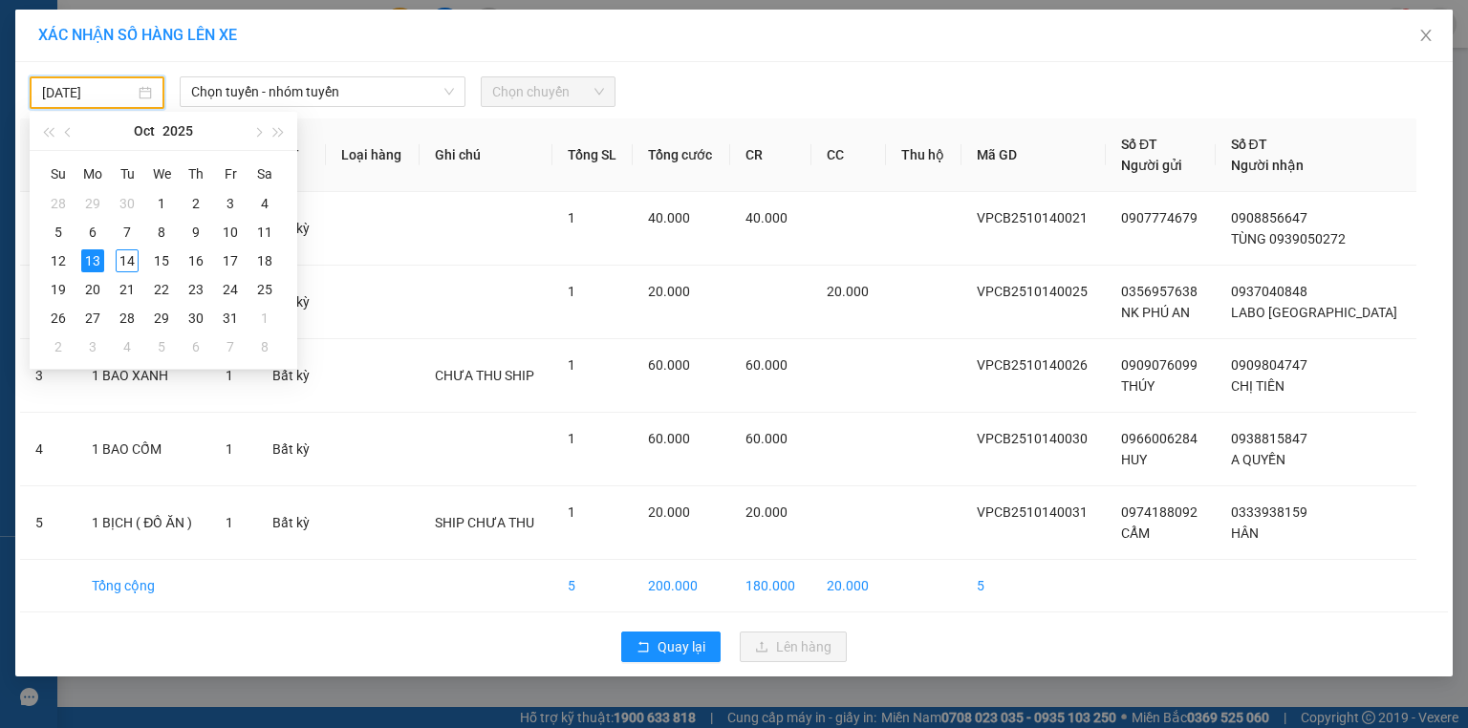
click at [140, 91] on div "13/10/2025" at bounding box center [97, 92] width 110 height 21
click at [122, 268] on div "14" at bounding box center [127, 260] width 23 height 23
type input "[DATE]"
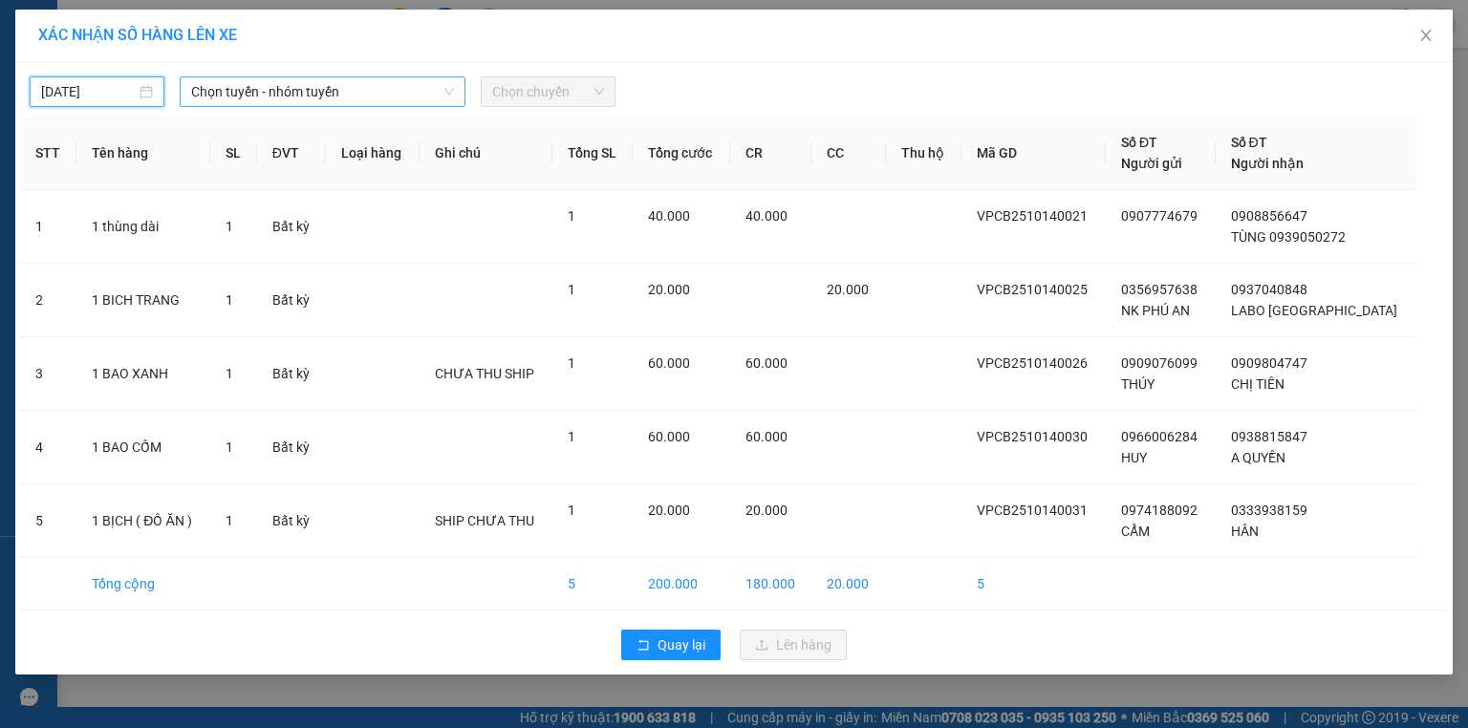
click at [289, 88] on span "Chọn tuyến - nhóm tuyến" at bounding box center [322, 91] width 263 height 29
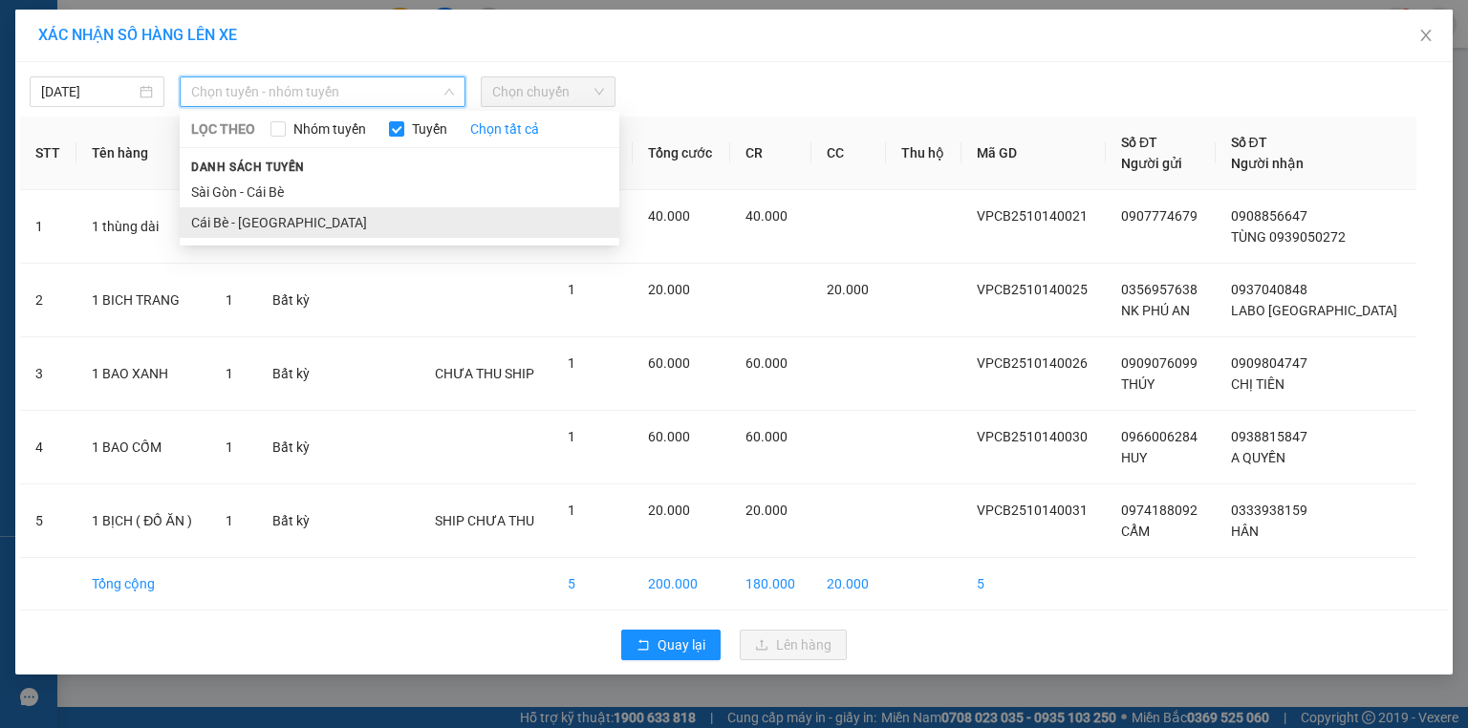
click at [266, 213] on li "Cái Bè - [GEOGRAPHIC_DATA]" at bounding box center [400, 222] width 440 height 31
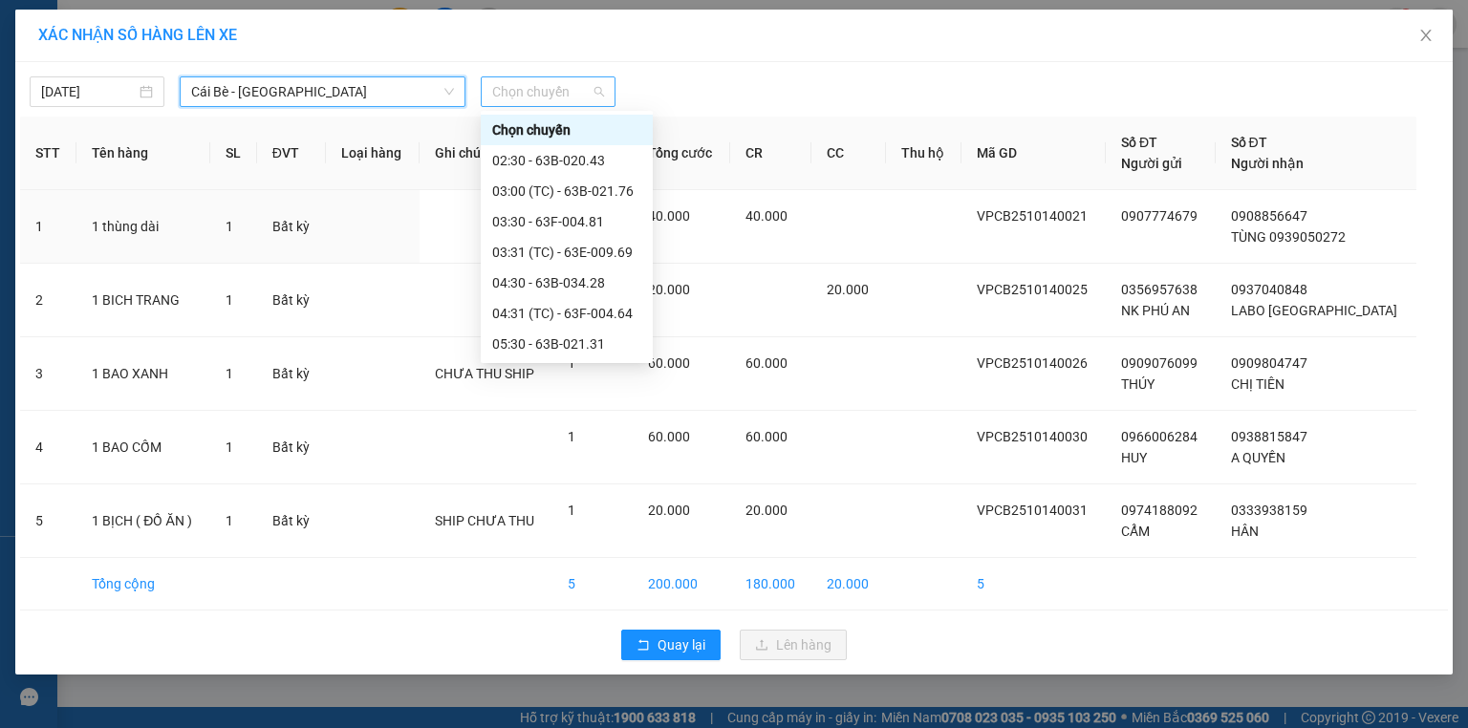
click at [530, 96] on span "Chọn chuyến" at bounding box center [548, 91] width 112 height 29
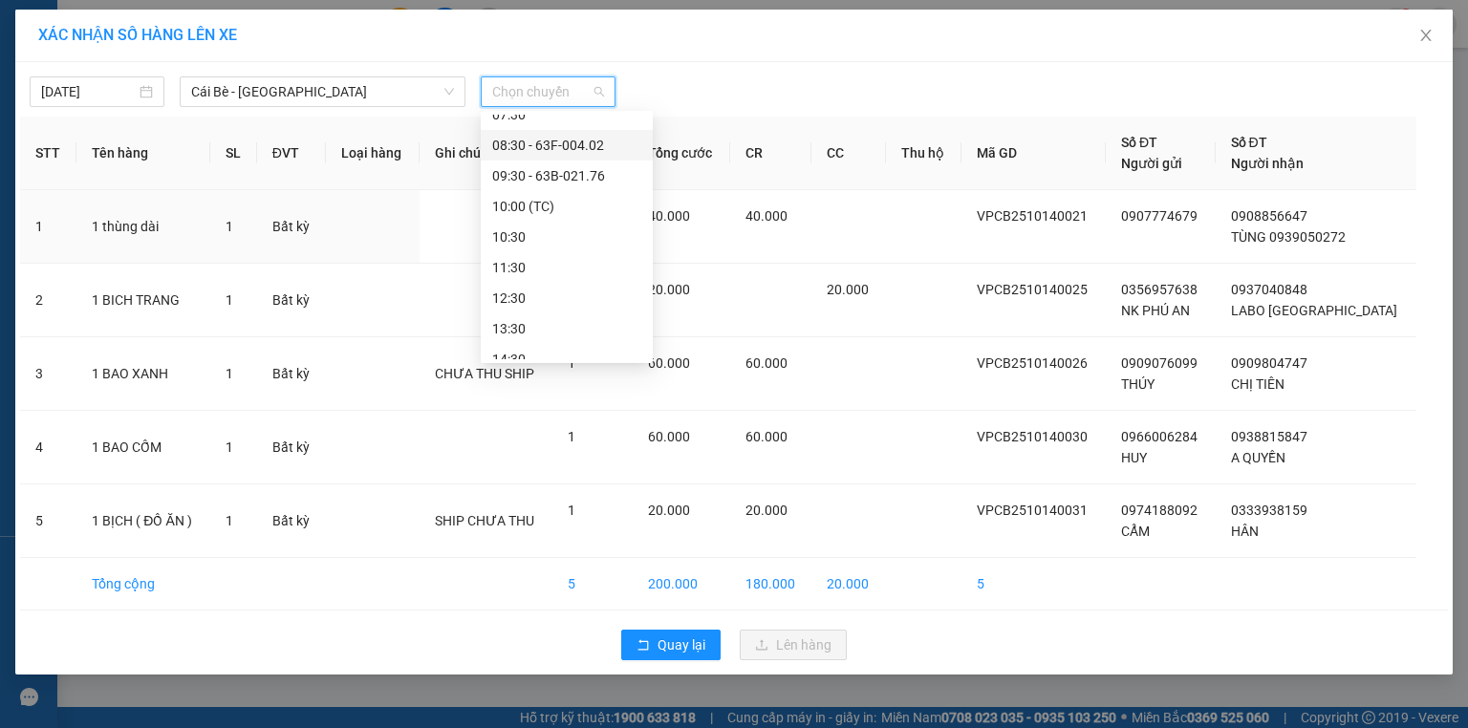
click at [543, 140] on div "08:30 - 63F-004.02" at bounding box center [566, 145] width 149 height 21
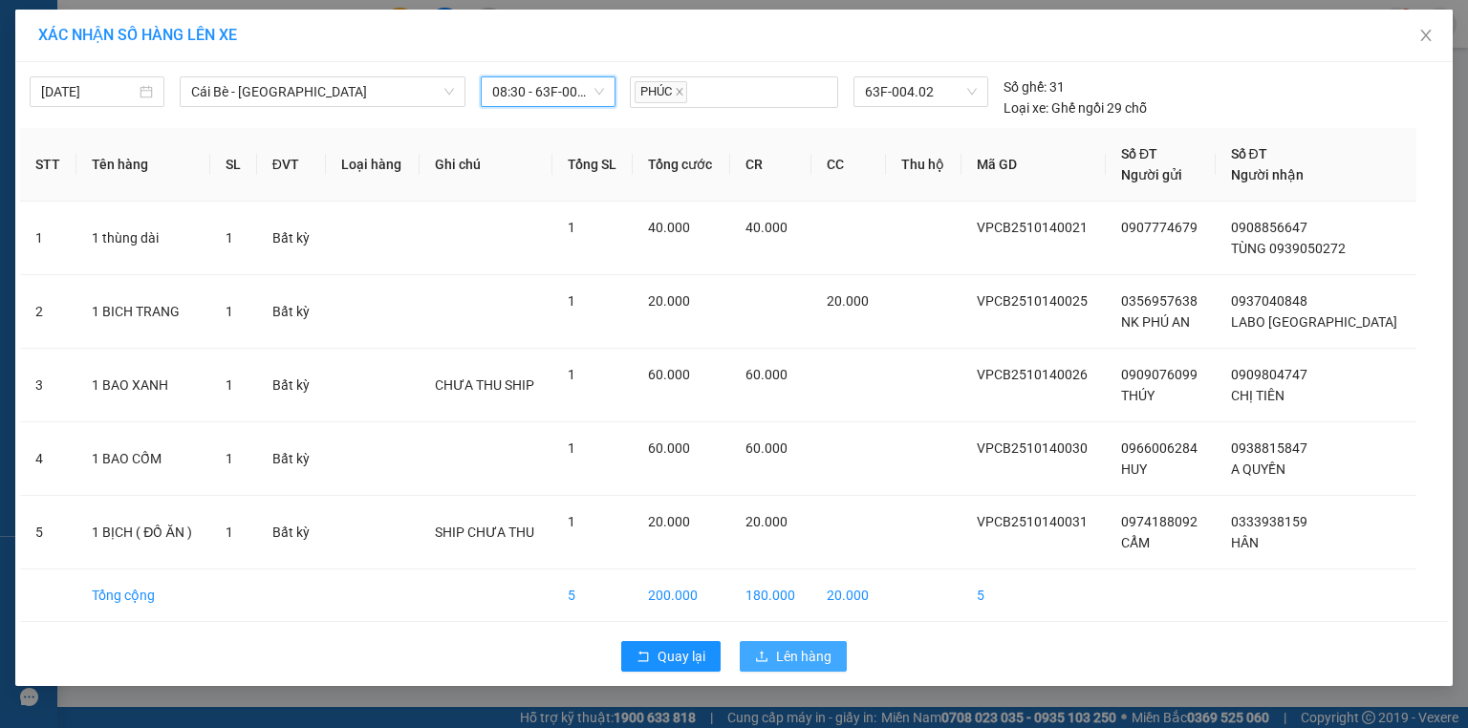
click at [761, 650] on icon "upload" at bounding box center [761, 656] width 13 height 13
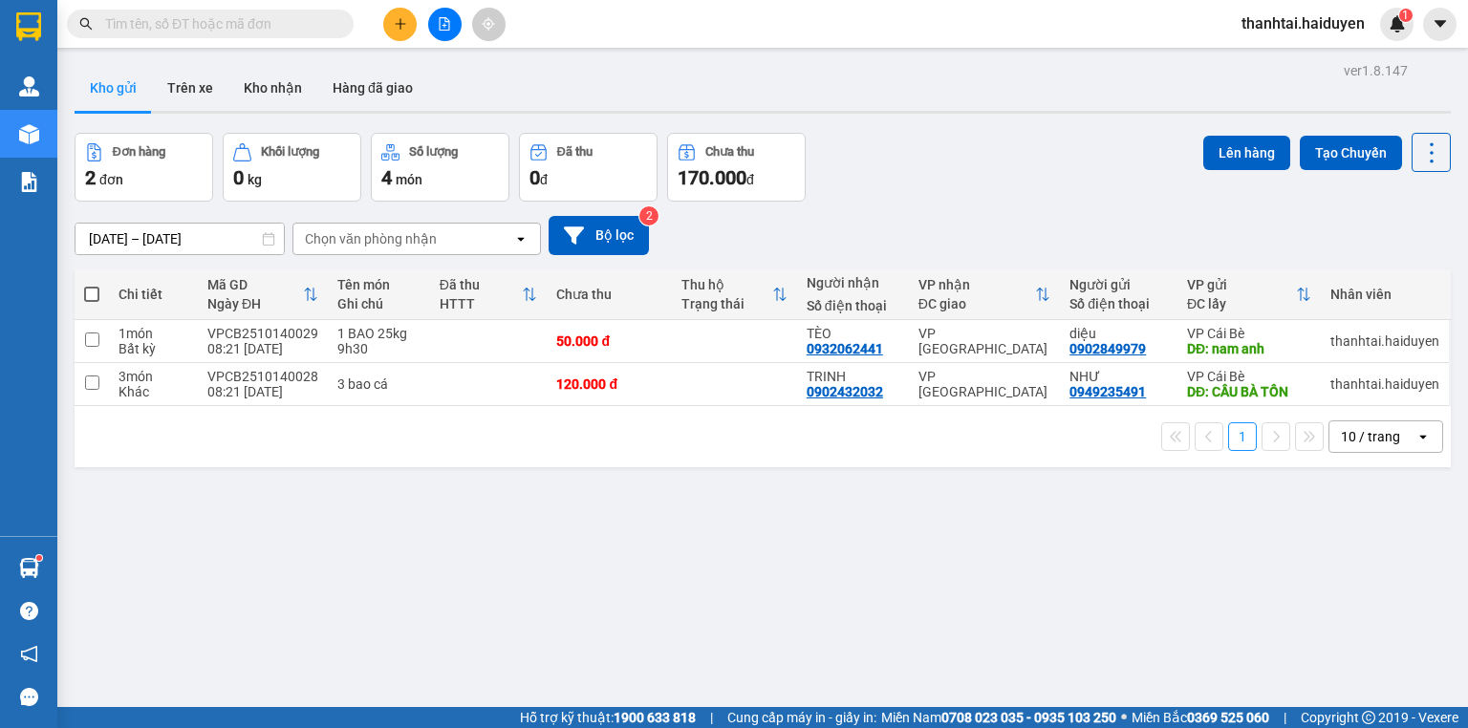
click at [333, 27] on span at bounding box center [210, 24] width 287 height 29
click at [328, 15] on input "text" at bounding box center [218, 23] width 226 height 21
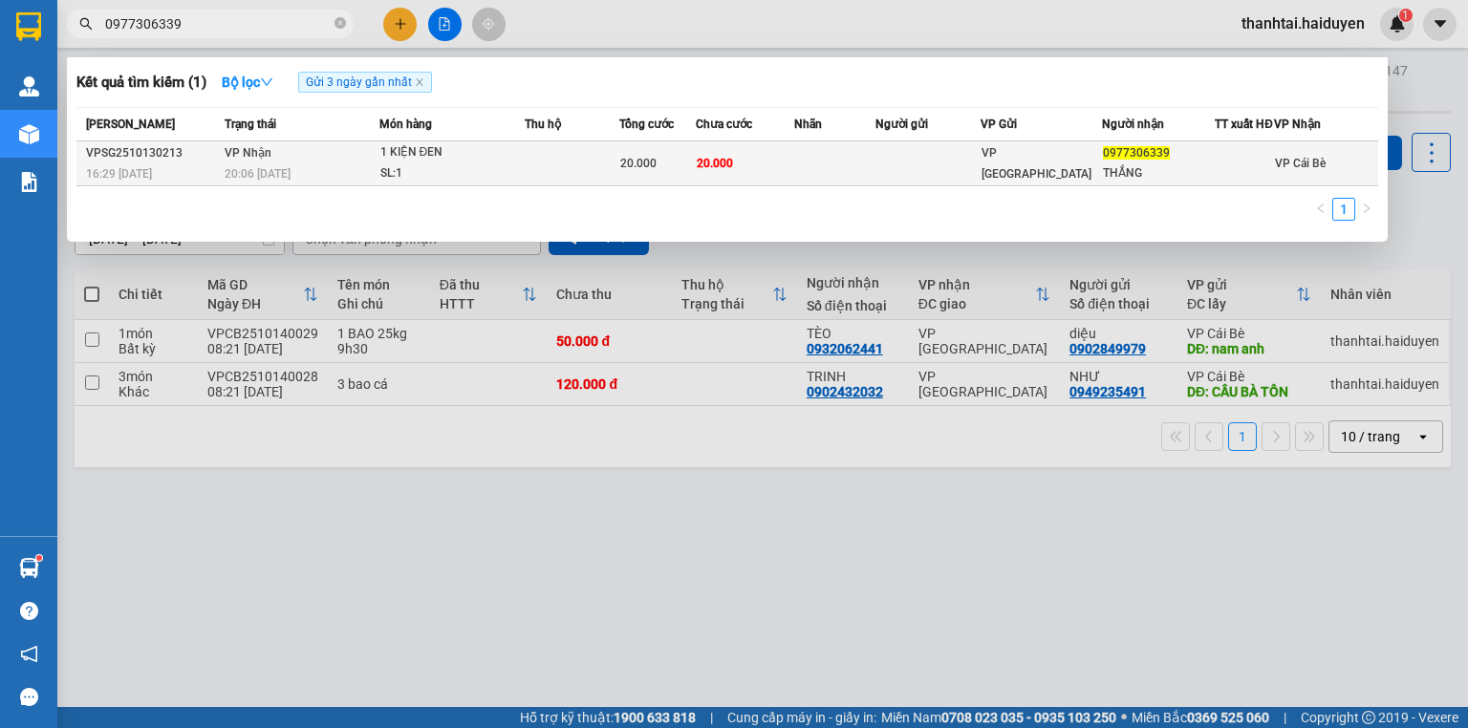
type input "0977306339"
click at [564, 166] on td at bounding box center [572, 163] width 95 height 45
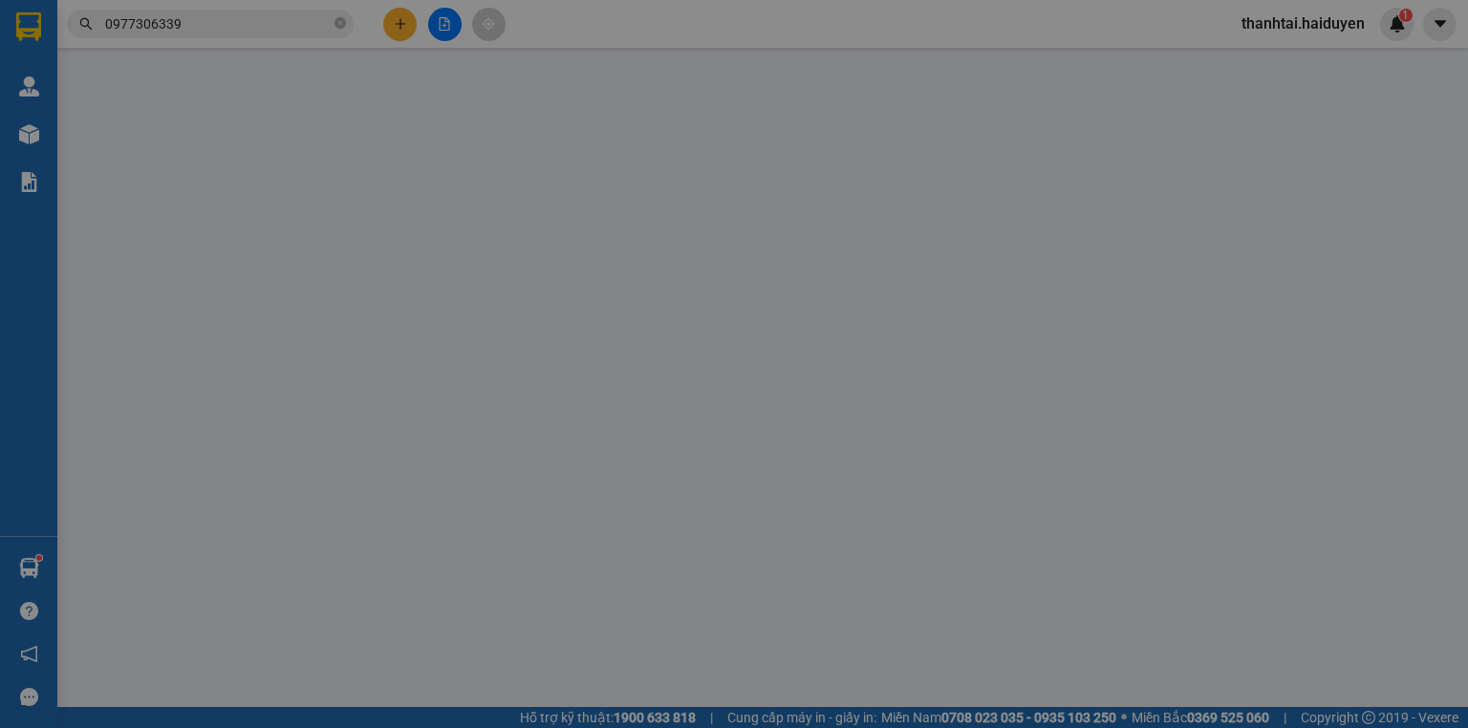
type input "0977306339"
type input "THẮNG"
type input "0"
type input "20.000"
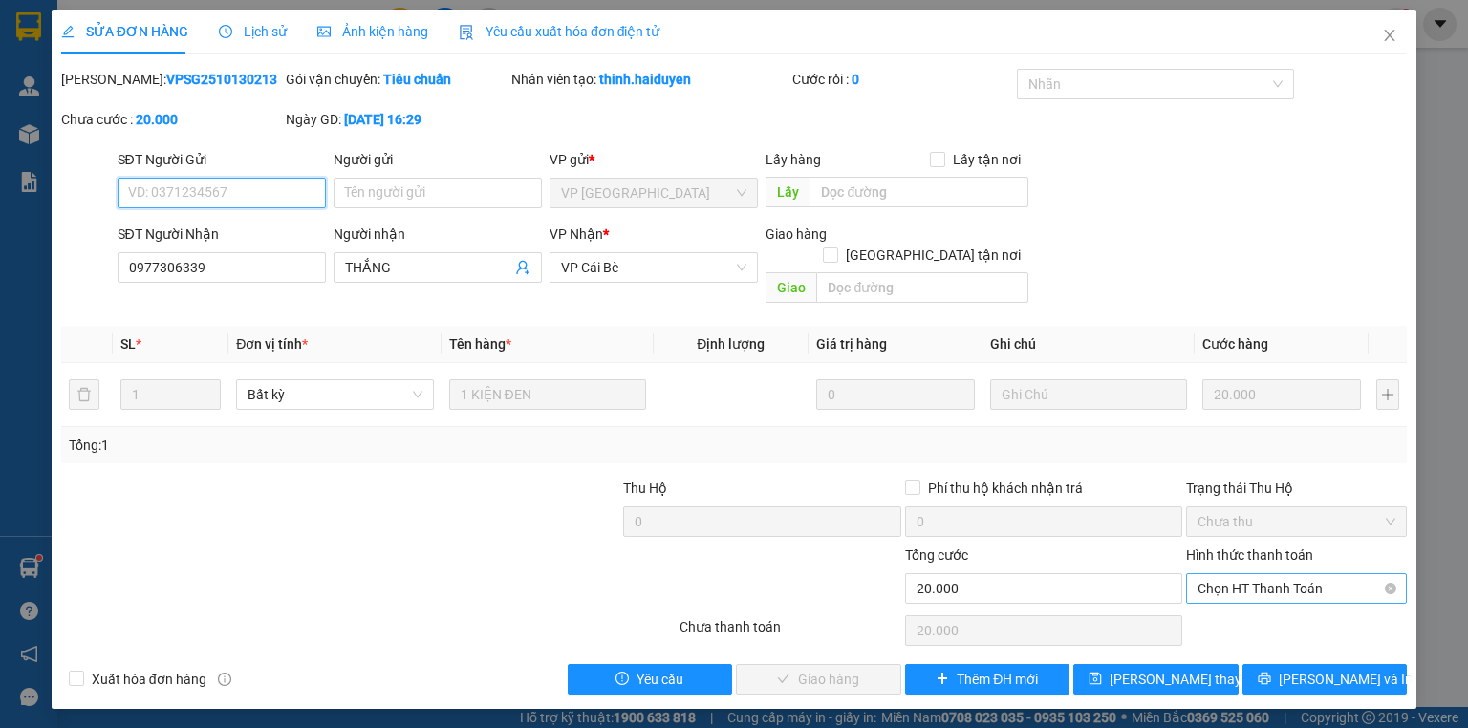
click at [1248, 574] on span "Chọn HT Thanh Toán" at bounding box center [1296, 588] width 198 height 29
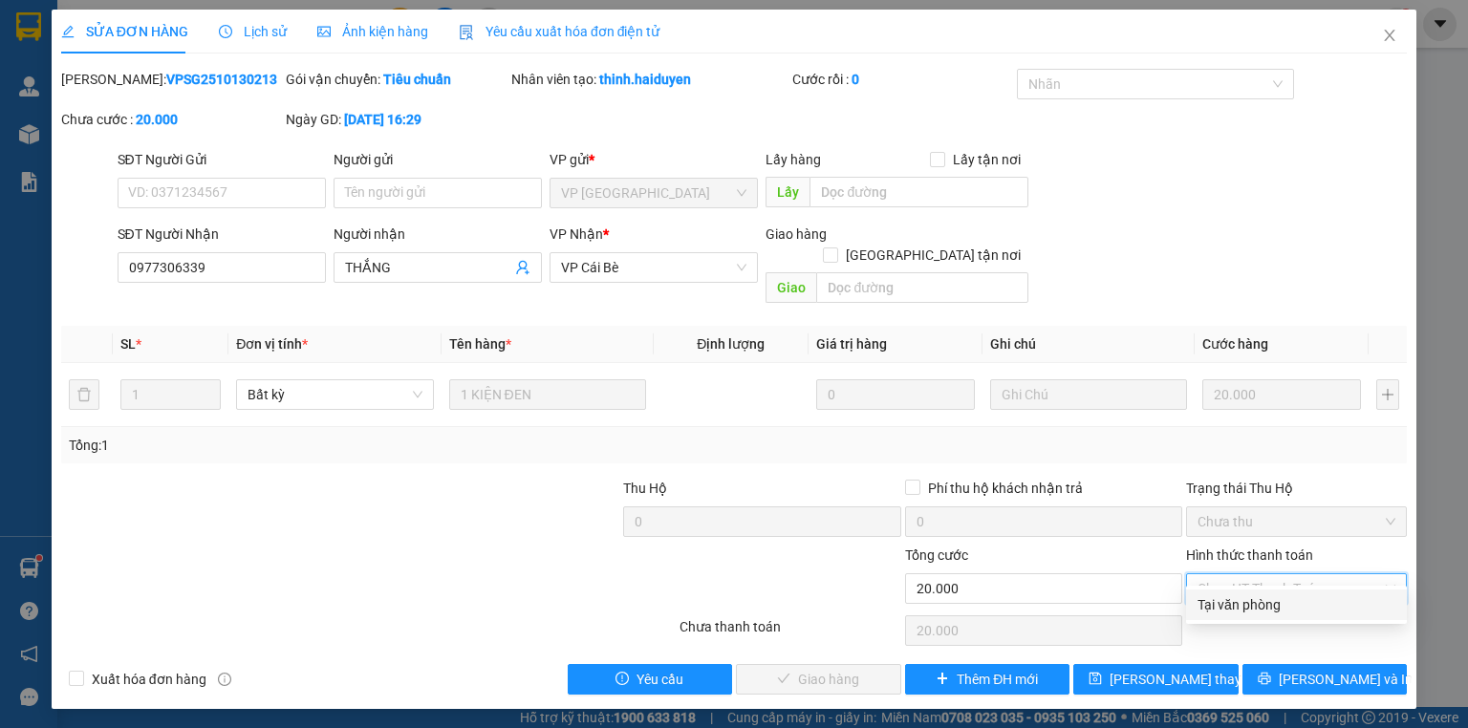
click at [1239, 617] on div "Tại văn phòng" at bounding box center [1296, 605] width 221 height 31
type input "0"
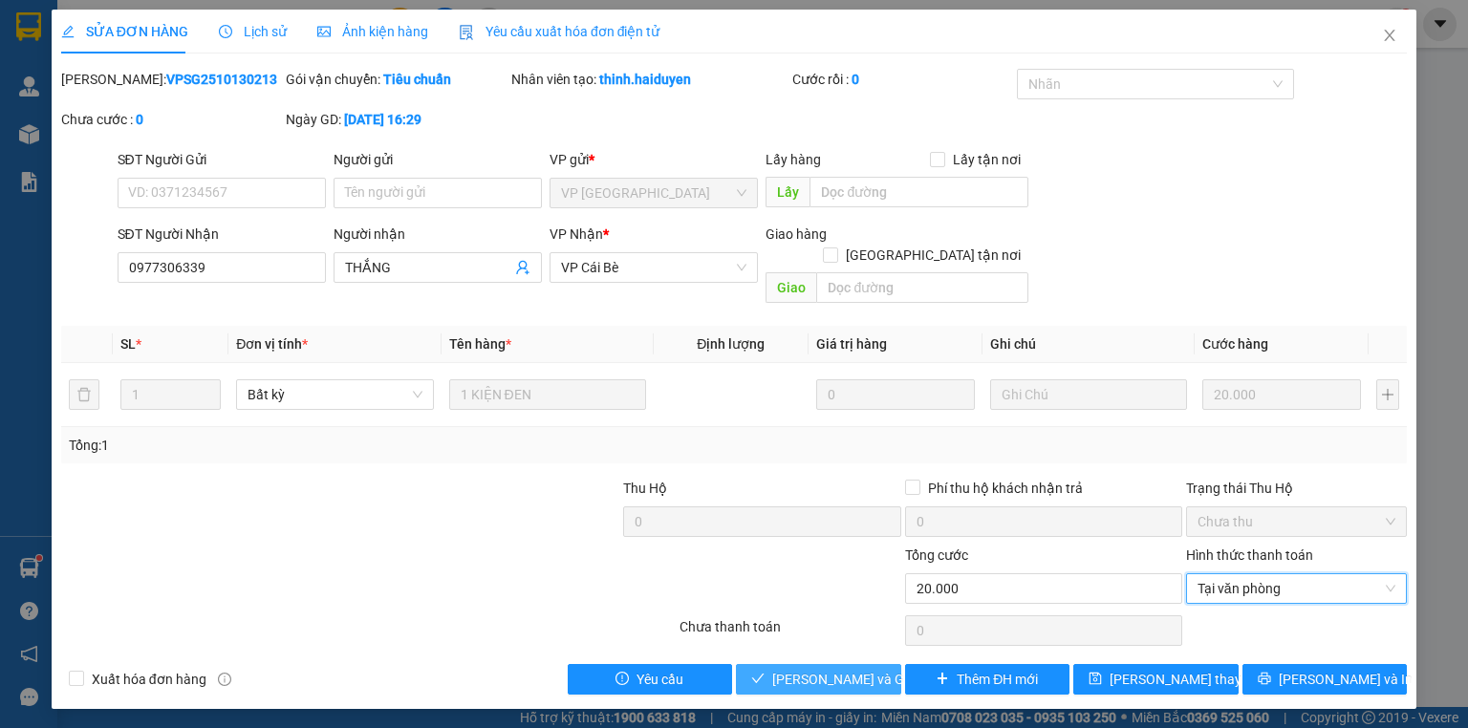
click at [831, 669] on span "Lưu và Giao hàng" at bounding box center [863, 679] width 183 height 21
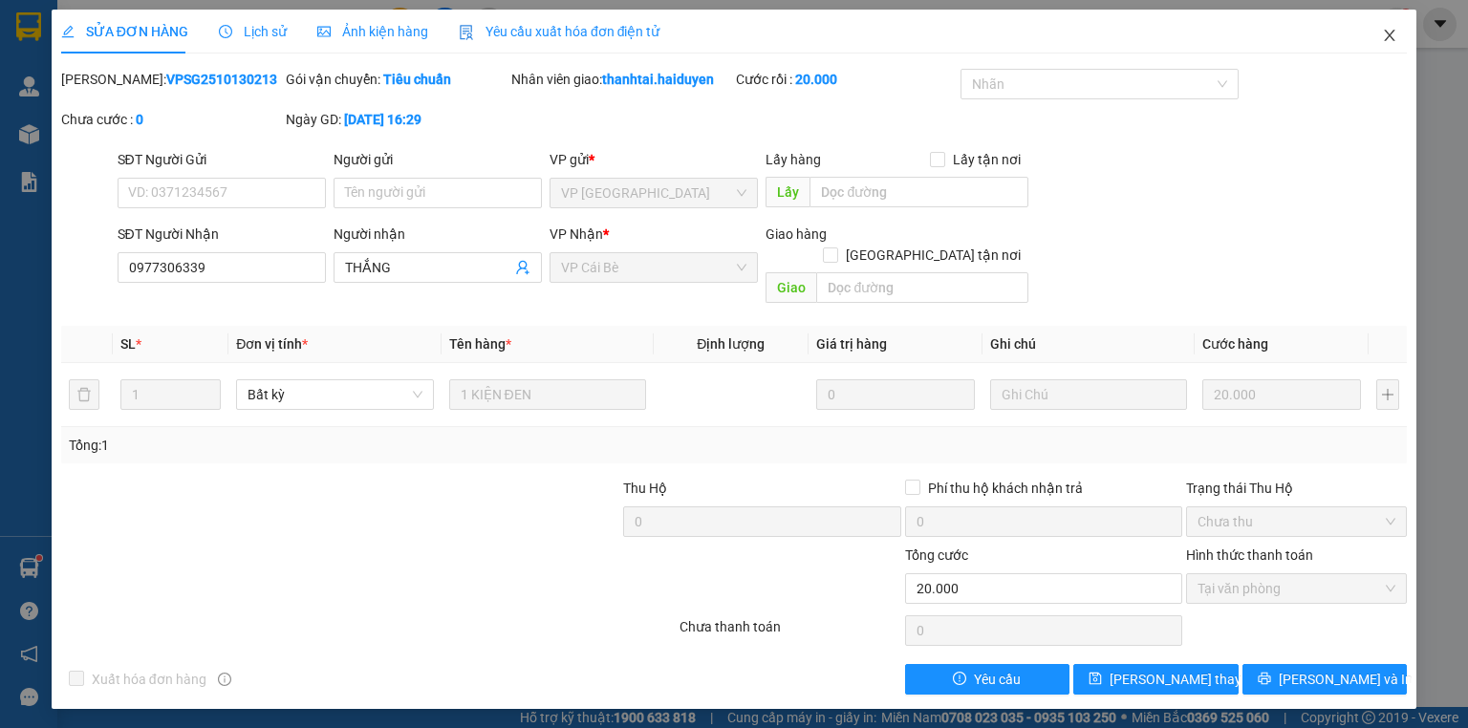
click at [1392, 33] on icon "close" at bounding box center [1390, 35] width 11 height 11
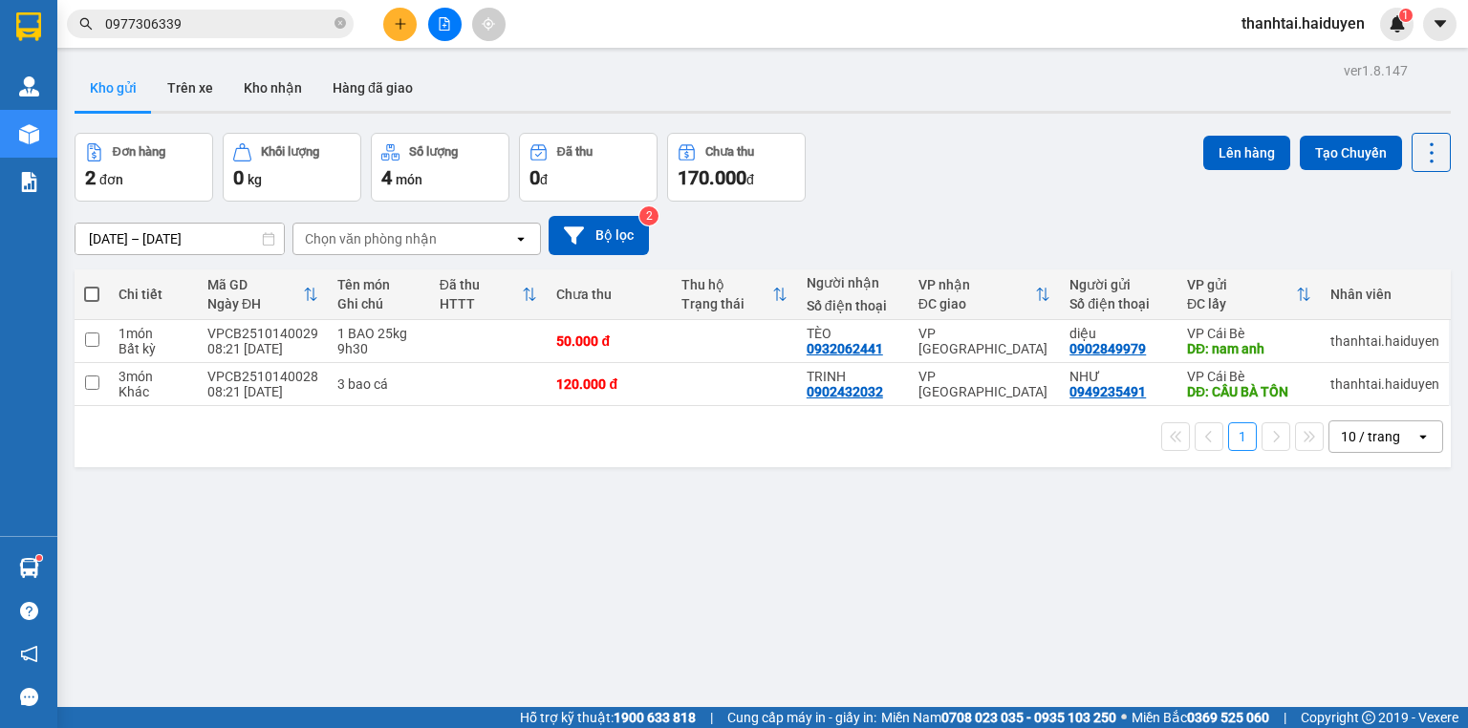
drag, startPoint x: 275, startPoint y: 511, endPoint x: 0, endPoint y: 508, distance: 275.2
click at [91, 546] on div "ver 1.8.147 Kho gửi Trên xe Kho nhận Hàng đã giao Đơn hàng 2 đơn Khối lượng 0 k…" at bounding box center [762, 421] width 1391 height 728
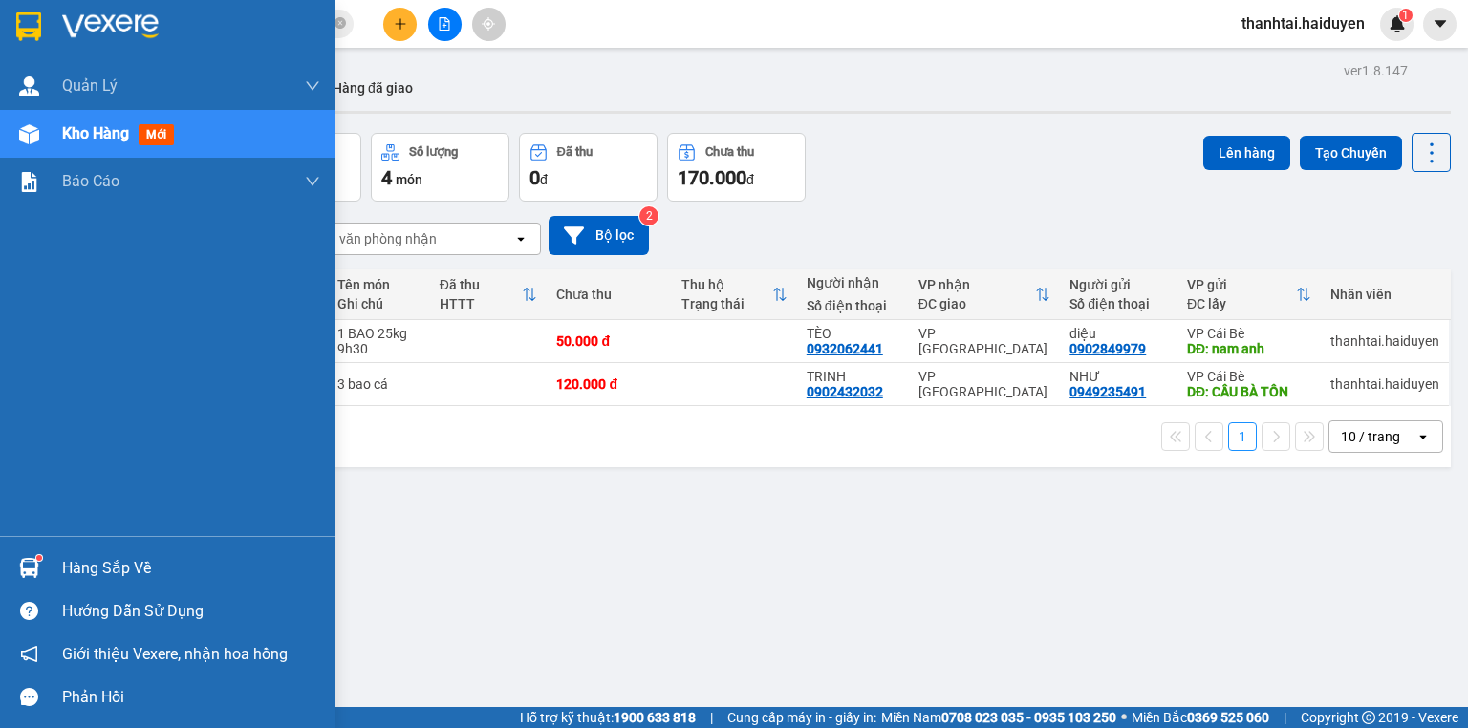
click at [50, 551] on div "Hàng sắp về" at bounding box center [167, 568] width 334 height 43
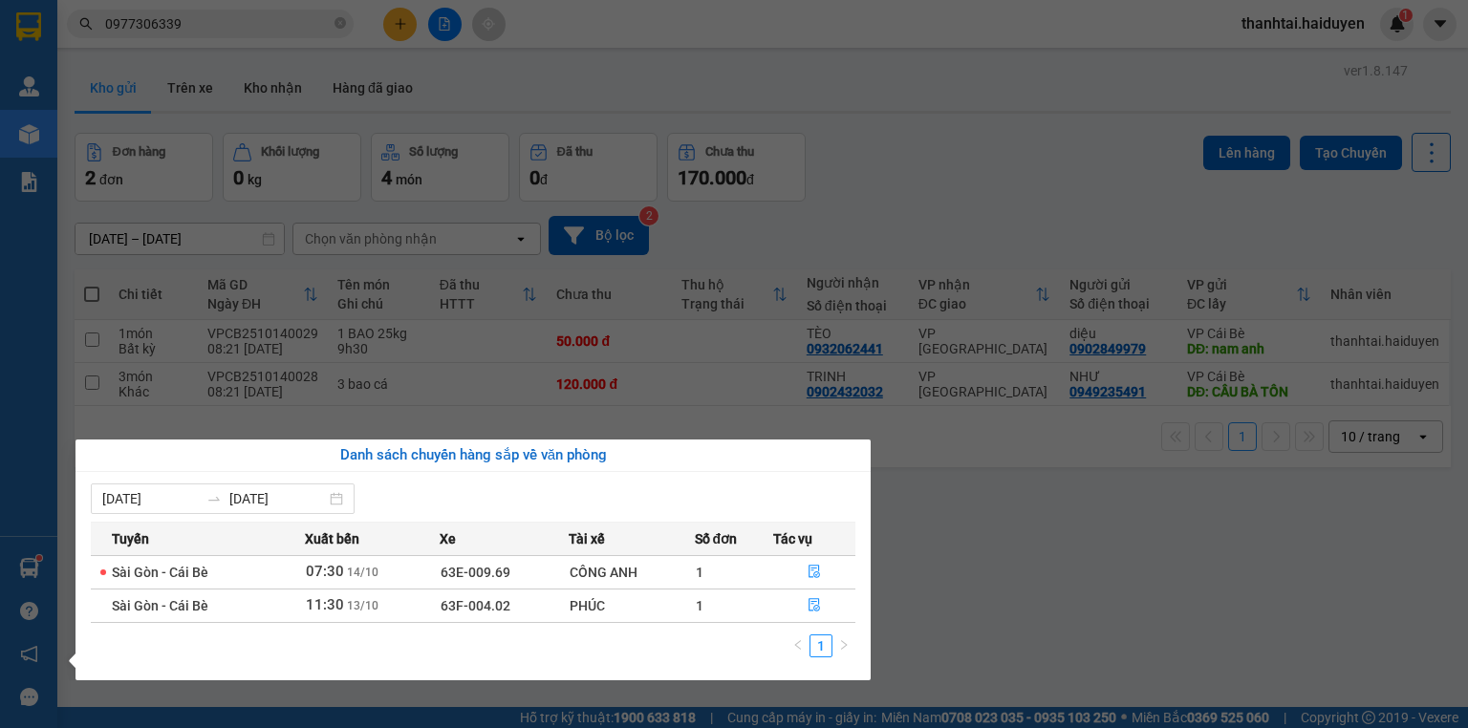
click at [358, 574] on span "14/10" at bounding box center [363, 572] width 32 height 13
click at [812, 577] on icon "file-done" at bounding box center [813, 572] width 11 height 13
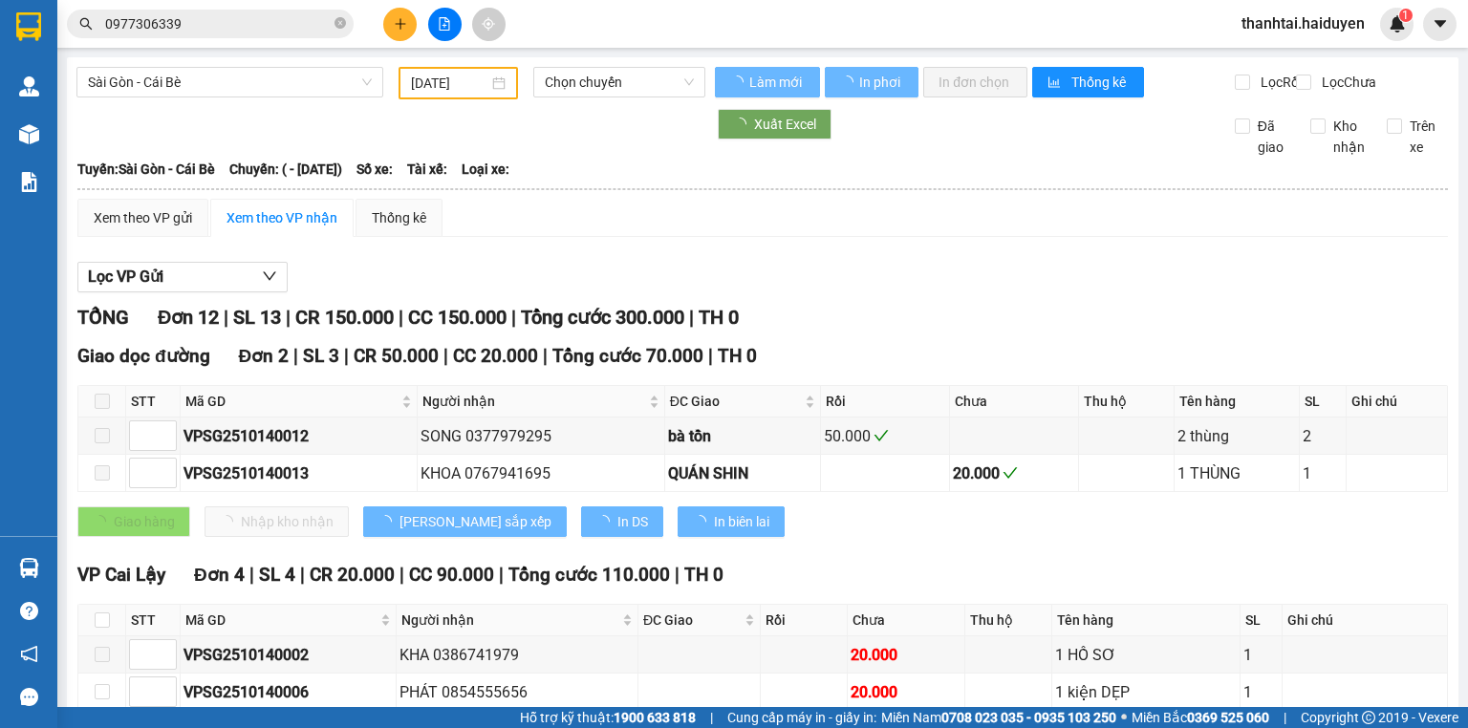
type input "[DATE]"
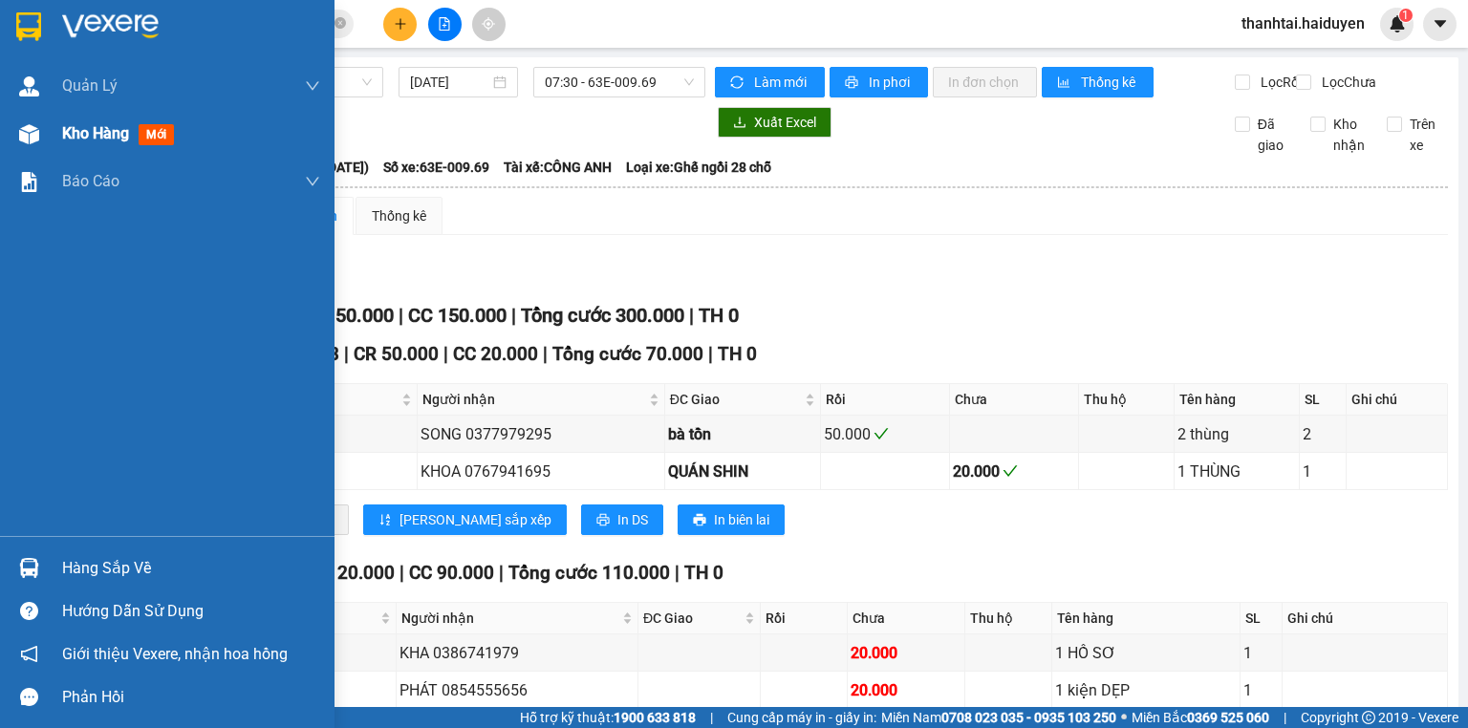
click at [56, 125] on div "Kho hàng mới" at bounding box center [167, 134] width 334 height 48
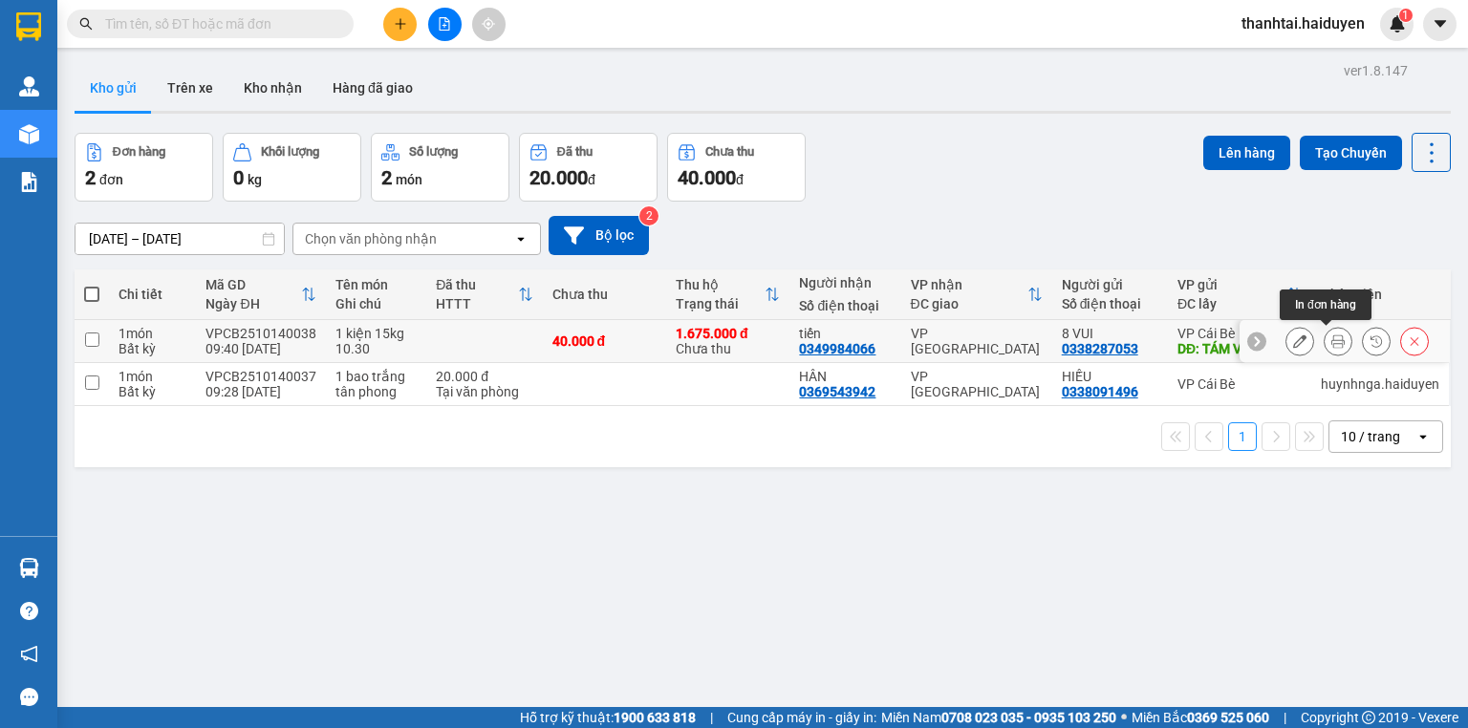
click at [1331, 342] on icon at bounding box center [1337, 340] width 13 height 13
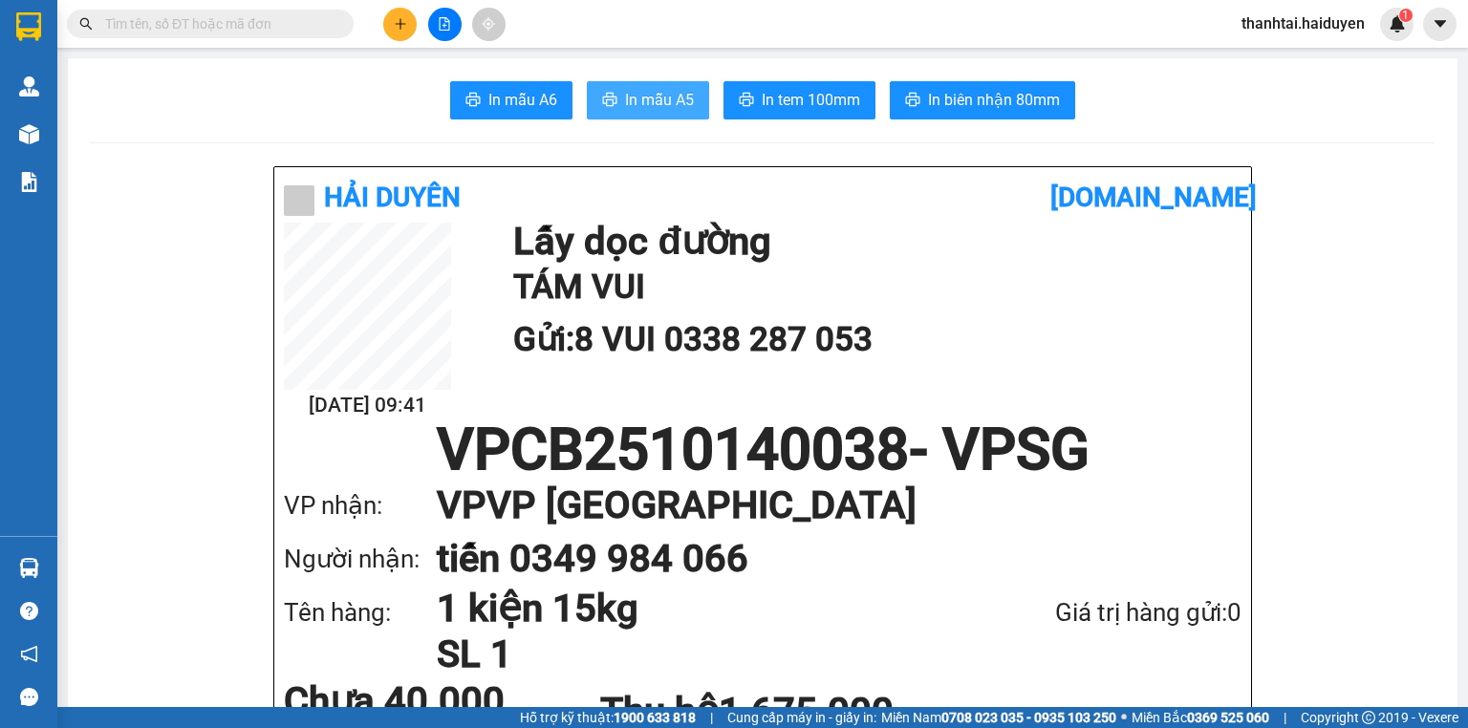
click at [603, 96] on icon "printer" at bounding box center [609, 99] width 15 height 15
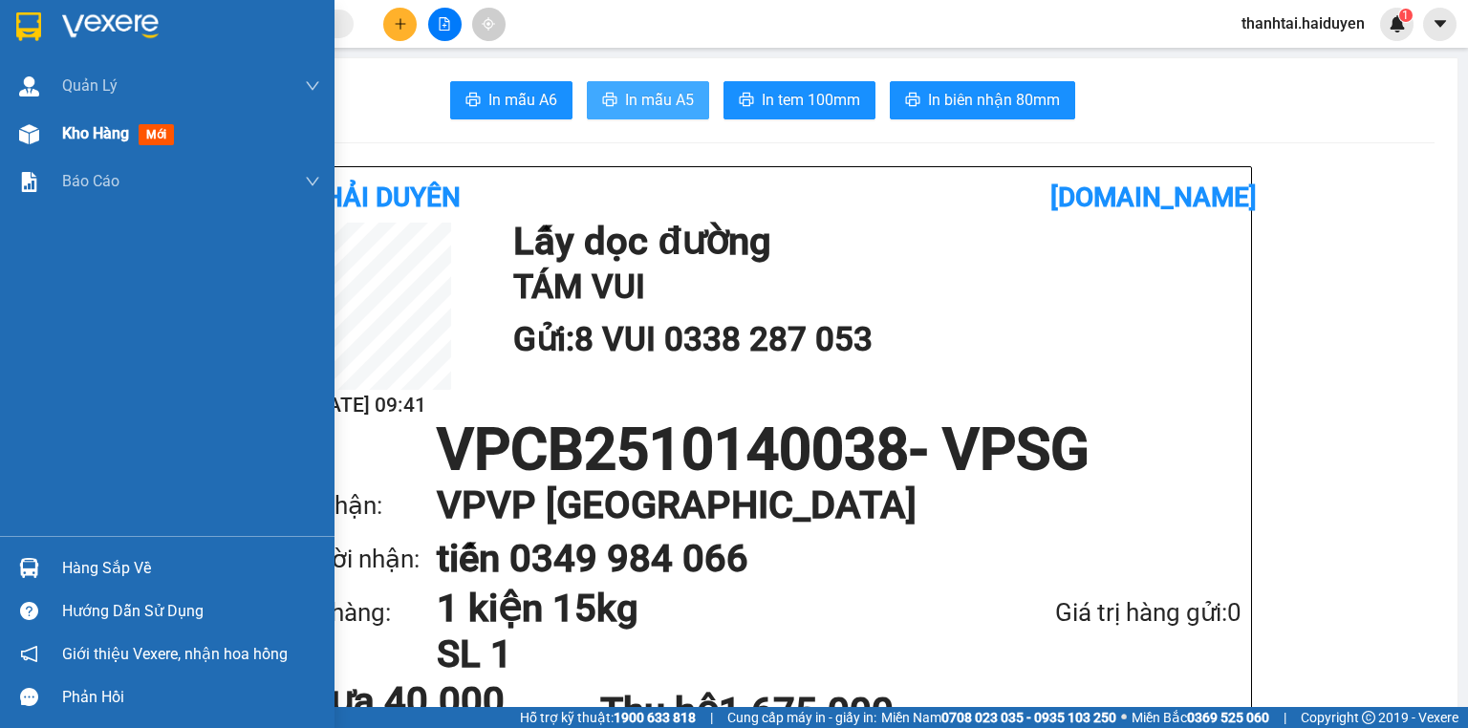
click at [115, 140] on span "Kho hàng" at bounding box center [95, 133] width 67 height 18
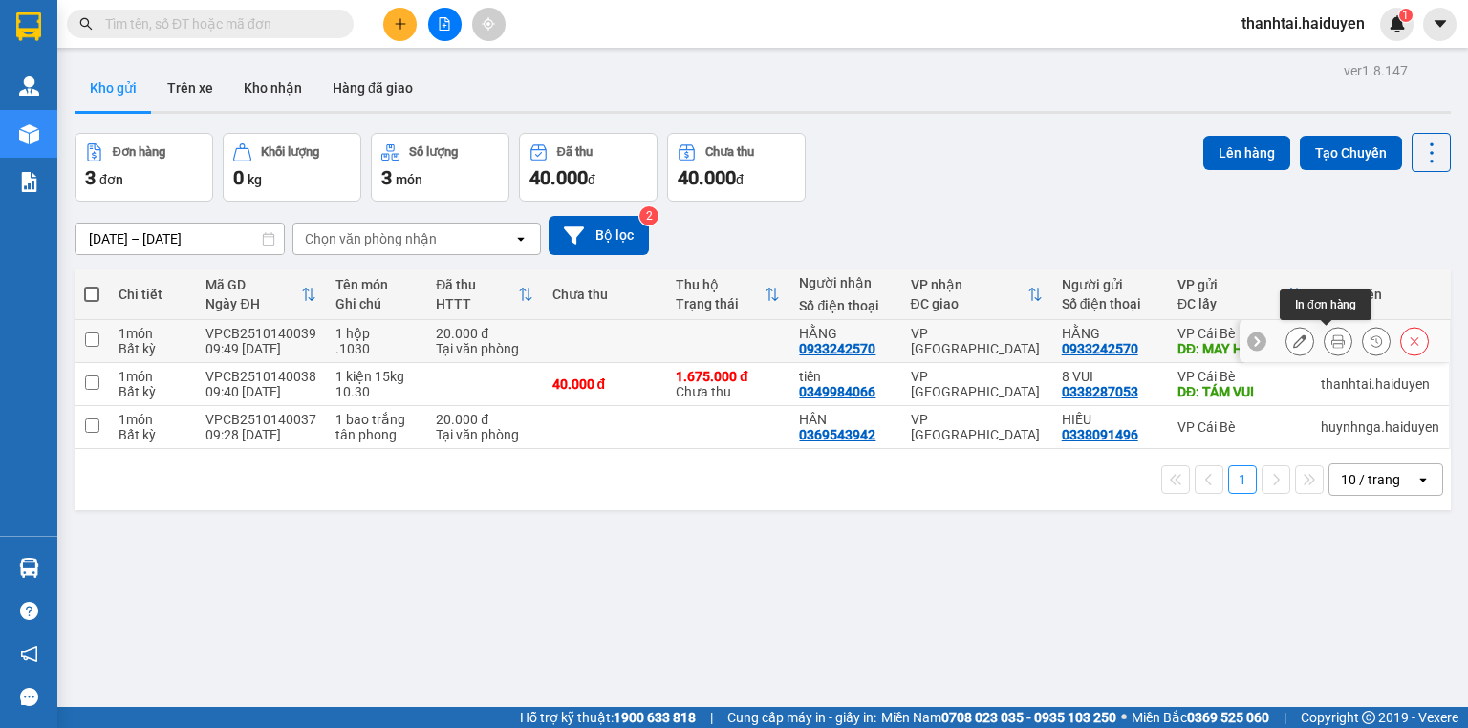
click at [1331, 345] on icon at bounding box center [1337, 340] width 13 height 13
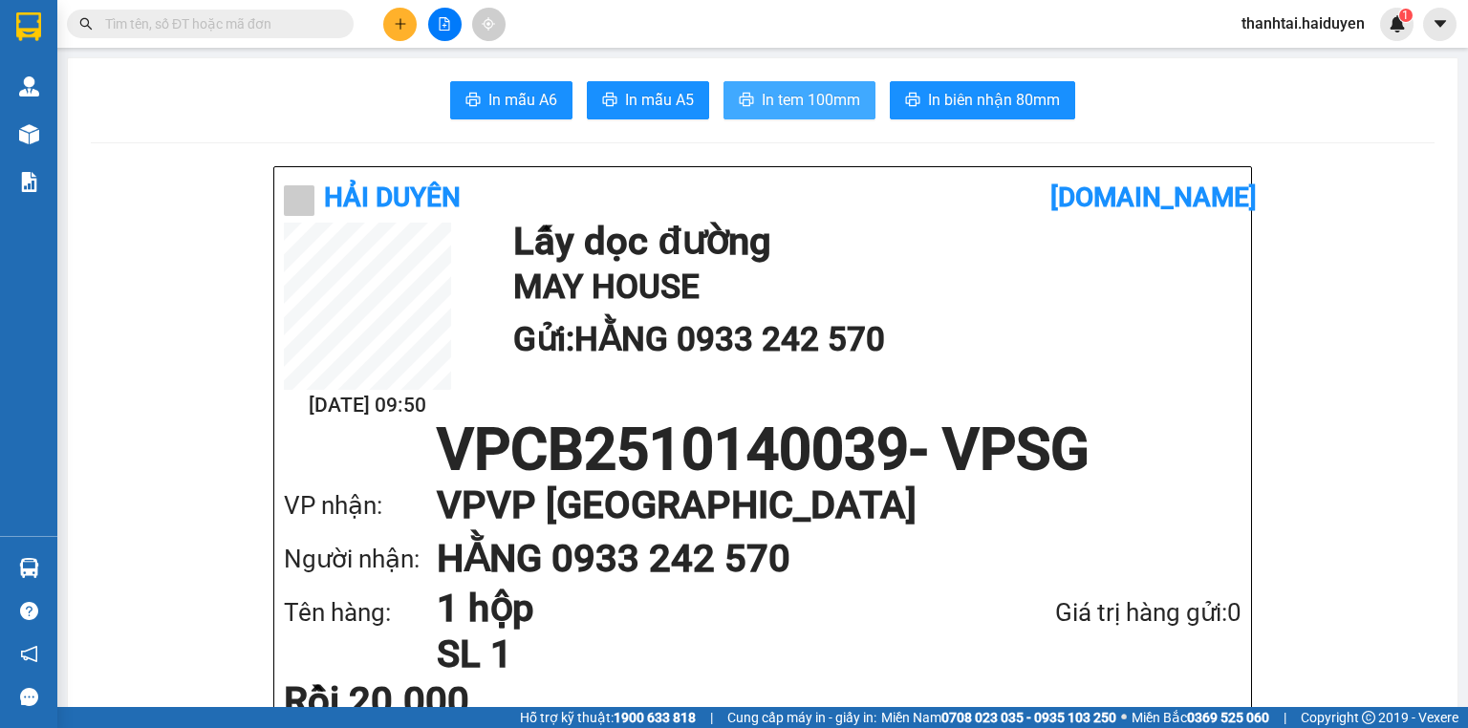
click at [796, 102] on span "In tem 100mm" at bounding box center [811, 100] width 98 height 24
click at [814, 97] on span "In tem 100mm" at bounding box center [811, 100] width 98 height 24
click at [826, 82] on button "In tem 100mm" at bounding box center [799, 100] width 152 height 38
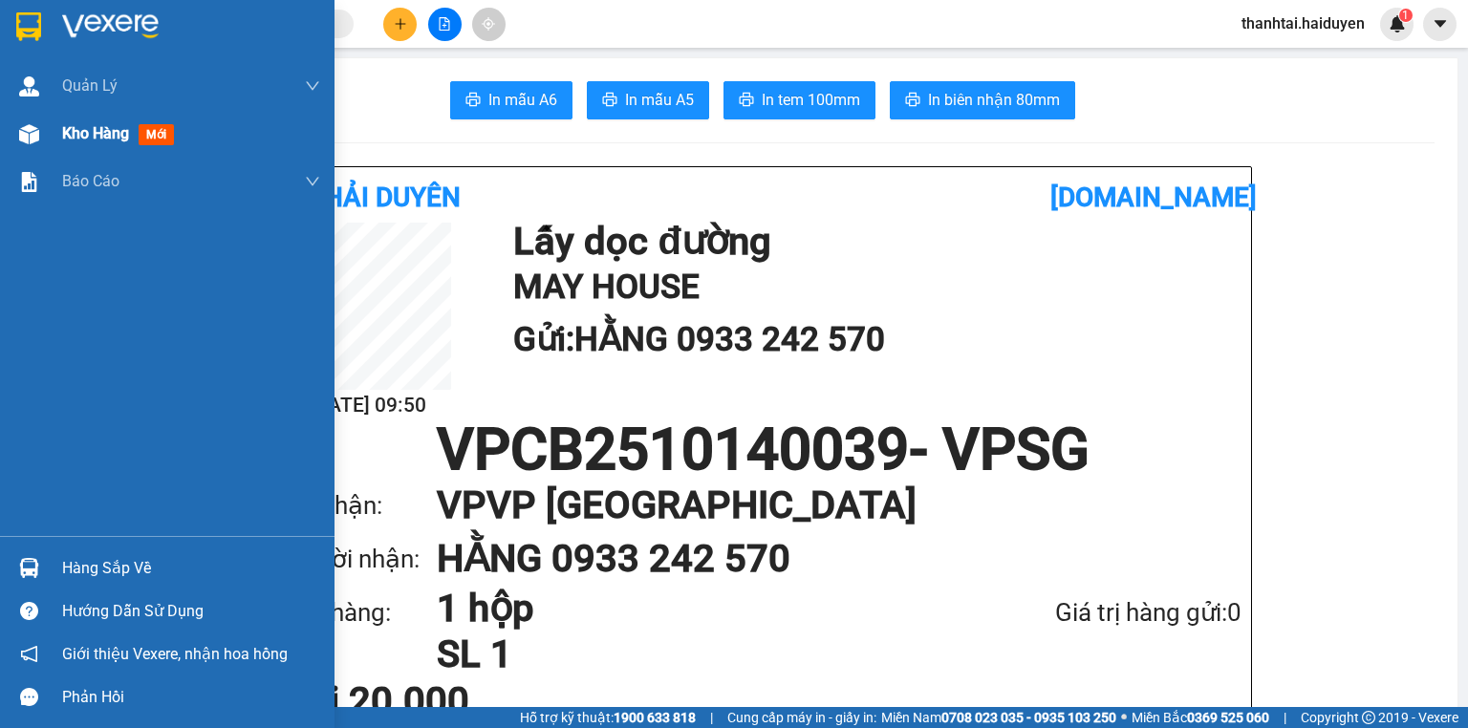
click at [32, 138] on img at bounding box center [29, 134] width 20 height 20
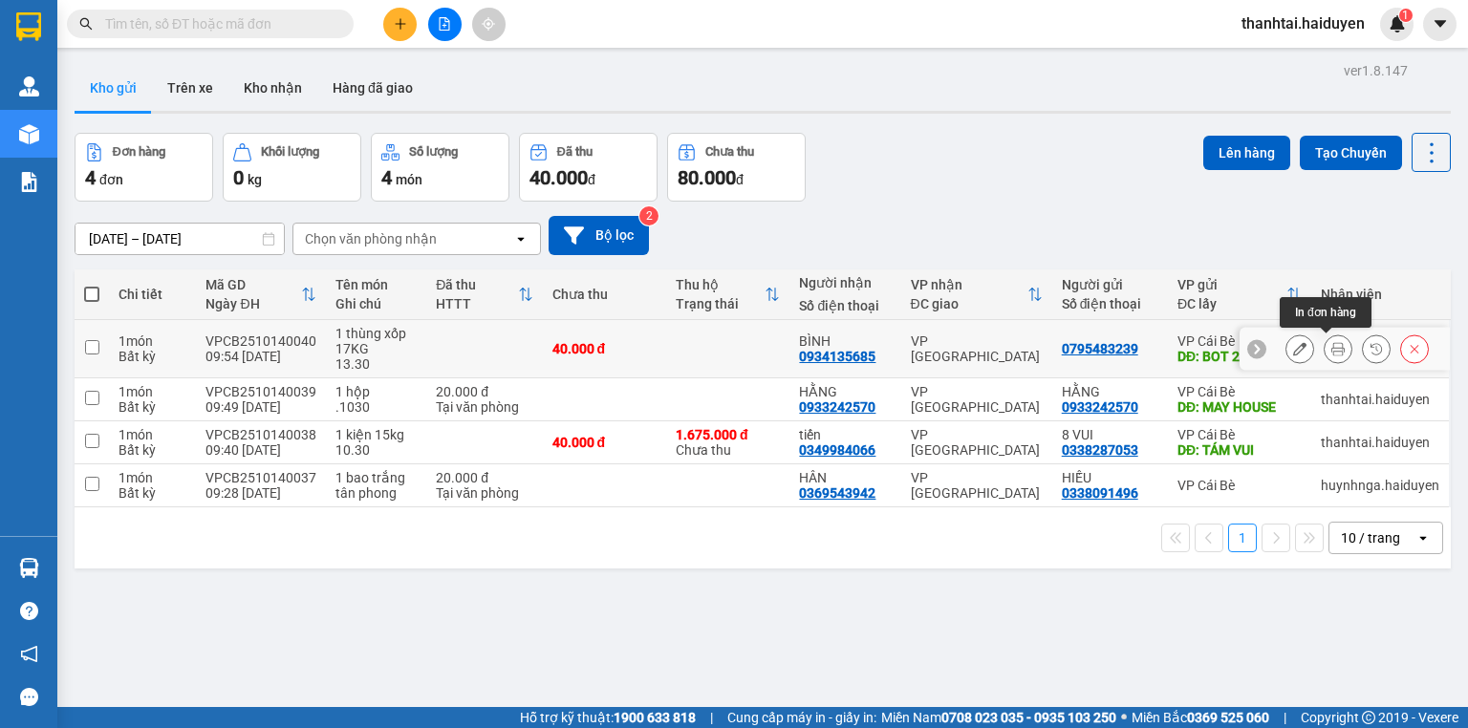
click at [1331, 346] on icon at bounding box center [1337, 348] width 13 height 13
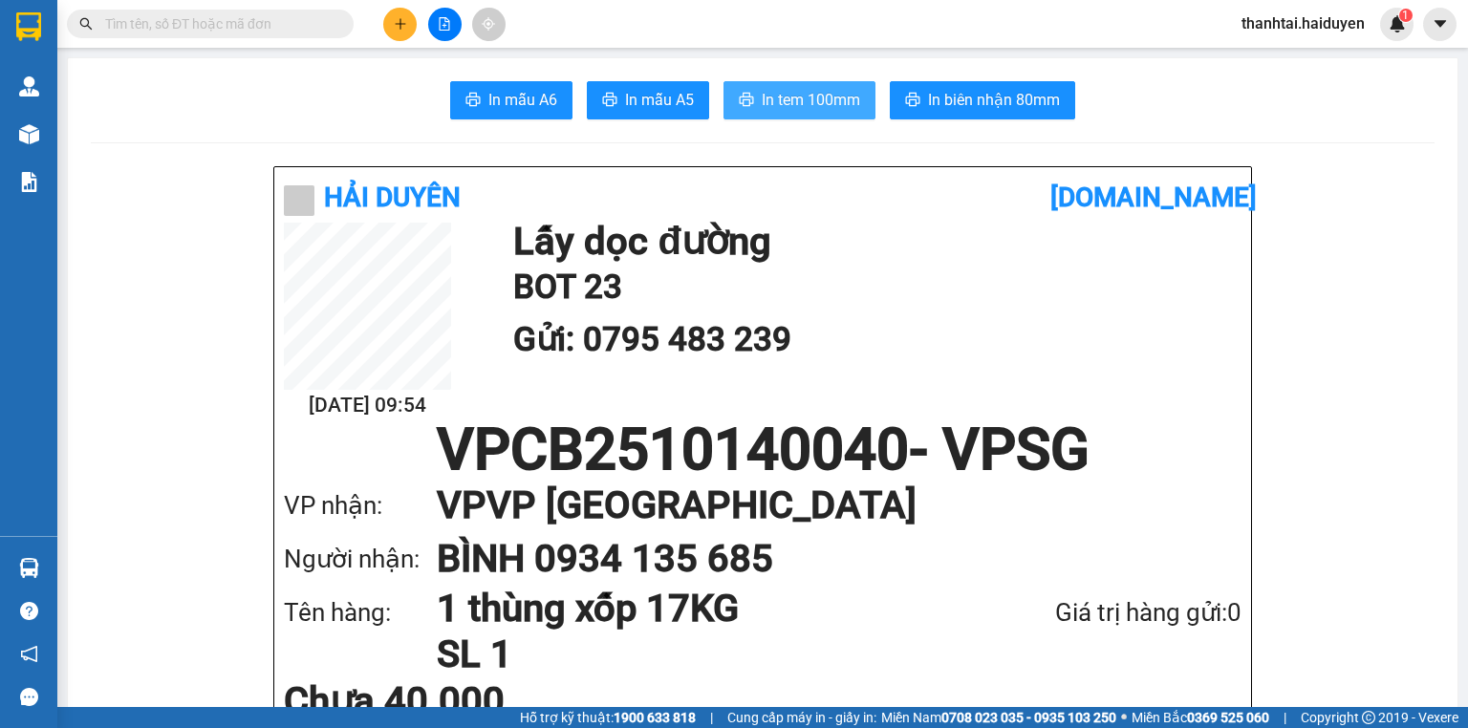
click at [792, 100] on span "In tem 100mm" at bounding box center [811, 100] width 98 height 24
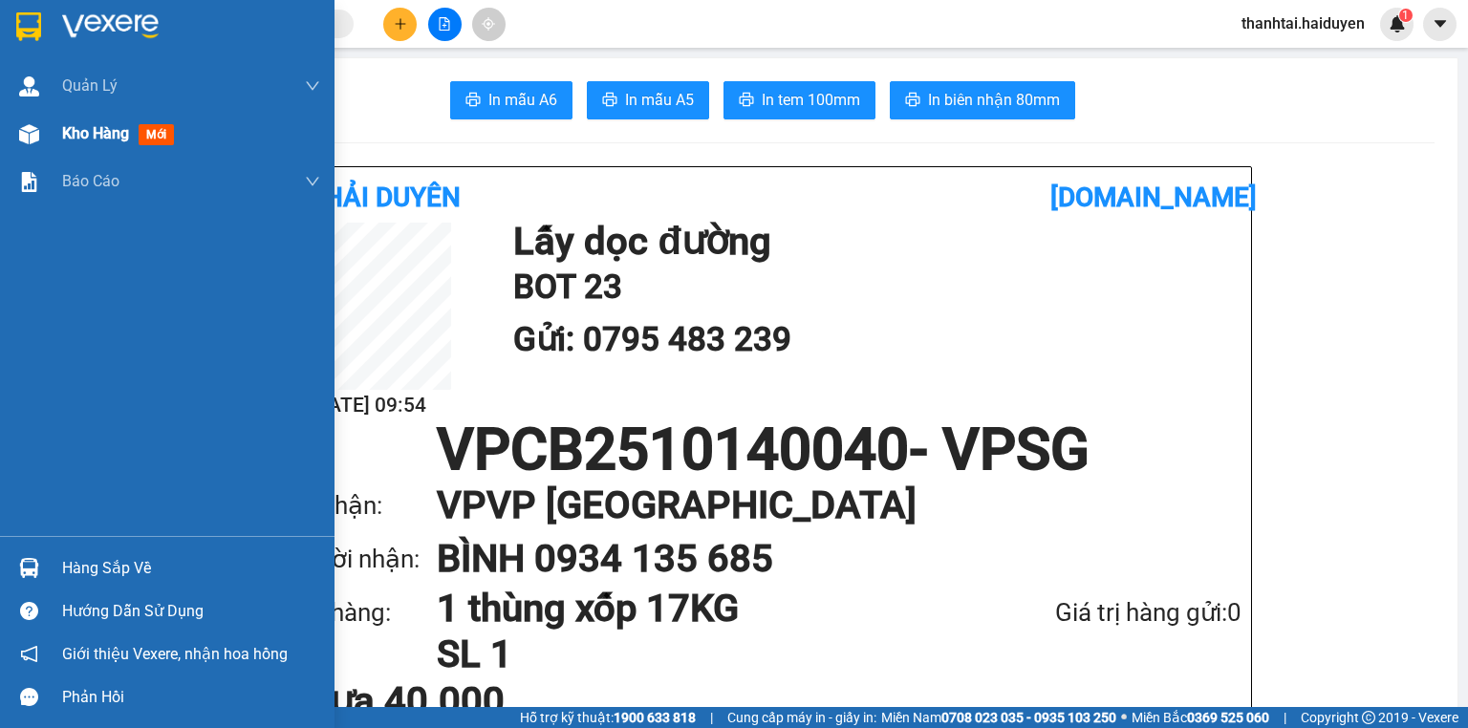
click at [134, 135] on div "Kho hàng mới" at bounding box center [121, 133] width 119 height 24
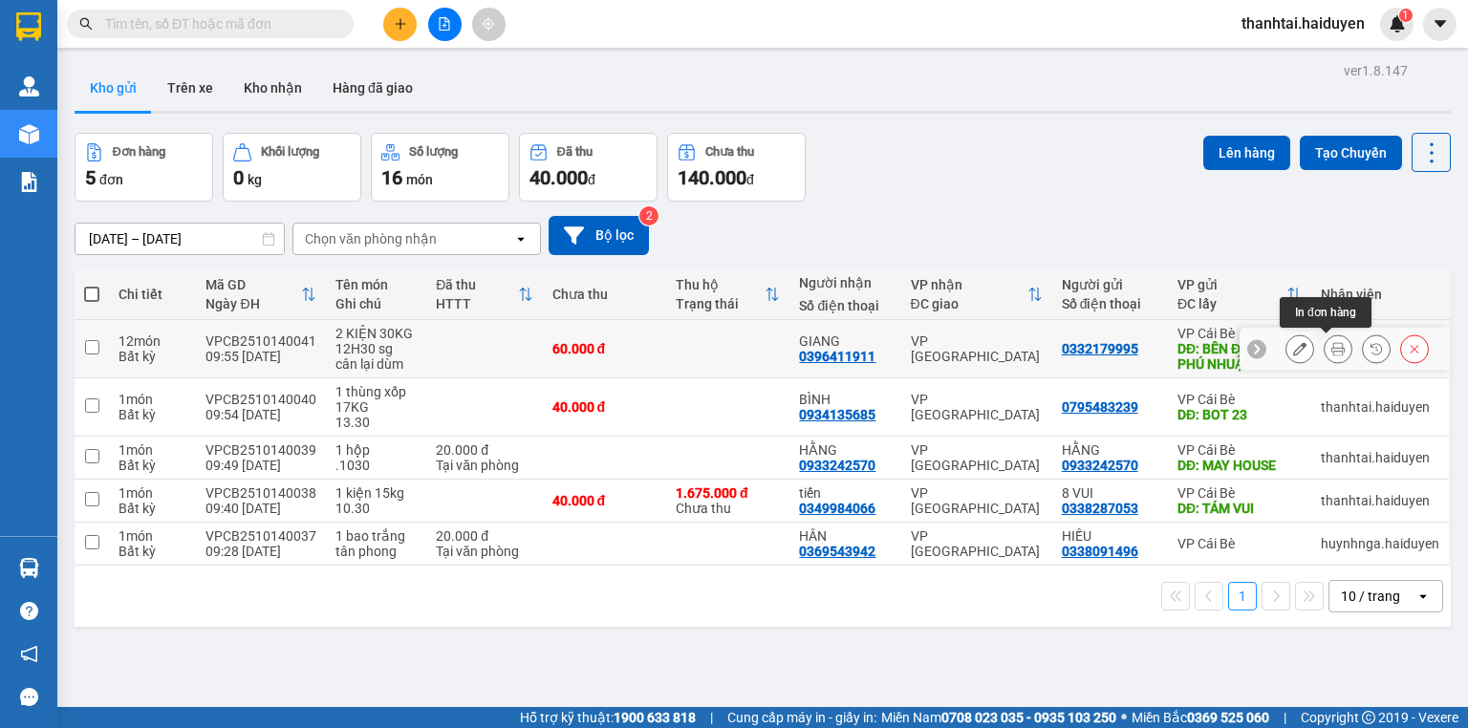
click at [1328, 336] on button at bounding box center [1338, 349] width 27 height 33
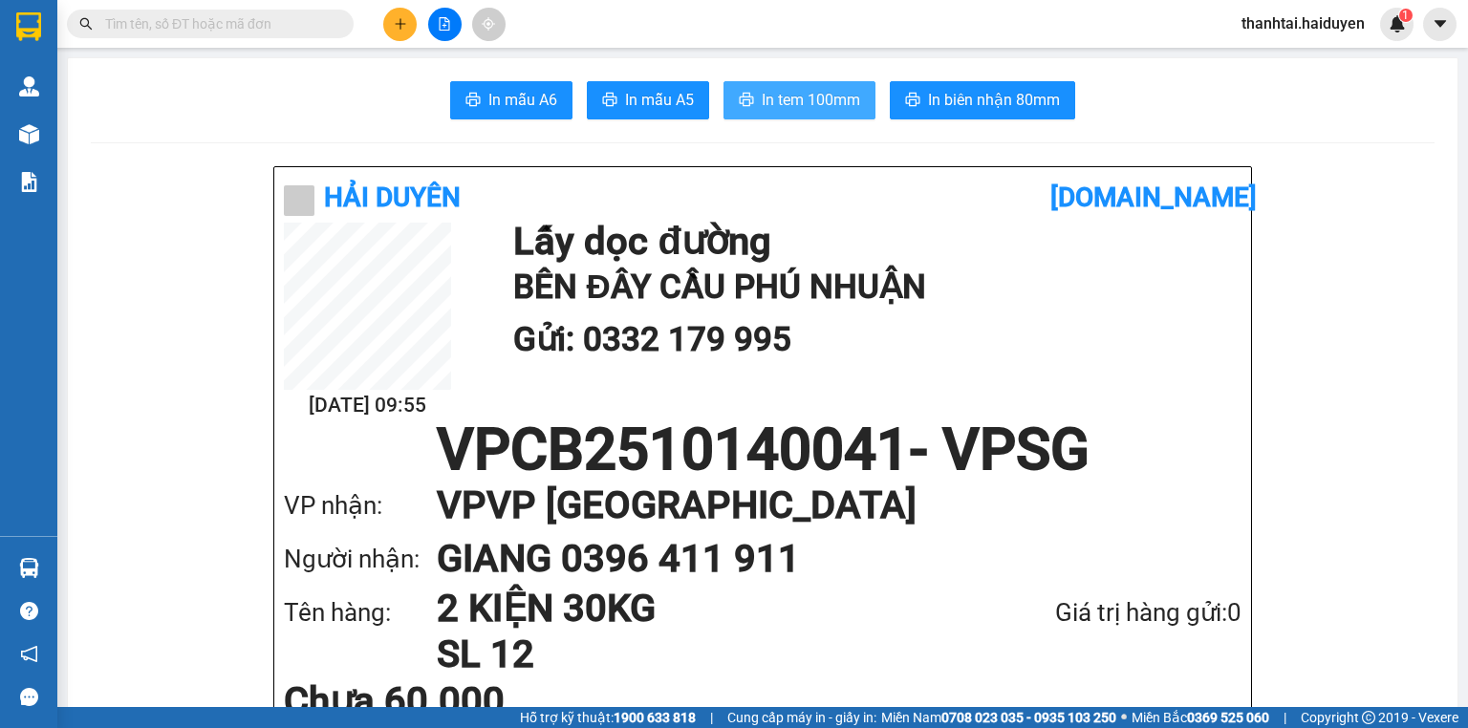
click at [779, 97] on span "In tem 100mm" at bounding box center [811, 100] width 98 height 24
click at [842, 115] on button "In tem 100mm" at bounding box center [799, 100] width 152 height 38
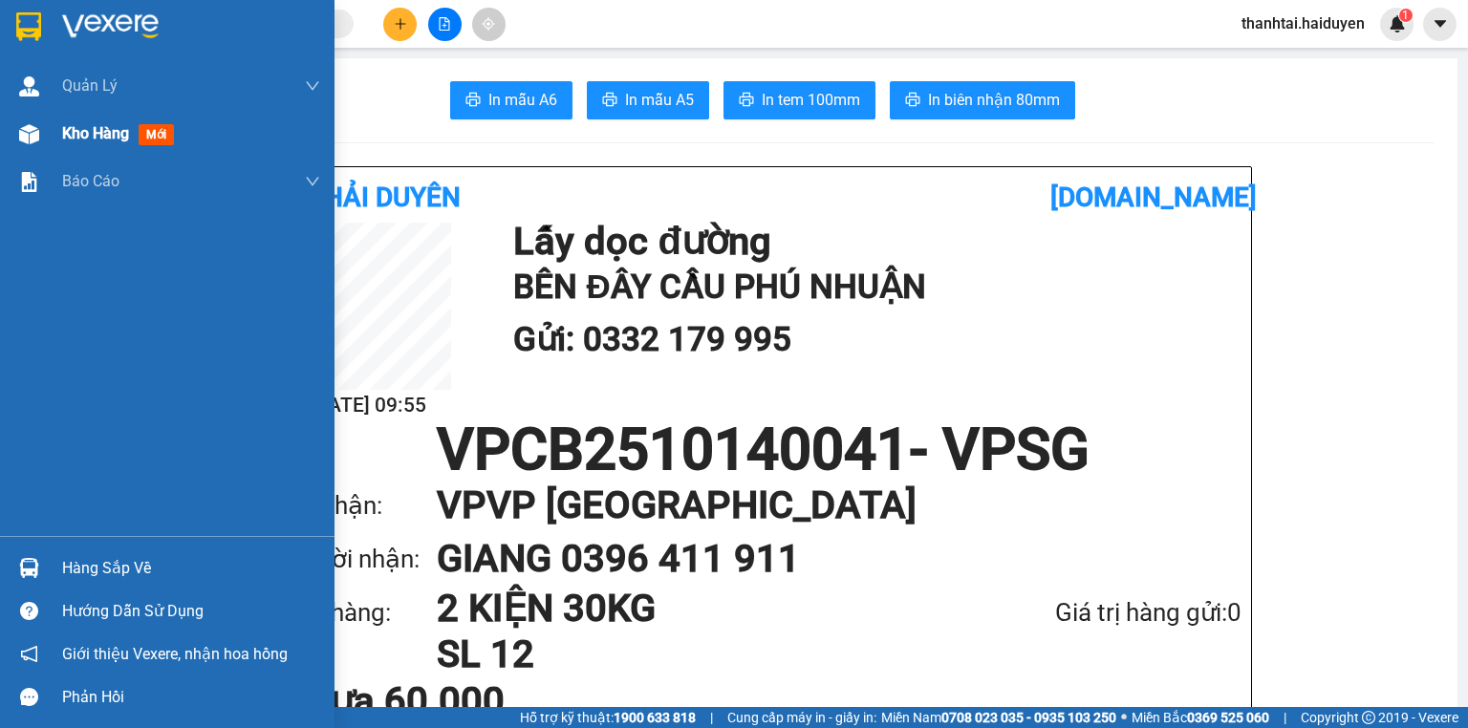
click at [47, 127] on div "Kho hàng mới" at bounding box center [167, 134] width 334 height 48
click at [48, 127] on div "Kho hàng mới" at bounding box center [167, 134] width 334 height 48
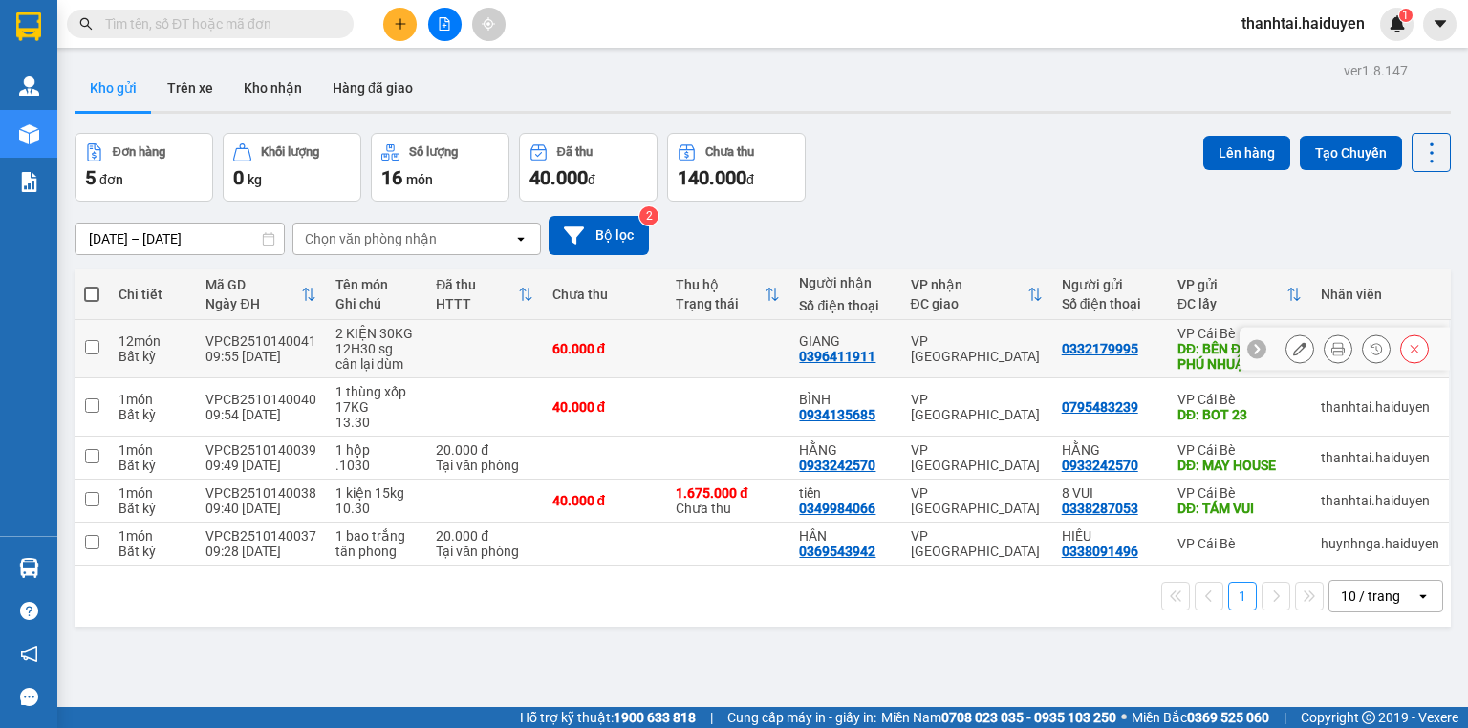
click at [723, 338] on td at bounding box center [727, 349] width 123 height 58
checkbox input "true"
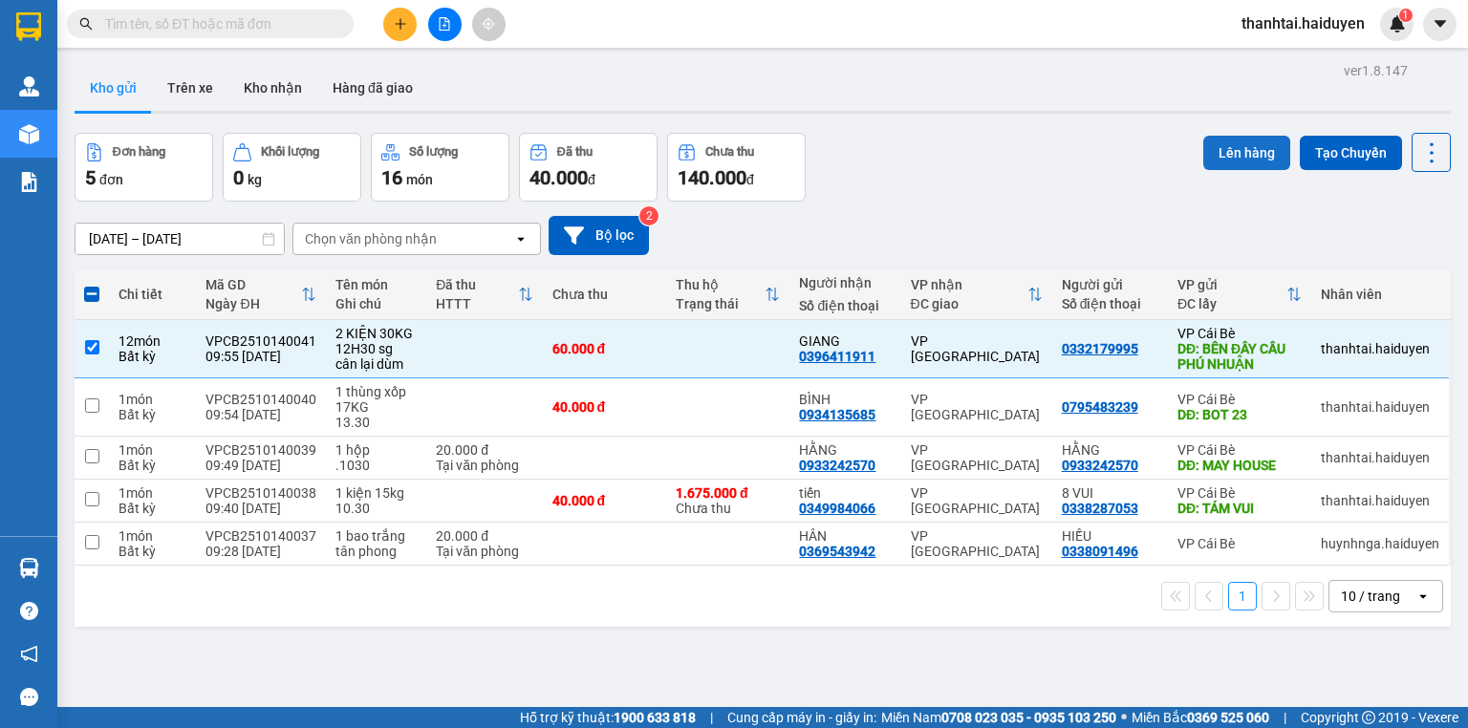
click at [1205, 151] on button "Lên hàng" at bounding box center [1246, 153] width 87 height 34
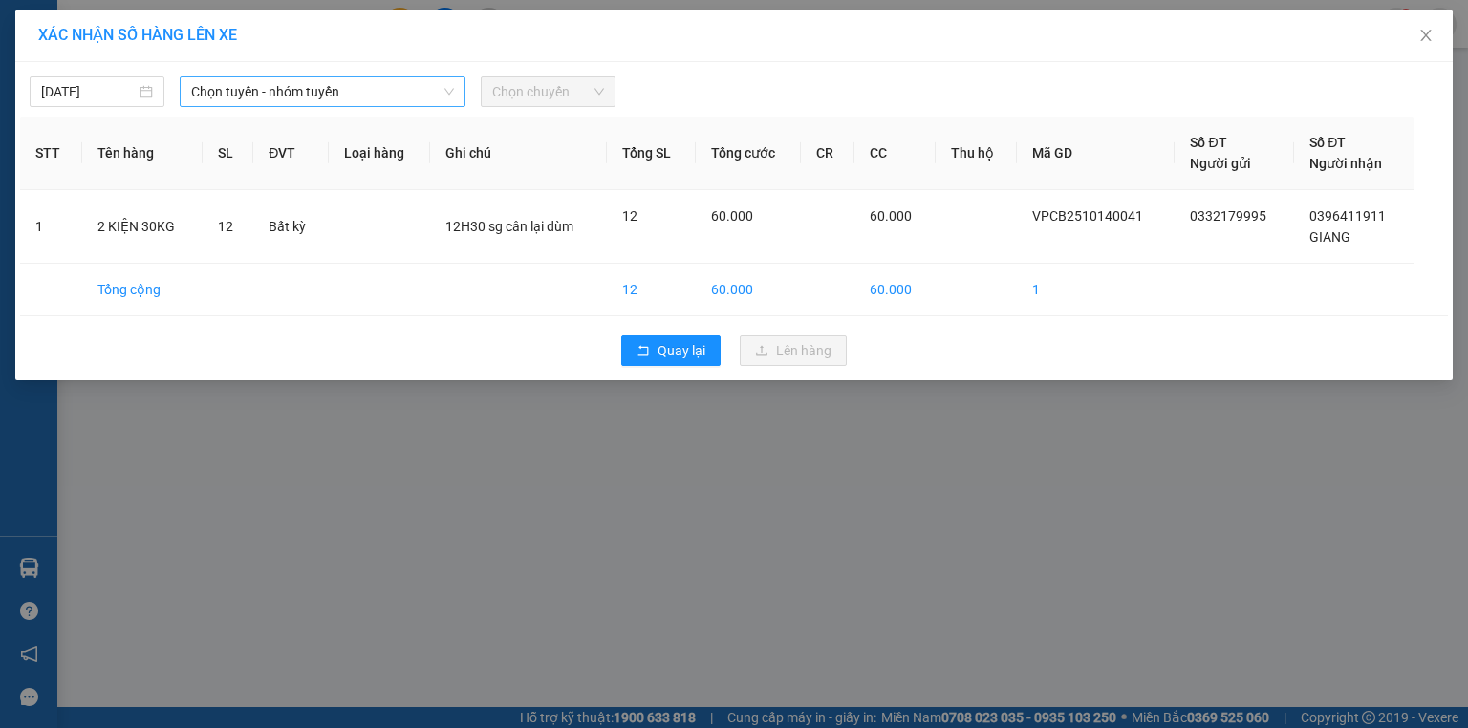
click at [303, 94] on span "Chọn tuyến - nhóm tuyến" at bounding box center [322, 91] width 263 height 29
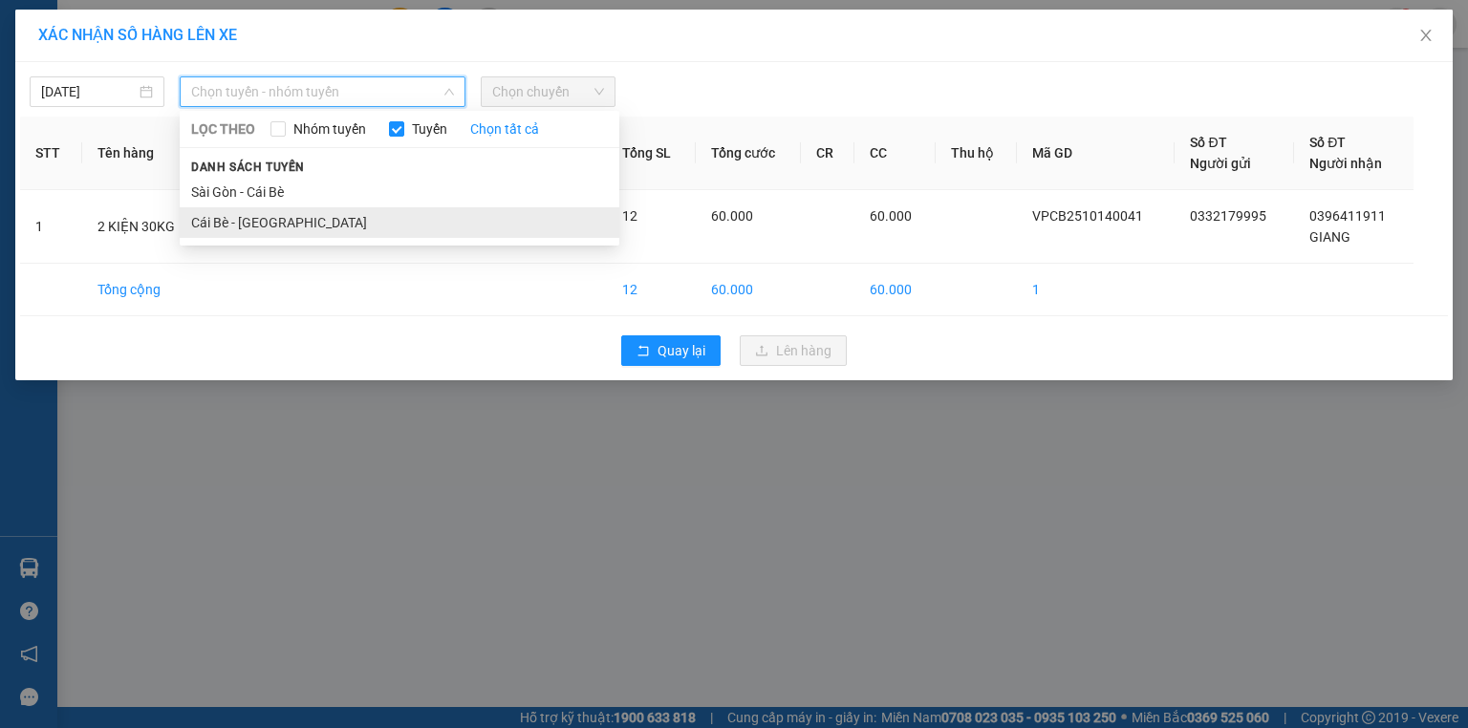
click at [262, 218] on li "Cái Bè - [GEOGRAPHIC_DATA]" at bounding box center [400, 222] width 440 height 31
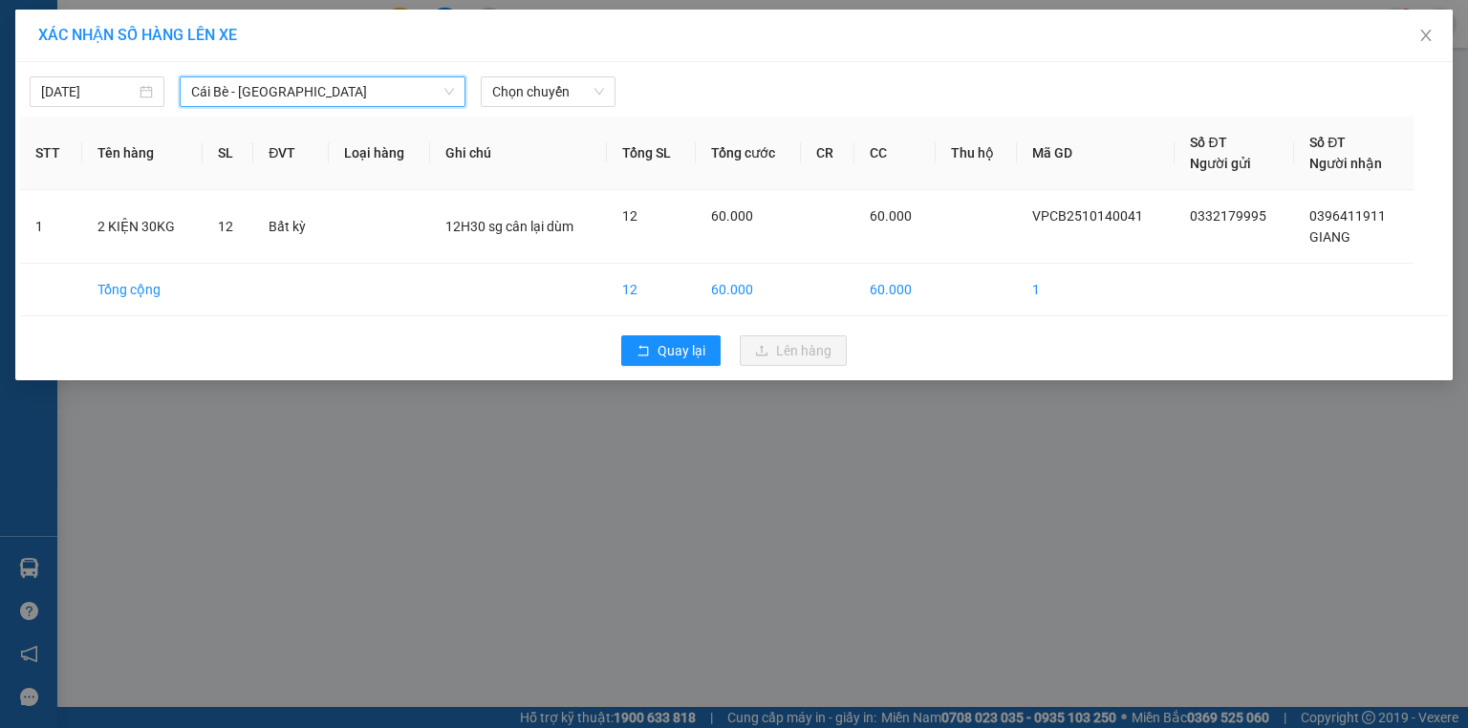
click at [552, 109] on div "[DATE] Cái Bè - [GEOGRAPHIC_DATA] Cái Bè - [GEOGRAPHIC_DATA] LỌC THEO Nhóm tuyế…" at bounding box center [733, 221] width 1437 height 318
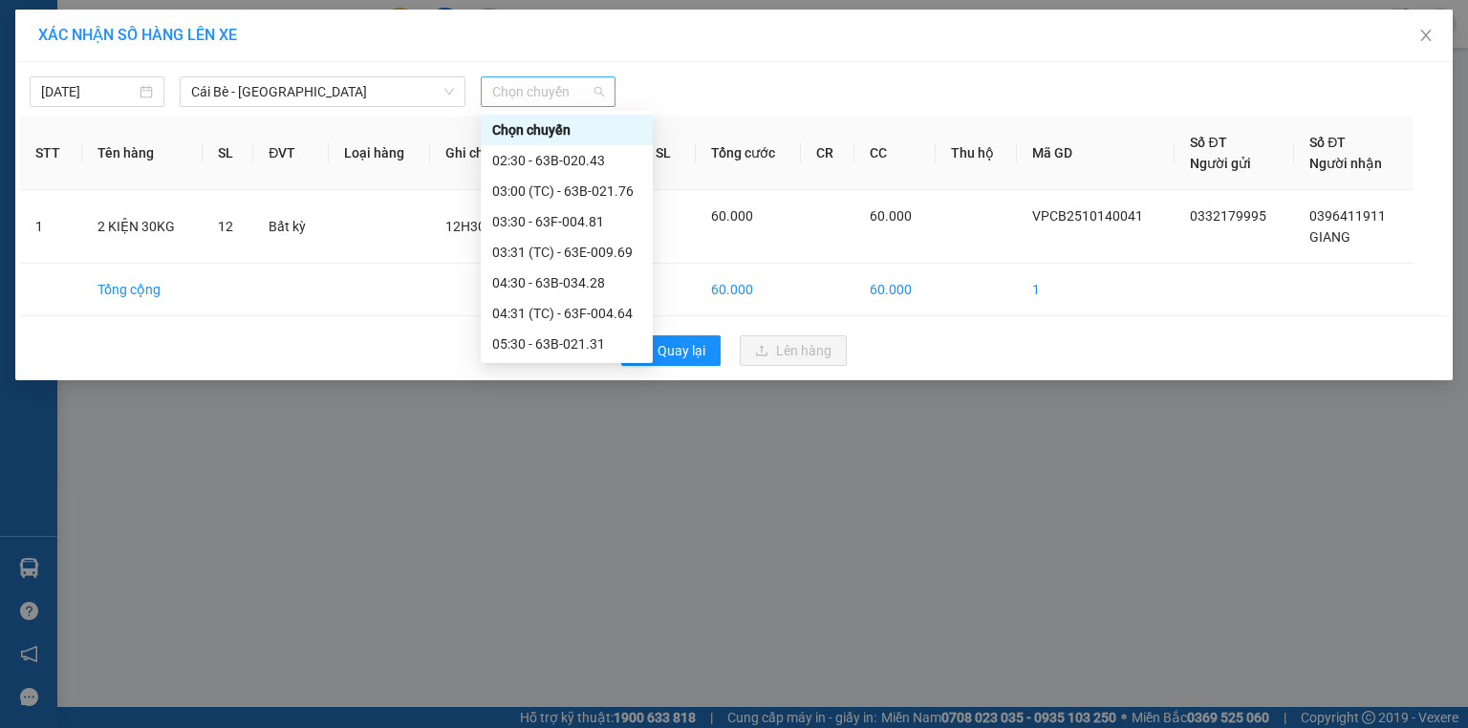
click at [566, 92] on span "Chọn chuyến" at bounding box center [548, 91] width 112 height 29
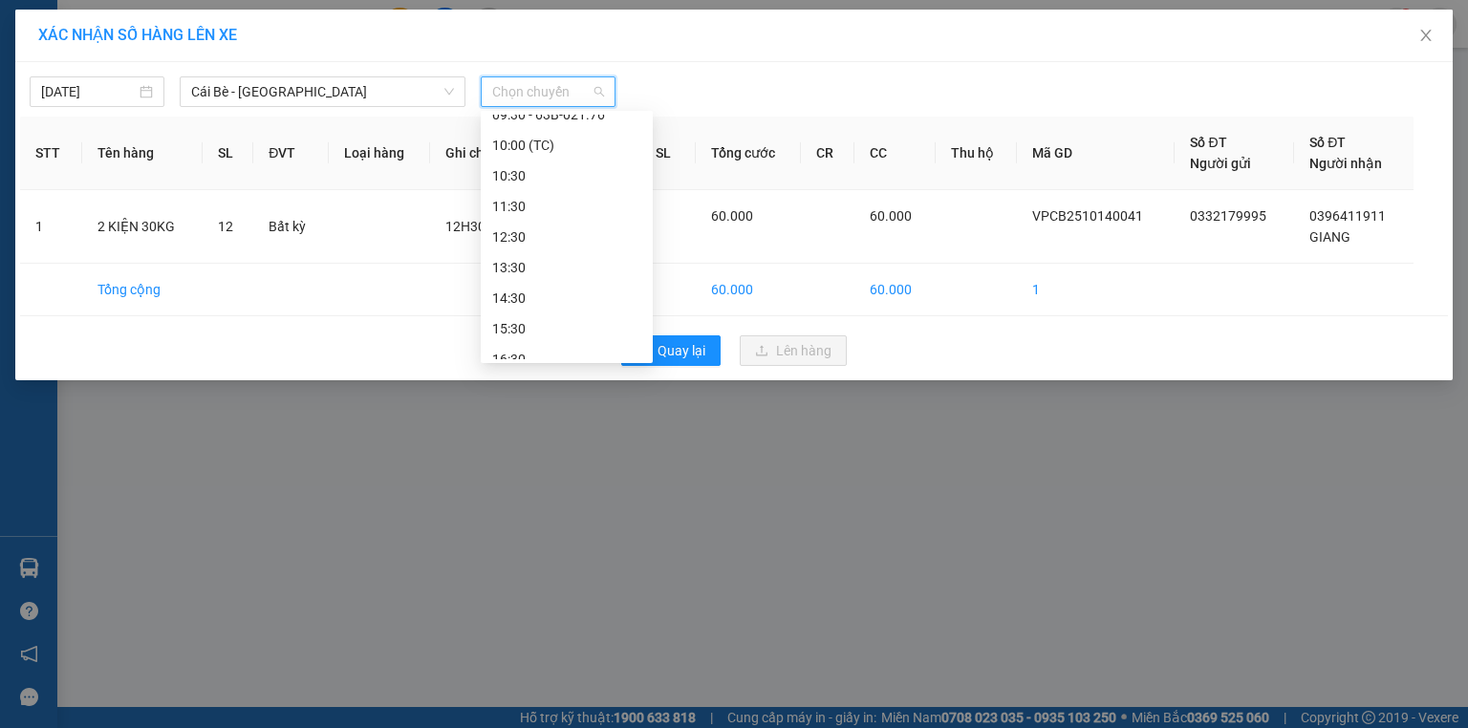
scroll to position [459, 0]
click at [546, 227] on div "12:30" at bounding box center [566, 221] width 149 height 21
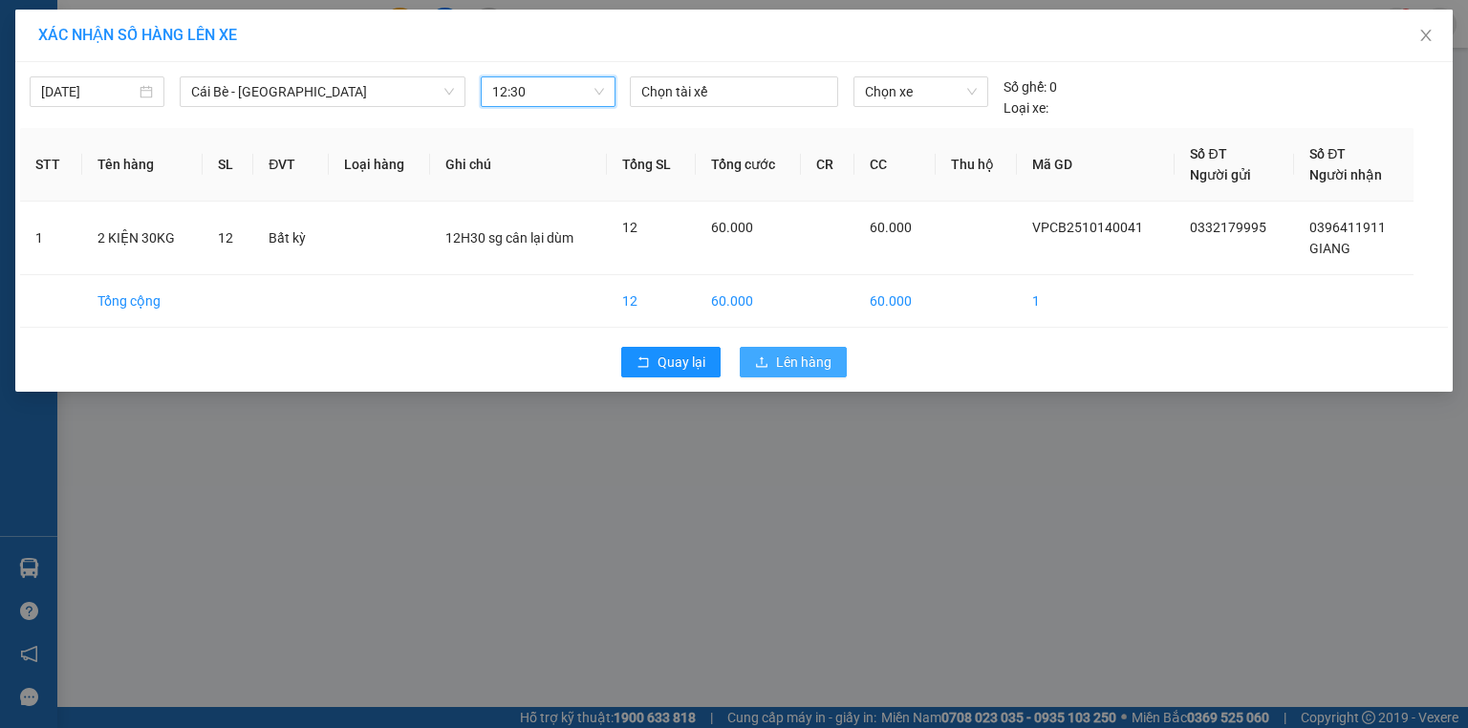
click at [759, 367] on icon "upload" at bounding box center [761, 361] width 11 height 11
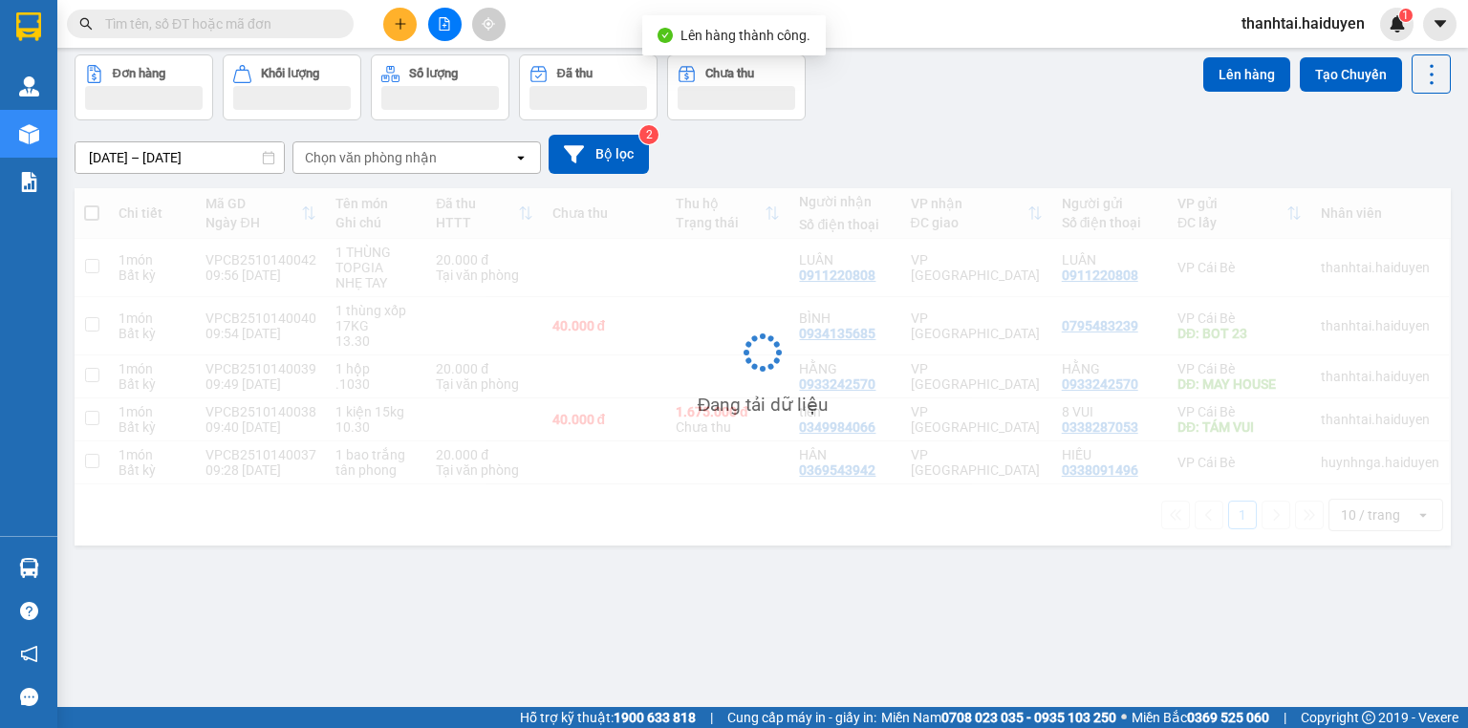
scroll to position [88, 0]
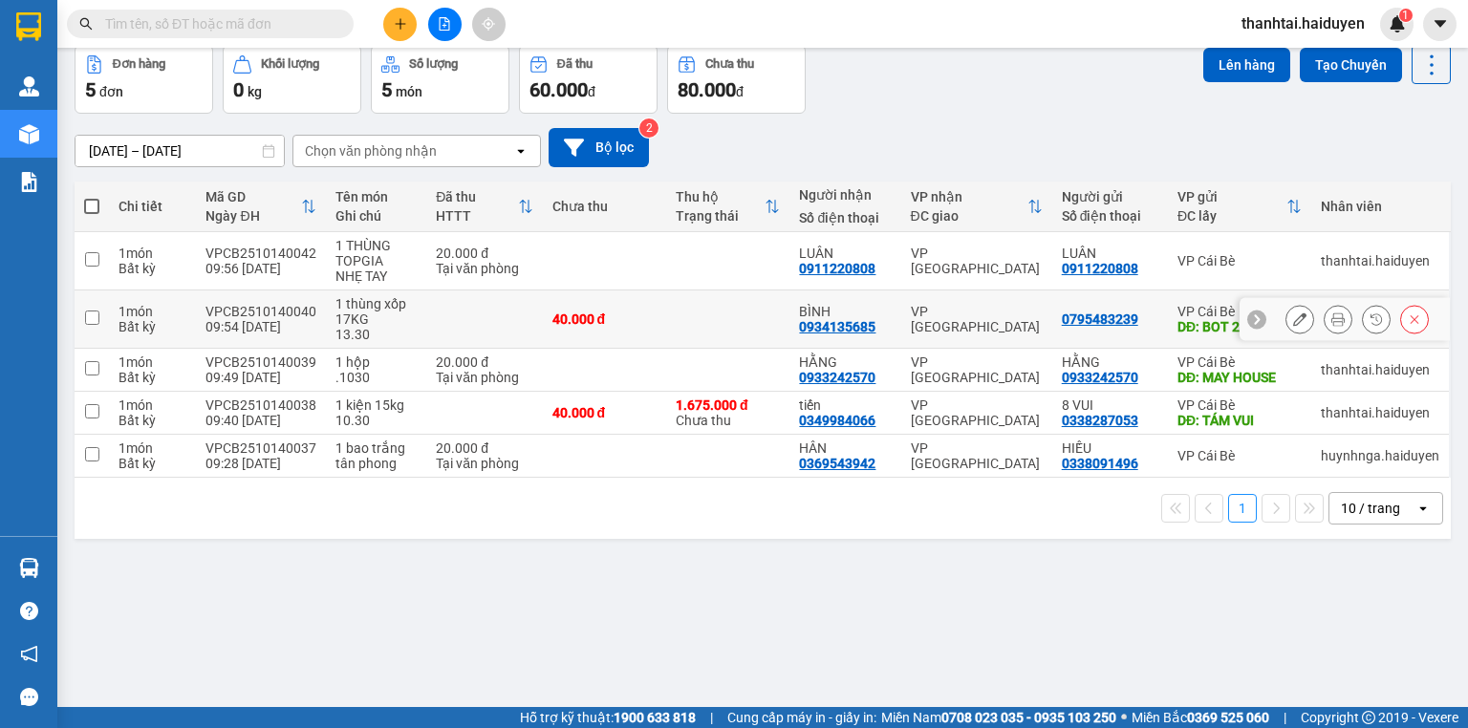
click at [719, 294] on td at bounding box center [727, 320] width 123 height 58
checkbox input "true"
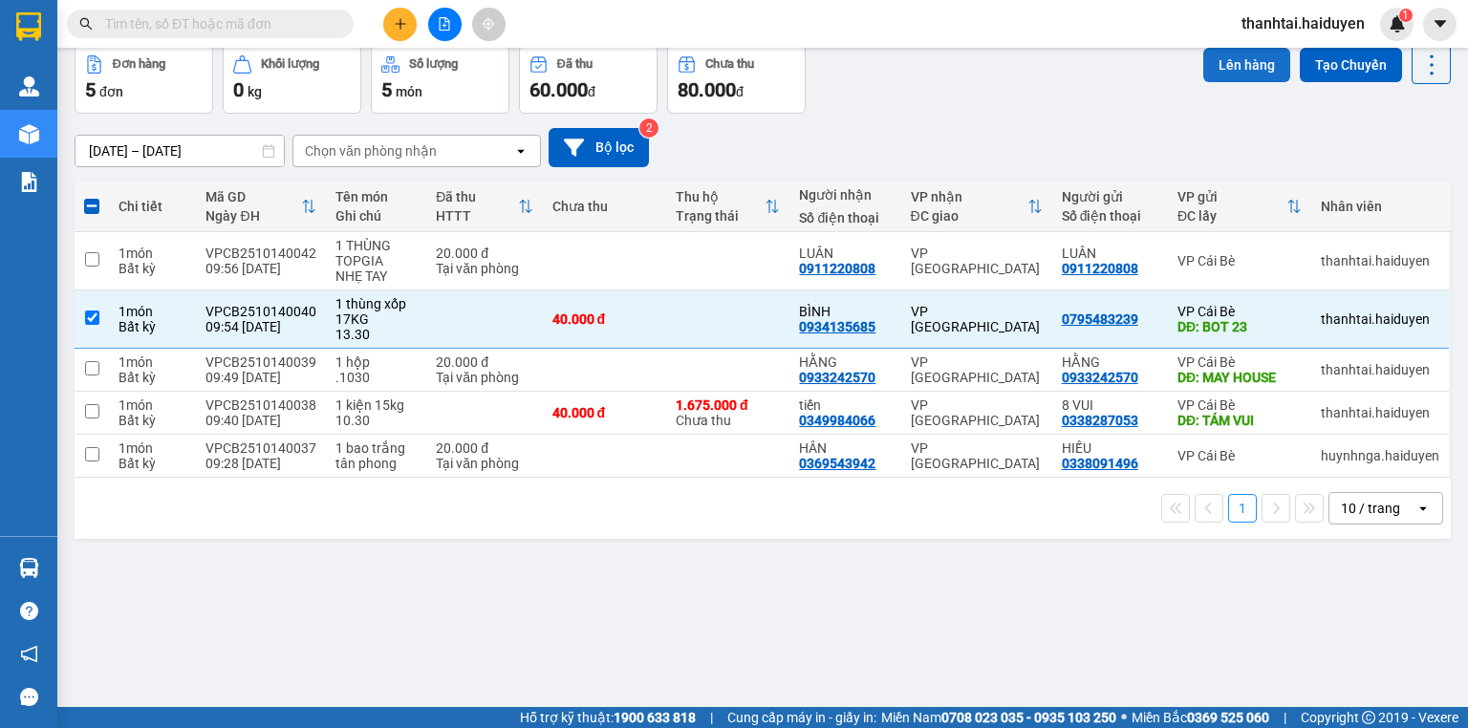
click at [1216, 59] on button "Lên hàng" at bounding box center [1246, 65] width 87 height 34
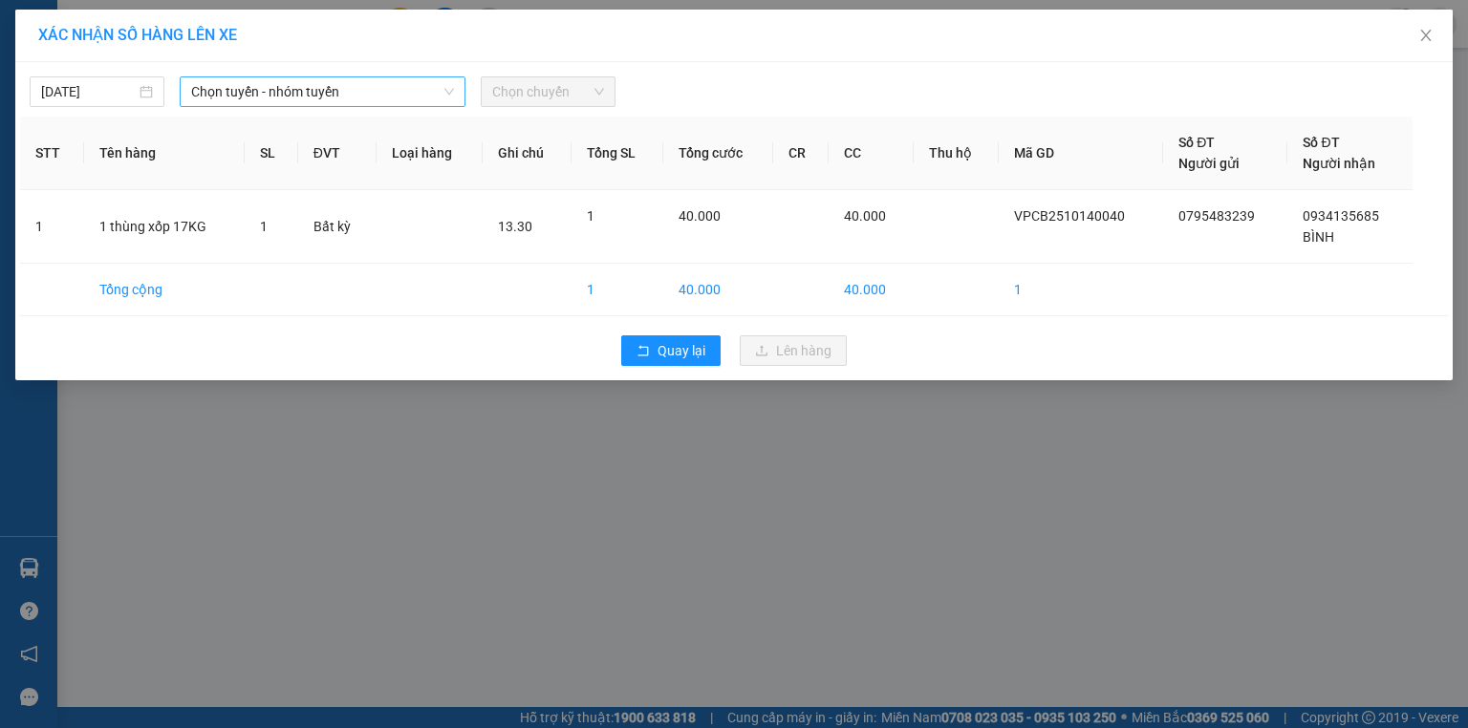
click at [220, 96] on span "Chọn tuyến - nhóm tuyến" at bounding box center [322, 91] width 263 height 29
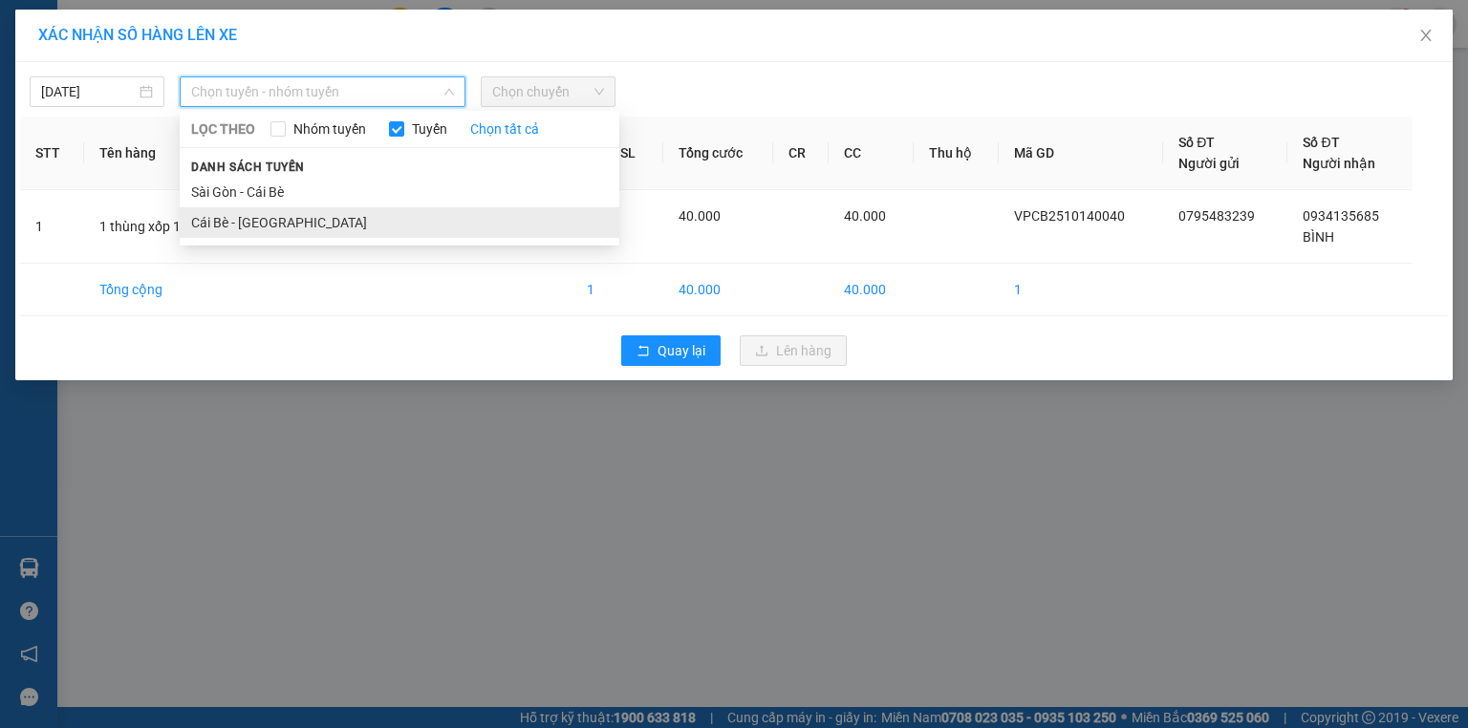
click at [217, 226] on li "Cái Bè - [GEOGRAPHIC_DATA]" at bounding box center [400, 222] width 440 height 31
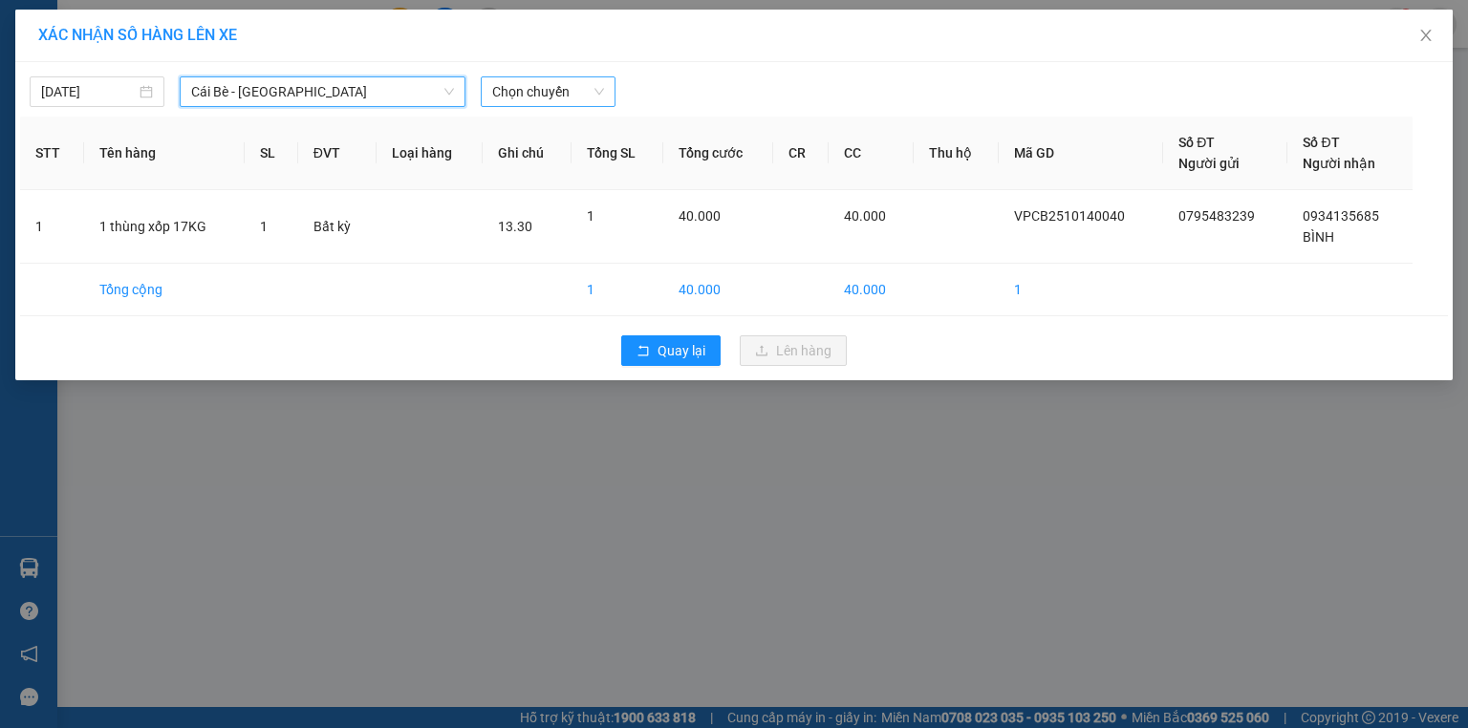
click at [539, 99] on span "Chọn chuyến" at bounding box center [548, 91] width 112 height 29
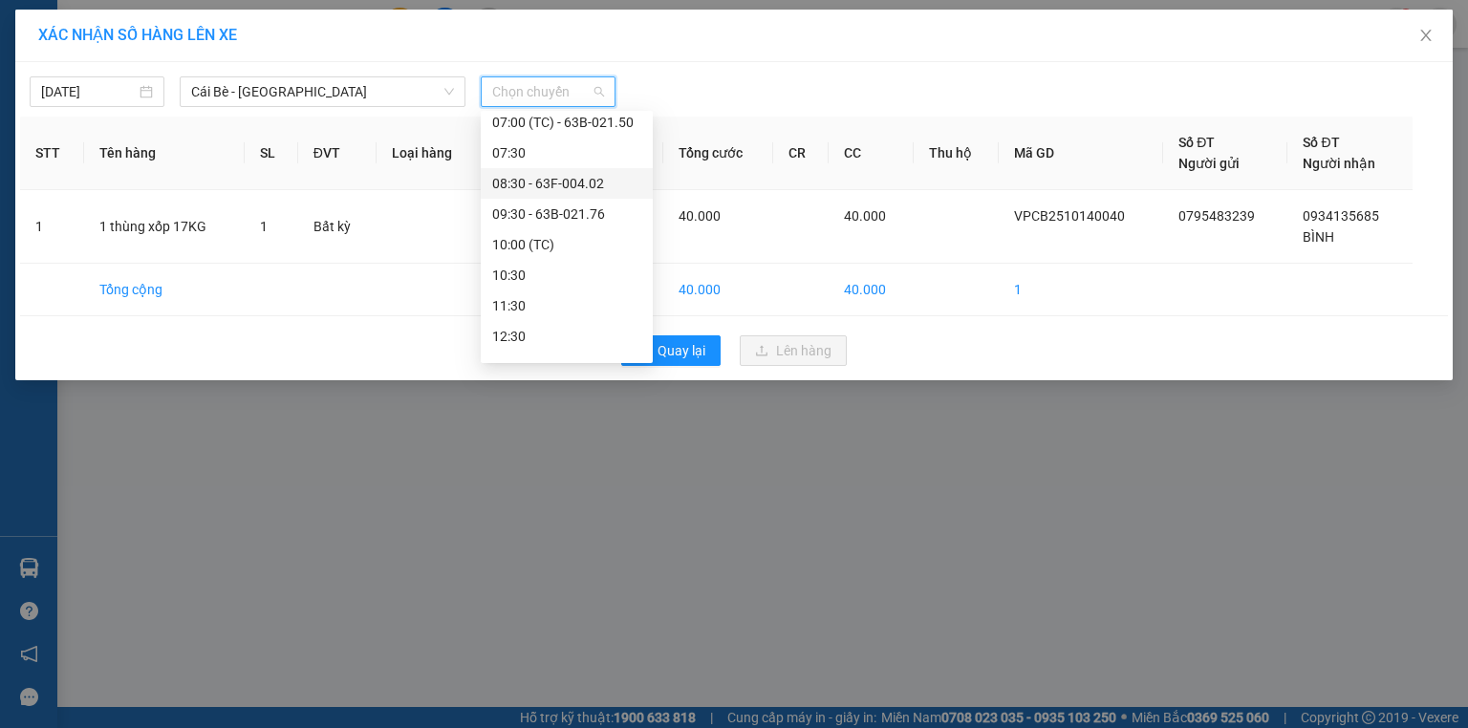
scroll to position [459, 0]
click at [525, 255] on div "13:30" at bounding box center [566, 252] width 149 height 21
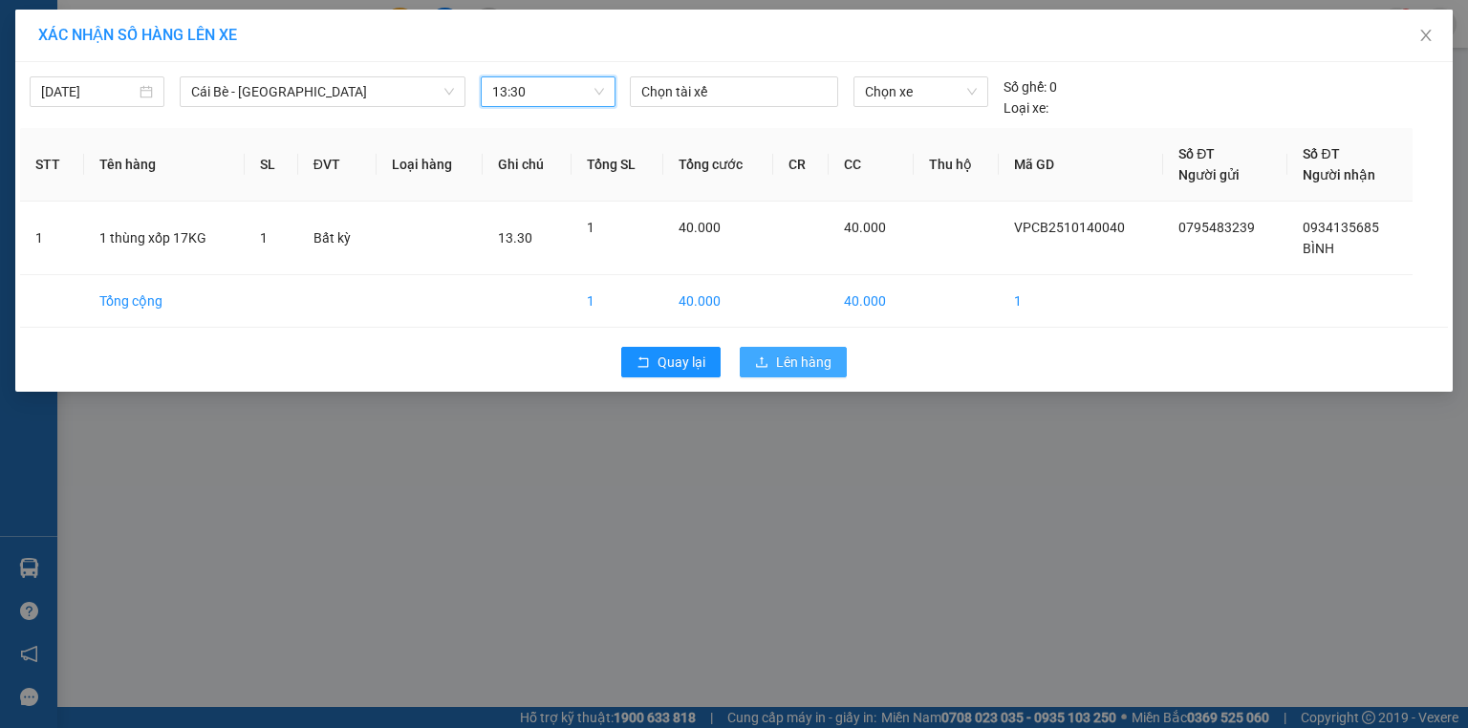
drag, startPoint x: 757, startPoint y: 359, endPoint x: 730, endPoint y: 329, distance: 40.6
click at [758, 359] on icon "upload" at bounding box center [761, 361] width 13 height 13
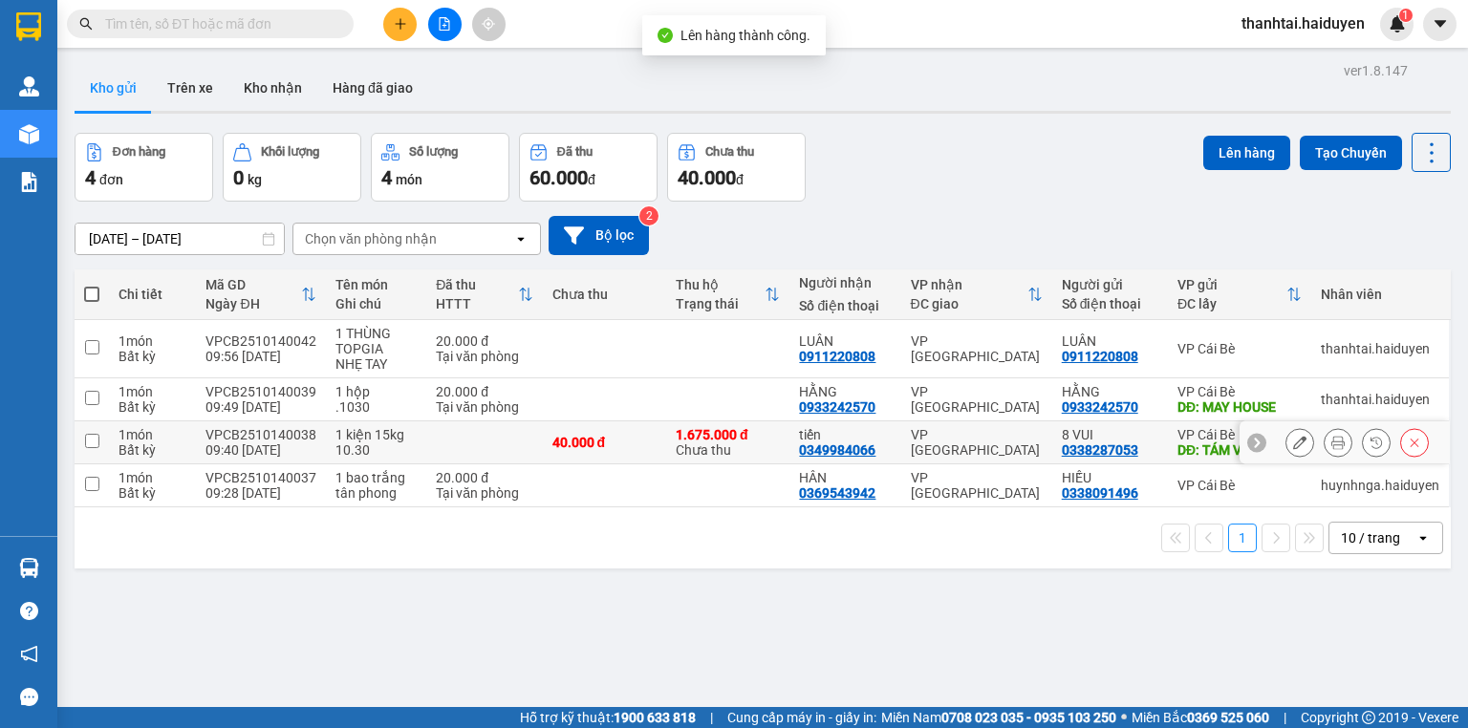
click at [614, 446] on div "40.000 đ" at bounding box center [604, 442] width 104 height 15
checkbox input "true"
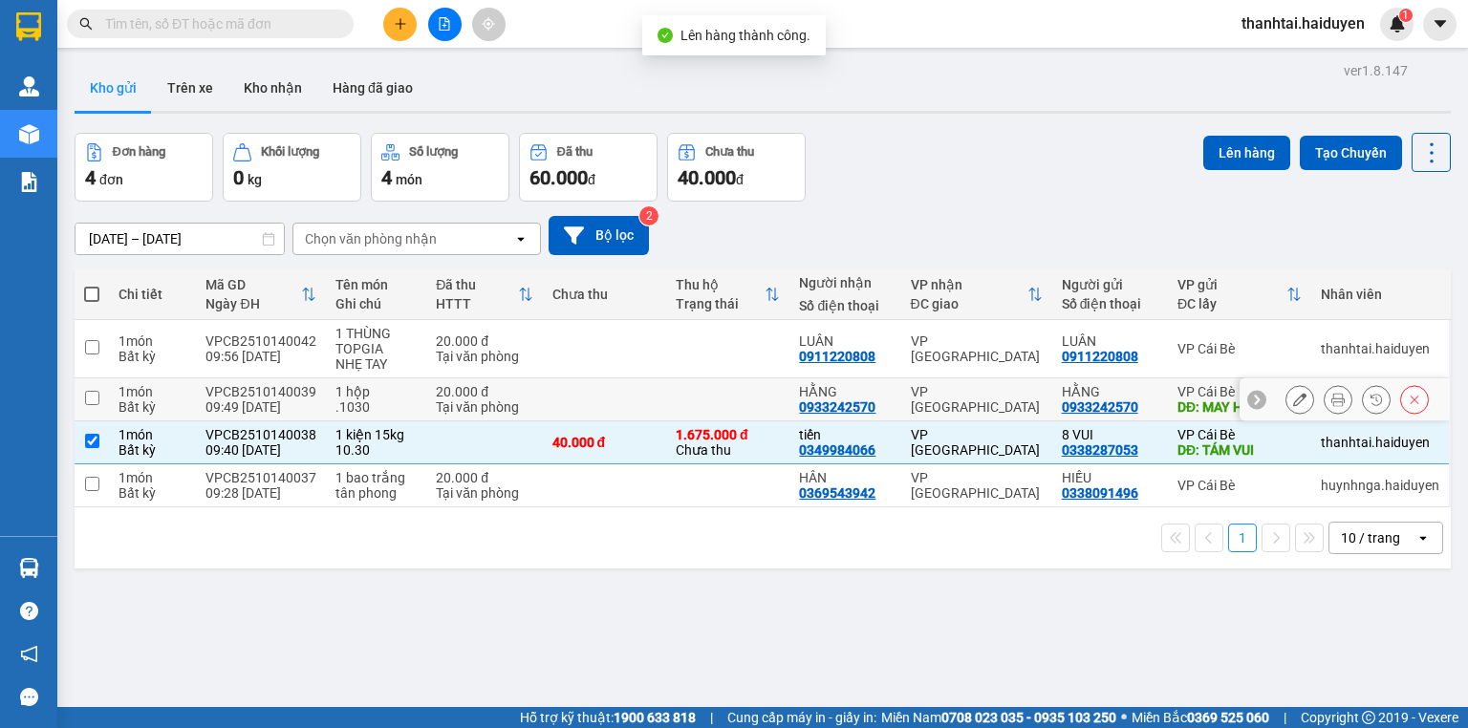
drag, startPoint x: 628, startPoint y: 397, endPoint x: 688, endPoint y: 375, distance: 64.1
click at [631, 397] on td at bounding box center [604, 399] width 123 height 43
checkbox input "true"
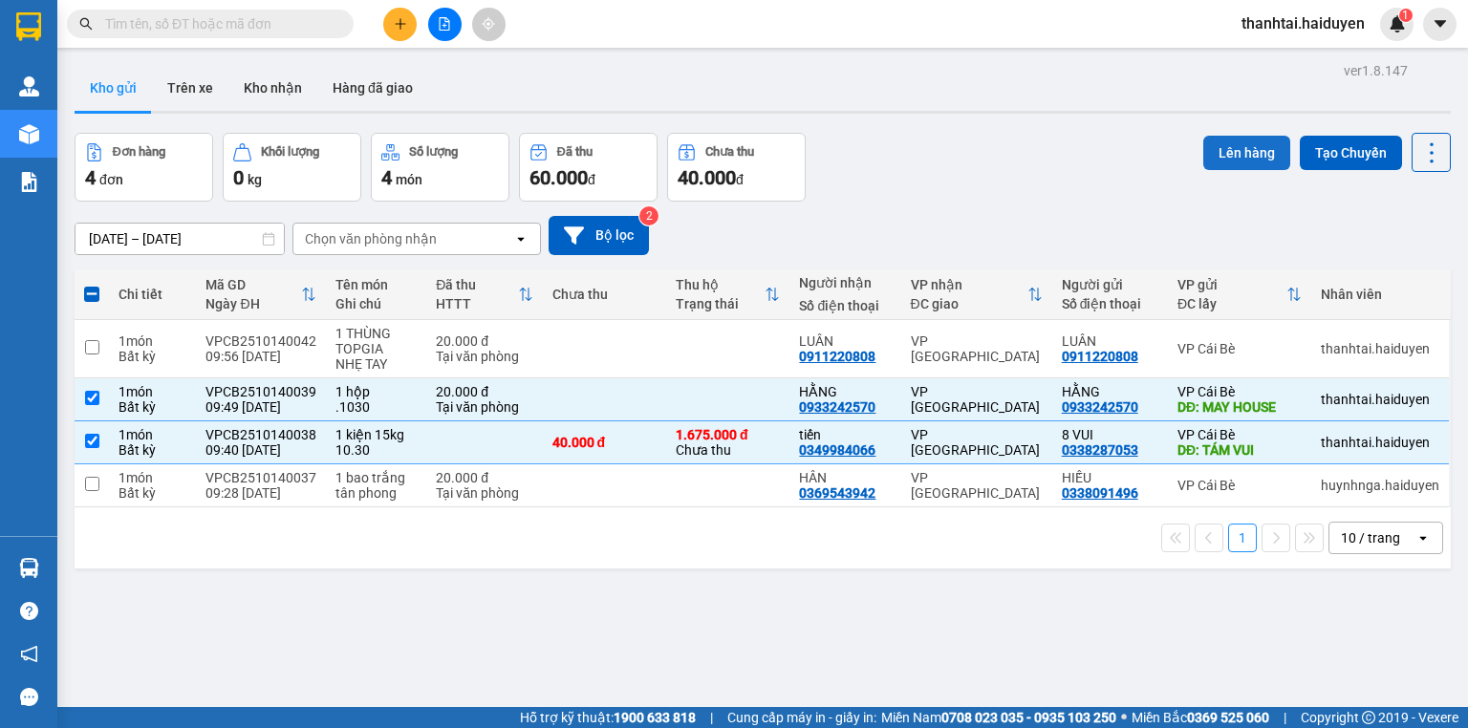
click at [1203, 155] on button "Lên hàng" at bounding box center [1246, 153] width 87 height 34
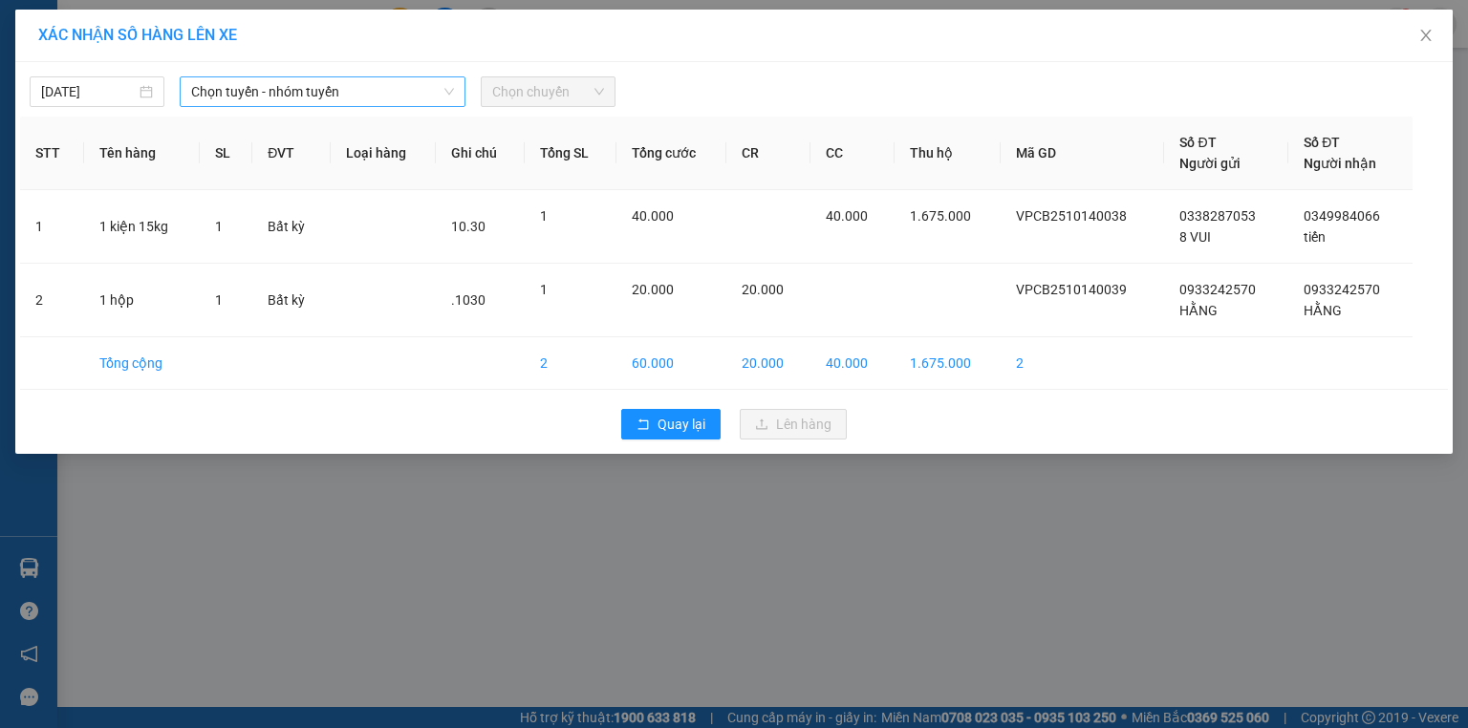
drag, startPoint x: 424, startPoint y: 96, endPoint x: 404, endPoint y: 99, distance: 20.4
click at [420, 97] on span "Chọn tuyến - nhóm tuyến" at bounding box center [322, 91] width 263 height 29
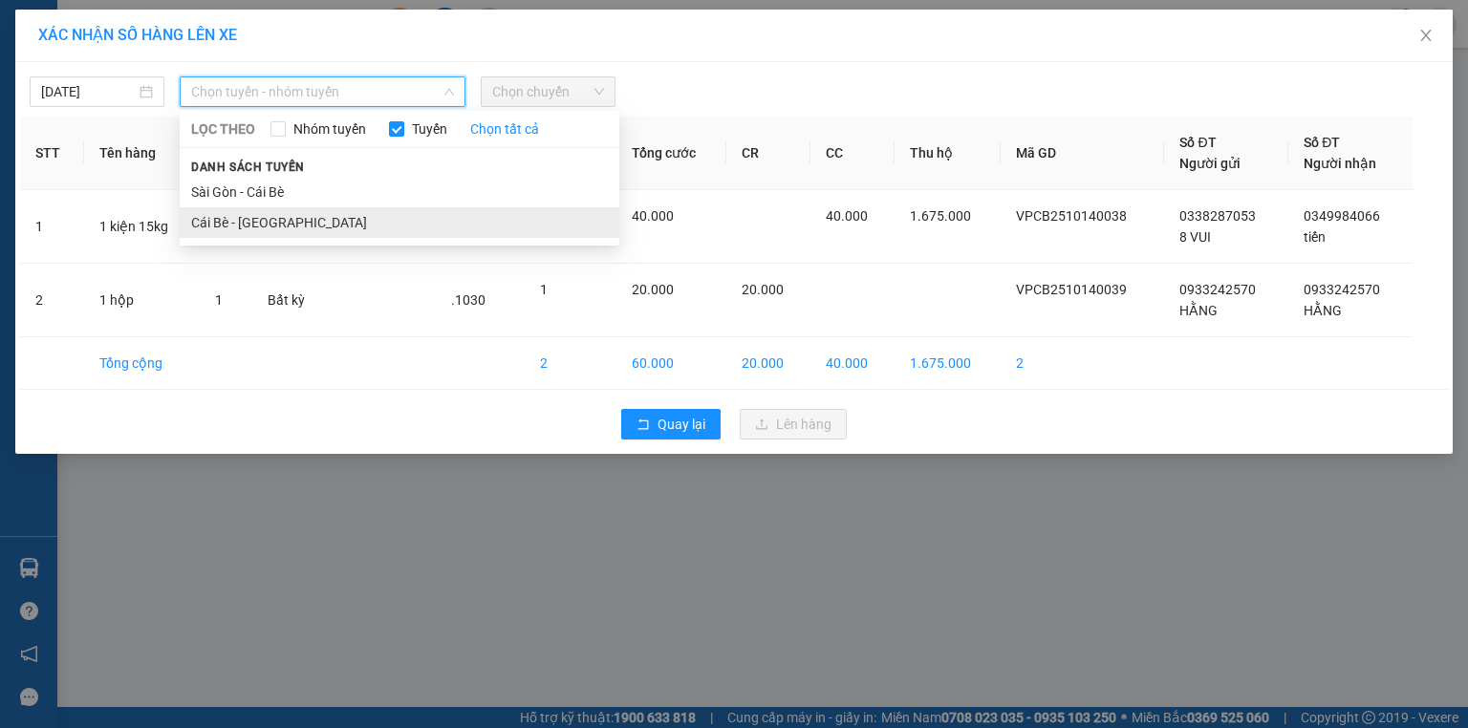
click at [298, 226] on li "Cái Bè - [GEOGRAPHIC_DATA]" at bounding box center [400, 222] width 440 height 31
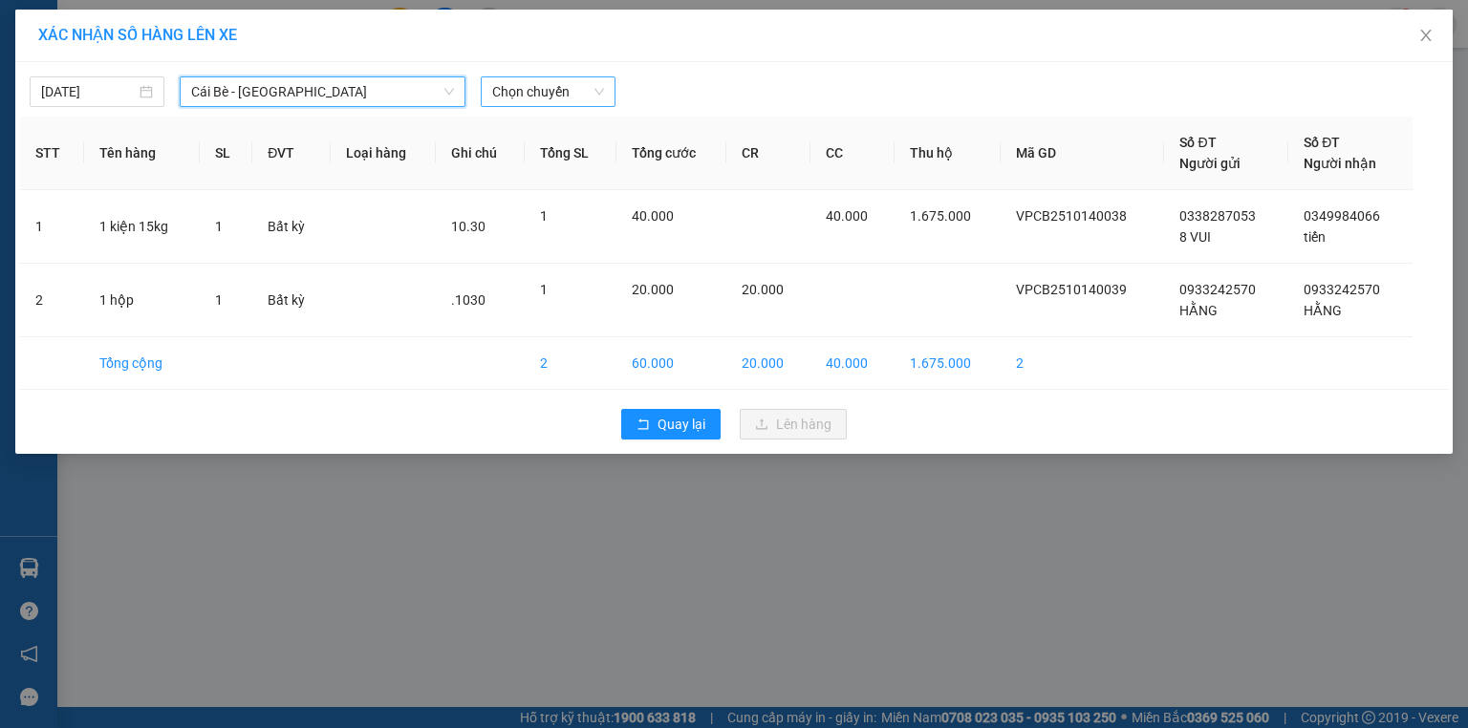
click at [567, 94] on span "Chọn chuyến" at bounding box center [548, 91] width 112 height 29
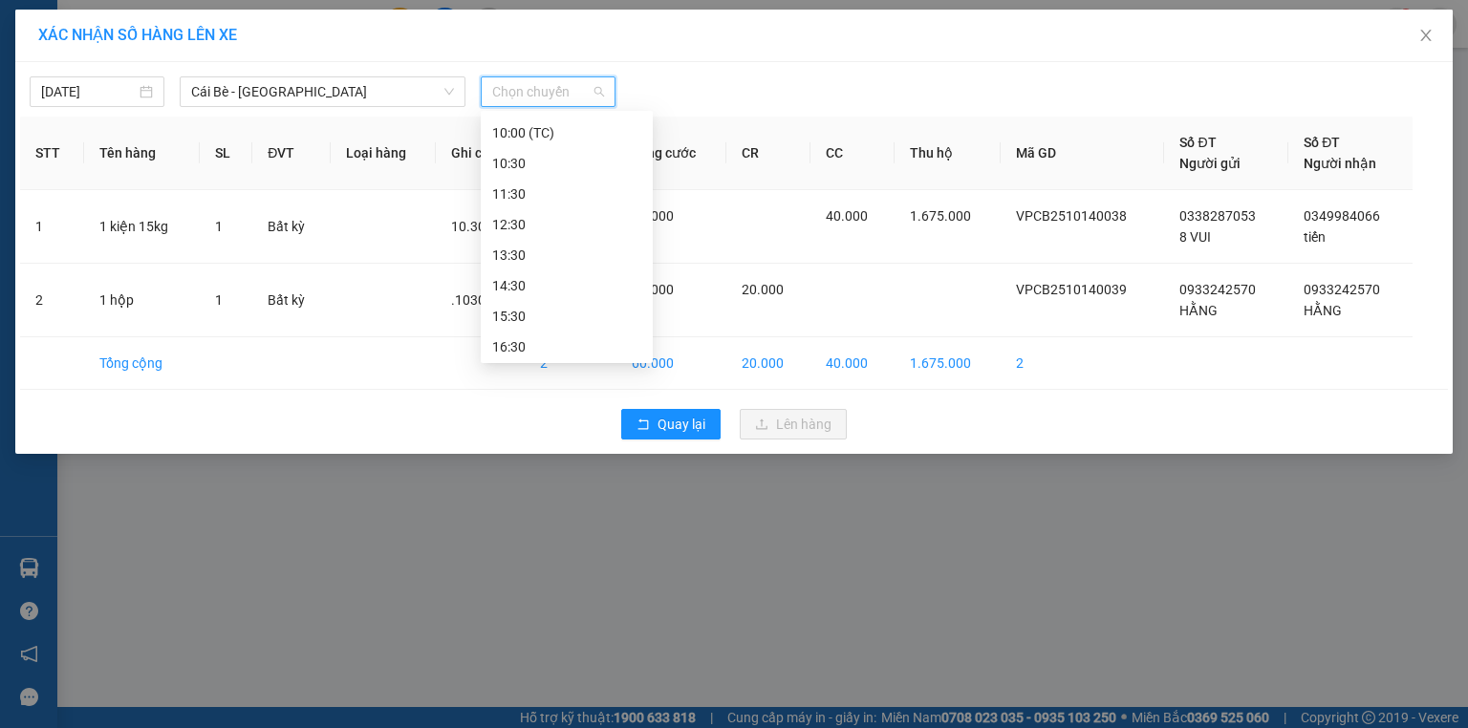
scroll to position [459, 0]
click at [530, 162] on div "10:30" at bounding box center [566, 160] width 149 height 21
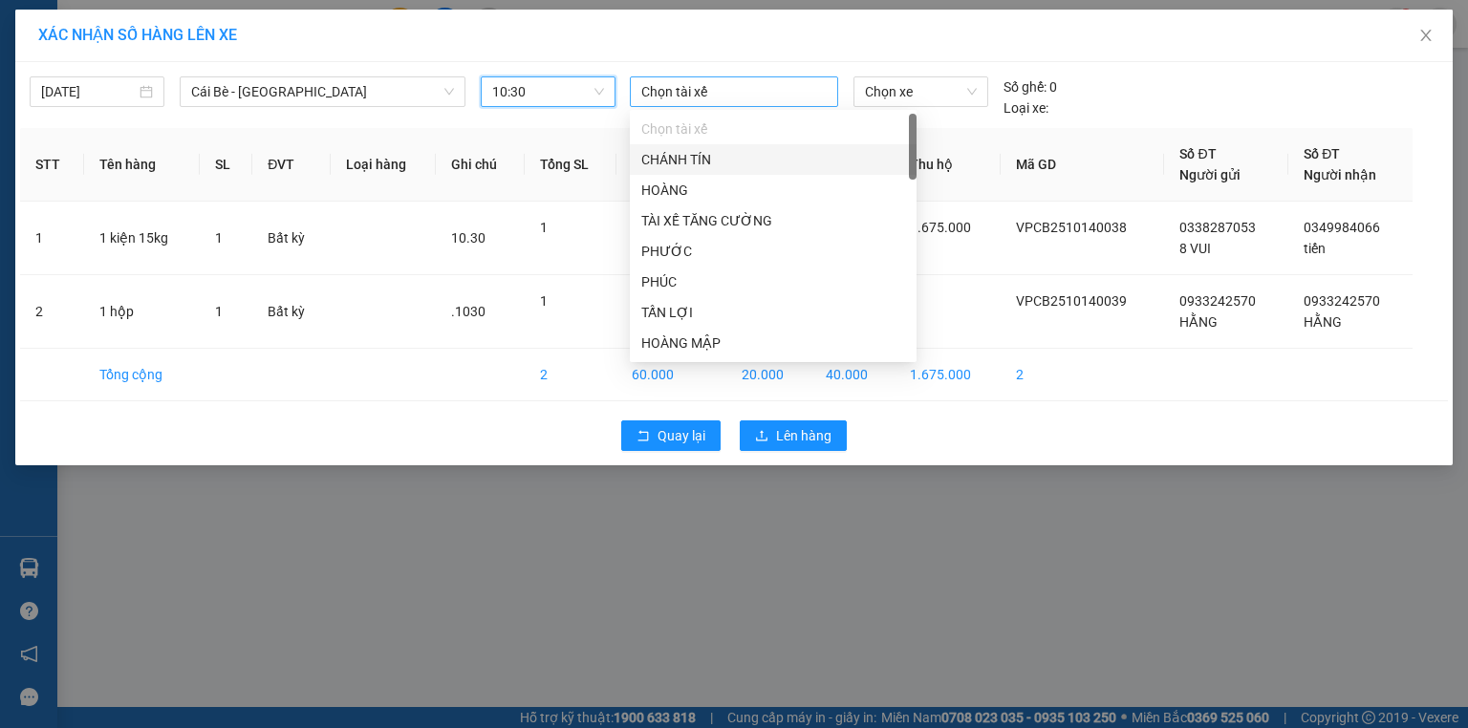
click at [808, 81] on div at bounding box center [734, 91] width 199 height 23
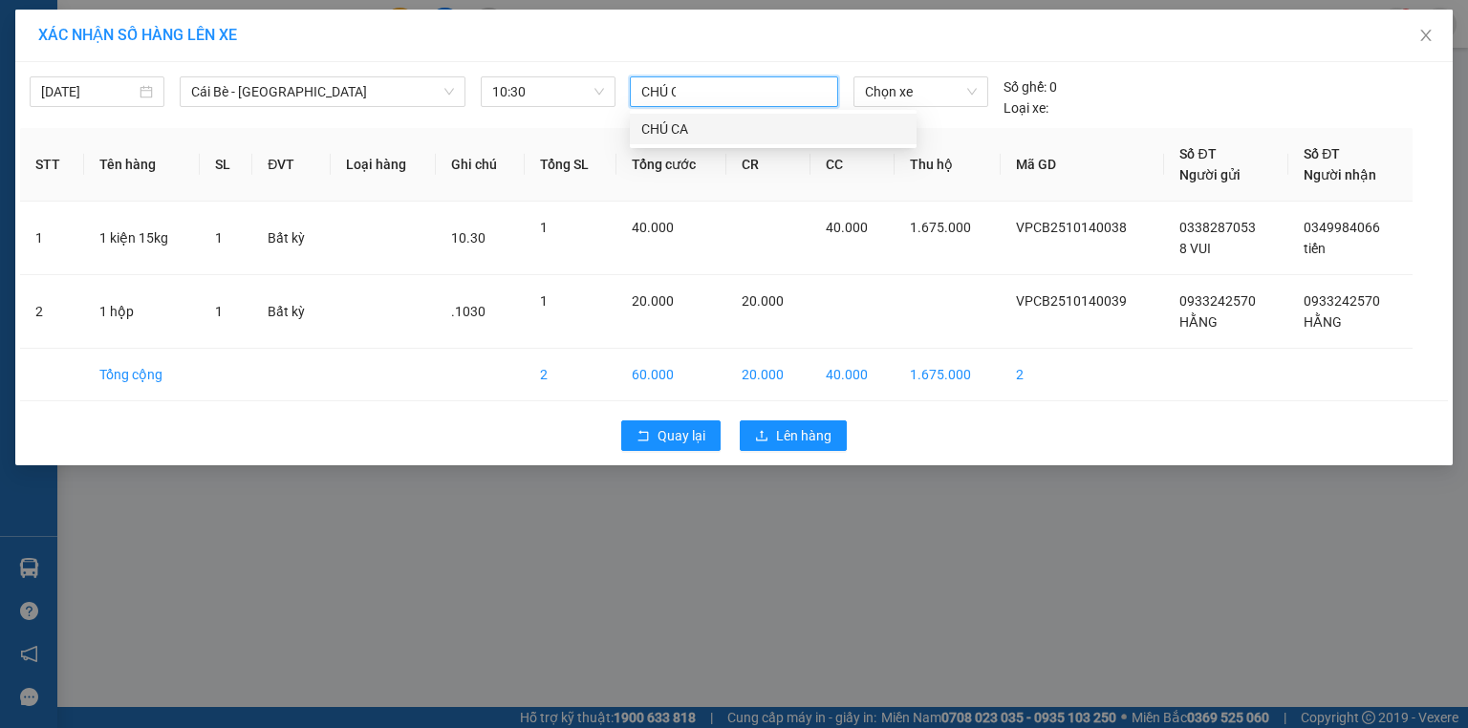
type input "CHÚ CA"
click at [799, 144] on body "Kết quả tìm kiếm ( 0 ) Bộ lọc No Data thanhtai.haiduyen 1 Quản [PERSON_NAME] lý…" at bounding box center [734, 364] width 1468 height 728
click at [898, 97] on span "Chọn xe" at bounding box center [920, 91] width 111 height 29
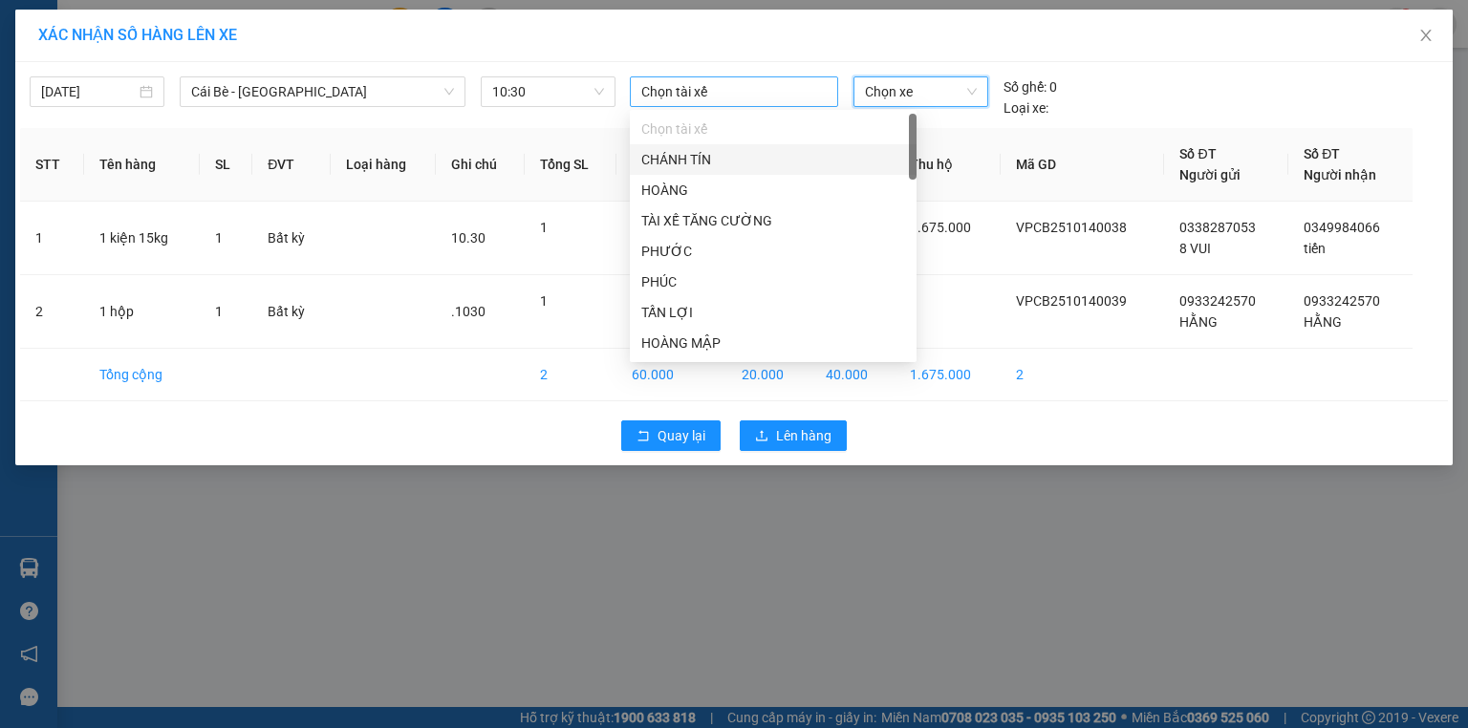
click at [768, 95] on div at bounding box center [734, 91] width 199 height 23
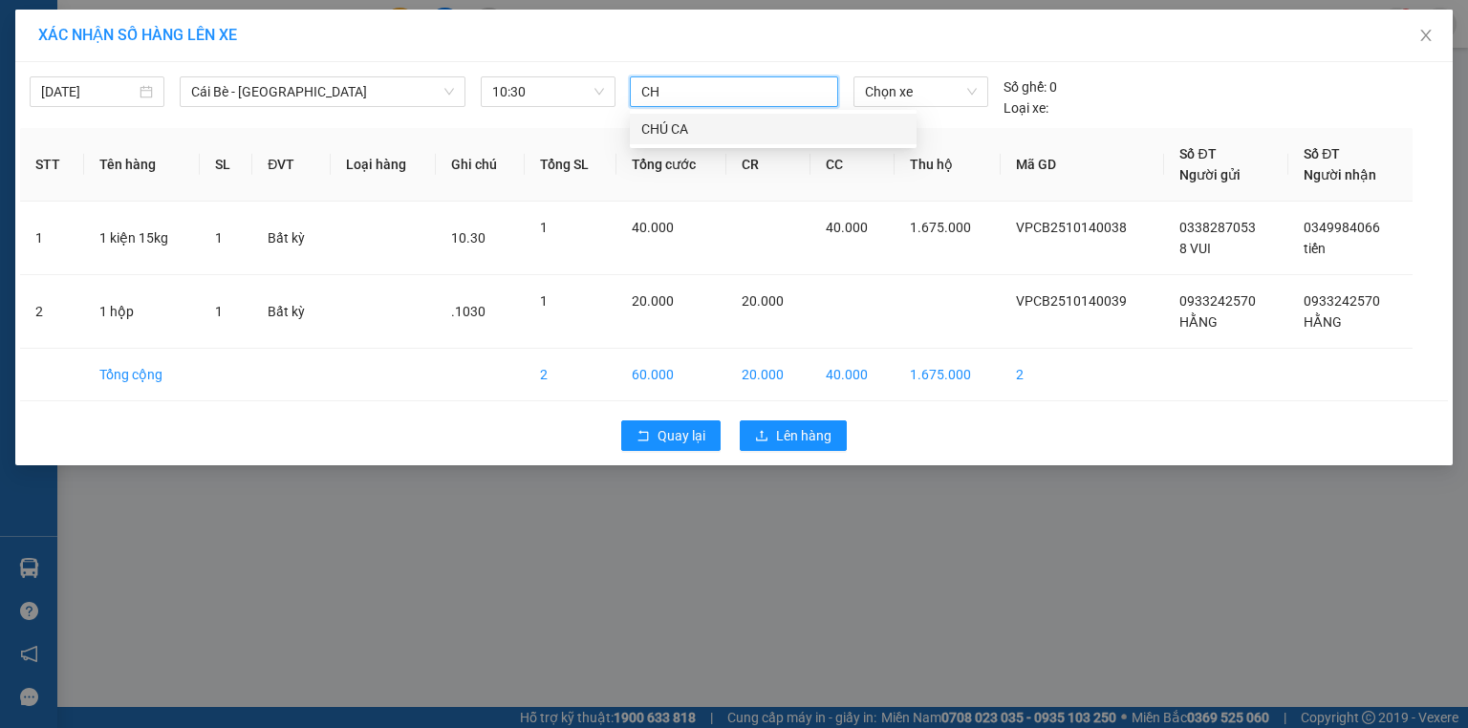
type input "CHÚ"
click at [764, 118] on div "CHÚ CA" at bounding box center [773, 128] width 264 height 21
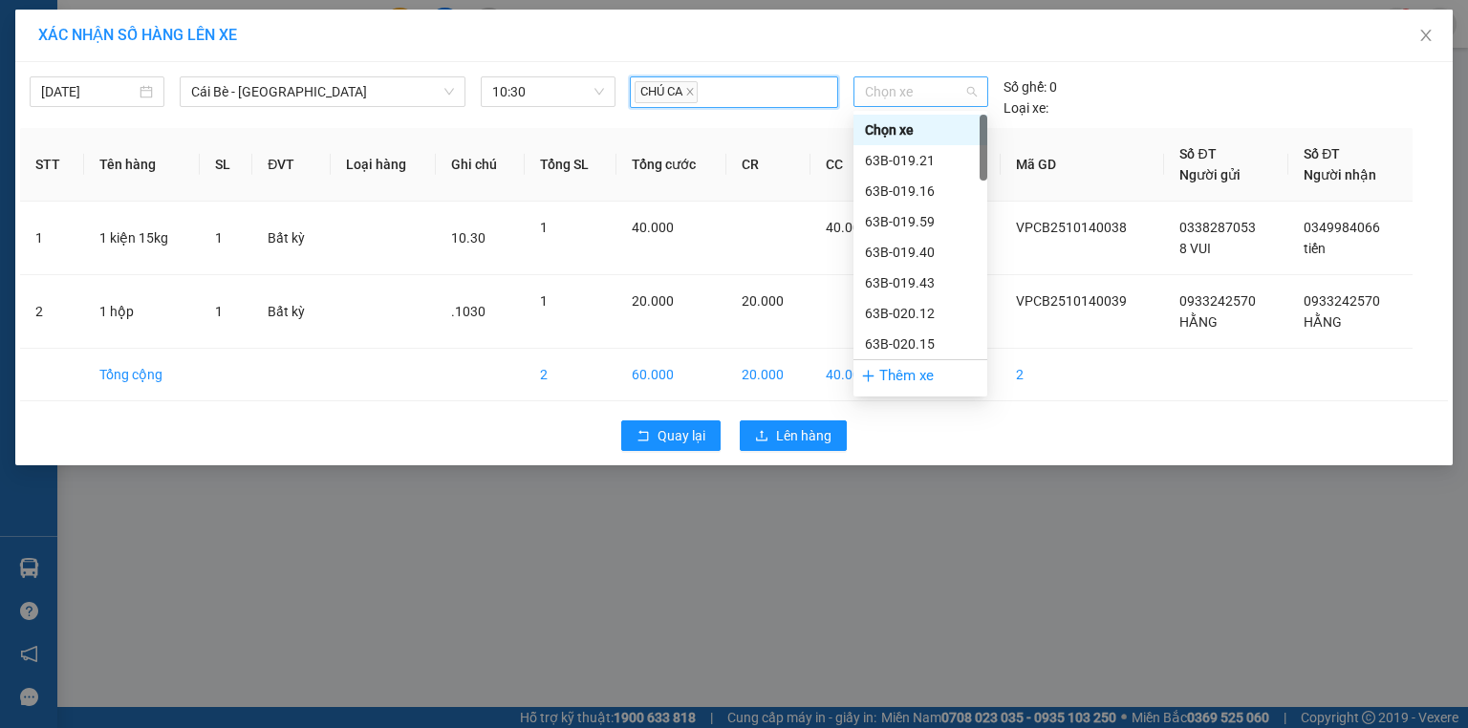
click at [914, 97] on span "Chọn xe" at bounding box center [920, 91] width 111 height 29
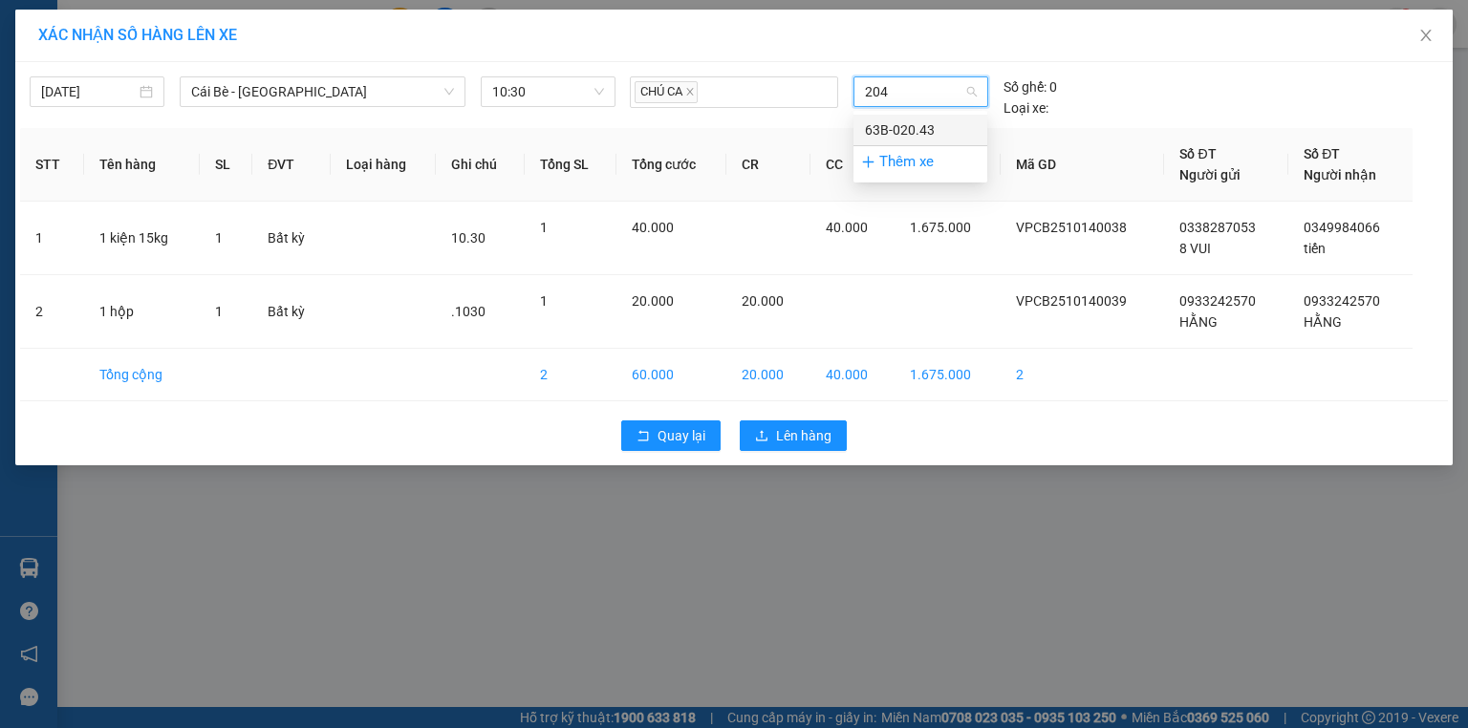
type input "2043"
click at [921, 119] on div "63B-020.43" at bounding box center [920, 129] width 111 height 21
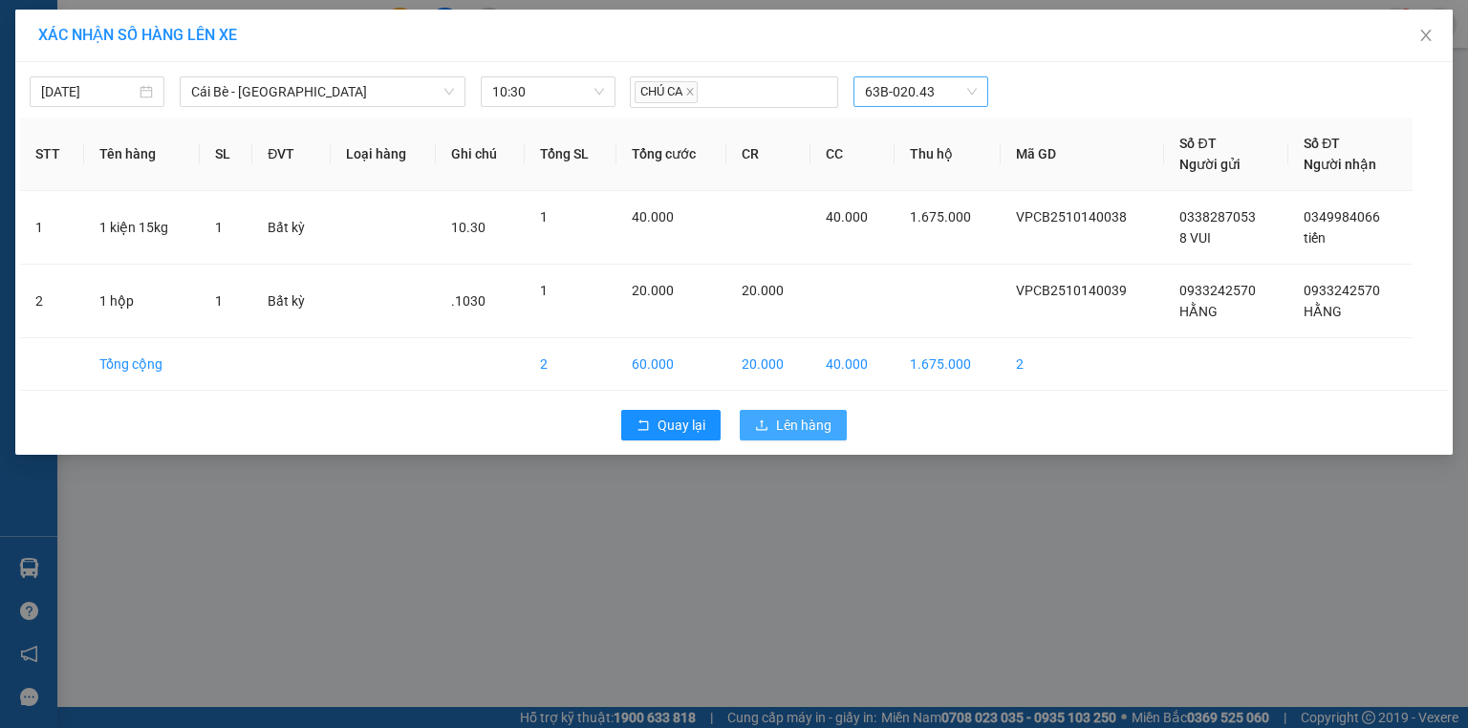
click at [783, 428] on span "Lên hàng" at bounding box center [803, 425] width 55 height 21
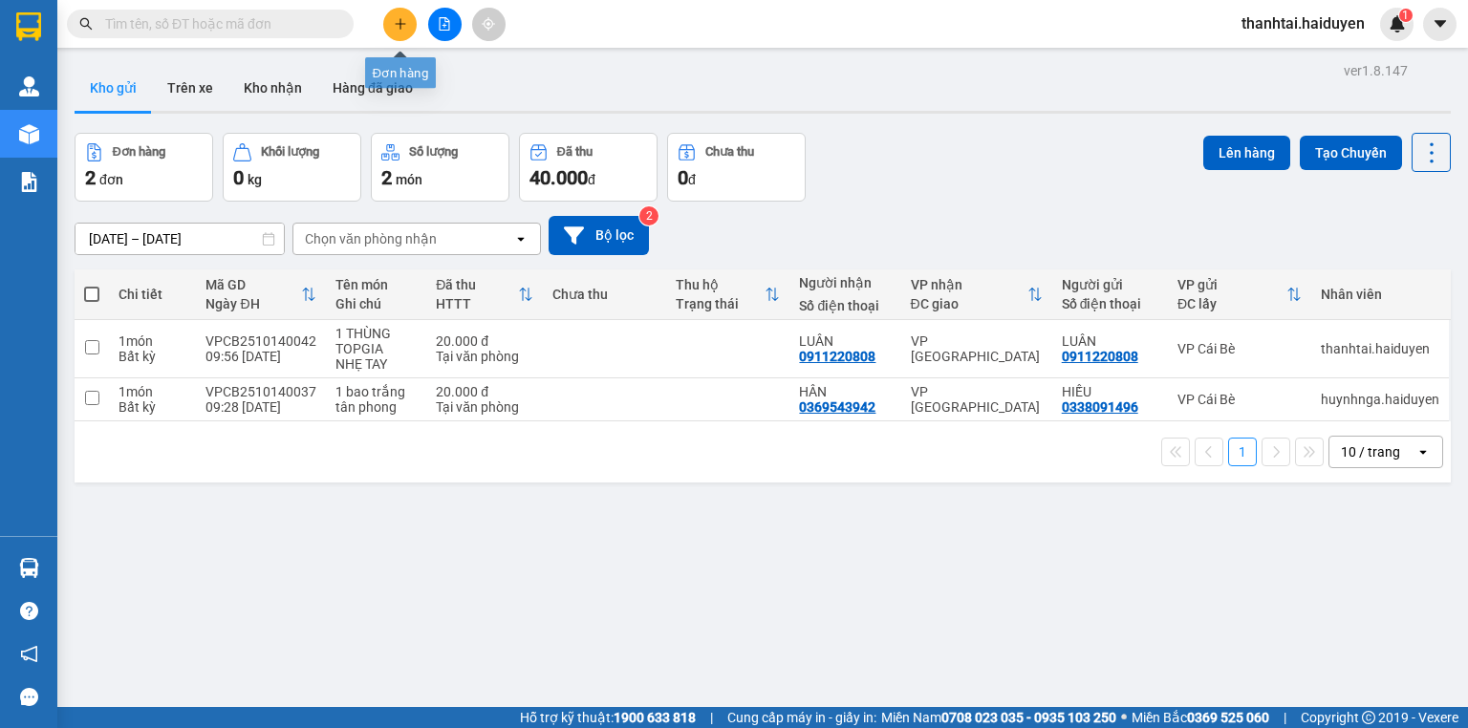
click at [404, 31] on button at bounding box center [399, 24] width 33 height 33
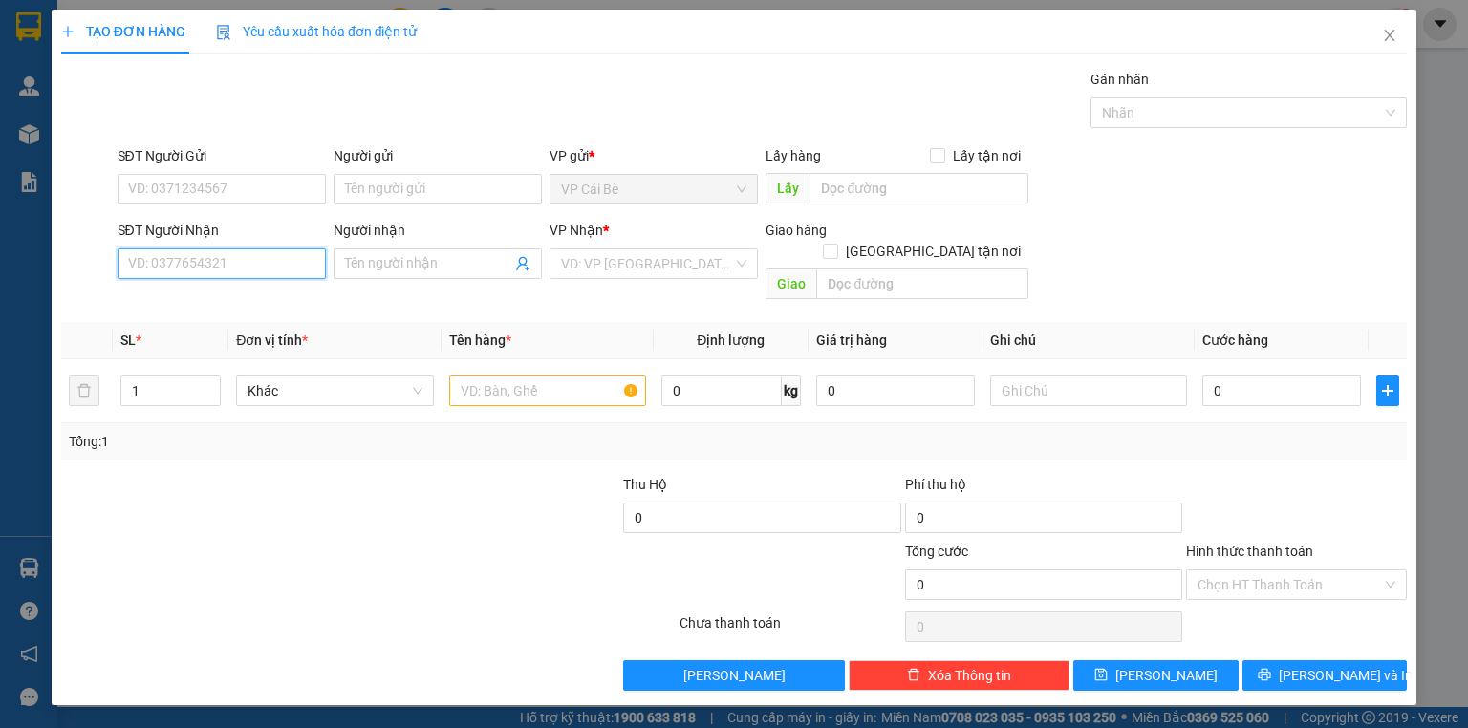
click at [229, 274] on input "SĐT Người Nhận" at bounding box center [222, 263] width 208 height 31
type input "0937203361"
click at [367, 254] on input "Người nhận" at bounding box center [428, 263] width 166 height 21
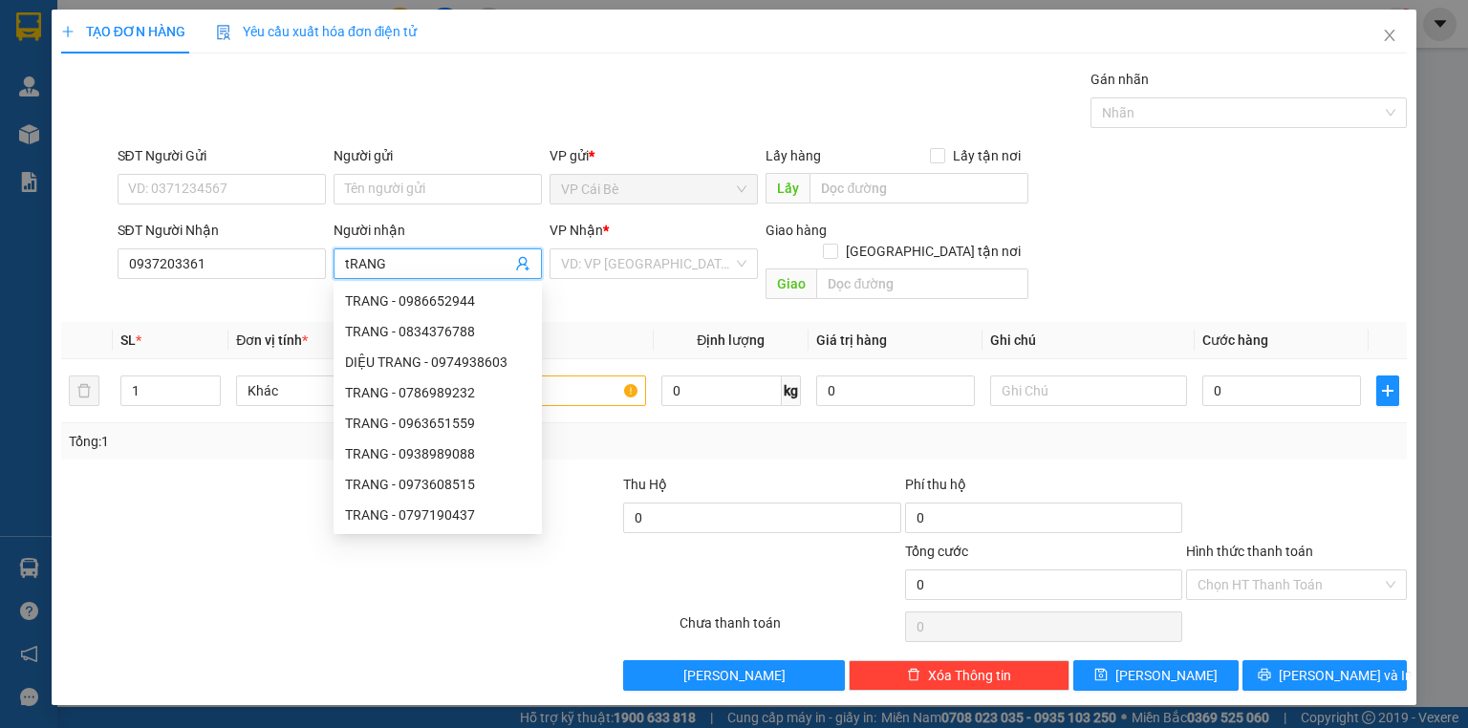
click at [349, 260] on input "tRANG" at bounding box center [428, 263] width 166 height 21
type input "TRANG"
click at [261, 186] on input "SĐT Người Gửi" at bounding box center [222, 189] width 208 height 31
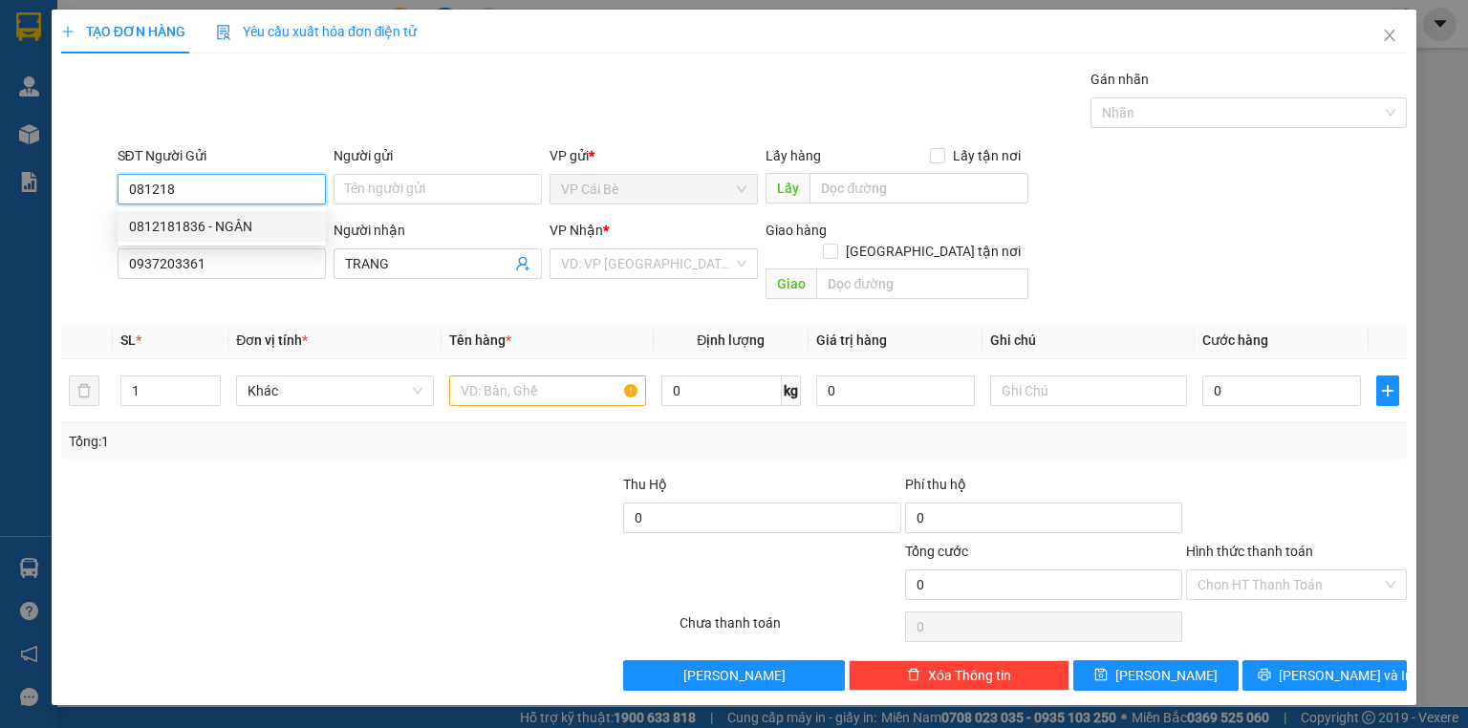
click at [253, 230] on div "0812181836 - NGÂN" at bounding box center [221, 226] width 185 height 21
type input "0812181836"
type input "NGÂN"
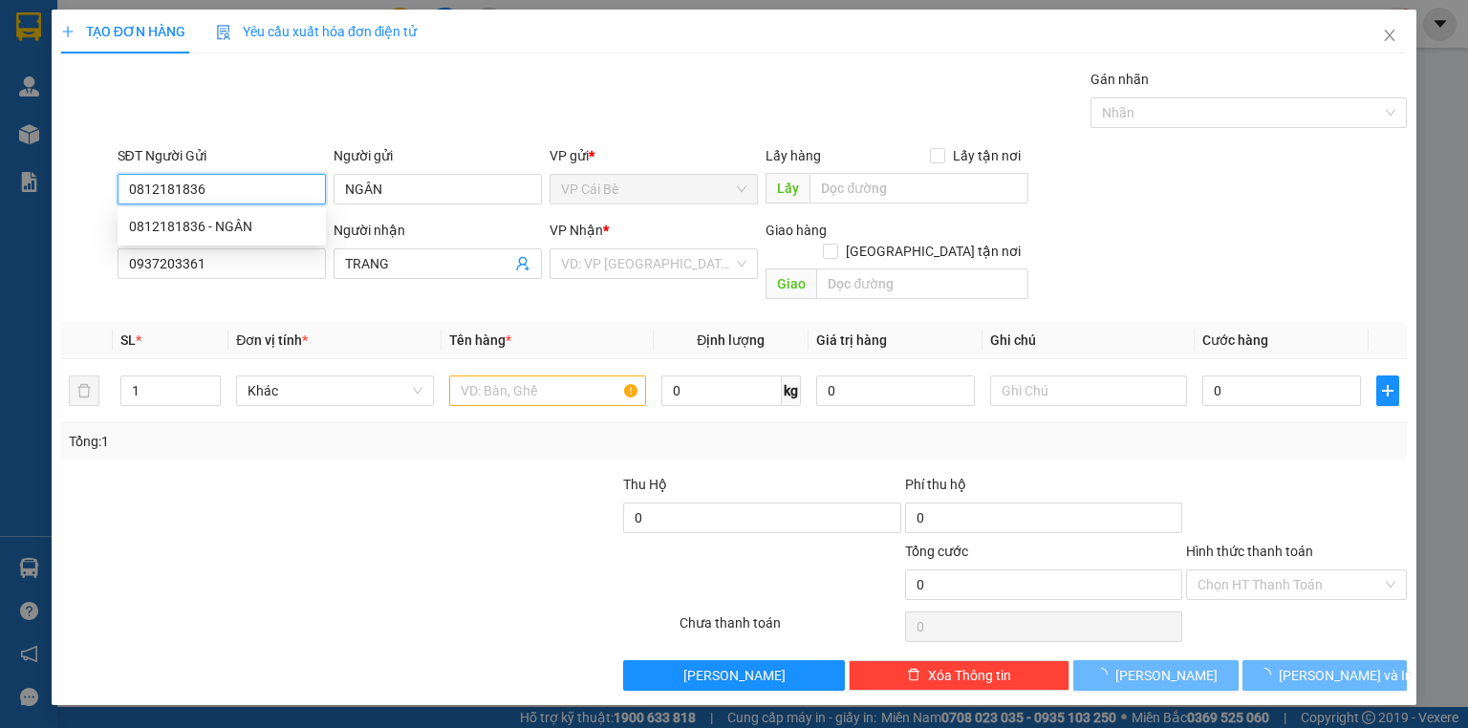
type input "30.000"
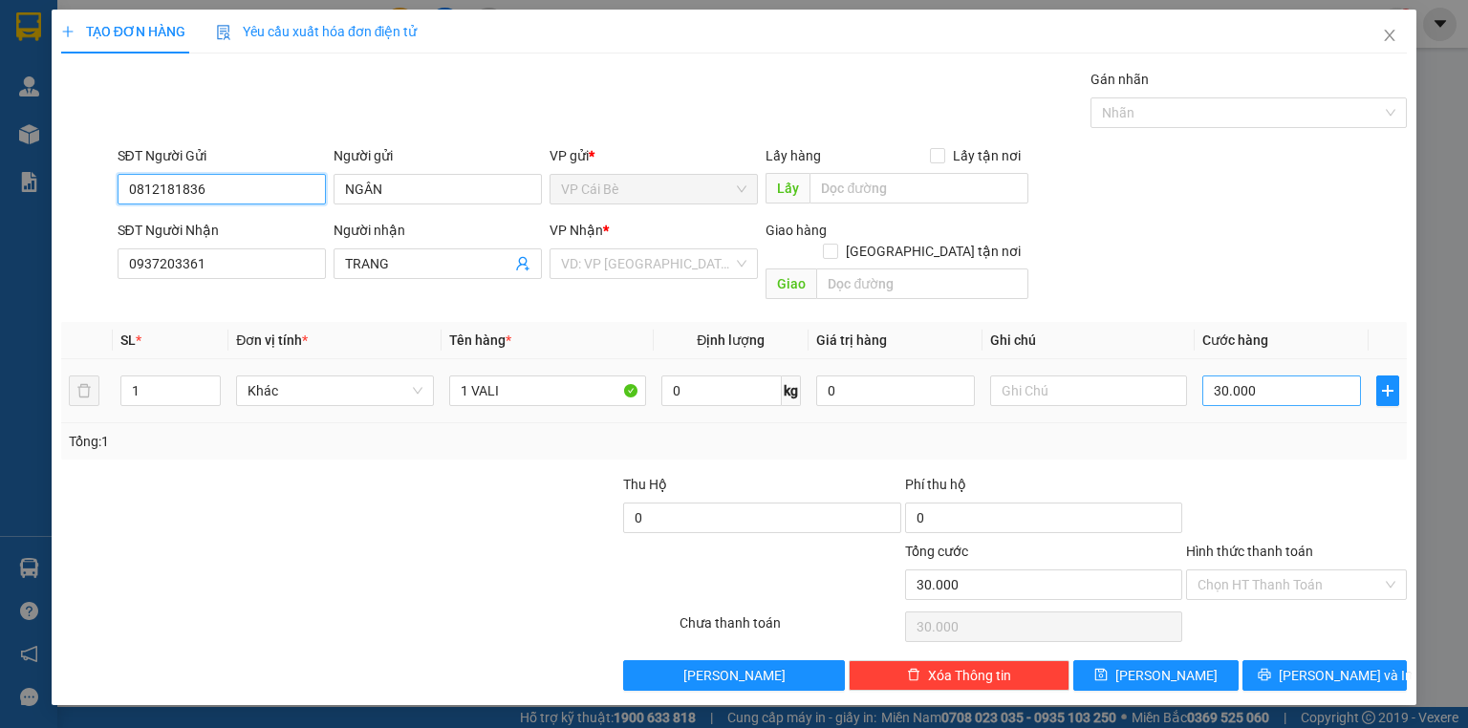
type input "0812181836"
click at [1218, 376] on input "30.000" at bounding box center [1281, 391] width 159 height 31
type input "0"
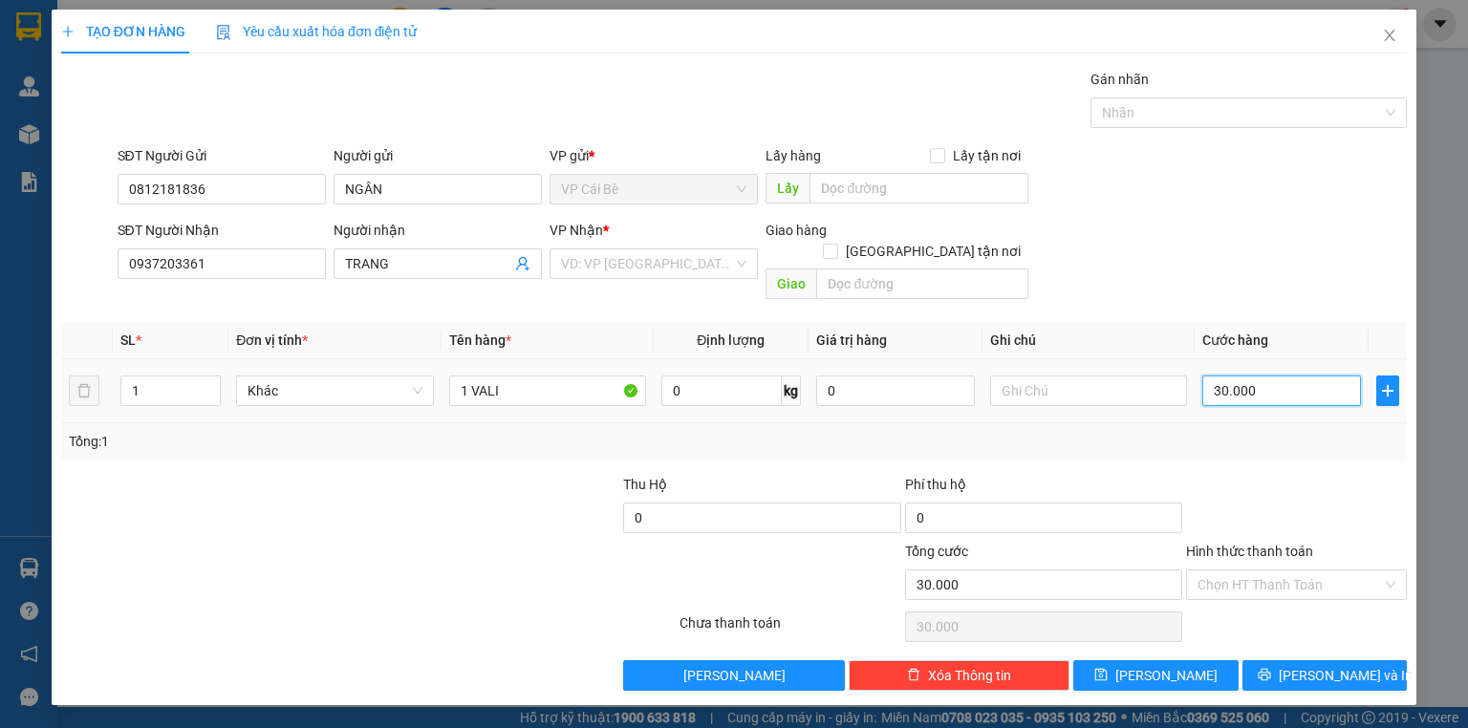
type input "0.000"
type input "10.000"
type input "0"
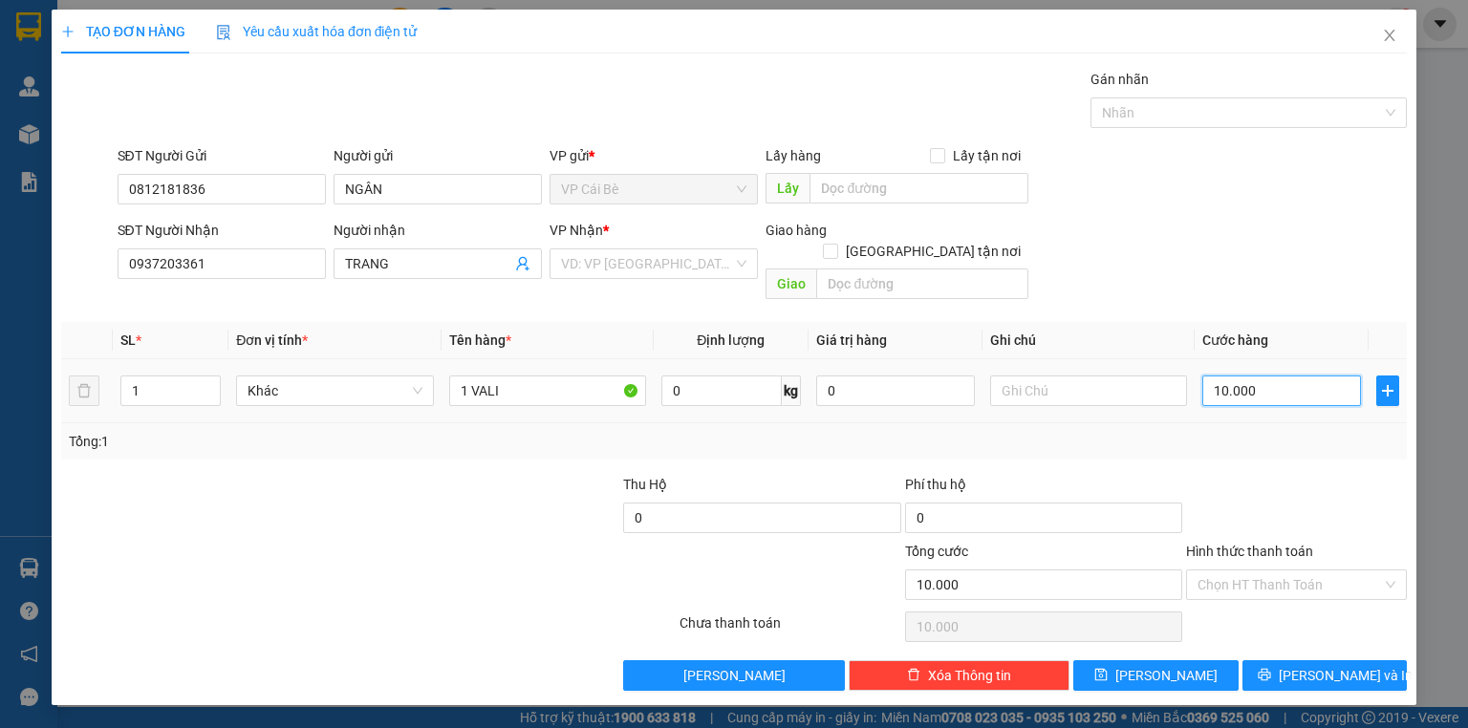
type input "0"
type input "0.000"
type input "20.000"
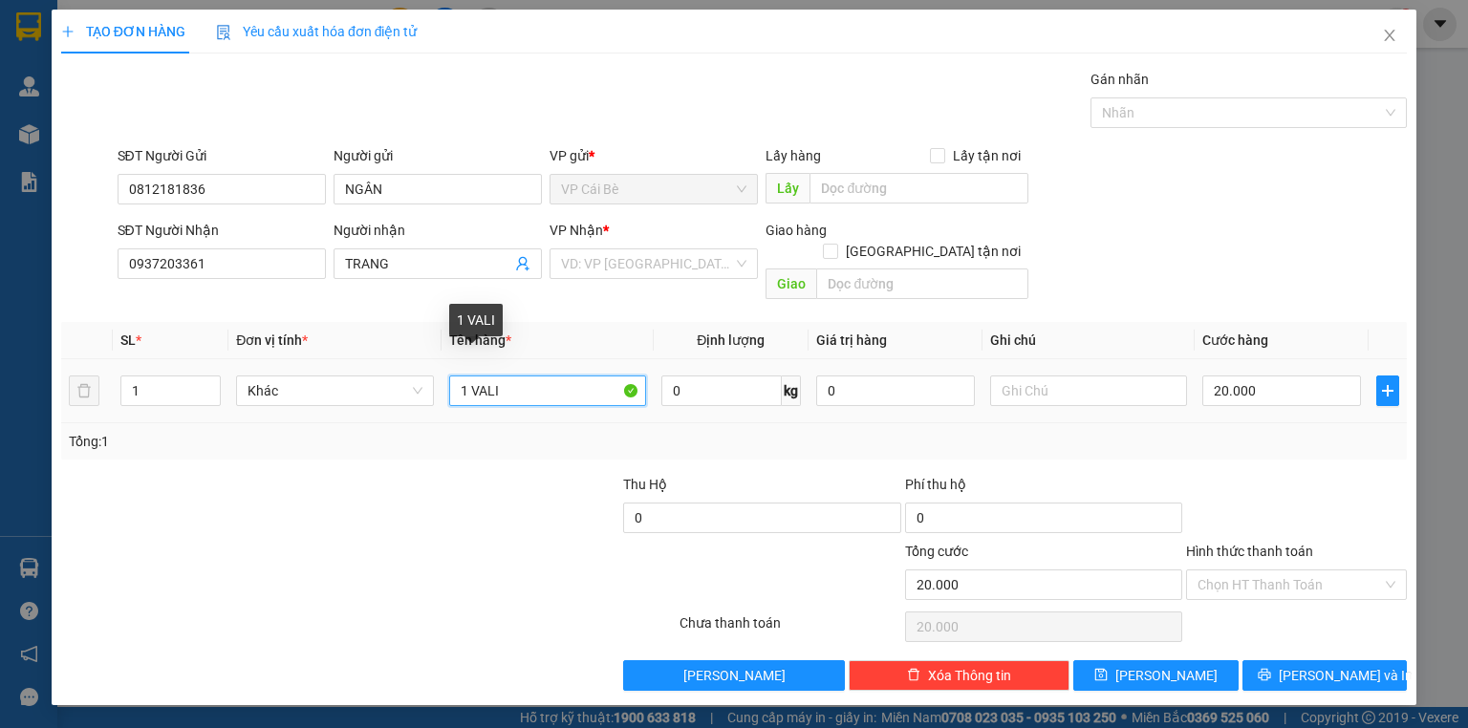
click at [551, 376] on input "1 VALI" at bounding box center [547, 391] width 197 height 31
type input "1 TÚI GIẤY"
click at [1217, 571] on input "Hình thức thanh toán" at bounding box center [1289, 585] width 184 height 29
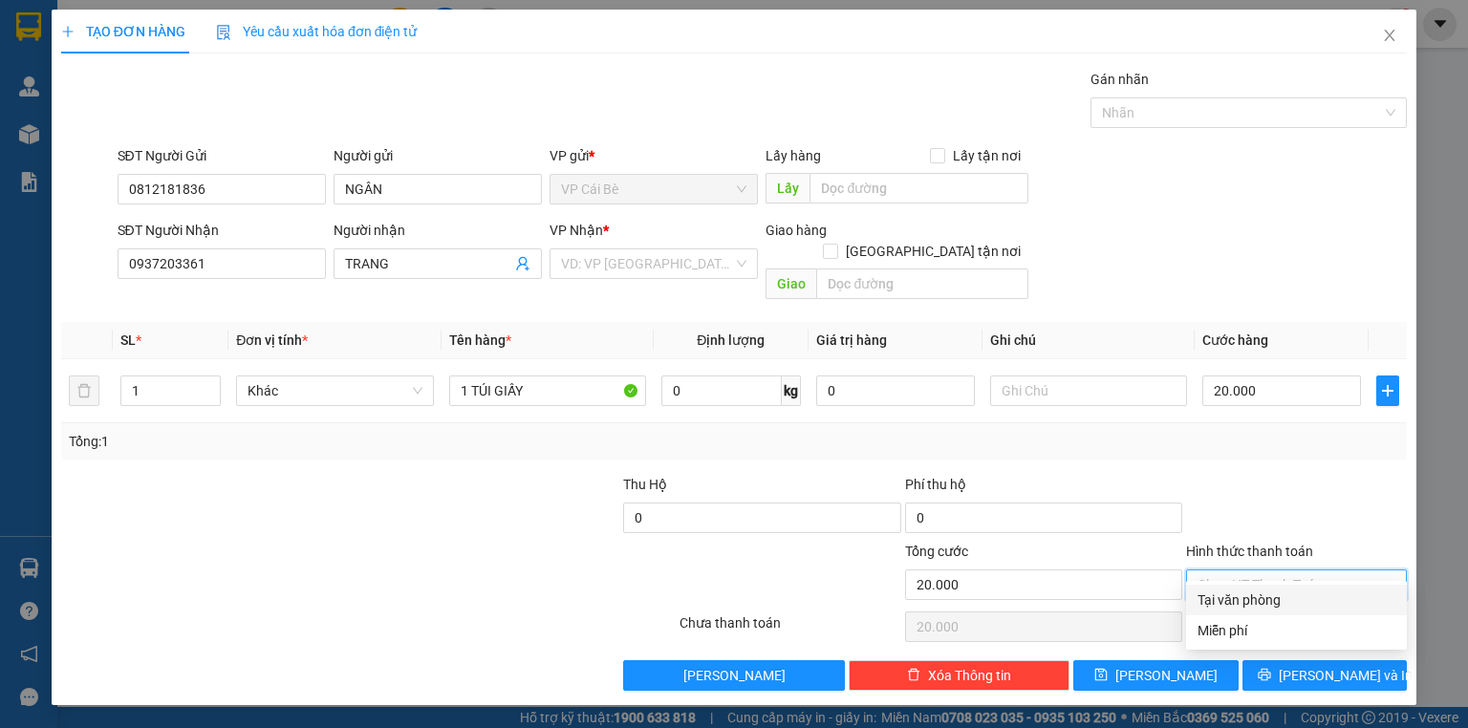
click at [1208, 608] on div "Tại văn phòng" at bounding box center [1296, 600] width 198 height 21
type input "0"
click at [715, 264] on input "search" at bounding box center [647, 263] width 172 height 29
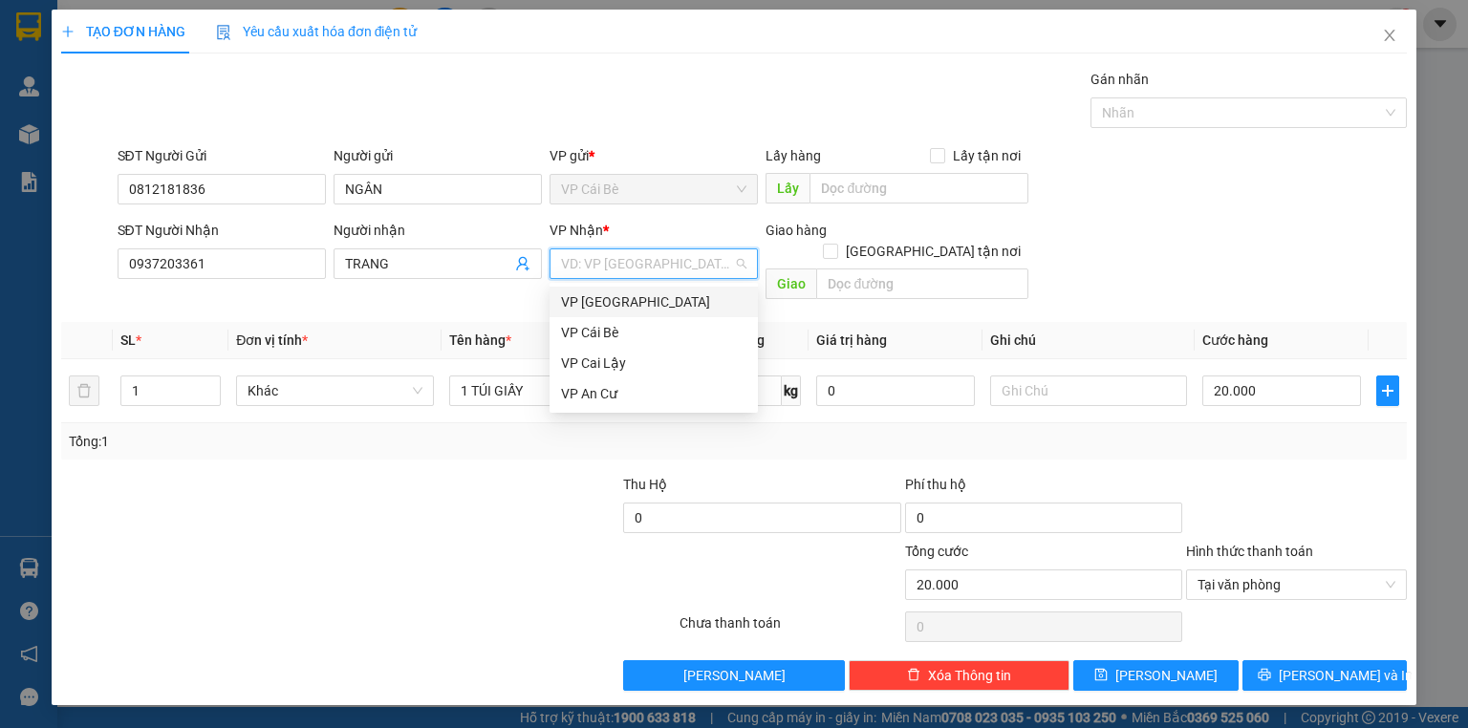
click at [703, 294] on div "VP [GEOGRAPHIC_DATA]" at bounding box center [653, 301] width 185 height 21
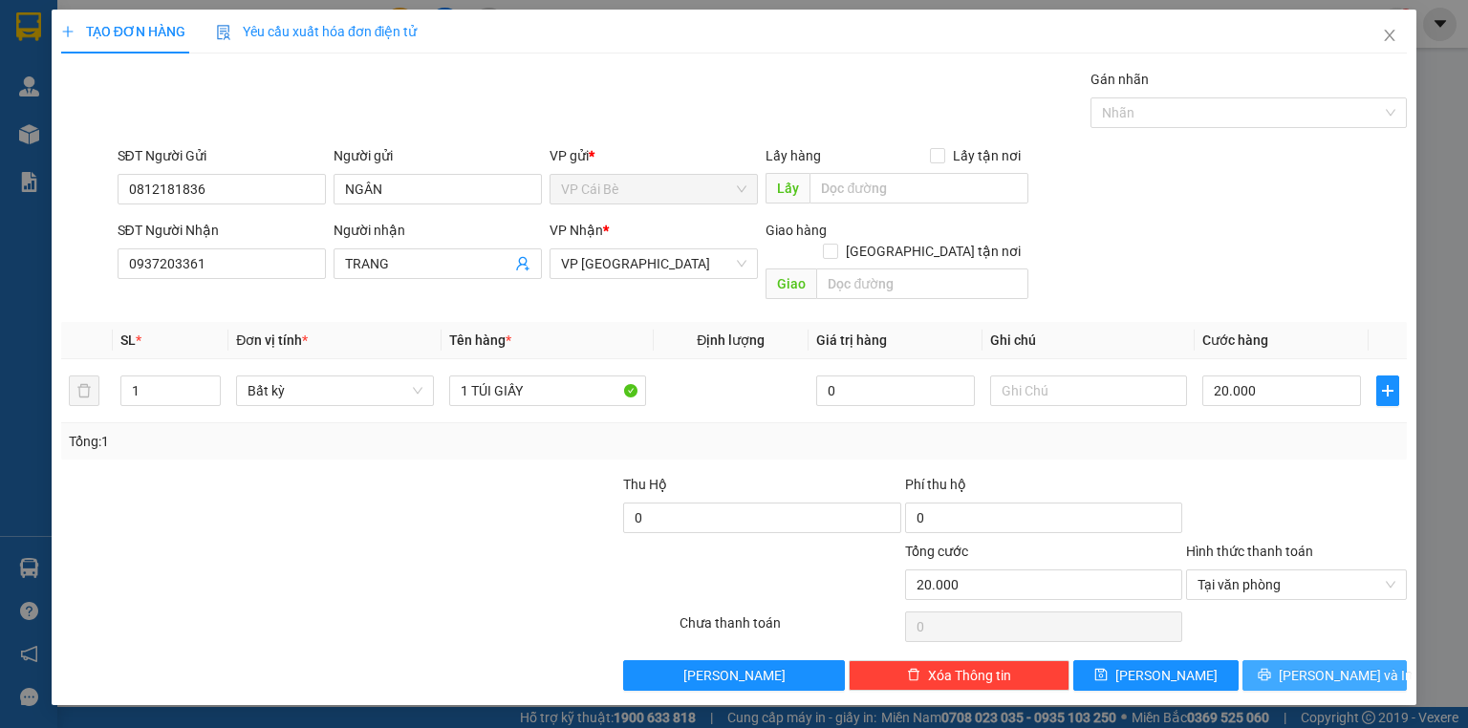
click at [1289, 667] on button "[PERSON_NAME] và In" at bounding box center [1324, 675] width 165 height 31
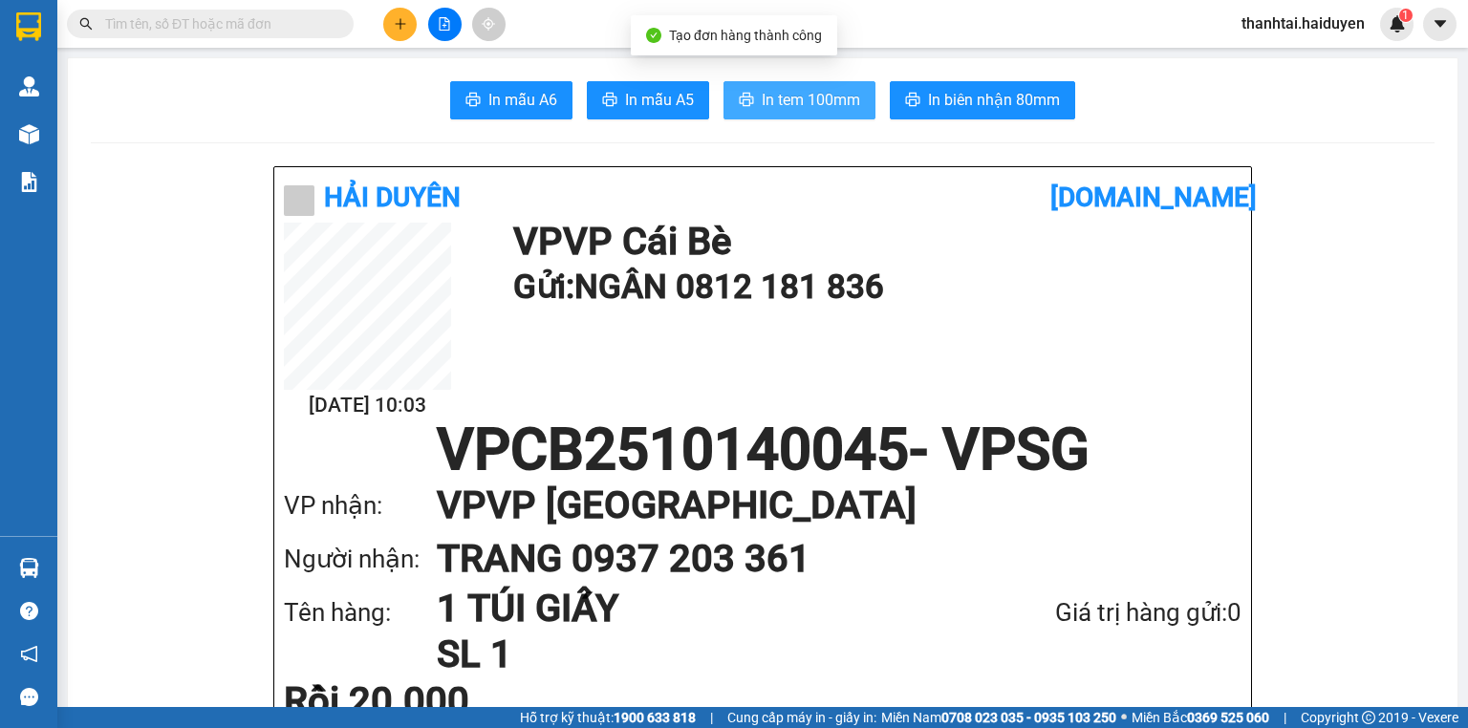
click at [812, 100] on span "In tem 100mm" at bounding box center [811, 100] width 98 height 24
click at [295, 30] on input "text" at bounding box center [218, 23] width 226 height 21
click at [385, 11] on div at bounding box center [444, 24] width 143 height 33
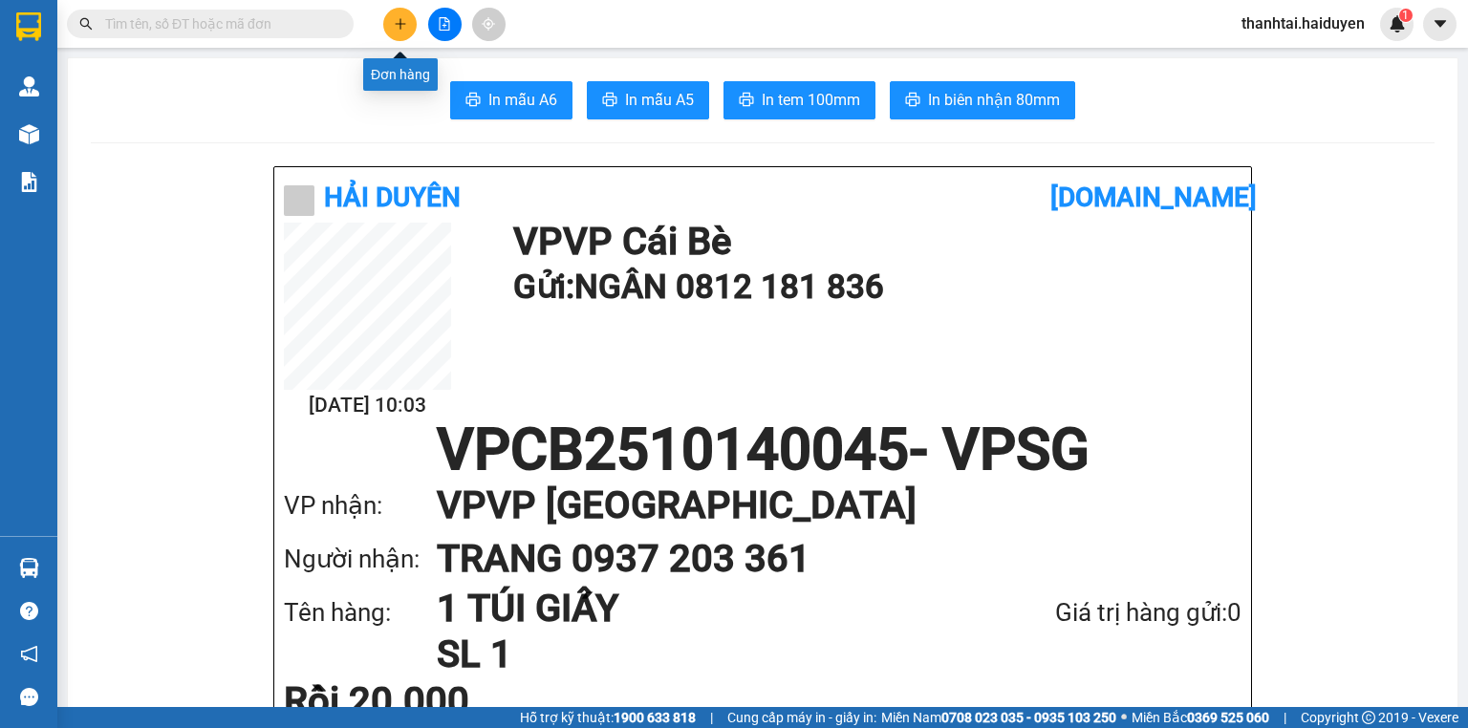
click at [395, 15] on button at bounding box center [399, 24] width 33 height 33
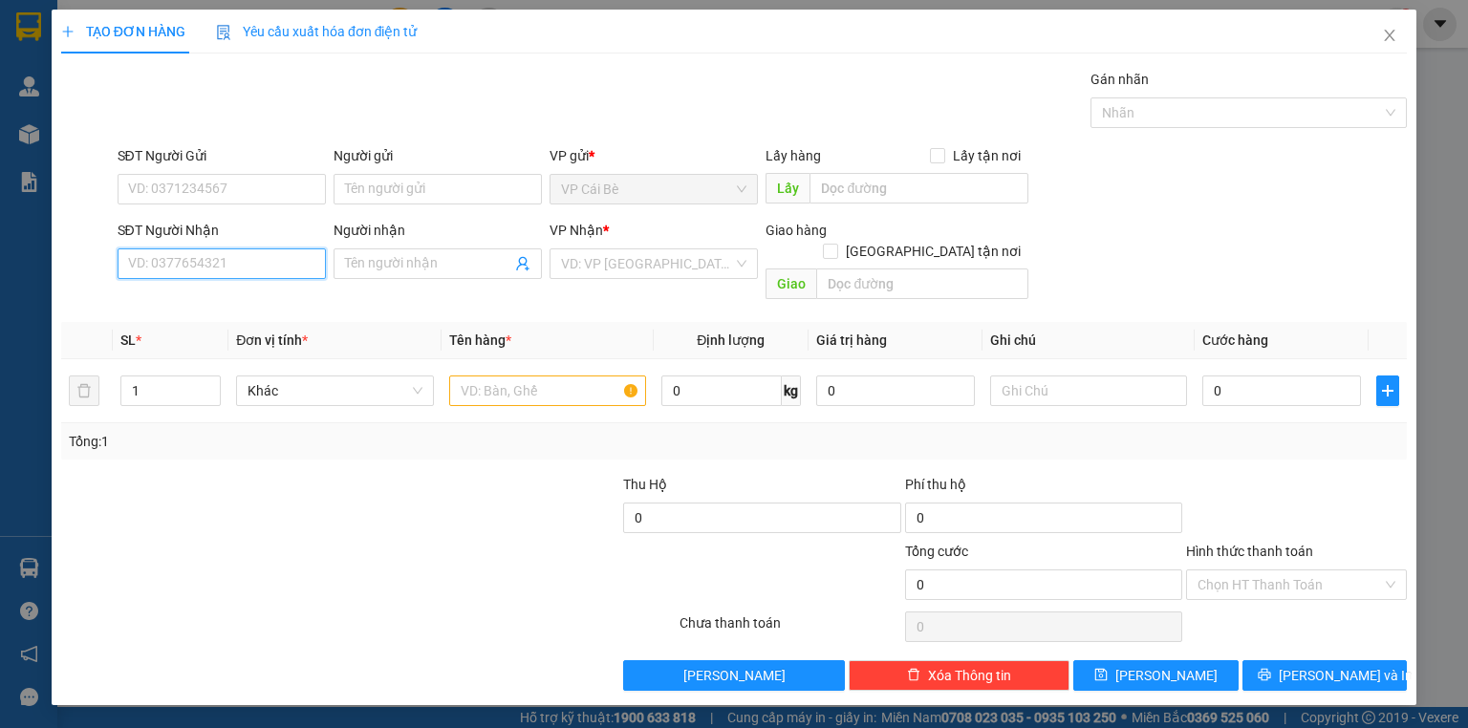
click at [258, 253] on input "SĐT Người Nhận" at bounding box center [222, 263] width 208 height 31
click at [256, 294] on div "0966217526 - [PERSON_NAME]" at bounding box center [223, 301] width 188 height 21
type input "0966217526"
type input "[PERSON_NAME]"
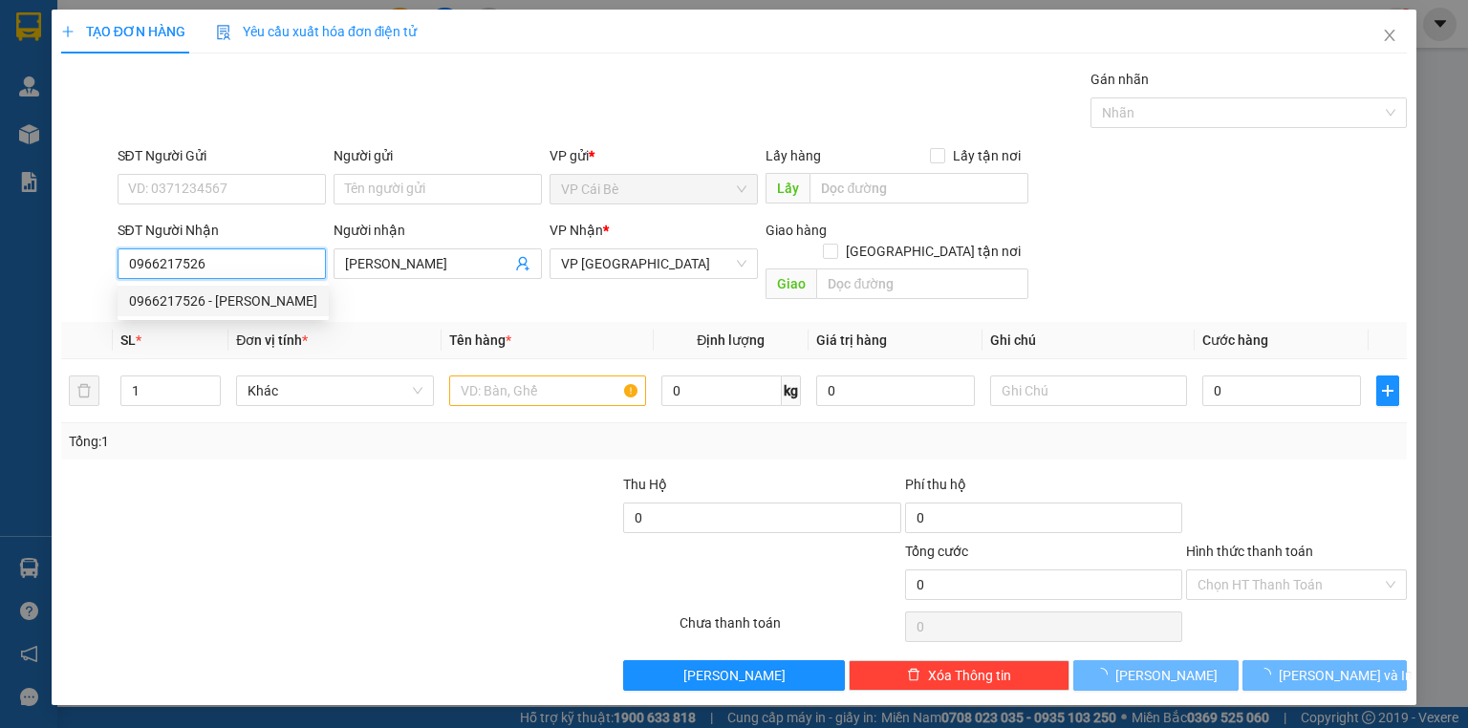
type input "30.000"
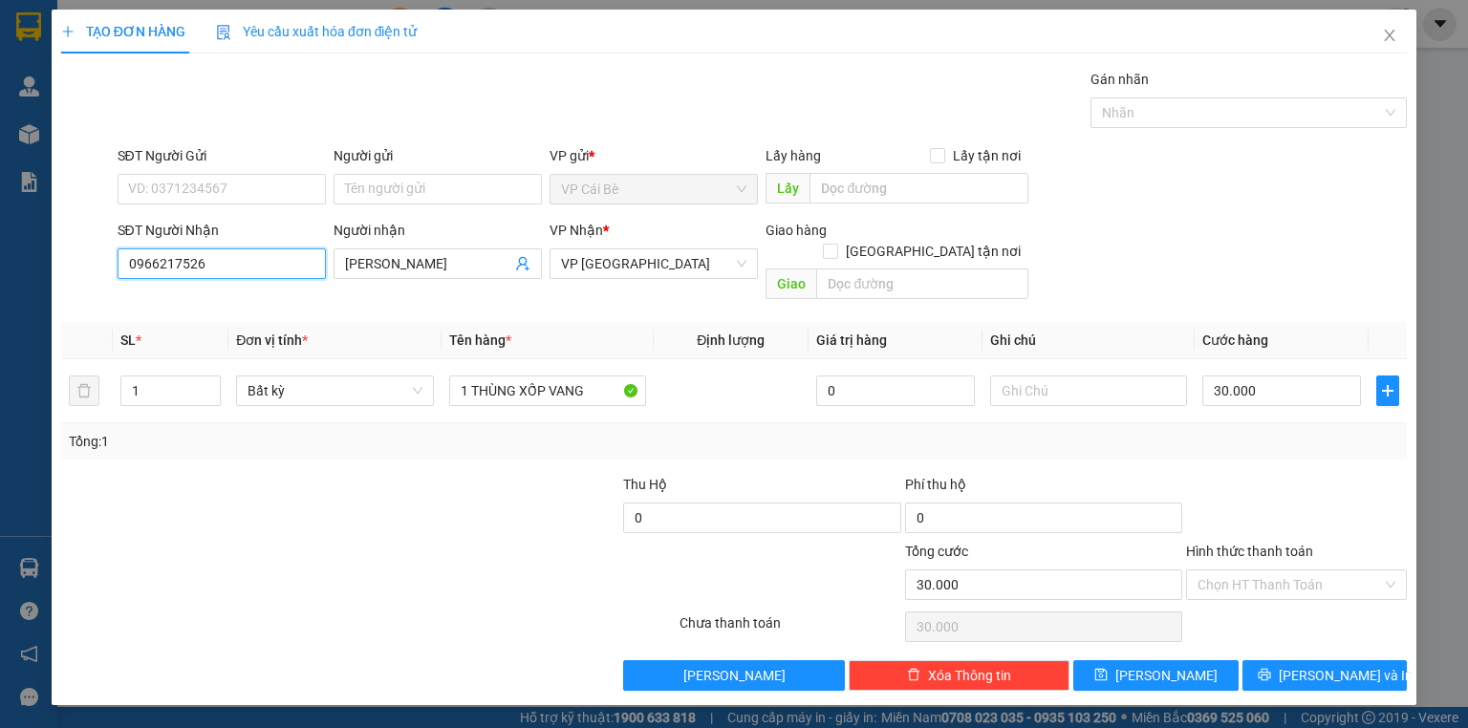
type input "0966217526"
click at [258, 170] on div "SĐT Người Gửi" at bounding box center [222, 159] width 208 height 29
click at [257, 181] on input "SĐT Người Gửi" at bounding box center [222, 189] width 208 height 31
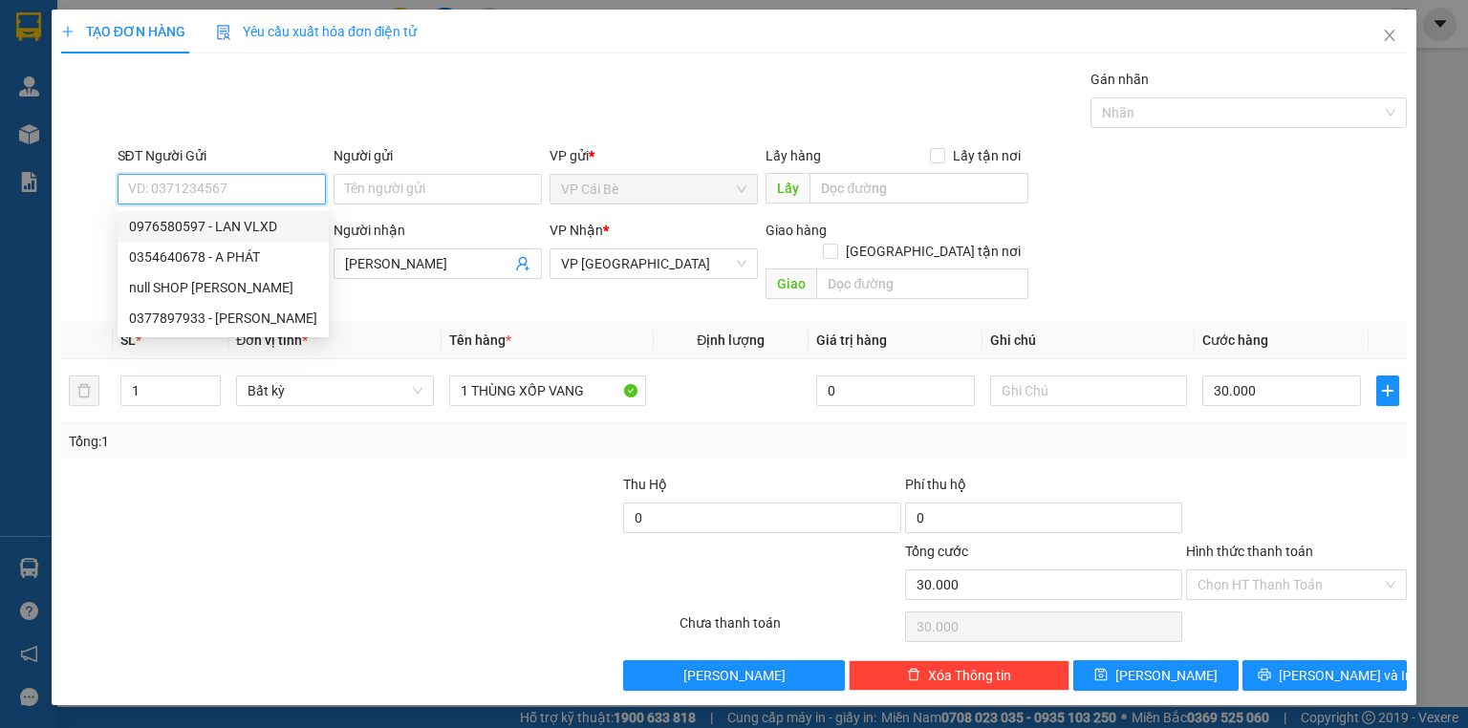
click at [230, 227] on div "0976580597 - LAN VLXD" at bounding box center [223, 226] width 188 height 21
type input "0976580597"
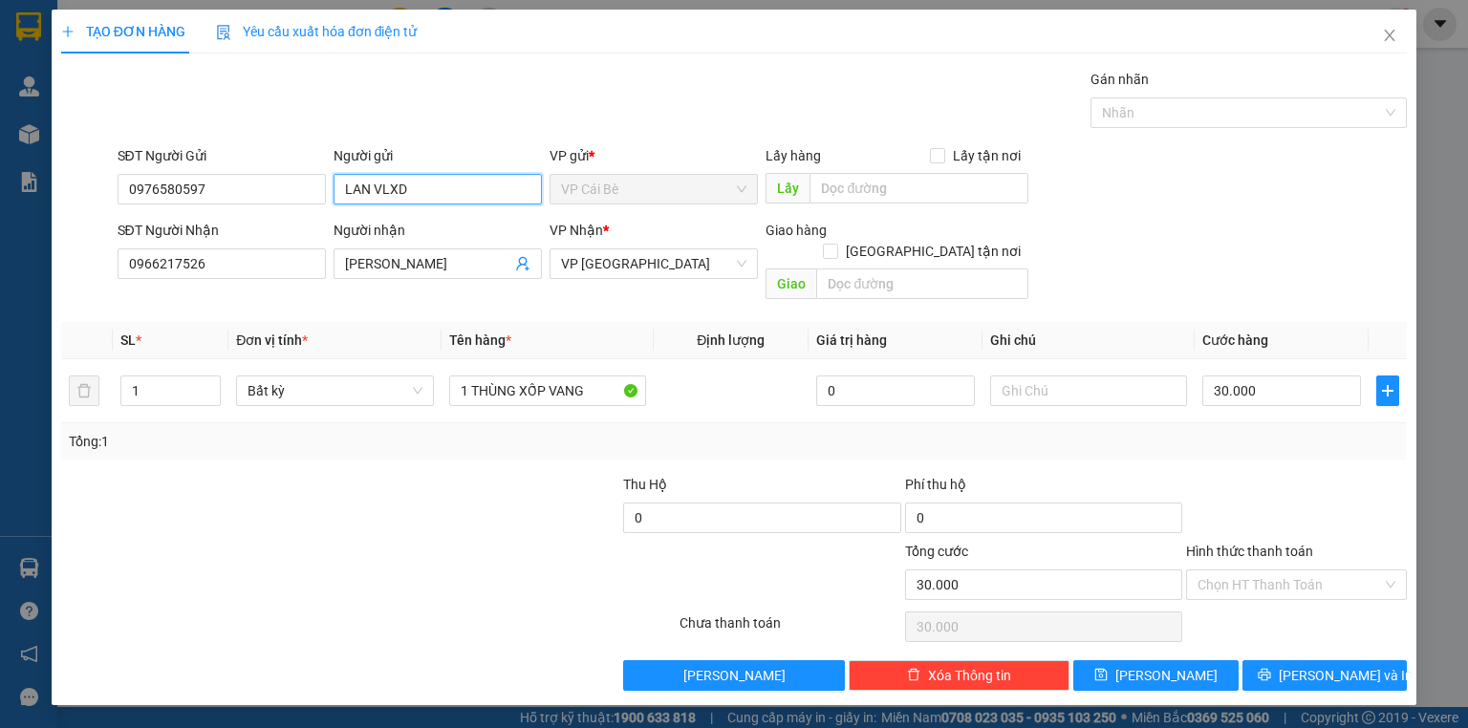
click at [421, 187] on input "LAN VLXD" at bounding box center [438, 189] width 208 height 31
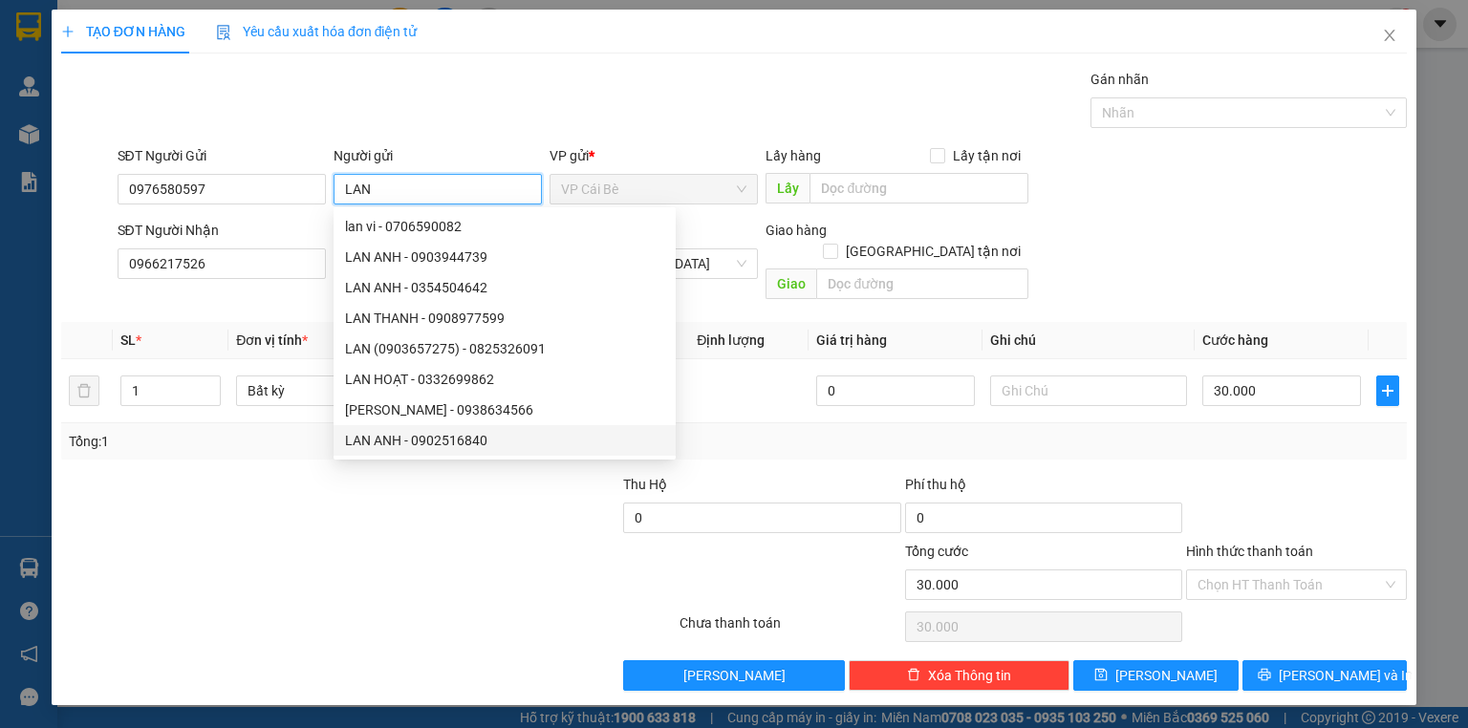
type input "LAN"
click at [443, 547] on div at bounding box center [256, 574] width 394 height 67
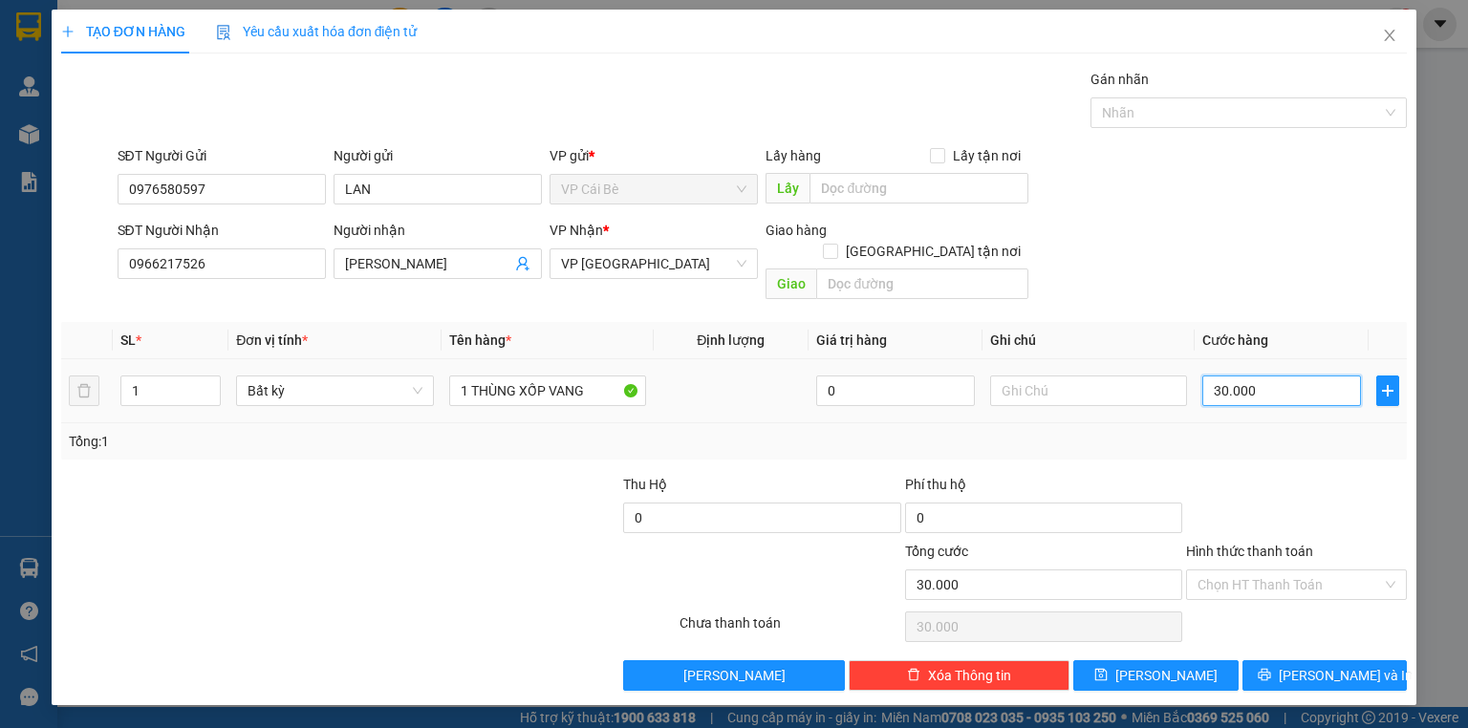
click at [1221, 376] on input "30.000" at bounding box center [1281, 391] width 159 height 31
type input "0"
type input "0.000"
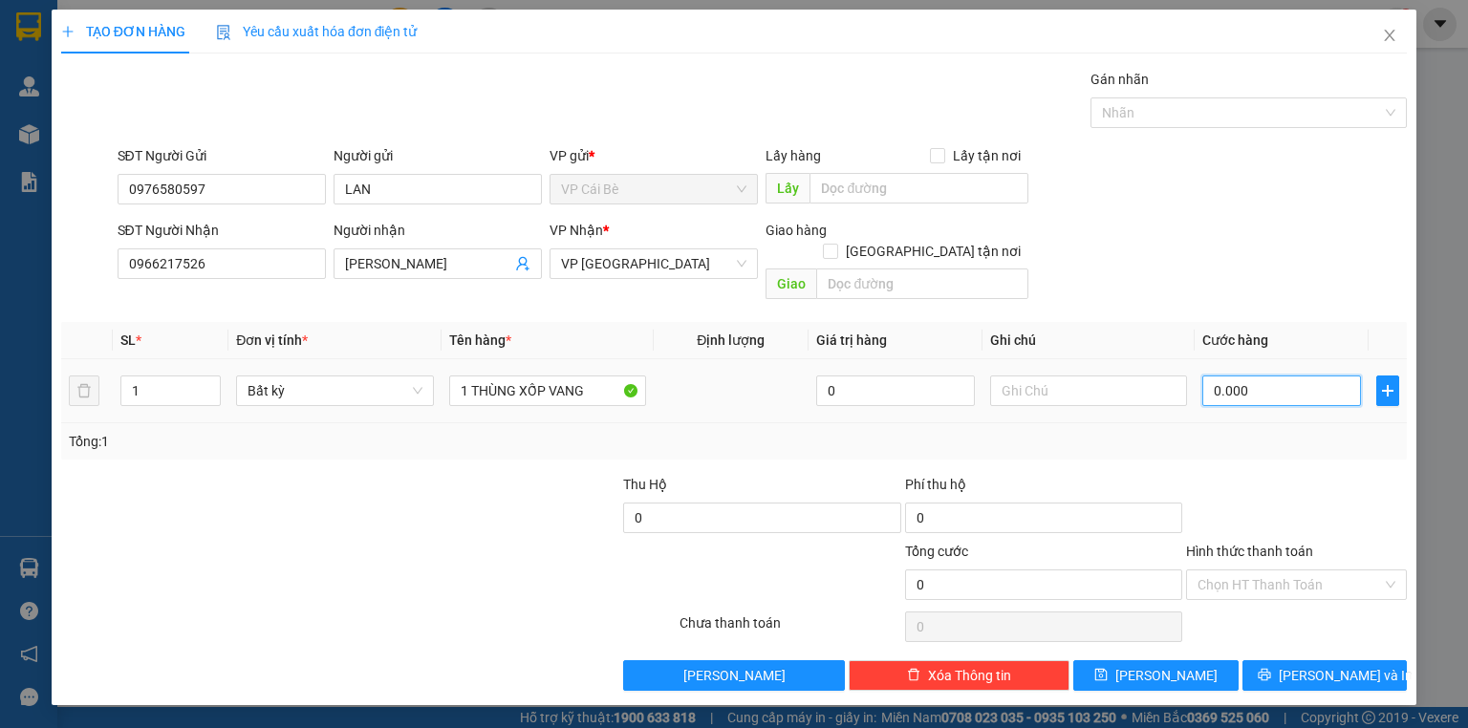
type input "40.000"
click at [1234, 571] on input "Hình thức thanh toán" at bounding box center [1289, 585] width 184 height 29
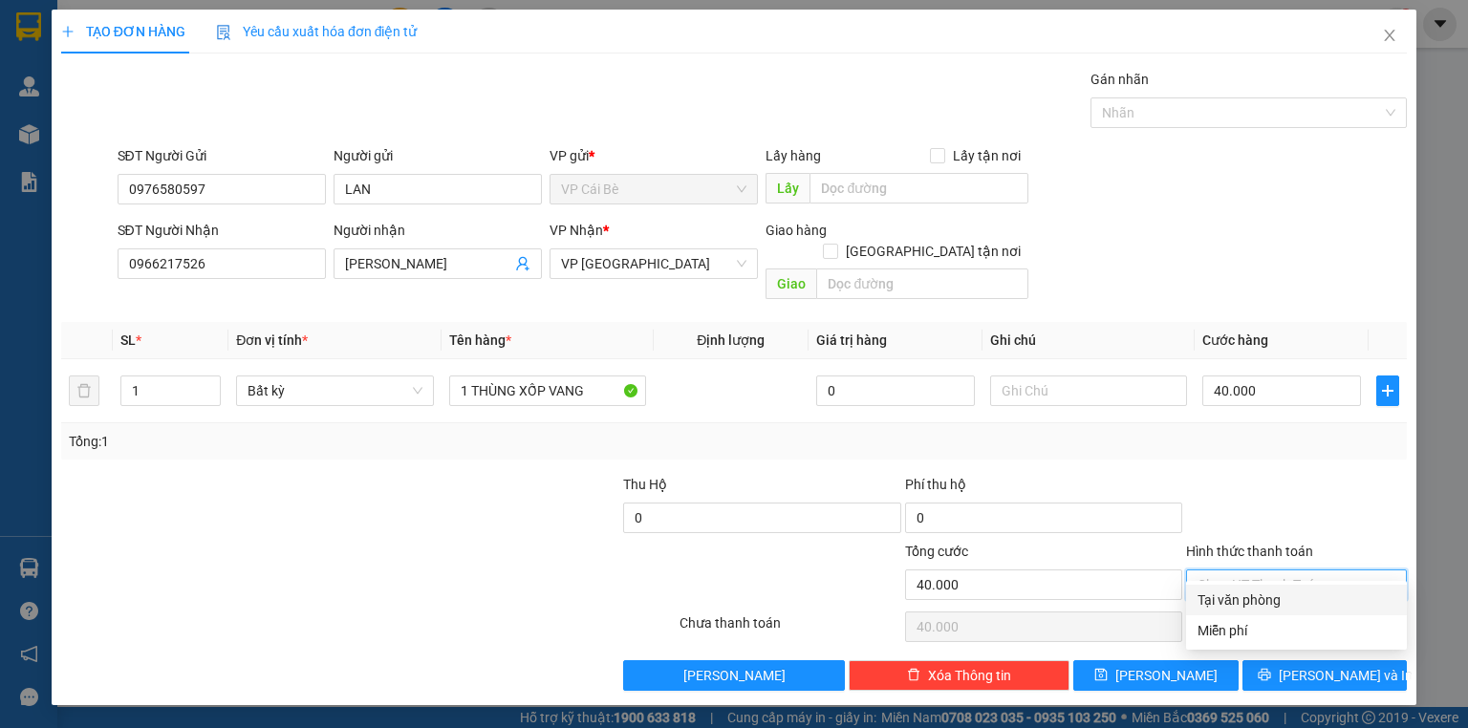
click at [1230, 597] on div "Tại văn phòng" at bounding box center [1296, 600] width 198 height 21
type input "0"
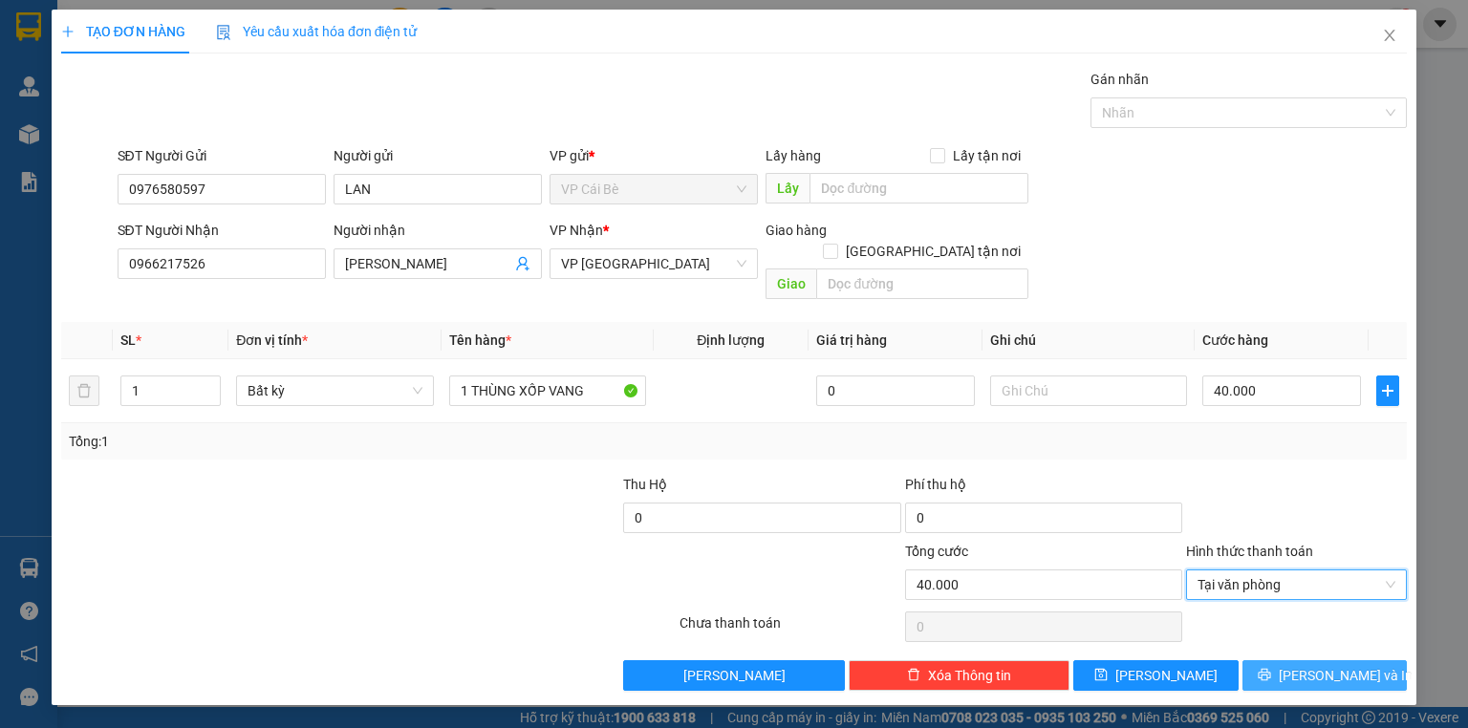
click at [1281, 660] on button "[PERSON_NAME] và In" at bounding box center [1324, 675] width 165 height 31
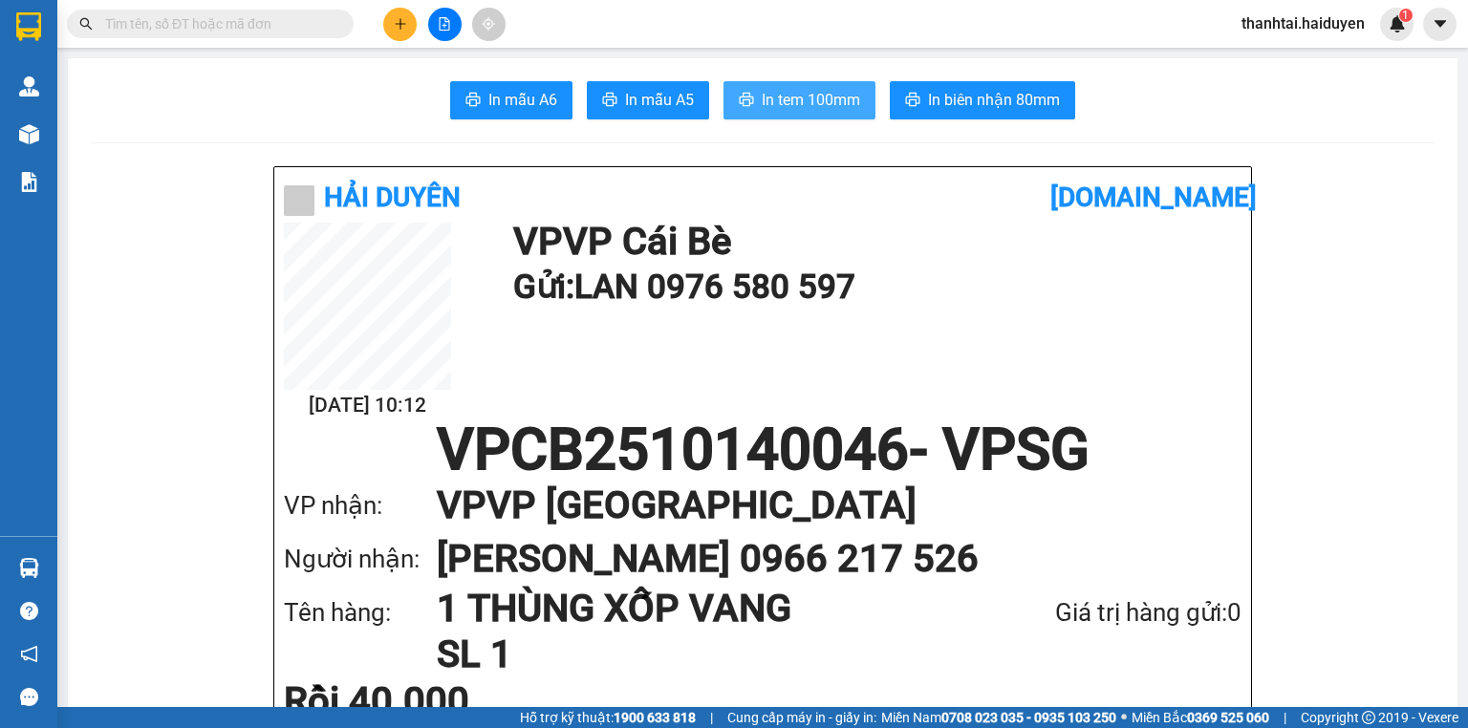
click at [804, 113] on button "In tem 100mm" at bounding box center [799, 100] width 152 height 38
click at [412, 33] on button at bounding box center [399, 24] width 33 height 33
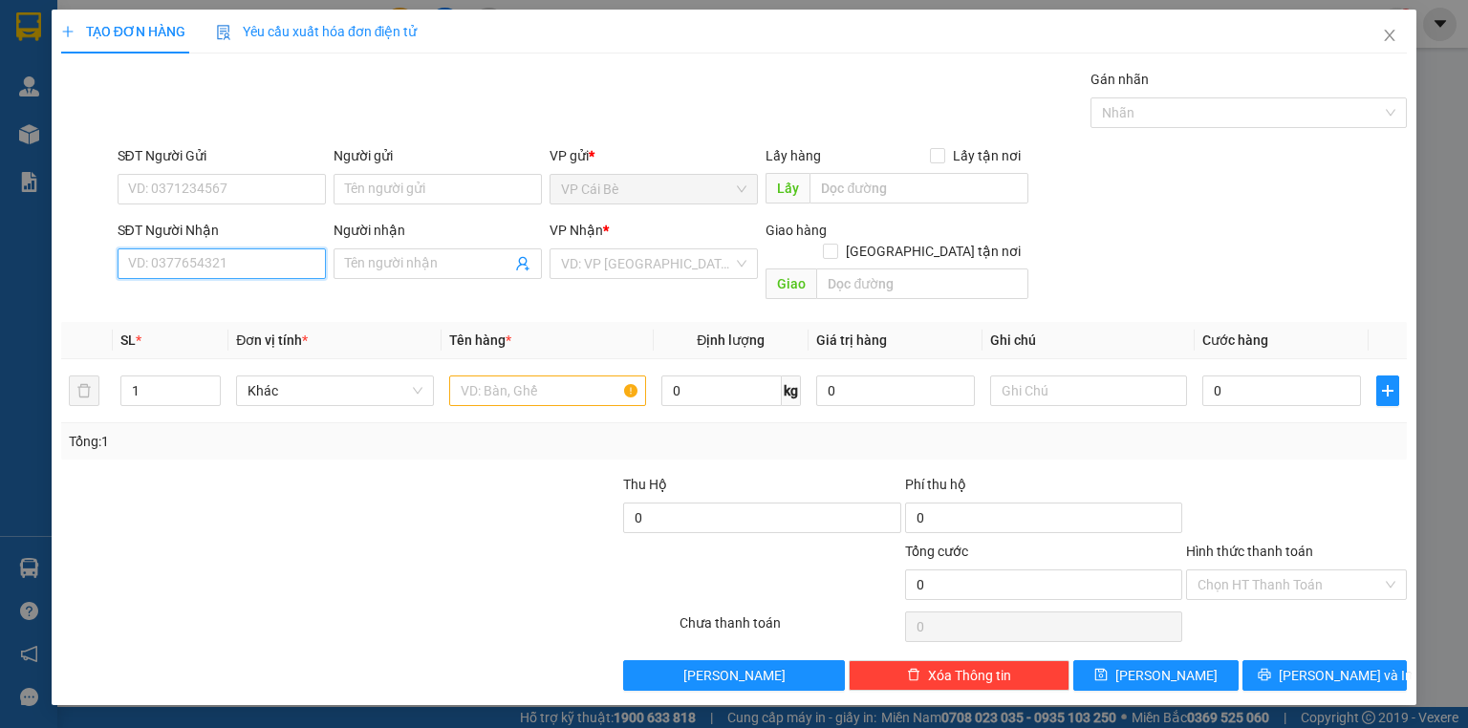
click at [252, 256] on input "SĐT Người Nhận" at bounding box center [222, 263] width 208 height 31
type input "0909620326"
click at [249, 304] on div "0909620326 - KHÂM" at bounding box center [221, 301] width 185 height 21
type input "KHÂM"
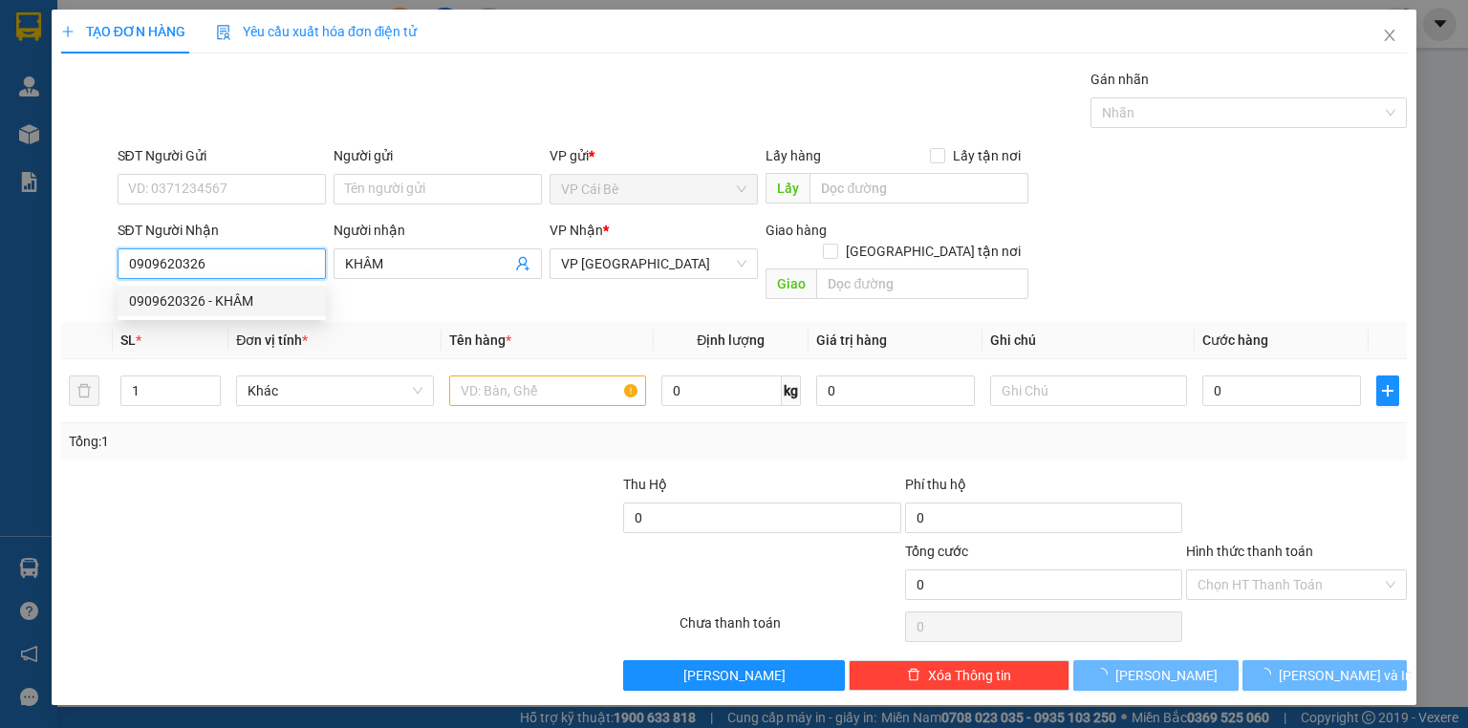
type input "20.000"
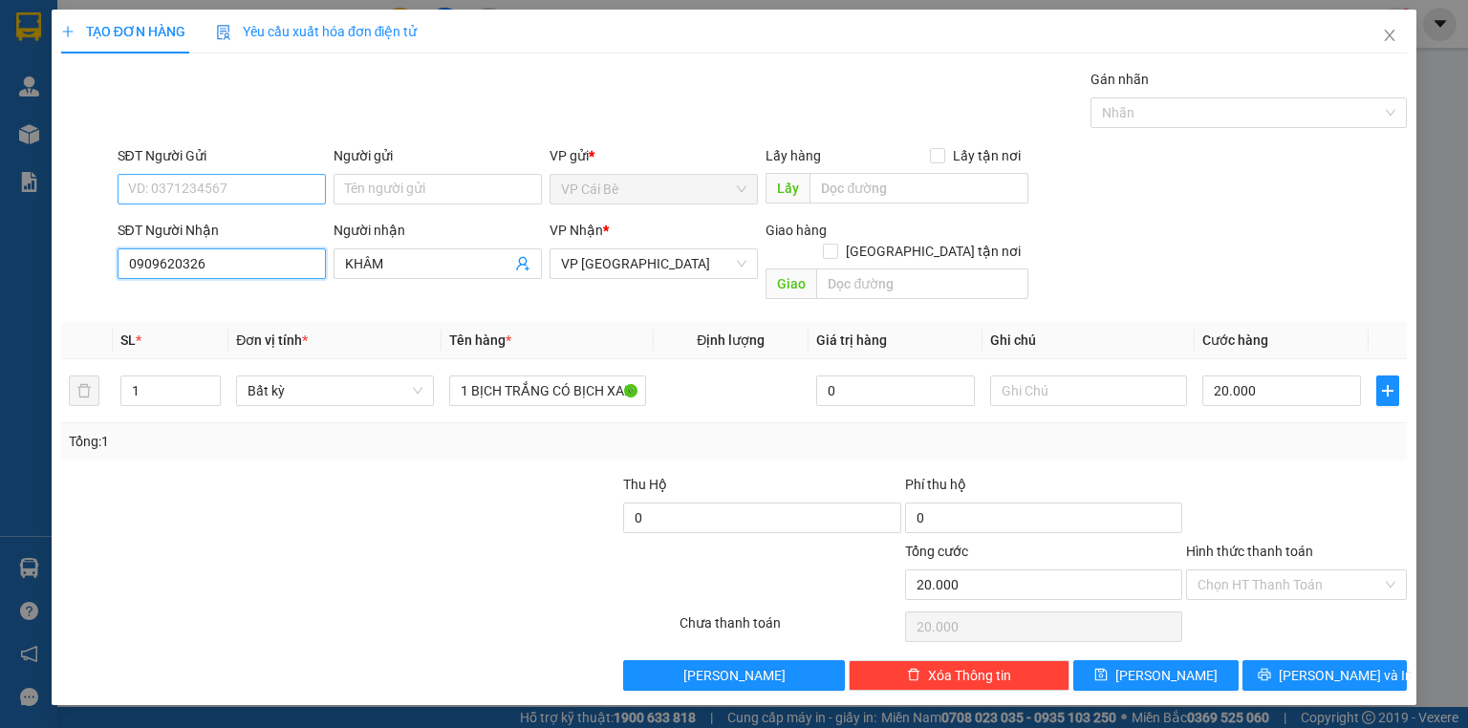
type input "0909620326"
click at [263, 177] on input "SĐT Người Gửi" at bounding box center [222, 189] width 208 height 31
click at [272, 218] on div "02733823325 - BÍCH" at bounding box center [221, 226] width 185 height 21
type input "02733823325"
type input "BÍCH"
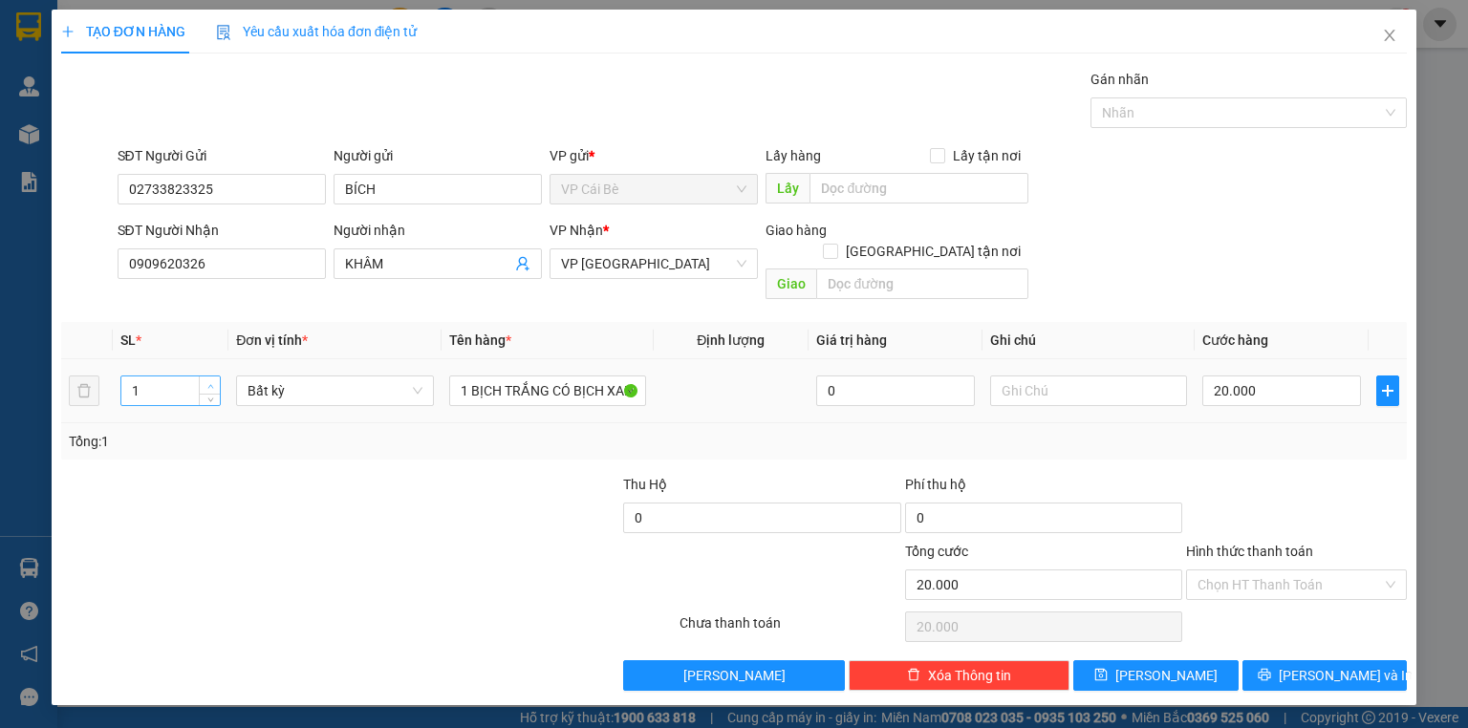
type input "2"
click at [208, 383] on icon "up" at bounding box center [210, 386] width 7 height 7
click at [1218, 376] on input "20.000" at bounding box center [1281, 391] width 159 height 31
type input "0"
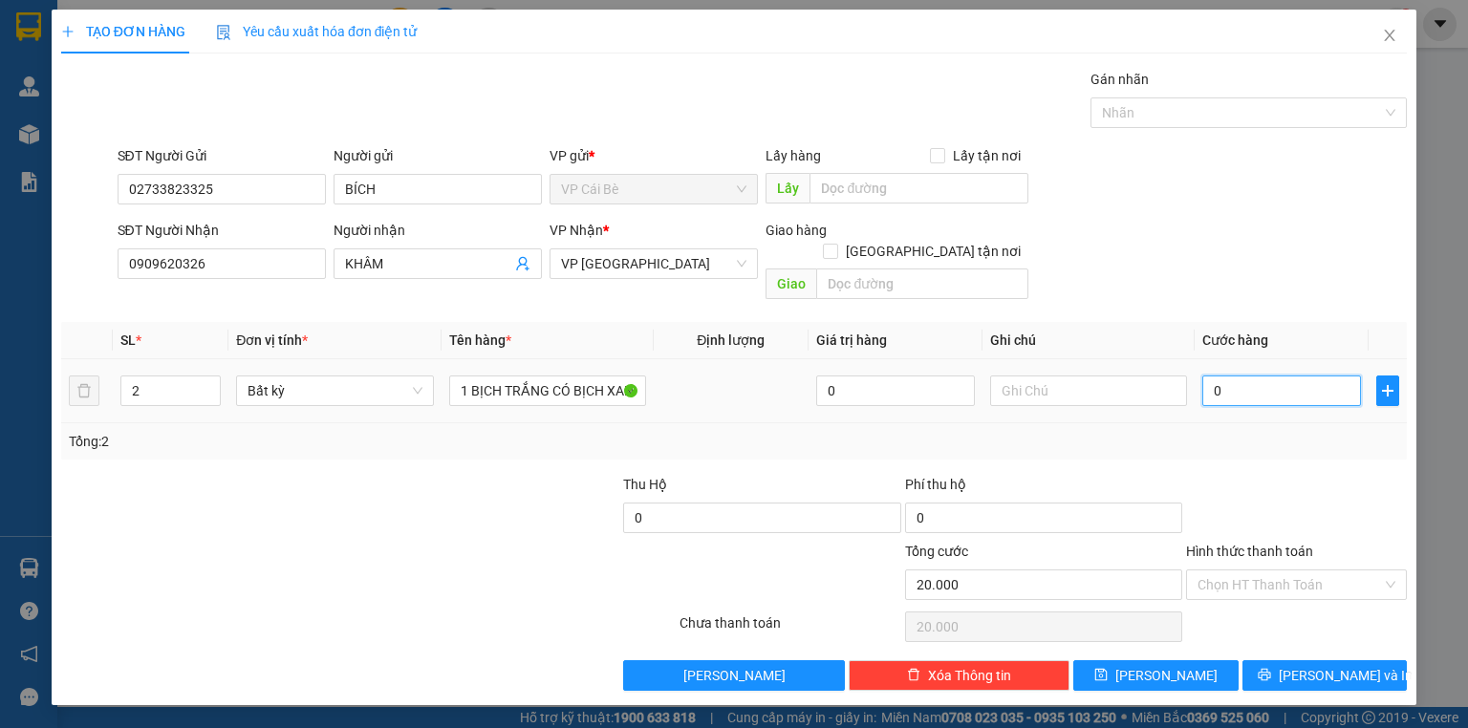
type input "0"
click at [1218, 376] on input "0" at bounding box center [1281, 391] width 159 height 31
type input "4"
type input "04"
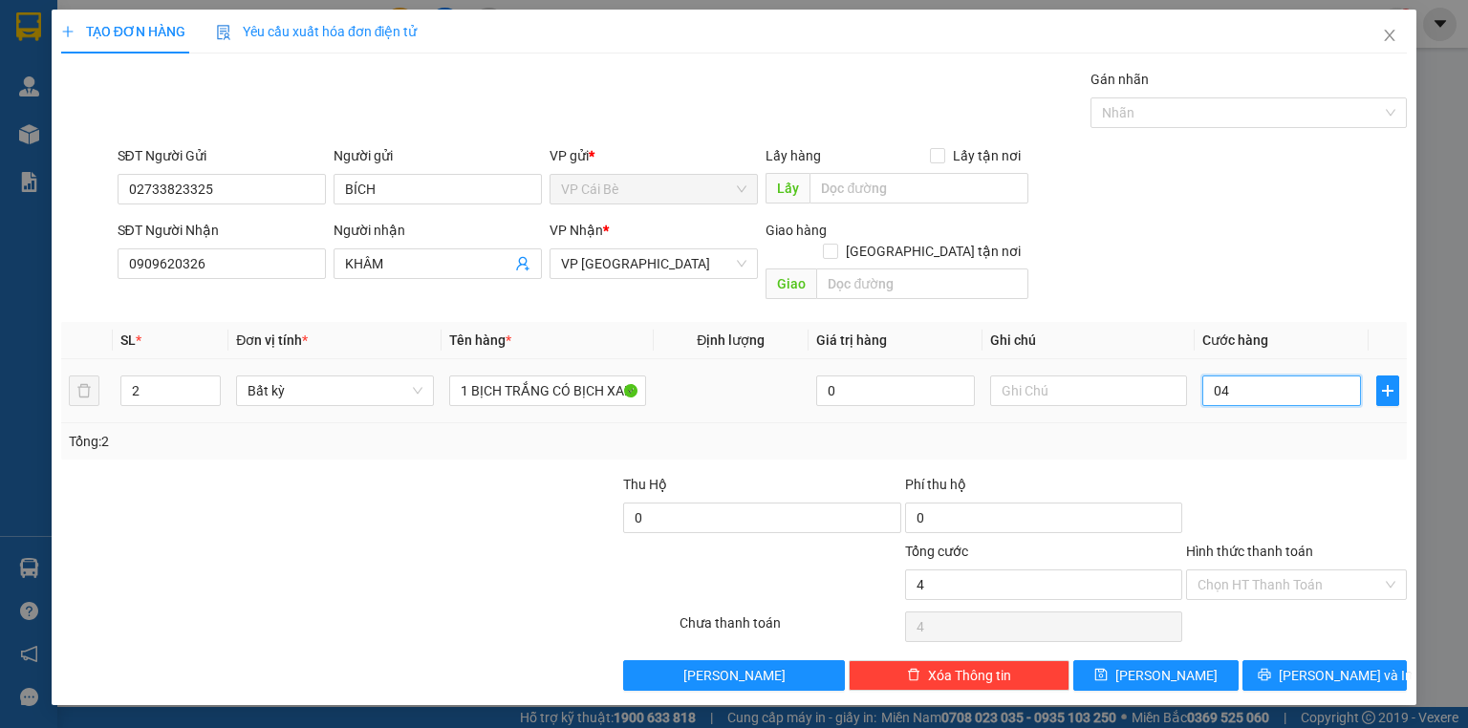
type input "40"
type input "040"
type input "400"
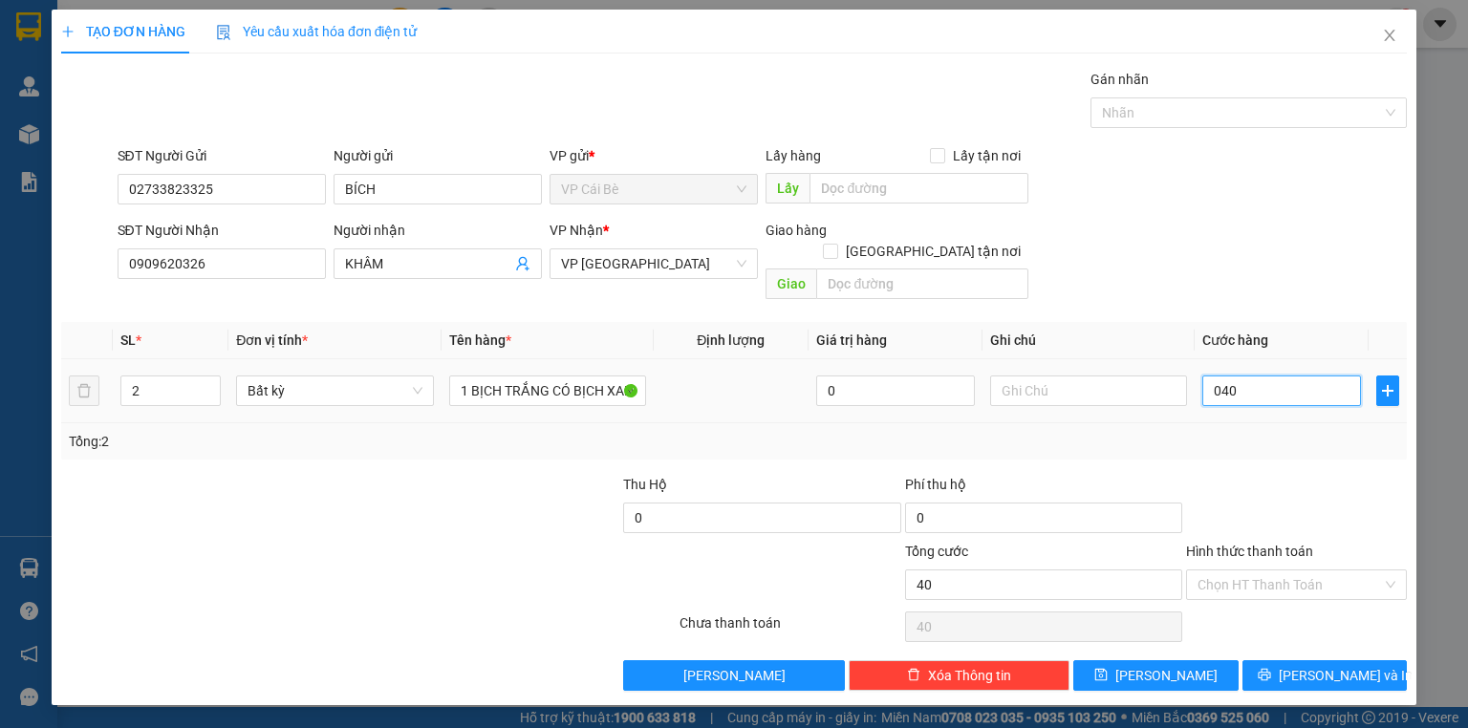
type input "0.400"
type input "4.000"
type input "04.000"
type input "40.000"
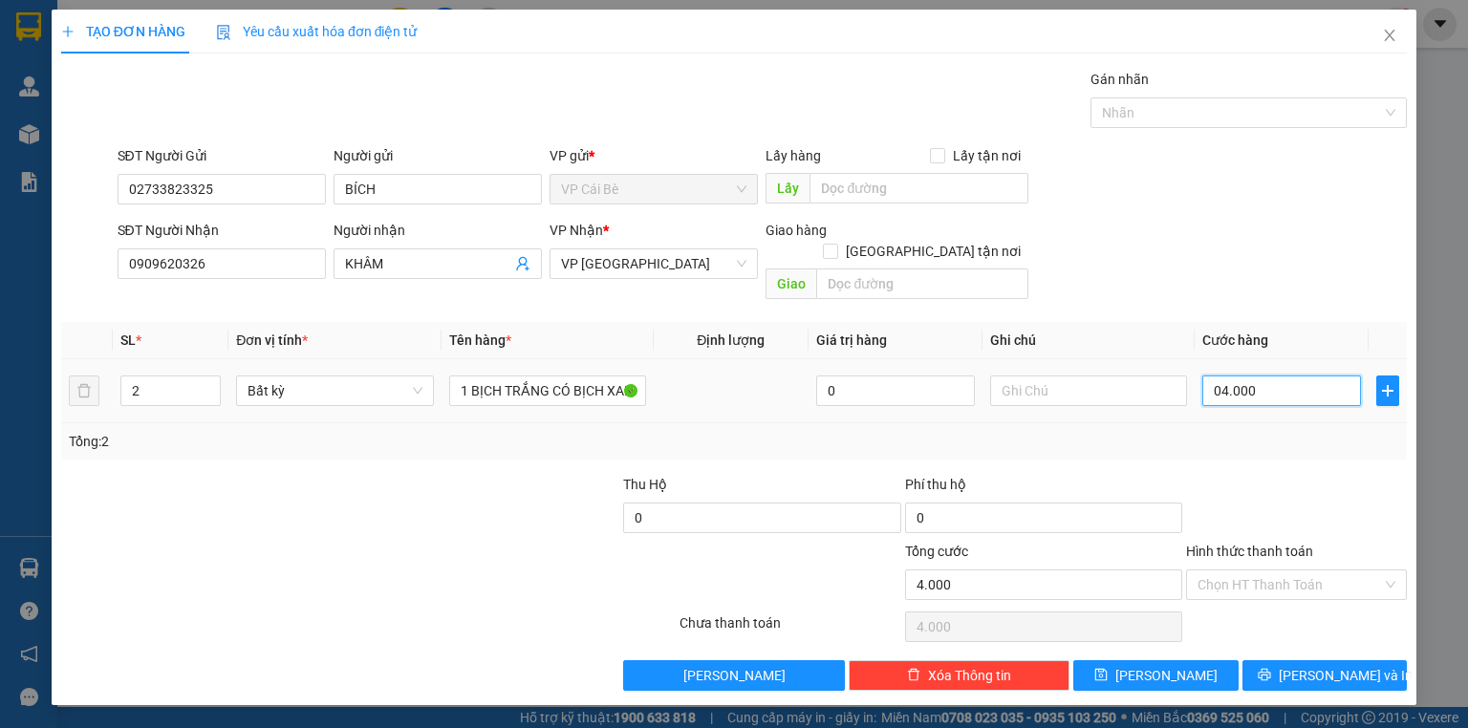
type input "40.000"
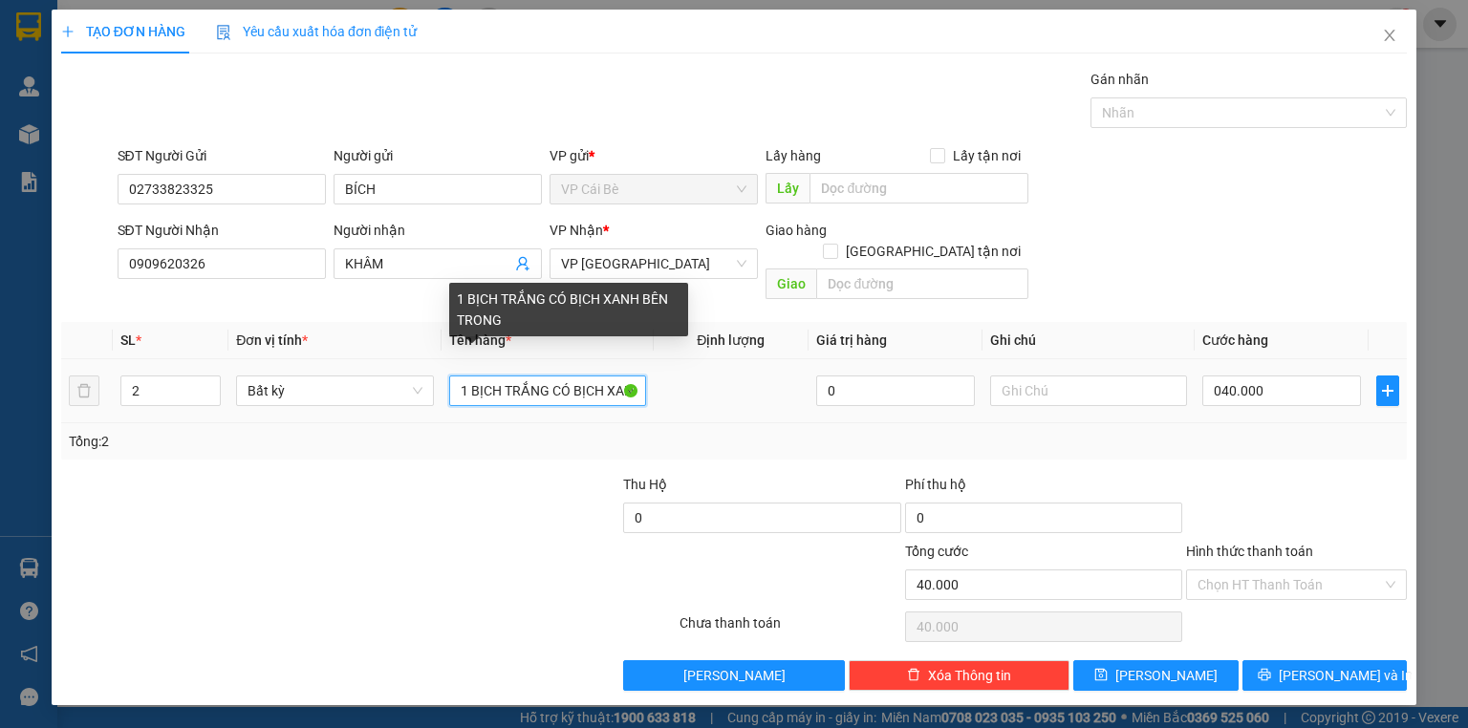
type input "40.000"
click at [614, 376] on input "1 BỊCH TRẮNG CÓ BỊCH XANH BÊN TRONG" at bounding box center [547, 391] width 197 height 31
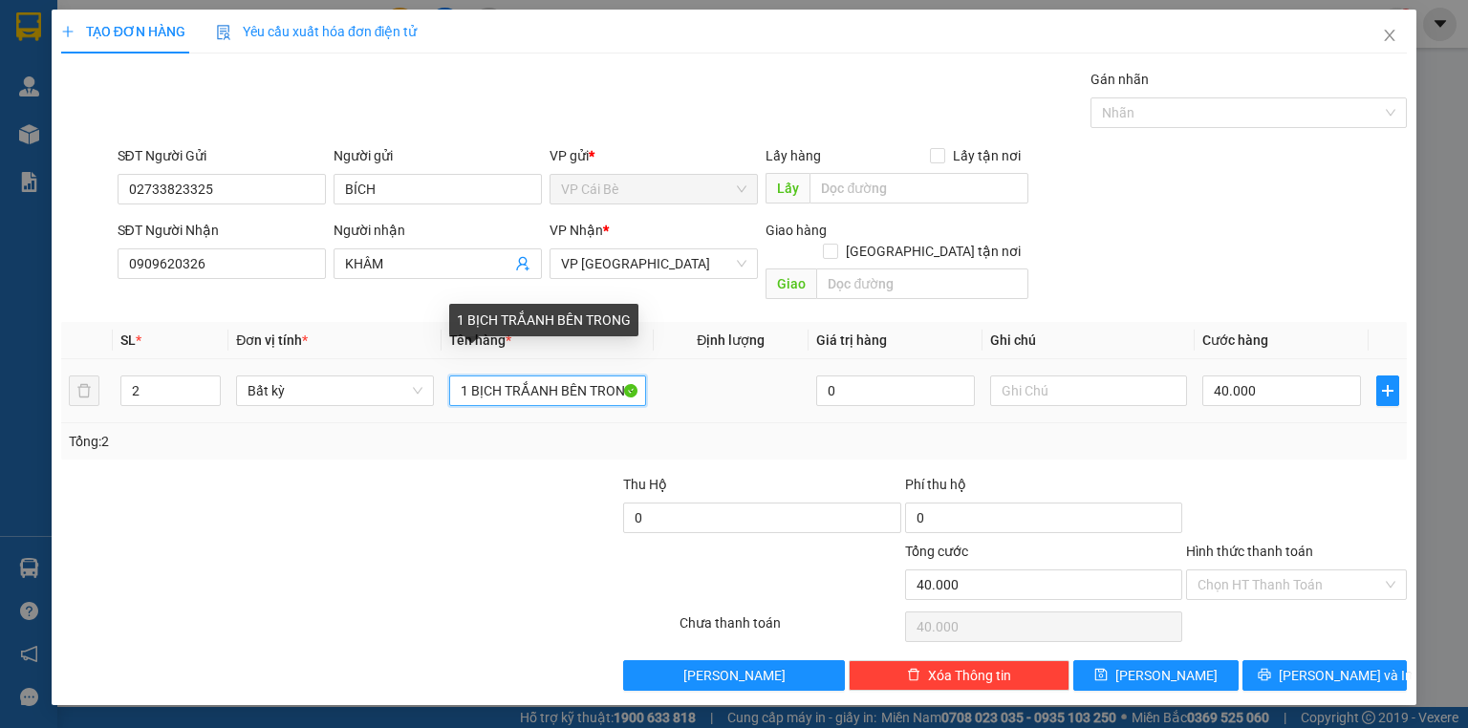
click at [606, 376] on input "1 BỊCH TRẮANH BÊN TRONG" at bounding box center [547, 391] width 197 height 31
click at [606, 376] on input "1 BỊCH TRẮANH BONG" at bounding box center [547, 391] width 197 height 31
click at [468, 376] on input "1 BỊCH TRẮNG" at bounding box center [547, 391] width 197 height 31
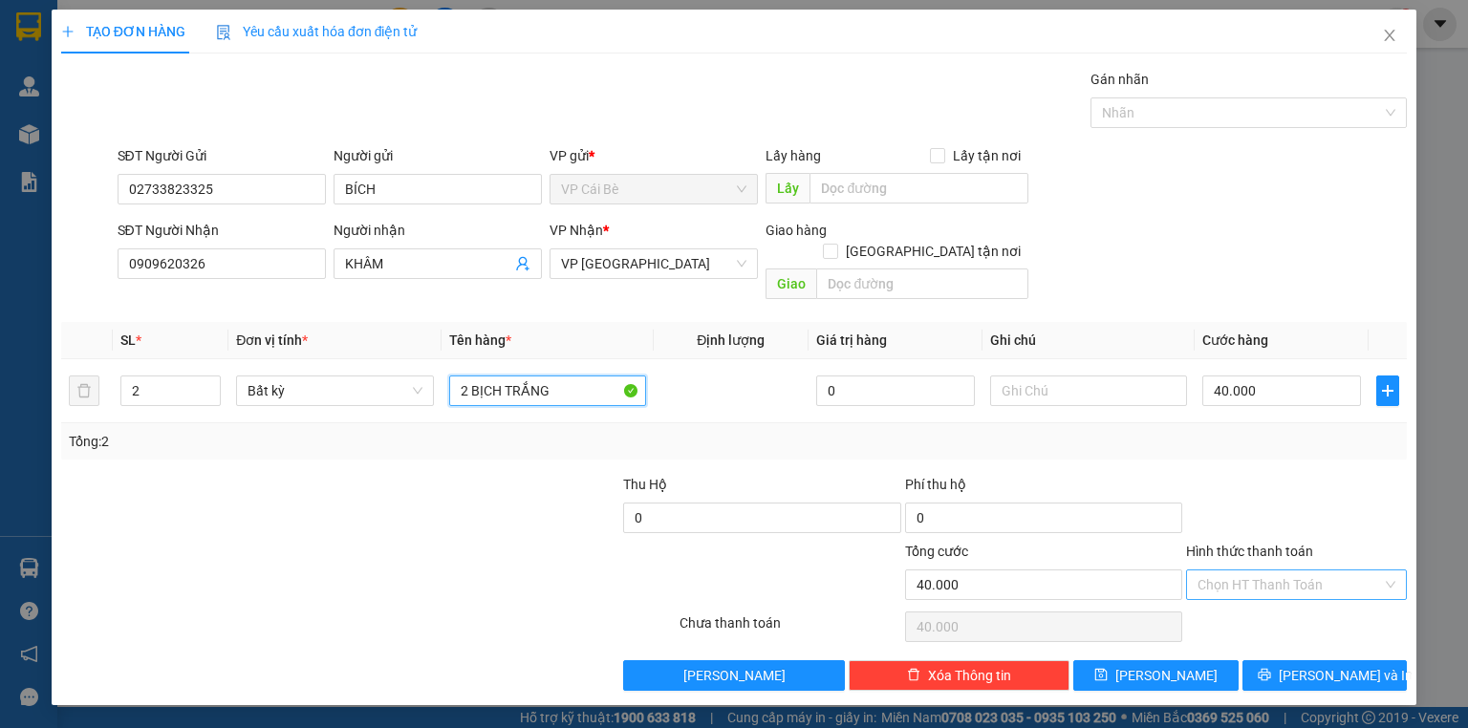
type input "2 BỊCH TRẮNG"
click at [1233, 571] on input "Hình thức thanh toán" at bounding box center [1289, 585] width 184 height 29
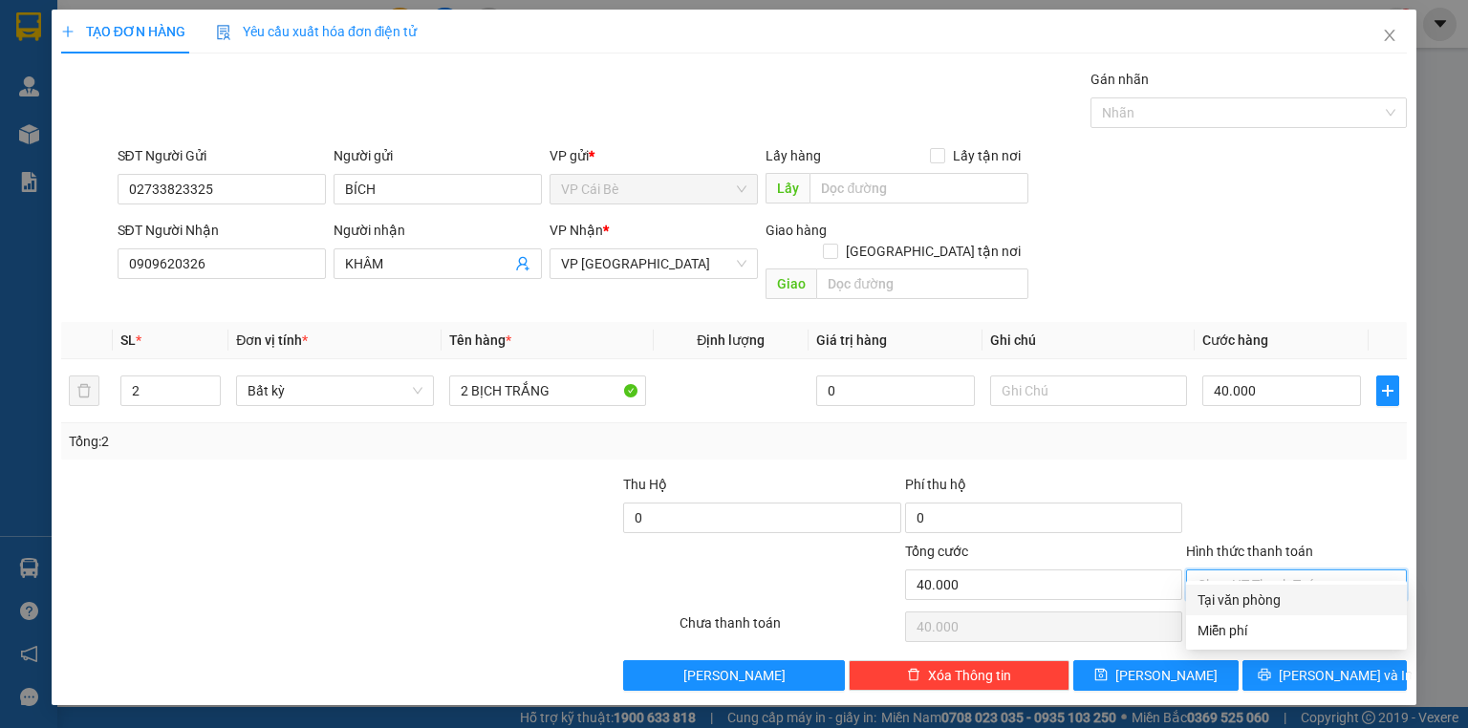
click at [1231, 603] on div "Tại văn phòng" at bounding box center [1296, 600] width 198 height 21
type input "0"
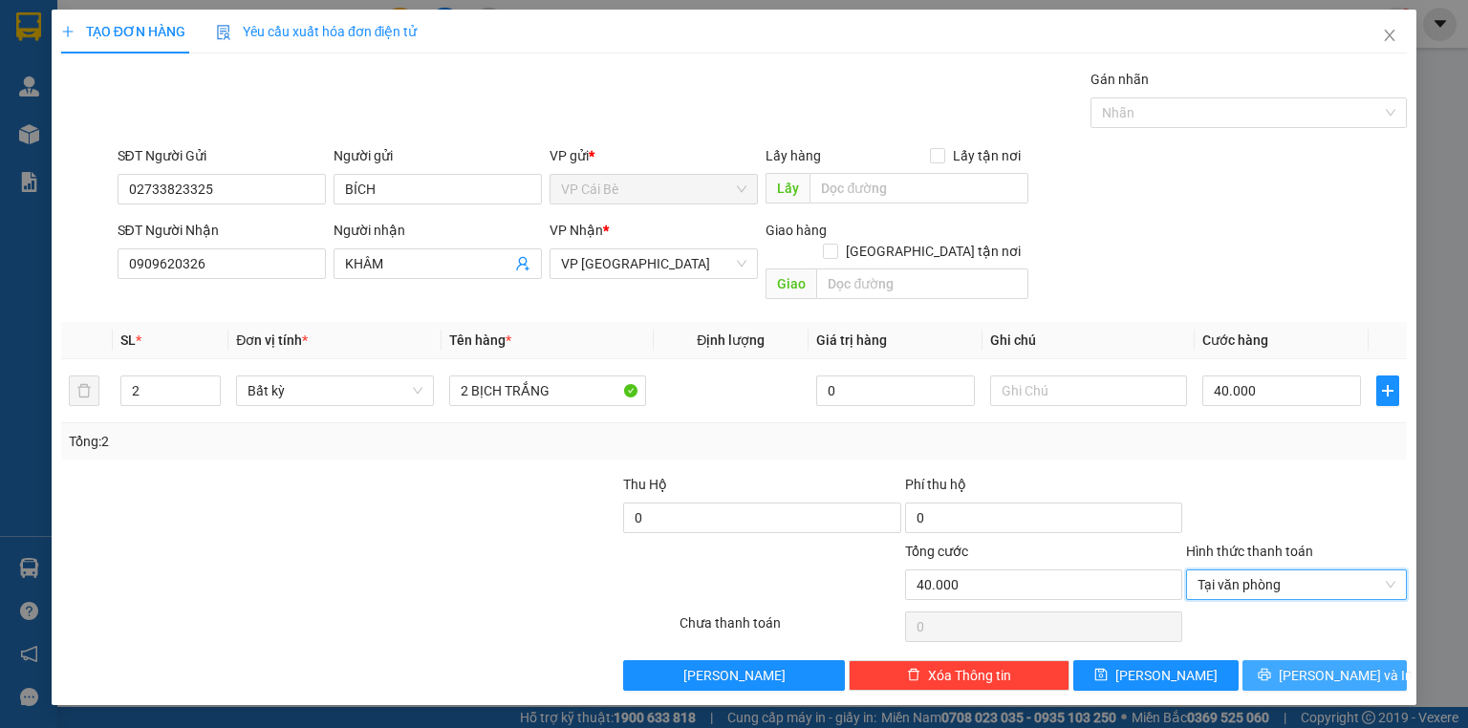
click at [1270, 669] on icon "printer" at bounding box center [1264, 675] width 12 height 12
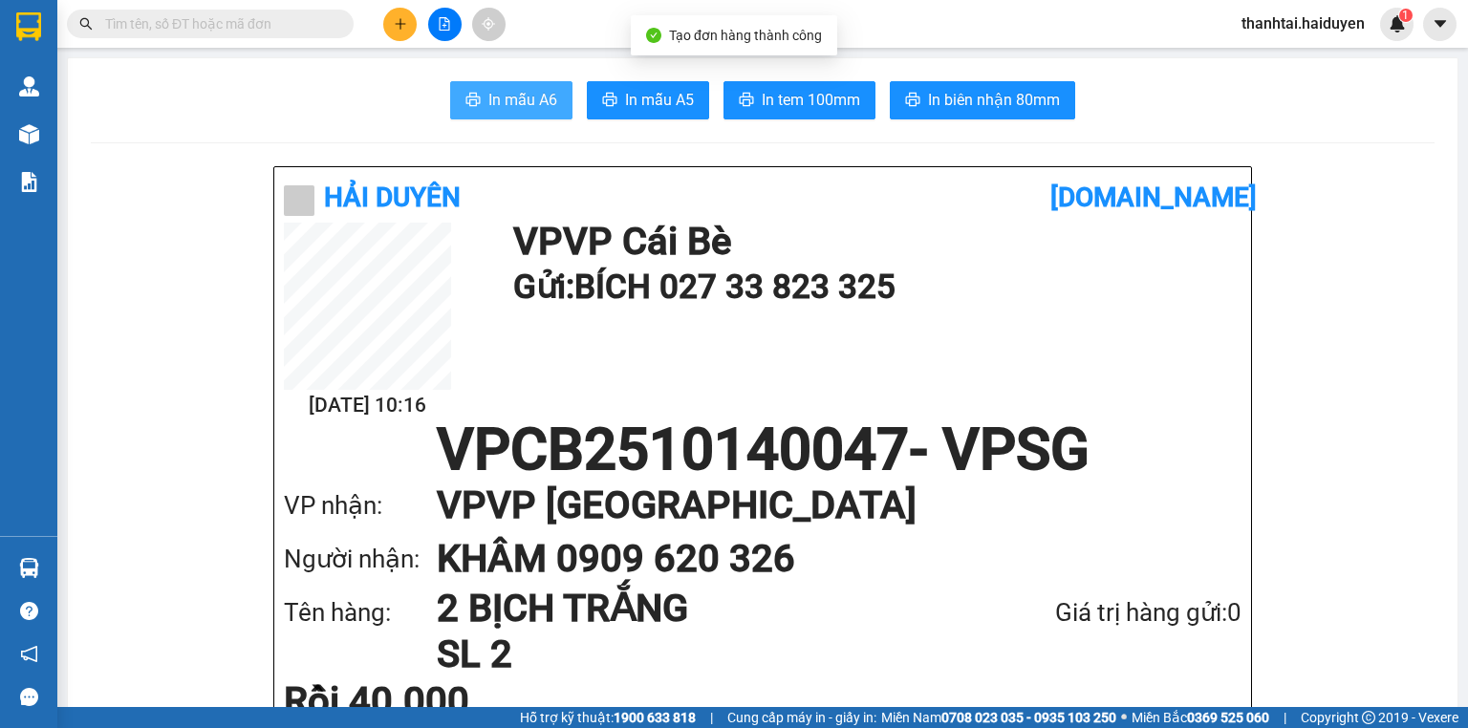
click at [533, 96] on span "In mẫu A6" at bounding box center [522, 100] width 69 height 24
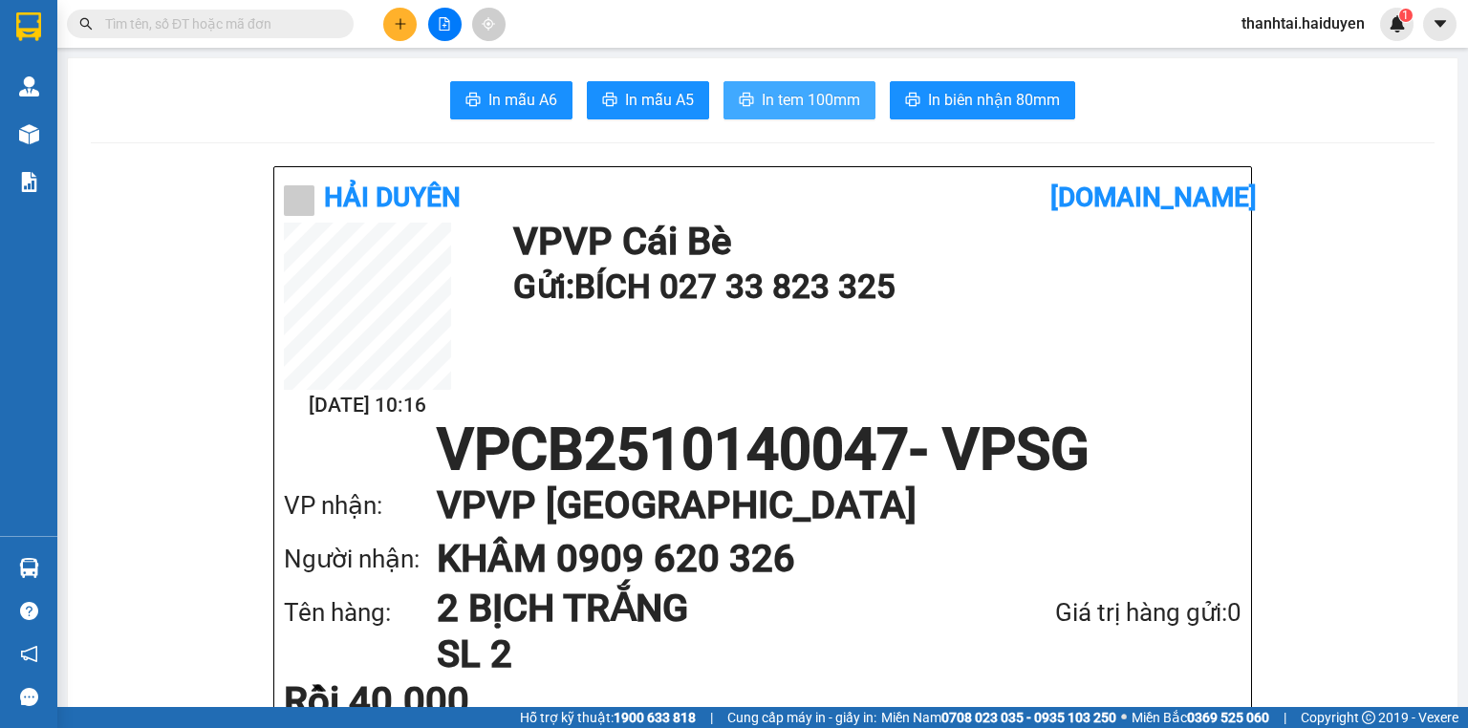
click at [861, 96] on button "In tem 100mm" at bounding box center [799, 100] width 152 height 38
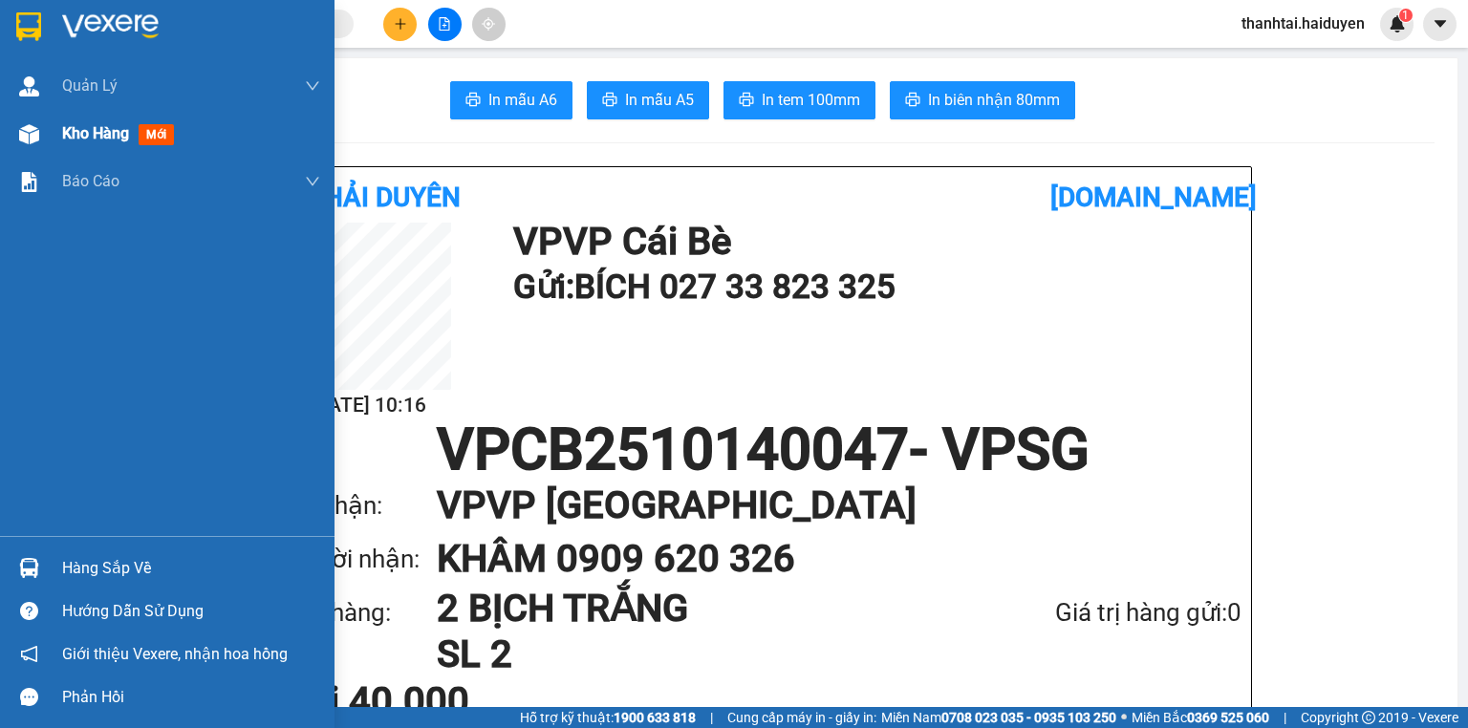
click at [95, 121] on div "Kho hàng mới" at bounding box center [121, 133] width 119 height 24
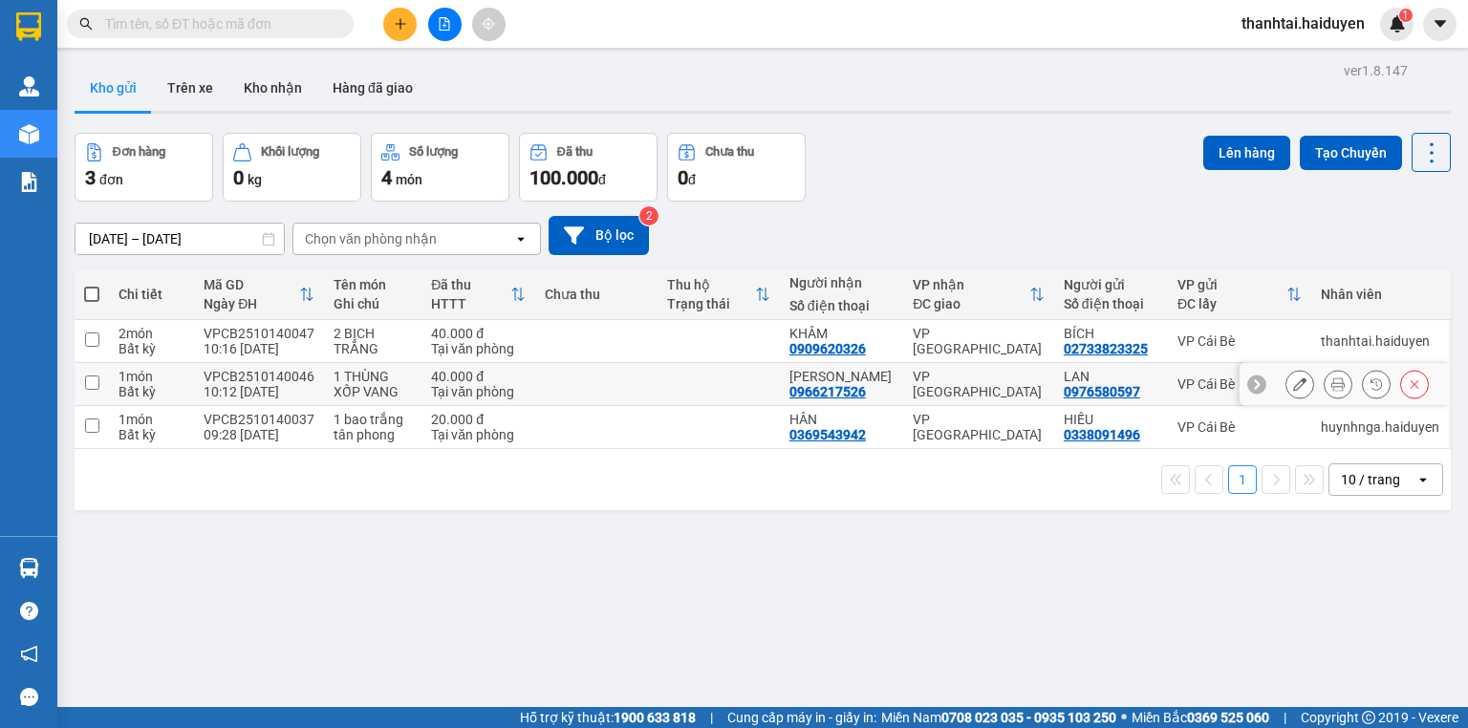
click at [103, 367] on td at bounding box center [92, 384] width 34 height 43
checkbox input "true"
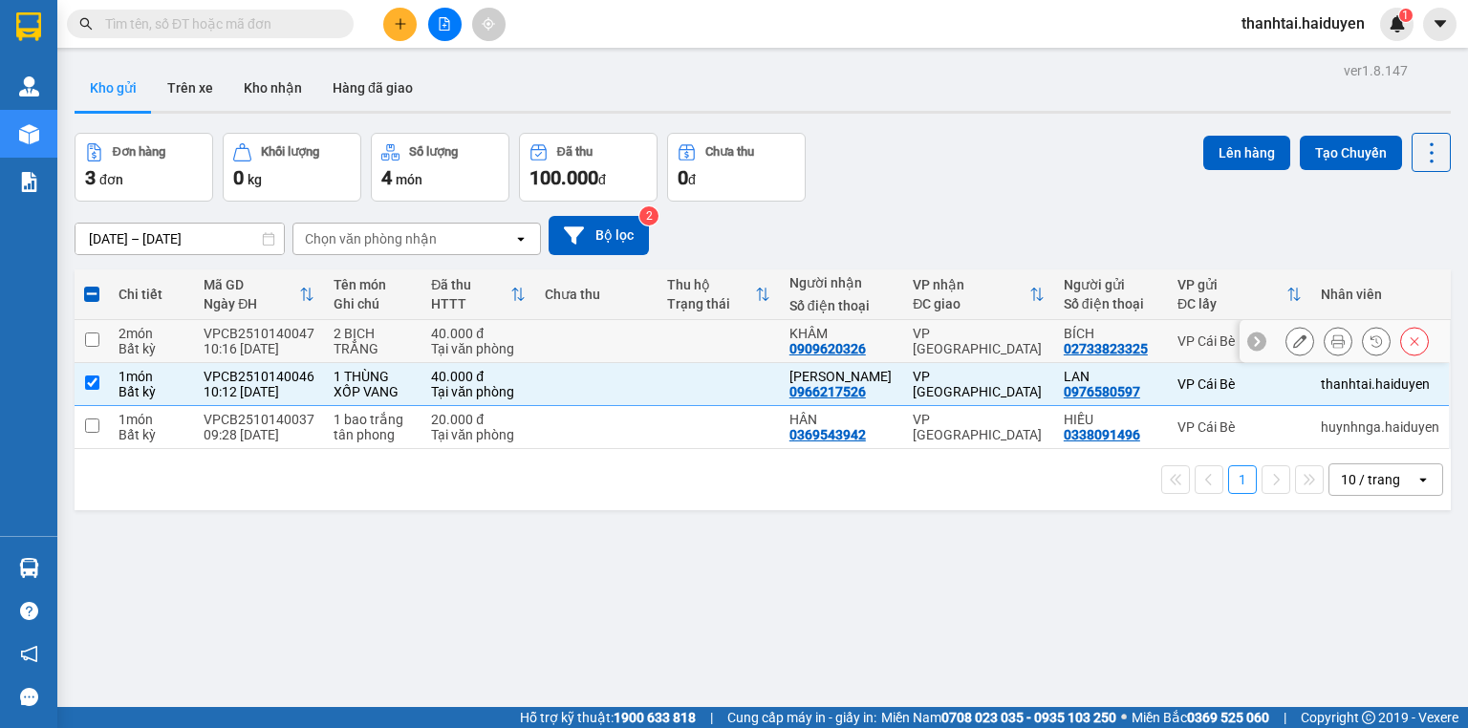
click at [106, 348] on td at bounding box center [92, 341] width 34 height 43
checkbox input "true"
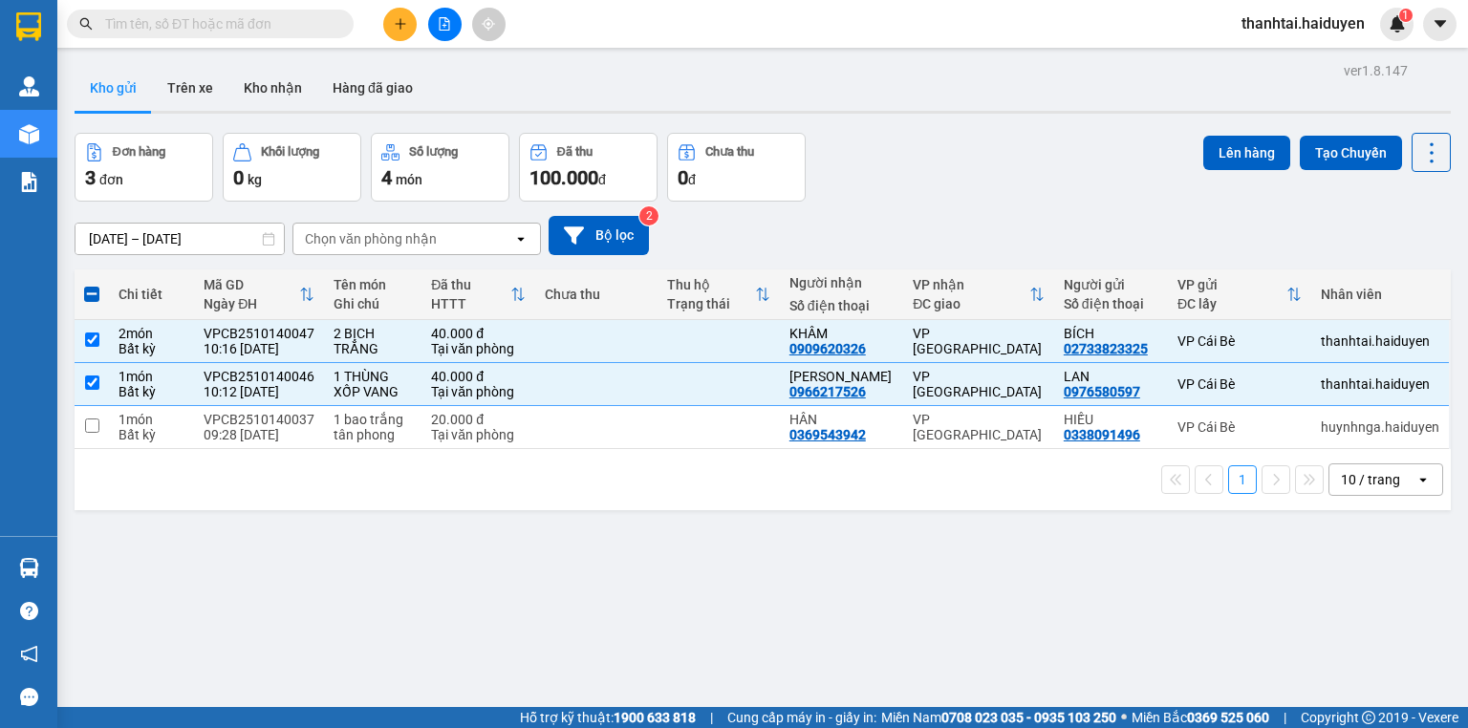
click at [1190, 149] on div "Đơn hàng 3 đơn Khối lượng 0 kg Số lượng 4 món Đã thu 100.000 đ Chưa thu 0 đ Lên…" at bounding box center [763, 167] width 1376 height 69
click at [1216, 155] on button "Lên hàng" at bounding box center [1246, 153] width 87 height 34
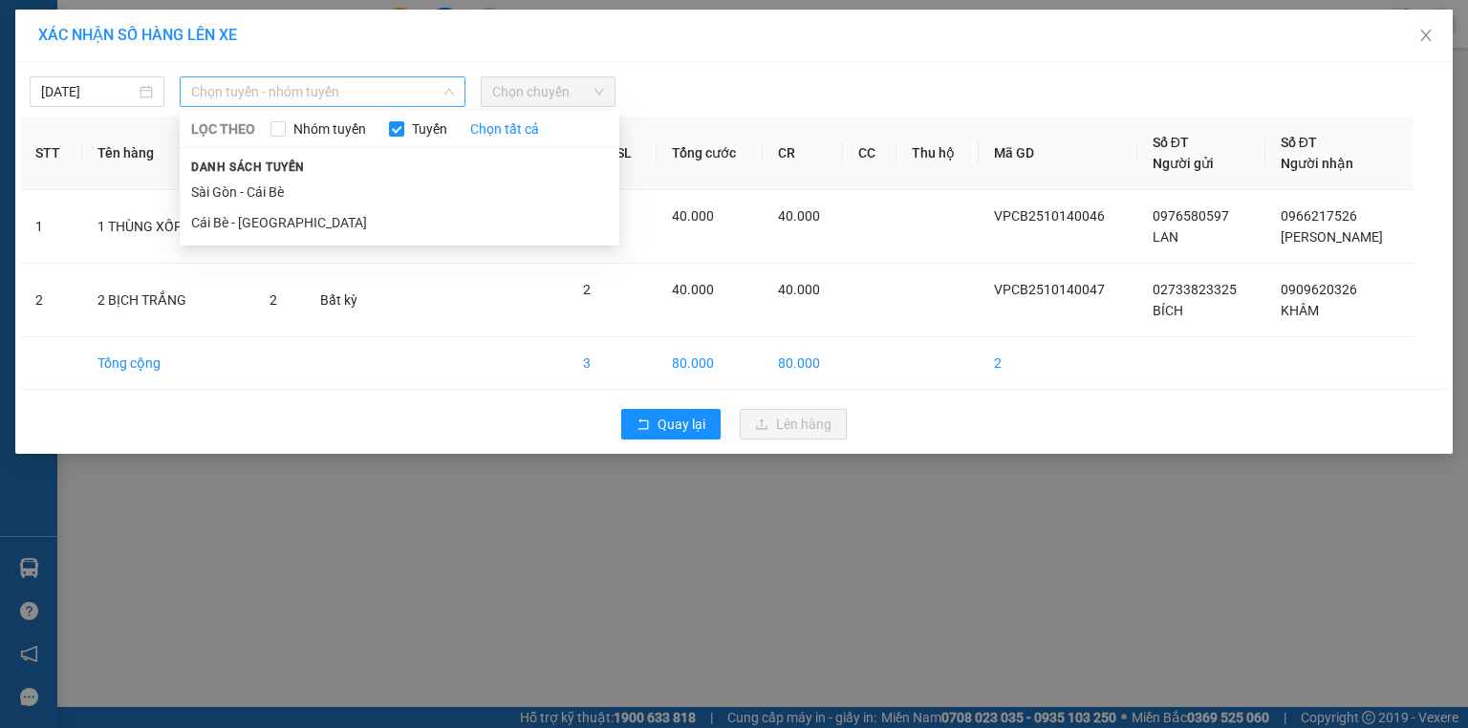
click at [398, 102] on span "Chọn tuyến - nhóm tuyến" at bounding box center [322, 91] width 263 height 29
click at [390, 224] on li "Cái Bè - [GEOGRAPHIC_DATA]" at bounding box center [400, 222] width 440 height 31
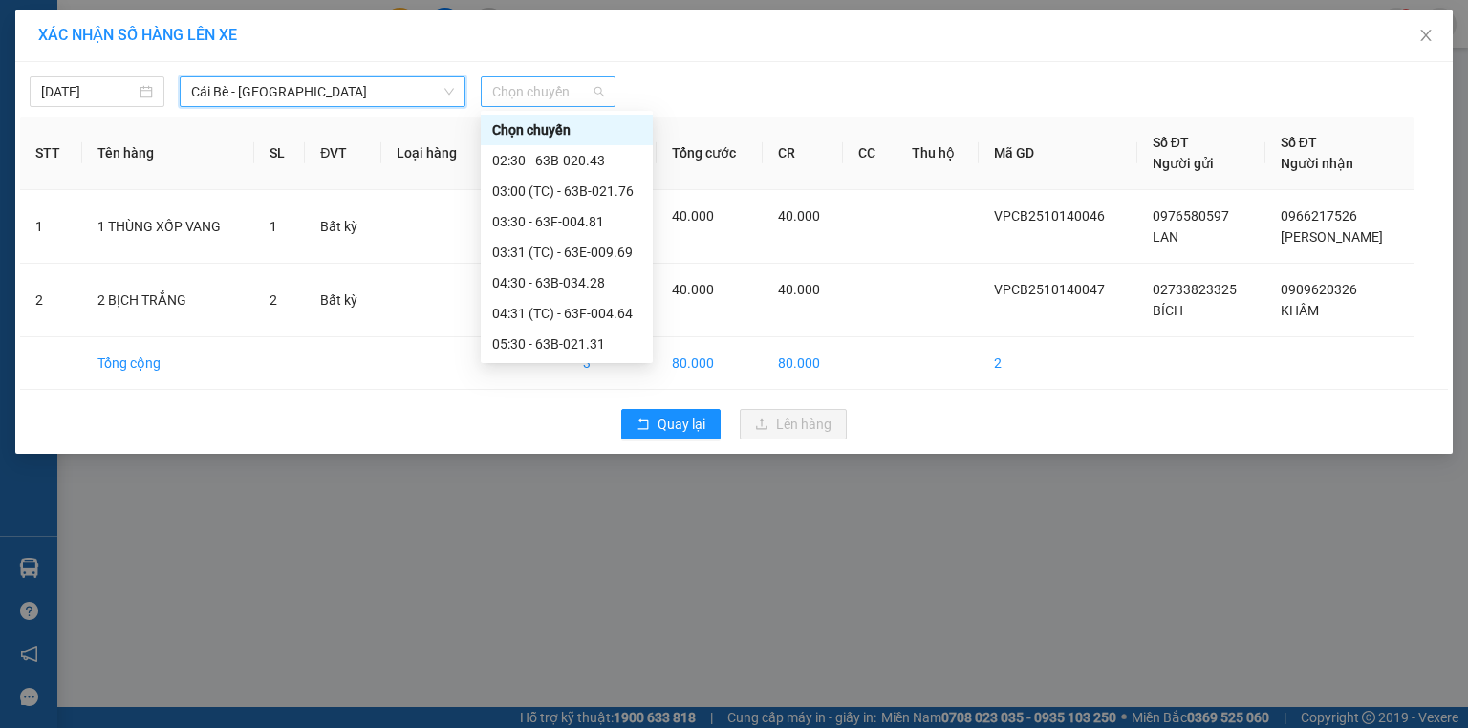
click at [506, 84] on span "Chọn chuyến" at bounding box center [548, 91] width 112 height 29
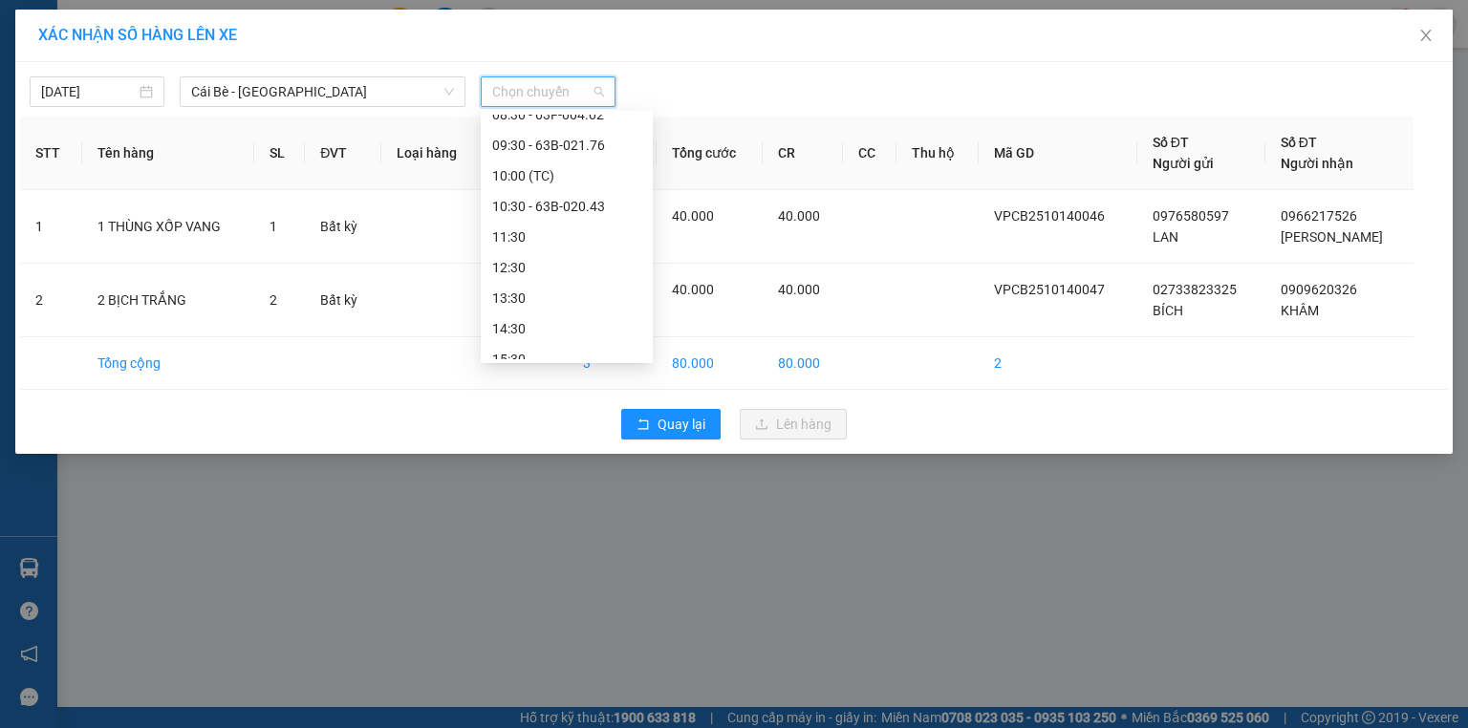
scroll to position [459, 0]
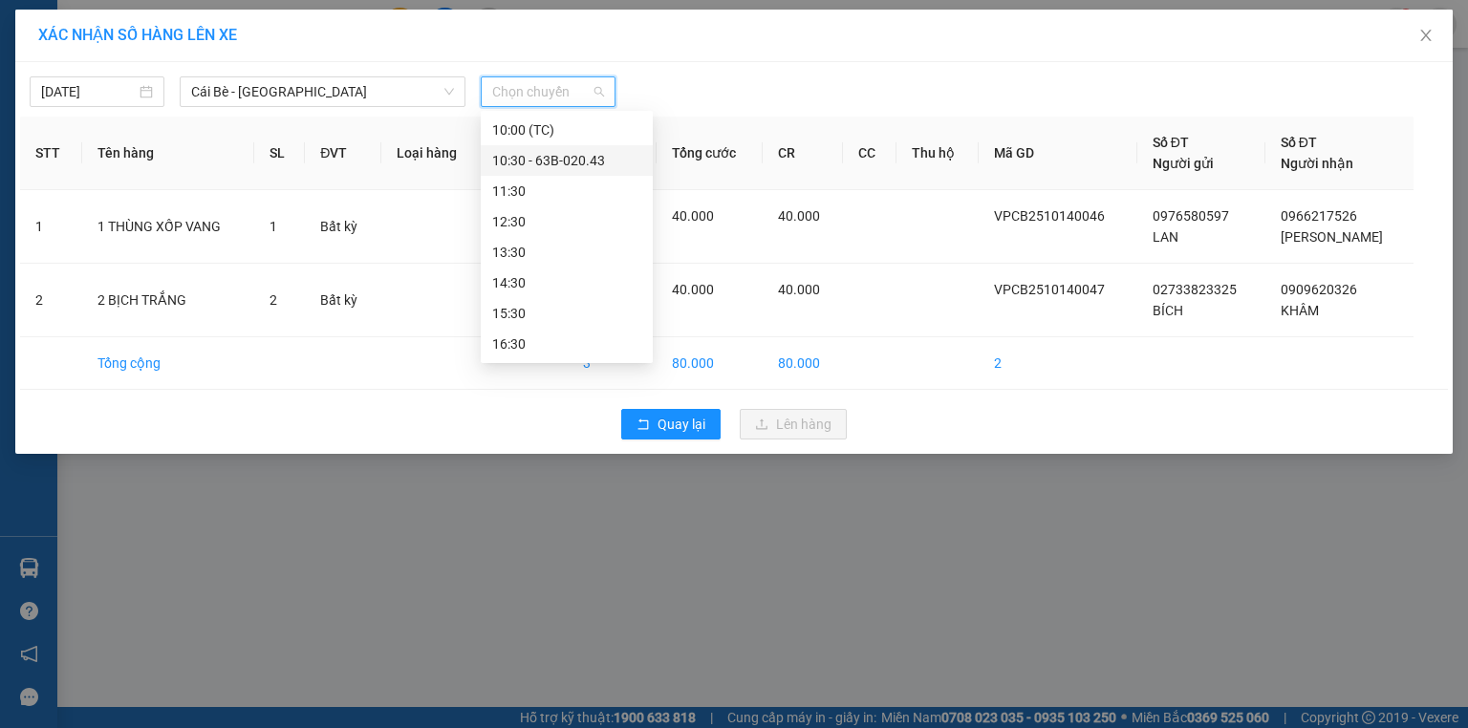
click at [562, 162] on div "10:30 - 63B-020.43" at bounding box center [566, 160] width 149 height 21
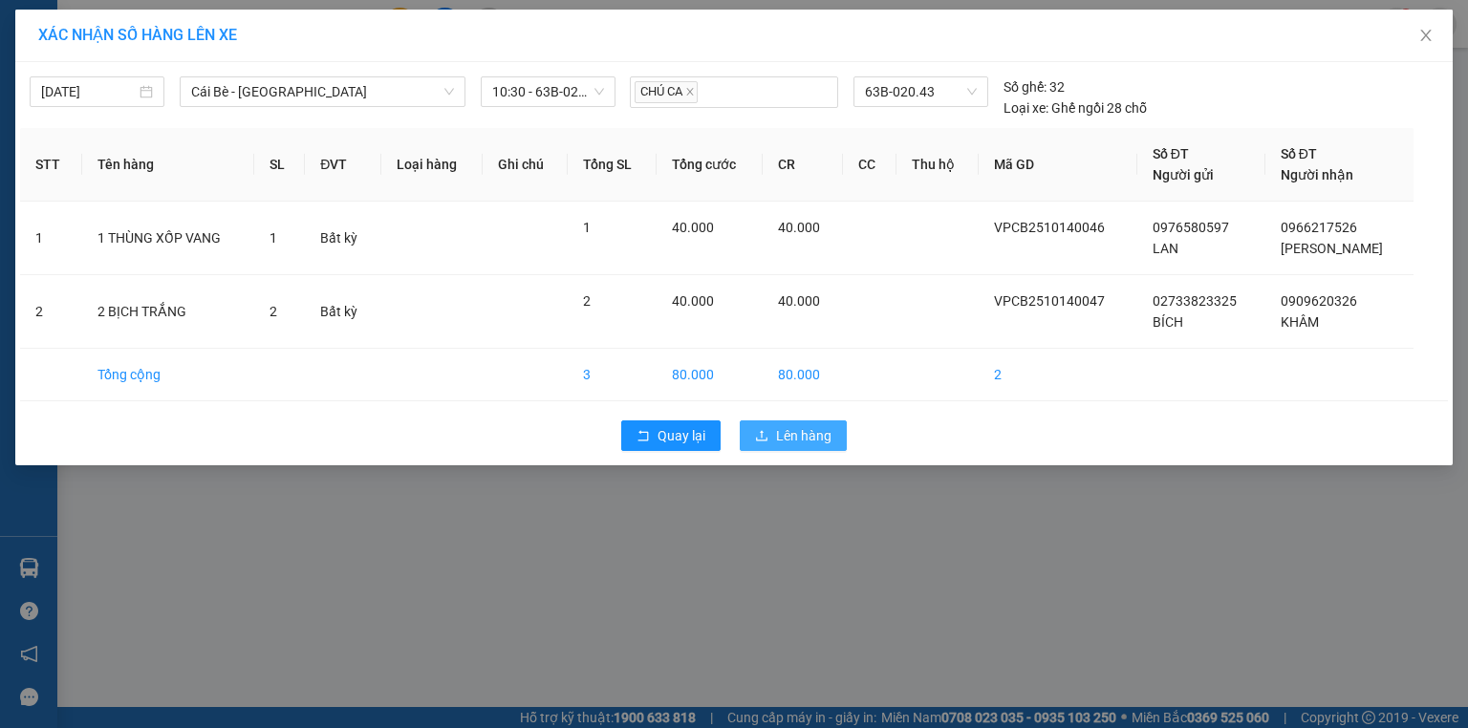
click at [756, 438] on icon "upload" at bounding box center [761, 435] width 13 height 13
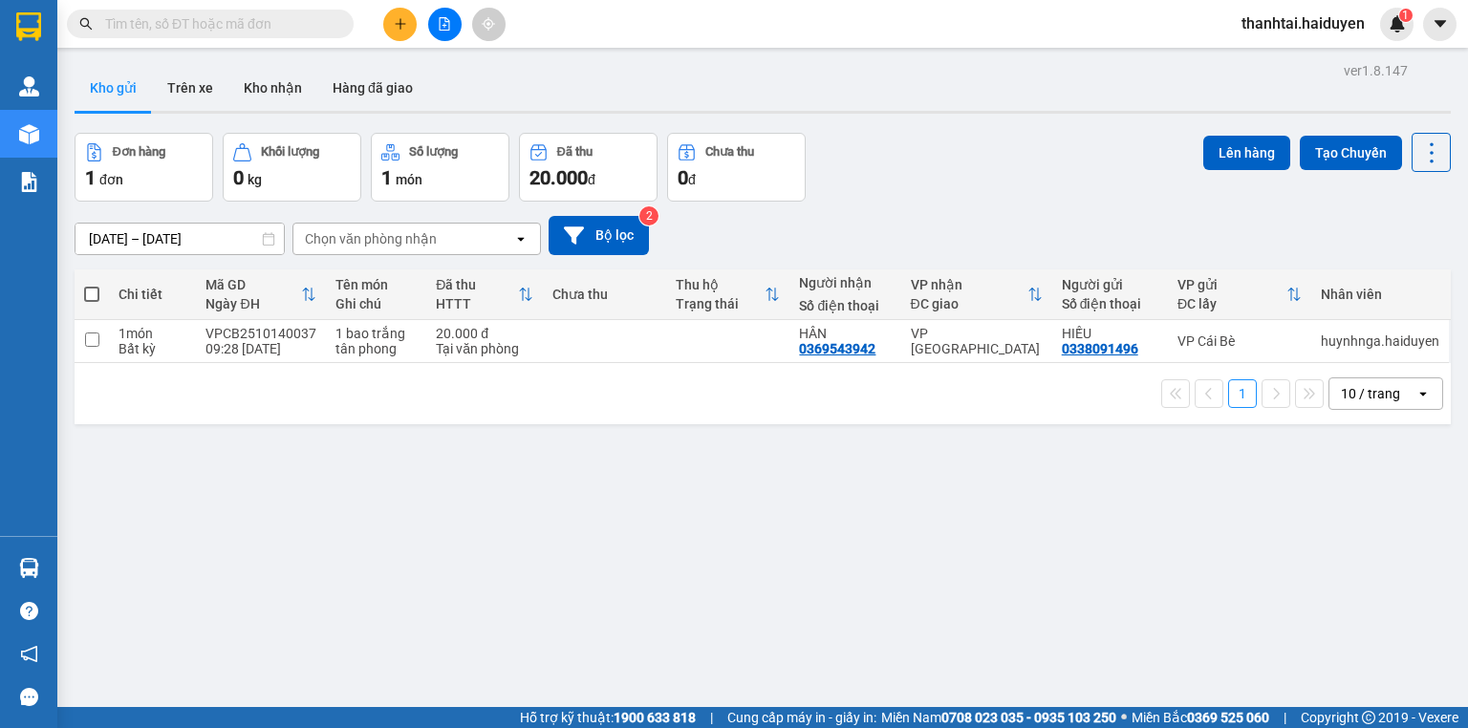
click at [272, 27] on input "text" at bounding box center [218, 23] width 226 height 21
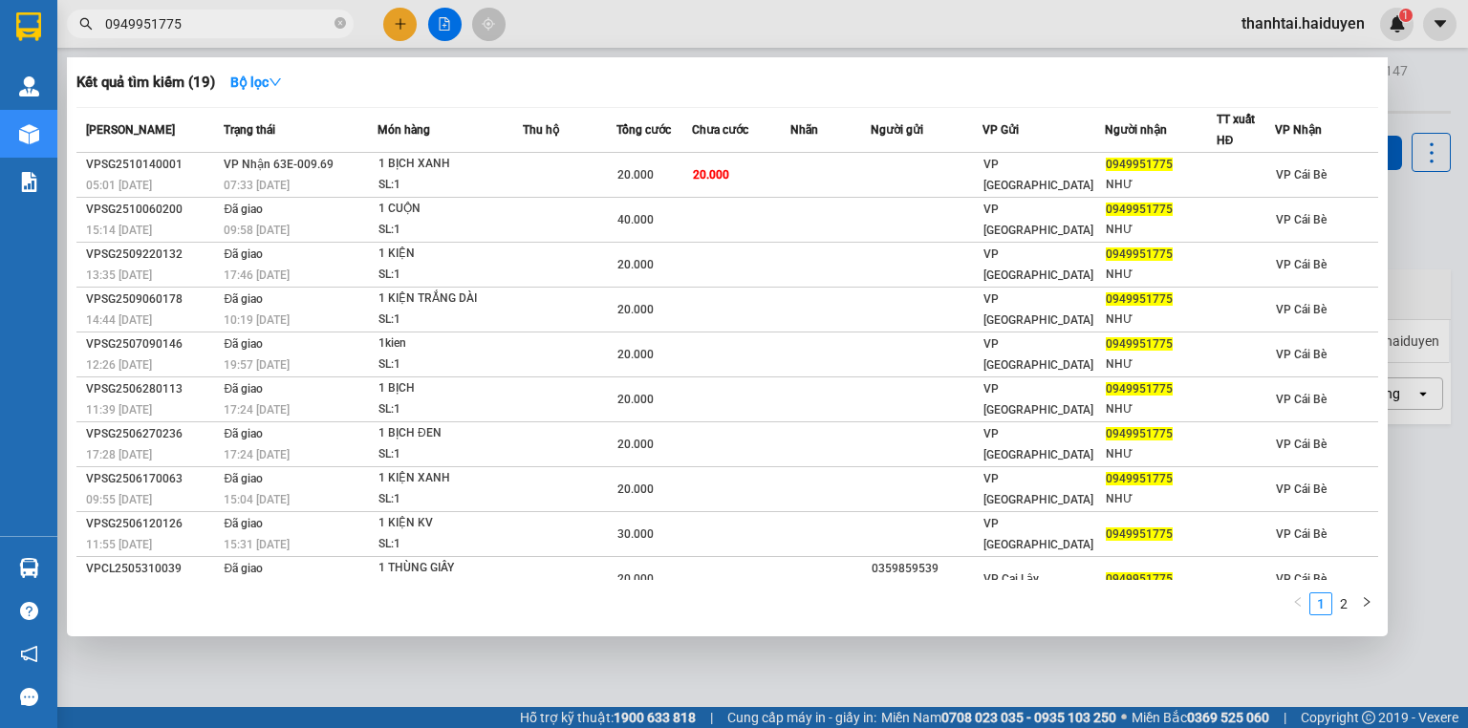
type input "0949951775"
click at [412, 15] on div at bounding box center [734, 364] width 1468 height 728
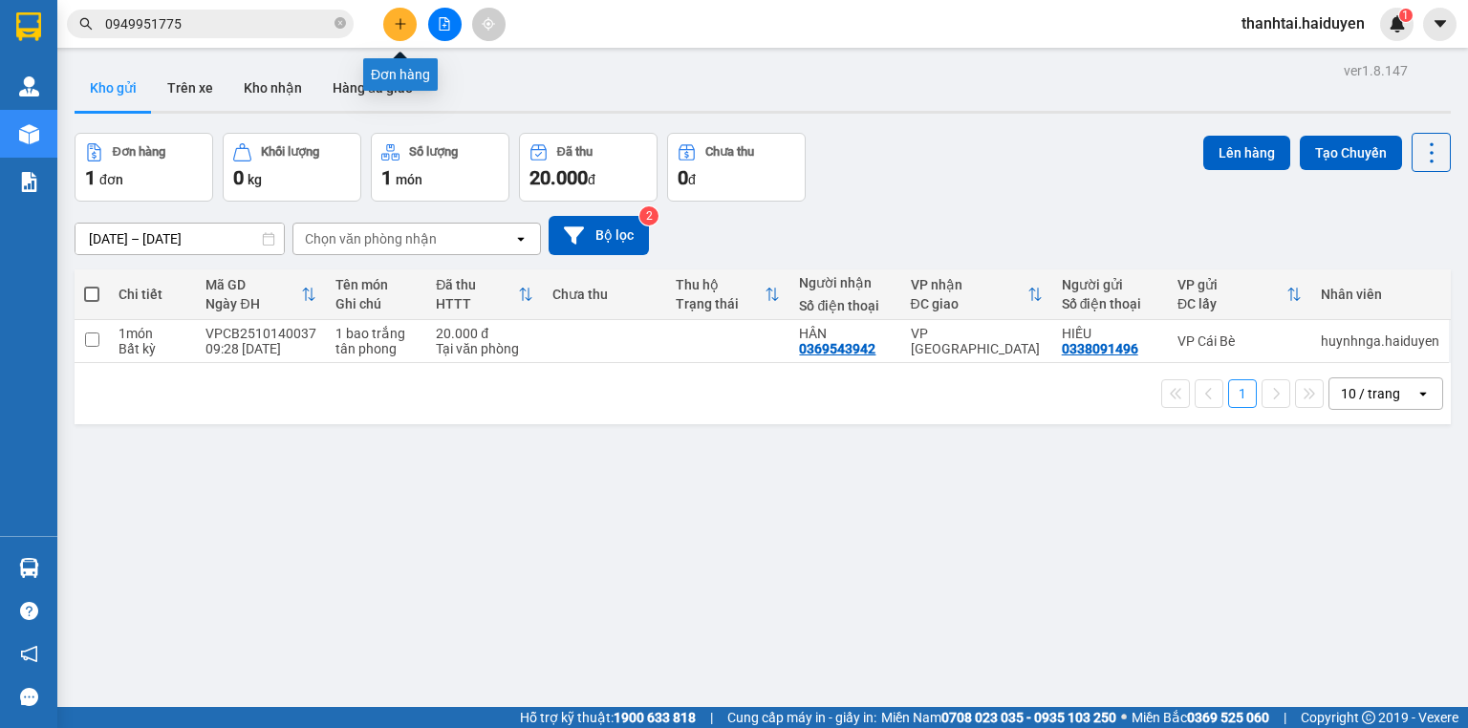
click at [400, 11] on button at bounding box center [399, 24] width 33 height 33
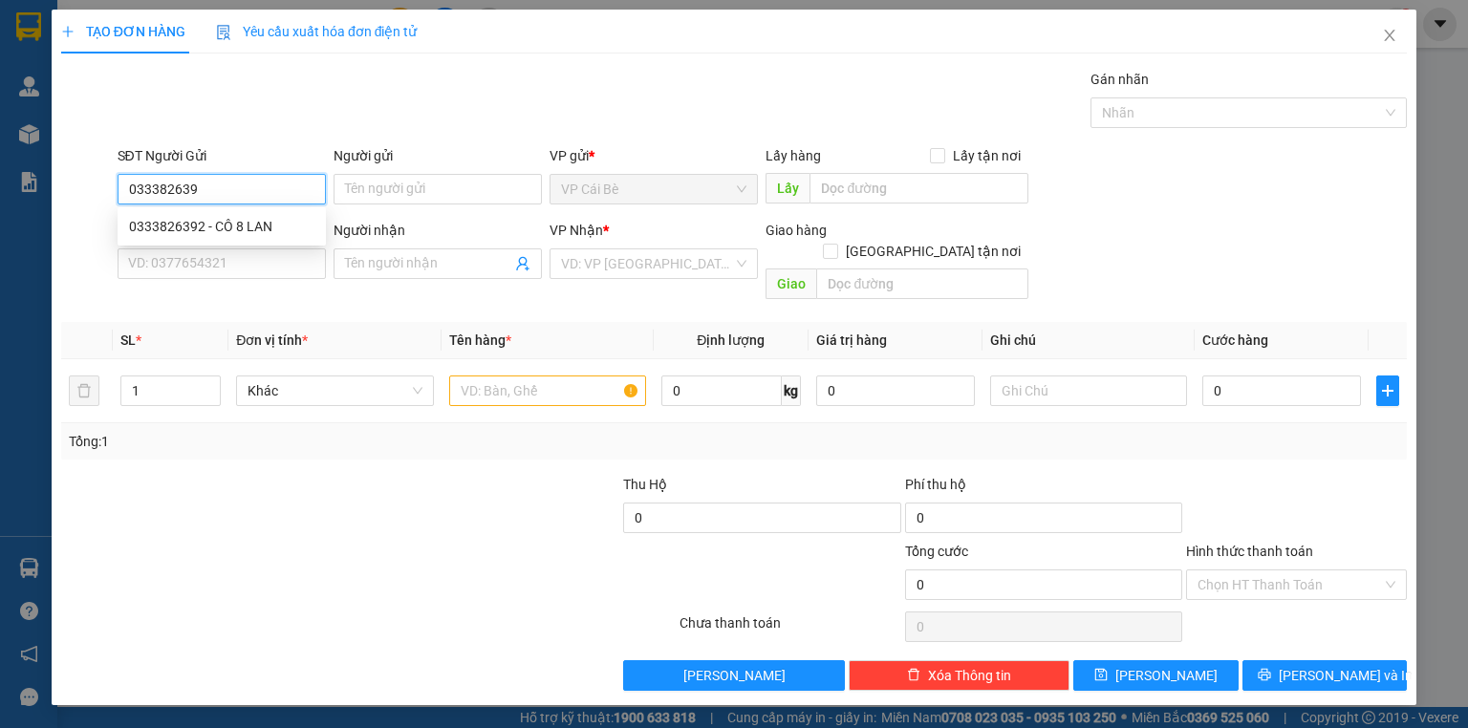
type input "0333826392"
click at [269, 223] on div "0333826392 - CÔ 8 LAN" at bounding box center [221, 226] width 185 height 21
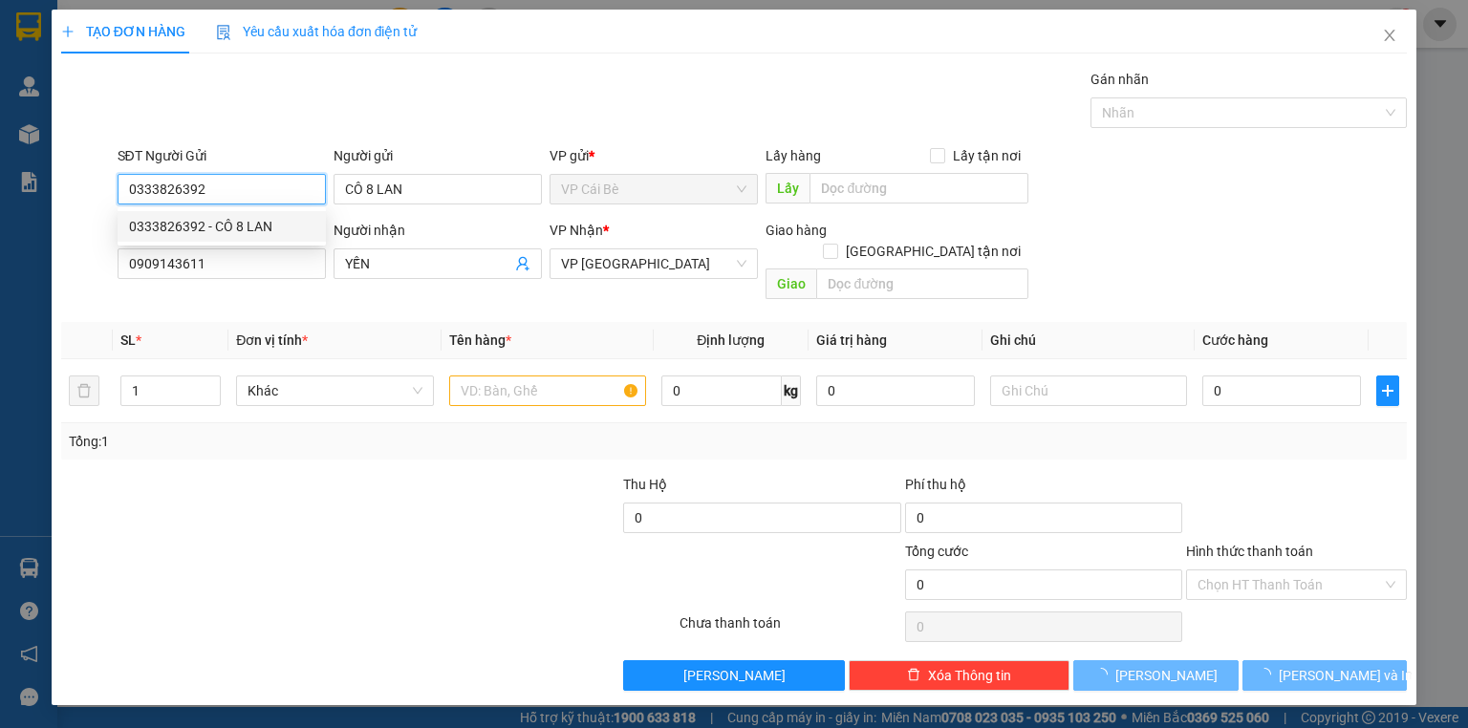
type input "CÔ 8 LAN"
type input "0909143611"
type input "YẾN"
type input "20.000"
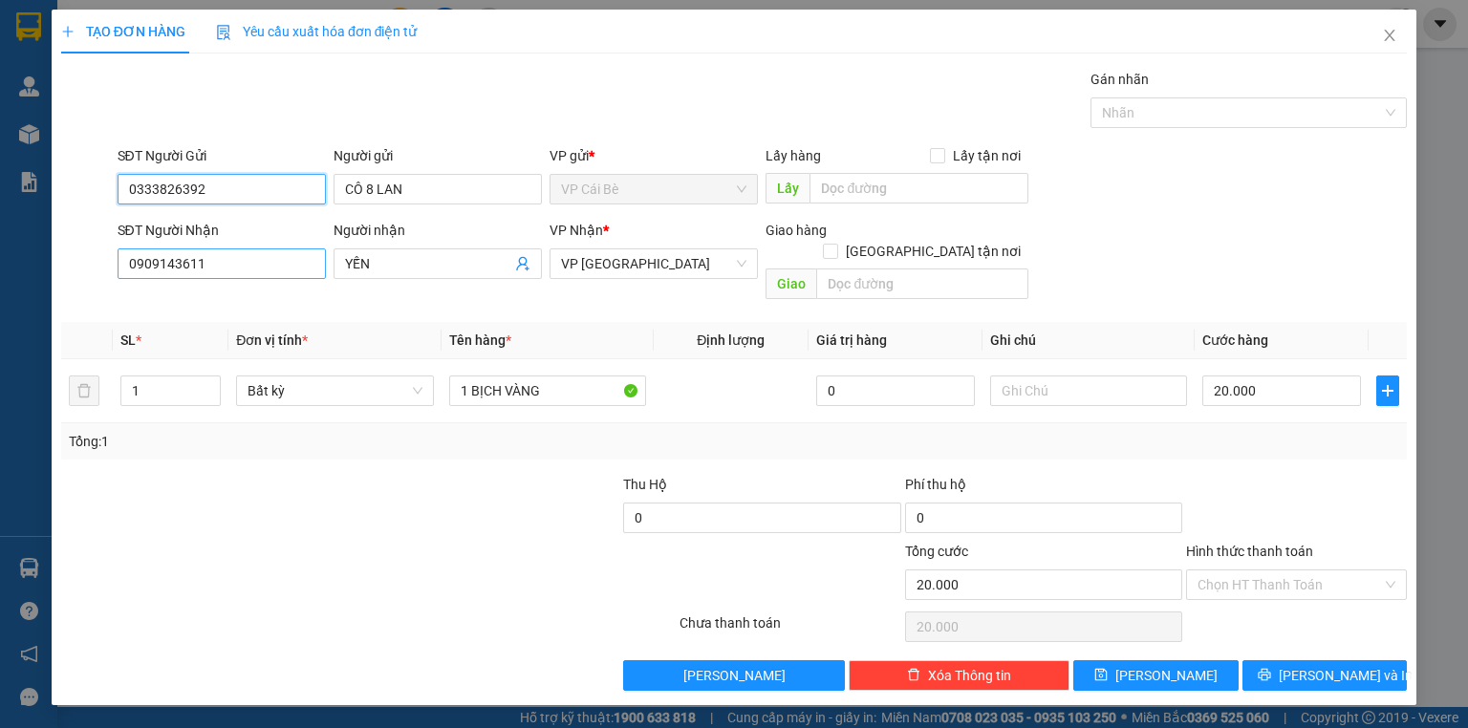
type input "0333826392"
click at [230, 261] on input "0909143611" at bounding box center [222, 263] width 208 height 31
type input "0"
type input "0559811232"
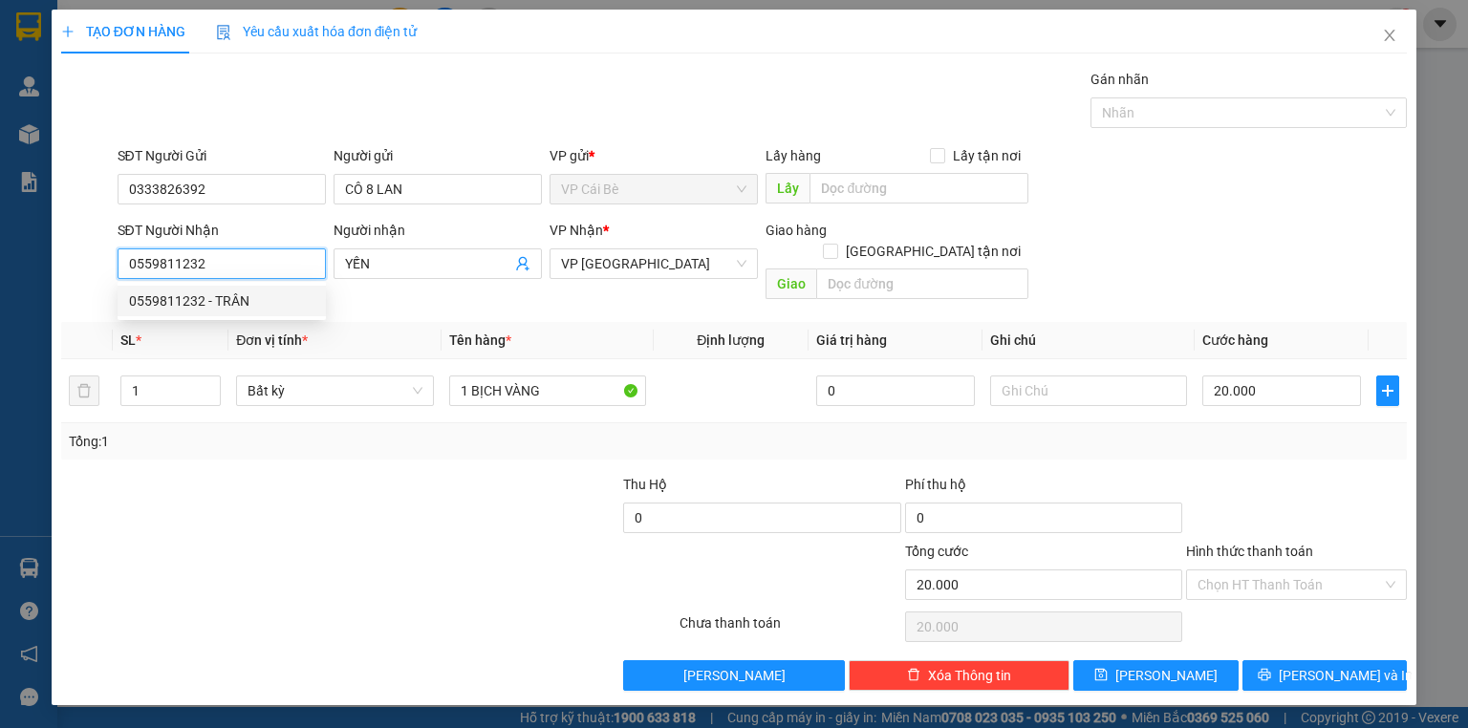
click at [213, 302] on div "0559811232 - TRÂN" at bounding box center [221, 301] width 185 height 21
type input "TRÂN"
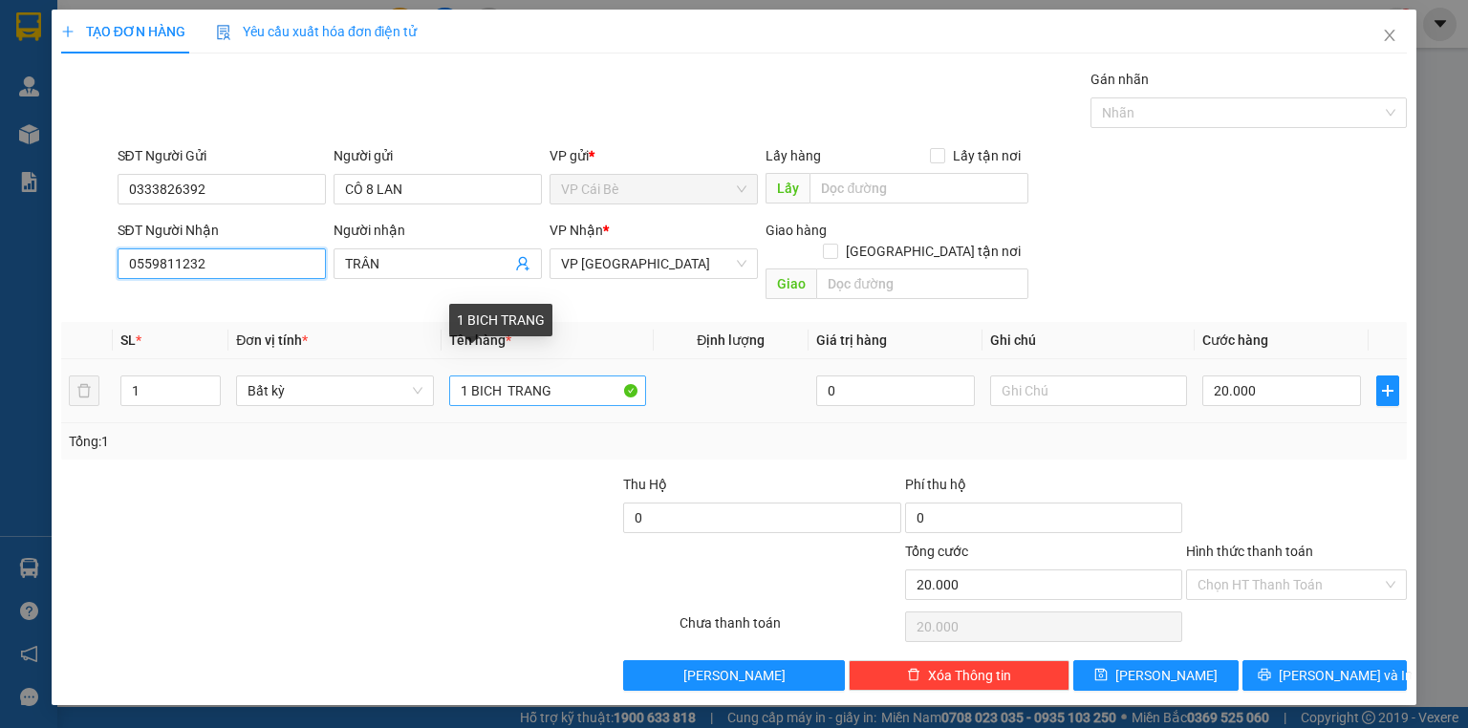
type input "0559811232"
click at [560, 378] on input "1 BICH TRANG" at bounding box center [547, 391] width 197 height 31
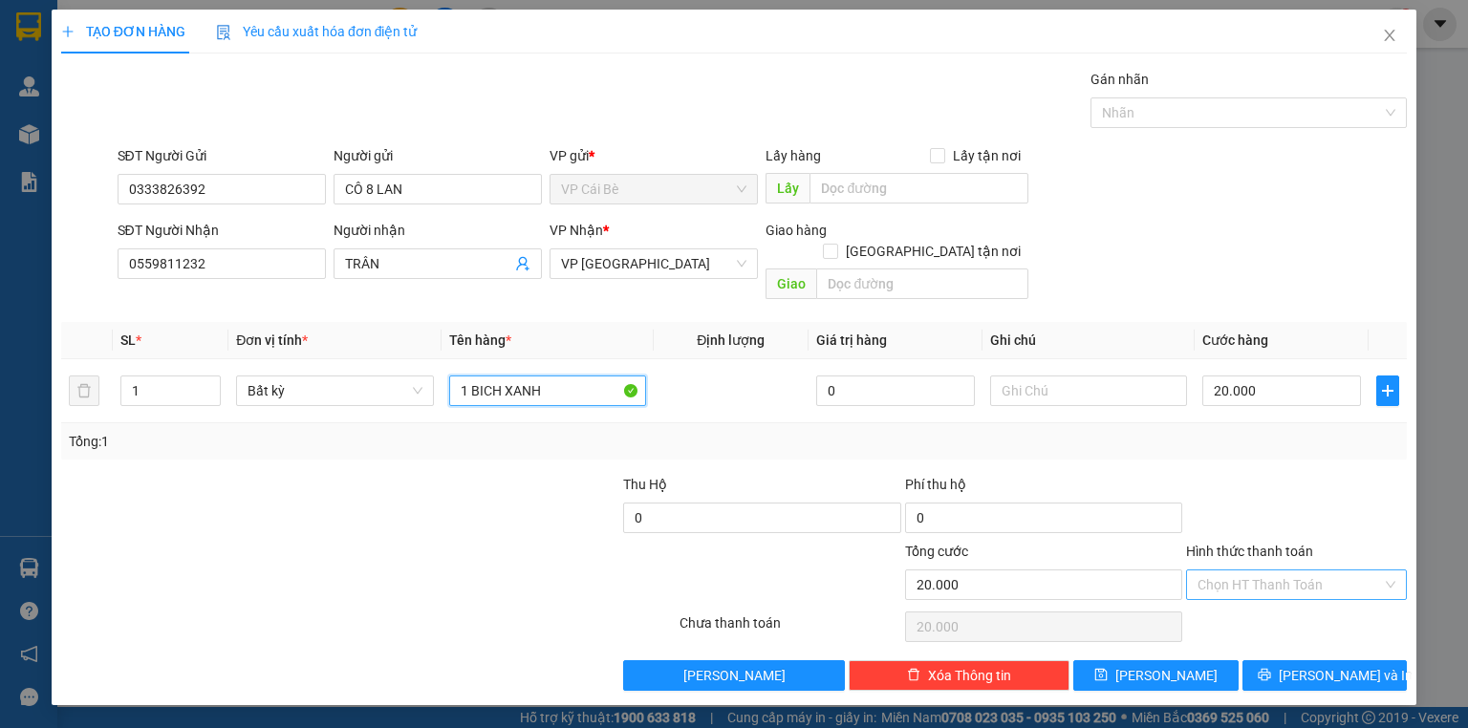
type input "1 BICH XANH"
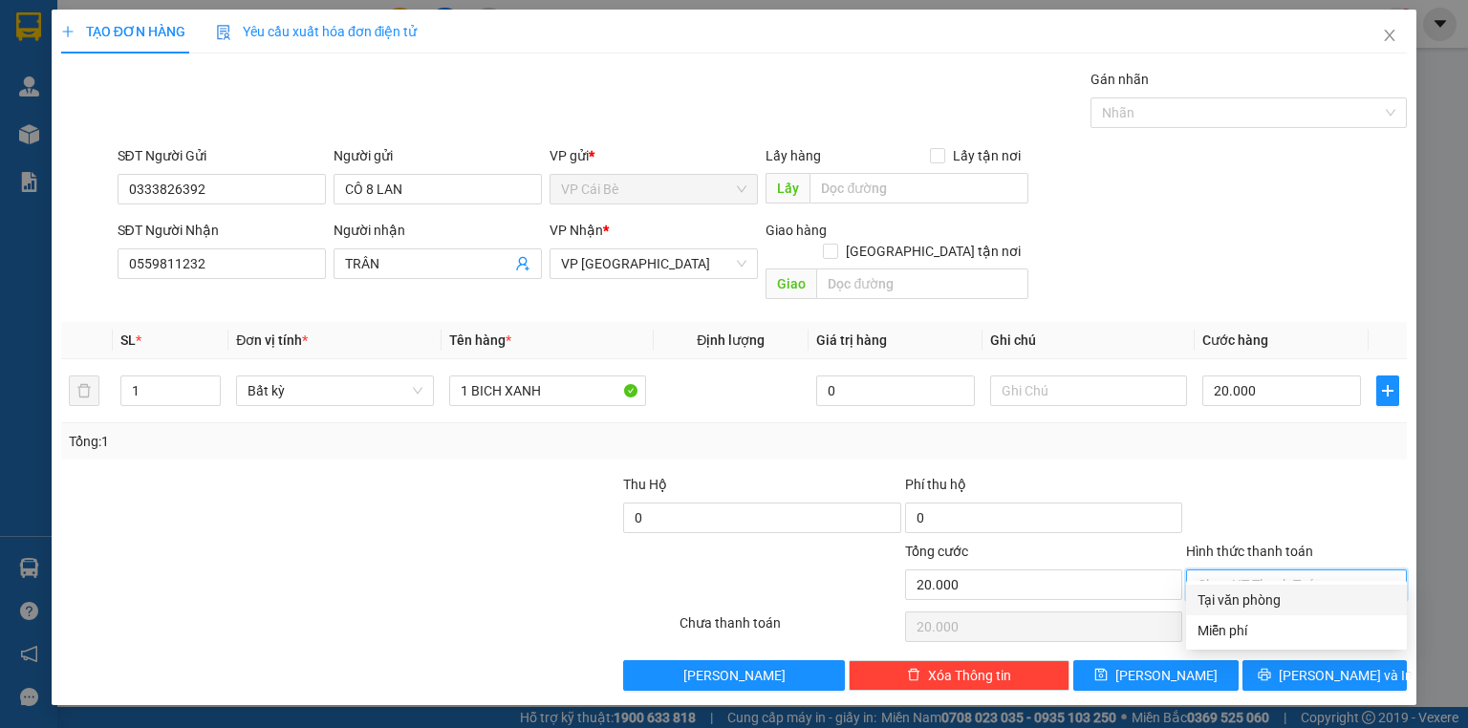
click at [1227, 571] on input "Hình thức thanh toán" at bounding box center [1289, 585] width 184 height 29
click at [1227, 598] on div "Tại văn phòng" at bounding box center [1296, 600] width 198 height 21
type input "0"
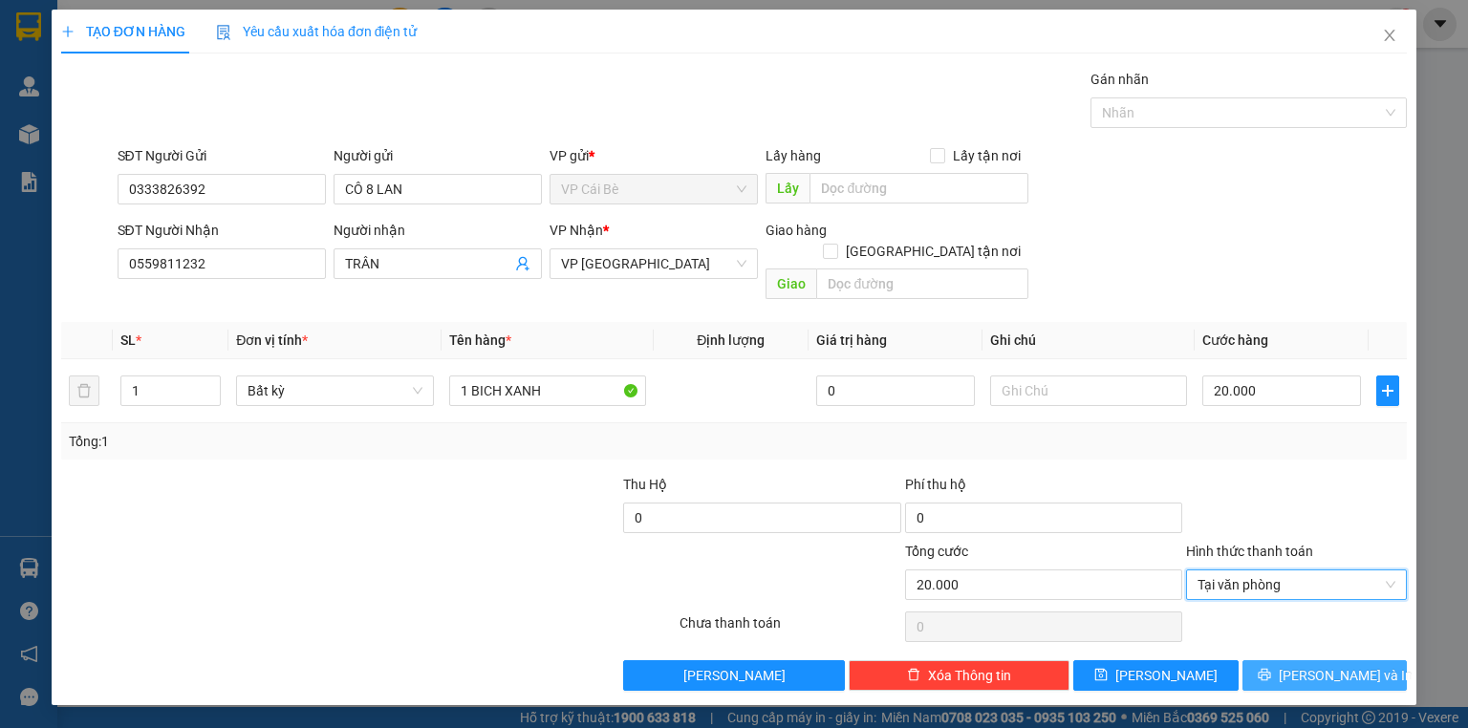
click at [1277, 660] on button "[PERSON_NAME] và In" at bounding box center [1324, 675] width 165 height 31
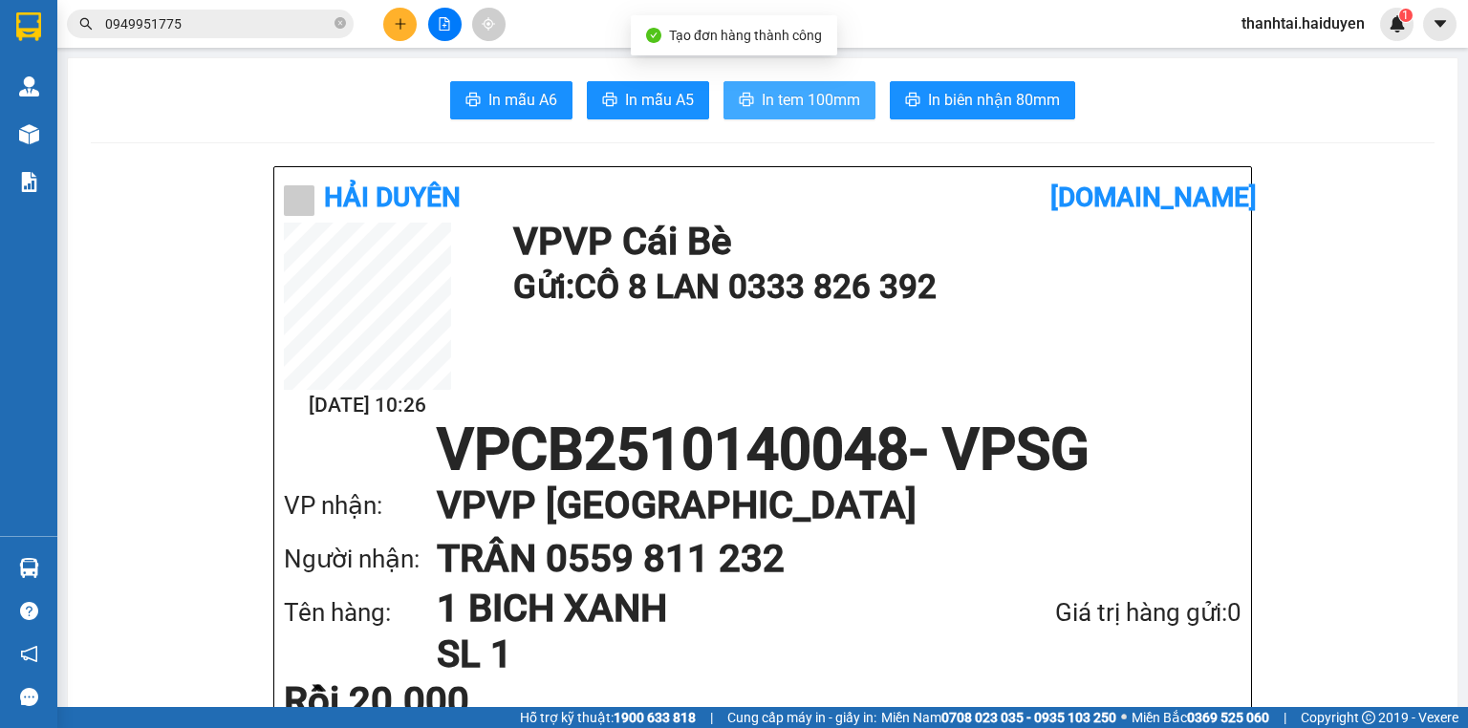
click at [799, 114] on button "In tem 100mm" at bounding box center [799, 100] width 152 height 38
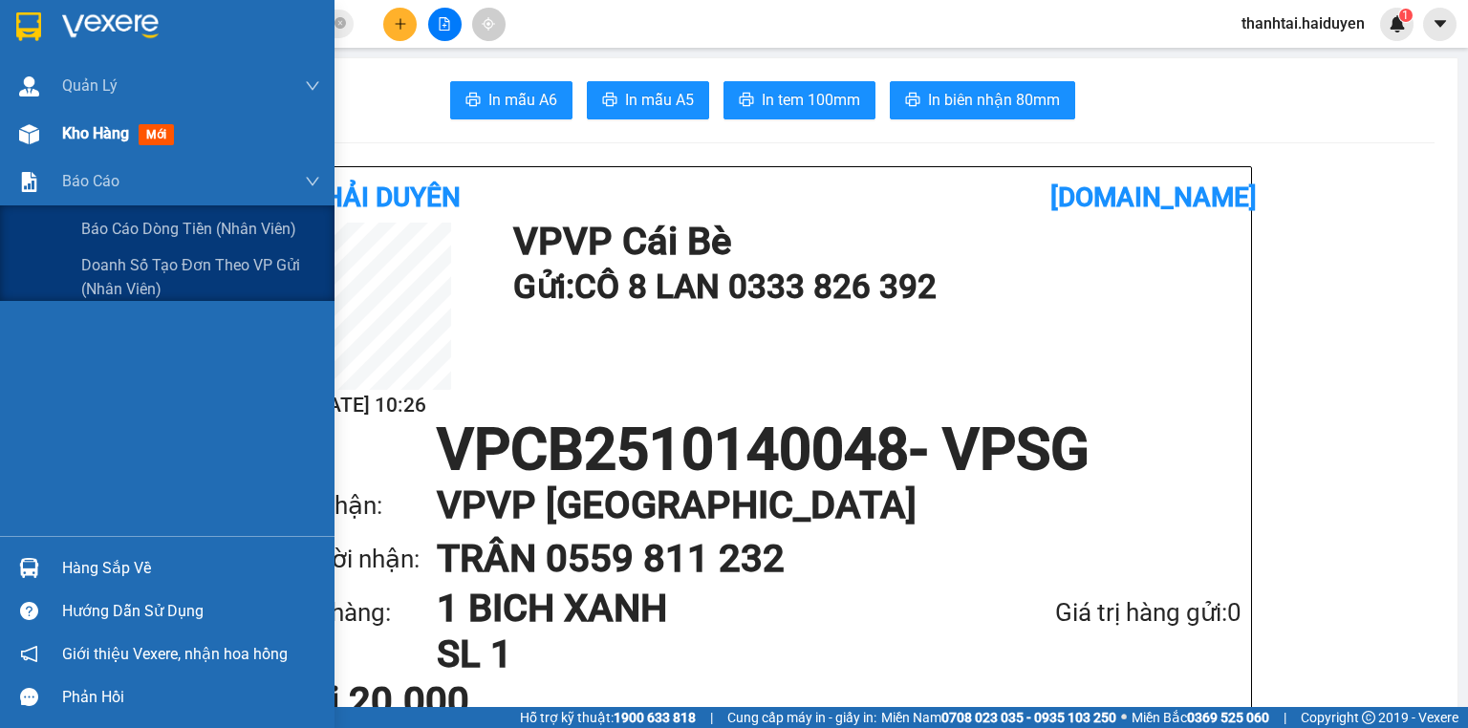
drag, startPoint x: 111, startPoint y: 187, endPoint x: 125, endPoint y: 157, distance: 33.8
click at [113, 185] on span "Báo cáo" at bounding box center [90, 181] width 57 height 24
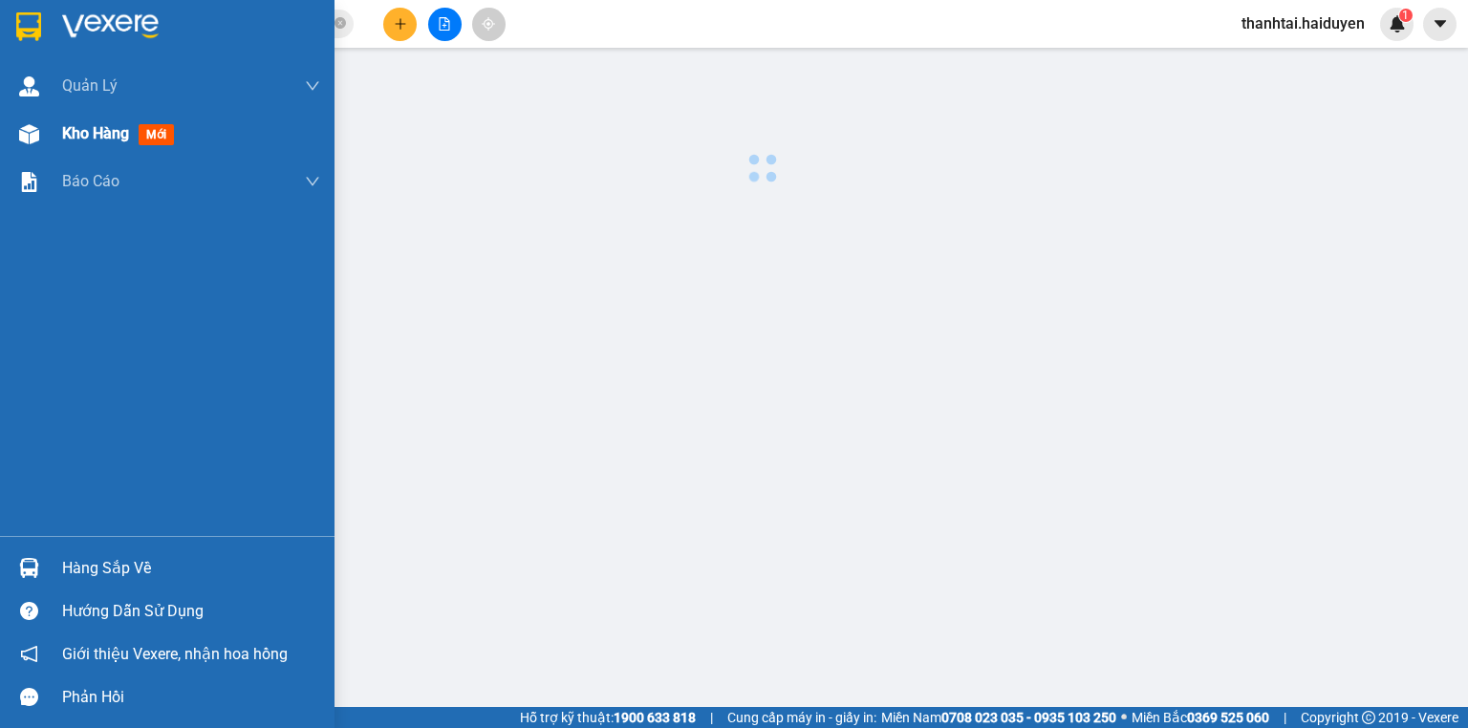
click at [127, 150] on div "Kho hàng mới" at bounding box center [191, 134] width 258 height 48
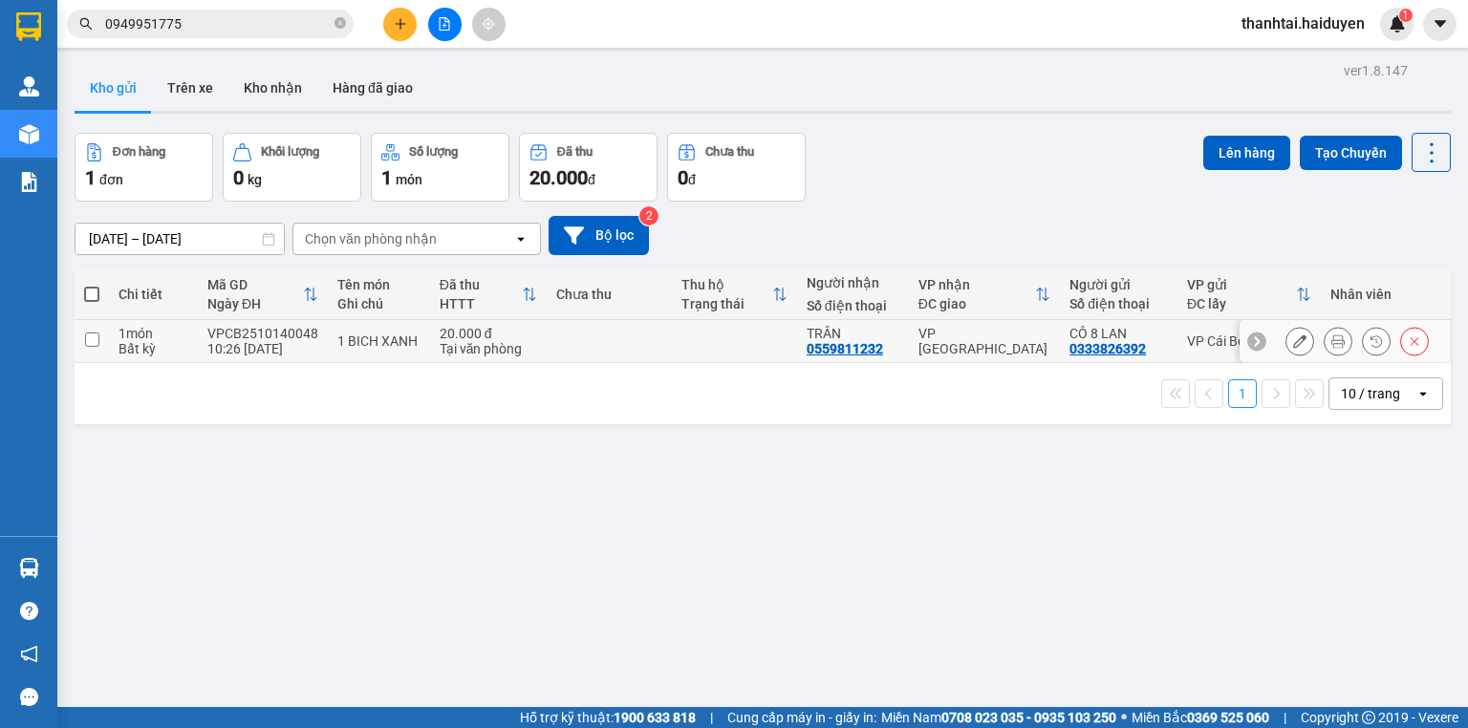
click at [538, 352] on td "20.000 đ Tại văn phòng" at bounding box center [489, 341] width 118 height 43
checkbox input "true"
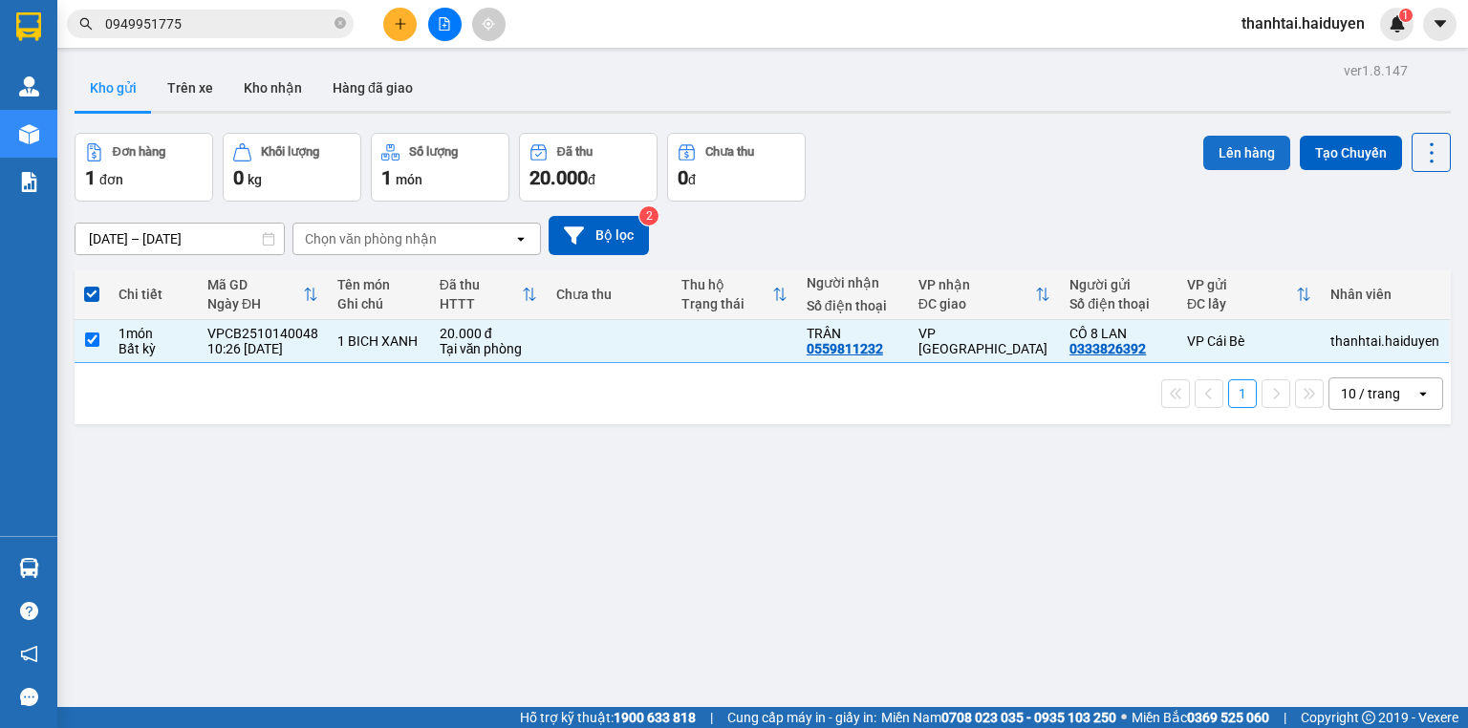
click at [1224, 155] on button "Lên hàng" at bounding box center [1246, 153] width 87 height 34
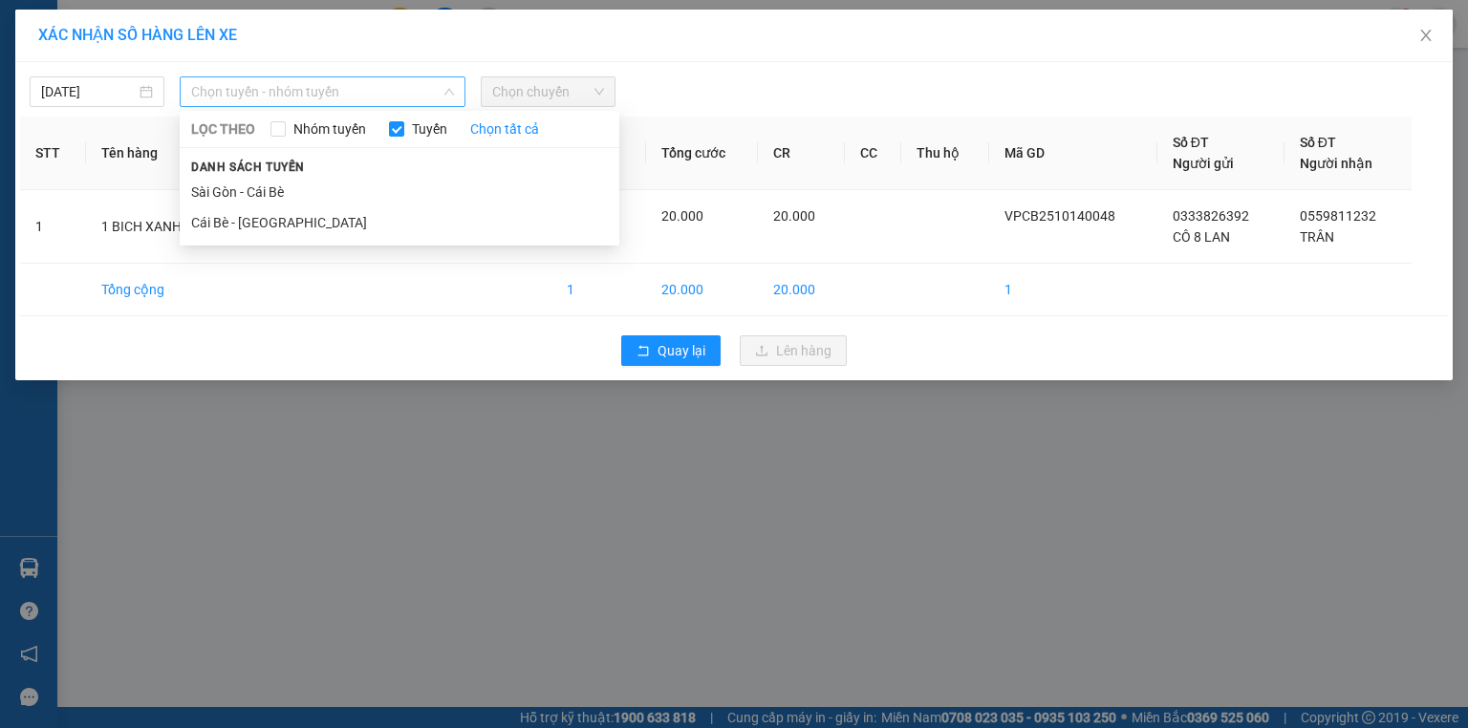
click at [438, 85] on span "Chọn tuyến - nhóm tuyến" at bounding box center [322, 91] width 263 height 29
click at [429, 222] on li "Cái Bè - [GEOGRAPHIC_DATA]" at bounding box center [400, 222] width 440 height 31
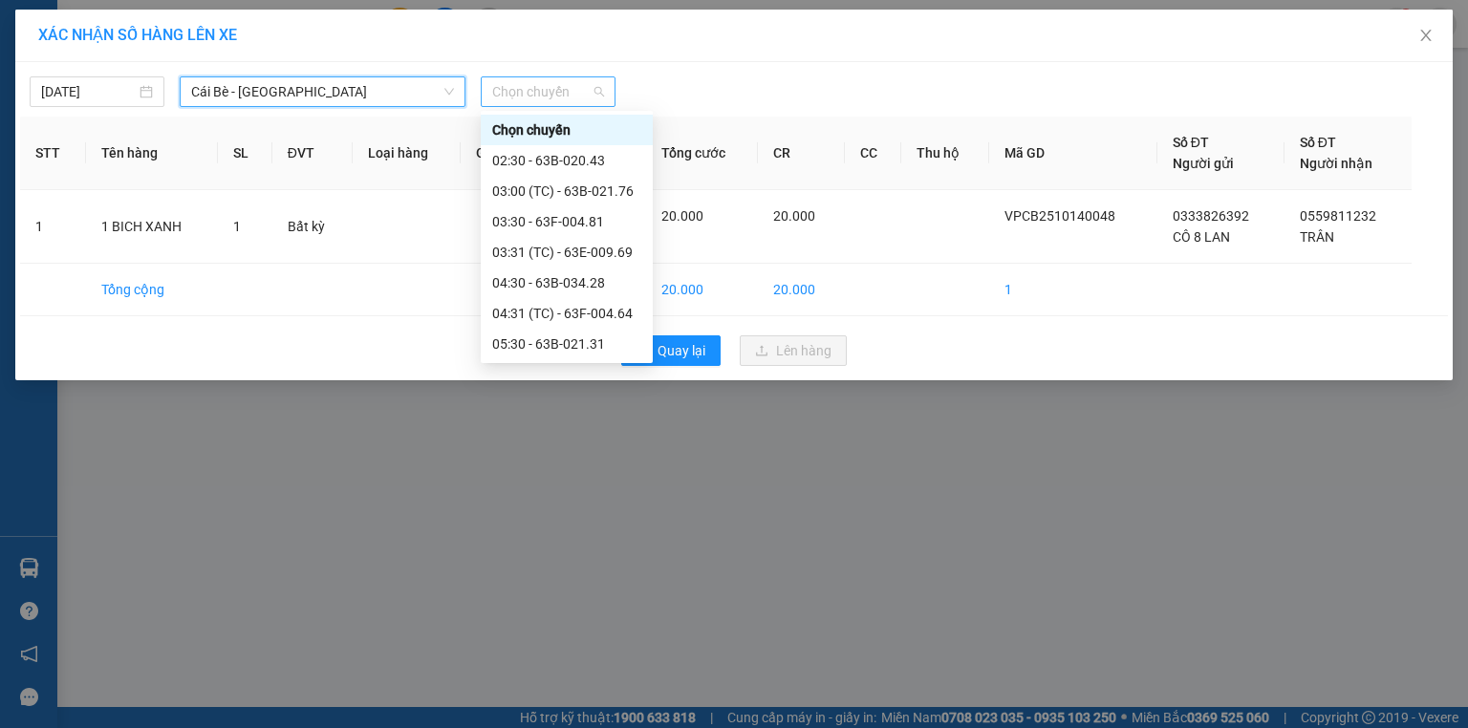
click at [506, 85] on span "Chọn chuyến" at bounding box center [548, 91] width 112 height 29
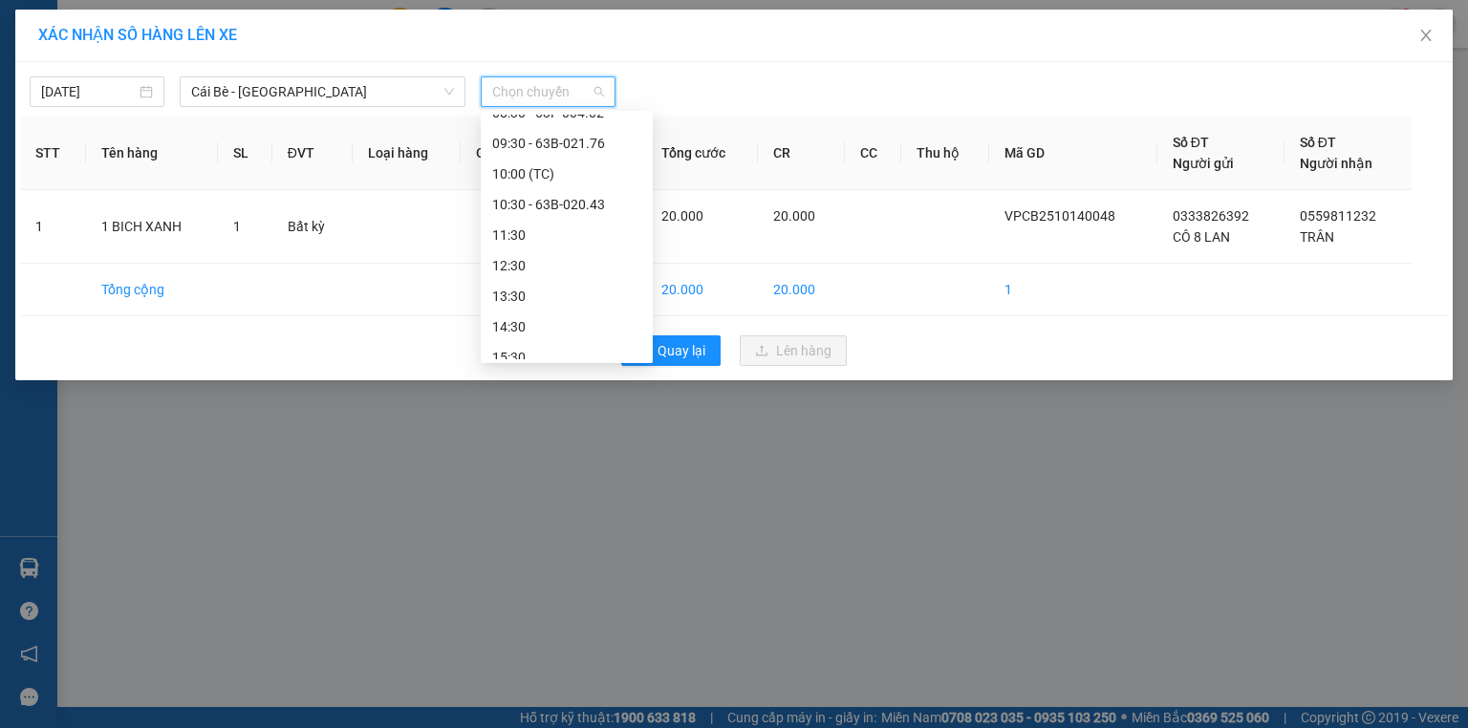
scroll to position [459, 0]
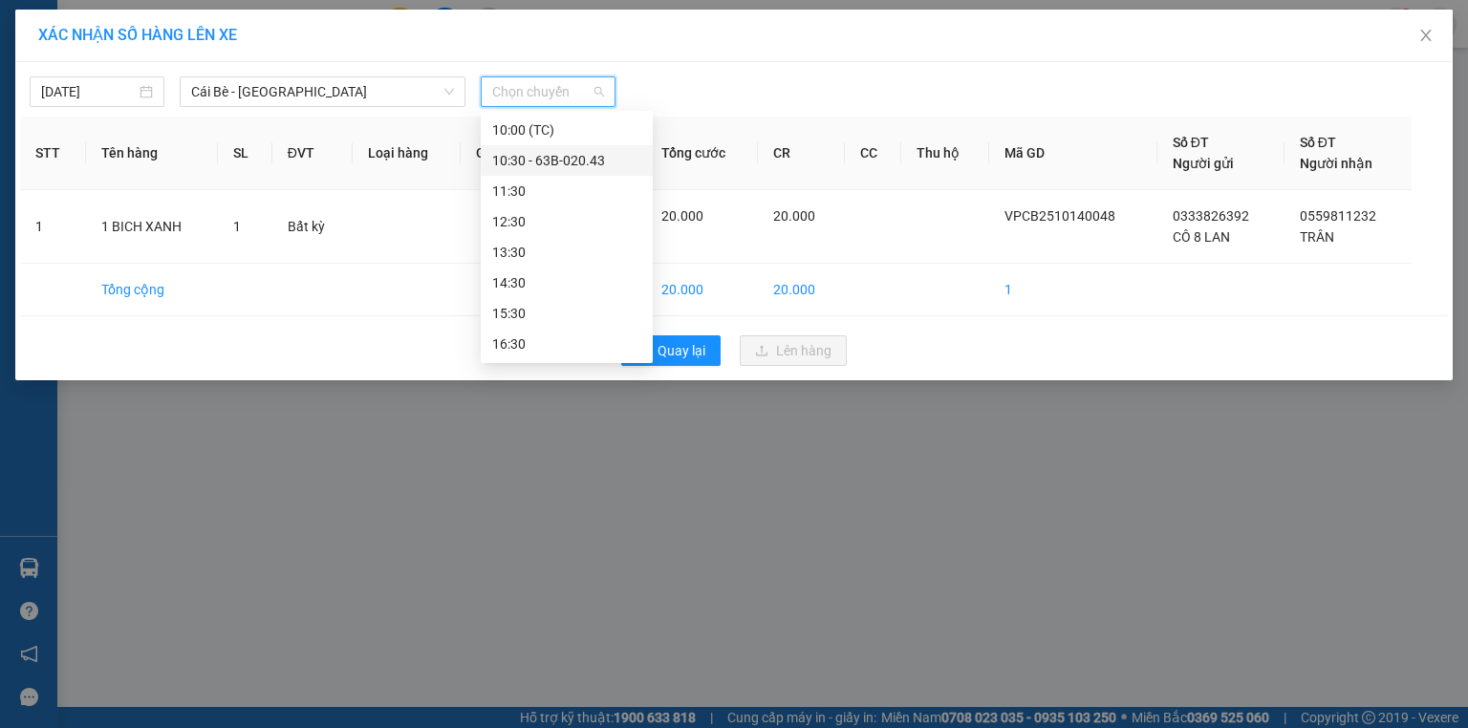
click at [520, 155] on div "10:30 - 63B-020.43" at bounding box center [566, 160] width 149 height 21
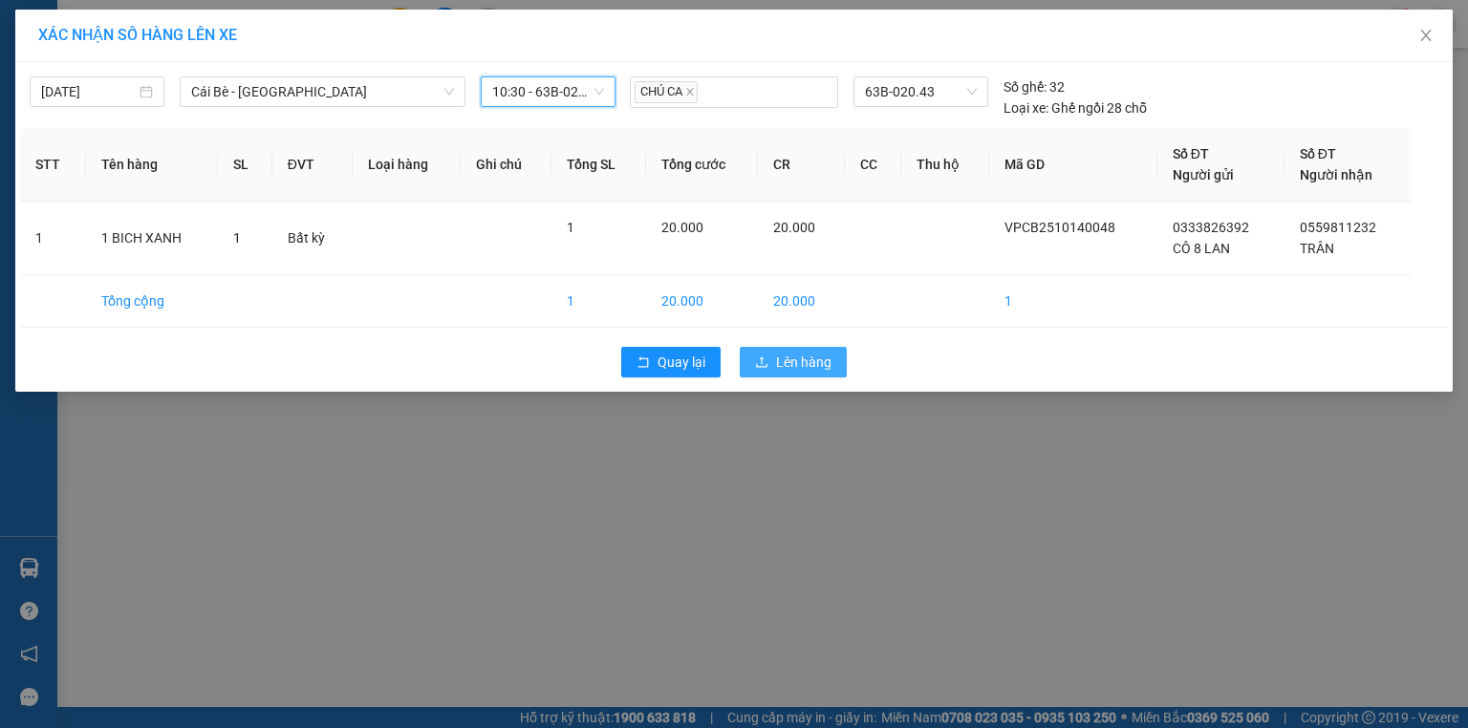
click at [746, 363] on button "Lên hàng" at bounding box center [793, 362] width 107 height 31
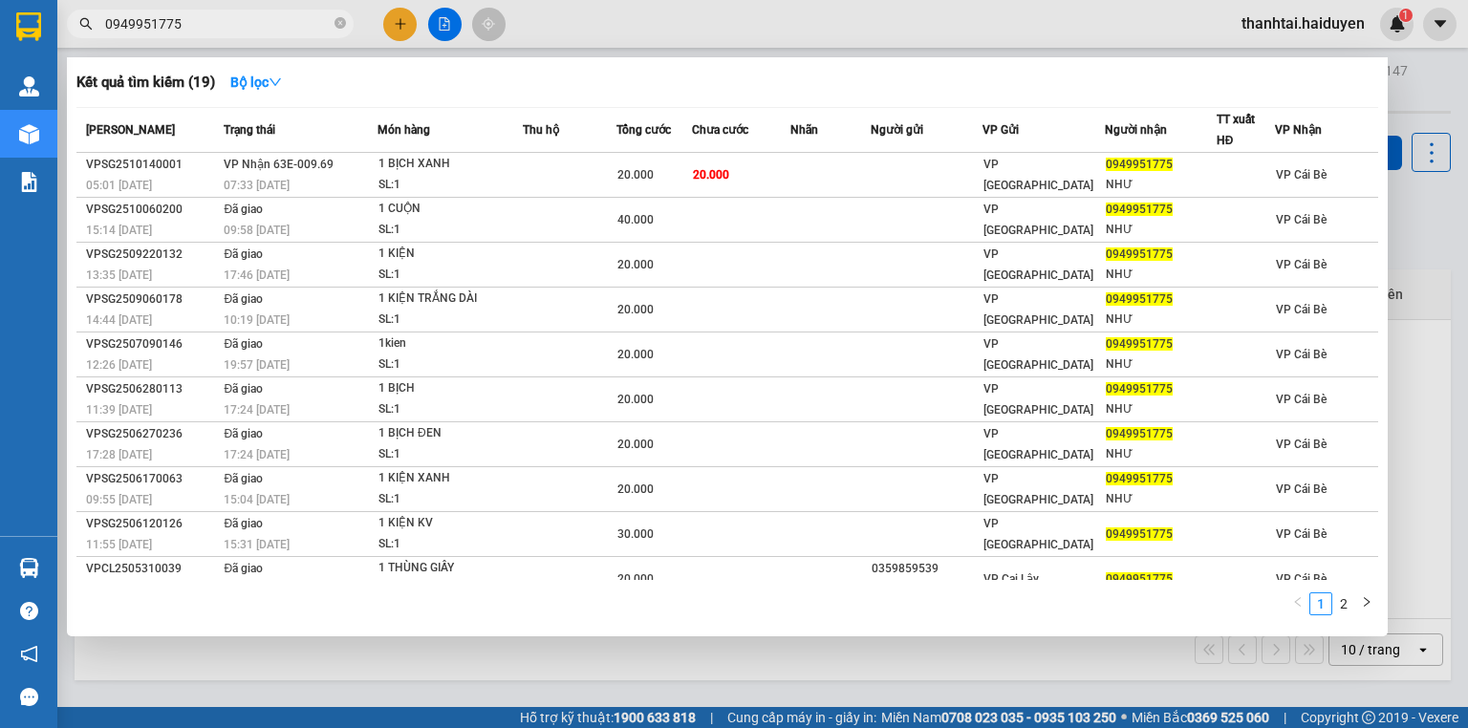
click at [218, 27] on input "0949951775" at bounding box center [218, 23] width 226 height 21
click at [342, 18] on icon "close-circle" at bounding box center [339, 22] width 11 height 11
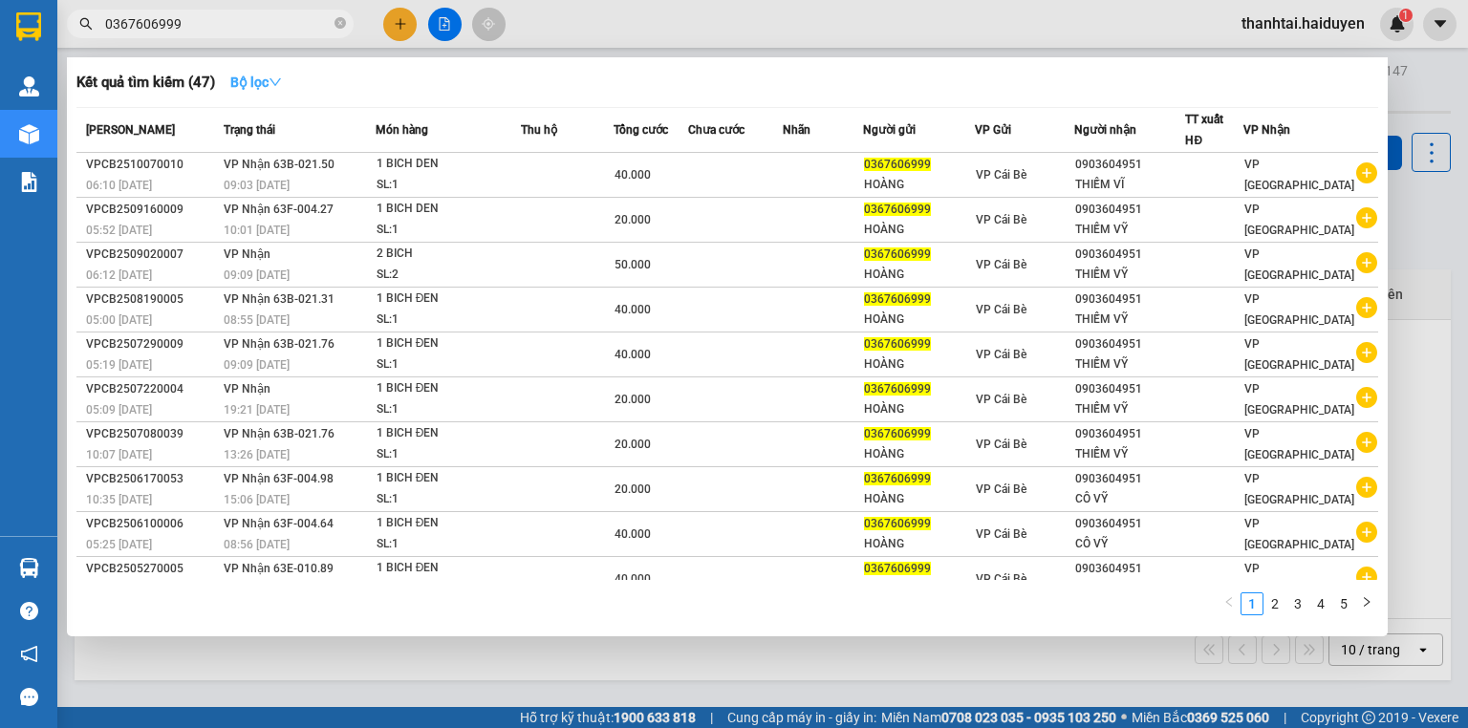
type input "0367606999"
click at [272, 82] on strong "Bộ lọc" at bounding box center [256, 82] width 52 height 15
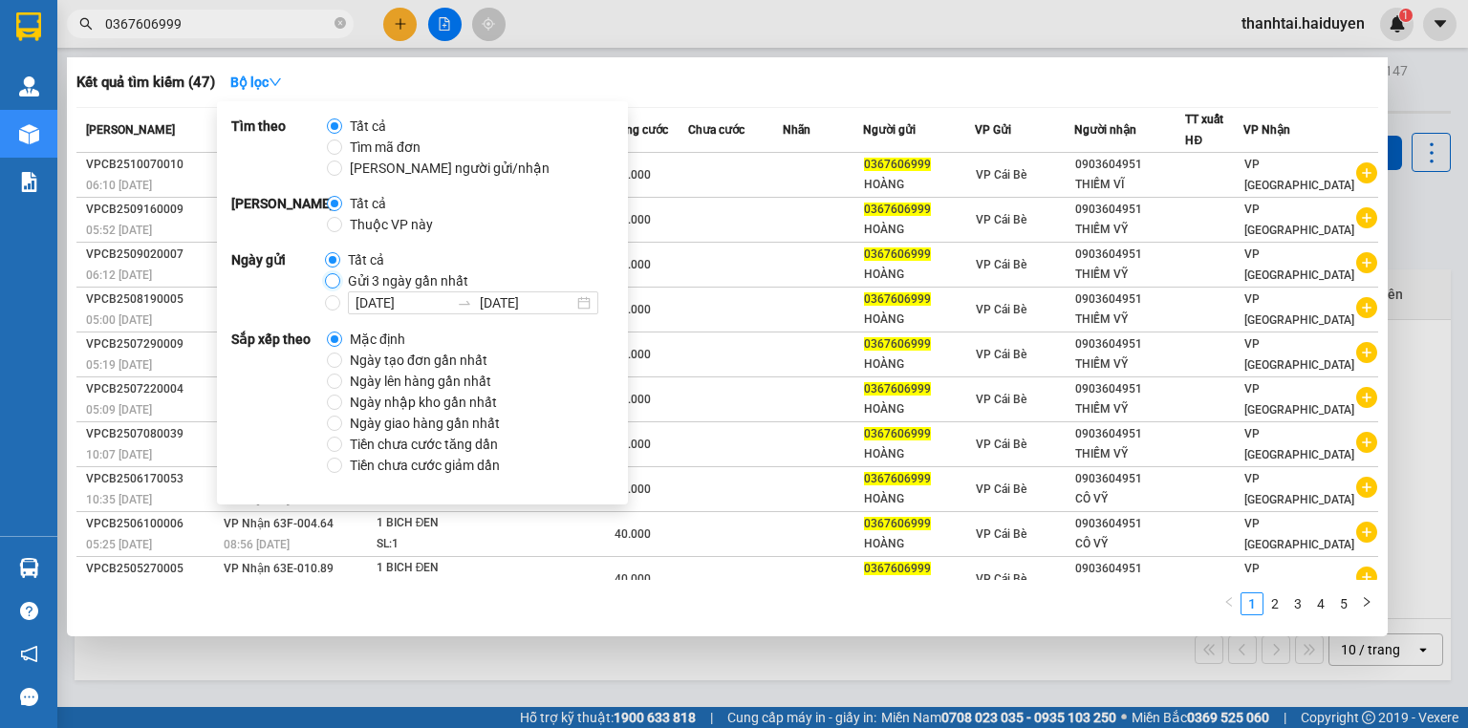
click at [333, 285] on input "Gửi 3 ngày gần nhất" at bounding box center [332, 280] width 15 height 15
radio input "true"
radio input "false"
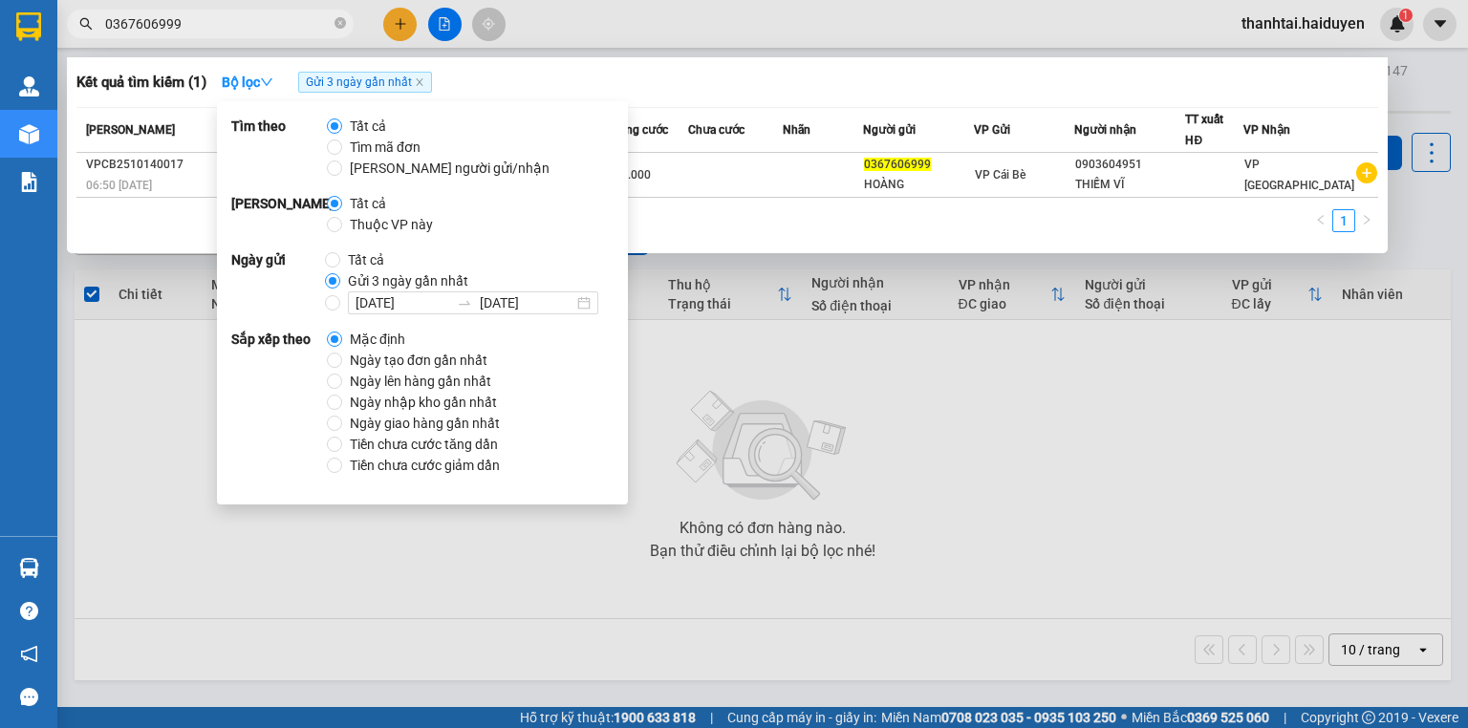
drag, startPoint x: 634, startPoint y: 27, endPoint x: 296, endPoint y: 27, distance: 337.3
click at [632, 27] on div at bounding box center [734, 364] width 1468 height 728
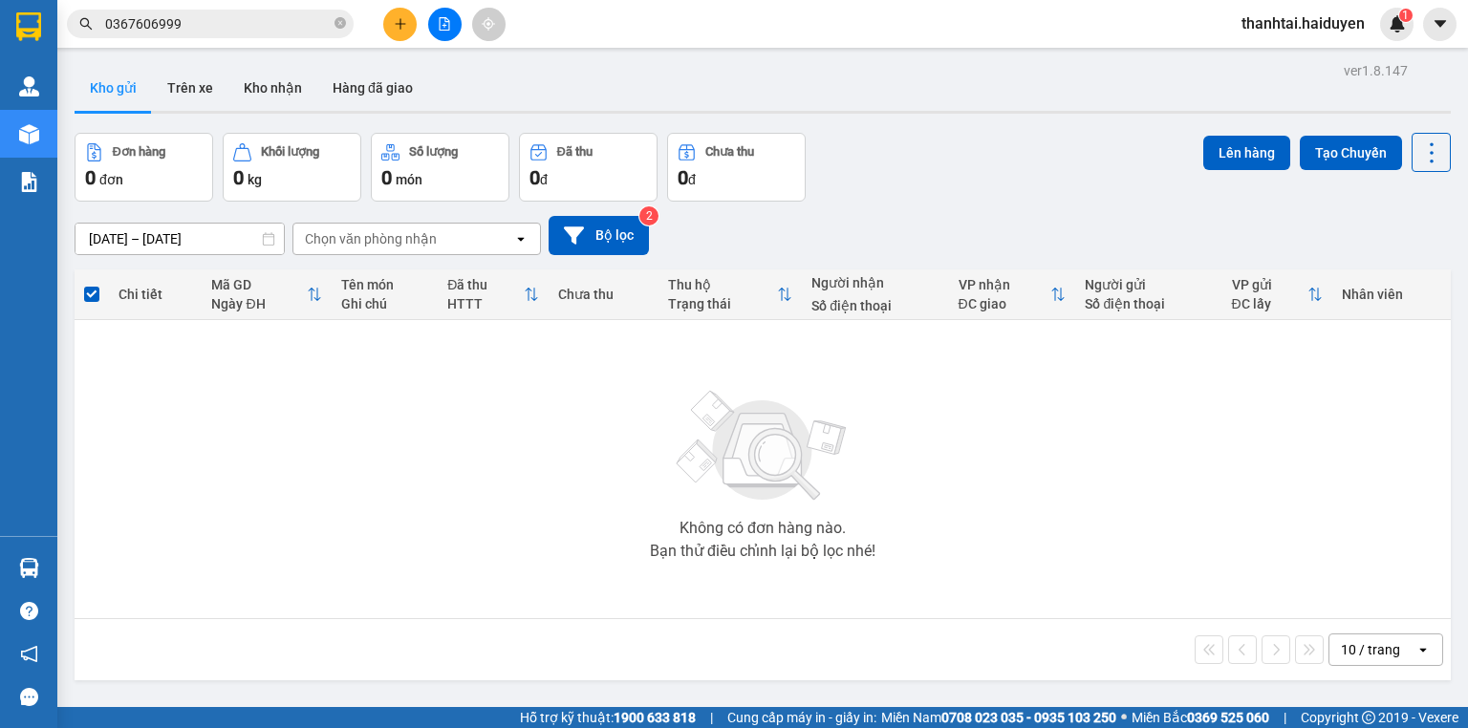
click at [206, 20] on input "0367606999" at bounding box center [218, 23] width 226 height 21
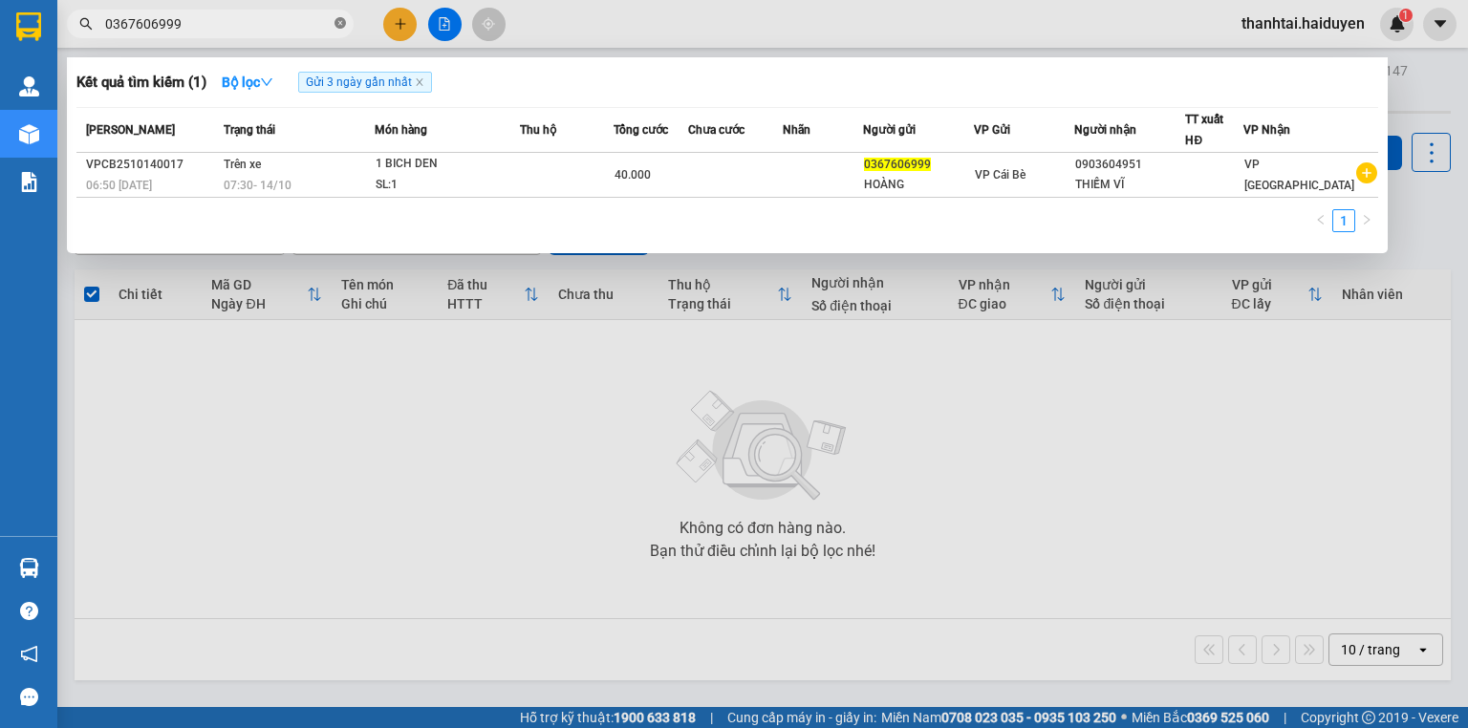
click at [341, 23] on icon "close-circle" at bounding box center [339, 22] width 11 height 11
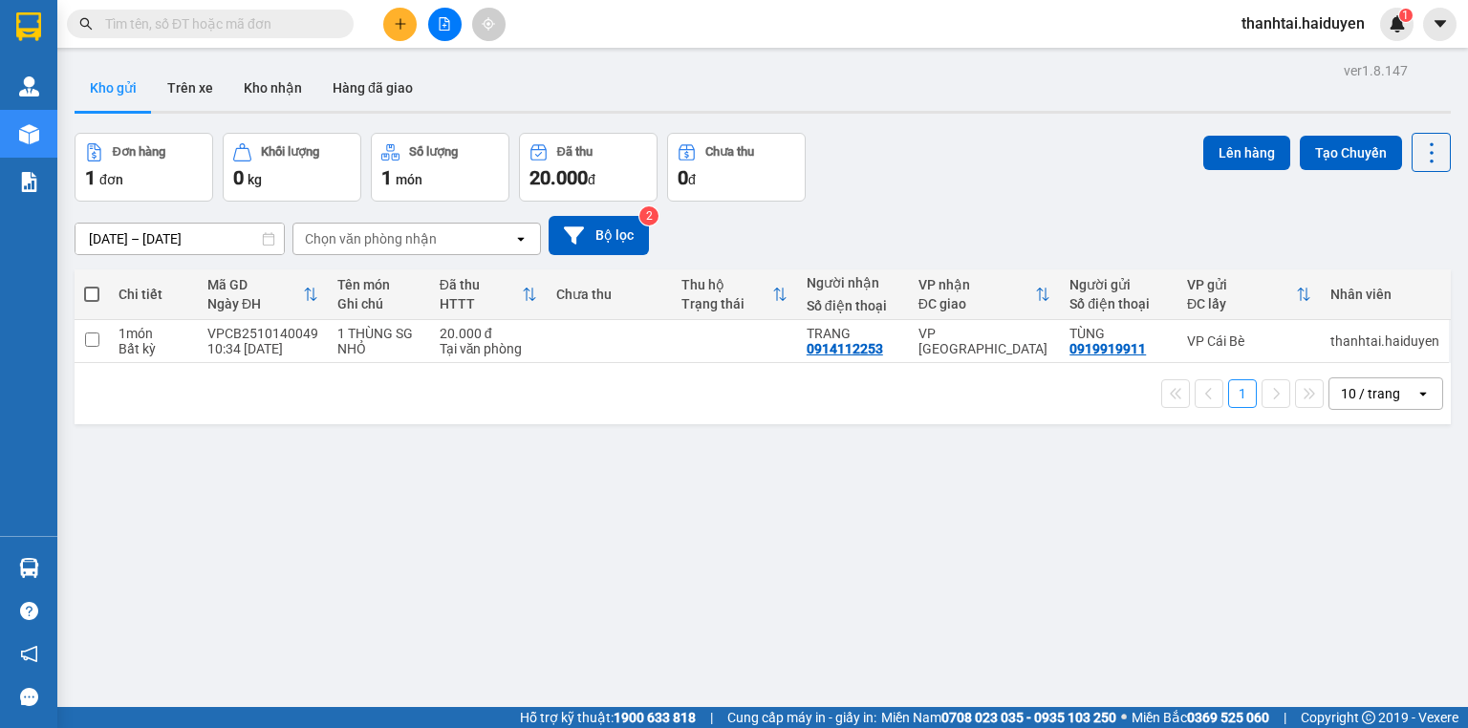
click at [408, 27] on button at bounding box center [399, 24] width 33 height 33
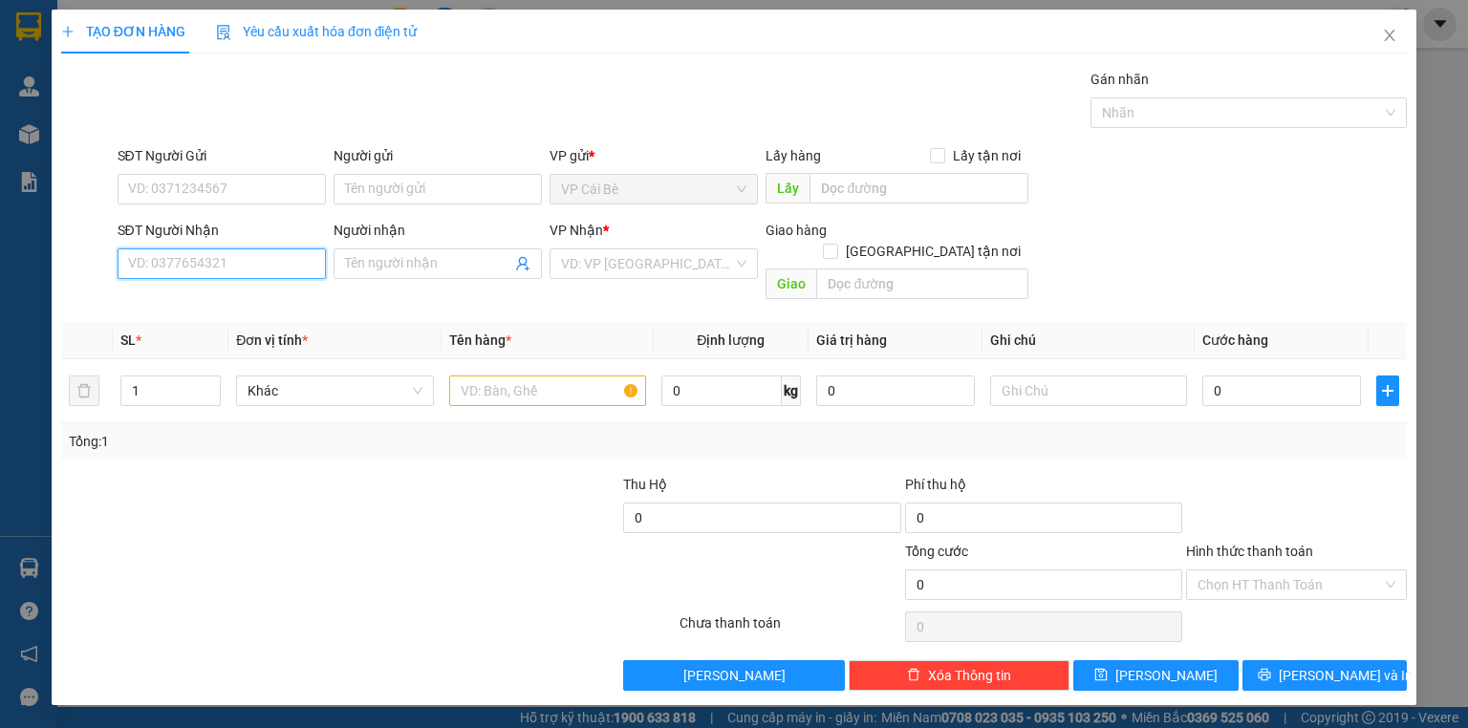
click at [287, 266] on input "SĐT Người Nhận" at bounding box center [222, 263] width 208 height 31
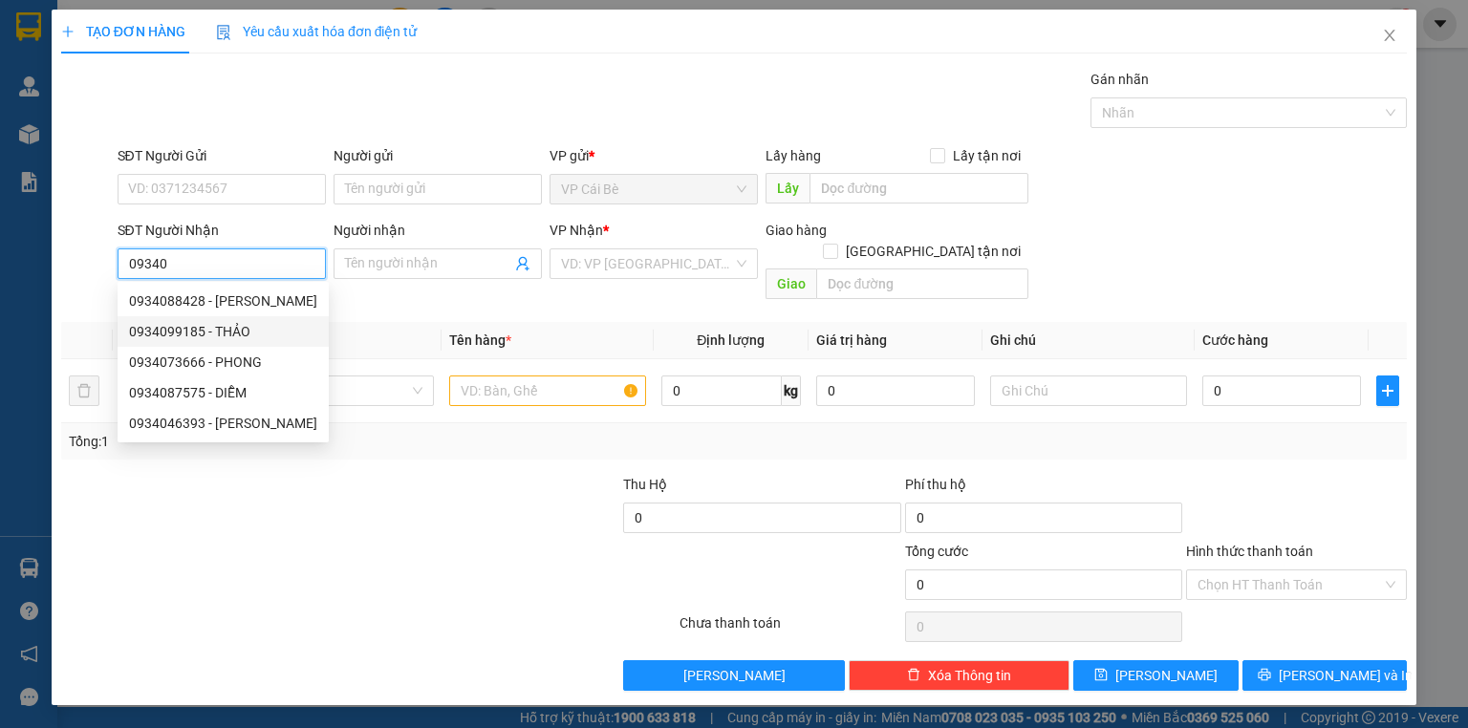
click at [229, 322] on div "0934099185 - THẢO" at bounding box center [223, 331] width 188 height 21
type input "0934099185"
type input "THẢO"
type input "30.000"
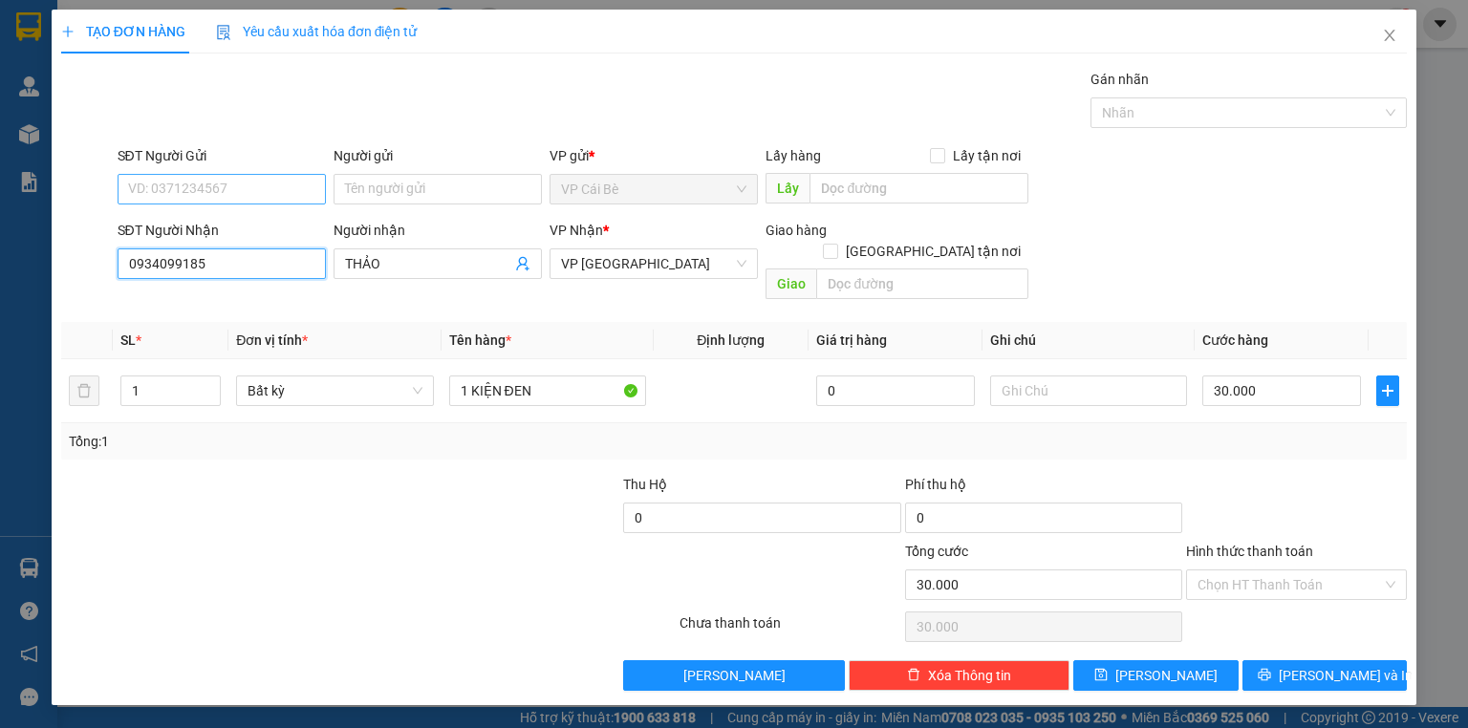
type input "0934099185"
click at [272, 193] on input "SĐT Người Gửi" at bounding box center [222, 189] width 208 height 31
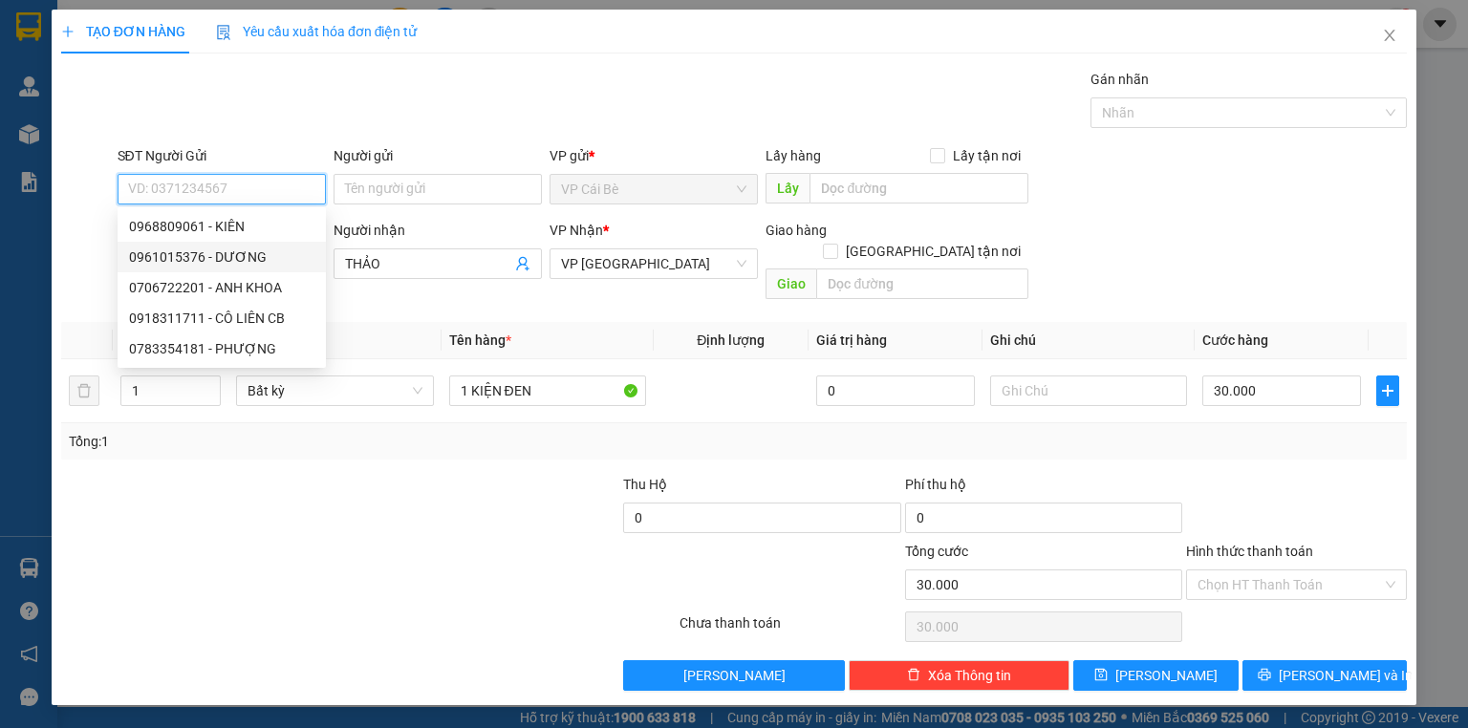
click at [271, 264] on div "0961015376 - DƯƠNG" at bounding box center [221, 257] width 185 height 21
type input "0961015376"
type input "DƯƠNG"
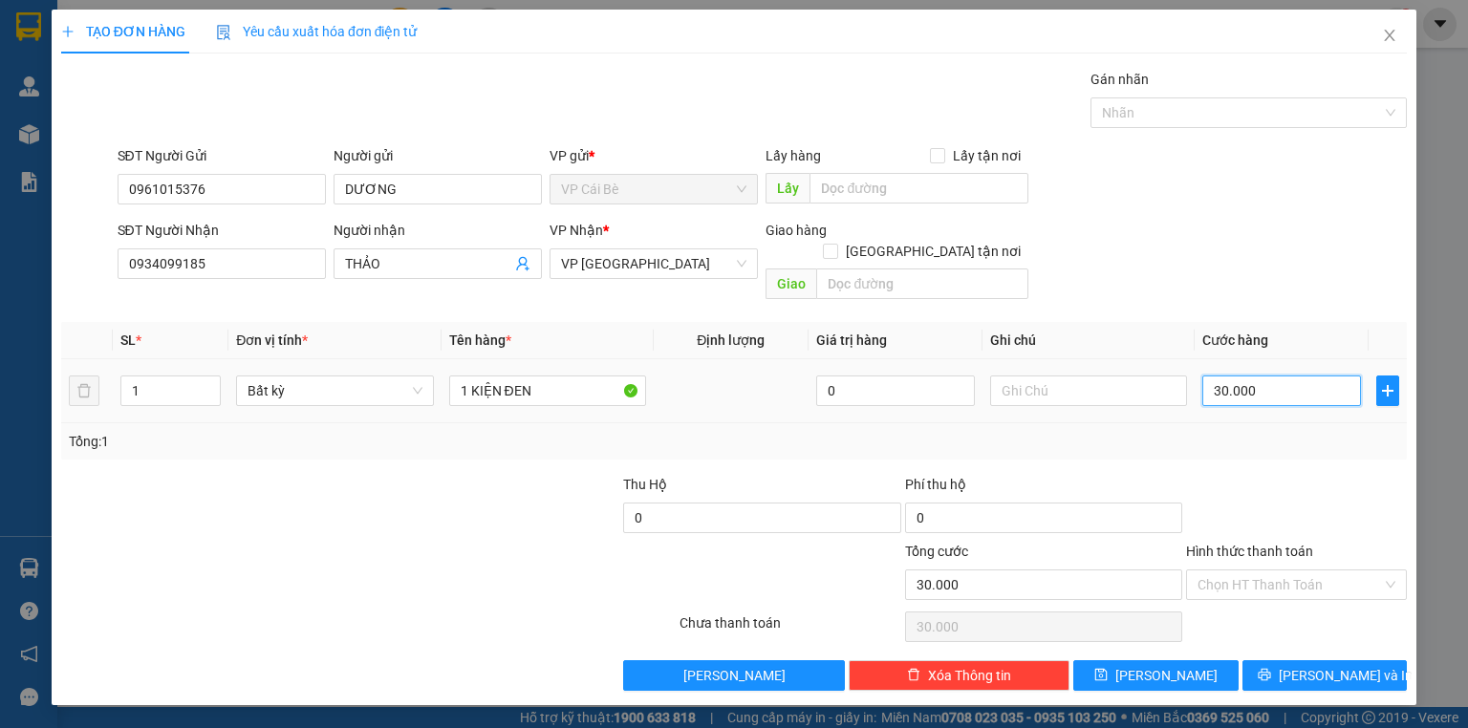
click at [1220, 376] on input "30.000" at bounding box center [1281, 391] width 159 height 31
type input "0"
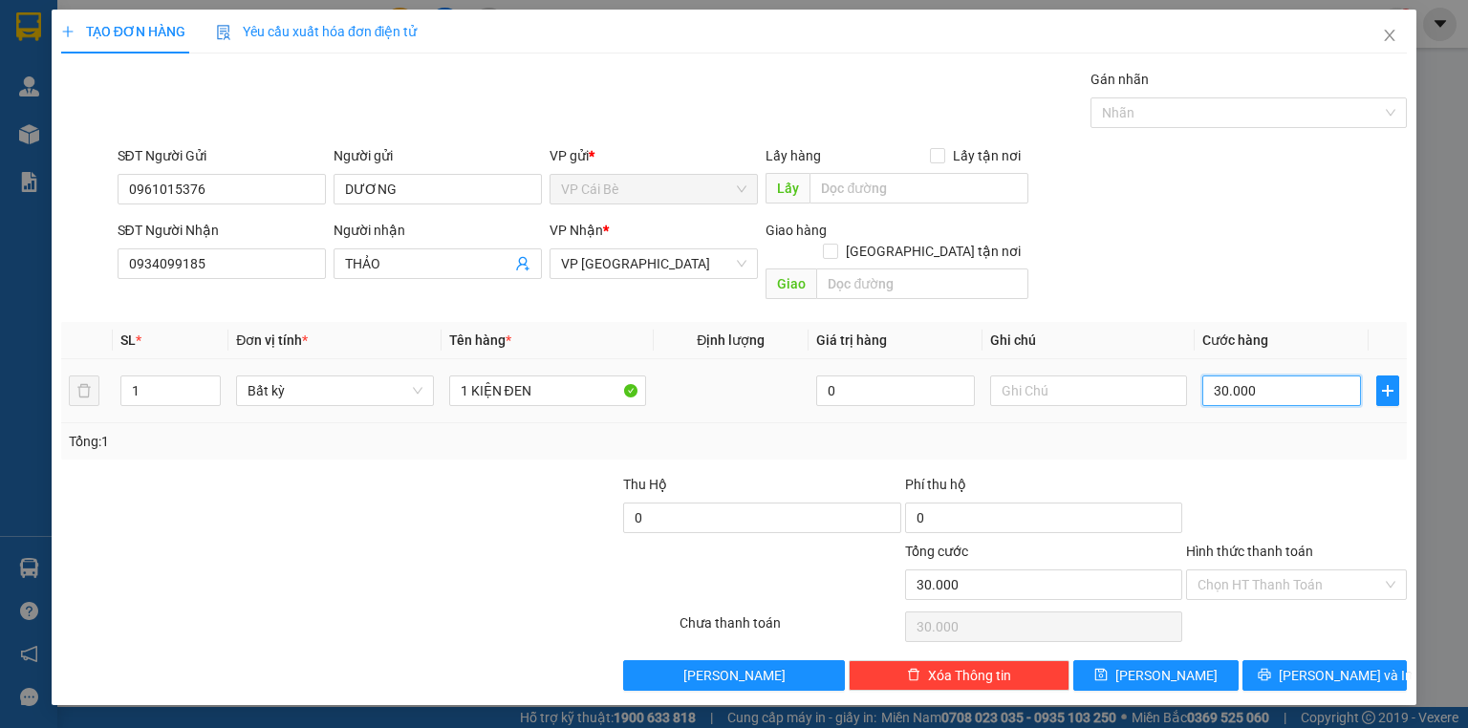
type input "0.000"
type input "20.000"
click at [1280, 571] on input "Hình thức thanh toán" at bounding box center [1289, 585] width 184 height 29
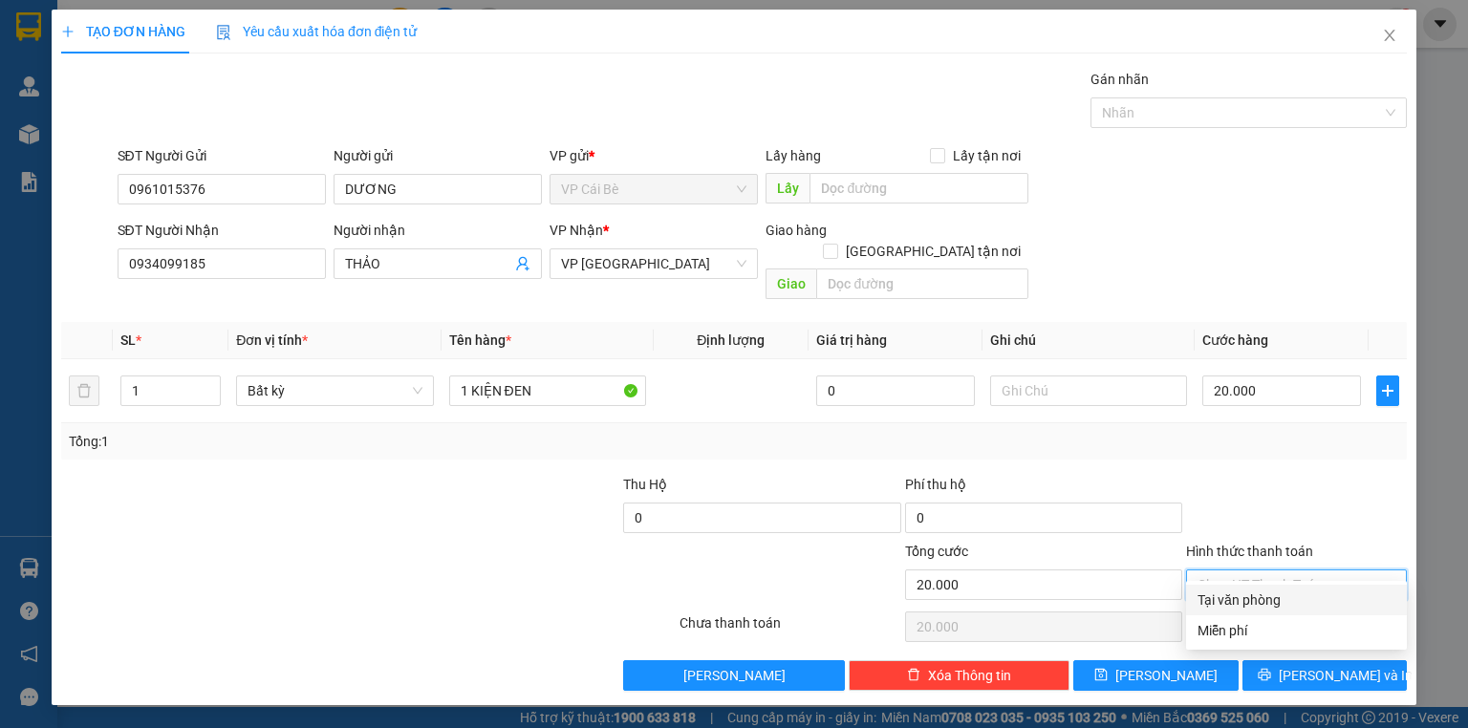
click at [1282, 603] on div "Tại văn phòng" at bounding box center [1296, 600] width 198 height 21
type input "0"
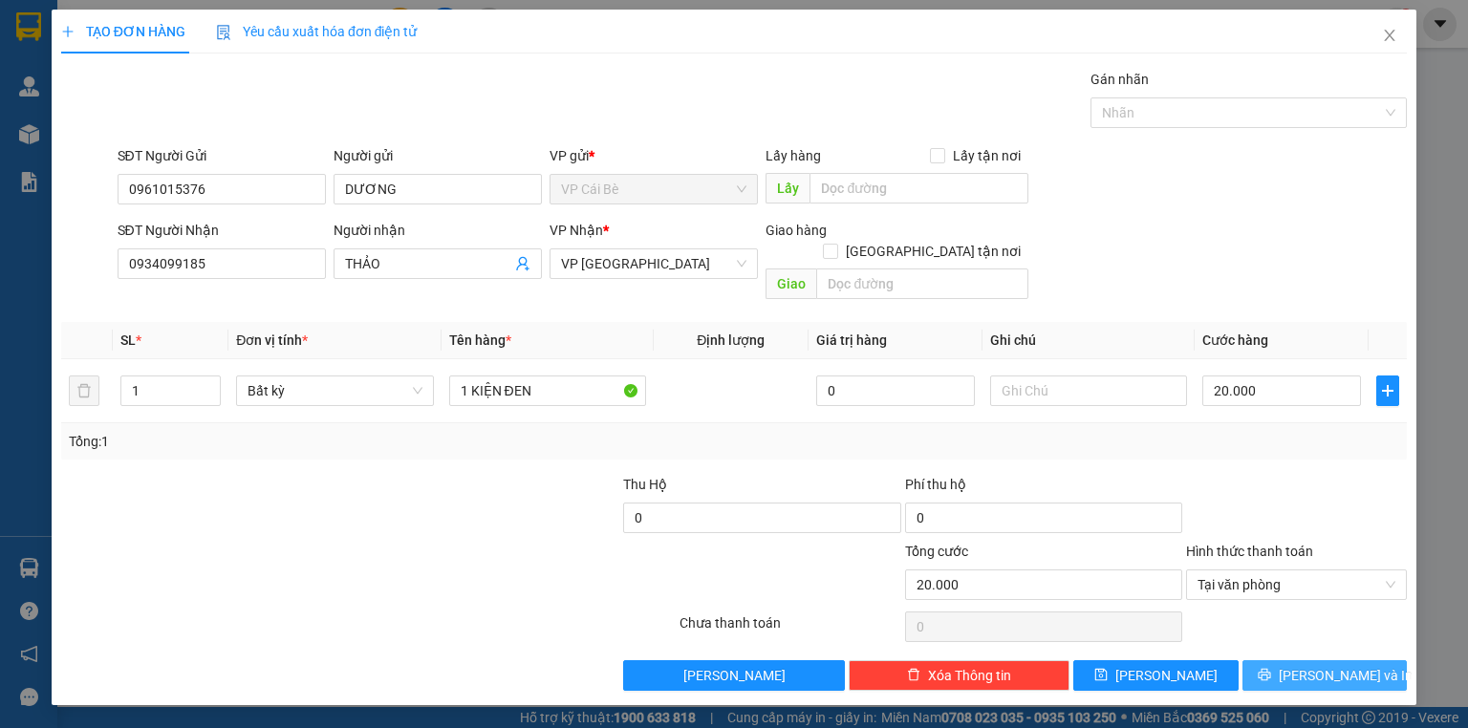
click at [1277, 660] on button "[PERSON_NAME] và In" at bounding box center [1324, 675] width 165 height 31
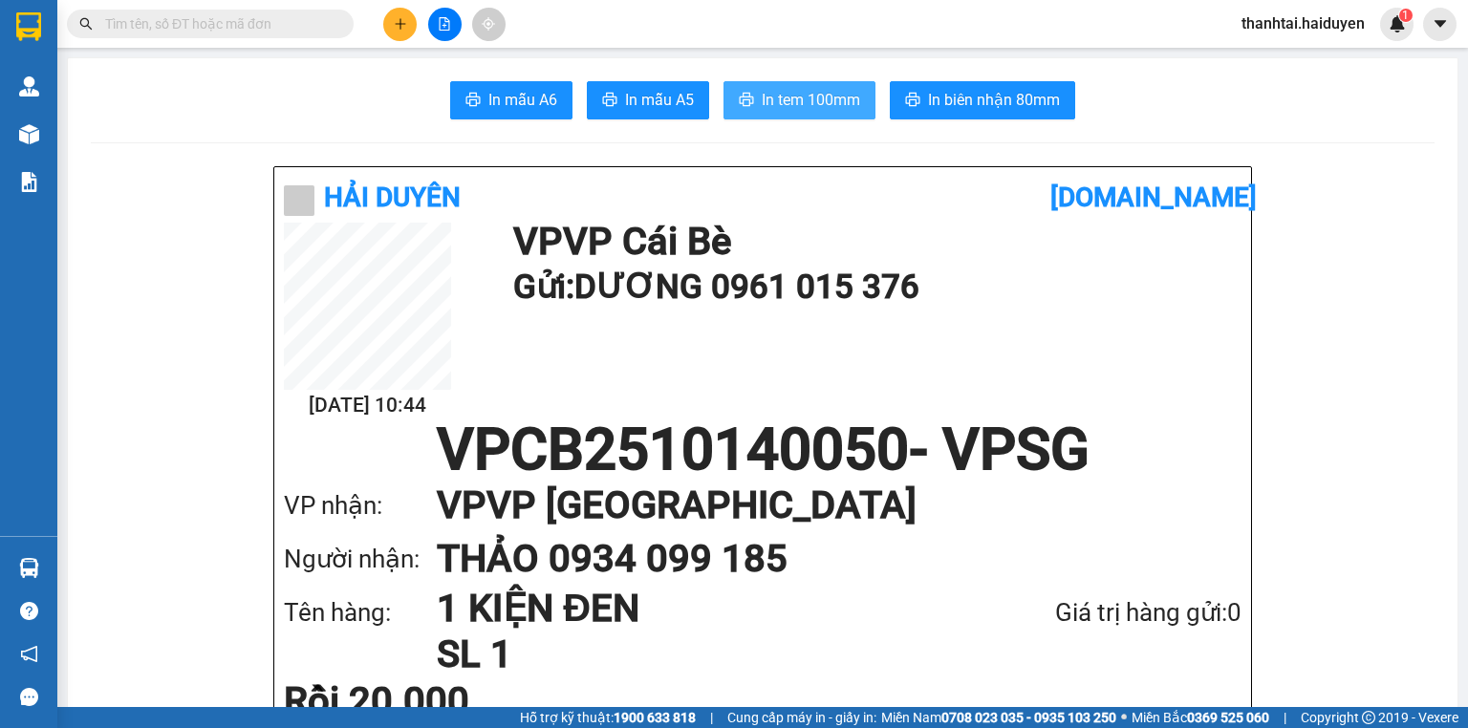
click at [822, 91] on span "In tem 100mm" at bounding box center [811, 100] width 98 height 24
click at [814, 98] on span "In tem 100mm" at bounding box center [811, 100] width 98 height 24
click at [406, 21] on icon "plus" at bounding box center [400, 23] width 13 height 13
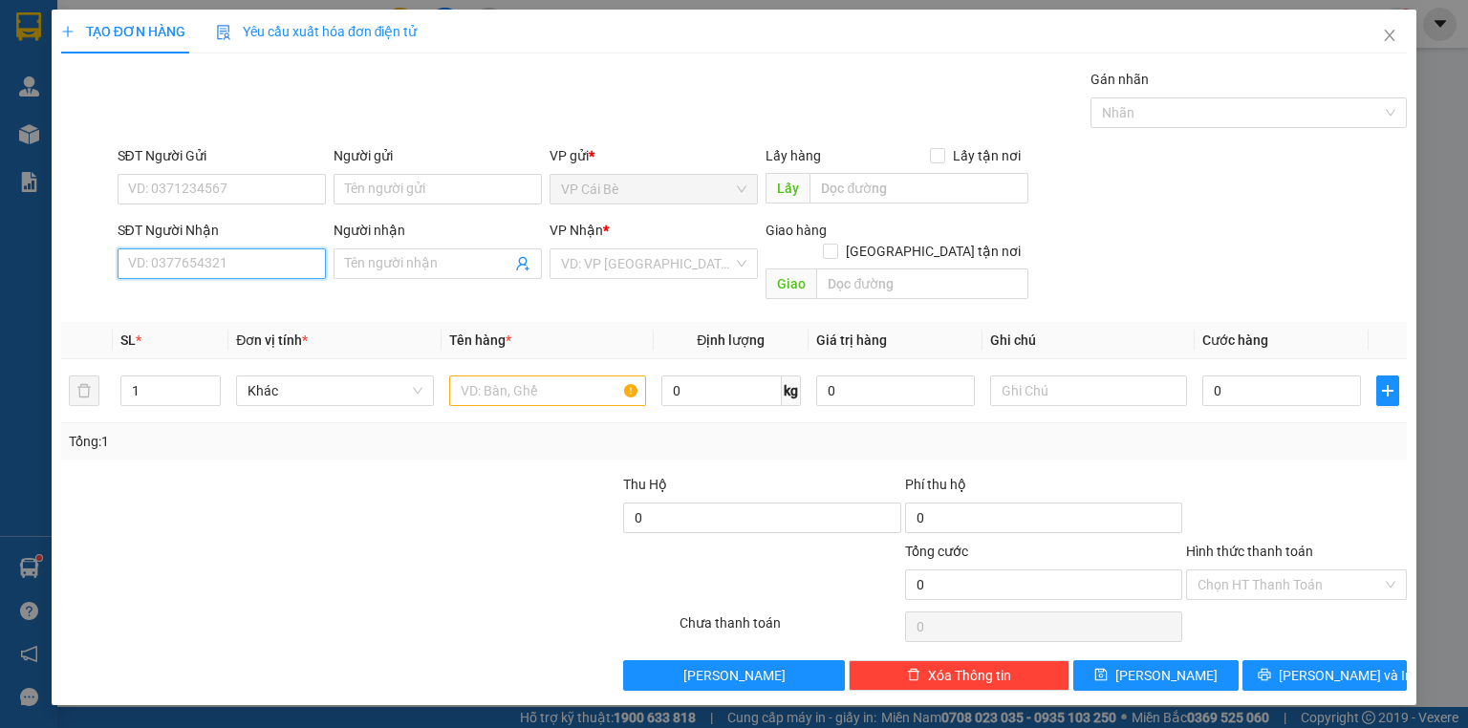
click at [285, 262] on input "SĐT Người Nhận" at bounding box center [222, 263] width 208 height 31
click at [281, 196] on input "SĐT Người Gửi" at bounding box center [222, 189] width 208 height 31
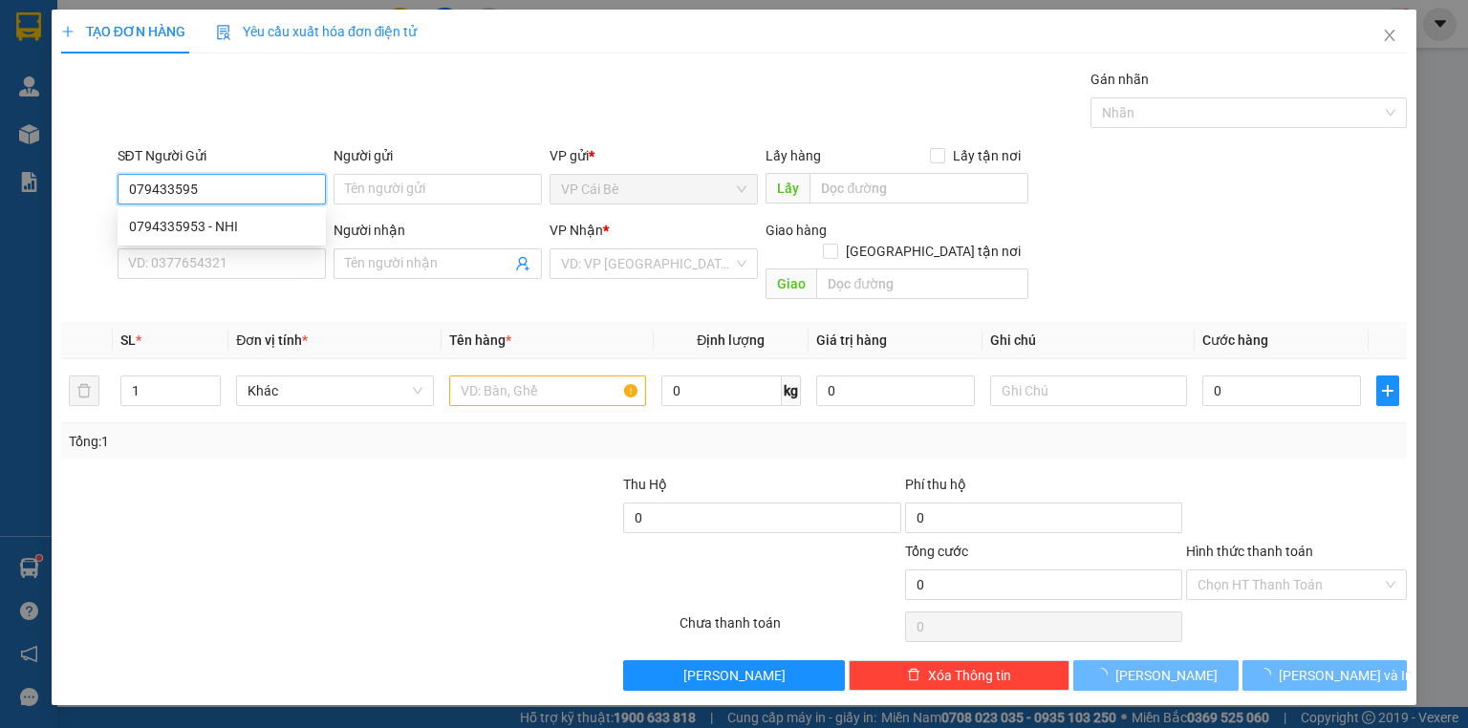
type input "0794335953"
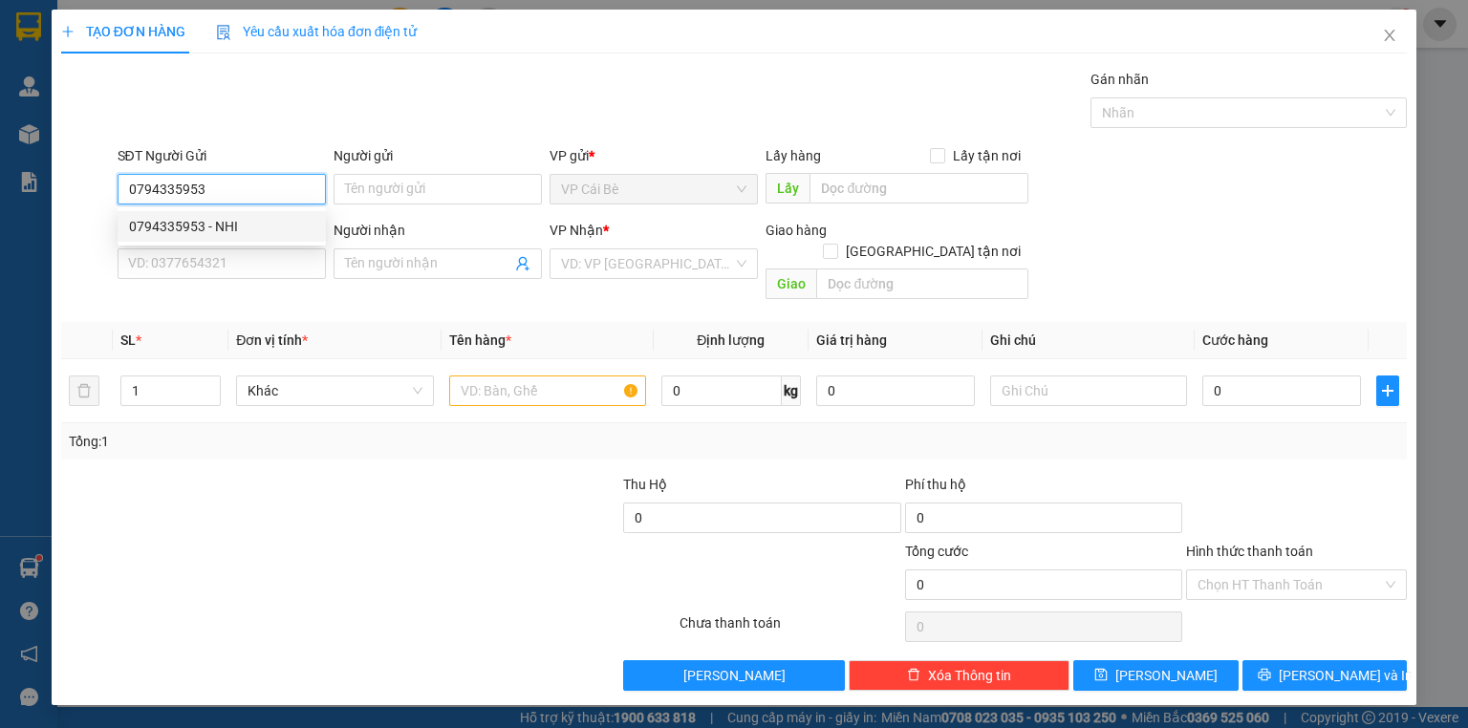
click at [279, 219] on div "0794335953 - NHI" at bounding box center [221, 226] width 185 height 21
type input "NHI"
type input "0982976866"
type input "SƠN"
type input "20.000"
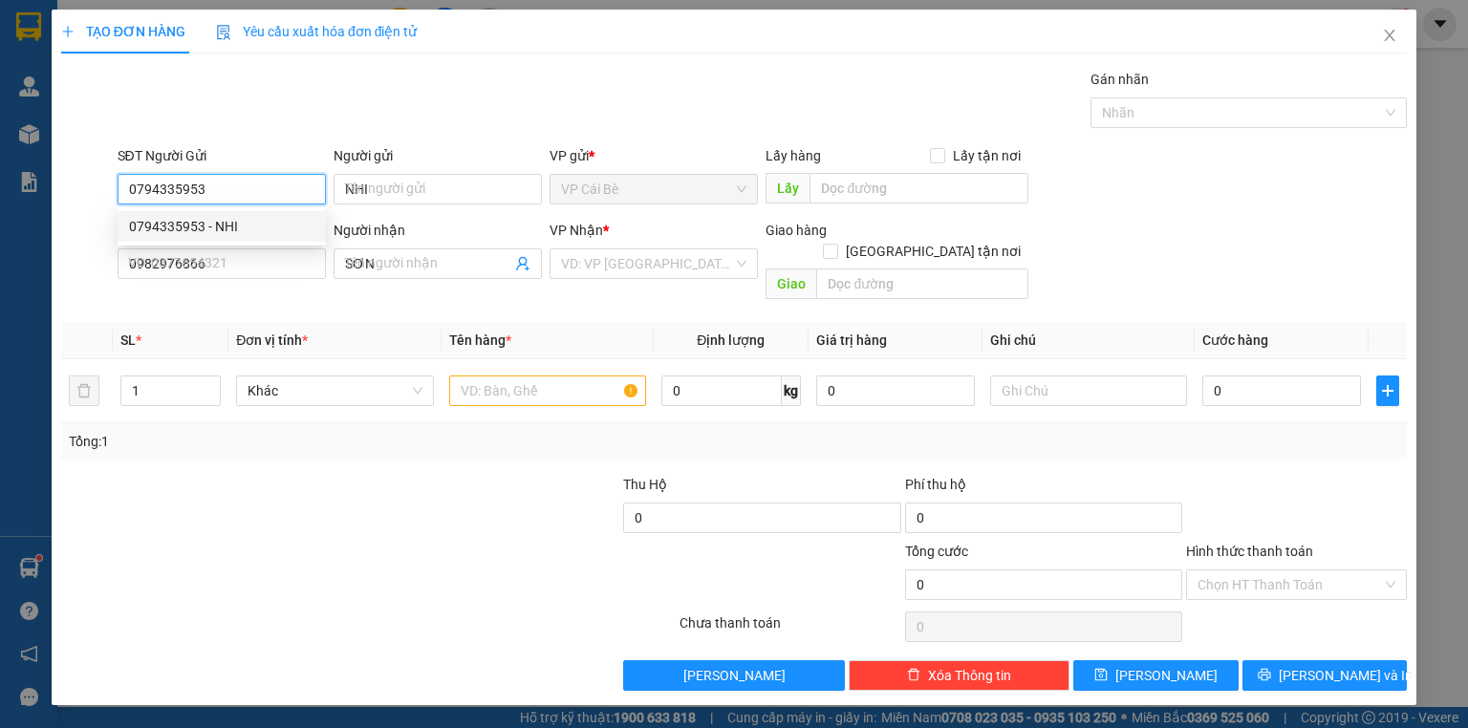
type input "20.000"
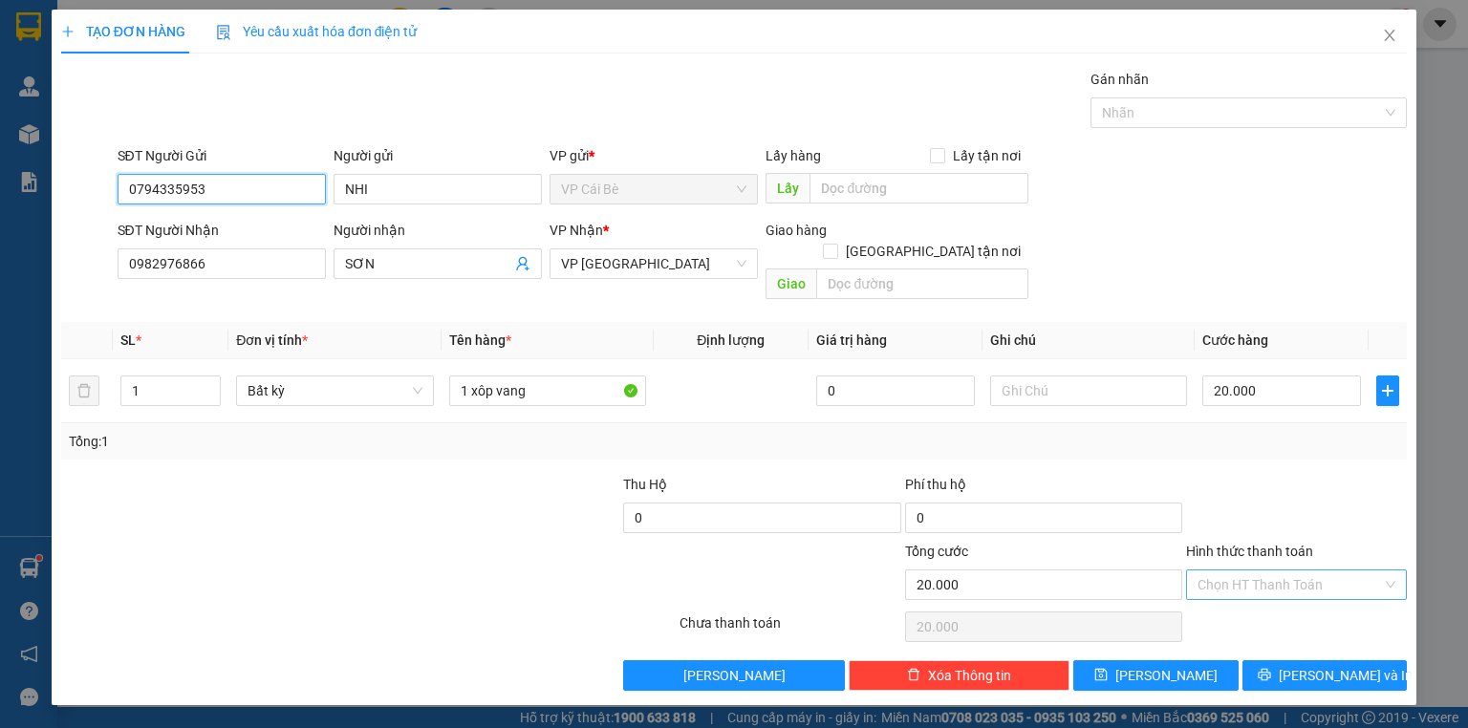
type input "0794335953"
click at [1320, 571] on input "Hình thức thanh toán" at bounding box center [1289, 585] width 184 height 29
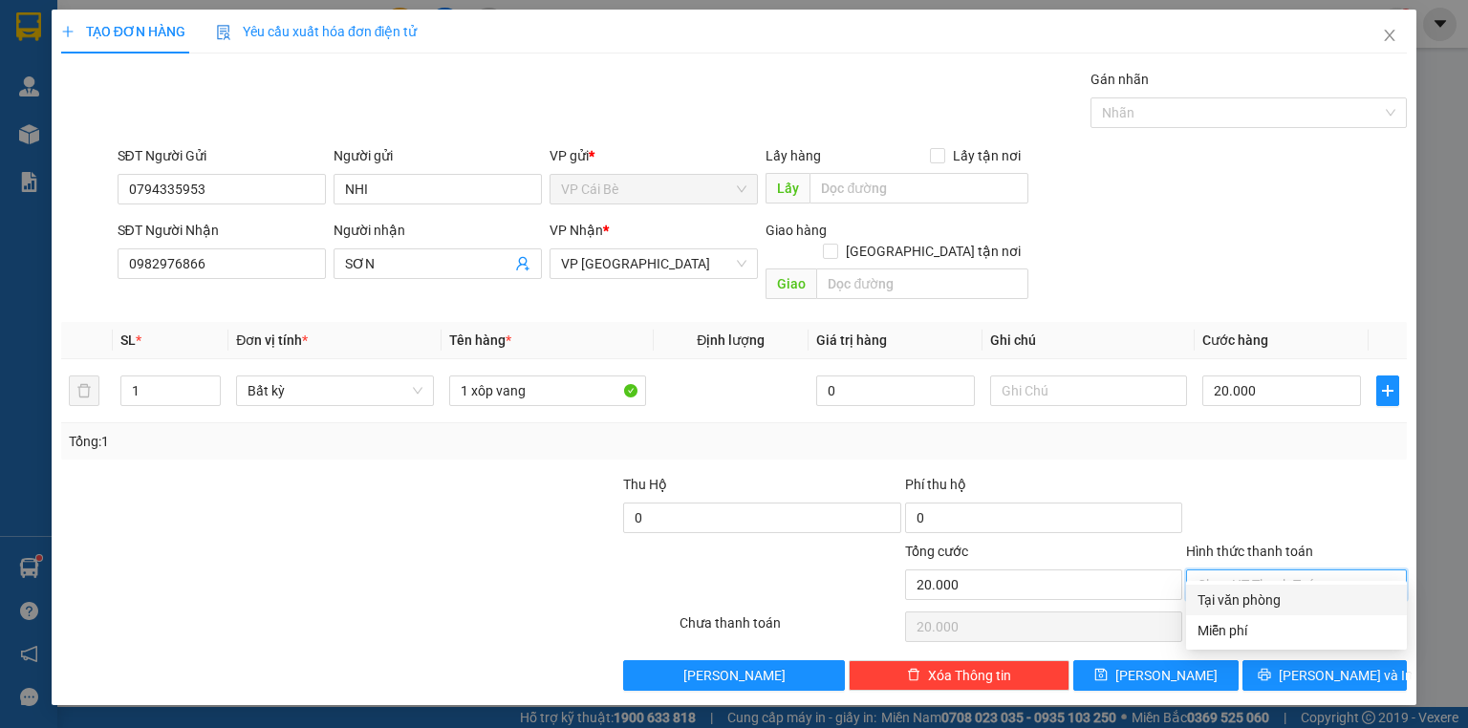
click at [1314, 600] on div "Tại văn phòng" at bounding box center [1296, 600] width 198 height 21
type input "0"
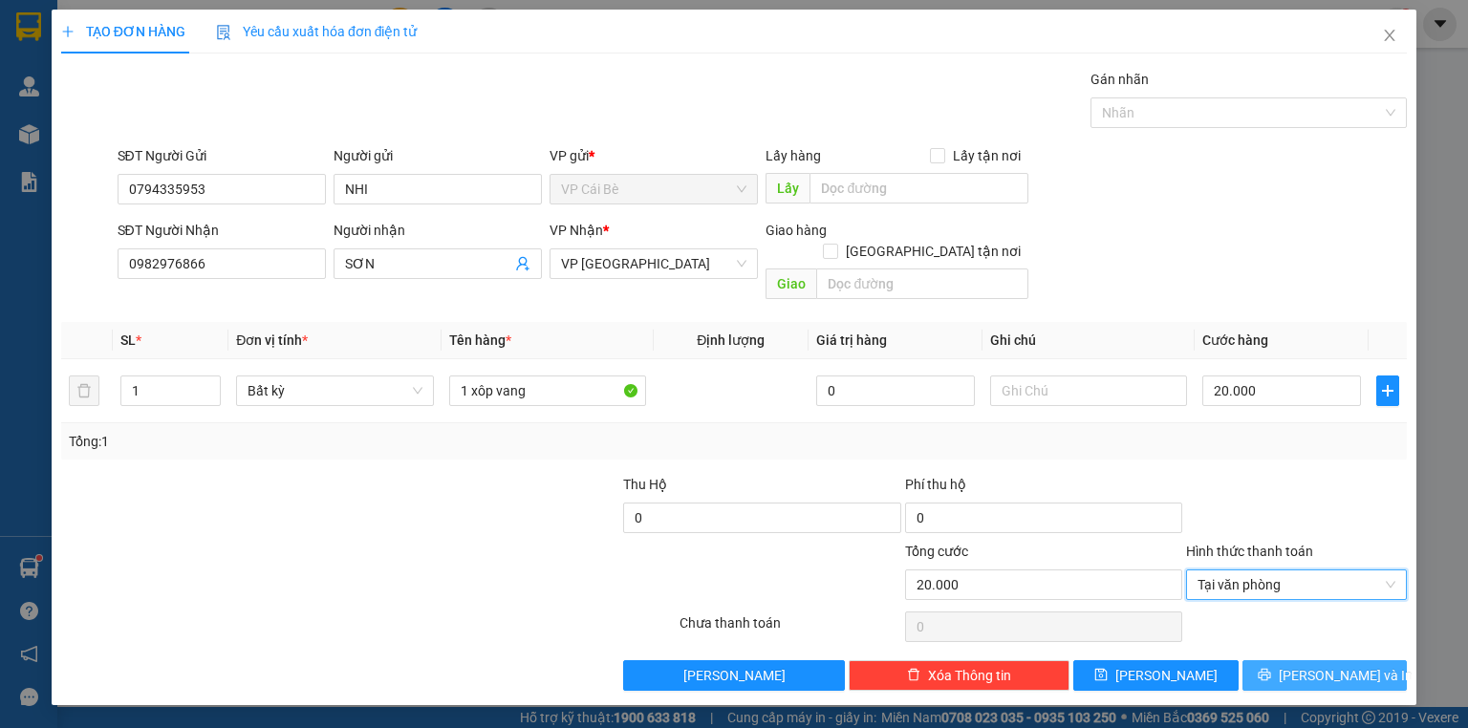
click at [1325, 665] on span "[PERSON_NAME] và In" at bounding box center [1346, 675] width 134 height 21
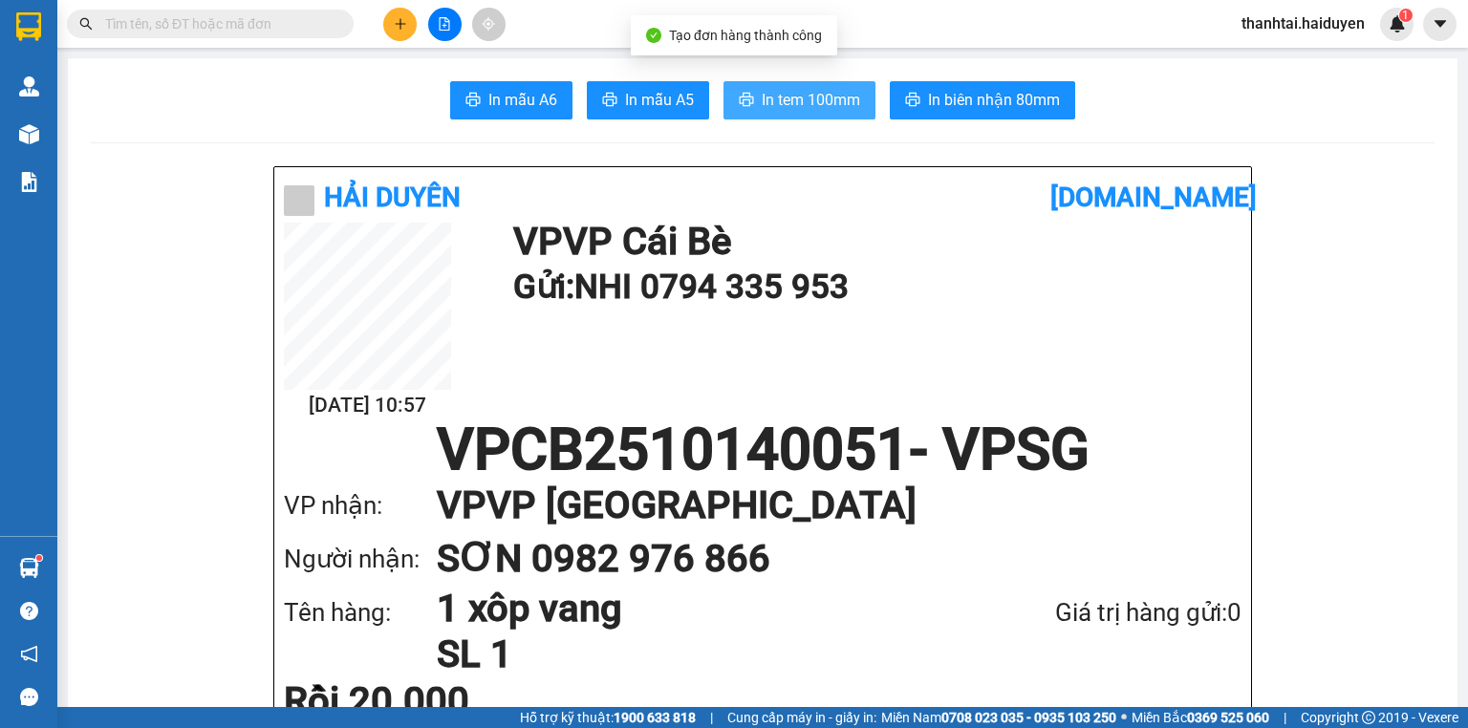
click at [775, 99] on span "In tem 100mm" at bounding box center [811, 100] width 98 height 24
click at [411, 26] on button at bounding box center [399, 24] width 33 height 33
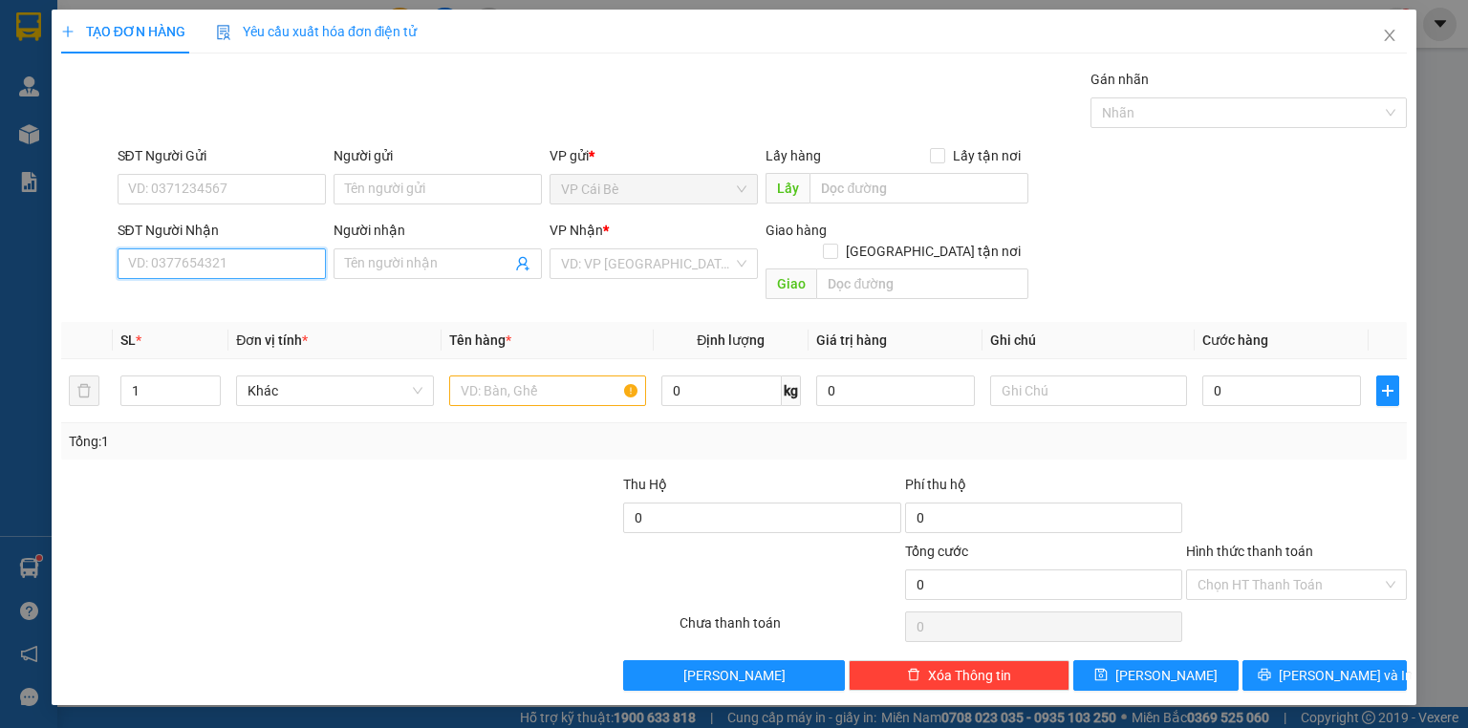
click at [245, 272] on input "SĐT Người Nhận" at bounding box center [222, 263] width 208 height 31
click at [193, 306] on div "0962756740 - PHUONG" at bounding box center [236, 301] width 215 height 21
type input "0962756740"
type input "PHUONG"
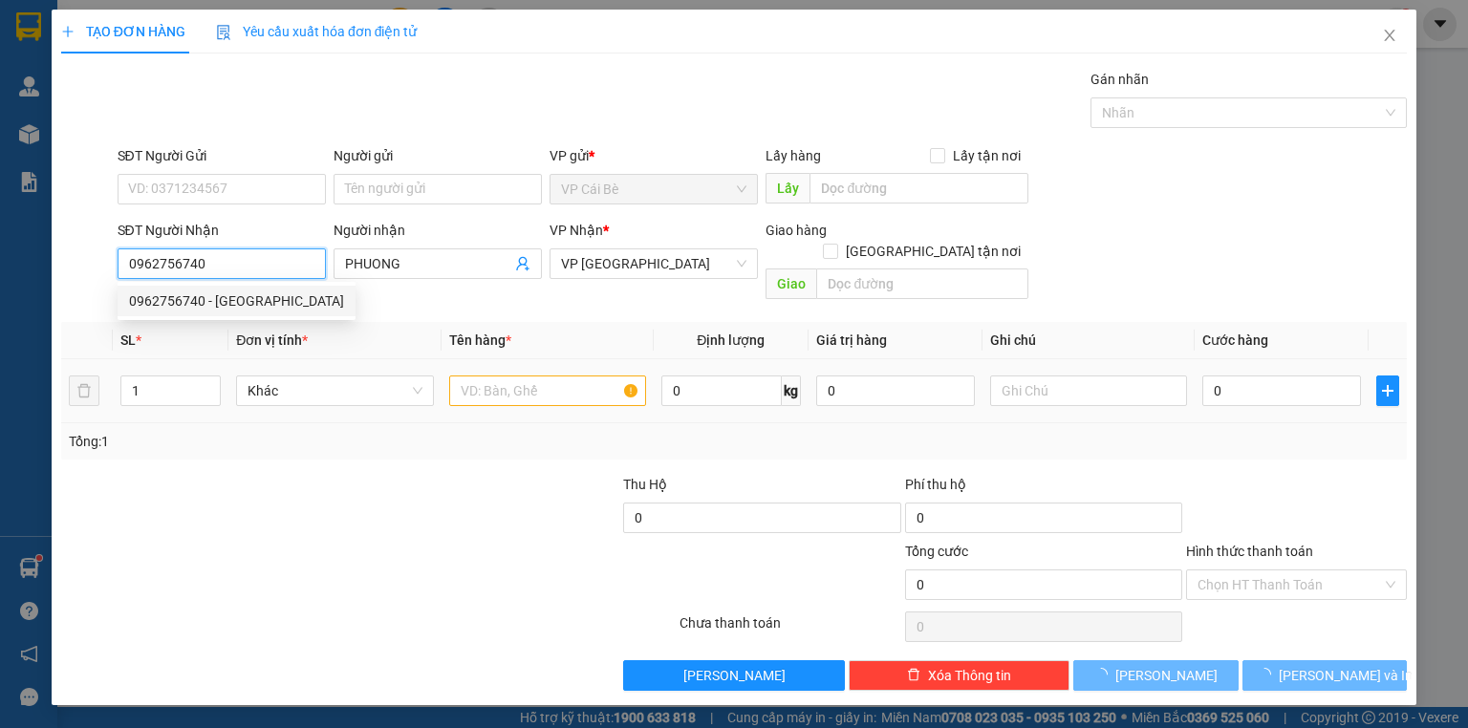
type input "20.000"
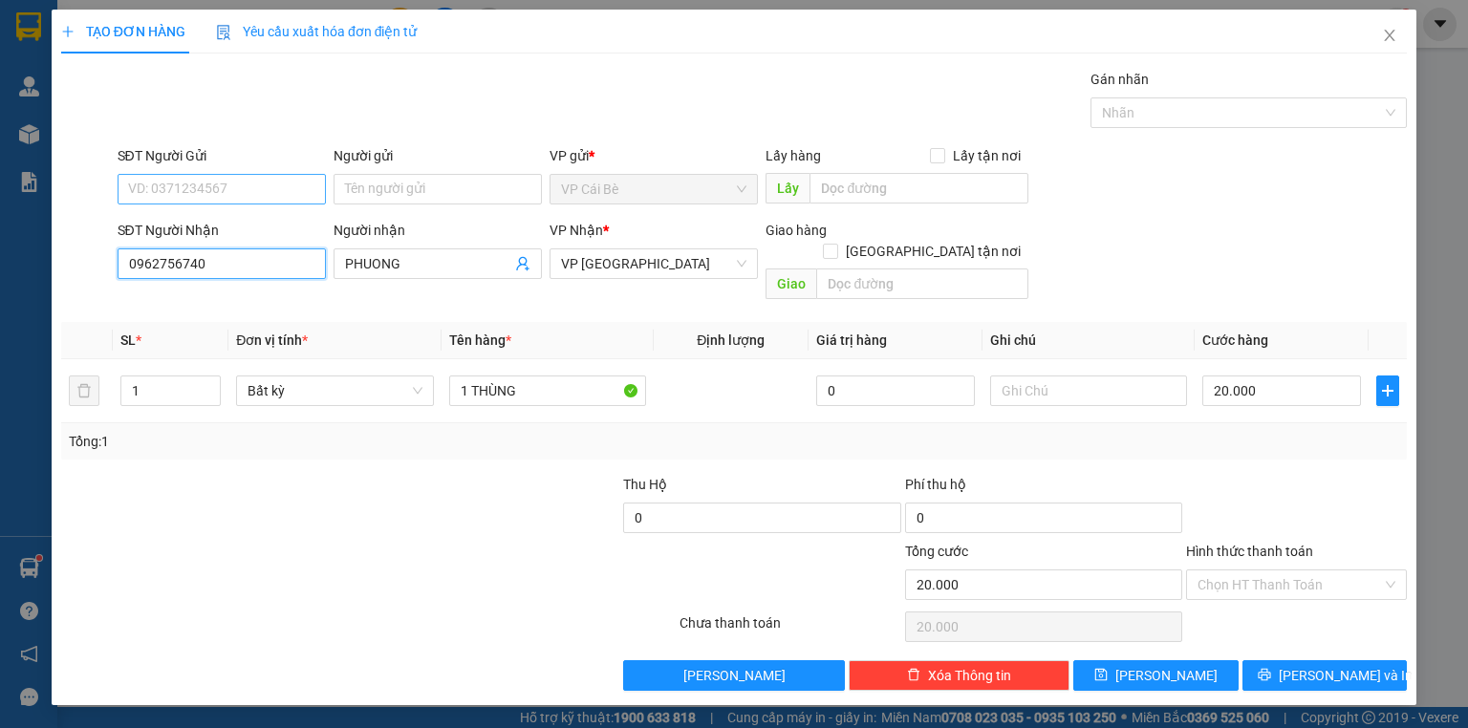
type input "0962756740"
click at [223, 191] on input "SĐT Người Gửi" at bounding box center [222, 189] width 208 height 31
click at [265, 141] on div "Transit Pickup Surcharge Ids Transit Deliver Surcharge Ids Transit Deliver Surc…" at bounding box center [734, 380] width 1346 height 622
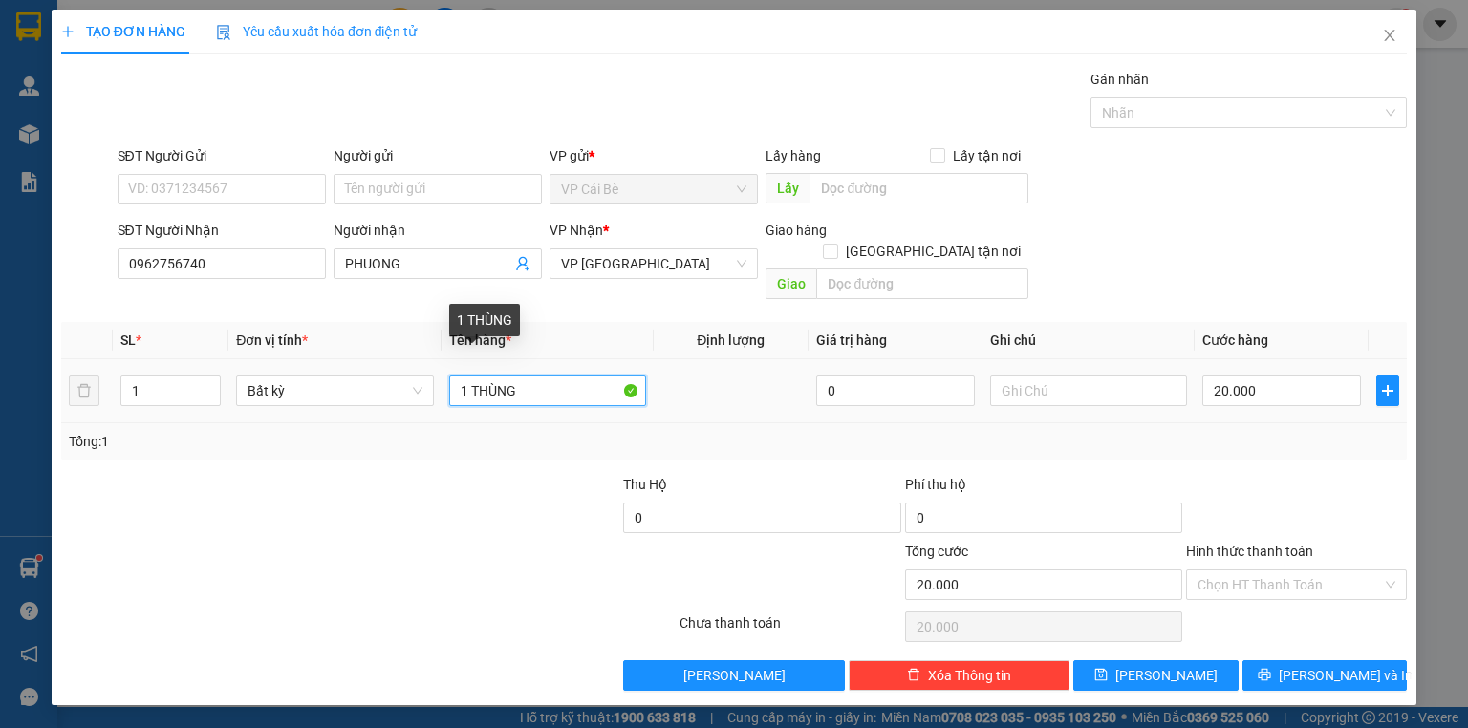
click at [542, 376] on input "1 THÙNG" at bounding box center [547, 391] width 197 height 31
type input "1 THÙNG CÓ BỊCH TRẮNG DÁN TRÊN"
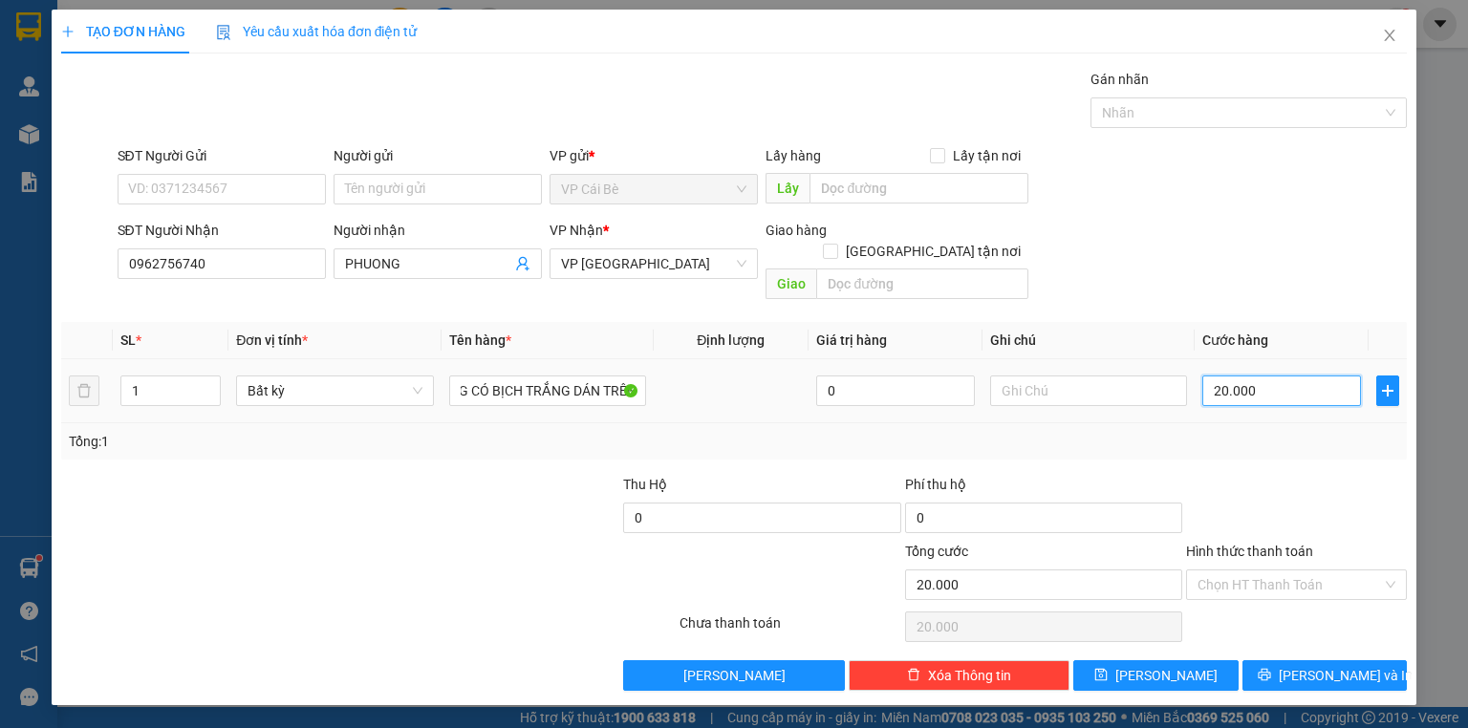
scroll to position [0, 0]
click at [1282, 377] on input "20.000" at bounding box center [1281, 391] width 159 height 31
type input "5"
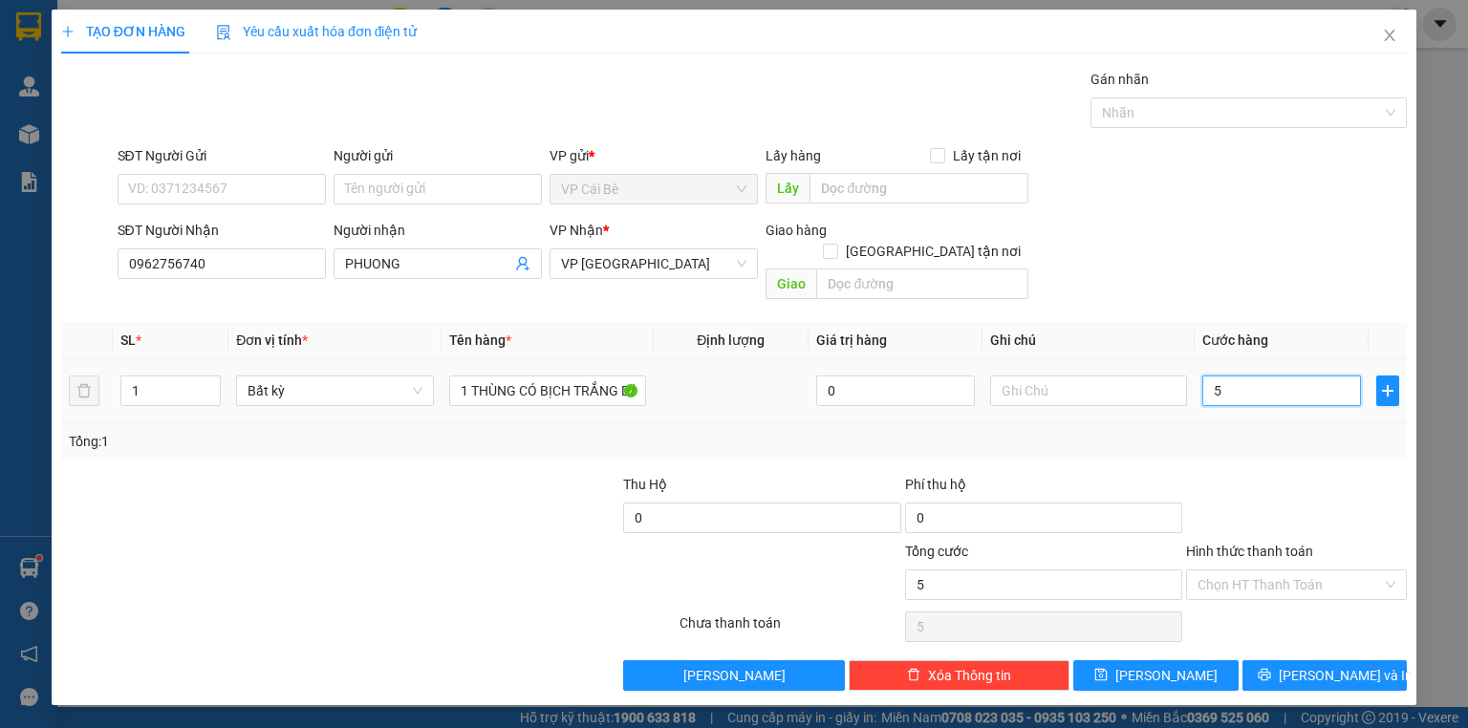
type input "50"
type input "50.000"
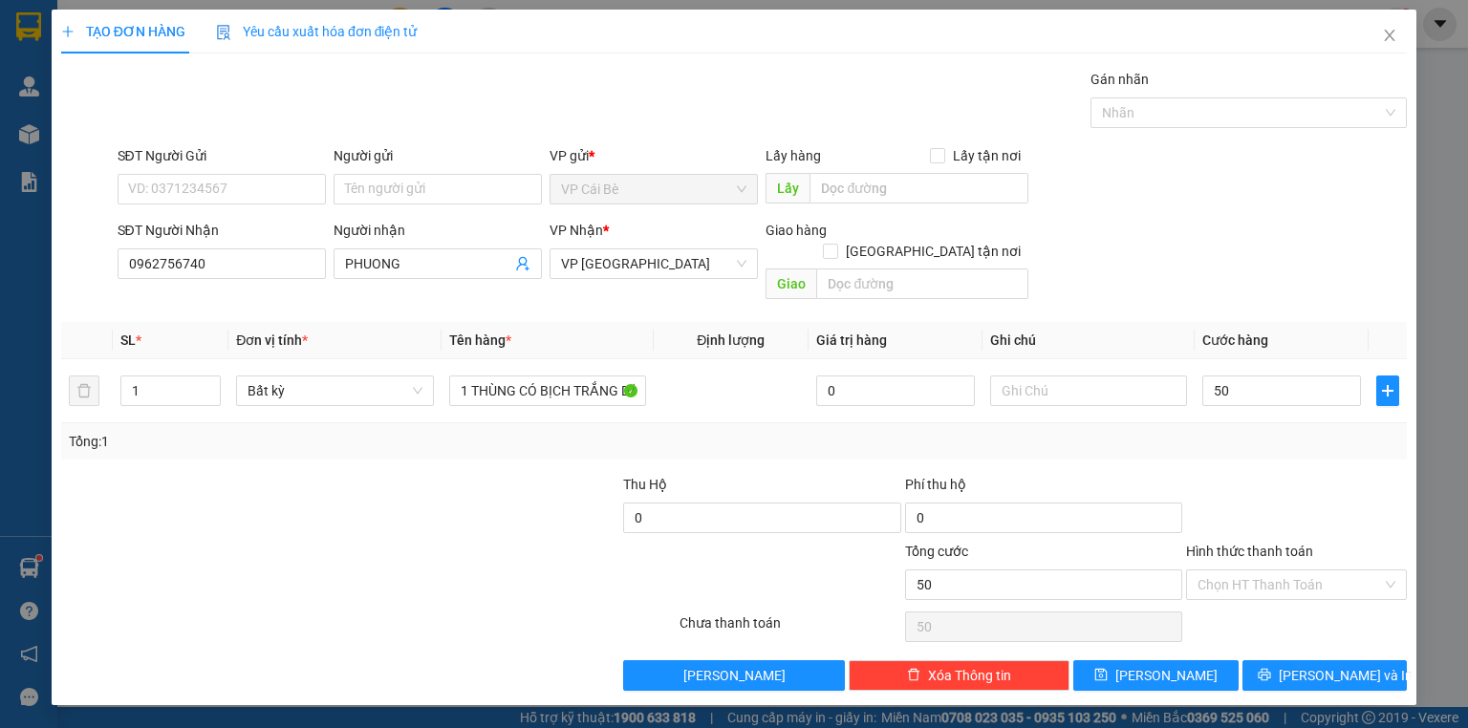
type input "50.000"
click at [1376, 516] on div at bounding box center [1296, 507] width 225 height 67
drag, startPoint x: 1346, startPoint y: 570, endPoint x: 1341, endPoint y: 584, distance: 15.1
click at [1344, 571] on input "Hình thức thanh toán" at bounding box center [1289, 585] width 184 height 29
click at [1332, 594] on div "Tại văn phòng" at bounding box center [1296, 600] width 198 height 21
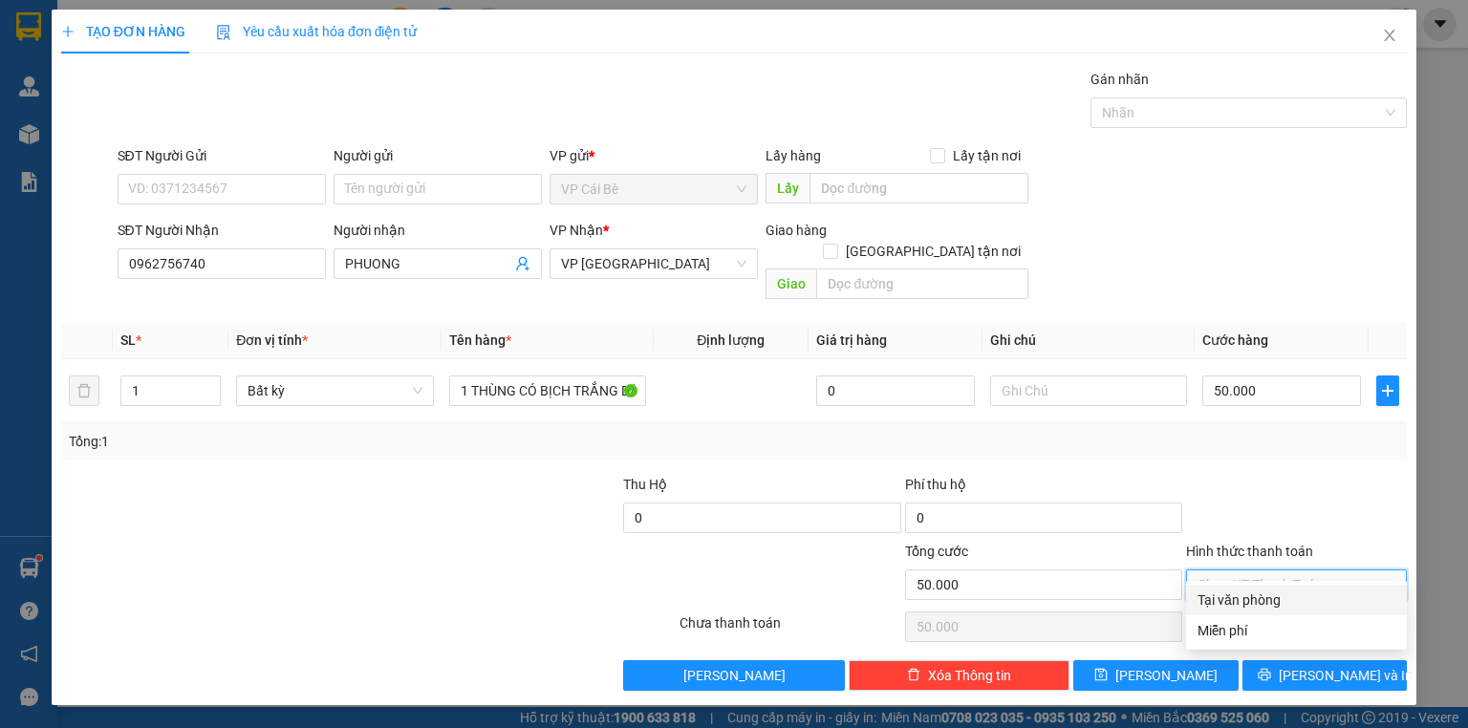
type input "0"
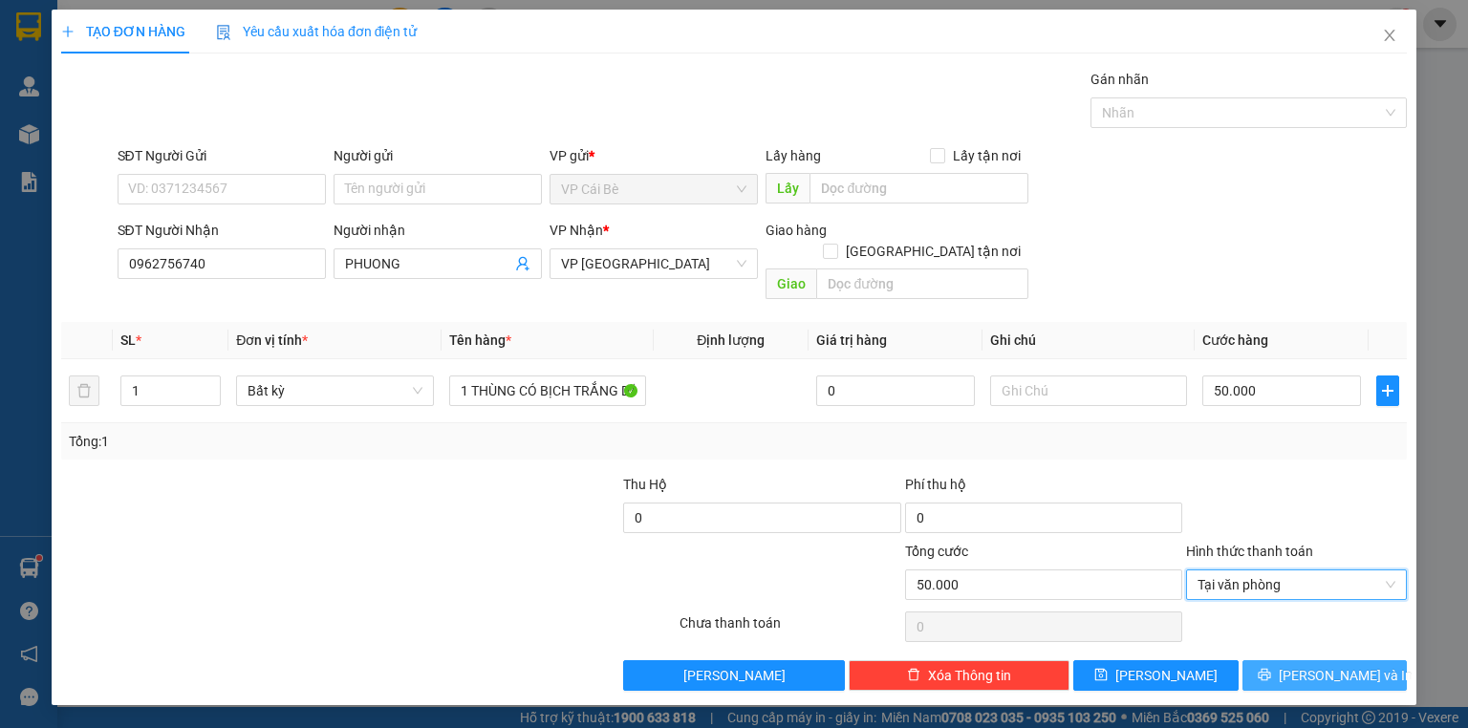
drag, startPoint x: 1353, startPoint y: 646, endPoint x: 1384, endPoint y: 658, distance: 33.0
click at [1355, 665] on span "[PERSON_NAME] và In" at bounding box center [1346, 675] width 134 height 21
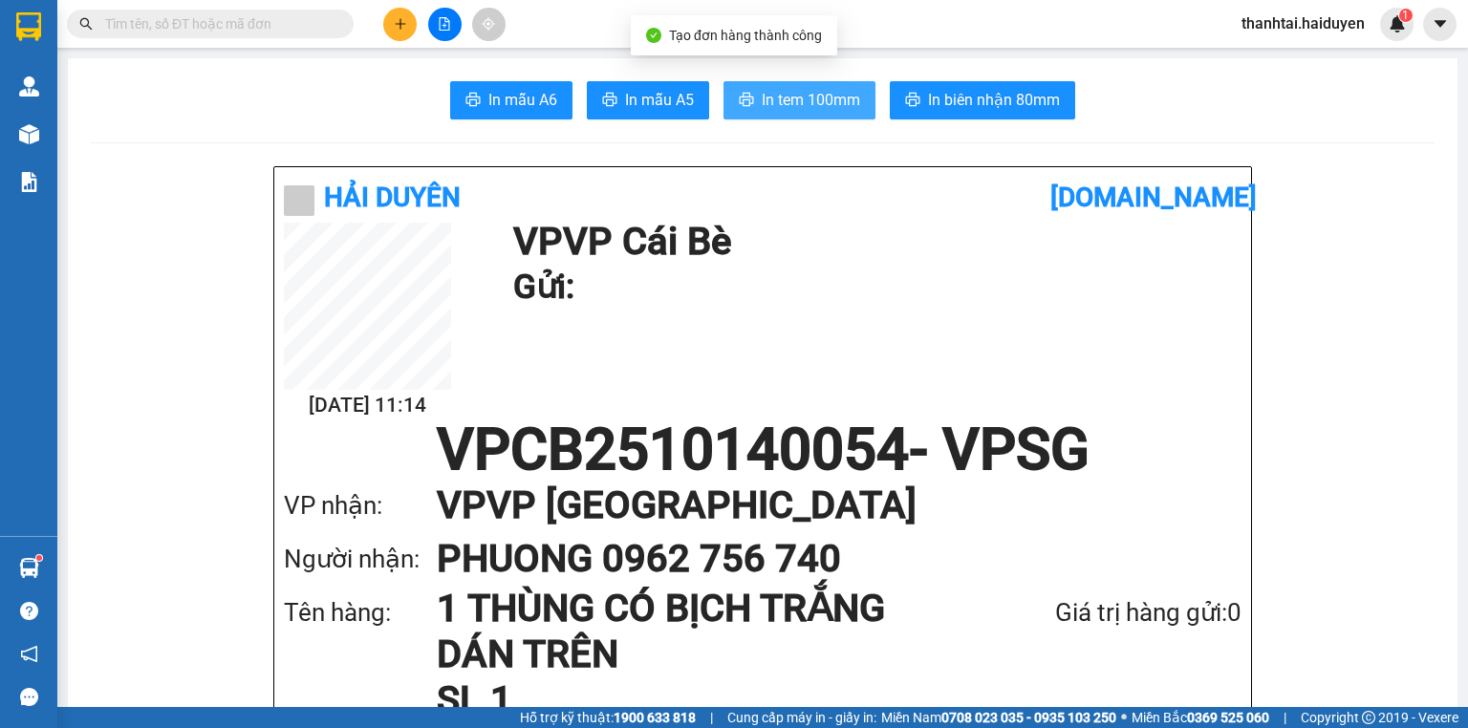
click at [780, 96] on span "In tem 100mm" at bounding box center [811, 100] width 98 height 24
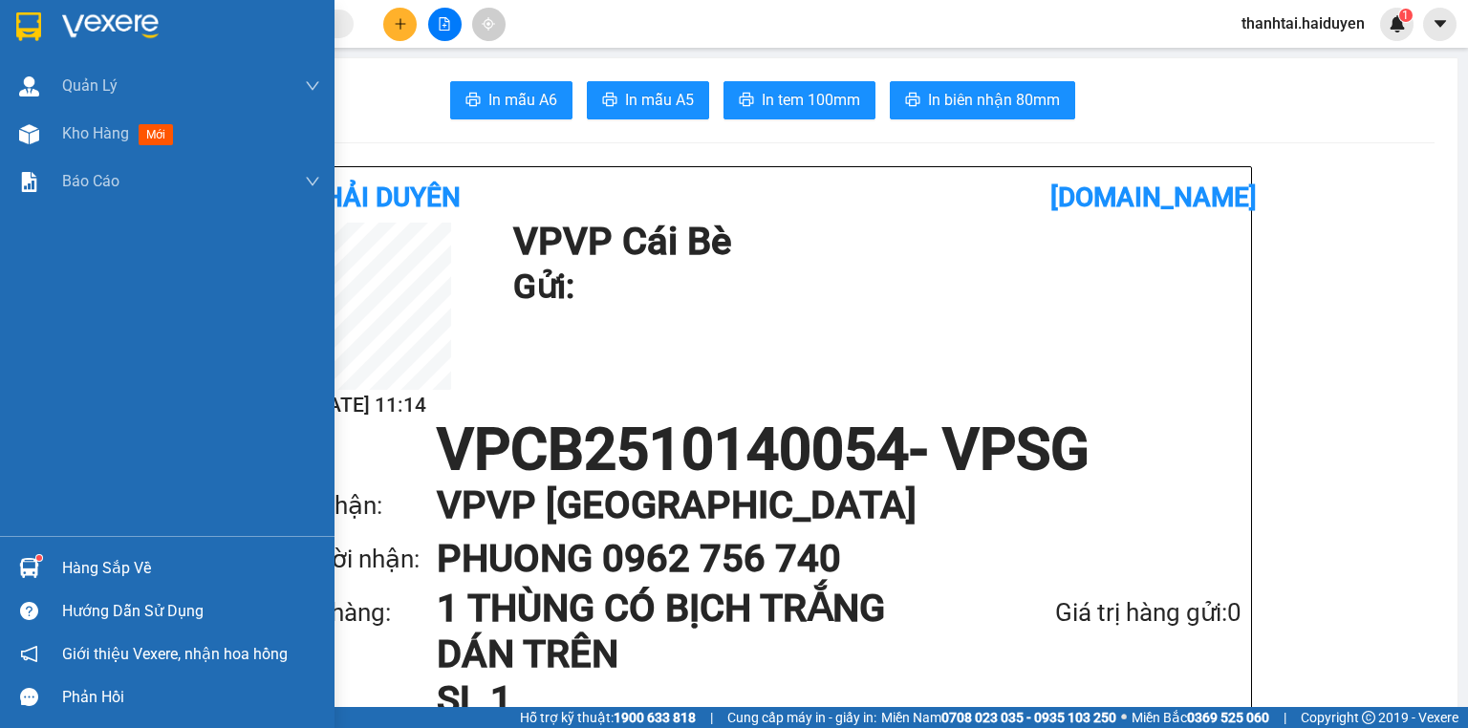
click at [96, 574] on div "Hàng sắp về" at bounding box center [191, 568] width 258 height 29
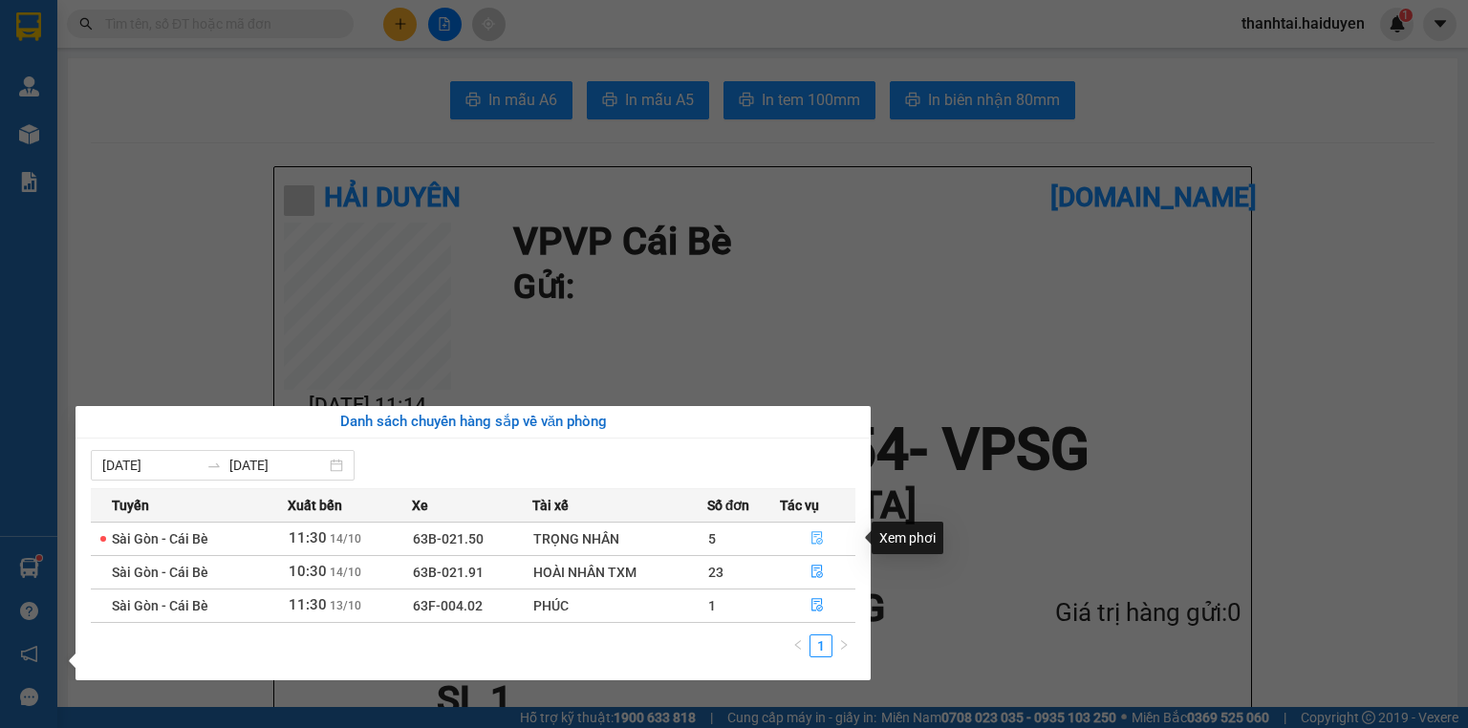
click at [809, 537] on button "button" at bounding box center [818, 539] width 75 height 31
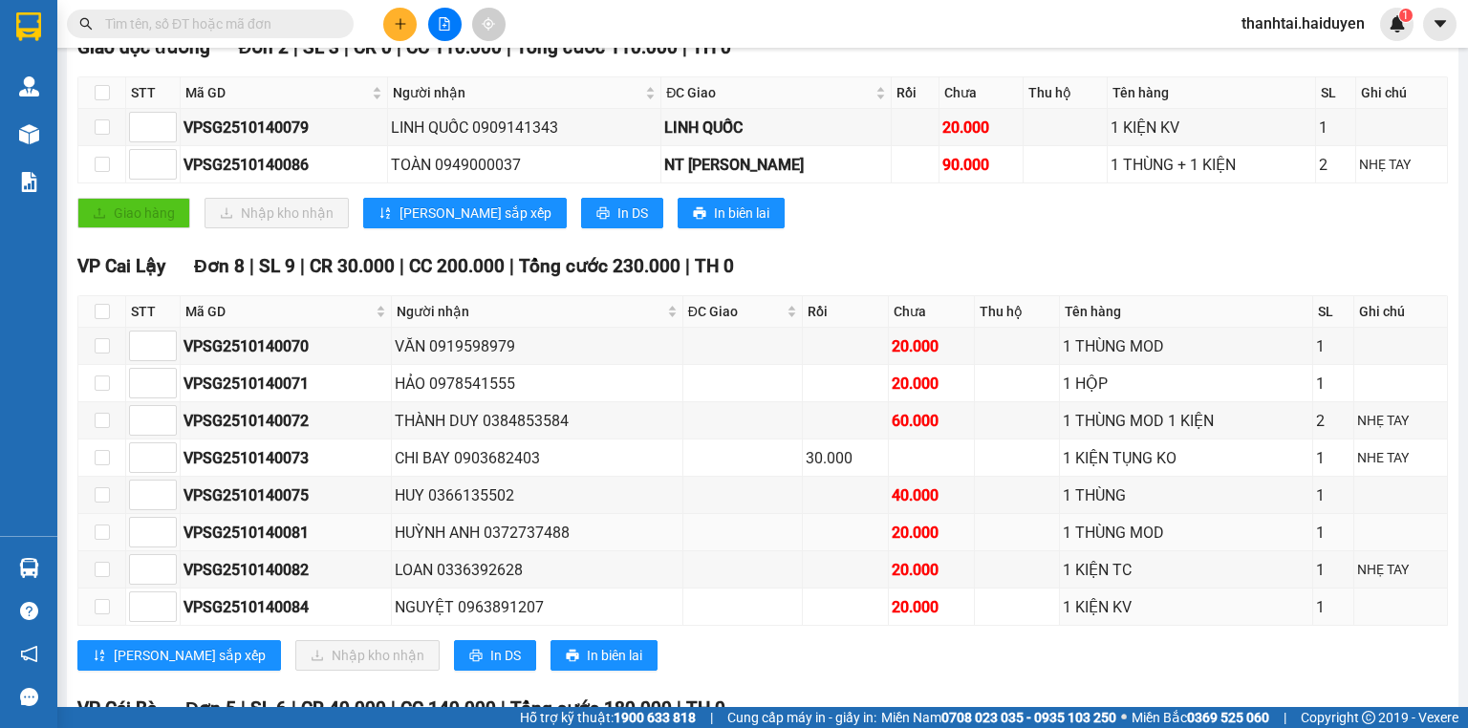
scroll to position [306, 0]
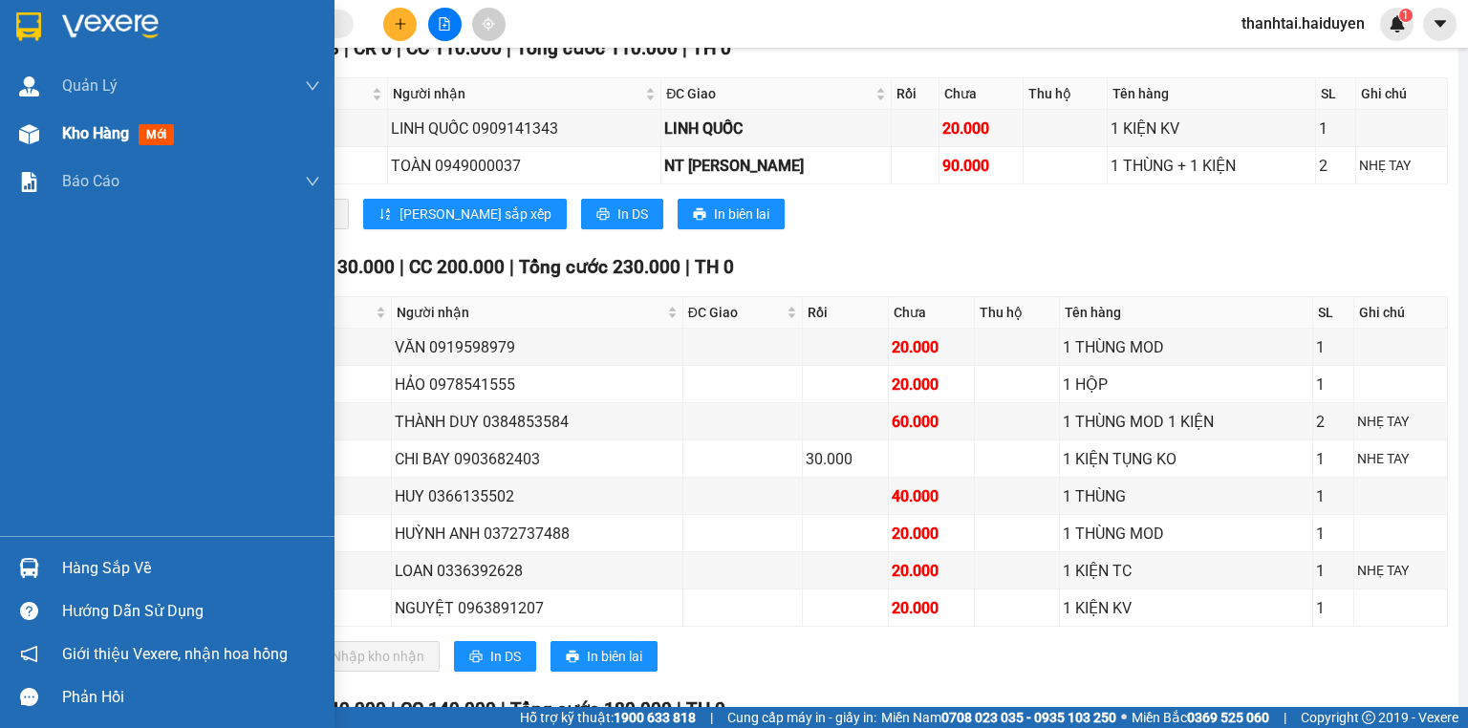
click at [77, 134] on span "Kho hàng" at bounding box center [95, 133] width 67 height 18
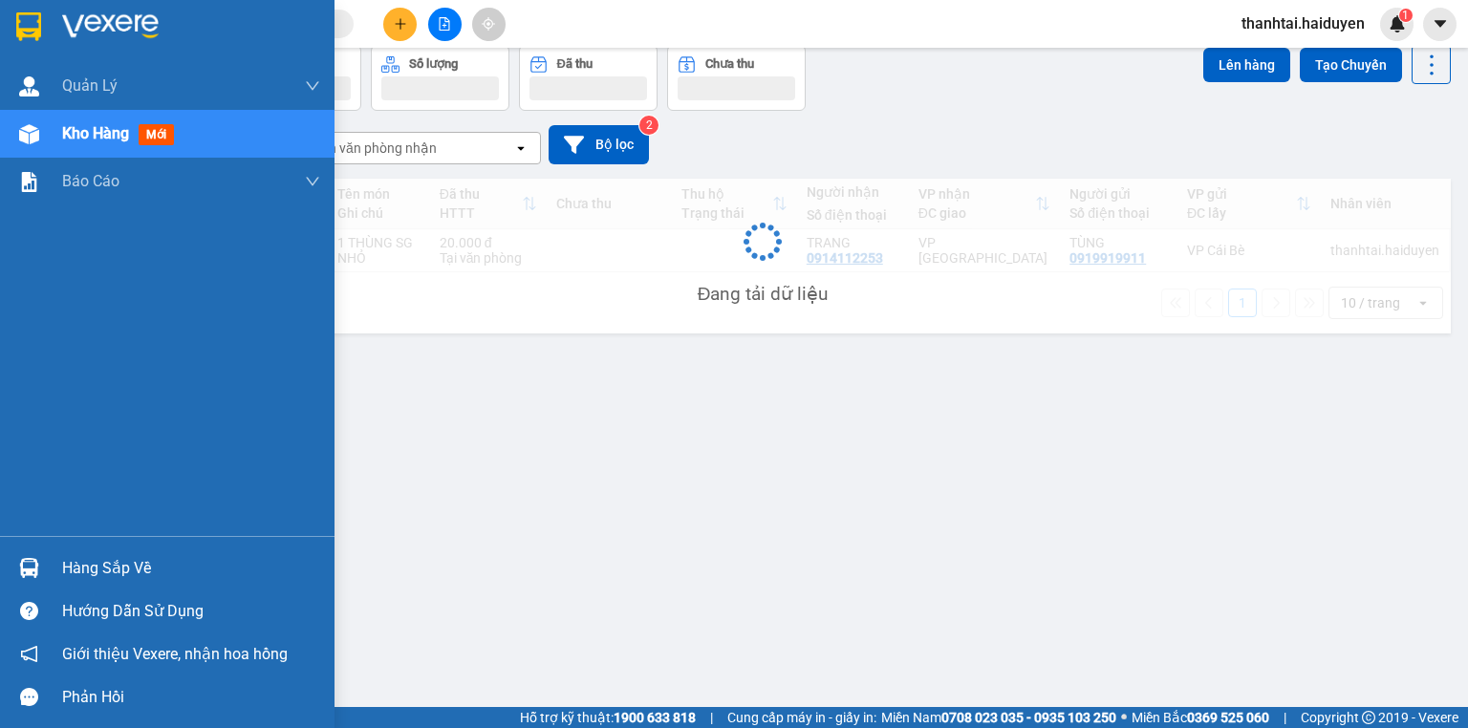
scroll to position [88, 0]
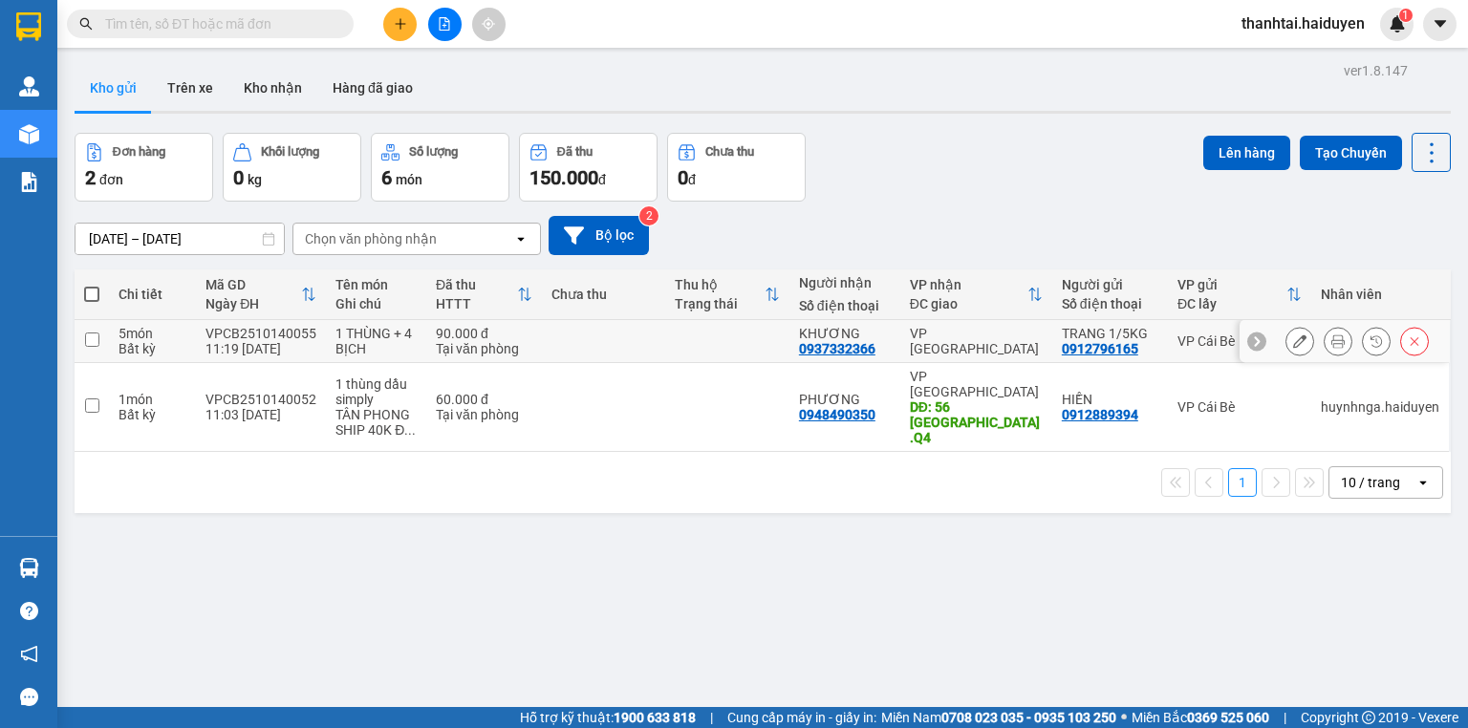
click at [152, 326] on div "5 món" at bounding box center [152, 333] width 68 height 15
checkbox input "true"
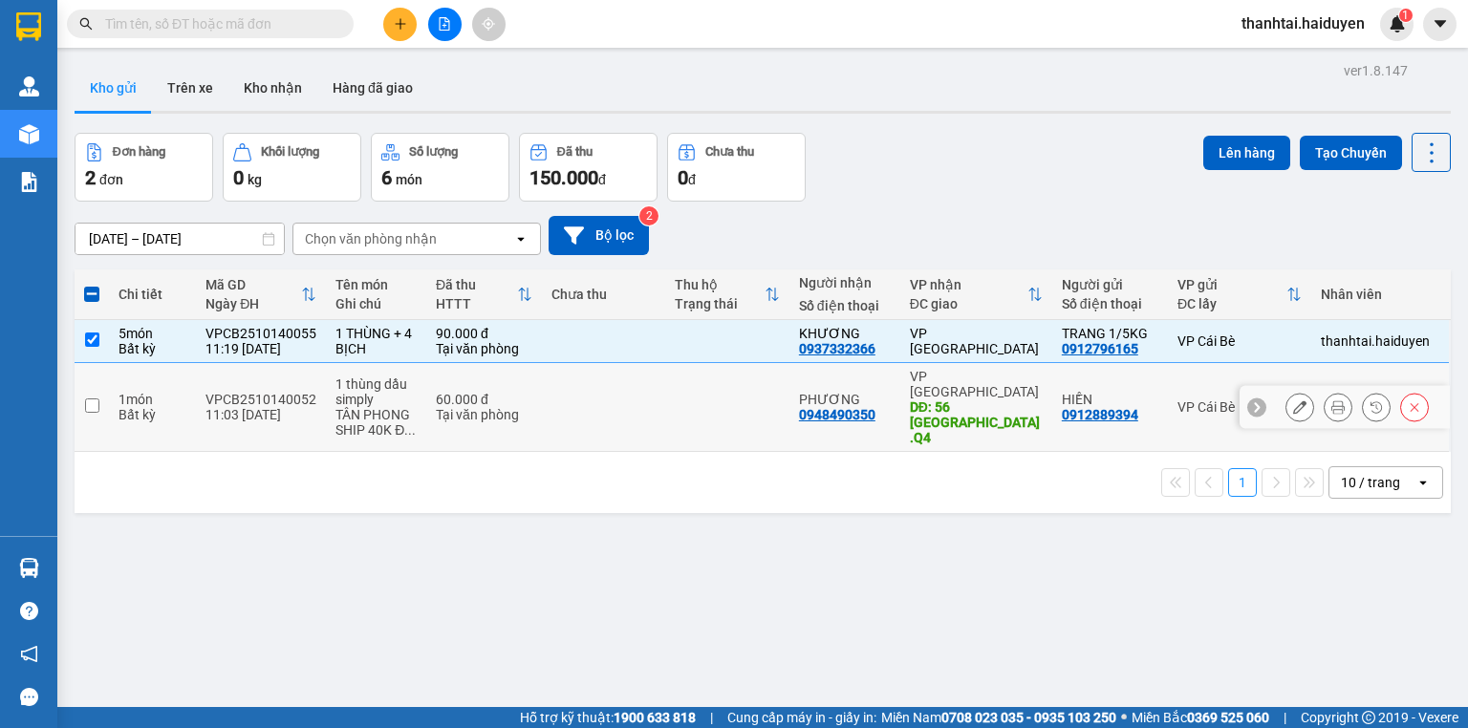
click at [306, 397] on div "VPCB2510140052" at bounding box center [260, 399] width 111 height 15
checkbox input "true"
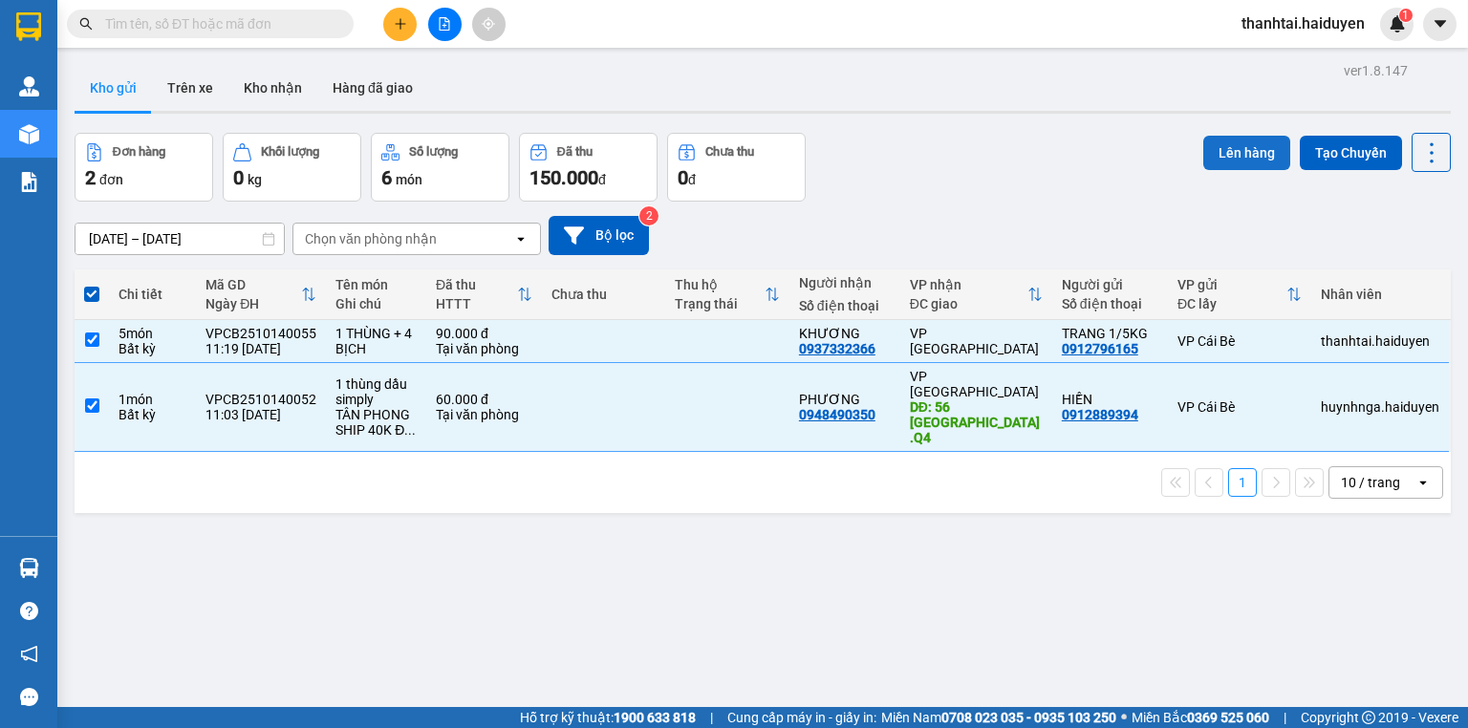
click at [1210, 151] on button "Lên hàng" at bounding box center [1246, 153] width 87 height 34
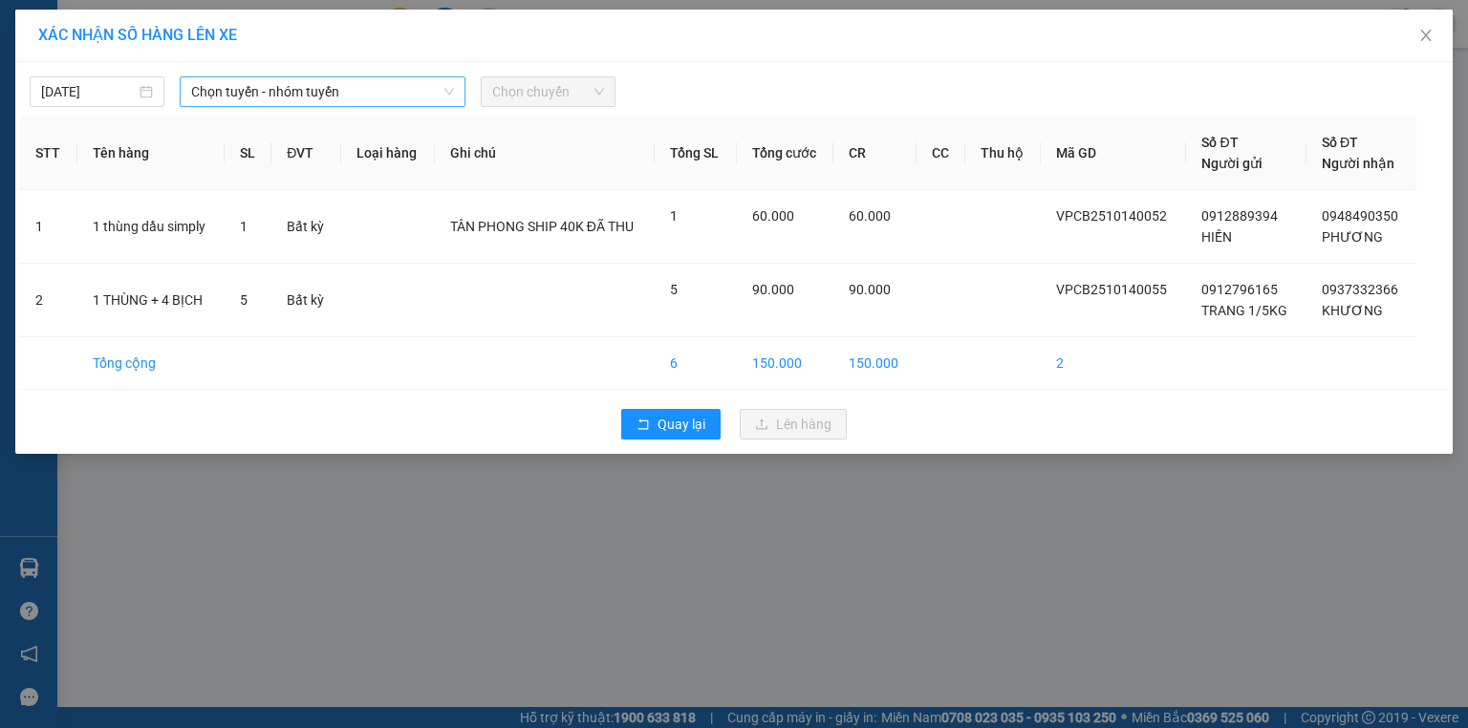
click at [432, 95] on span "Chọn tuyến - nhóm tuyến" at bounding box center [322, 91] width 263 height 29
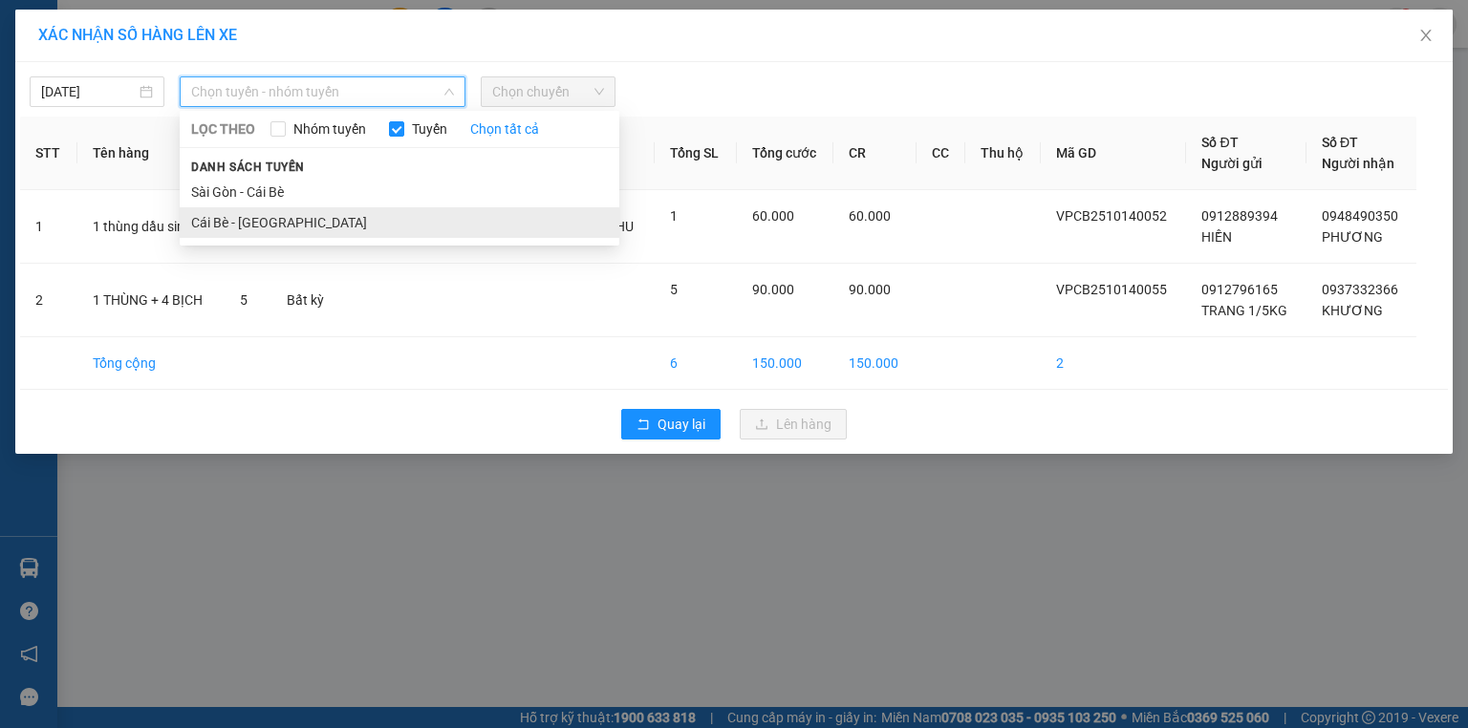
click at [418, 220] on li "Cái Bè - [GEOGRAPHIC_DATA]" at bounding box center [400, 222] width 440 height 31
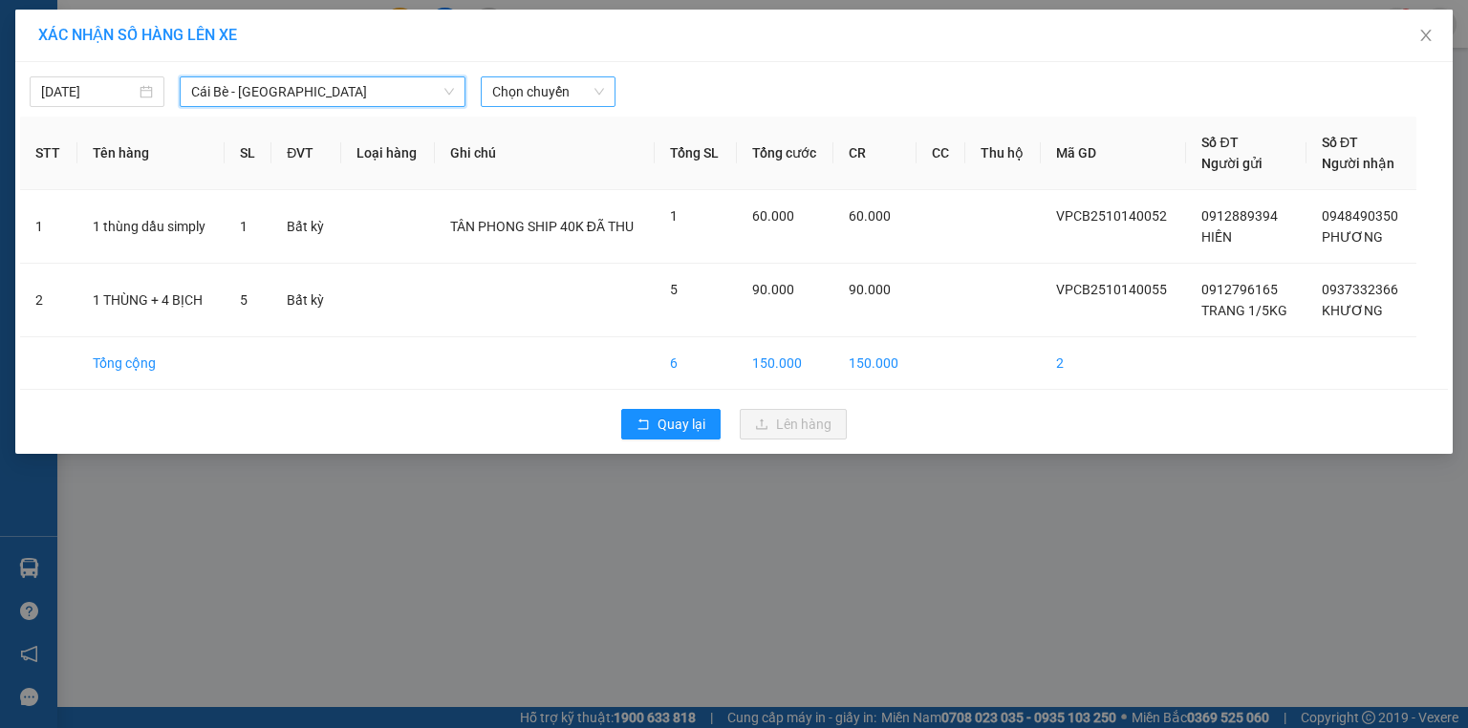
click at [498, 99] on span "Chọn chuyến" at bounding box center [548, 91] width 112 height 29
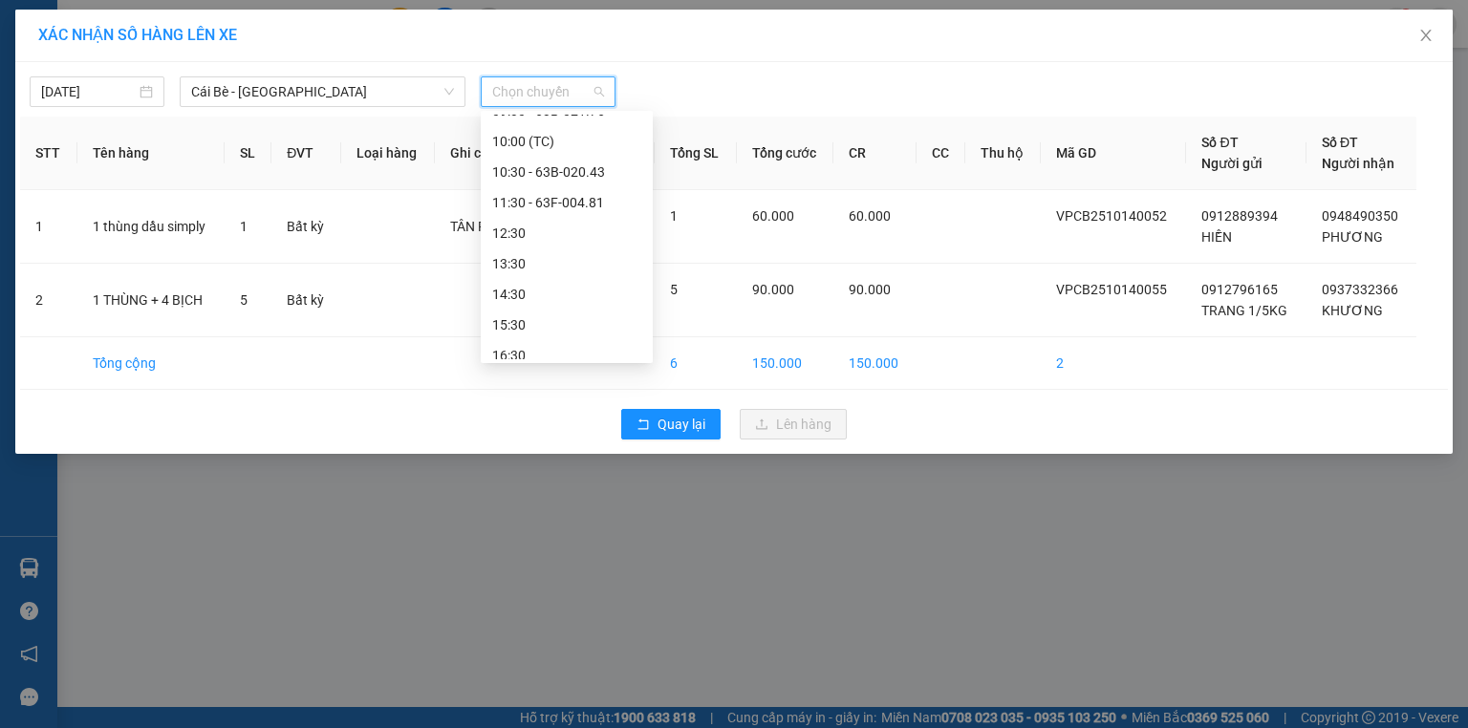
scroll to position [459, 0]
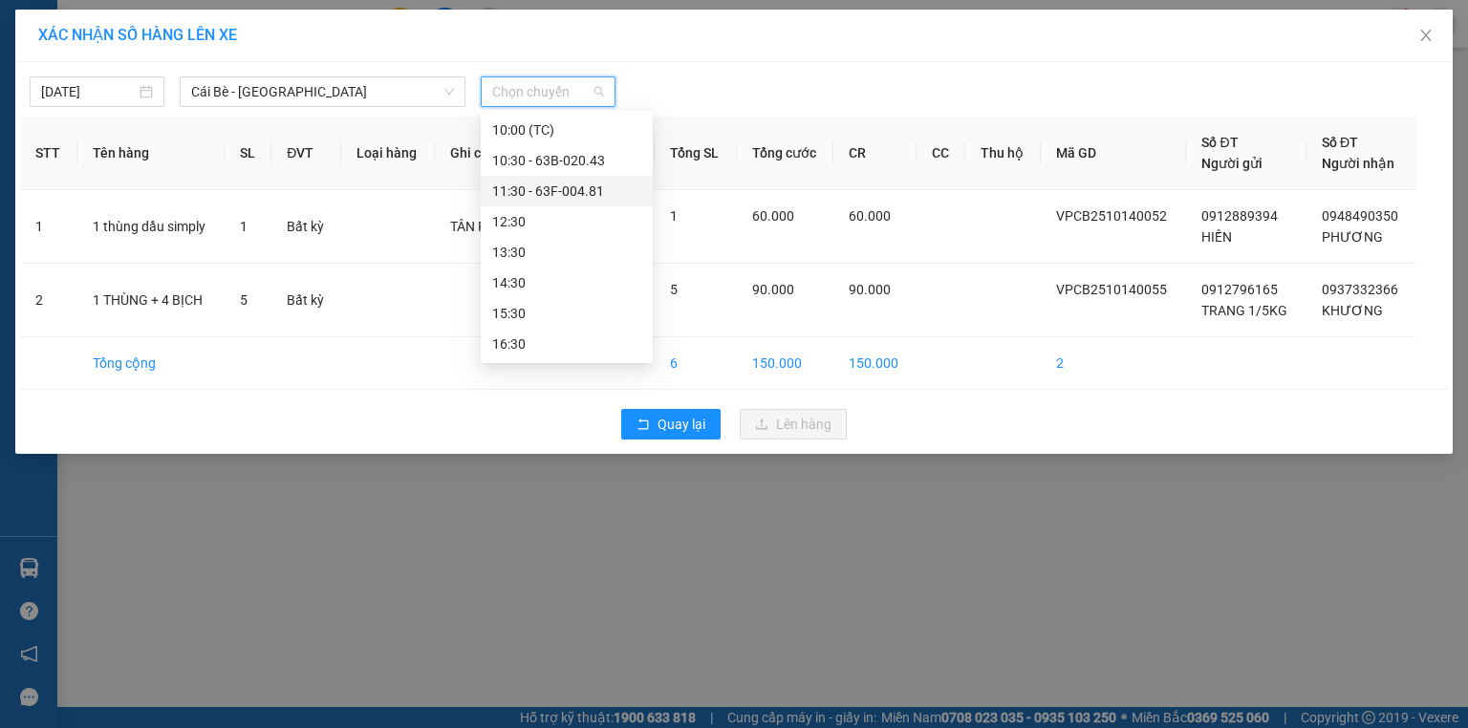
click at [544, 184] on div "11:30 - 63F-004.81" at bounding box center [566, 191] width 149 height 21
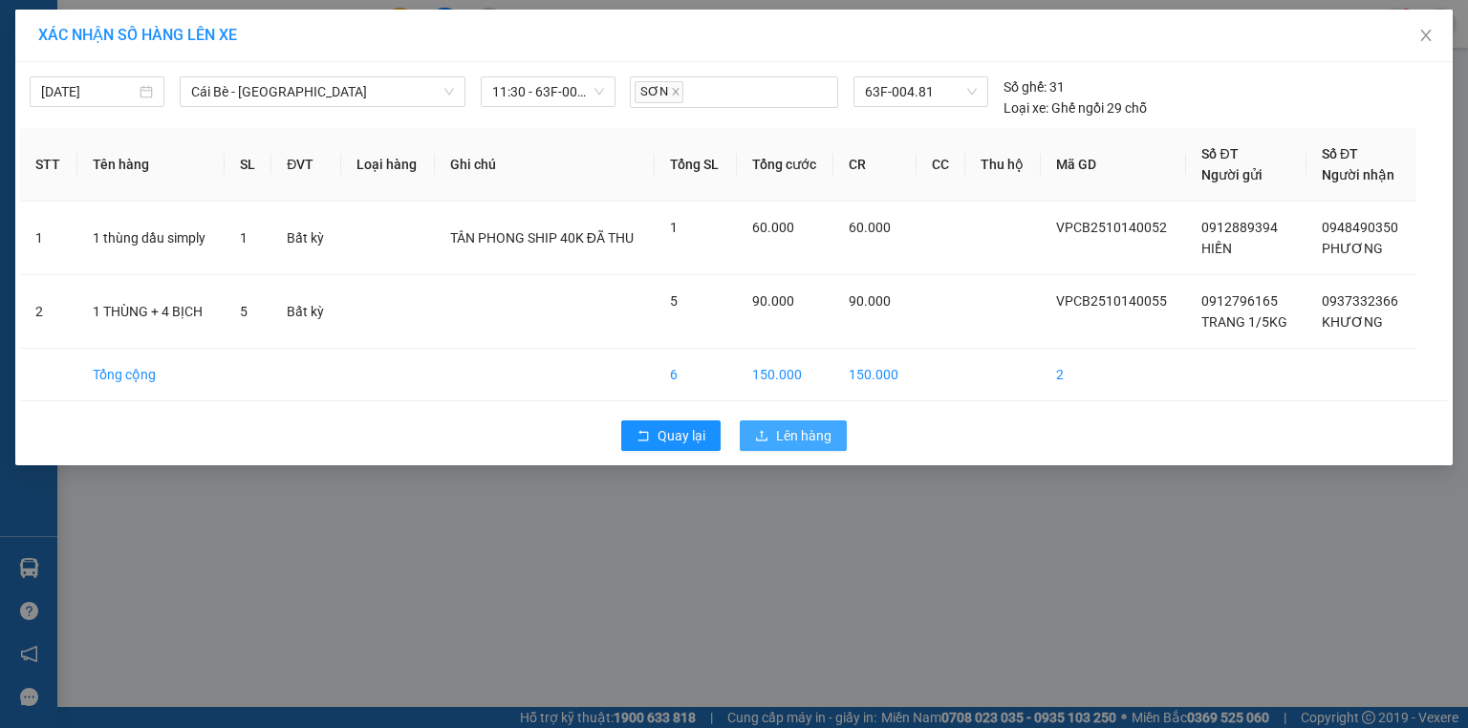
click at [814, 439] on span "Lên hàng" at bounding box center [803, 435] width 55 height 21
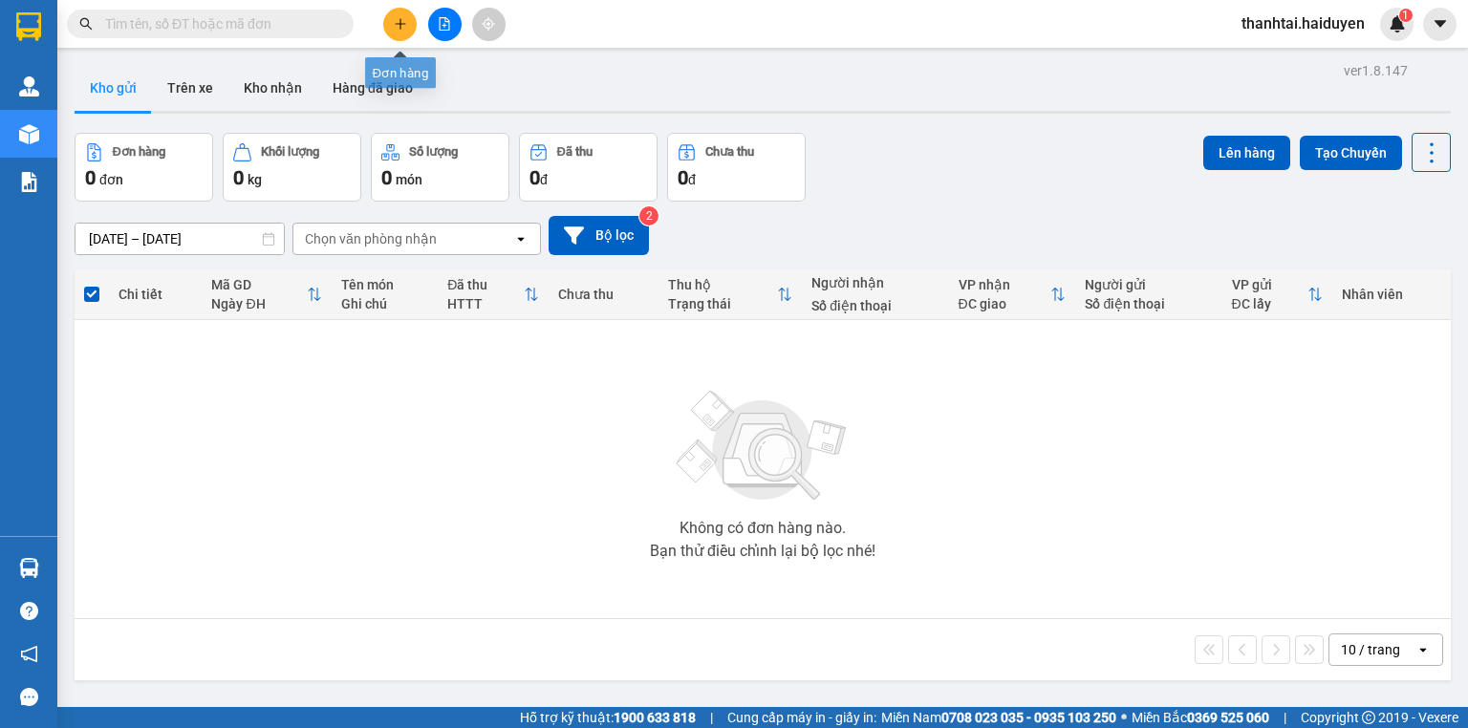
click at [409, 27] on button at bounding box center [399, 24] width 33 height 33
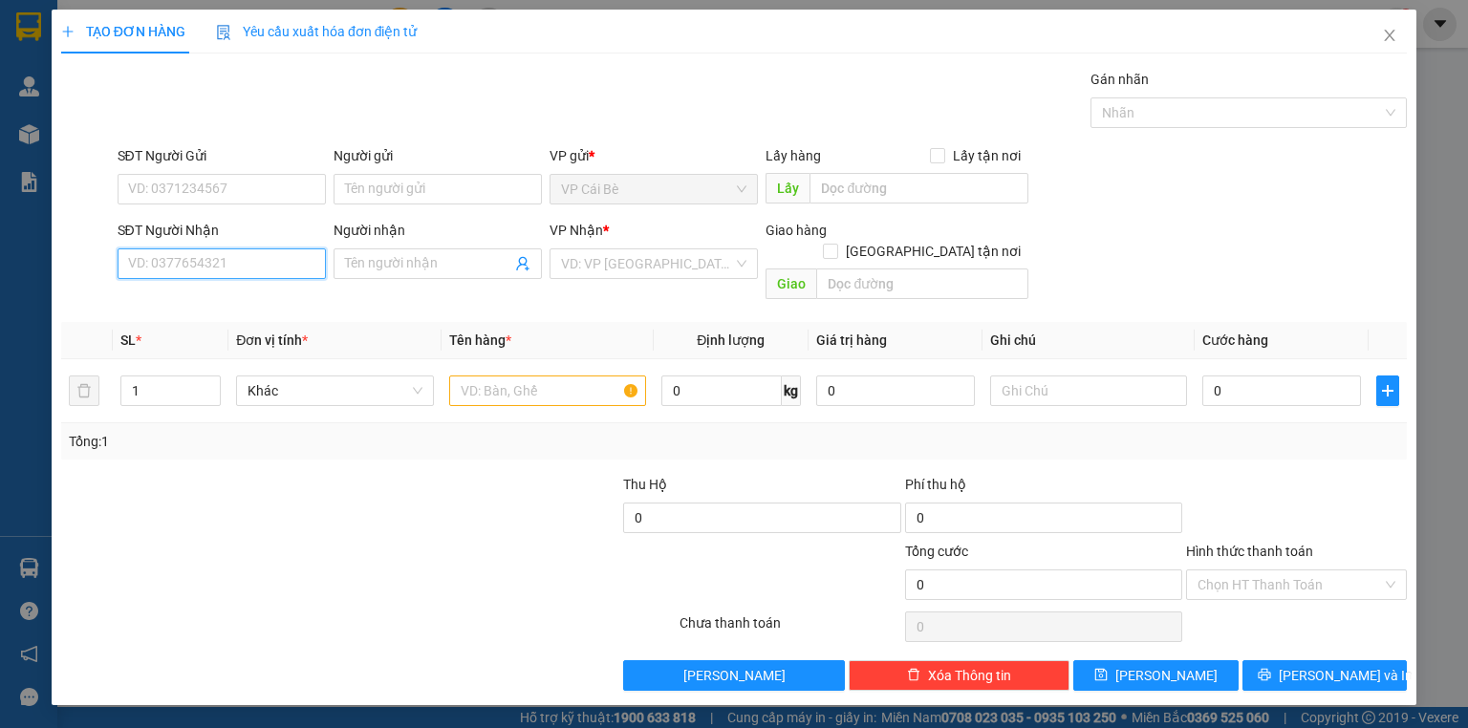
click at [245, 257] on input "SĐT Người Nhận" at bounding box center [222, 263] width 208 height 31
type input "0902924788"
click at [248, 305] on div "0902924788 - BÍCH TUYỀN" at bounding box center [221, 301] width 185 height 21
type input "BÍCH TUYỀN"
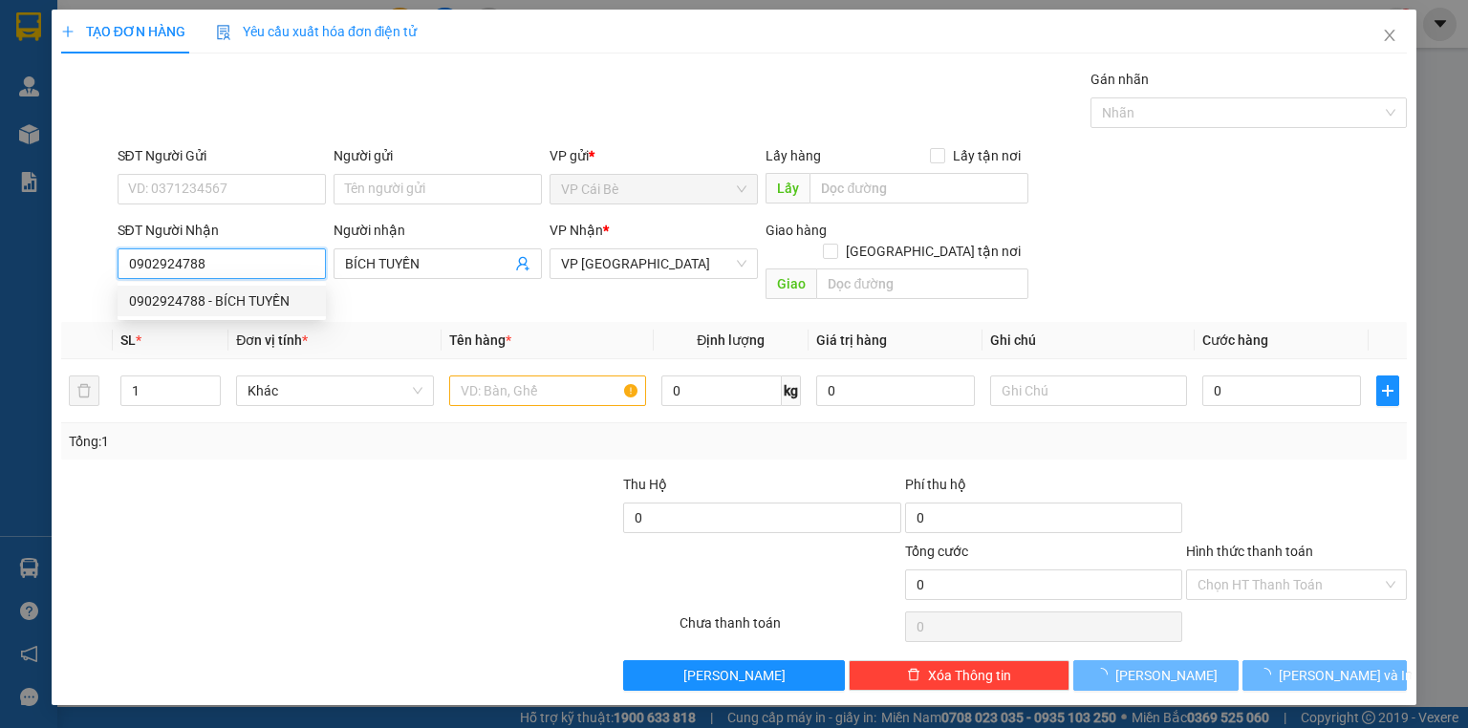
type input "170.000"
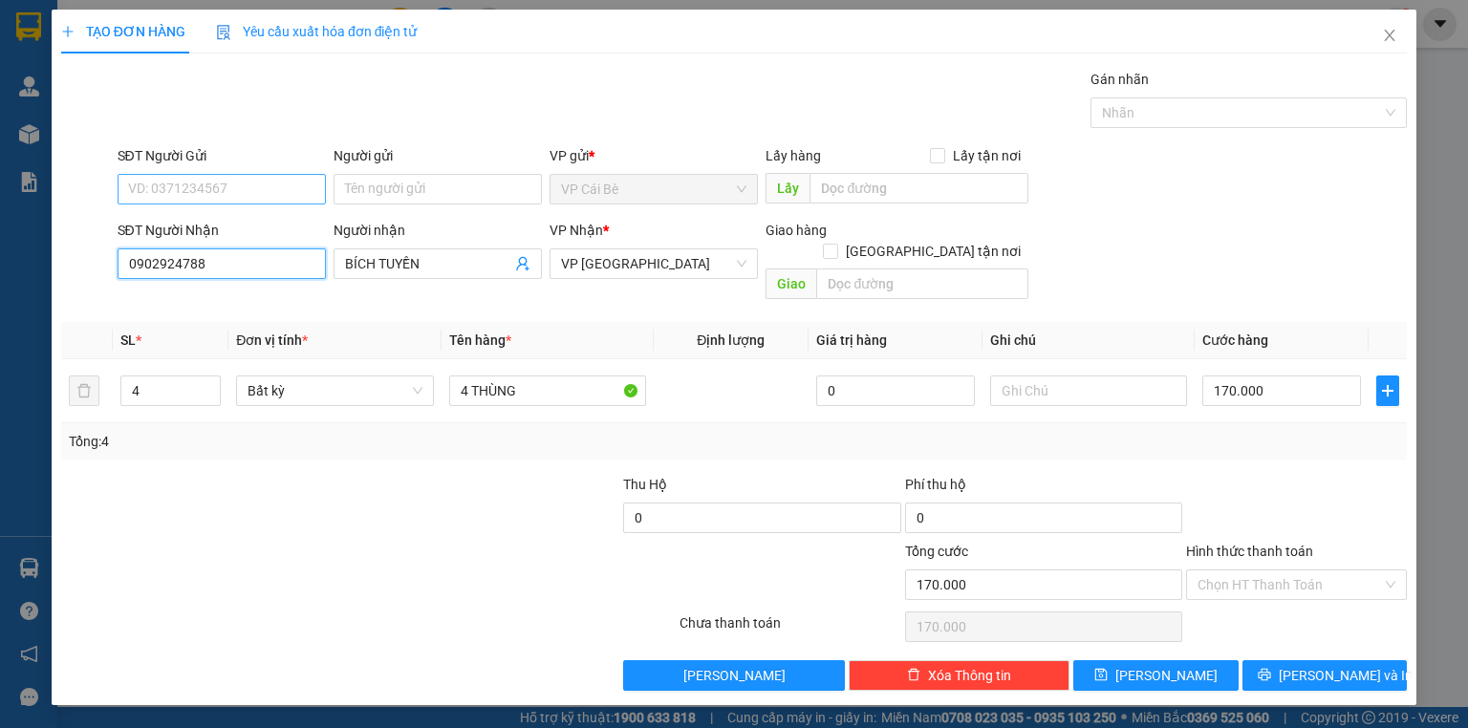
type input "0902924788"
click at [246, 175] on input "SĐT Người Gửi" at bounding box center [222, 189] width 208 height 31
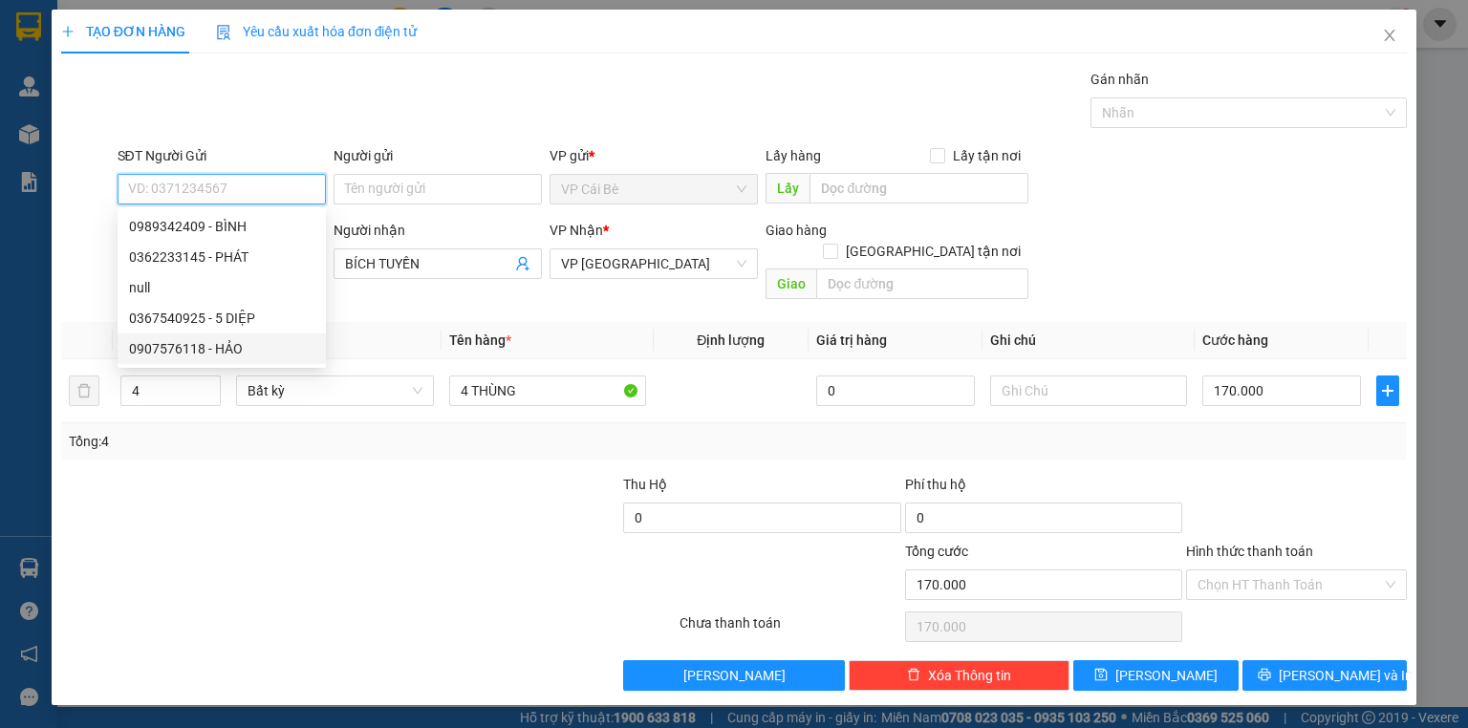
click at [237, 352] on div "0907576118 - HẢO" at bounding box center [221, 348] width 185 height 21
type input "0907576118"
type input "HẢO"
click at [237, 372] on div "Bất kỳ" at bounding box center [334, 391] width 197 height 38
type input "30.000"
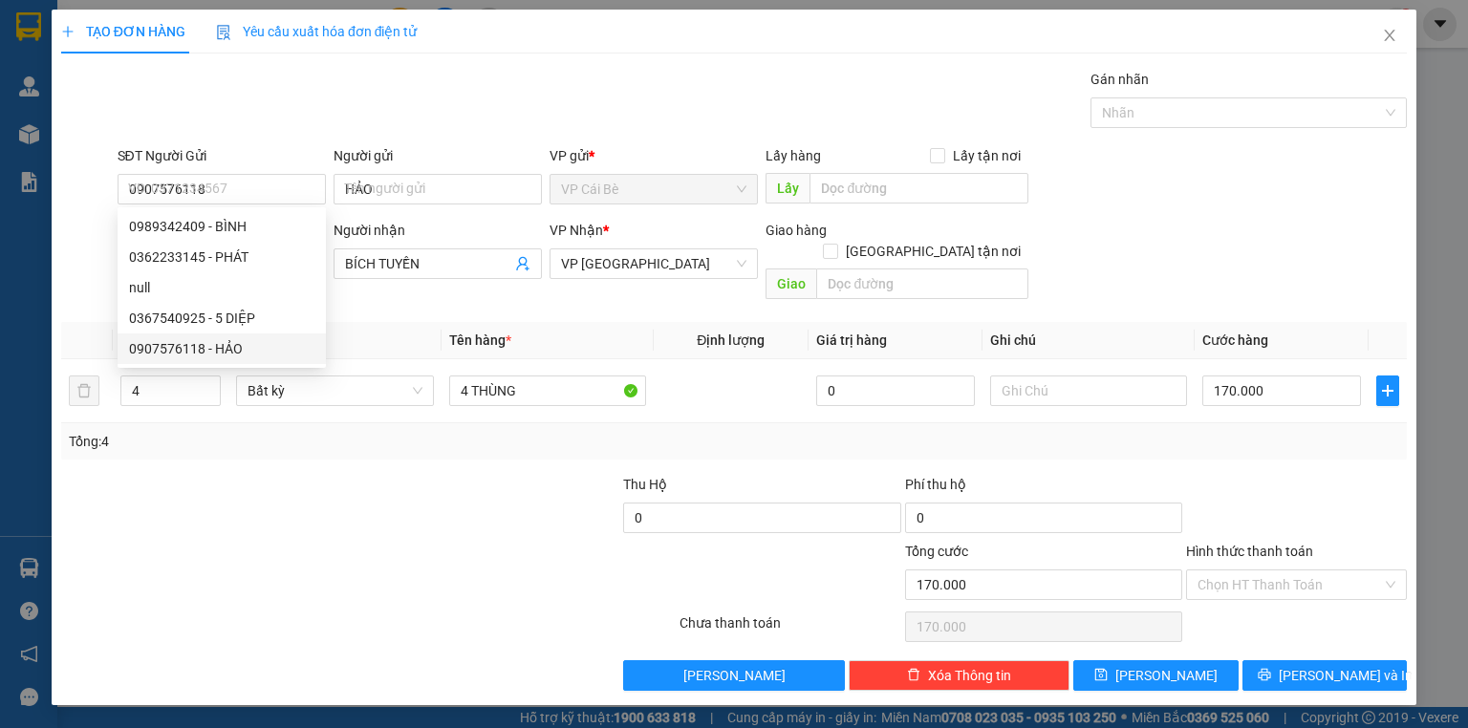
type input "30.000"
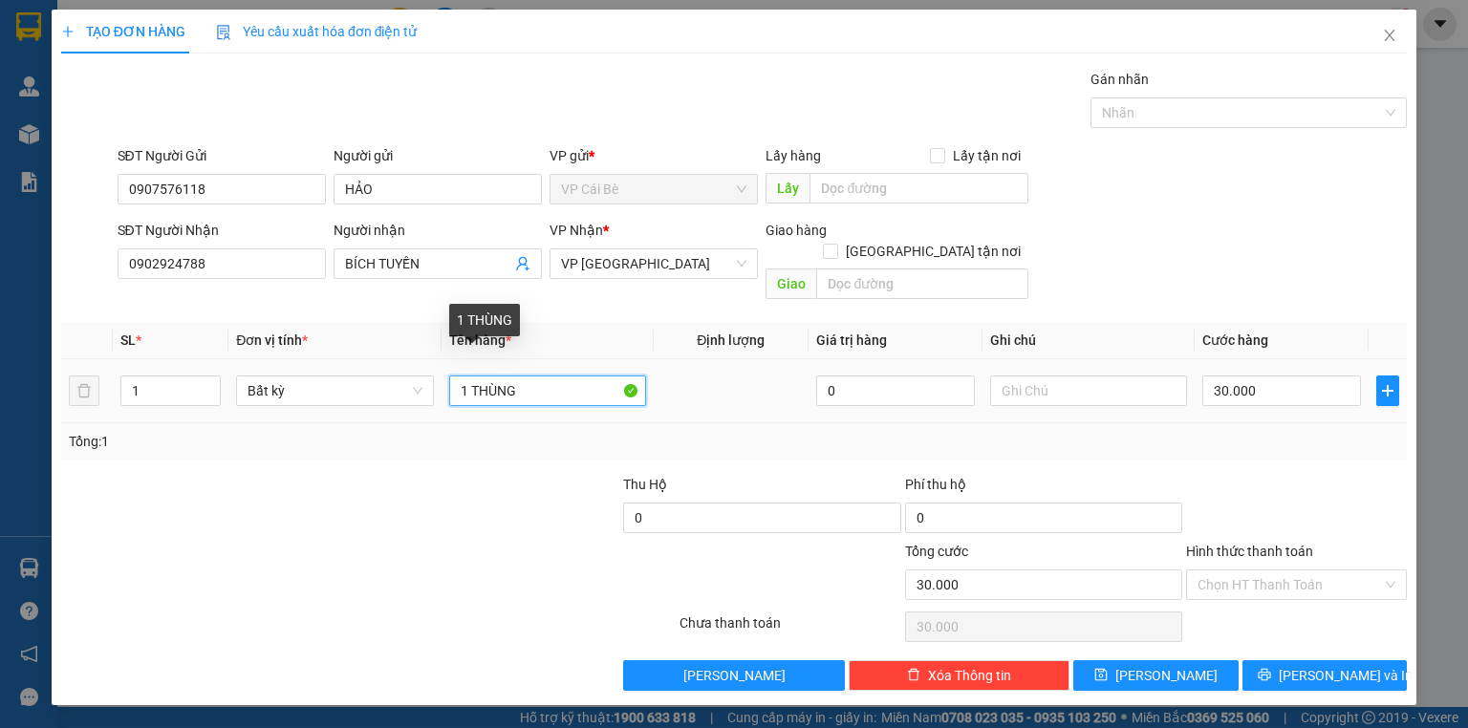
click at [538, 376] on input "1 THÙNG" at bounding box center [547, 391] width 197 height 31
click at [540, 376] on input "1 THÙNG + KIỆN ĐEN" at bounding box center [547, 391] width 197 height 31
type input "1 [PERSON_NAME] ĐEN"
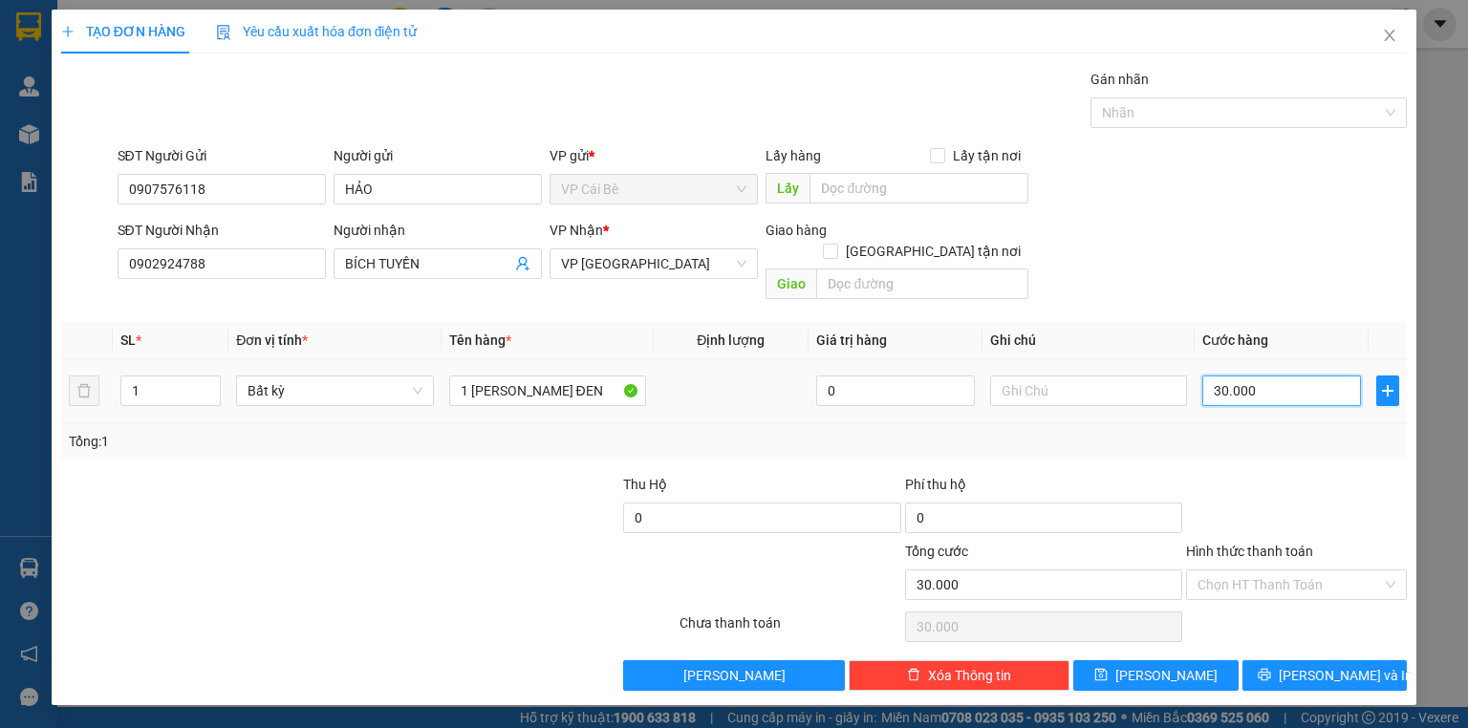
click at [1218, 376] on input "30.000" at bounding box center [1281, 391] width 159 height 31
type input "0"
type input "0.000"
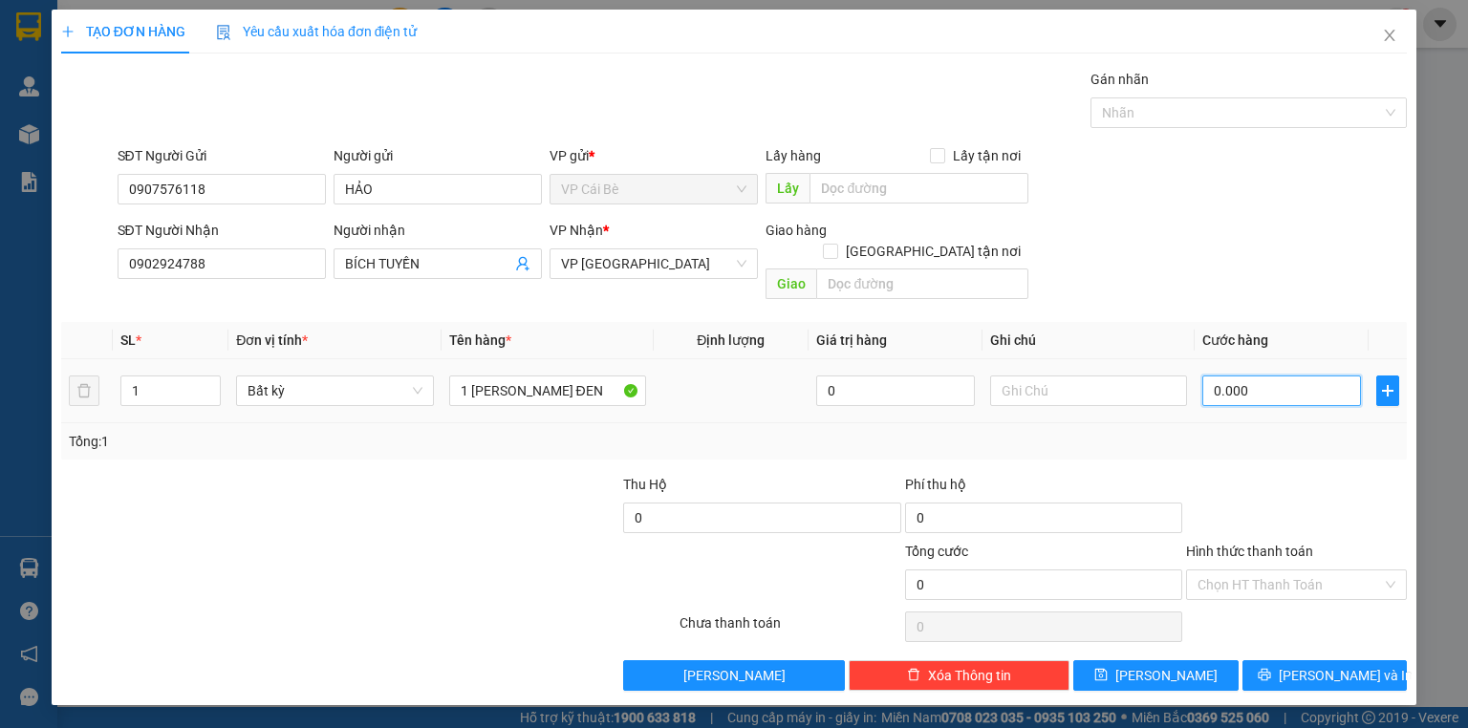
type input "40.000"
click at [1282, 660] on button "[PERSON_NAME] và In" at bounding box center [1324, 675] width 165 height 31
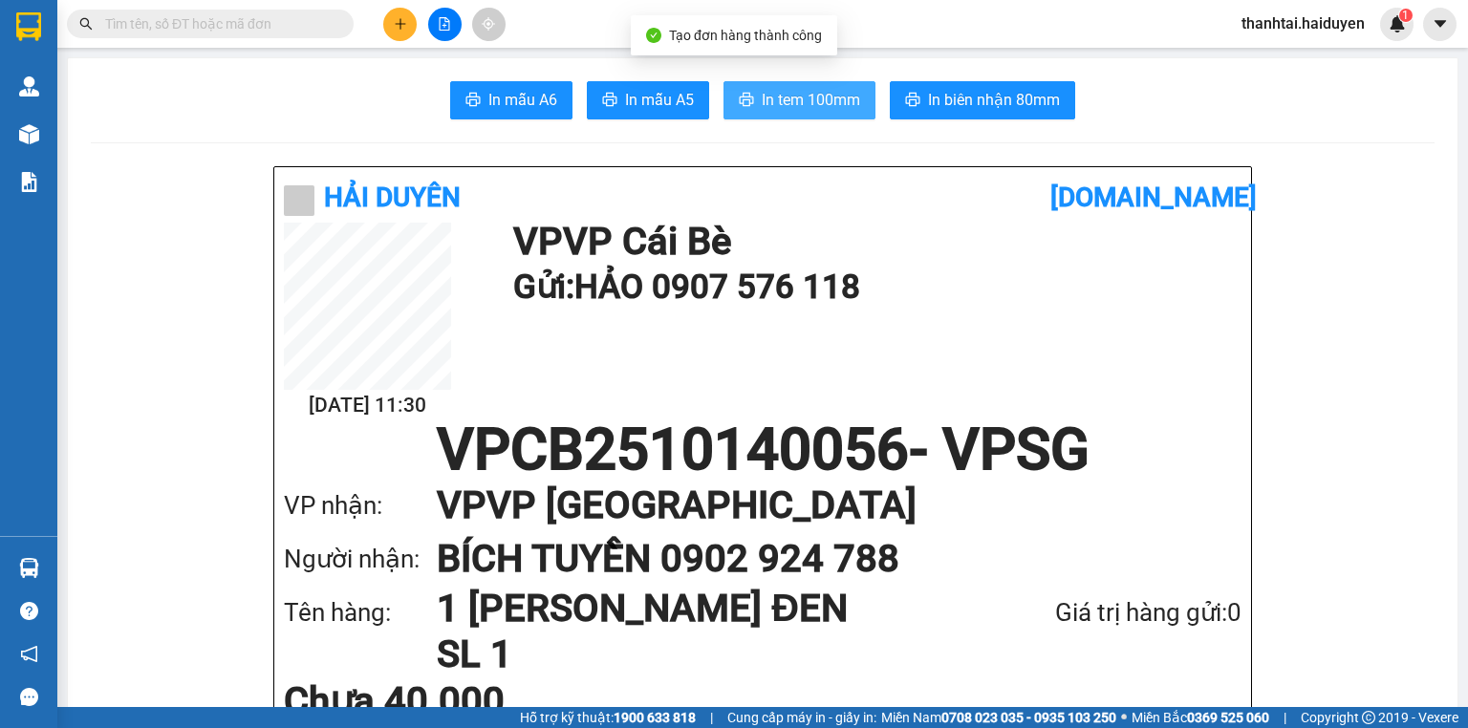
click at [737, 91] on button "In tem 100mm" at bounding box center [799, 100] width 152 height 38
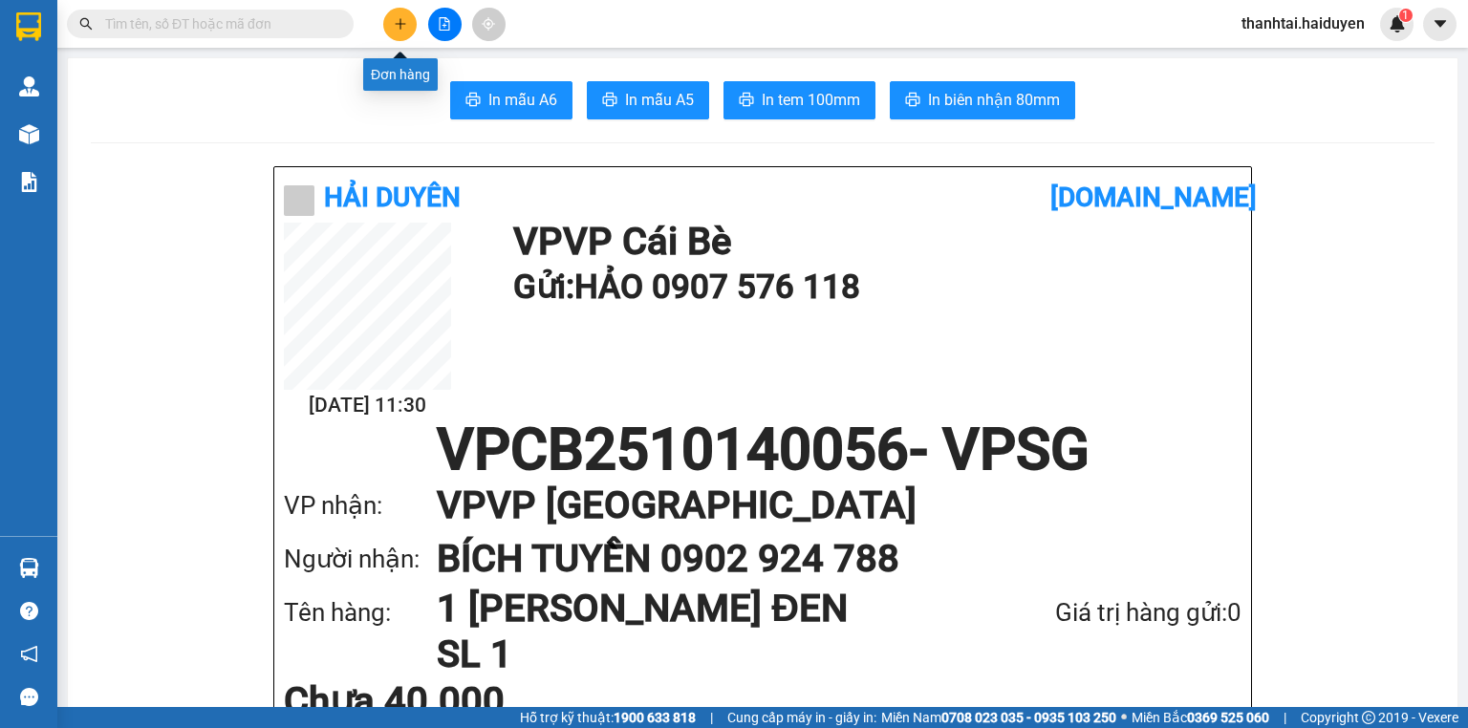
click at [386, 14] on button at bounding box center [399, 24] width 33 height 33
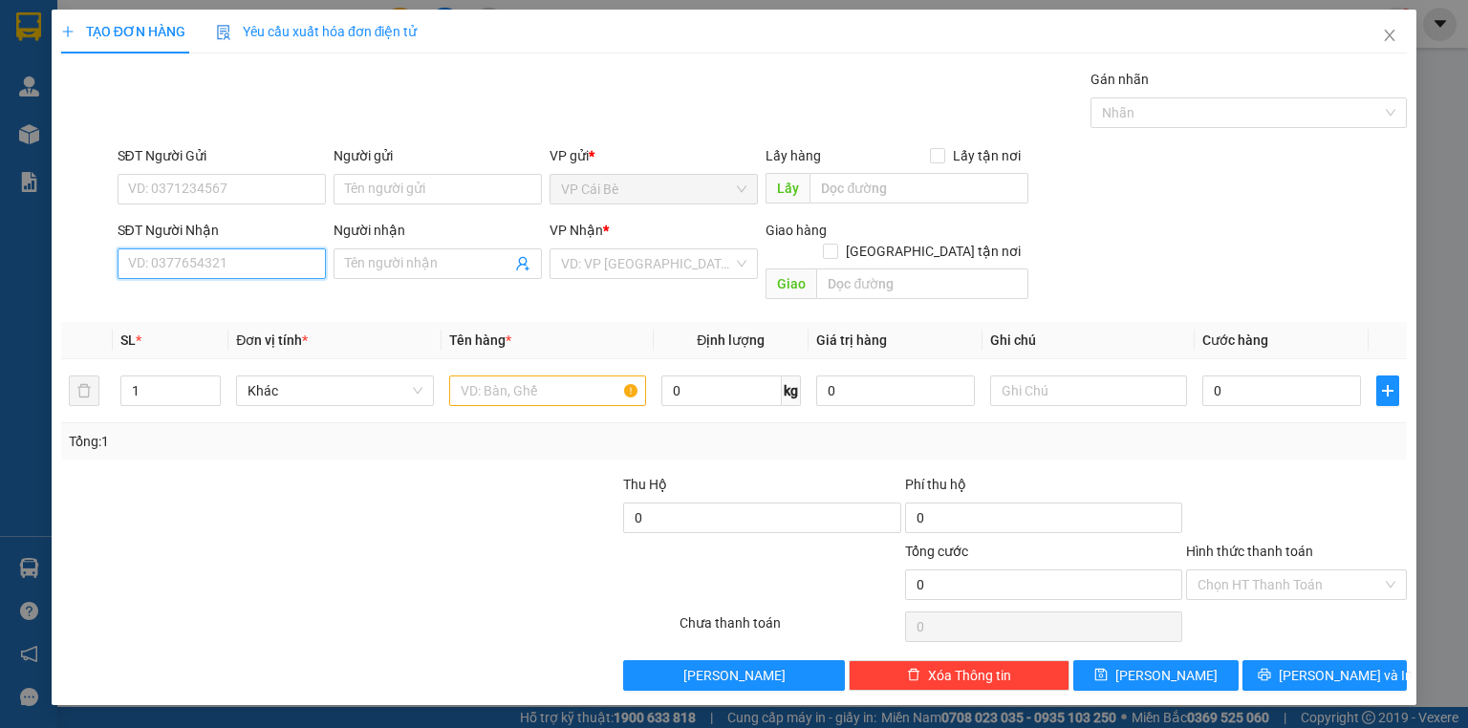
click at [276, 275] on input "SĐT Người Nhận" at bounding box center [222, 263] width 208 height 31
click at [199, 188] on input "SĐT Người Gửi" at bounding box center [222, 189] width 208 height 31
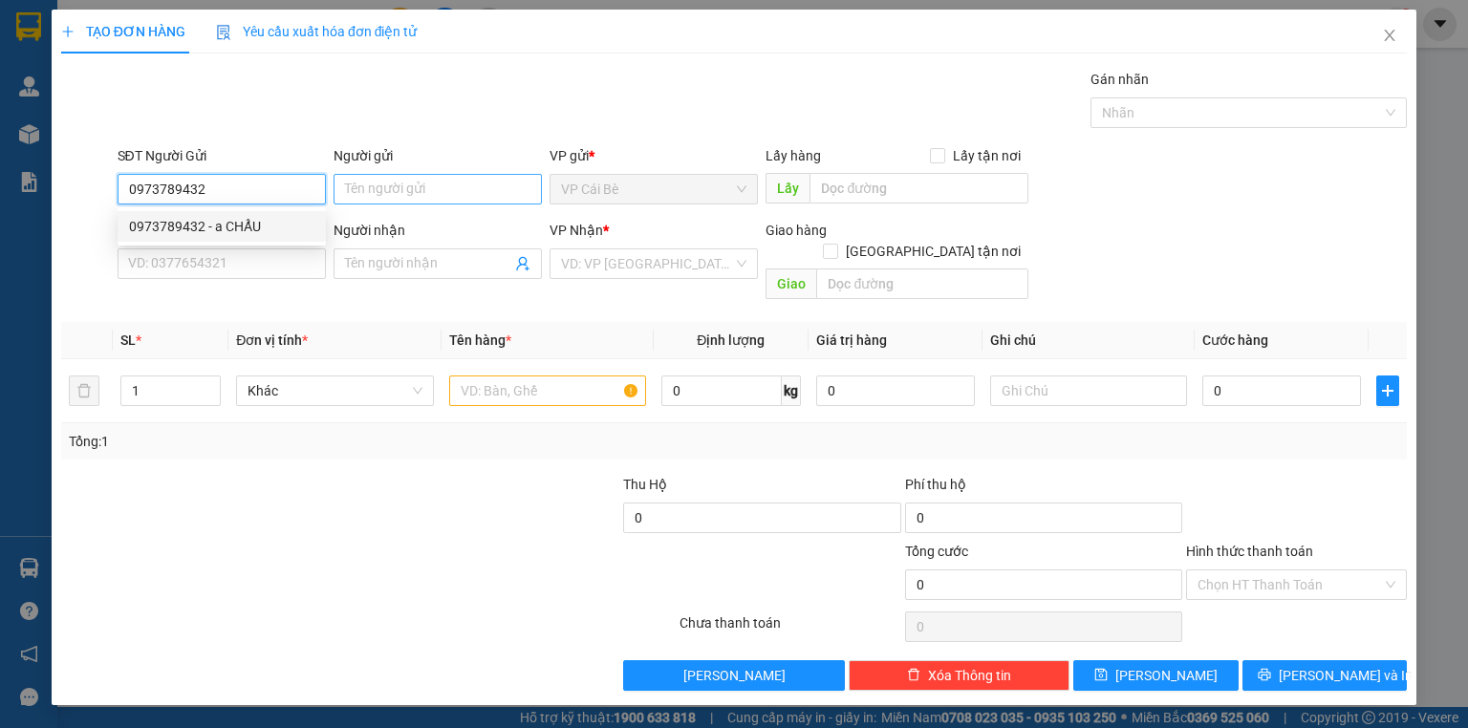
type input "0973789432"
click at [365, 183] on input "Người gửi" at bounding box center [438, 189] width 208 height 31
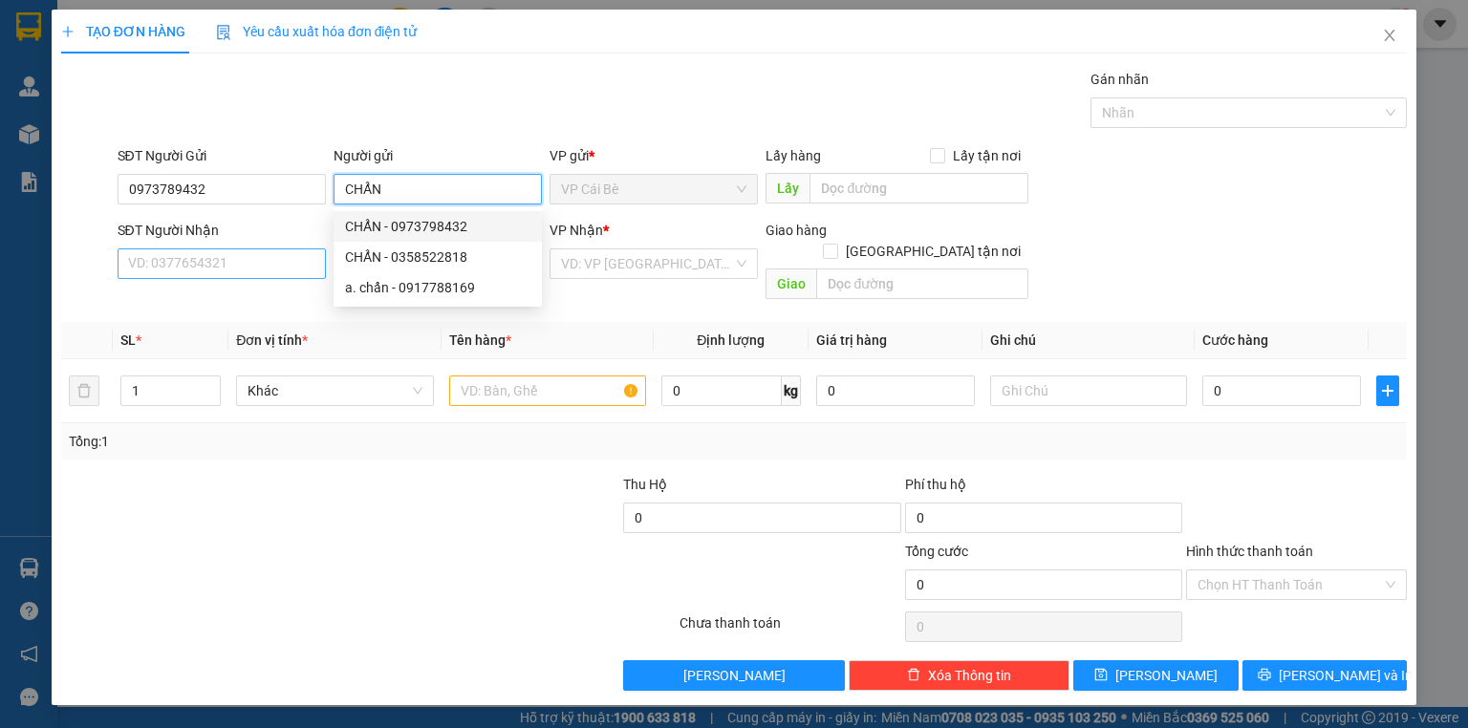
type input "CHẨN"
click at [269, 269] on input "SĐT Người Nhận" at bounding box center [222, 263] width 208 height 31
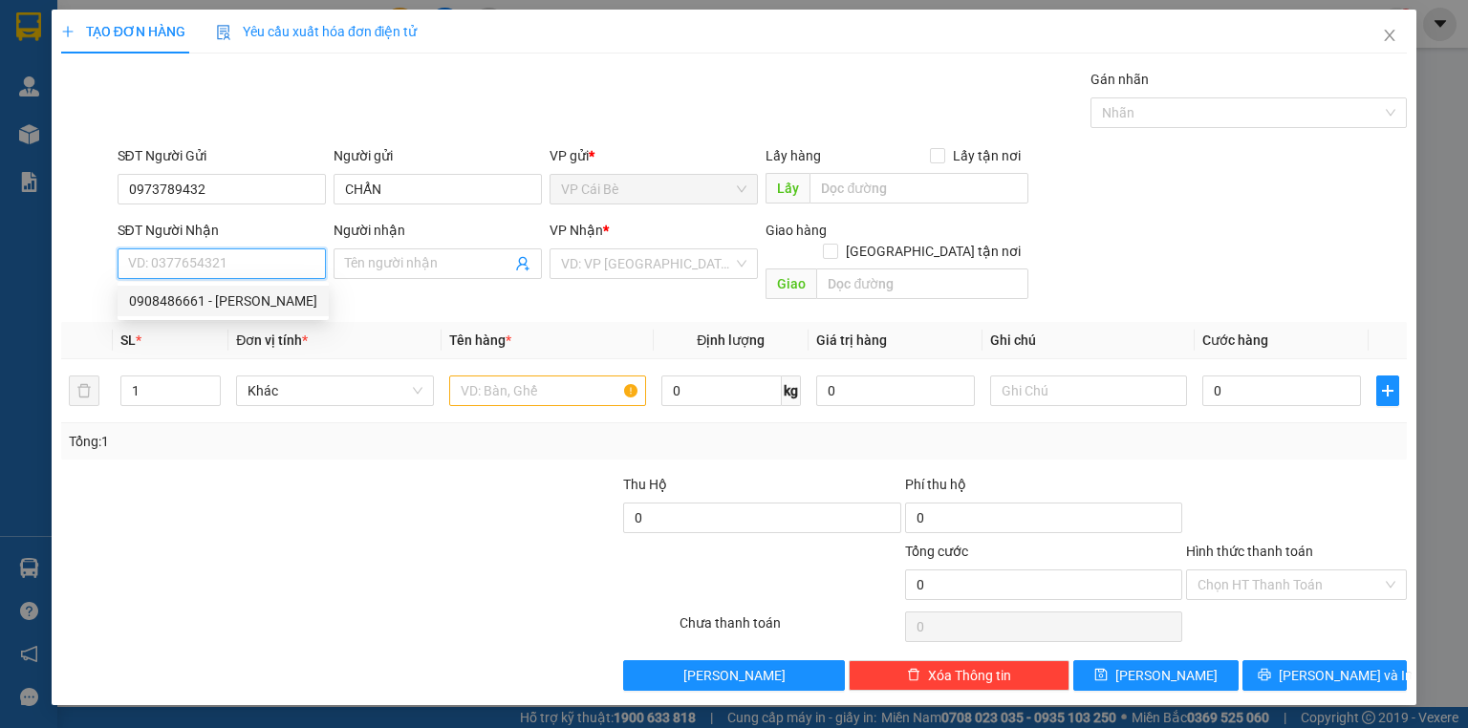
click at [269, 299] on div "0908486661 - [PERSON_NAME]" at bounding box center [223, 301] width 188 height 21
type input "0908486661"
type input "chú minh"
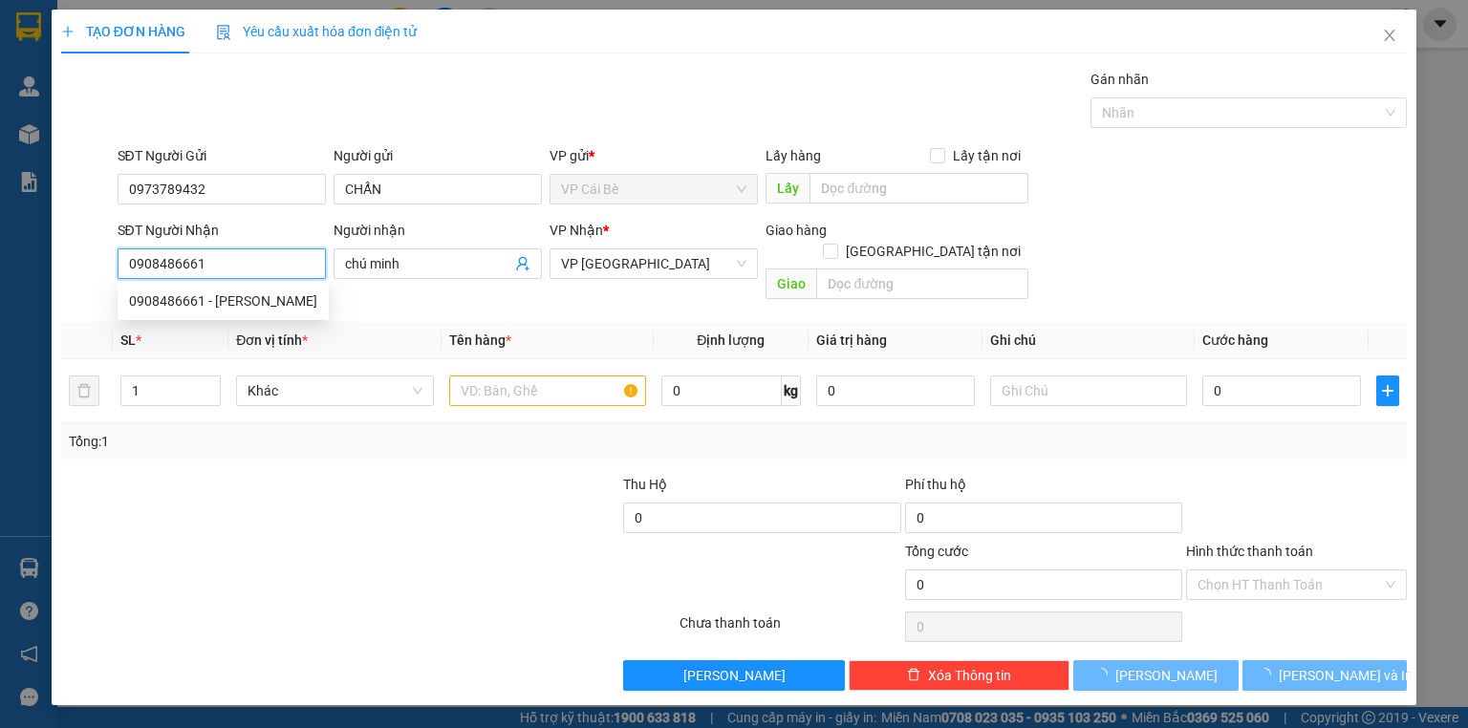
type input "40.000"
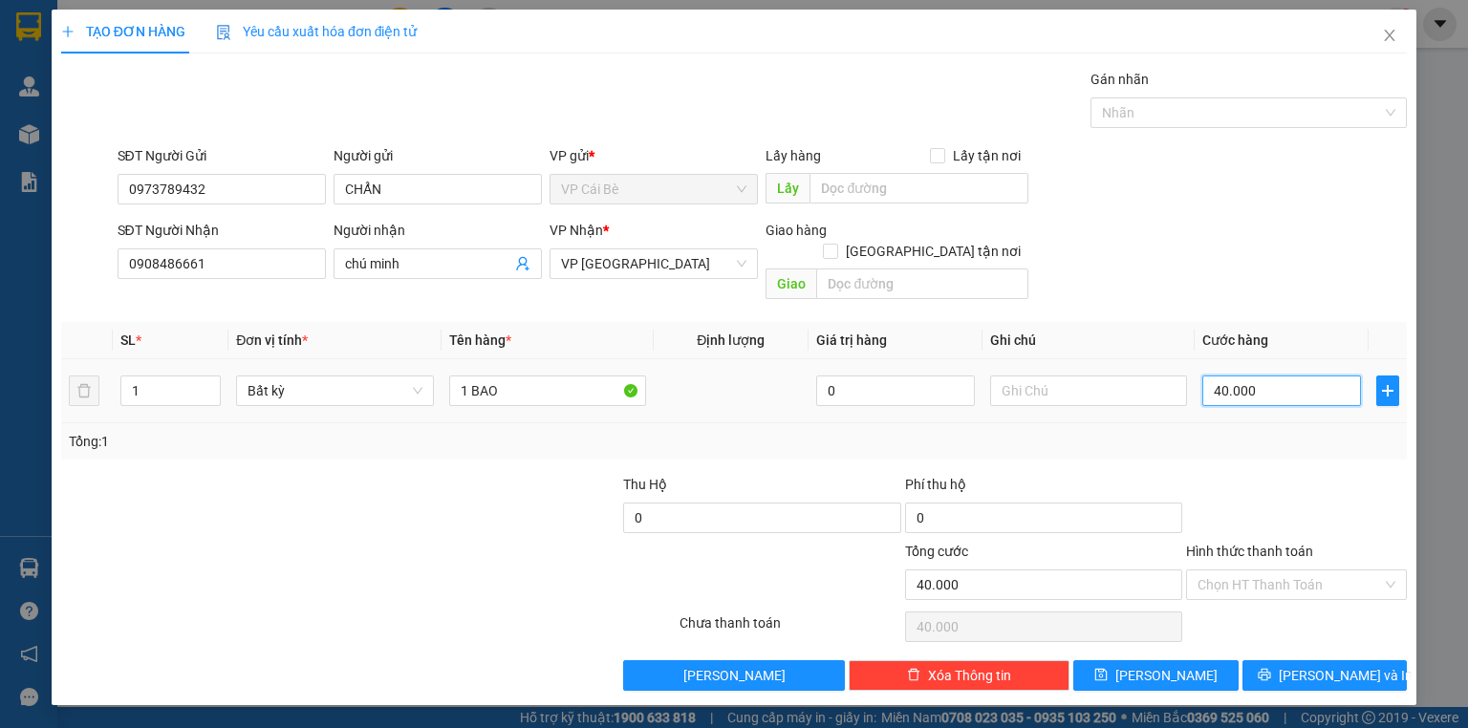
click at [1218, 376] on input "40.000" at bounding box center [1281, 391] width 159 height 31
click at [1219, 376] on input "40.000" at bounding box center [1281, 391] width 159 height 31
type input "0"
type input "0.000"
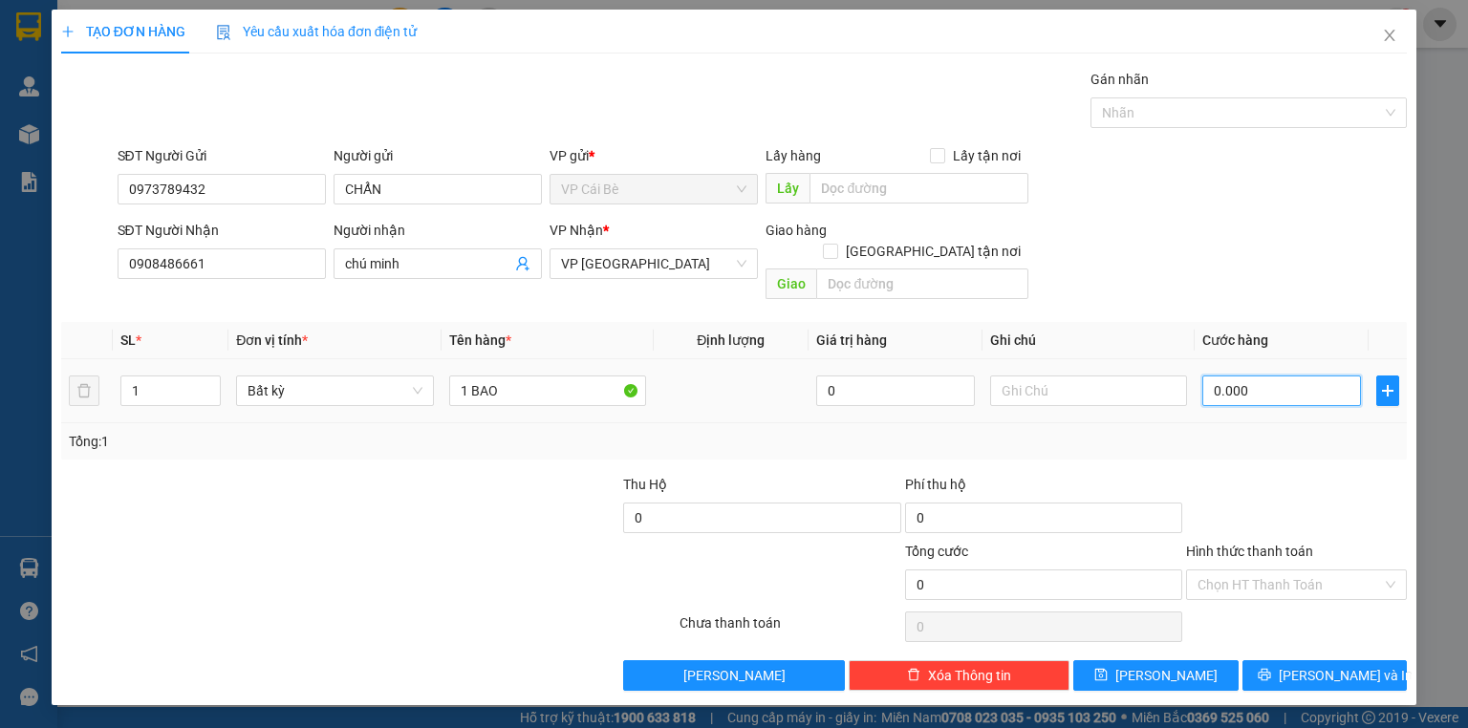
type input "60.000"
click at [1263, 571] on input "Hình thức thanh toán" at bounding box center [1289, 585] width 184 height 29
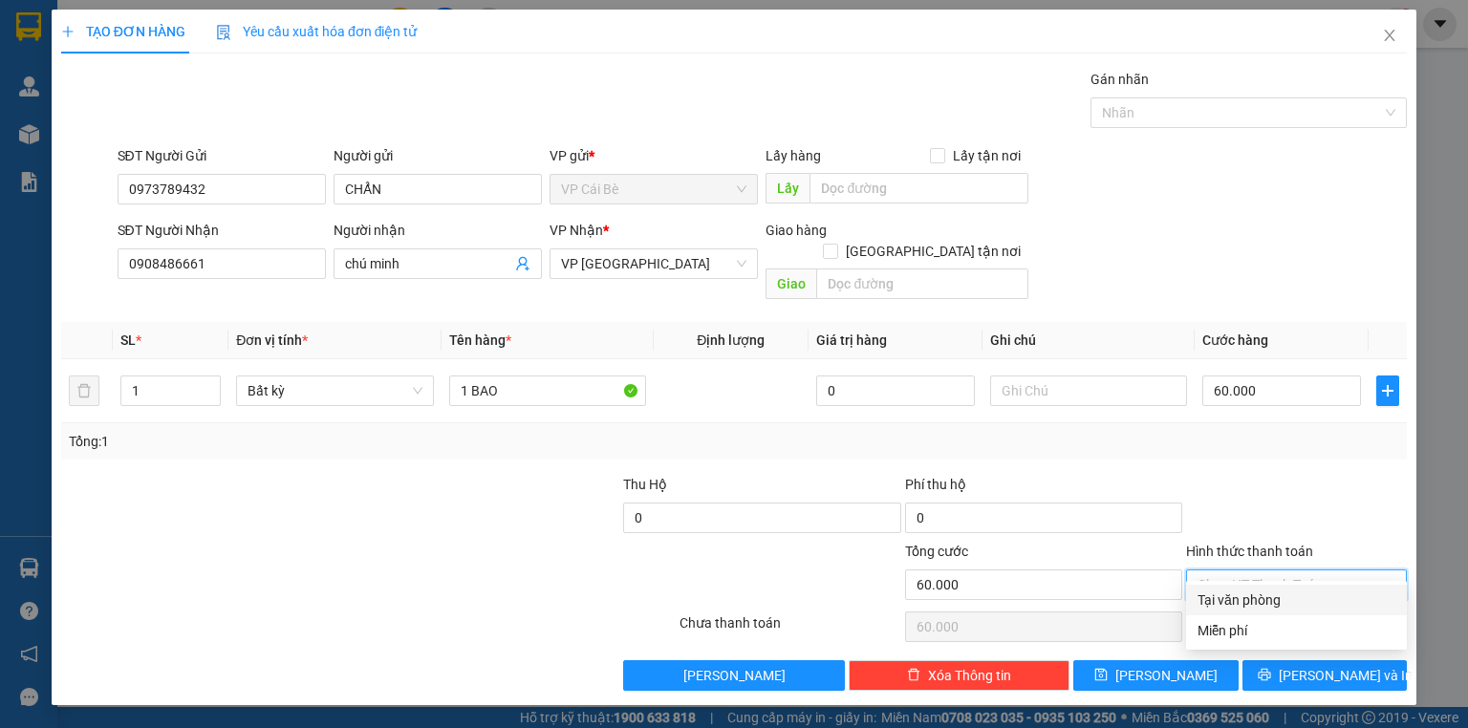
click at [1264, 601] on div "Tại văn phòng" at bounding box center [1296, 600] width 198 height 21
type input "0"
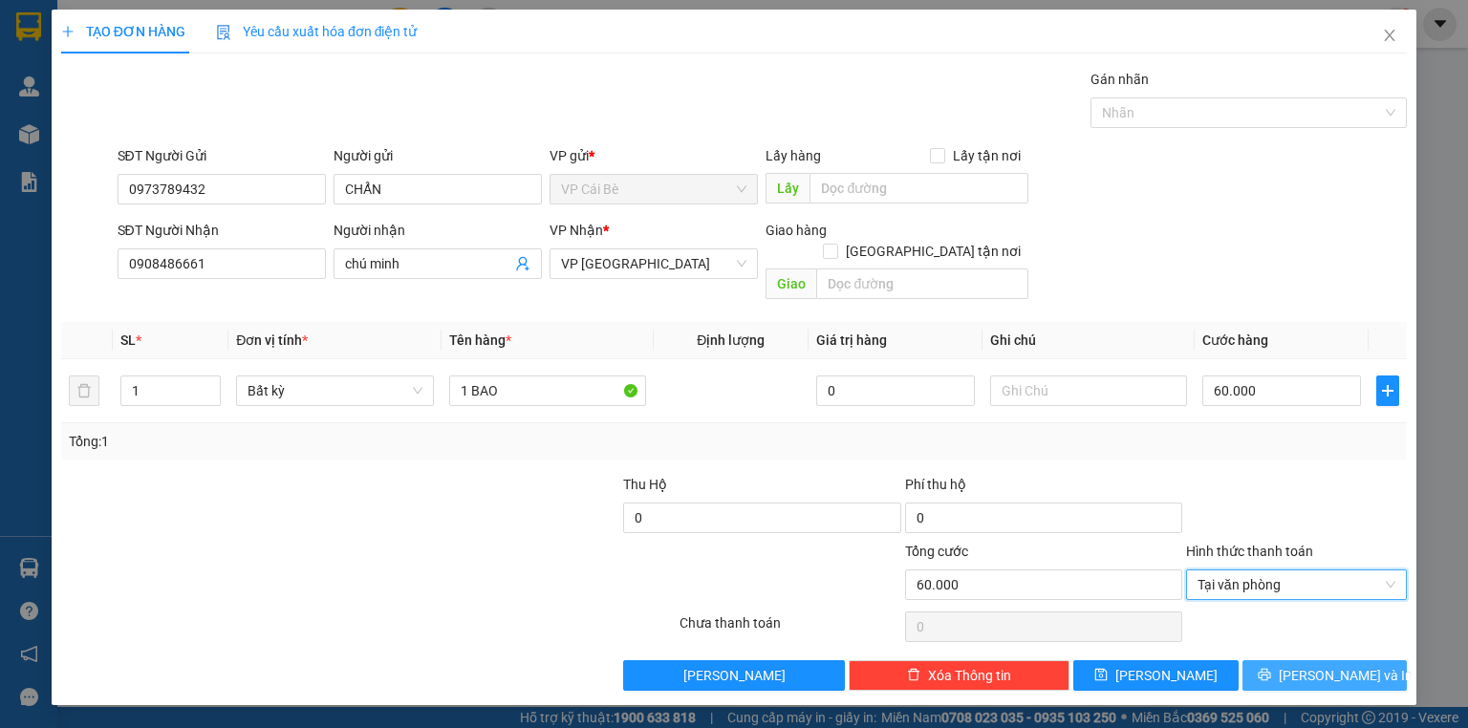
click at [1269, 660] on button "[PERSON_NAME] và In" at bounding box center [1324, 675] width 165 height 31
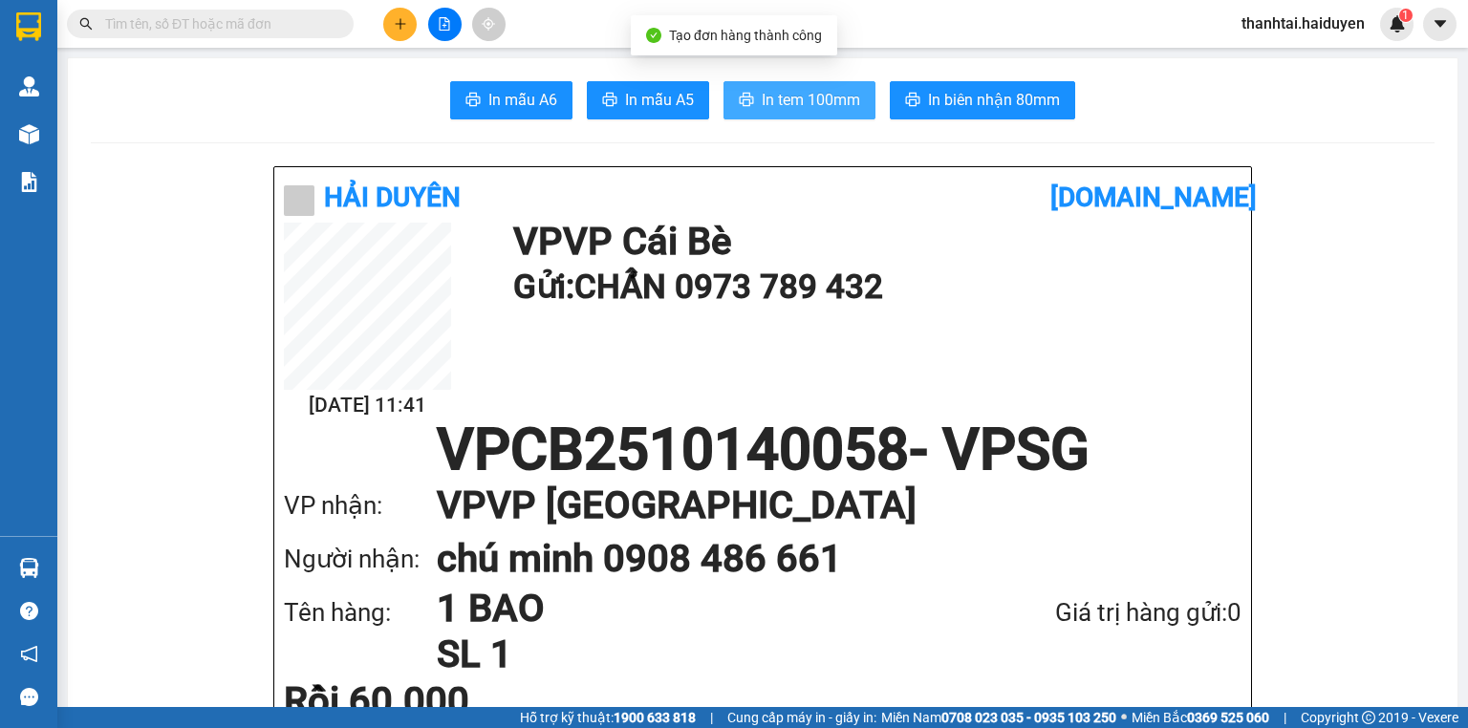
click at [775, 92] on span "In tem 100mm" at bounding box center [811, 100] width 98 height 24
click at [822, 103] on span "In tem 100mm" at bounding box center [811, 100] width 98 height 24
